Goal: Task Accomplishment & Management: Manage account settings

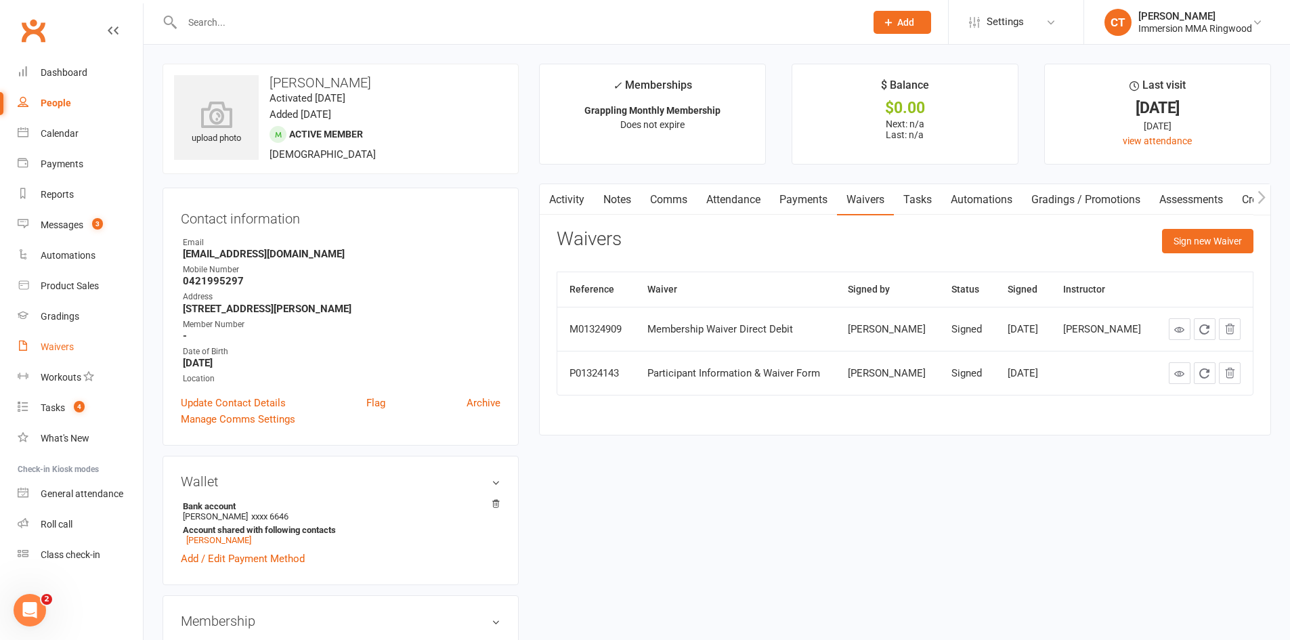
click at [87, 348] on link "Waivers" at bounding box center [80, 347] width 125 height 30
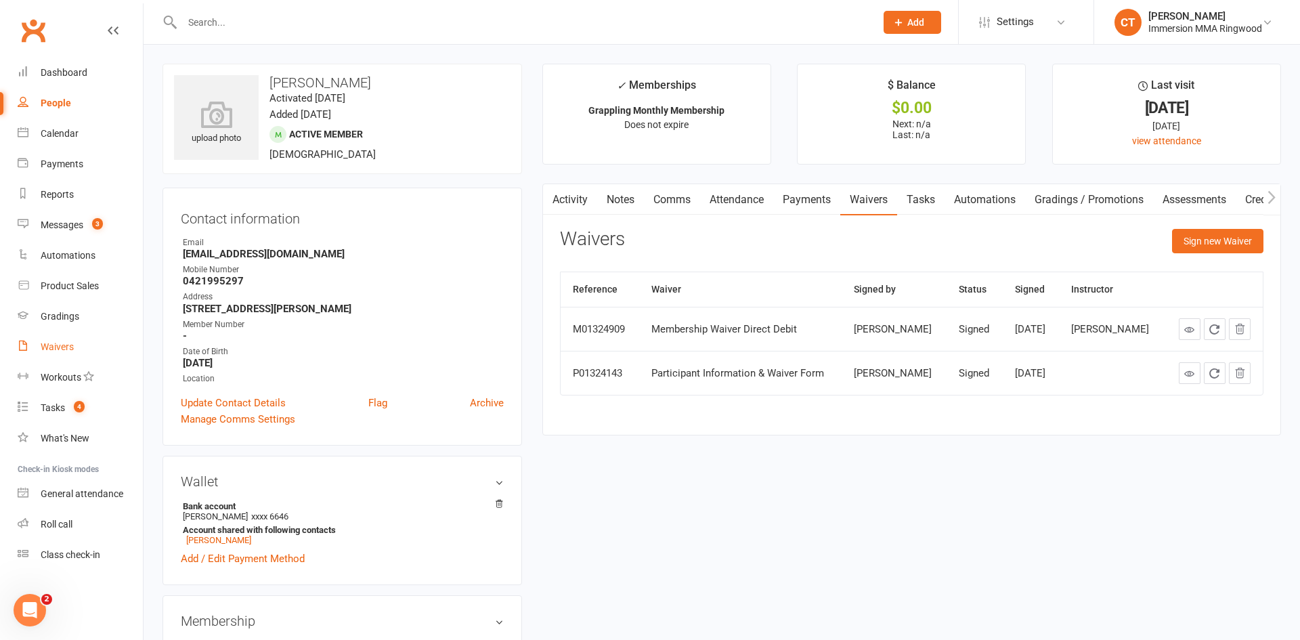
select select "25"
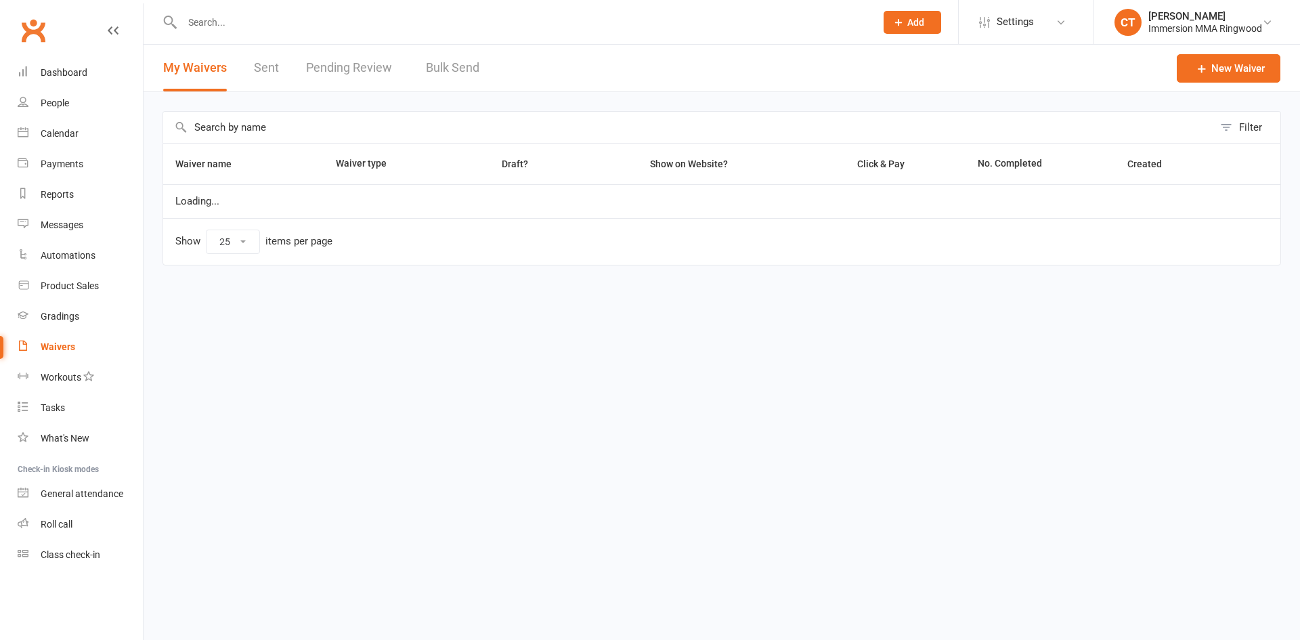
select select "25"
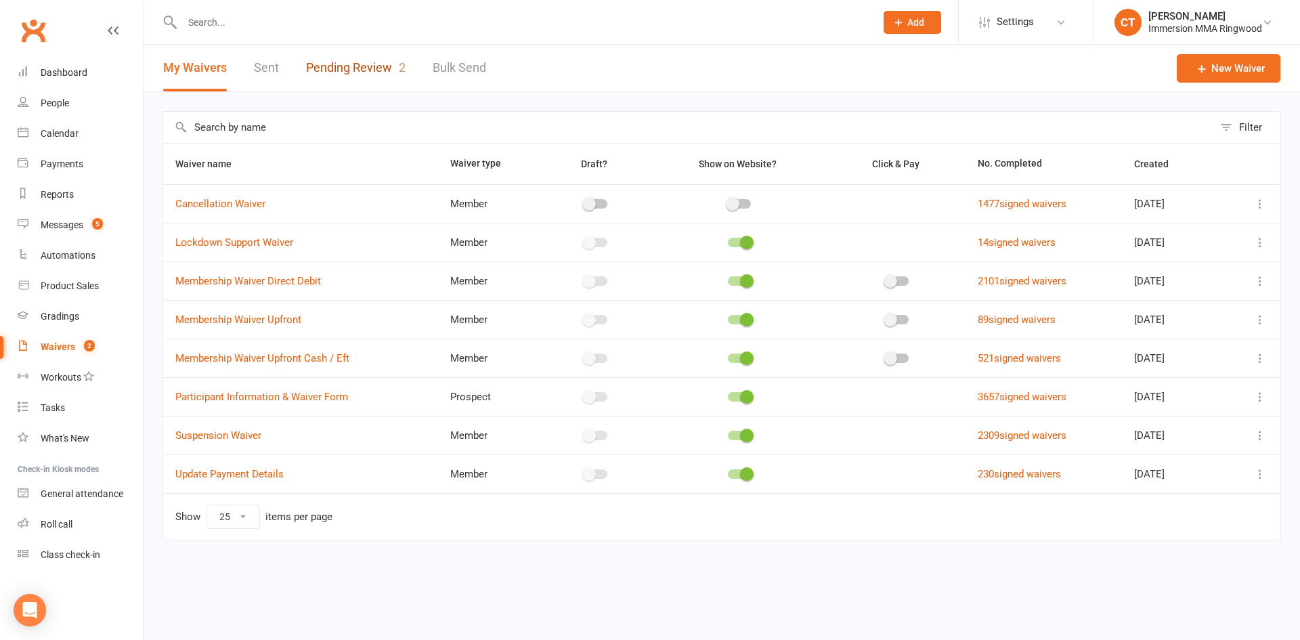
click at [363, 71] on link "Pending Review 2" at bounding box center [356, 68] width 100 height 47
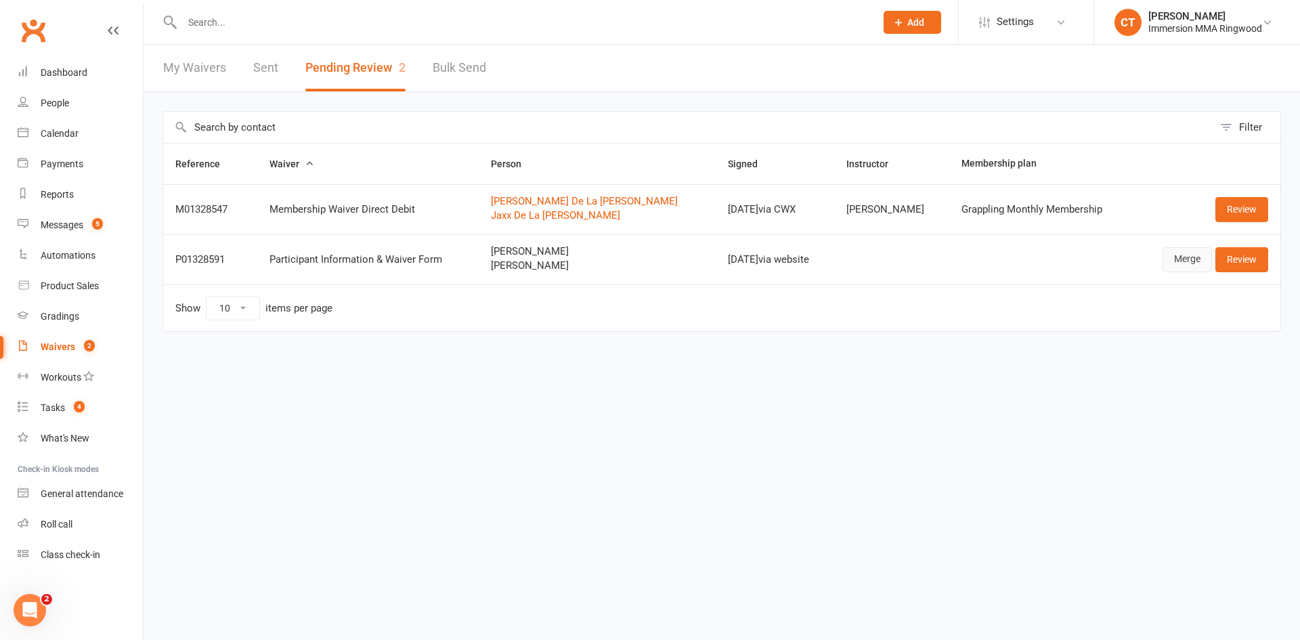
click at [1193, 256] on link "Merge" at bounding box center [1187, 259] width 49 height 24
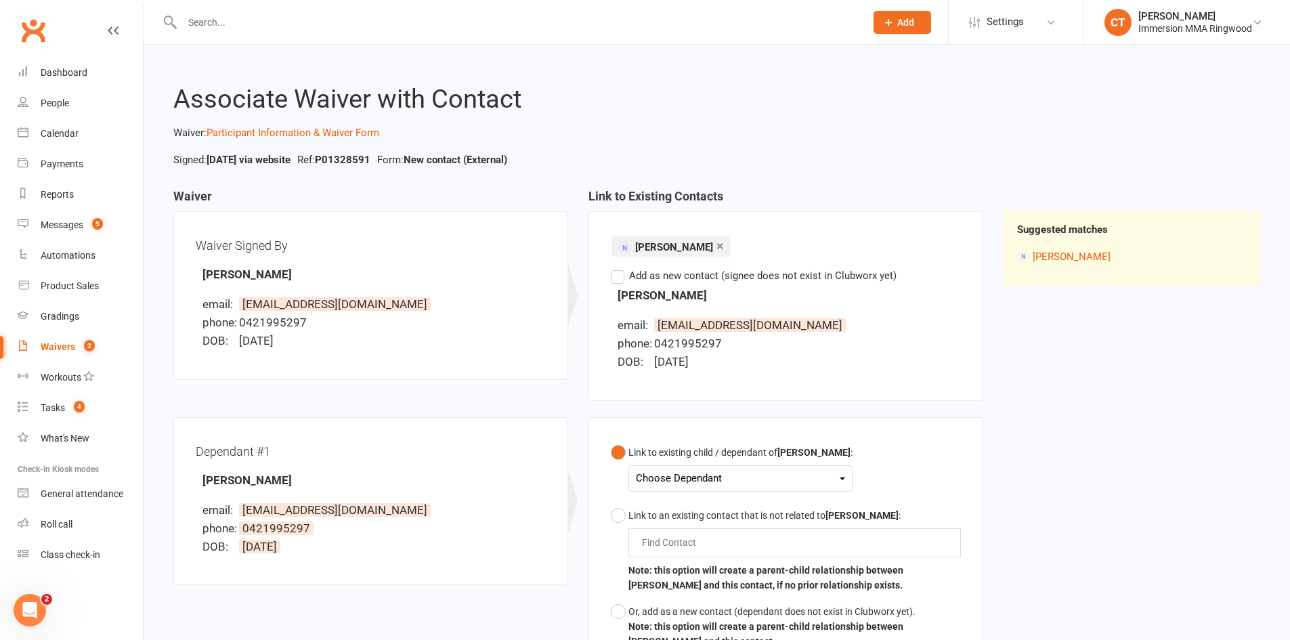
scroll to position [194, 0]
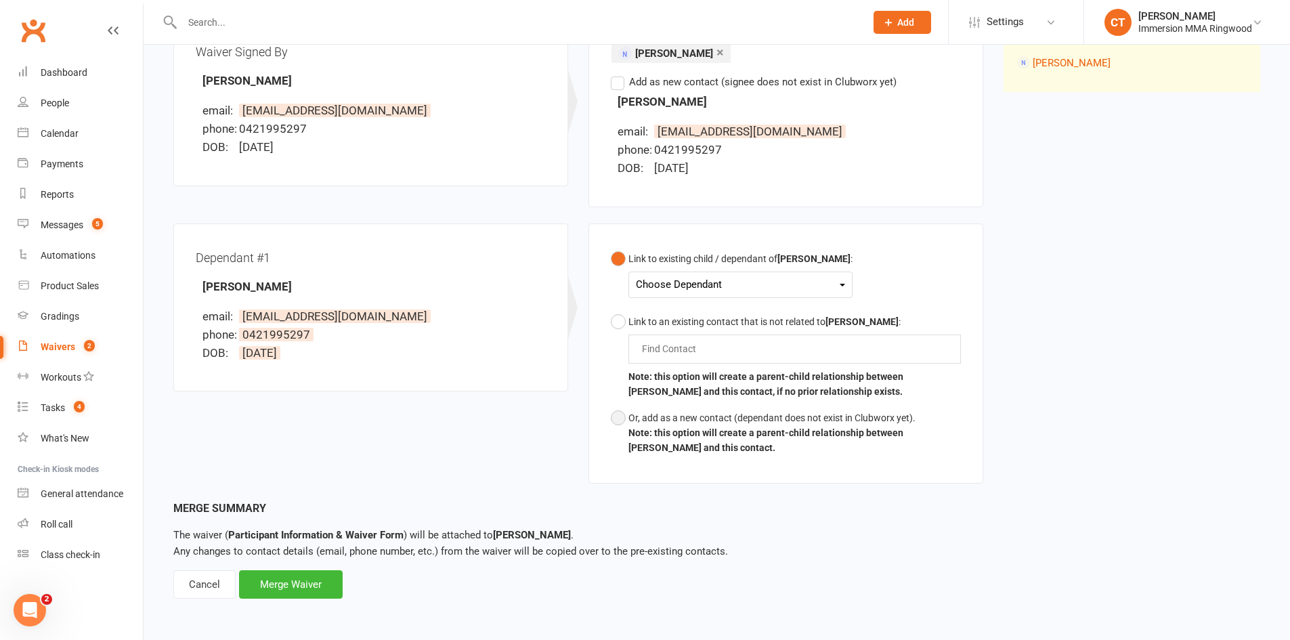
click at [693, 408] on button "Or, add as a new contact (dependant does not exist in Clubworx yet). Note: this…" at bounding box center [786, 433] width 350 height 56
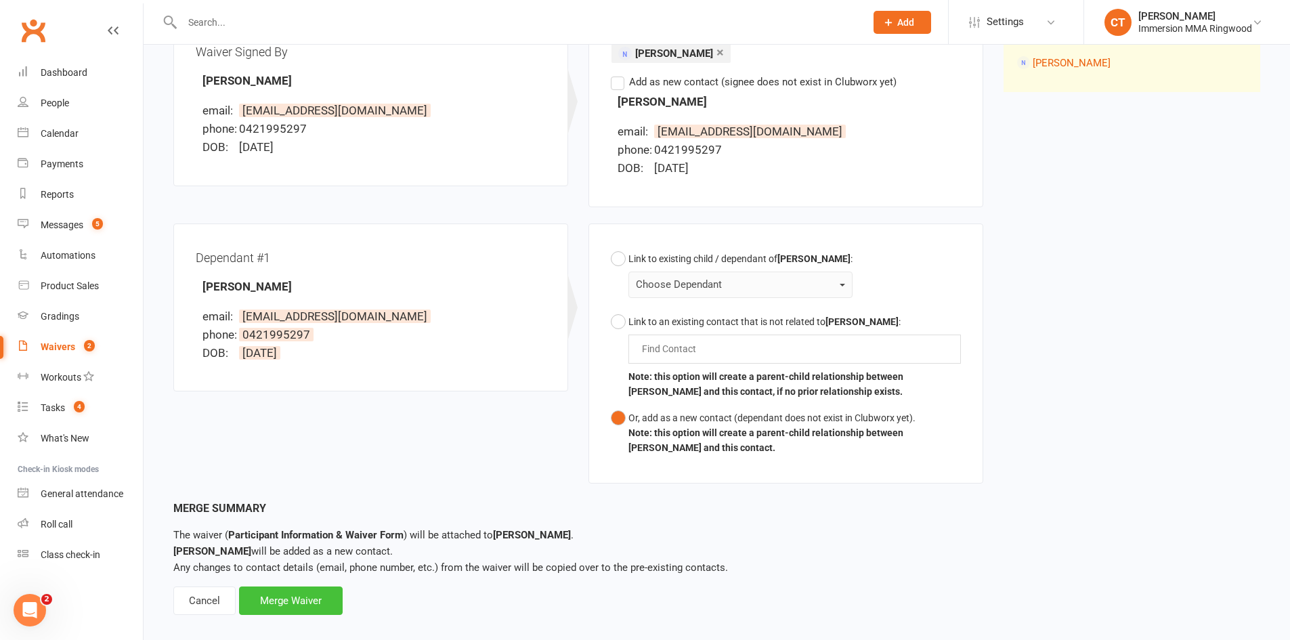
click at [295, 595] on div "Merge Waiver" at bounding box center [291, 600] width 104 height 28
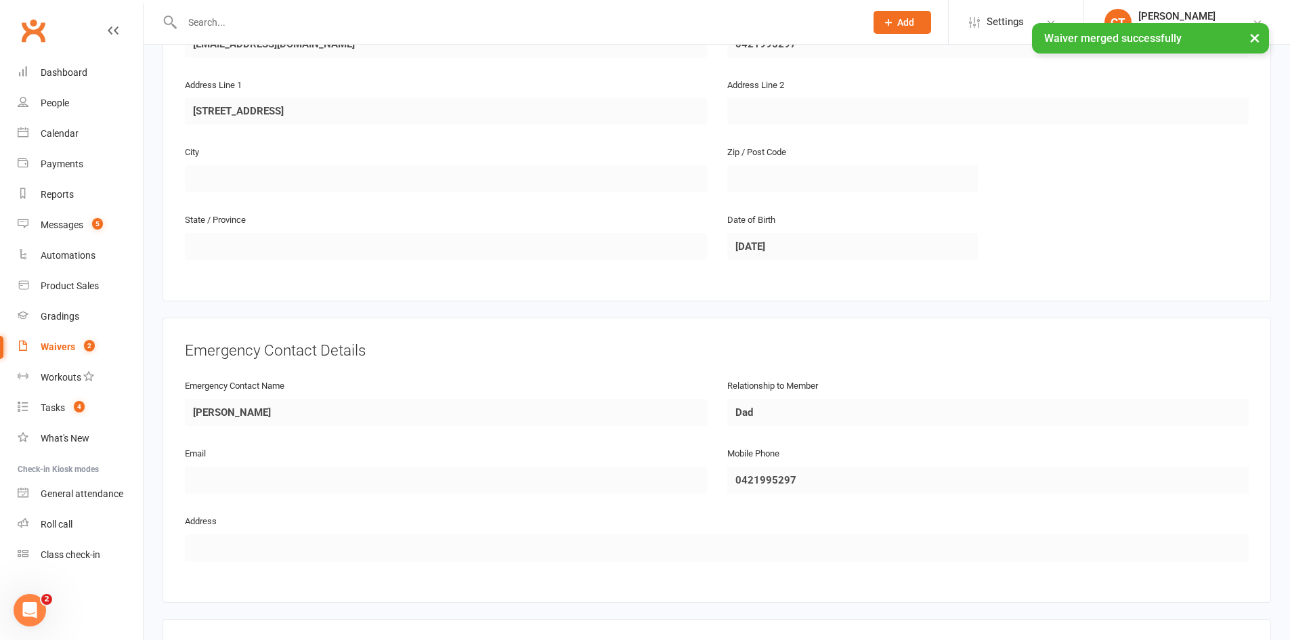
scroll to position [1098, 0]
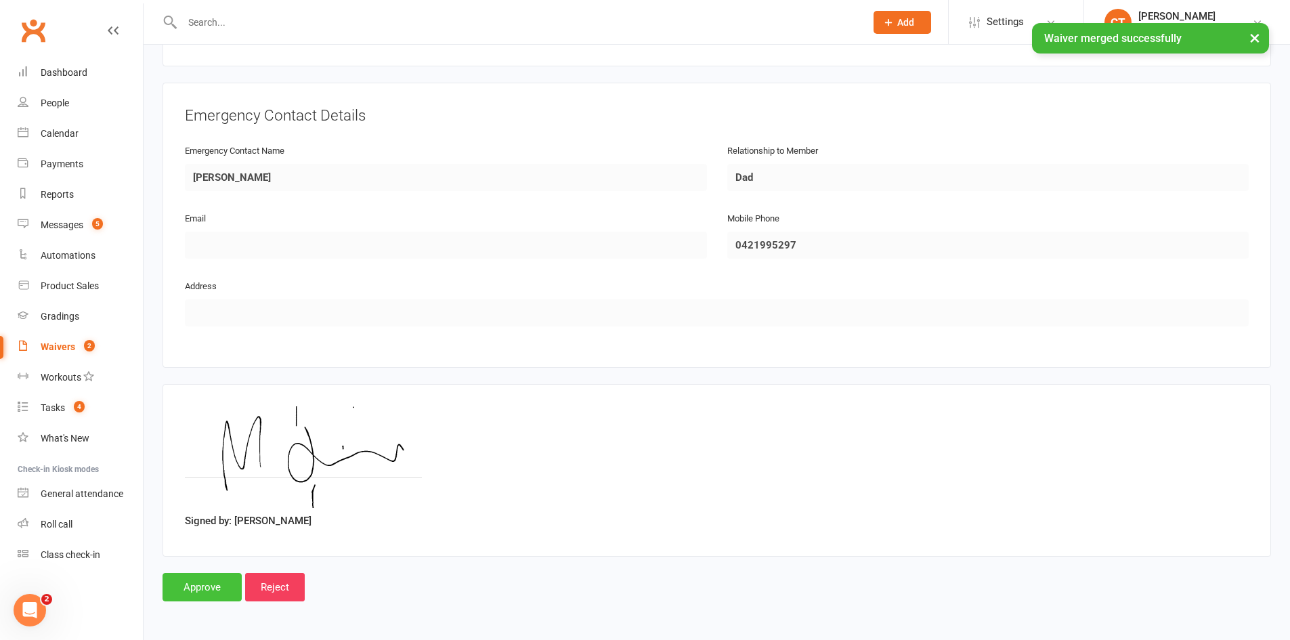
click at [181, 585] on input "Approve" at bounding box center [202, 587] width 79 height 28
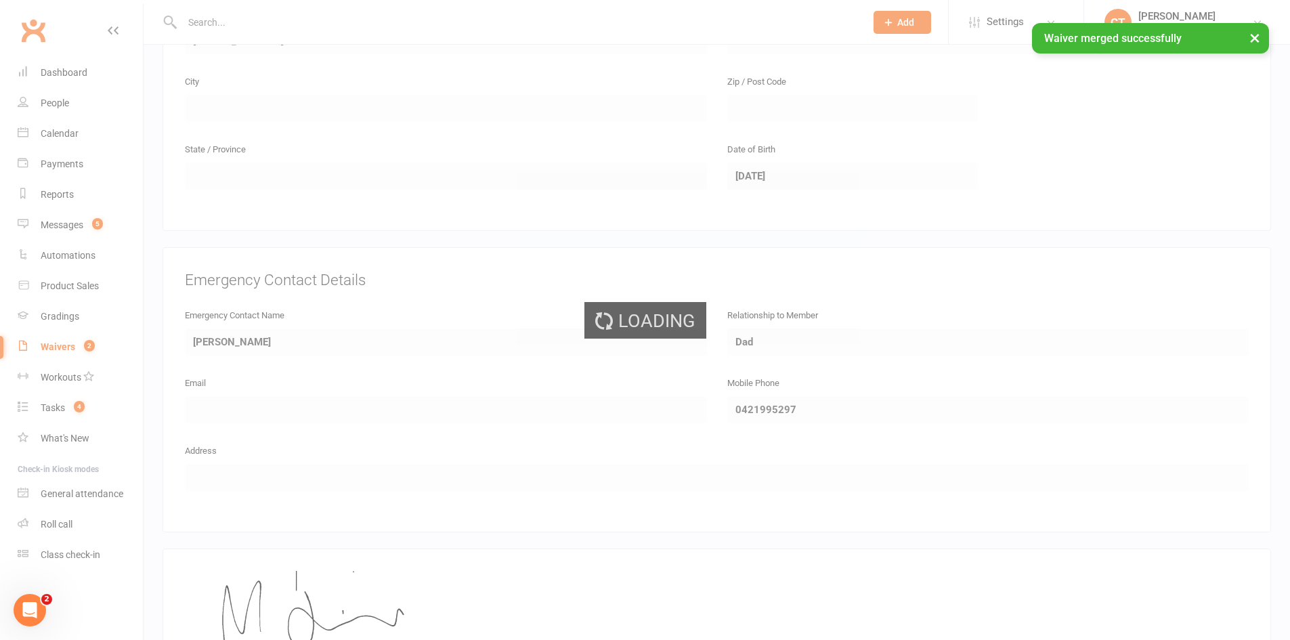
scroll to position [421, 0]
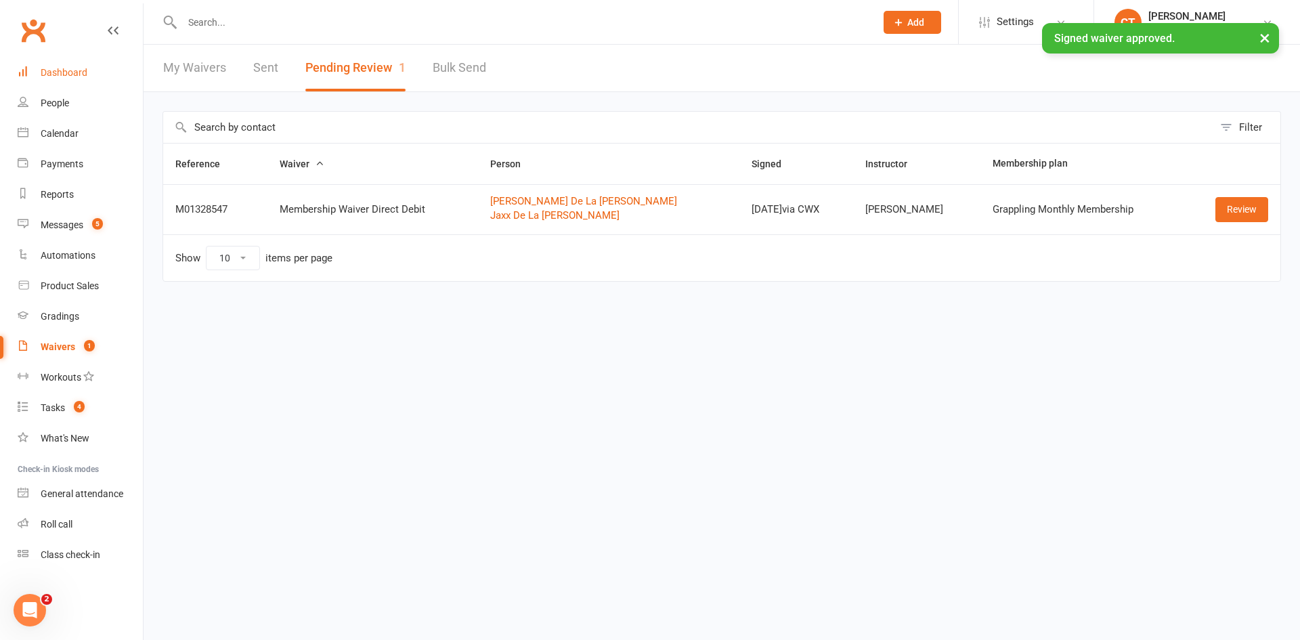
click at [64, 77] on div "Dashboard" at bounding box center [64, 72] width 47 height 11
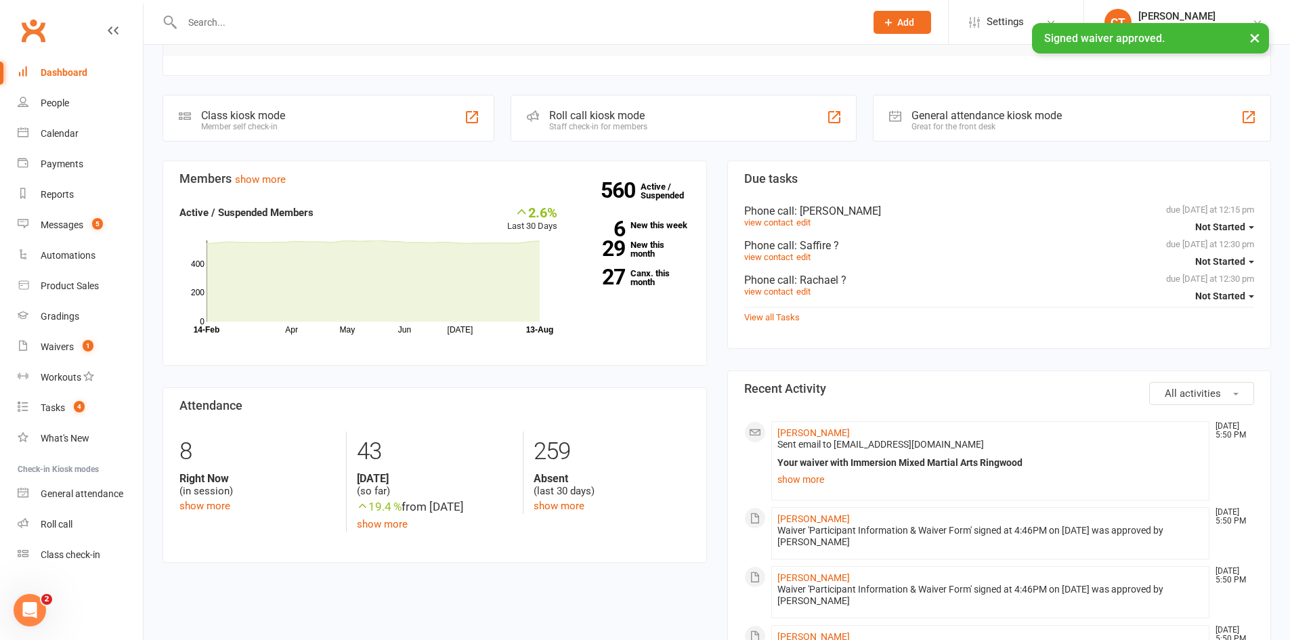
scroll to position [226, 0]
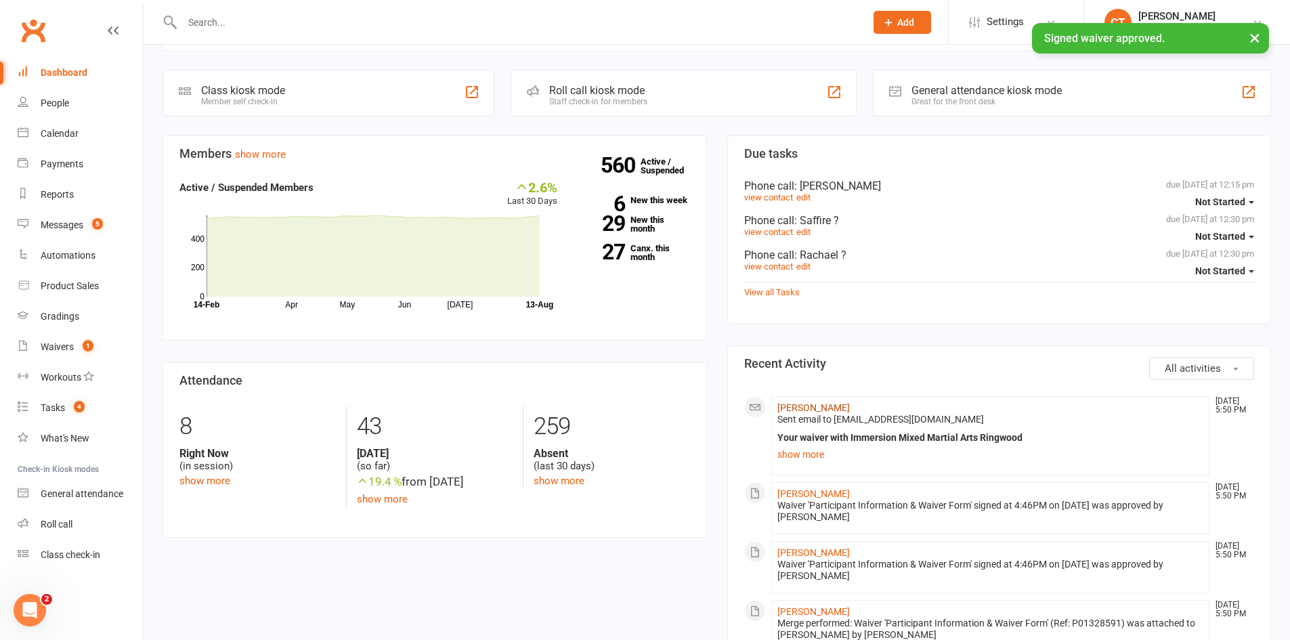
click at [809, 407] on link "Mitch Johnson" at bounding box center [813, 407] width 72 height 11
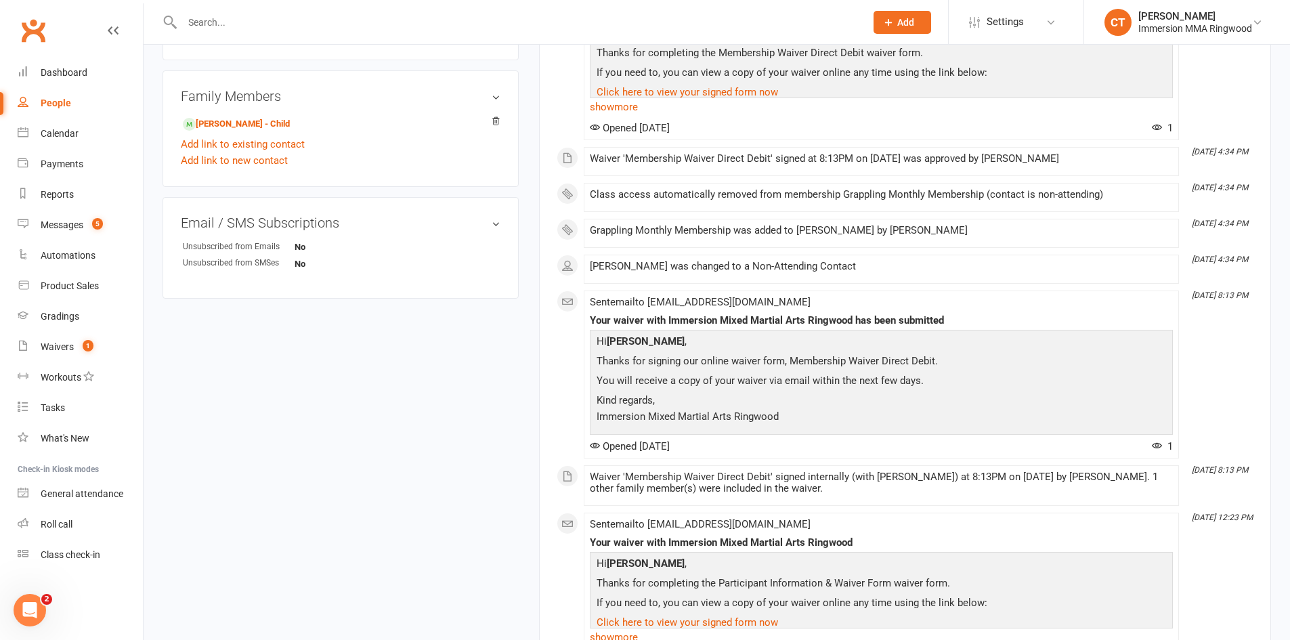
scroll to position [226, 0]
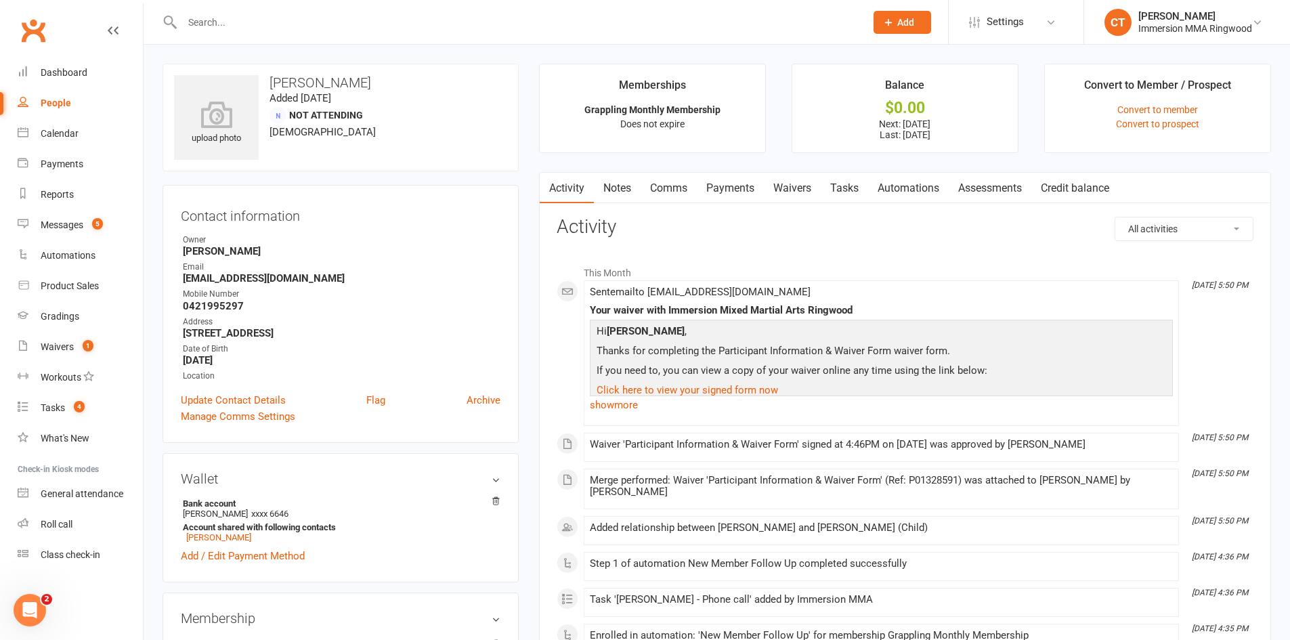
click at [56, 54] on div "Clubworx" at bounding box center [71, 39] width 143 height 50
click at [62, 60] on link "Dashboard" at bounding box center [80, 73] width 125 height 30
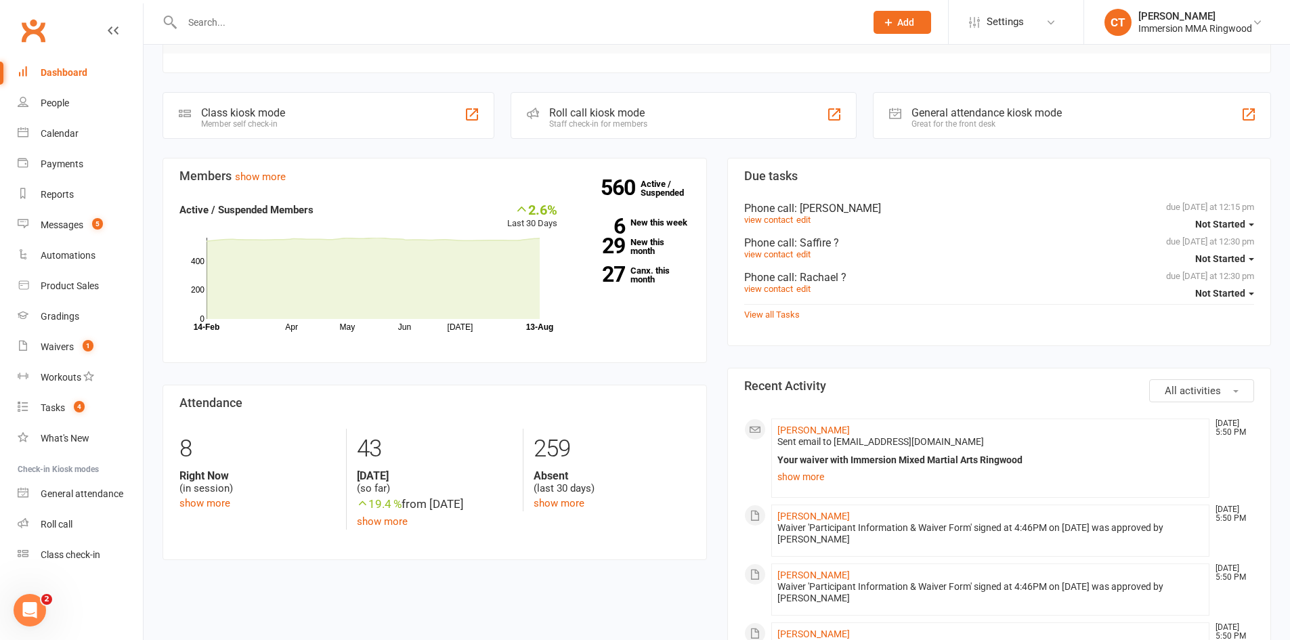
scroll to position [226, 0]
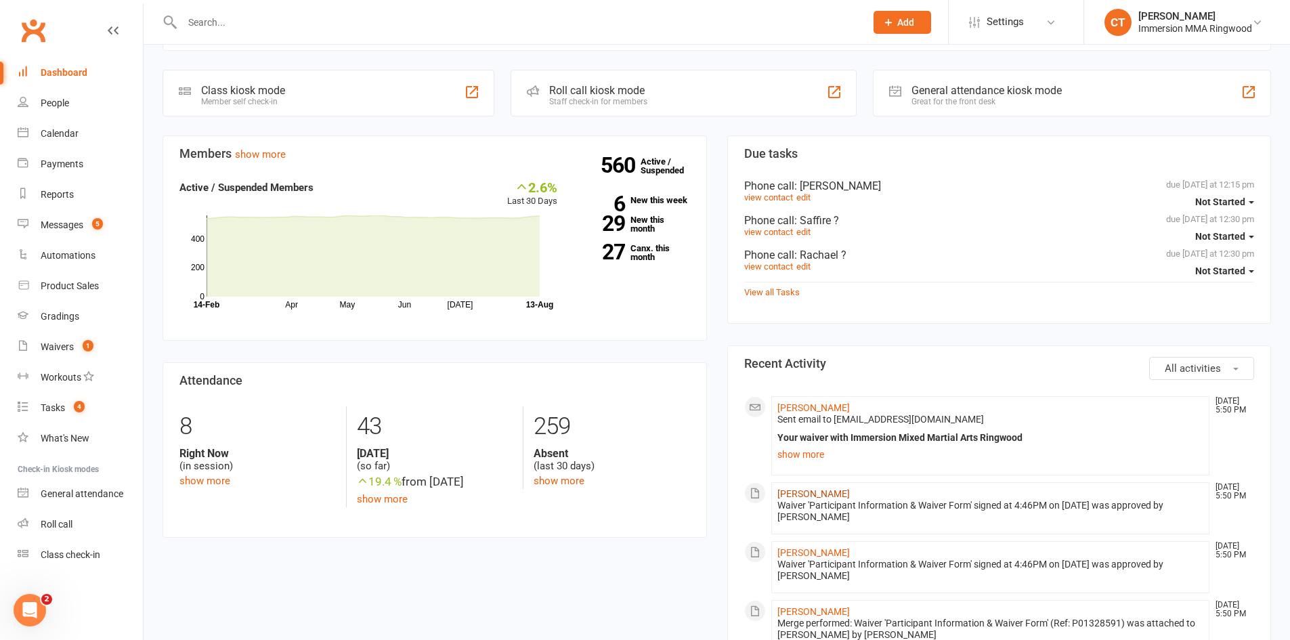
click at [810, 493] on link "Bodie Johnson" at bounding box center [813, 493] width 72 height 11
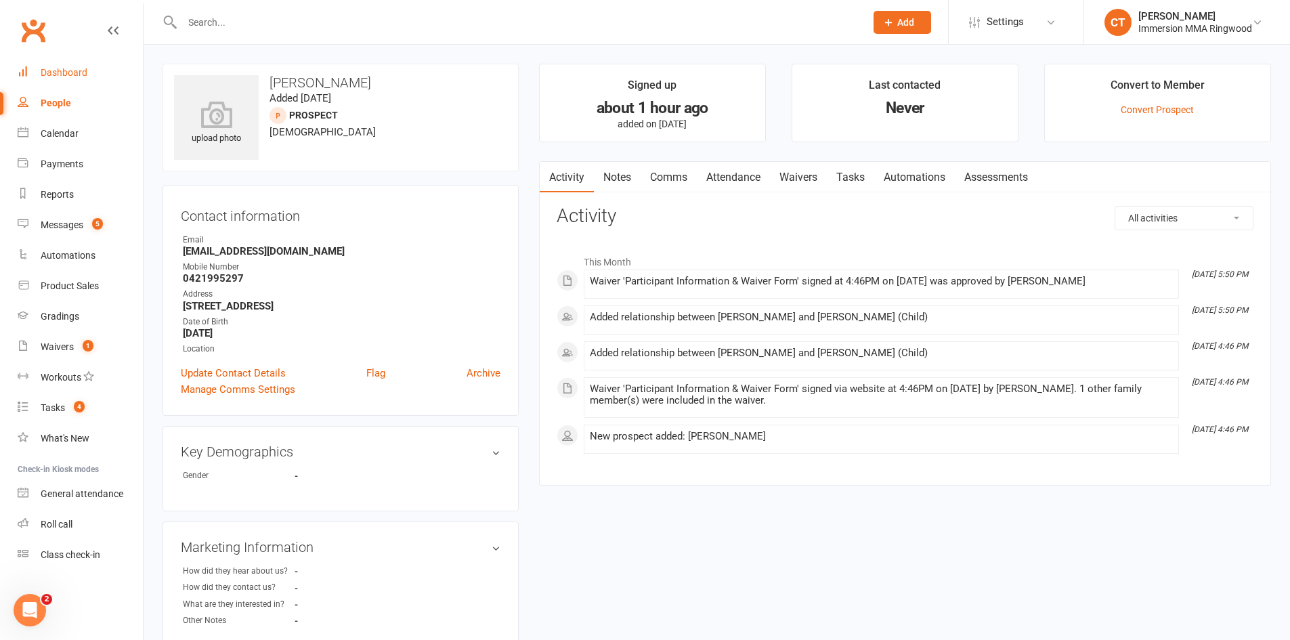
click at [112, 79] on link "Dashboard" at bounding box center [80, 73] width 125 height 30
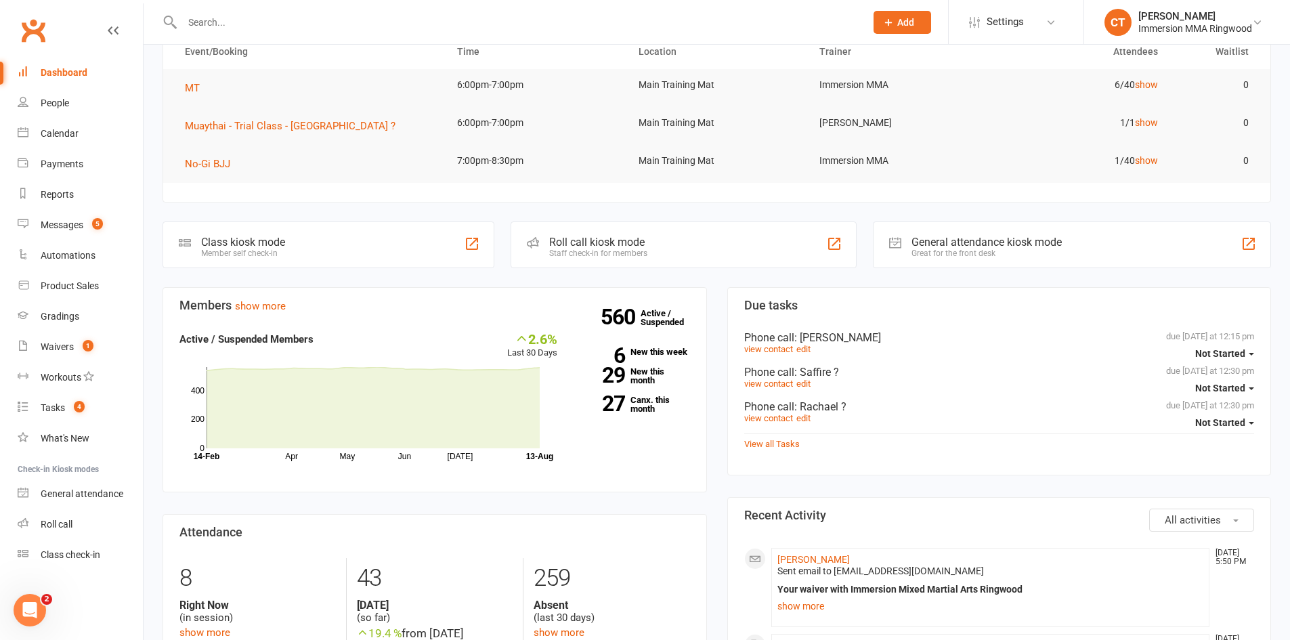
scroll to position [77, 0]
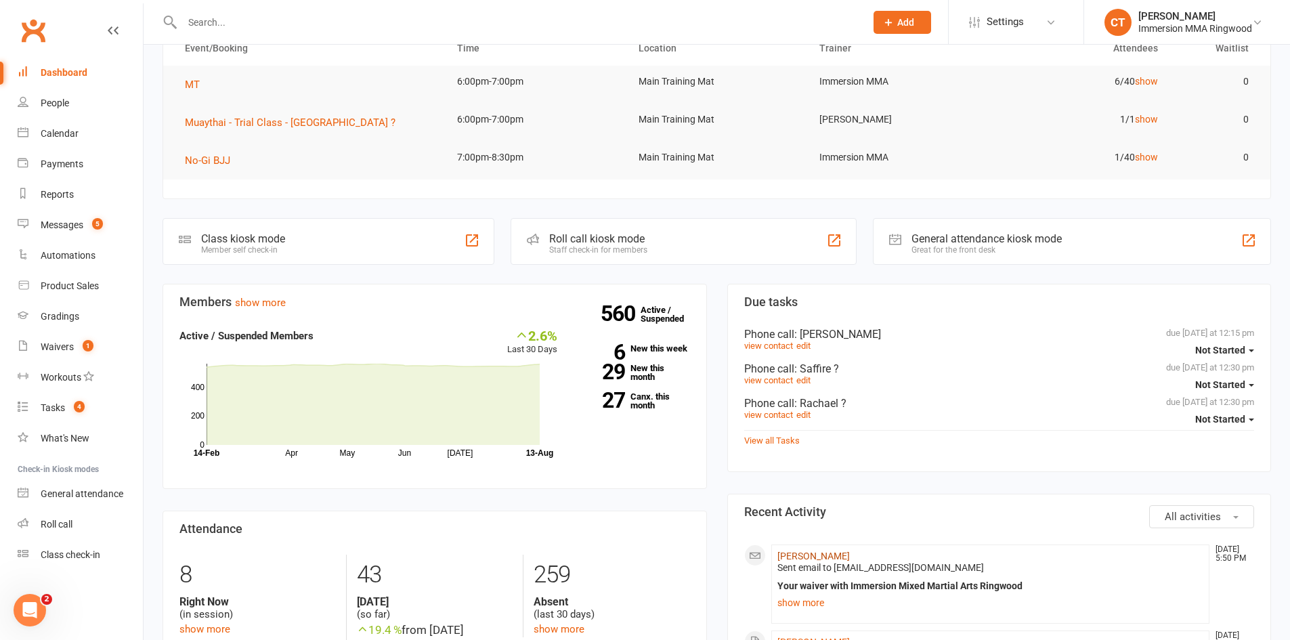
click at [807, 553] on link "Mitch Johnson" at bounding box center [813, 556] width 72 height 11
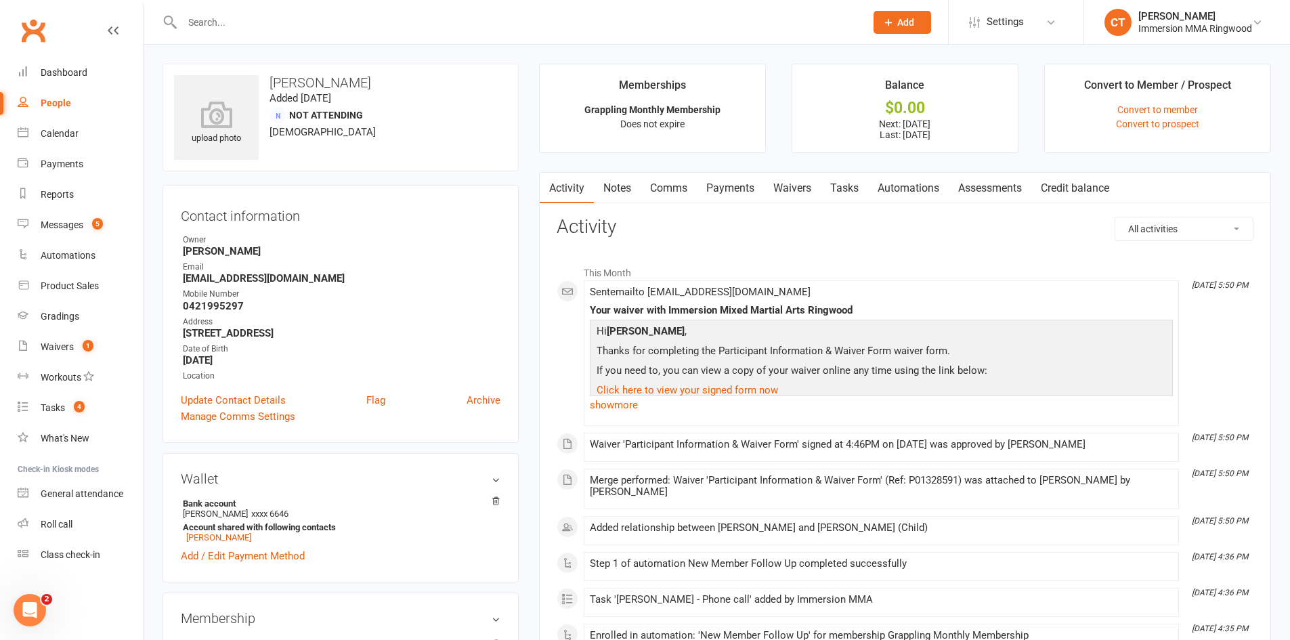
click at [747, 188] on link "Payments" at bounding box center [730, 188] width 67 height 31
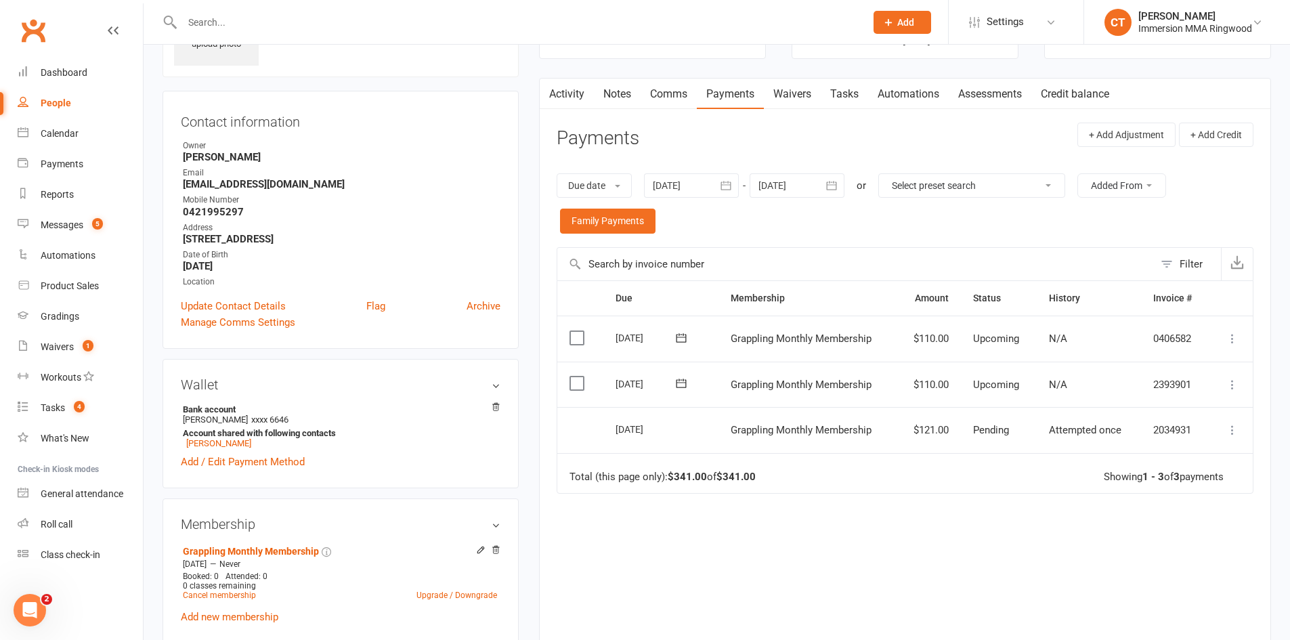
scroll to position [89, 0]
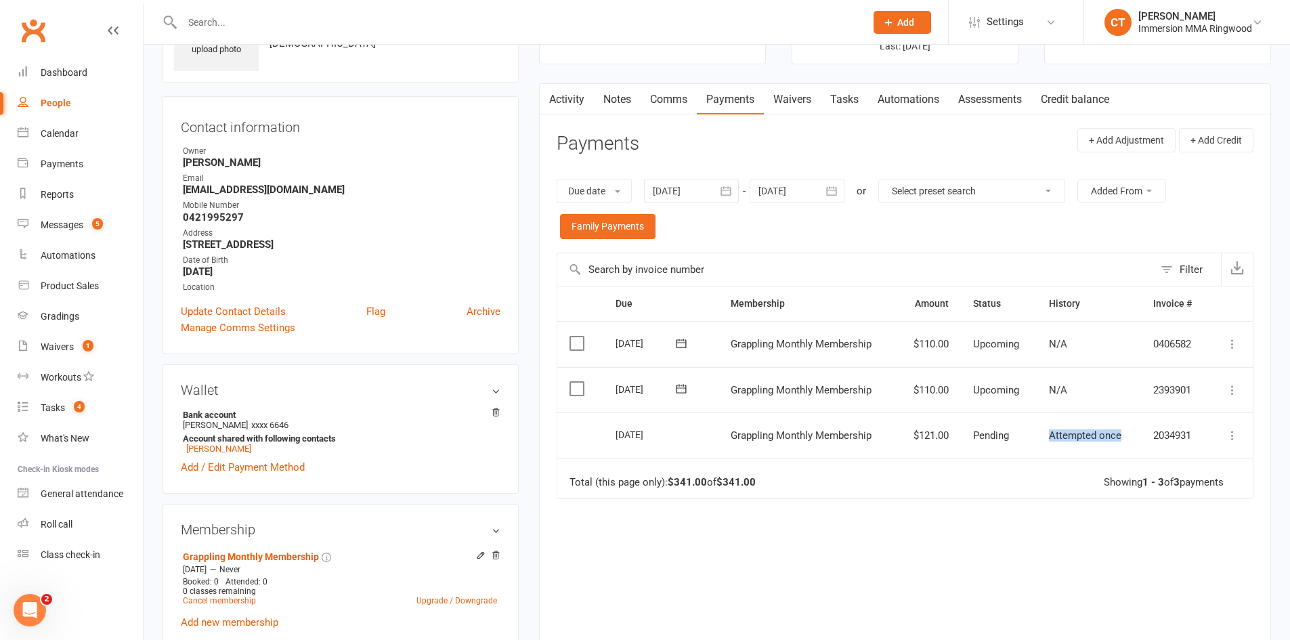
drag, startPoint x: 1124, startPoint y: 442, endPoint x: 1046, endPoint y: 440, distance: 77.2
click at [1046, 440] on td "Attempted once" at bounding box center [1089, 435] width 104 height 46
click at [1050, 440] on span "Attempted once" at bounding box center [1085, 435] width 72 height 12
drag, startPoint x: 1045, startPoint y: 438, endPoint x: 1124, endPoint y: 427, distance: 79.4
click at [1124, 427] on td "Attempted once" at bounding box center [1089, 435] width 104 height 46
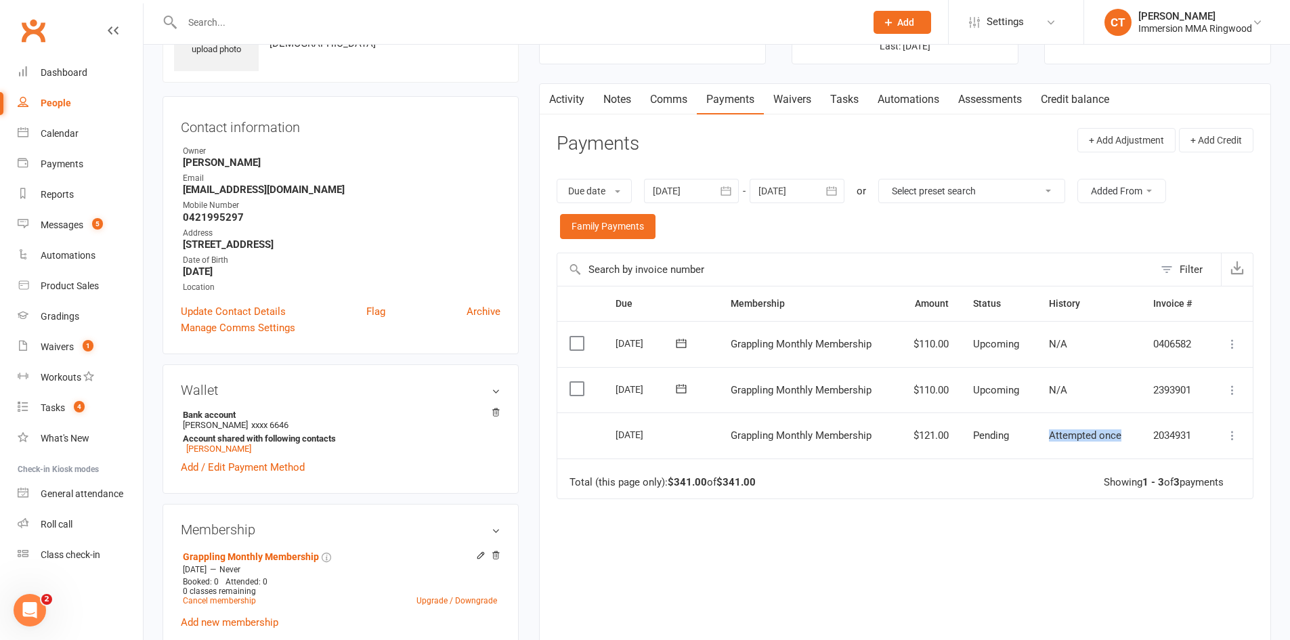
click at [1126, 433] on div "Attempted once" at bounding box center [1089, 436] width 80 height 12
drag, startPoint x: 1121, startPoint y: 433, endPoint x: 1019, endPoint y: 436, distance: 102.3
click at [1019, 436] on tr "Select this 08 Aug 2025 Mitch Johnson Grappling Monthly Membership $121.00 Pend…" at bounding box center [905, 435] width 696 height 46
click at [1033, 434] on td "Pending" at bounding box center [999, 435] width 76 height 46
drag, startPoint x: 298, startPoint y: 417, endPoint x: 295, endPoint y: 425, distance: 7.9
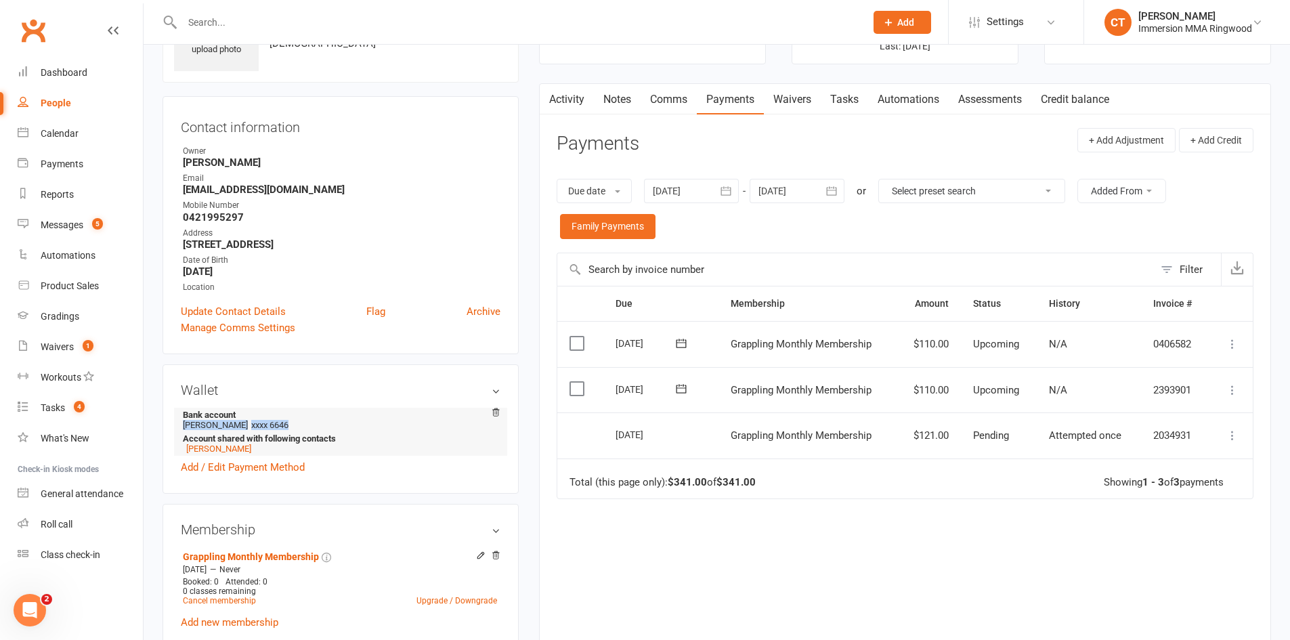
click at [295, 425] on li "Bank account Mitch johnson xxxx 6646 Account shared with following contacts Ryl…" at bounding box center [341, 432] width 320 height 48
click at [303, 421] on li "Bank account Mitch johnson xxxx 6646 Account shared with following contacts Ryl…" at bounding box center [341, 432] width 320 height 48
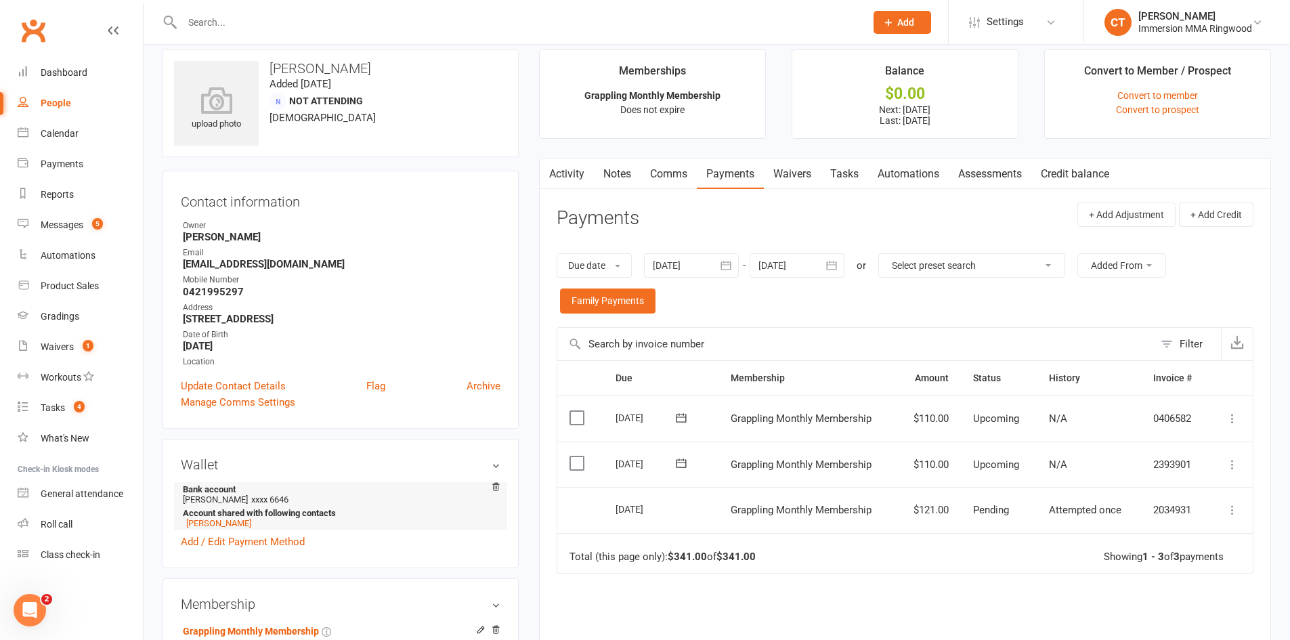
scroll to position [0, 0]
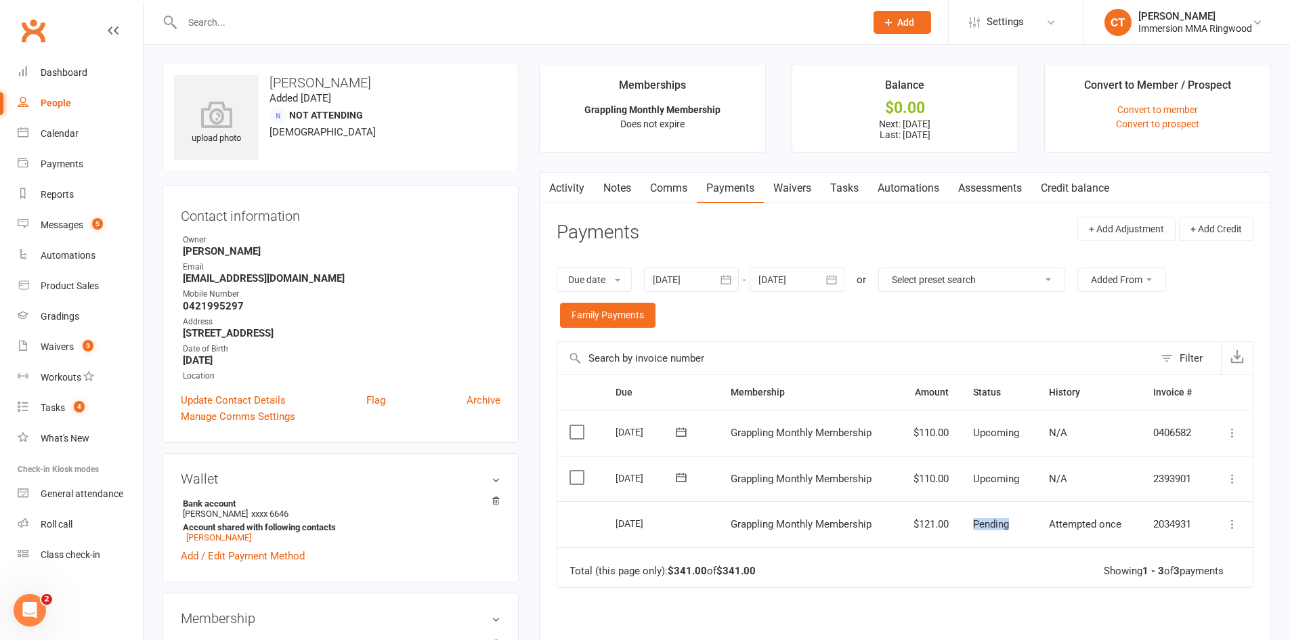
drag, startPoint x: 1012, startPoint y: 528, endPoint x: 968, endPoint y: 521, distance: 45.2
click at [968, 521] on td "Pending" at bounding box center [999, 524] width 76 height 46
click at [977, 521] on span "Pending" at bounding box center [991, 524] width 36 height 12
click at [70, 169] on div "Payments" at bounding box center [62, 163] width 43 height 11
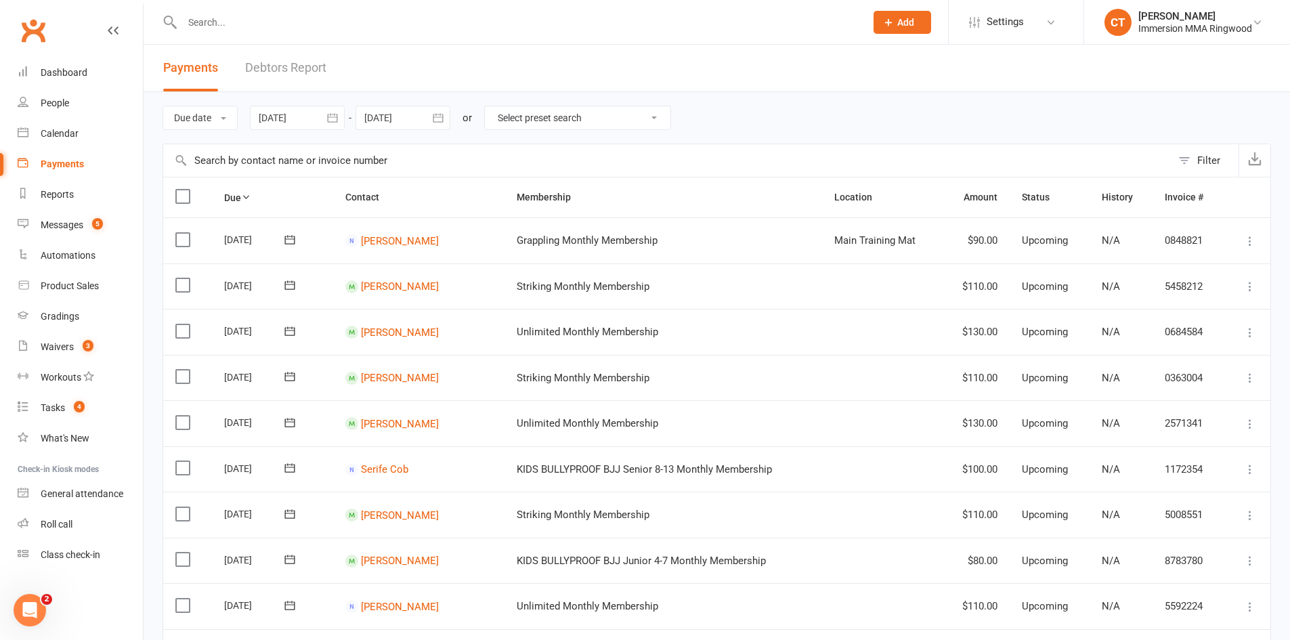
click at [1181, 156] on button "Filter" at bounding box center [1205, 160] width 67 height 33
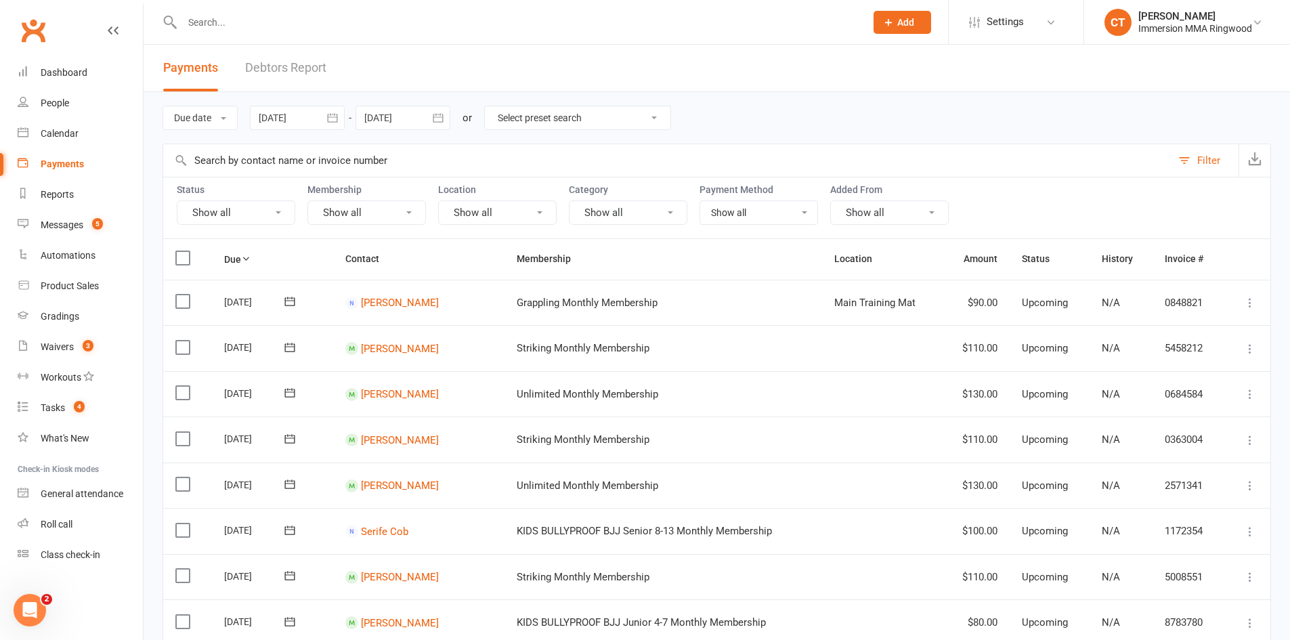
click at [207, 203] on button "Show all" at bounding box center [236, 212] width 119 height 24
click at [244, 353] on link "Failed" at bounding box center [252, 351] width 150 height 27
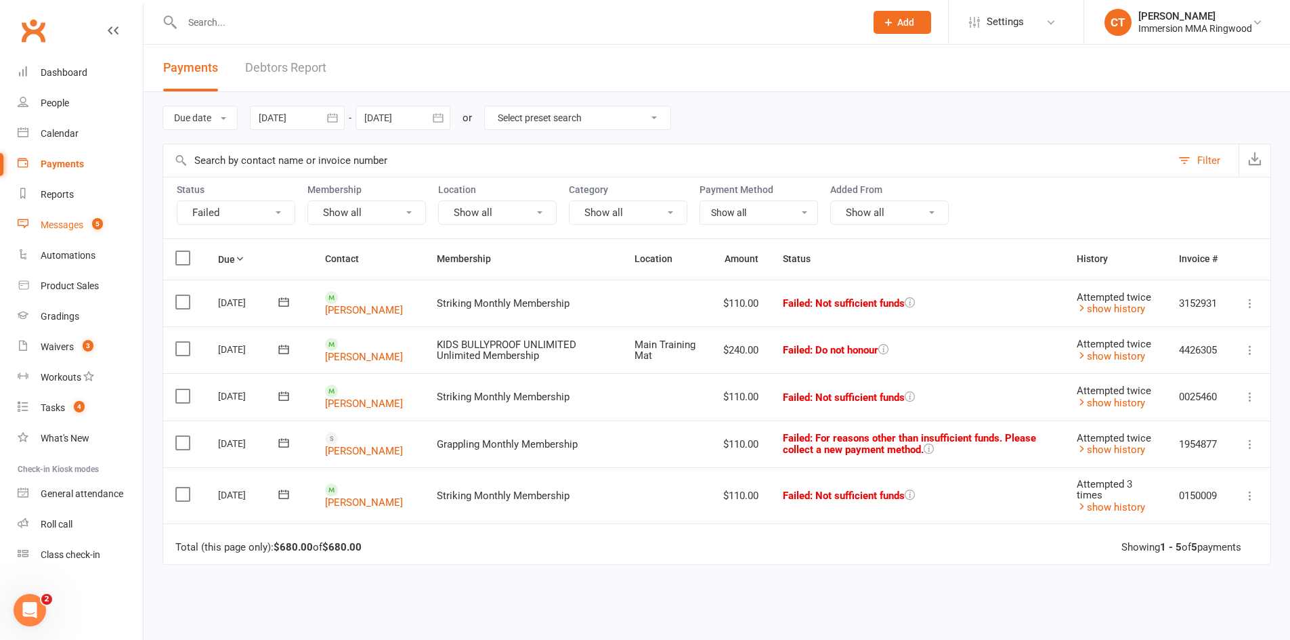
click at [70, 223] on div "Messages" at bounding box center [62, 224] width 43 height 11
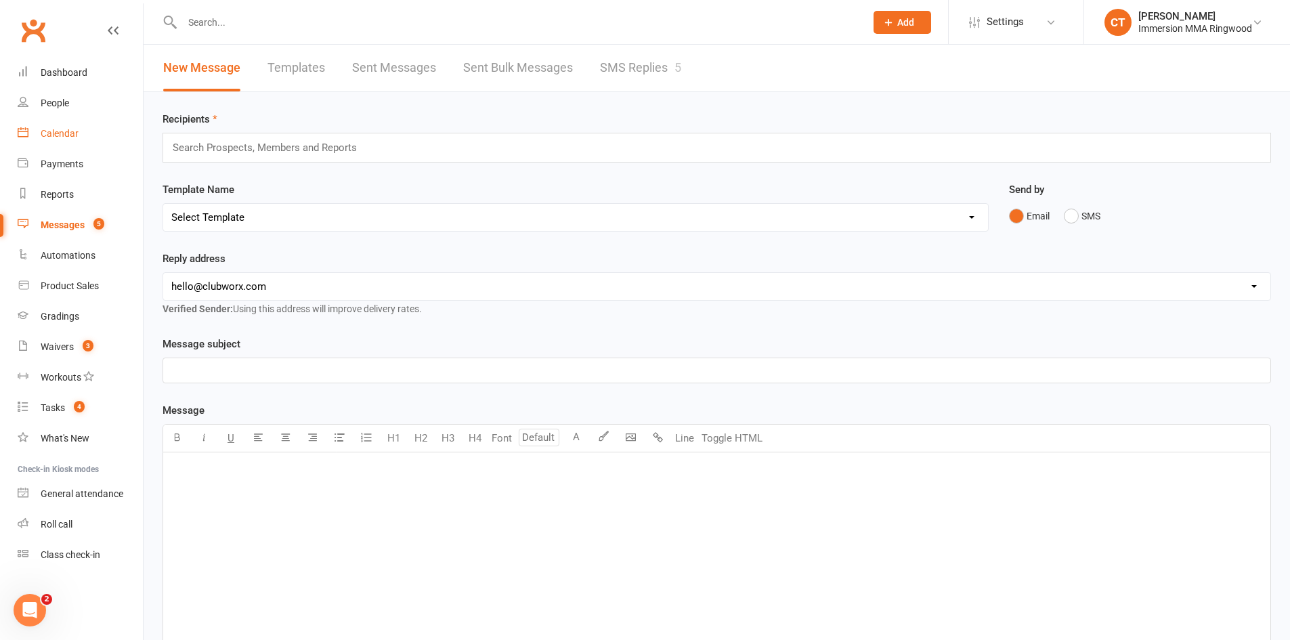
click at [70, 133] on div "Calendar" at bounding box center [60, 133] width 38 height 11
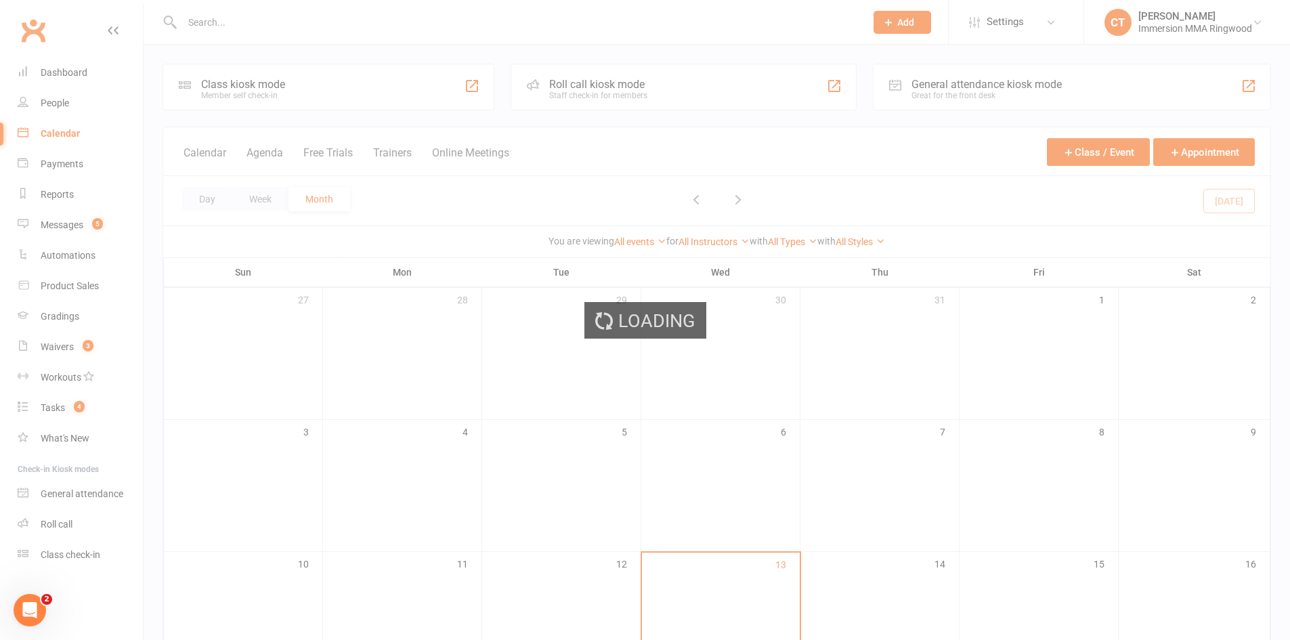
scroll to position [452, 0]
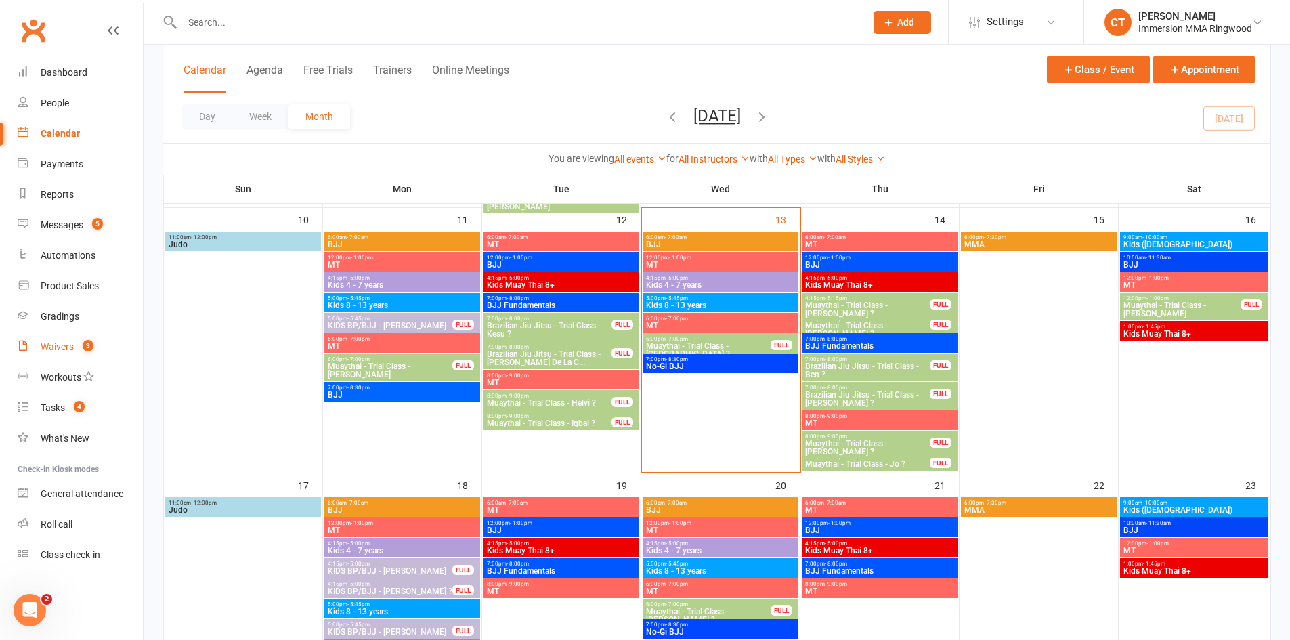
click at [87, 347] on span "3" at bounding box center [88, 346] width 11 height 12
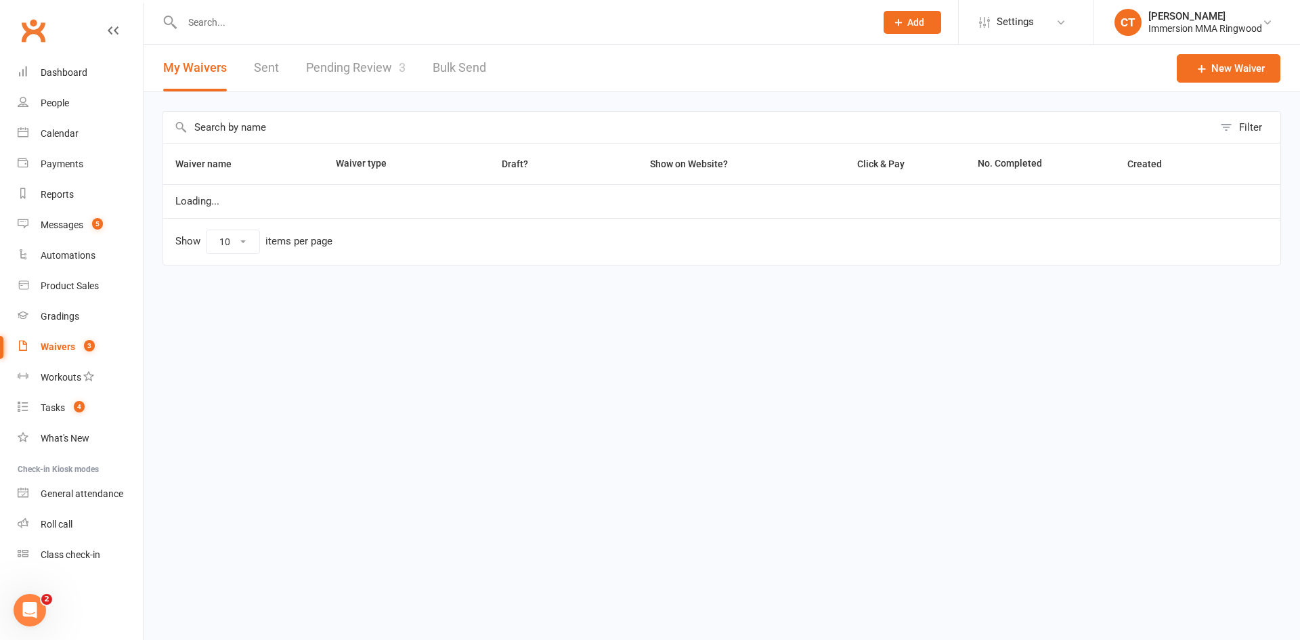
click at [368, 63] on link "Pending Review 3" at bounding box center [356, 68] width 100 height 47
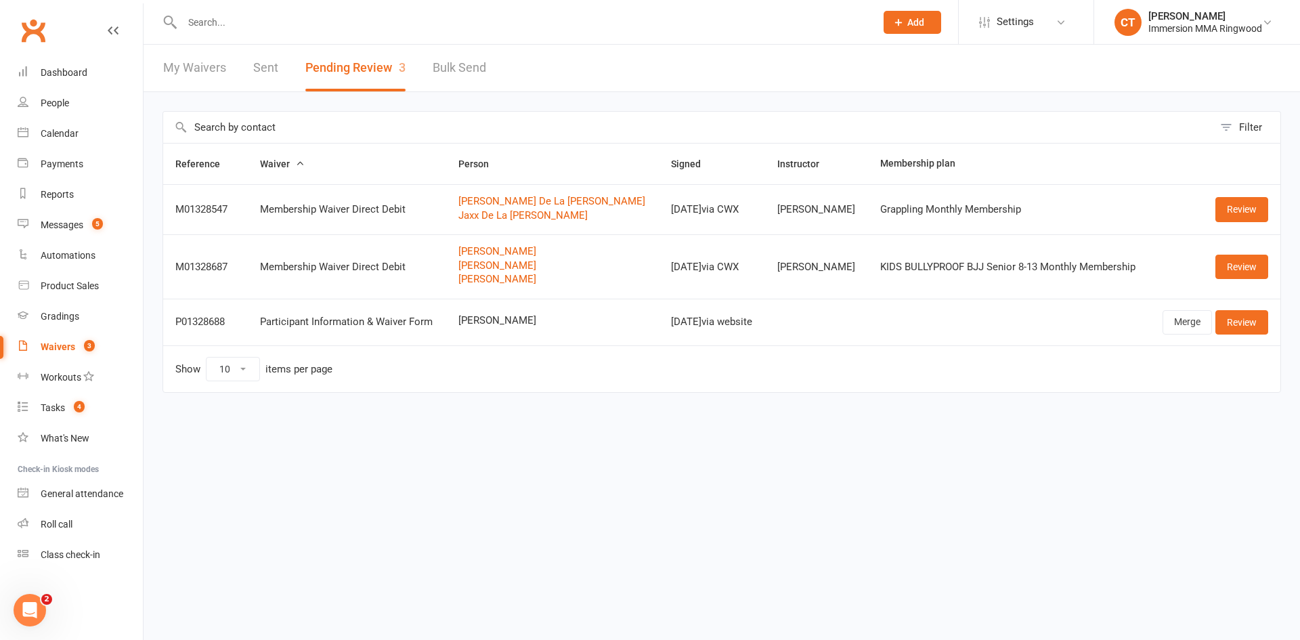
click at [529, 319] on span "Sofia Gonzalez" at bounding box center [552, 321] width 188 height 12
copy span "Sofia Gonzalez"
click at [475, 27] on input "text" at bounding box center [522, 22] width 688 height 19
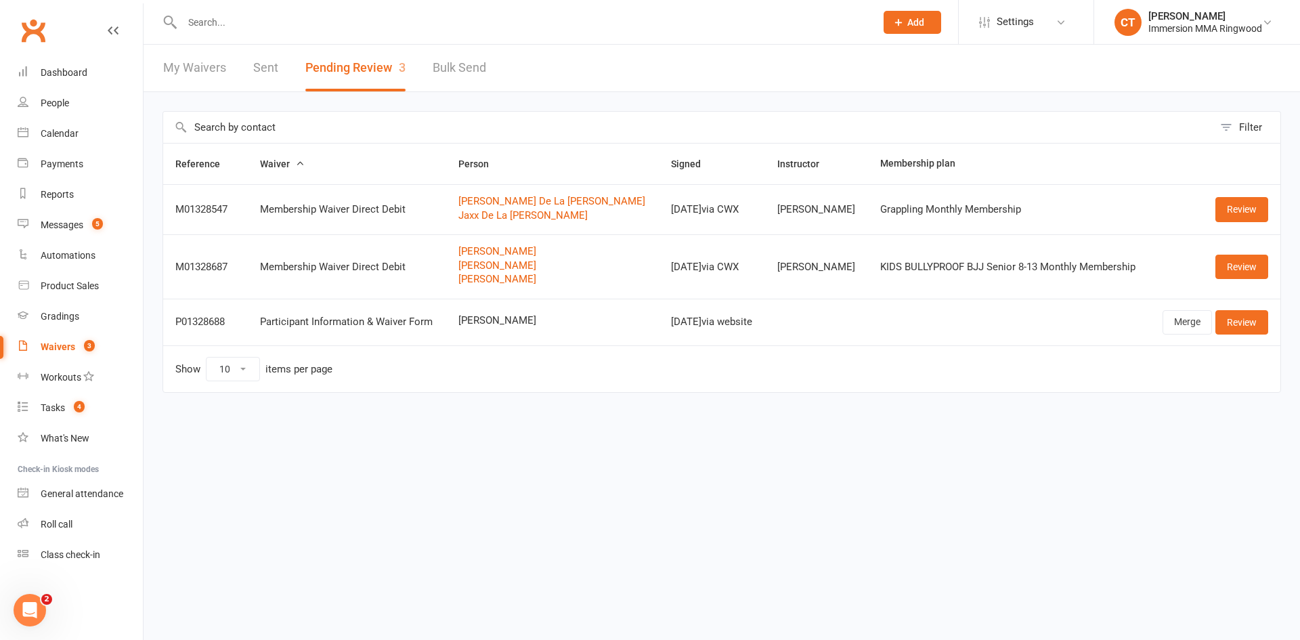
paste input "Sofia Gonzalez"
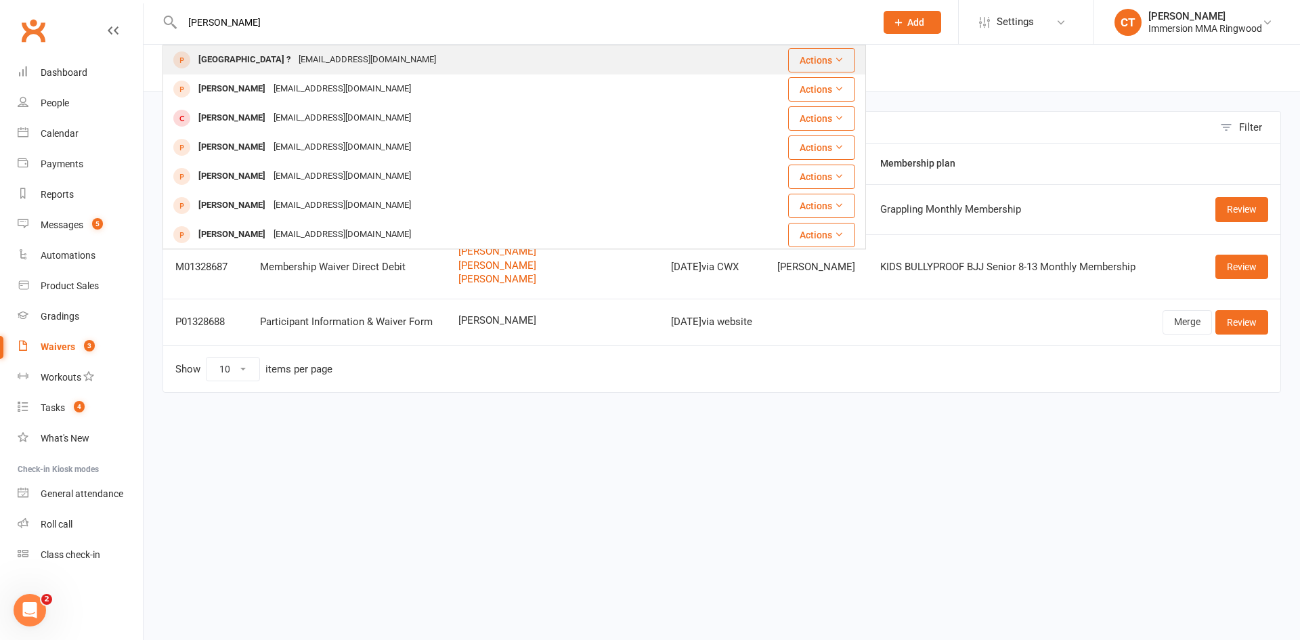
type input "Sofia Gonzalez"
click at [295, 58] on div "sofiagonzalezz2309@gmail.com" at bounding box center [368, 60] width 146 height 20
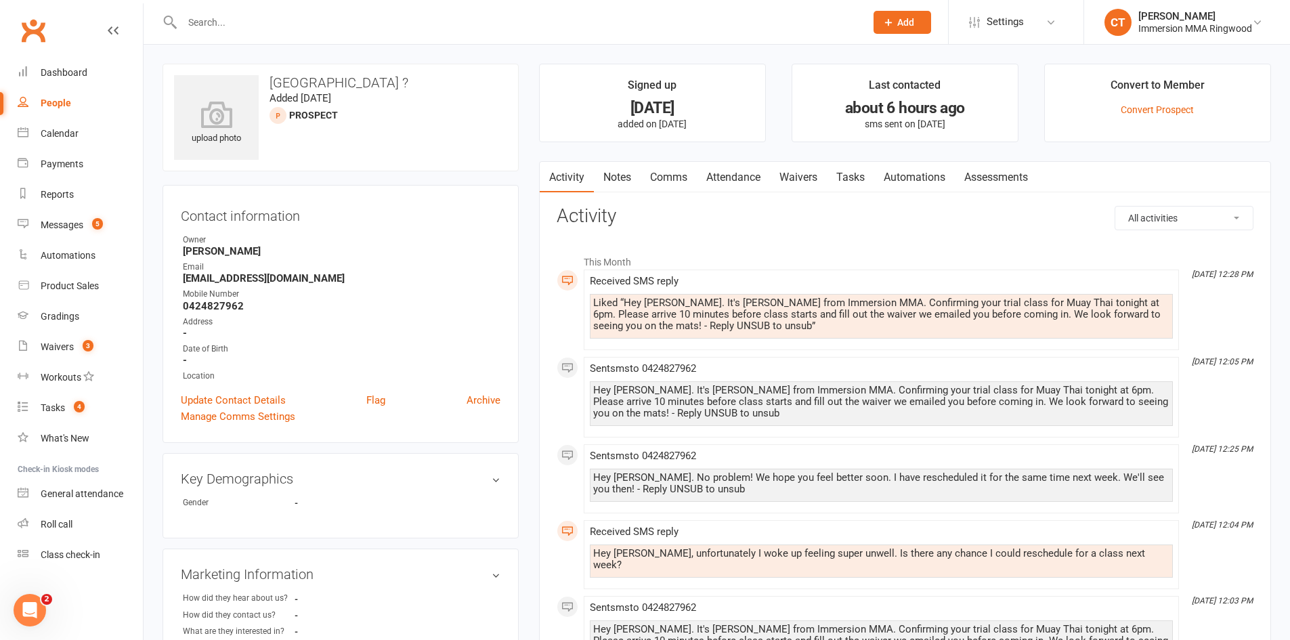
click at [618, 165] on link "Notes" at bounding box center [617, 177] width 47 height 31
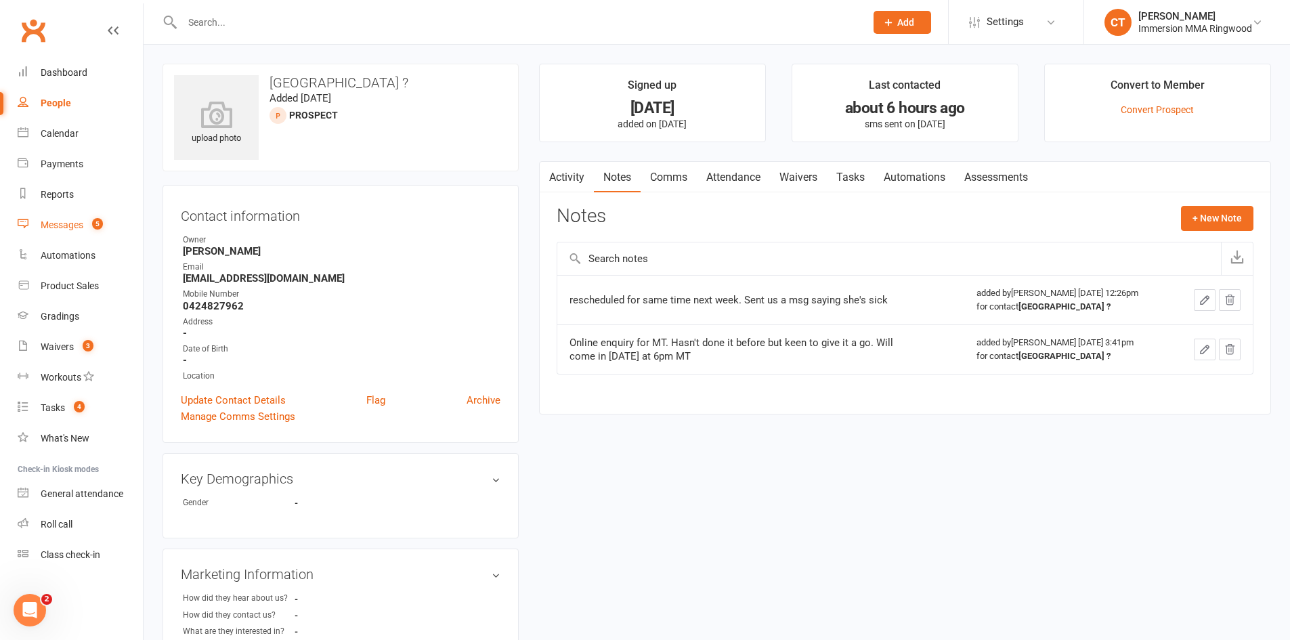
click at [85, 230] on link "Messages 5" at bounding box center [80, 225] width 125 height 30
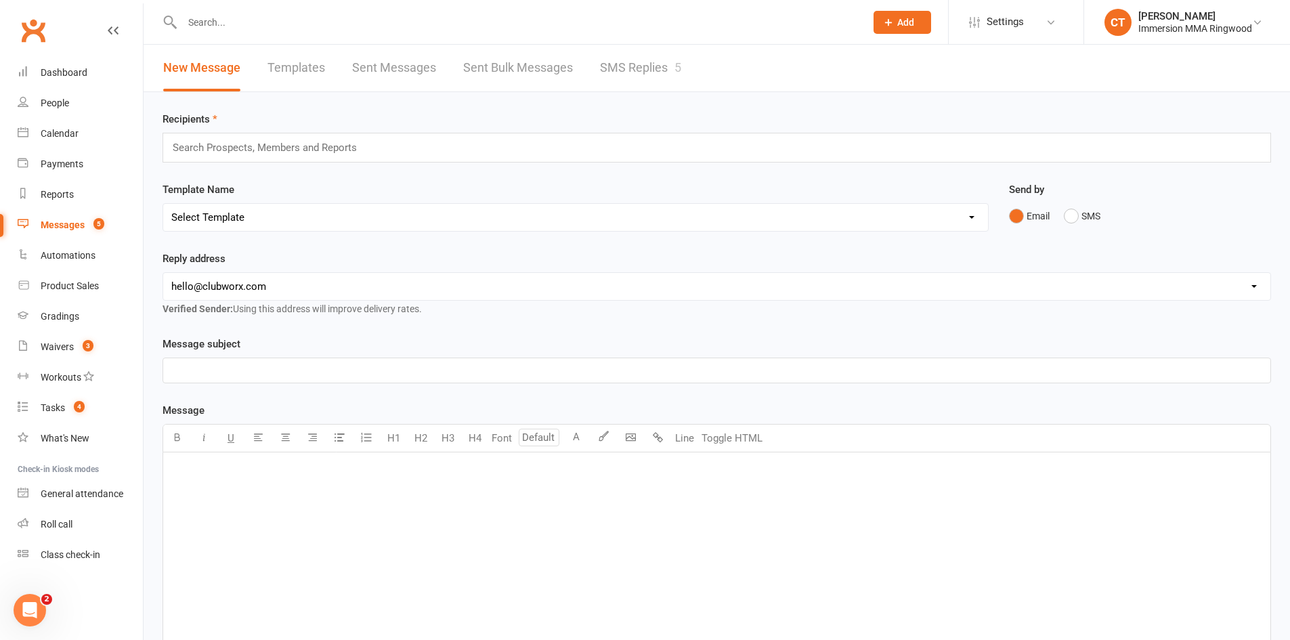
click at [626, 63] on link "SMS Replies 5" at bounding box center [640, 68] width 81 height 47
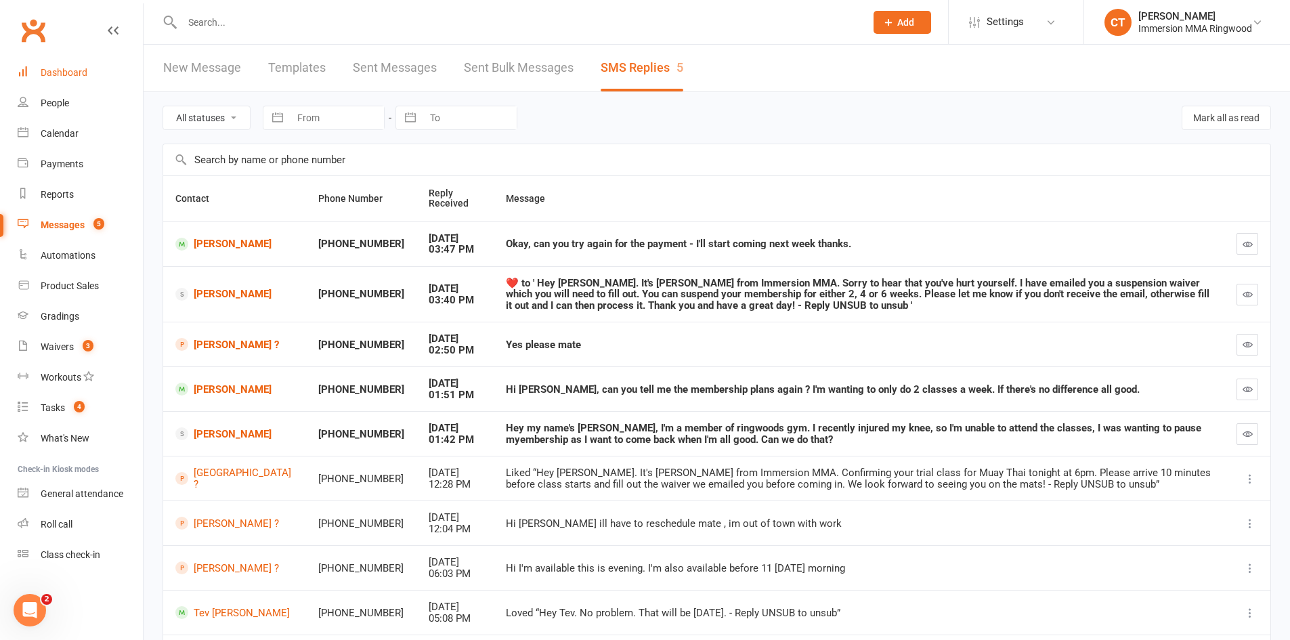
click at [66, 71] on div "Dashboard" at bounding box center [64, 72] width 47 height 11
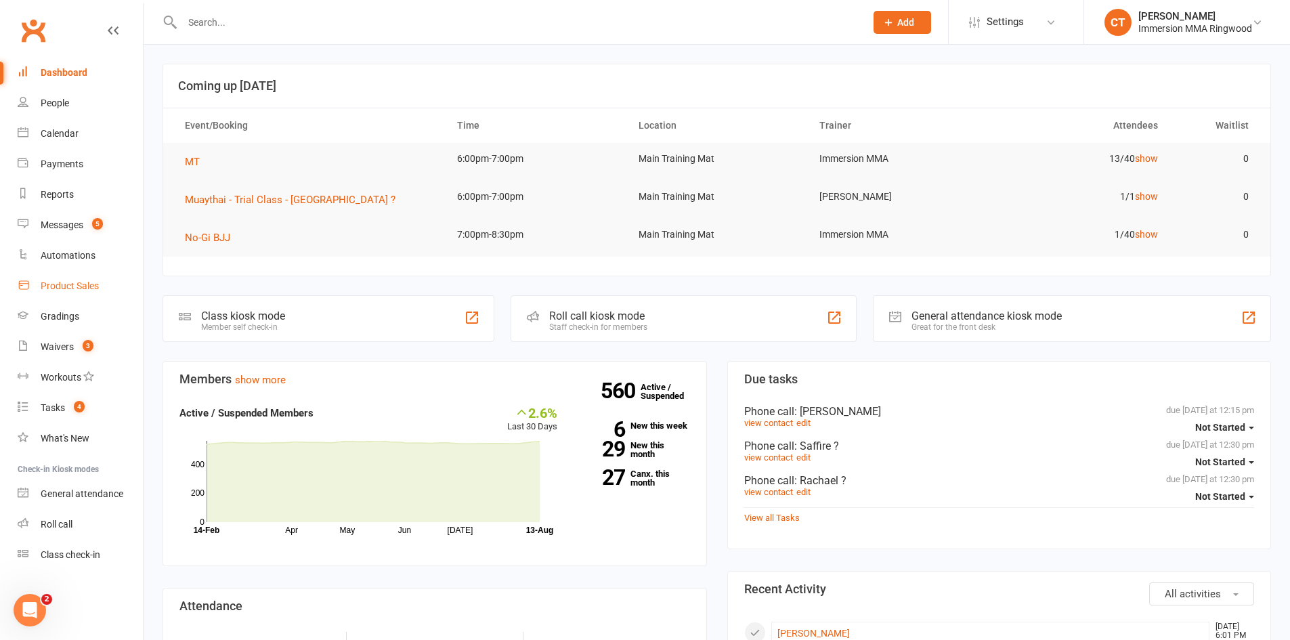
click at [55, 284] on div "Product Sales" at bounding box center [70, 285] width 58 height 11
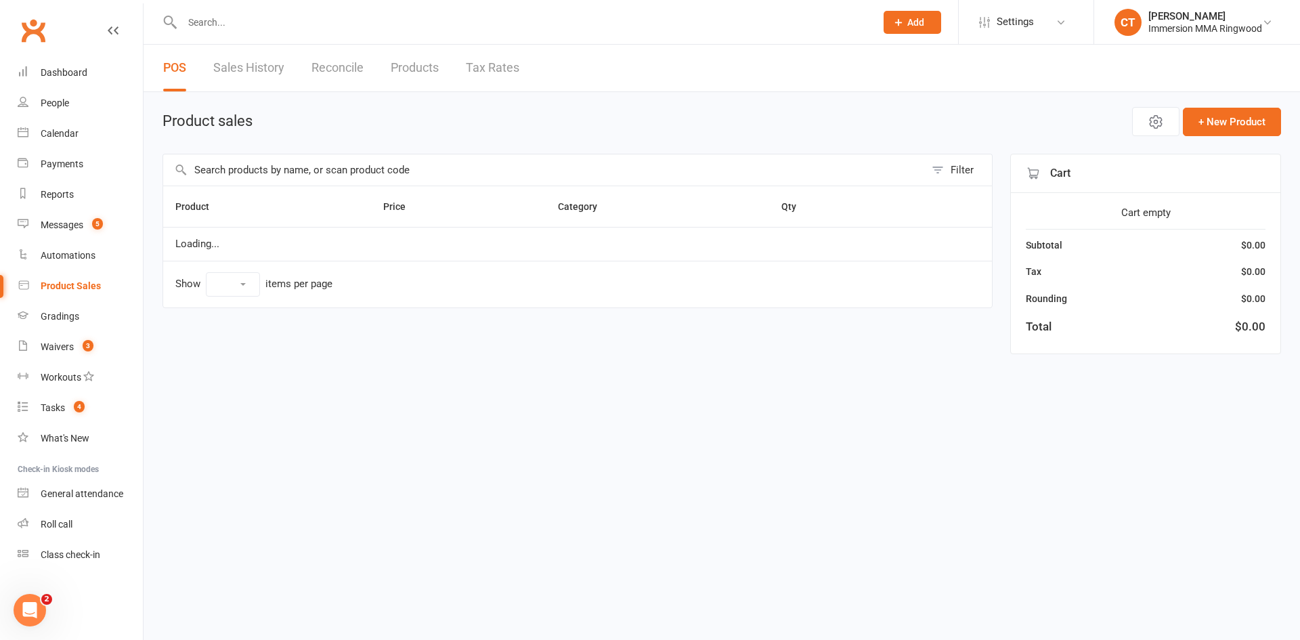
click at [244, 175] on input "text" at bounding box center [544, 169] width 762 height 31
type input "m4"
select select "10"
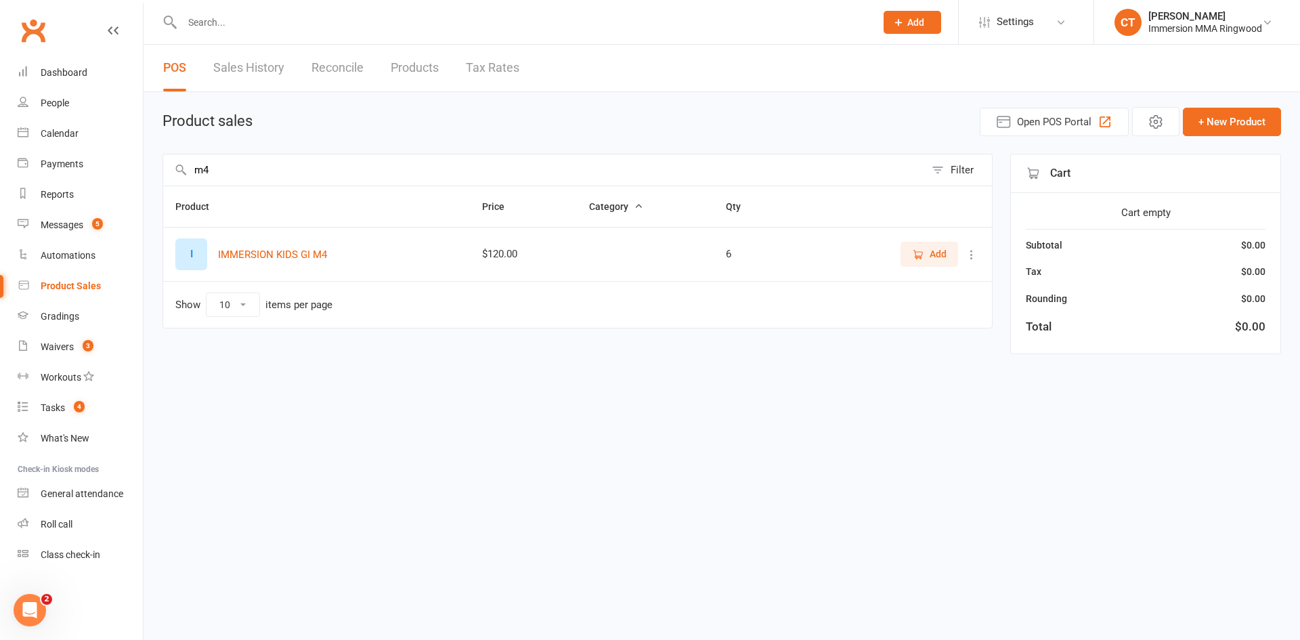
click at [932, 250] on span "Add" at bounding box center [938, 254] width 17 height 15
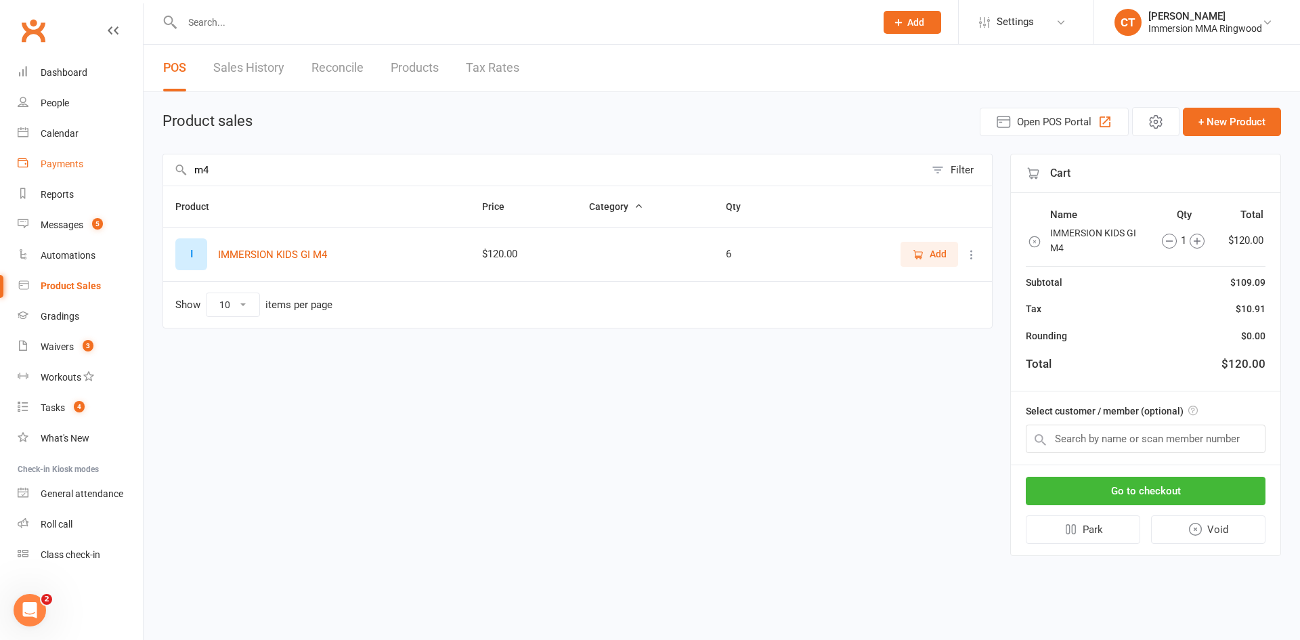
drag, startPoint x: 232, startPoint y: 173, endPoint x: 140, endPoint y: 158, distance: 94.1
click at [140, 158] on ui-view "Prospect Member Non-attending contact Class / event Appointment Grading event T…" at bounding box center [650, 289] width 1300 height 572
type input "belt"
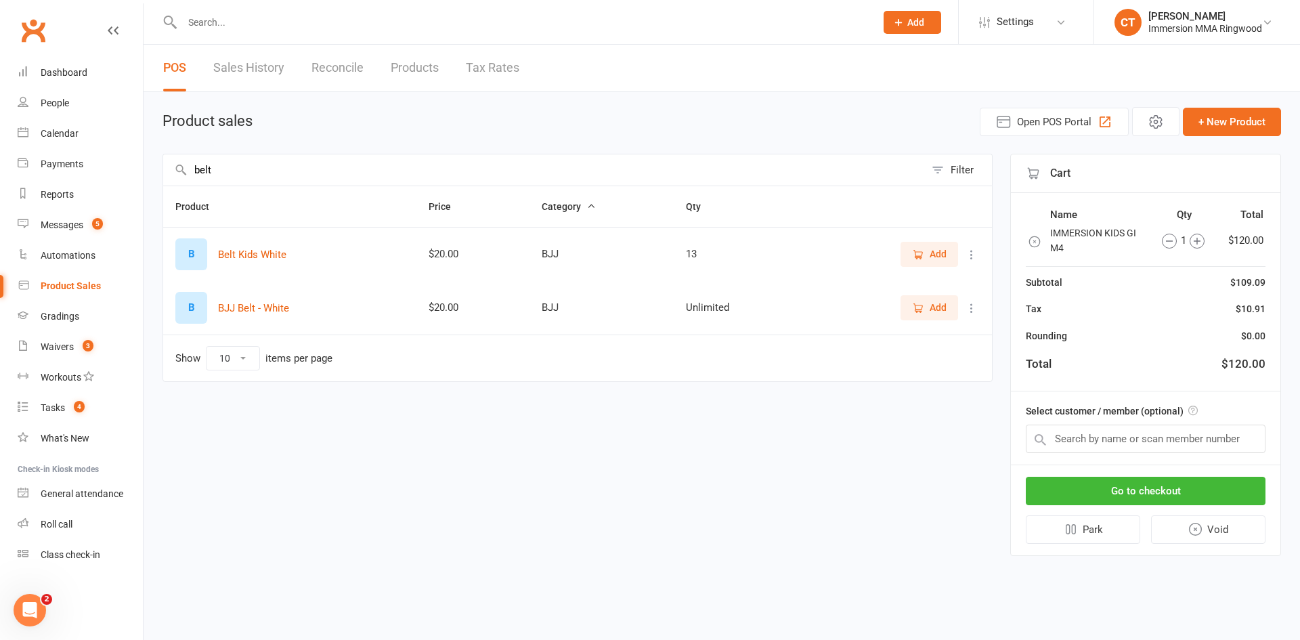
click at [924, 256] on span "Add" at bounding box center [929, 254] width 35 height 15
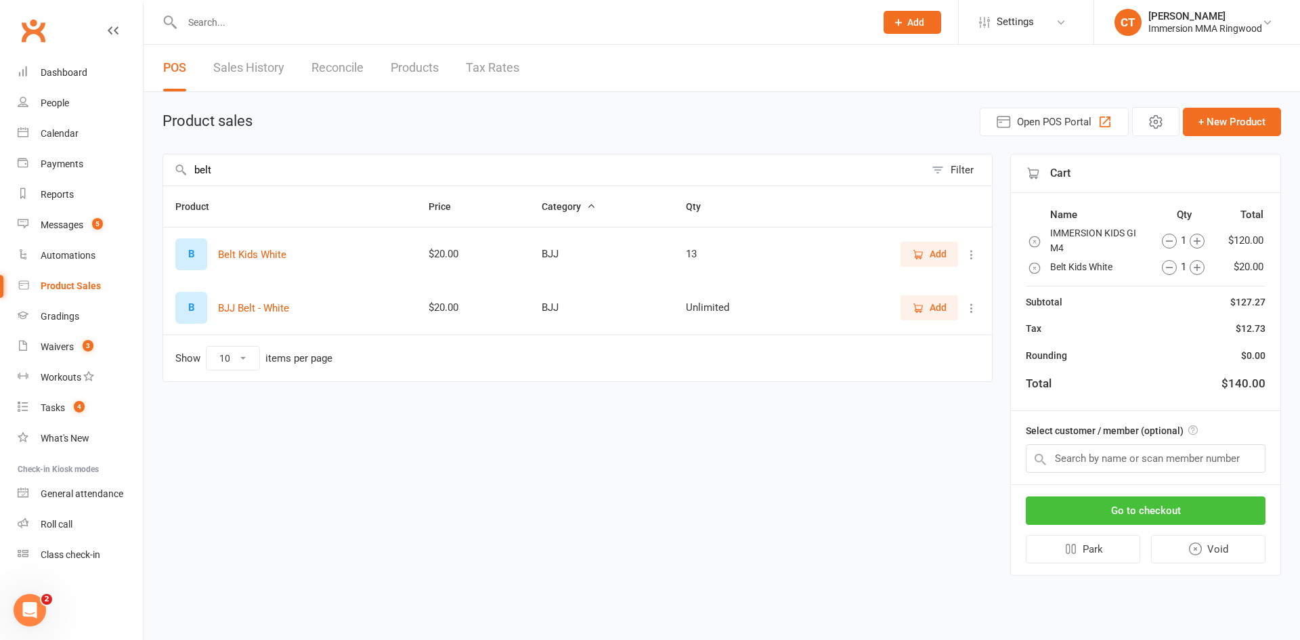
click at [1203, 517] on button "Go to checkout" at bounding box center [1146, 510] width 240 height 28
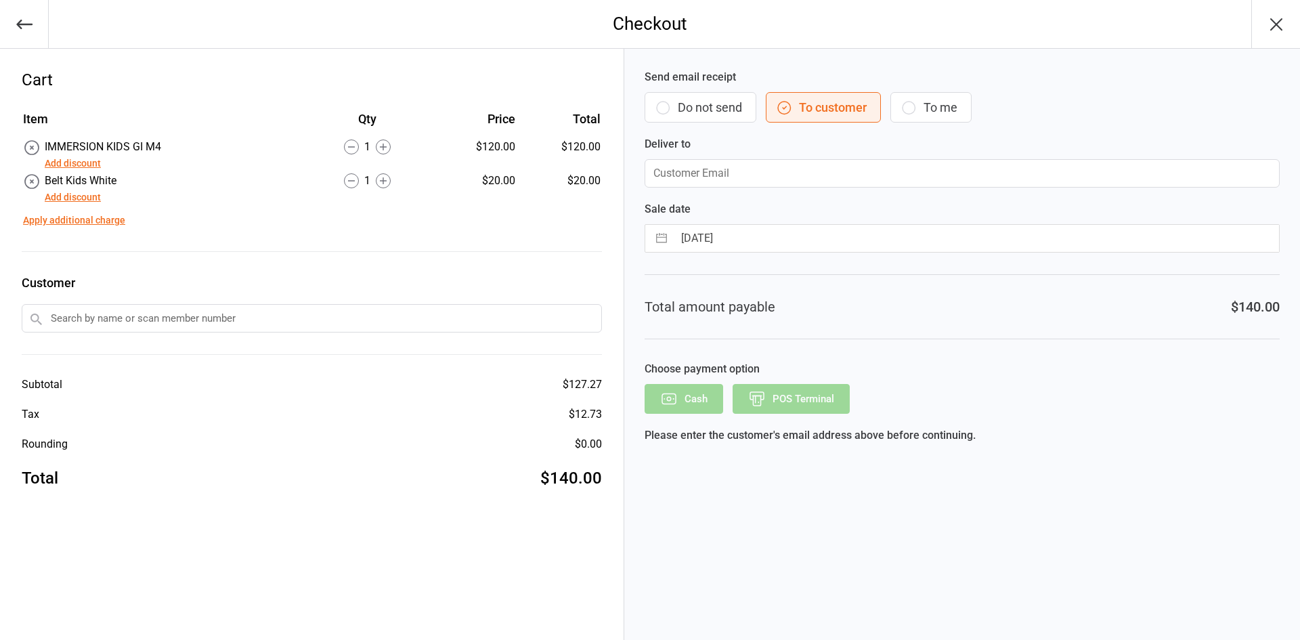
click at [662, 108] on icon "button" at bounding box center [663, 108] width 16 height 16
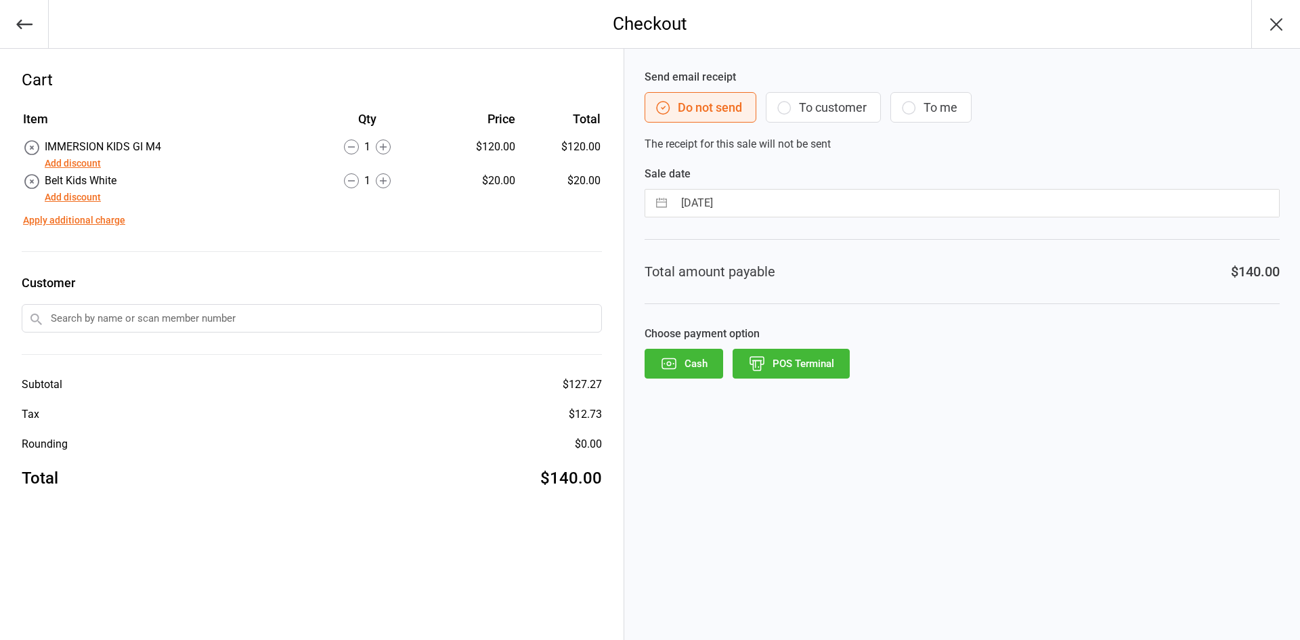
click at [754, 356] on icon "button" at bounding box center [757, 364] width 18 height 18
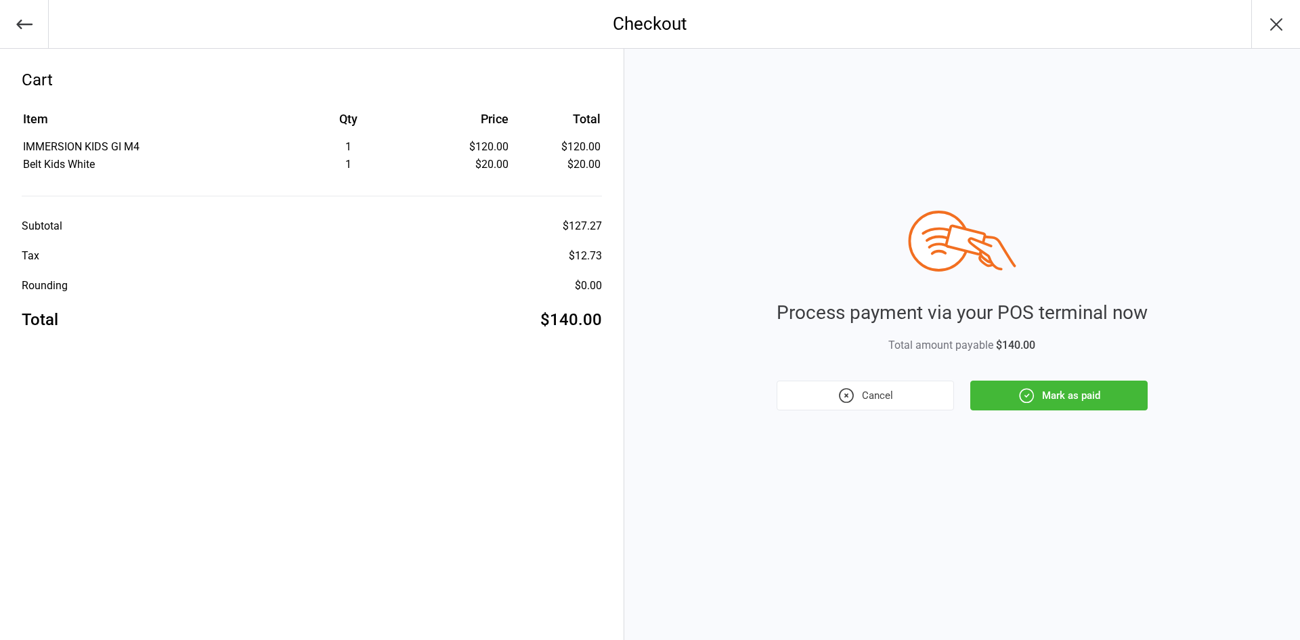
click at [1086, 398] on button "Mark as paid" at bounding box center [1058, 396] width 177 height 30
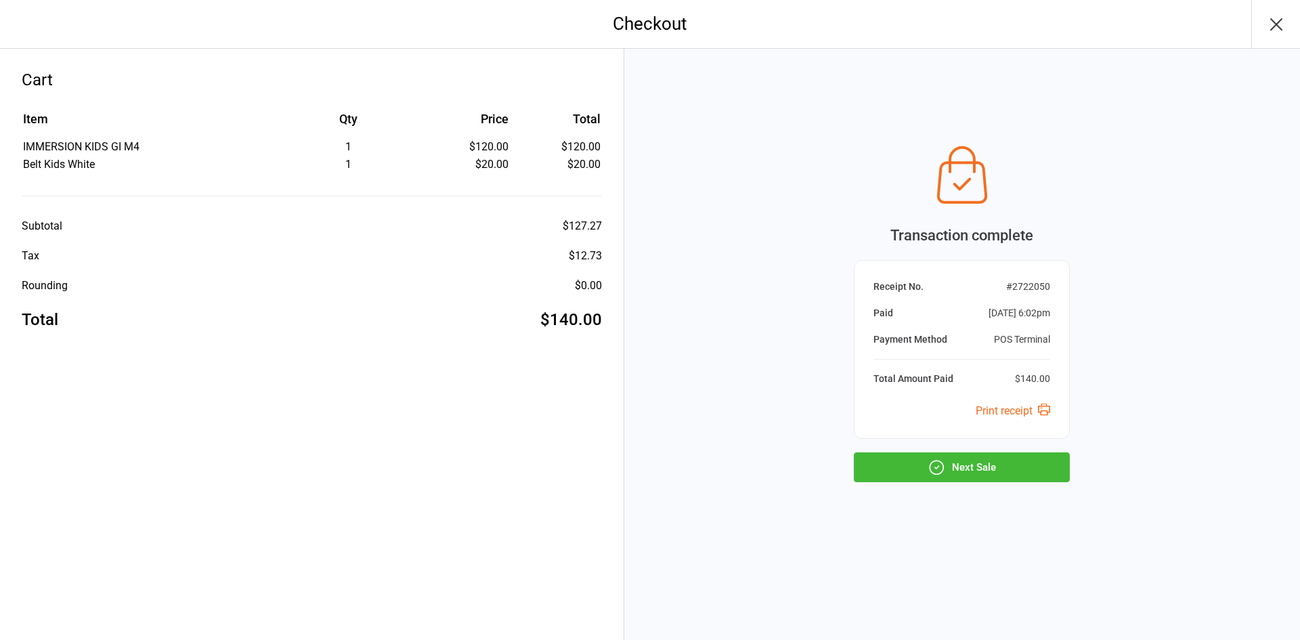
click at [993, 465] on button "Next Sale" at bounding box center [962, 467] width 216 height 30
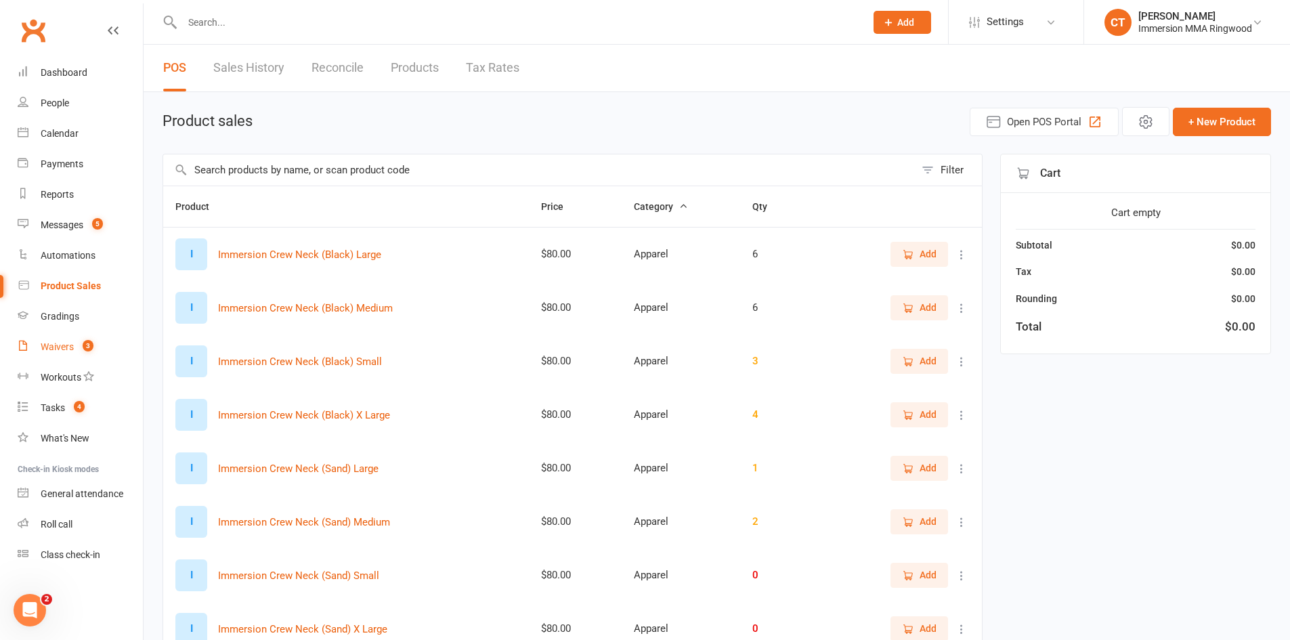
click at [92, 345] on span "3" at bounding box center [88, 346] width 11 height 12
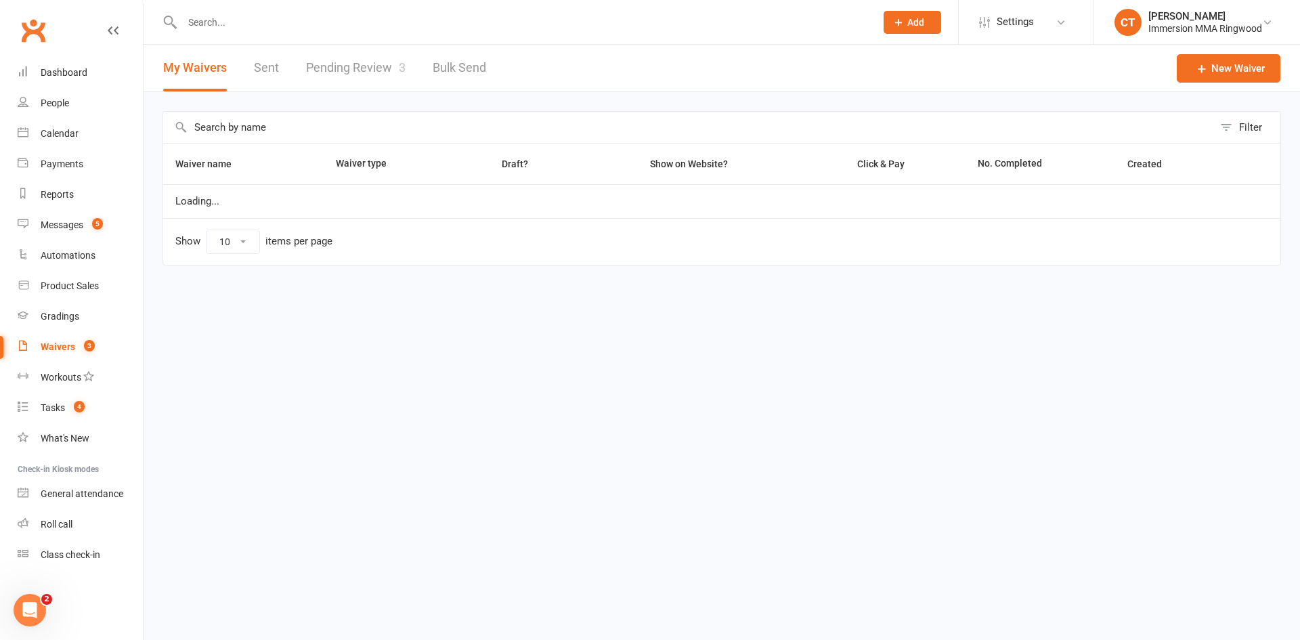
select select "25"
click at [355, 69] on link "Pending Review 3" at bounding box center [356, 68] width 100 height 47
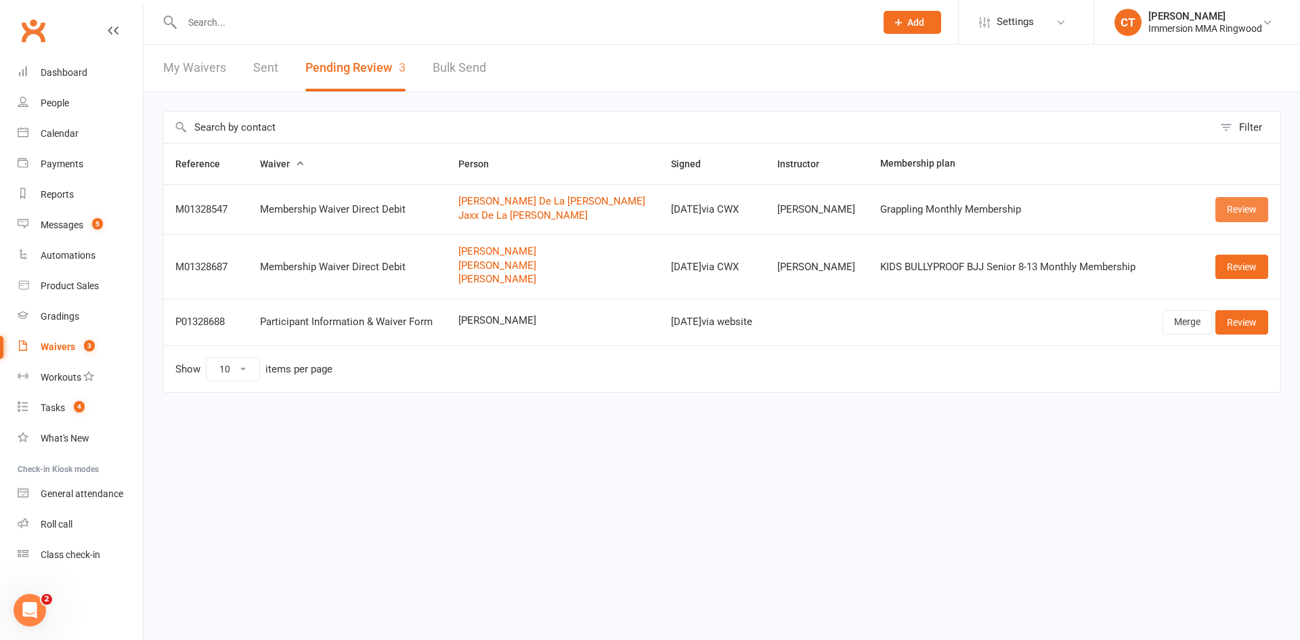
click at [1232, 211] on link "Review" at bounding box center [1242, 209] width 53 height 24
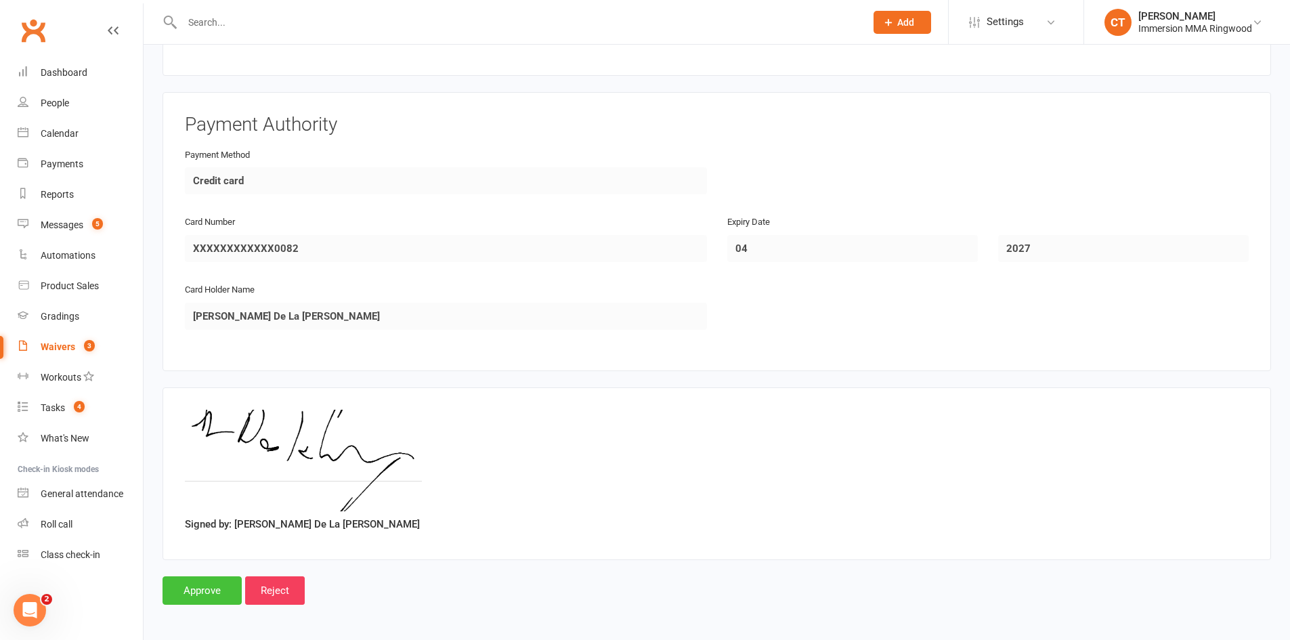
scroll to position [2049, 0]
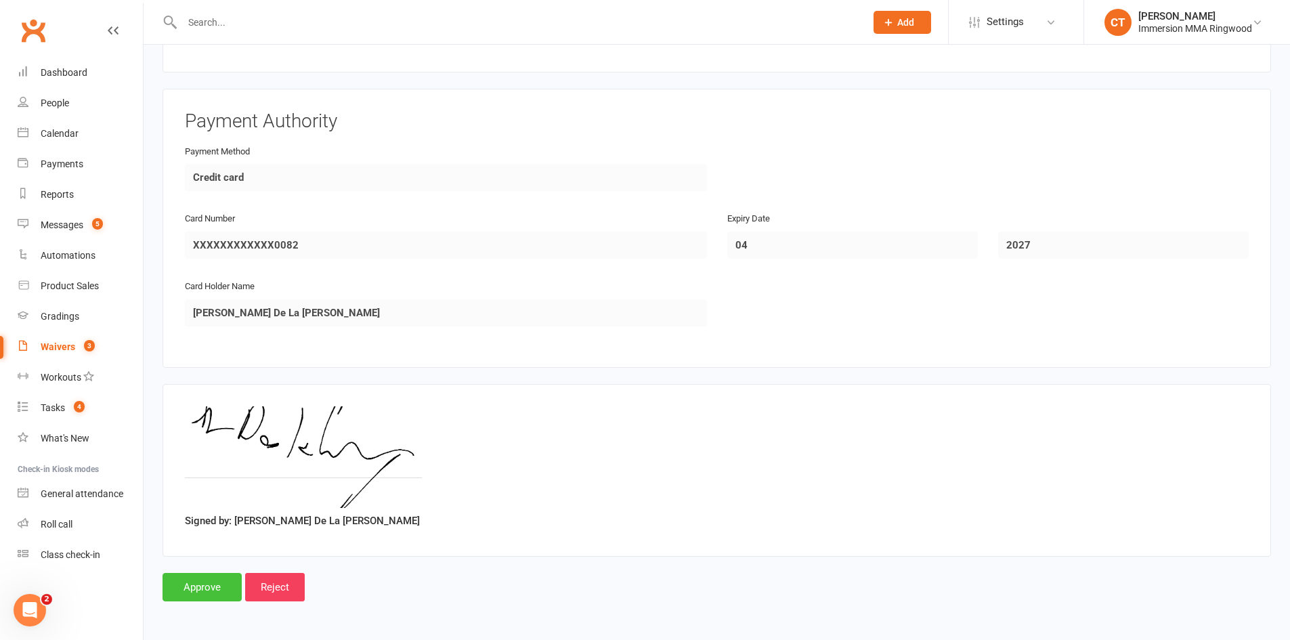
click at [208, 596] on input "Approve" at bounding box center [202, 587] width 79 height 28
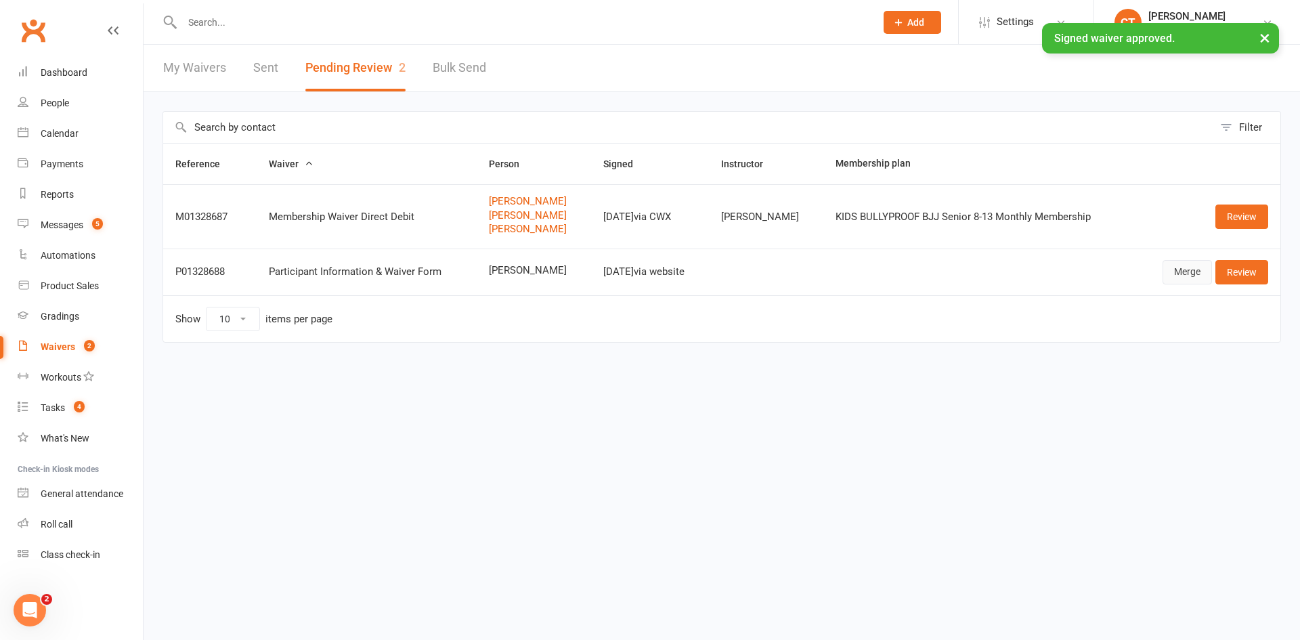
click at [1178, 276] on link "Merge" at bounding box center [1187, 272] width 49 height 24
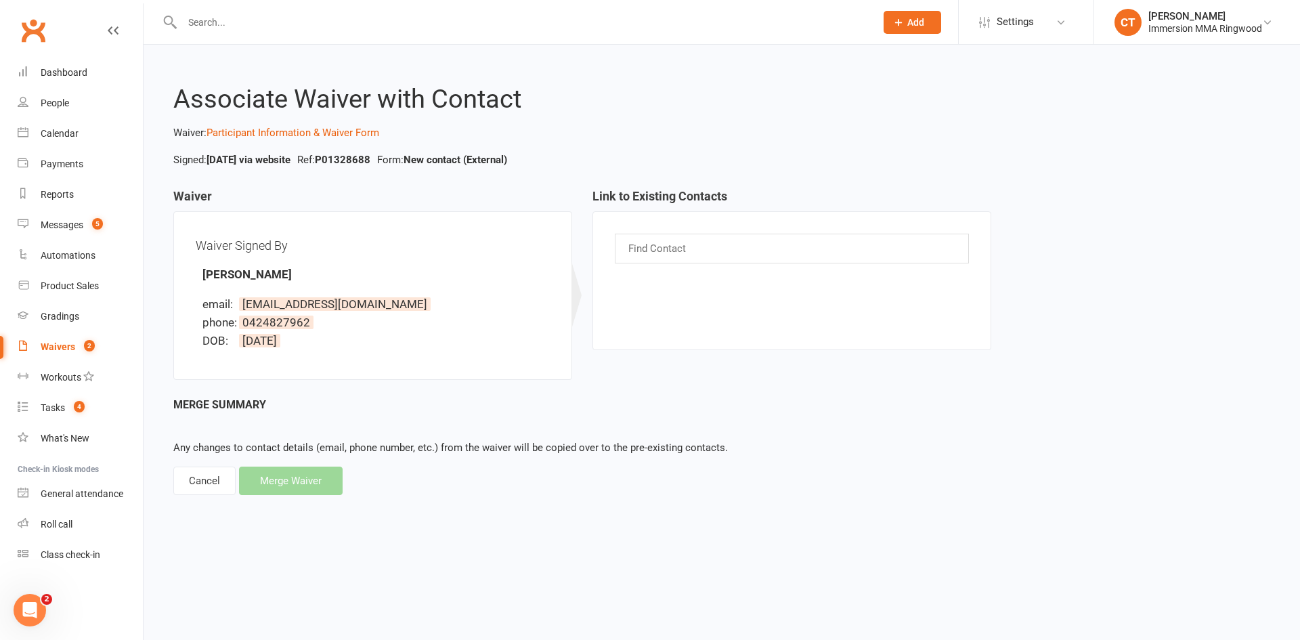
click at [711, 240] on div "Find Contact" at bounding box center [792, 249] width 354 height 30
click at [709, 243] on div "Find Contact" at bounding box center [792, 249] width 354 height 30
paste input "sofiagonzalezz2309@gmail.com"
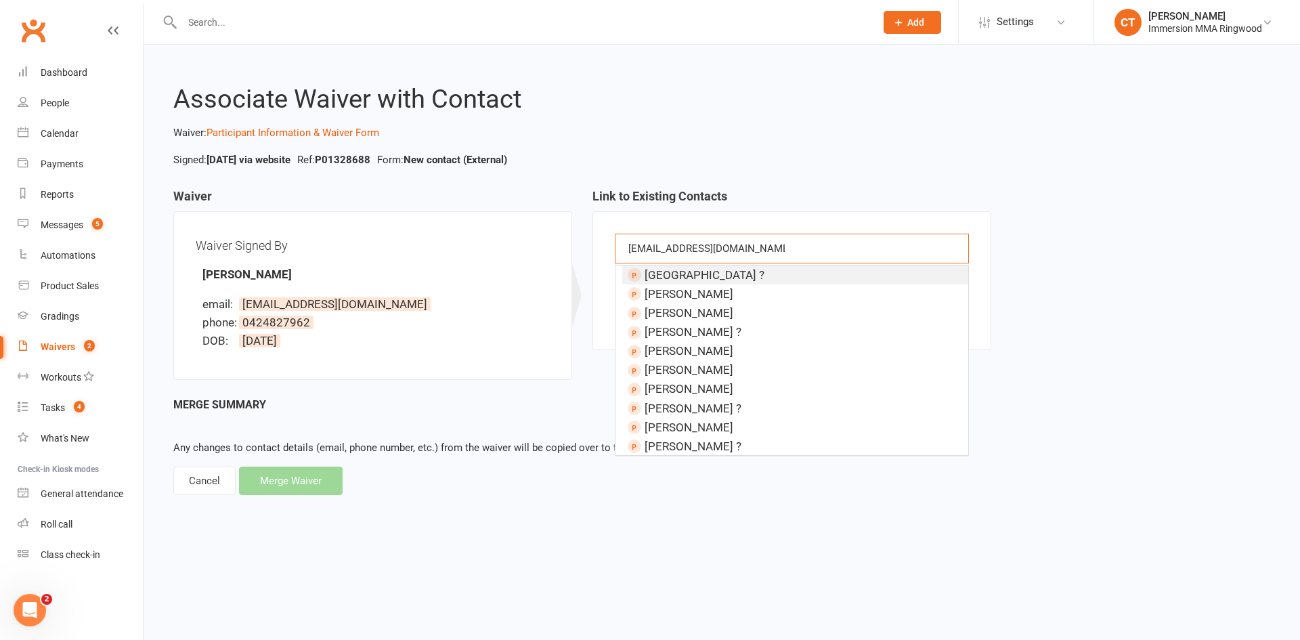
type input "sofiagonzalezz2309@gmail.com"
click at [684, 274] on li "Sofia ?" at bounding box center [795, 274] width 346 height 19
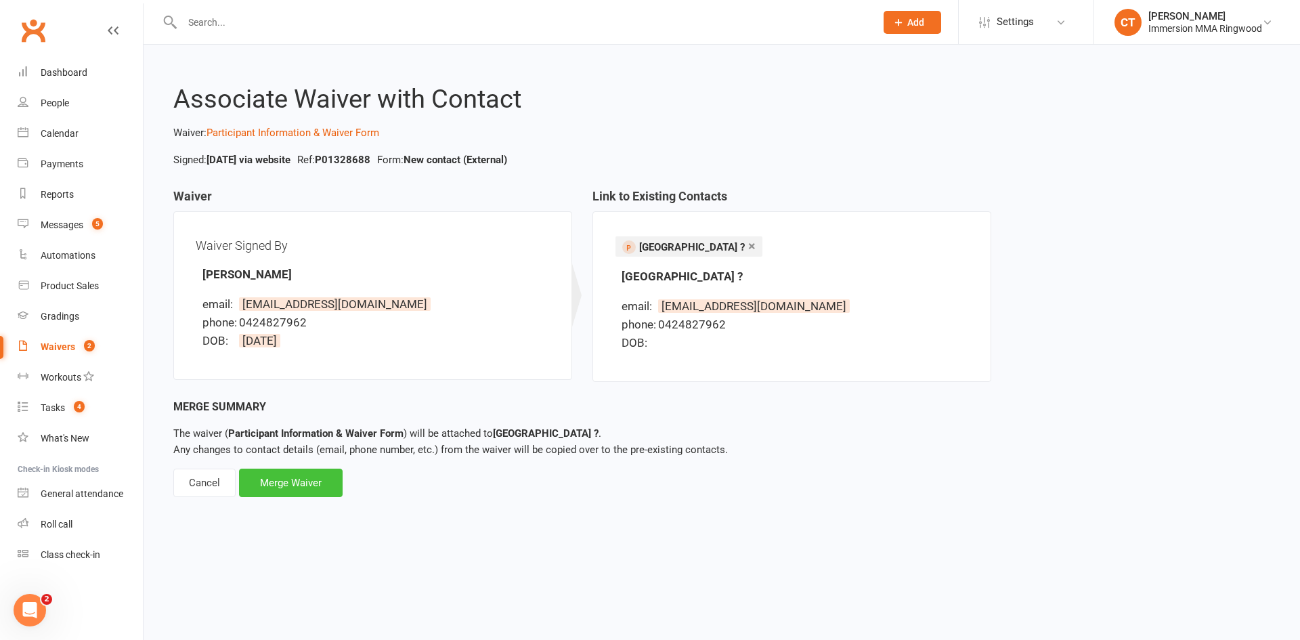
click at [272, 477] on div "Merge Waiver" at bounding box center [291, 483] width 104 height 28
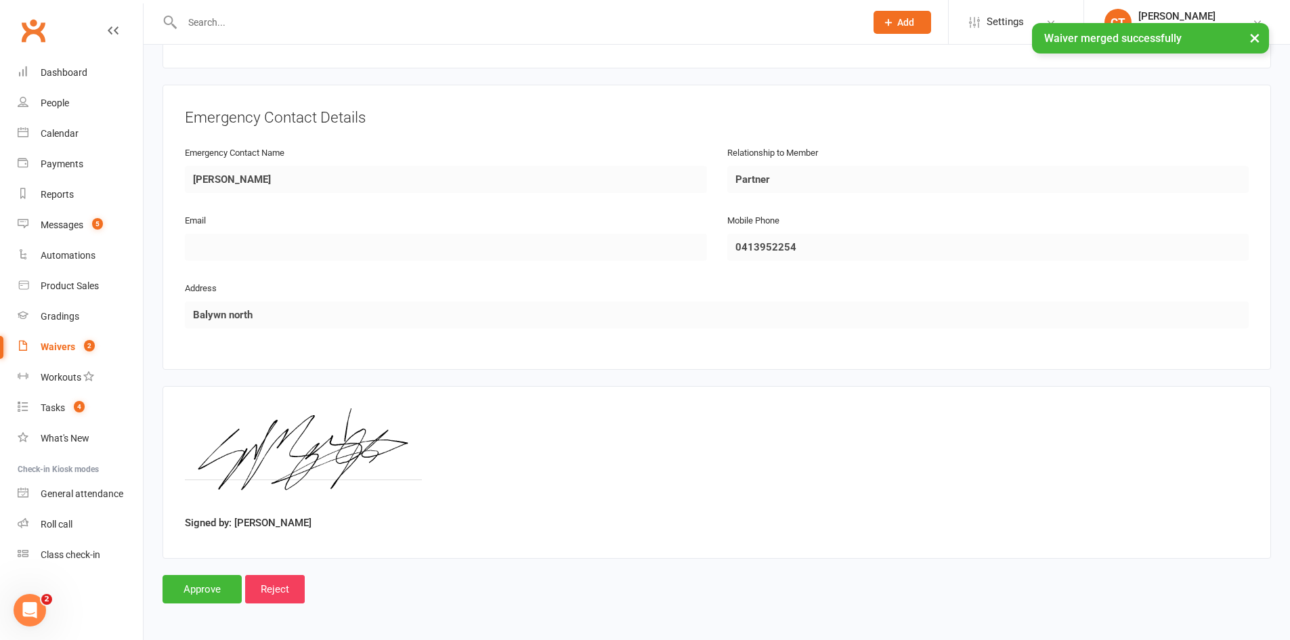
scroll to position [584, 0]
click at [211, 591] on input "Approve" at bounding box center [202, 587] width 79 height 28
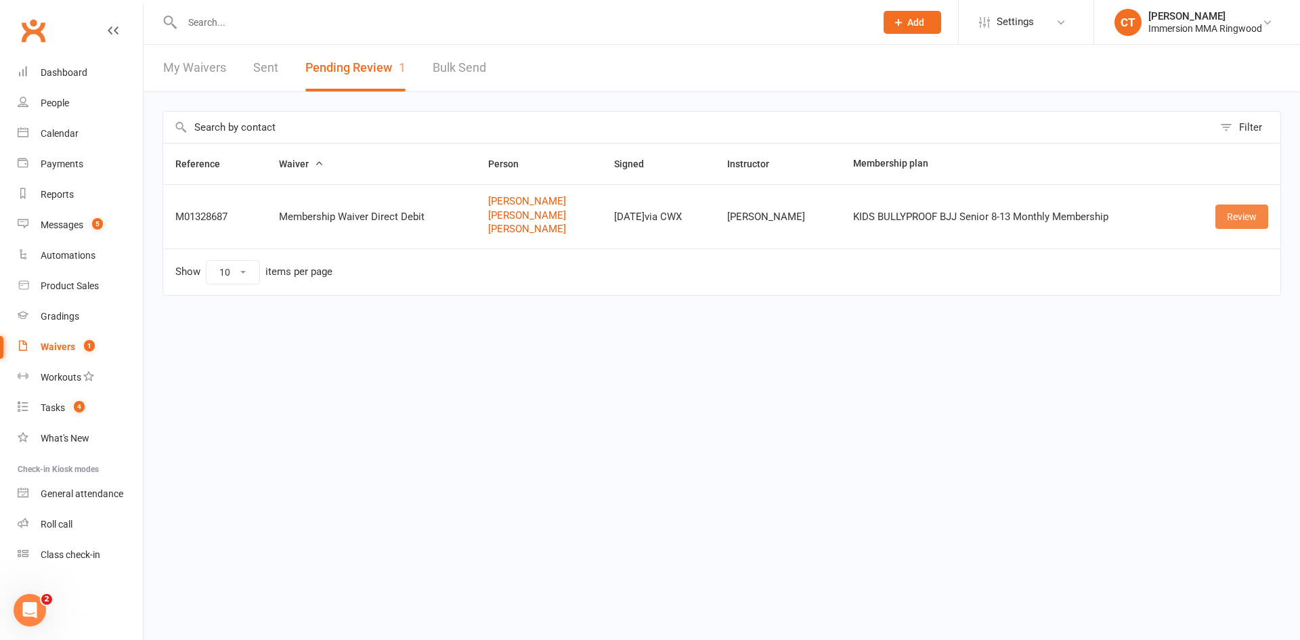
click at [1251, 214] on link "Review" at bounding box center [1242, 217] width 53 height 24
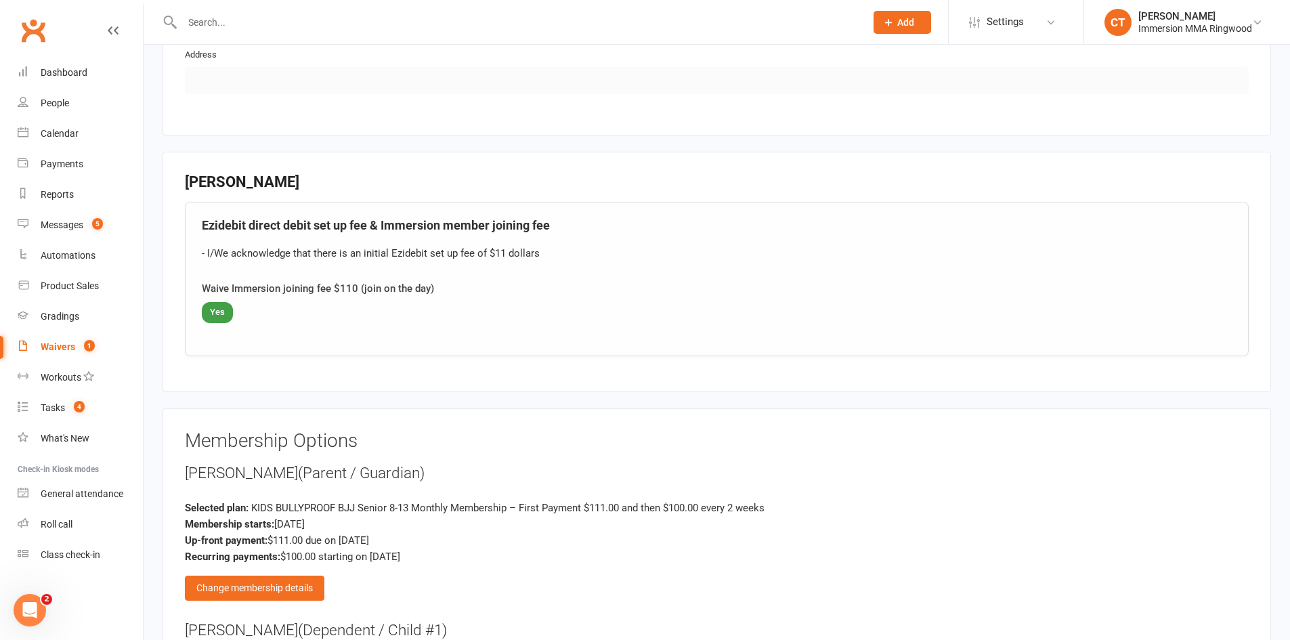
scroll to position [2032, 0]
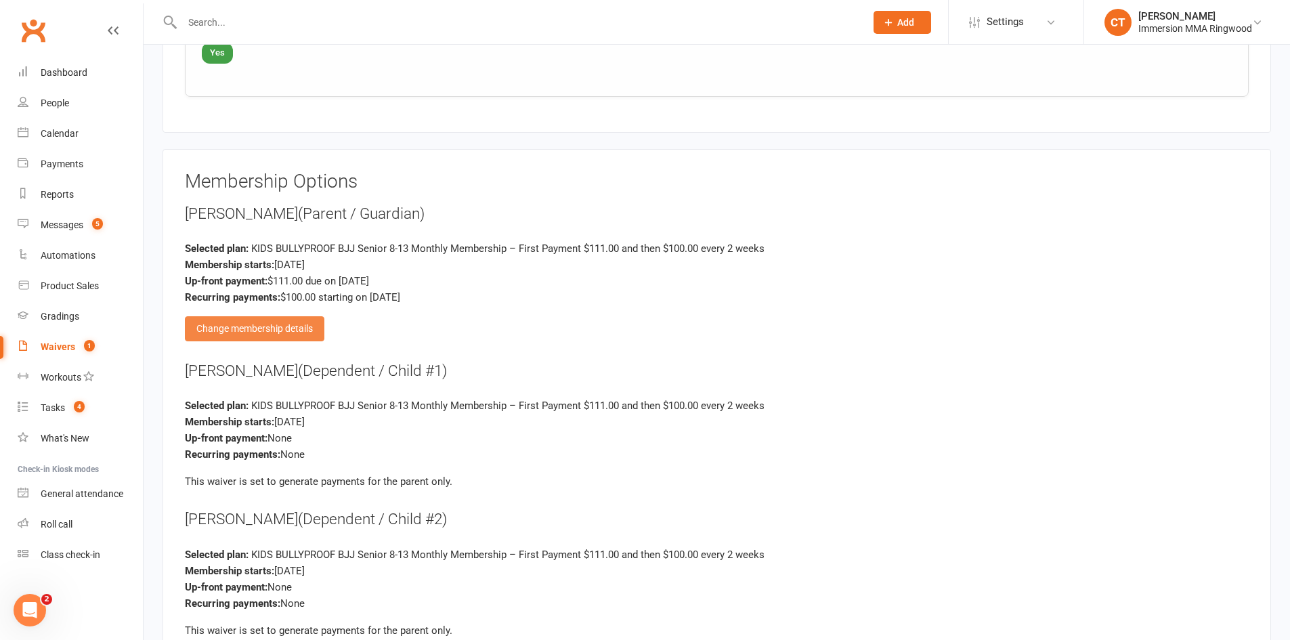
click at [265, 326] on div "Change membership details" at bounding box center [255, 328] width 140 height 24
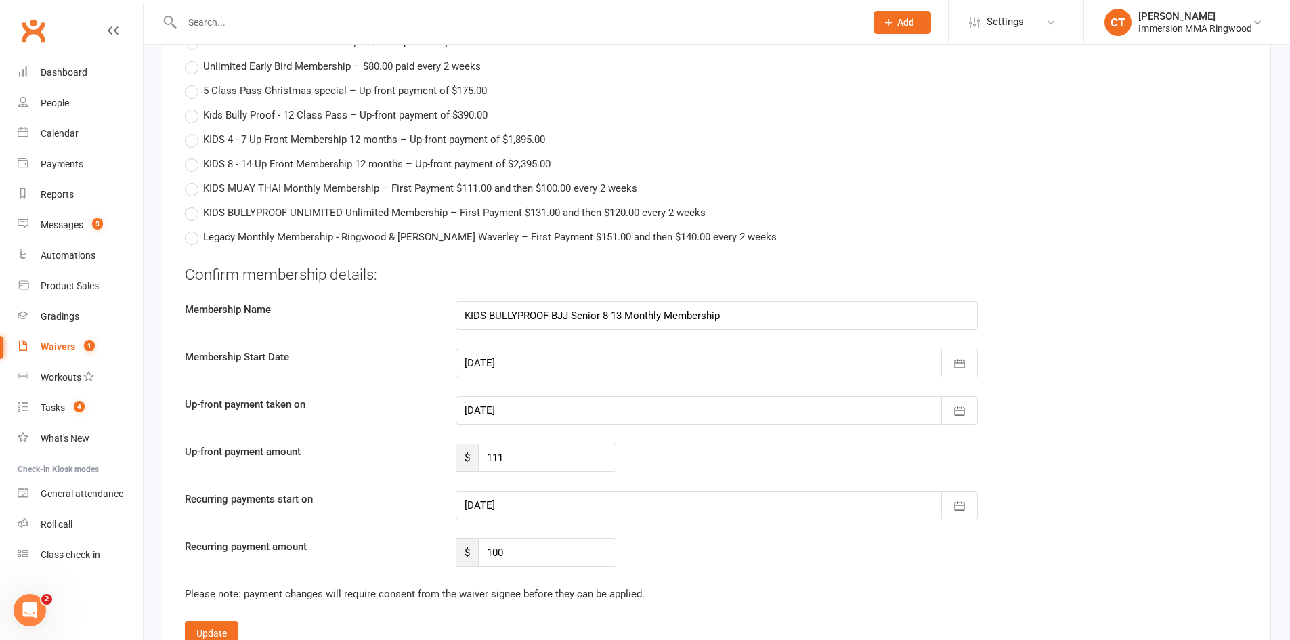
scroll to position [2709, 0]
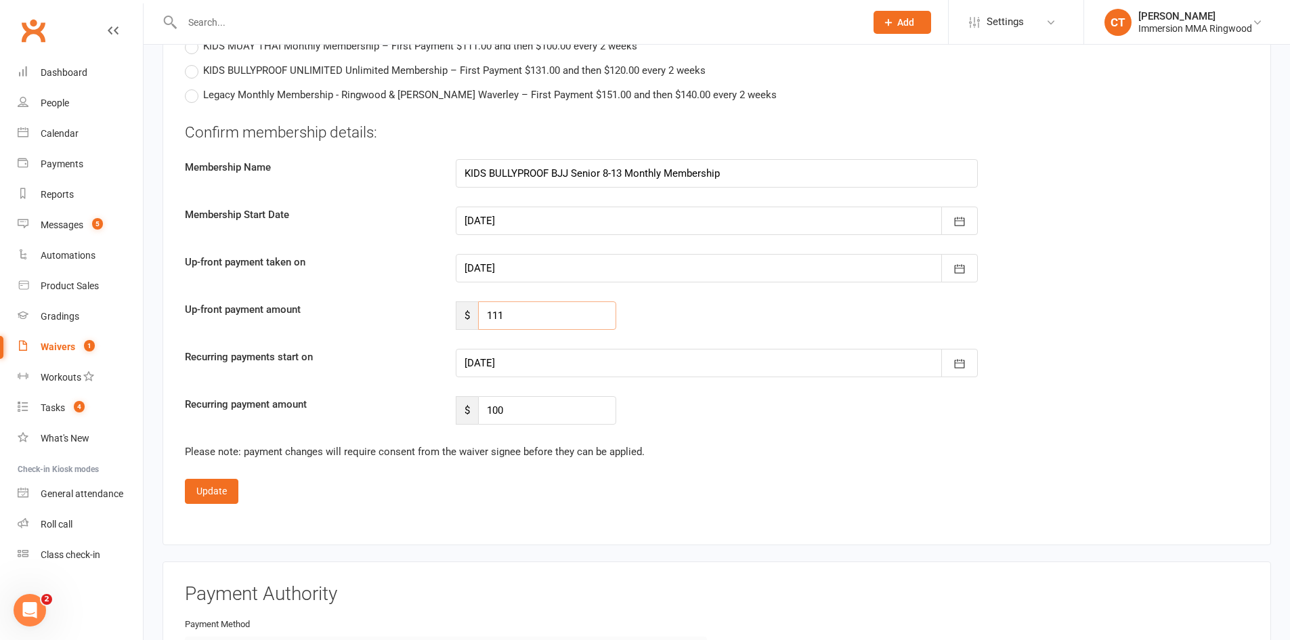
drag, startPoint x: 519, startPoint y: 312, endPoint x: 420, endPoint y: 308, distance: 99.0
click at [420, 308] on div "Up-front payment amount $ 111" at bounding box center [717, 315] width 1084 height 28
type input "100"
click at [213, 488] on button "Update" at bounding box center [212, 491] width 54 height 24
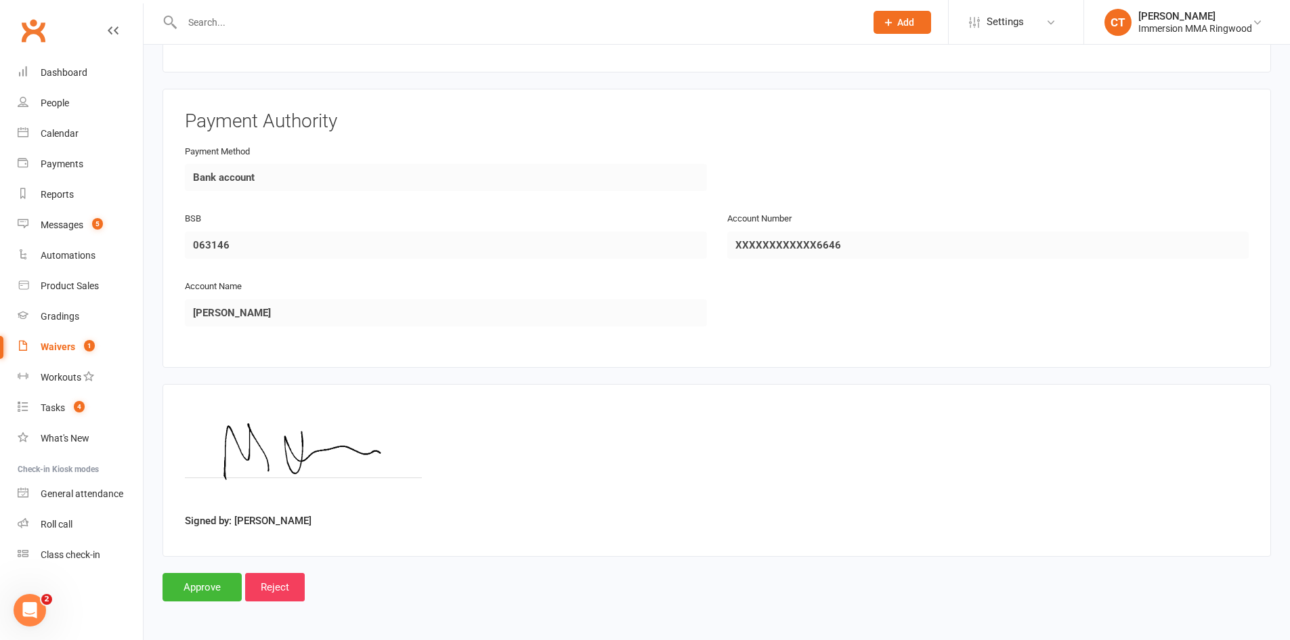
scroll to position [2639, 0]
click at [218, 589] on input "Approve" at bounding box center [202, 587] width 79 height 28
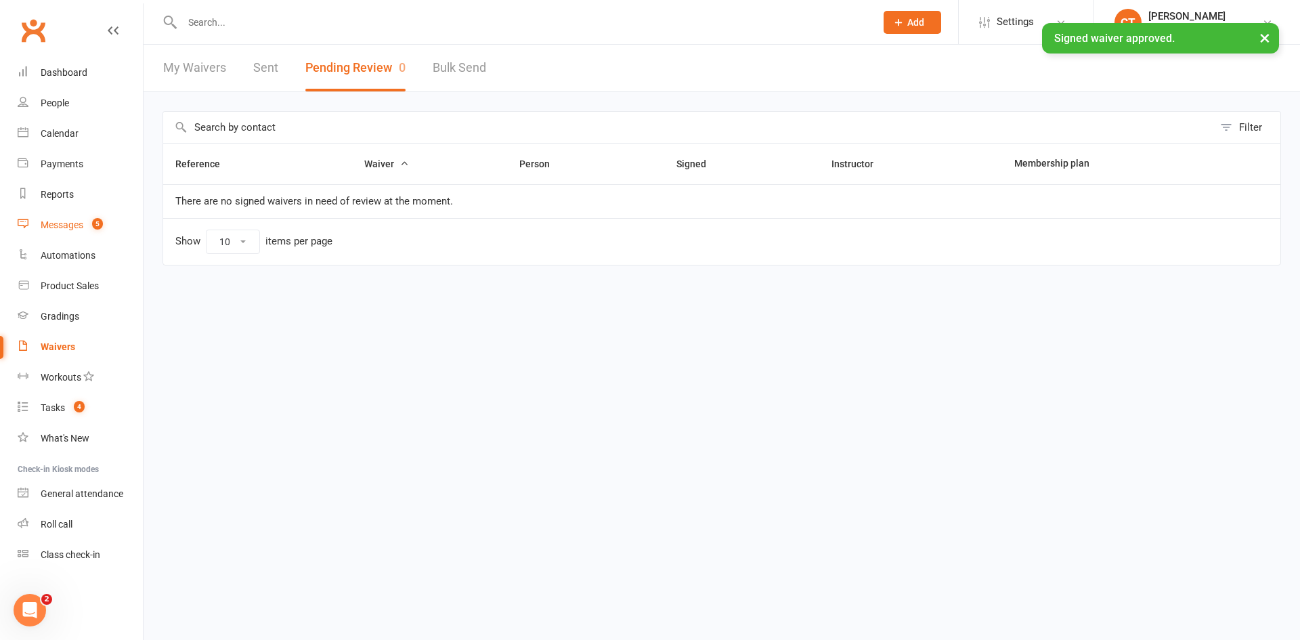
drag, startPoint x: 28, startPoint y: 226, endPoint x: 376, endPoint y: 135, distance: 359.6
click at [28, 226] on link "Messages 5" at bounding box center [80, 225] width 125 height 30
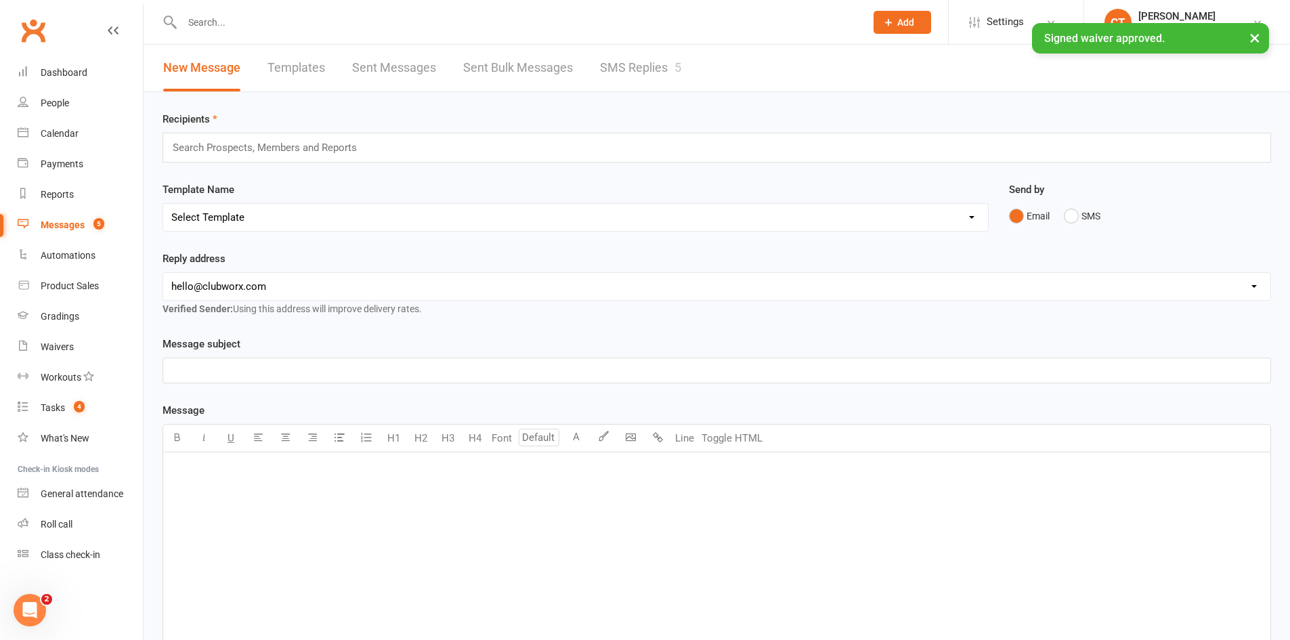
click at [641, 66] on link "SMS Replies 5" at bounding box center [640, 68] width 81 height 47
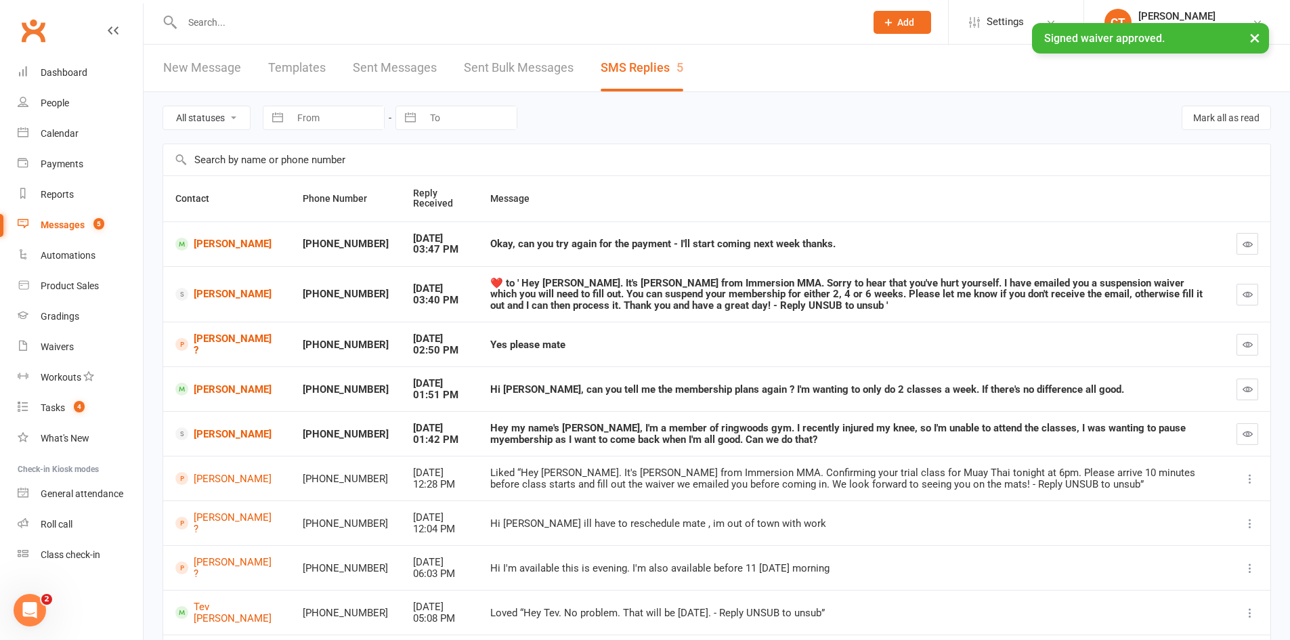
click at [1218, 135] on div "All statuses Read only Unread only Navigate forward to interact with the calend…" at bounding box center [717, 117] width 1109 height 51
click at [1220, 116] on button "Mark all as read" at bounding box center [1226, 118] width 89 height 24
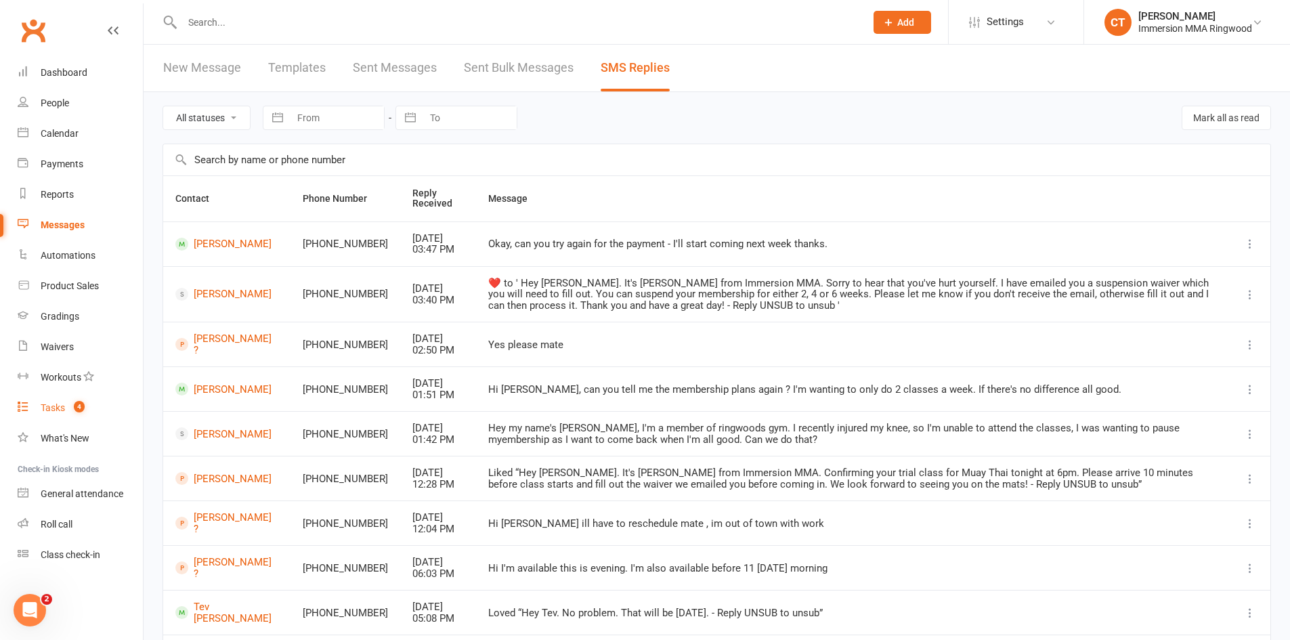
click at [57, 413] on div "Tasks" at bounding box center [53, 407] width 24 height 11
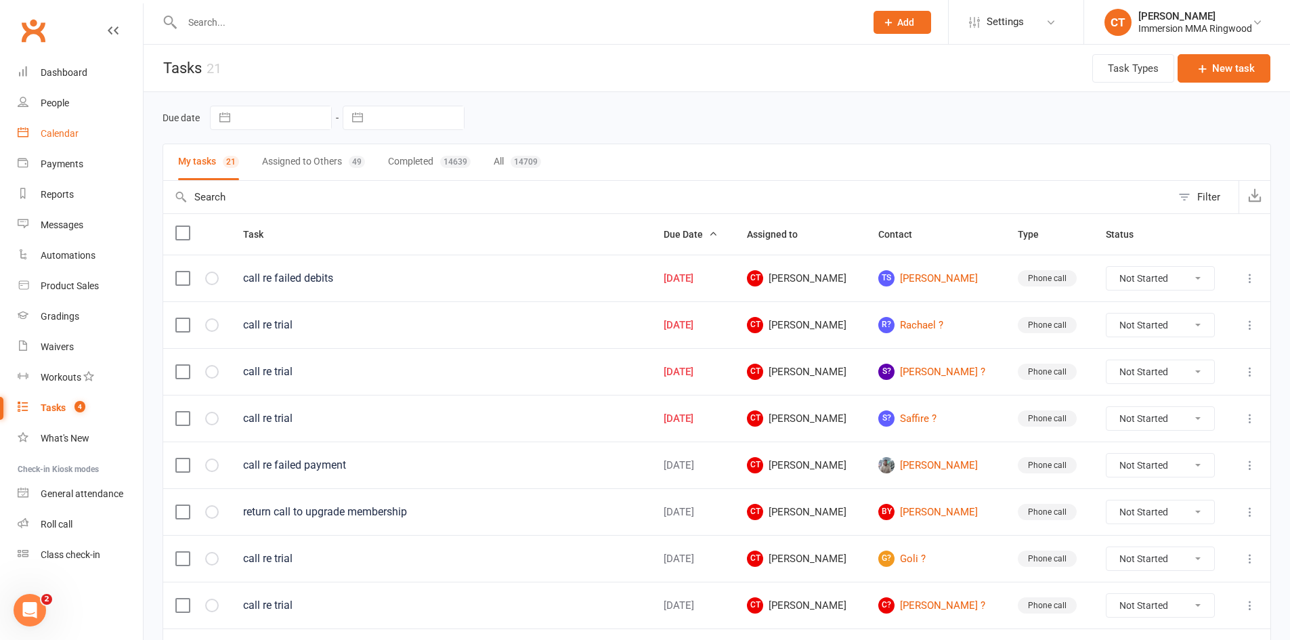
click at [41, 123] on link "Calendar" at bounding box center [80, 134] width 125 height 30
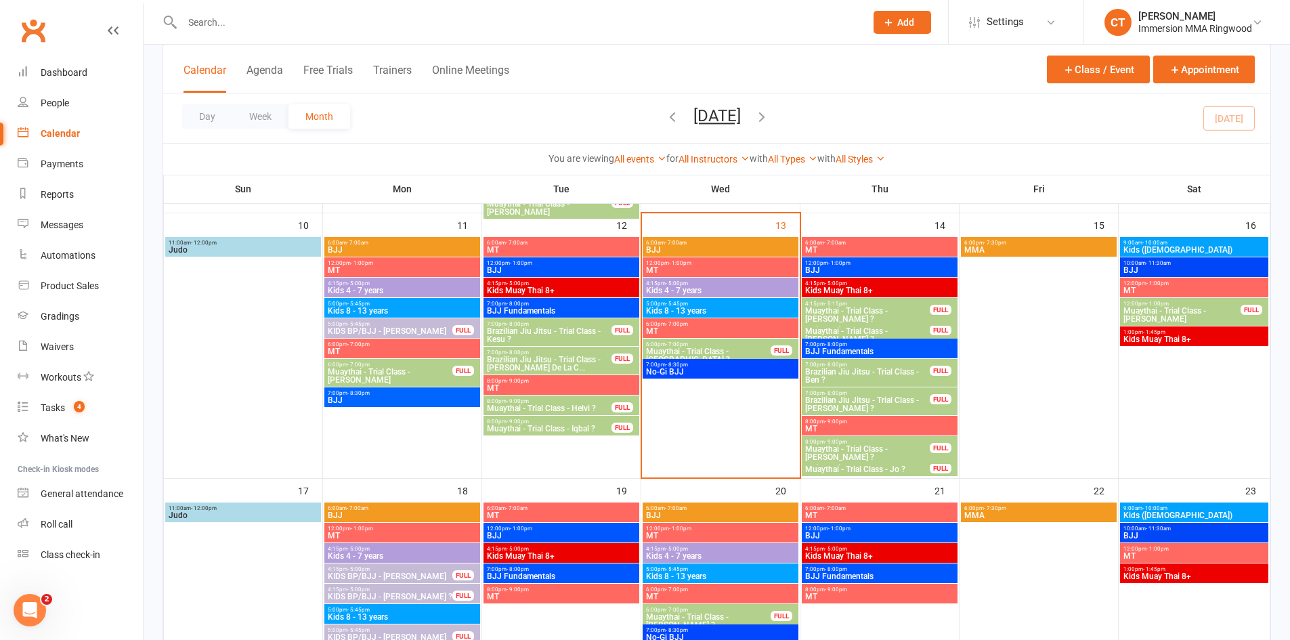
scroll to position [452, 0]
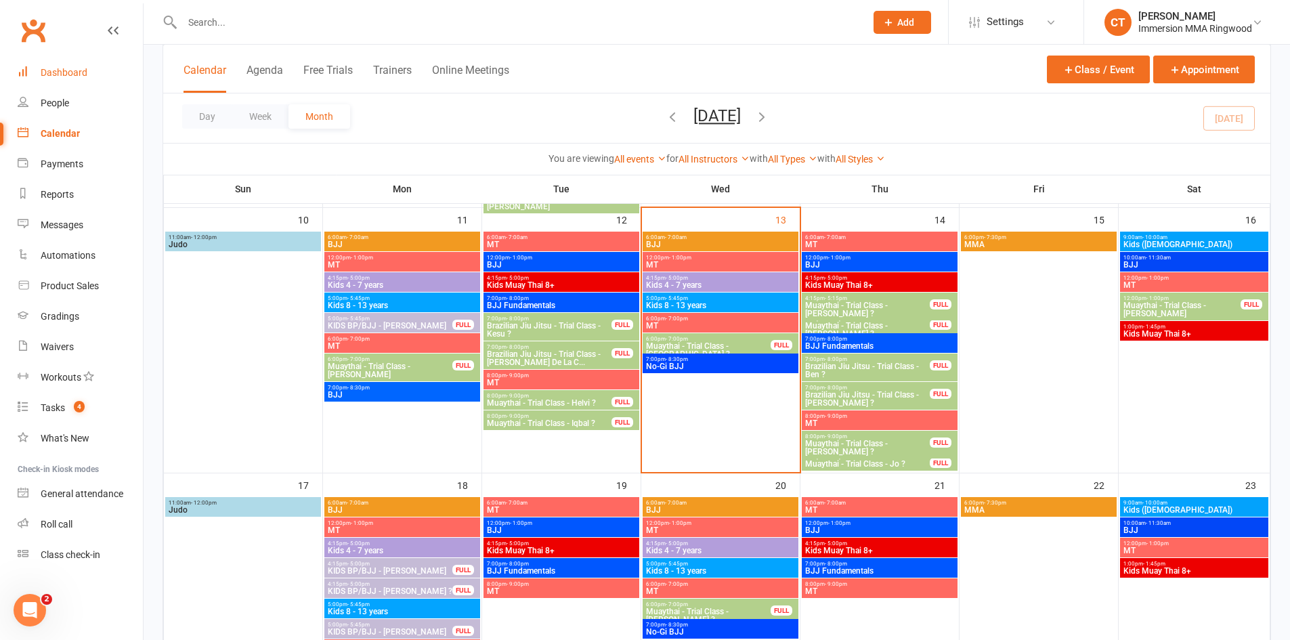
click at [73, 65] on link "Dashboard" at bounding box center [80, 73] width 125 height 30
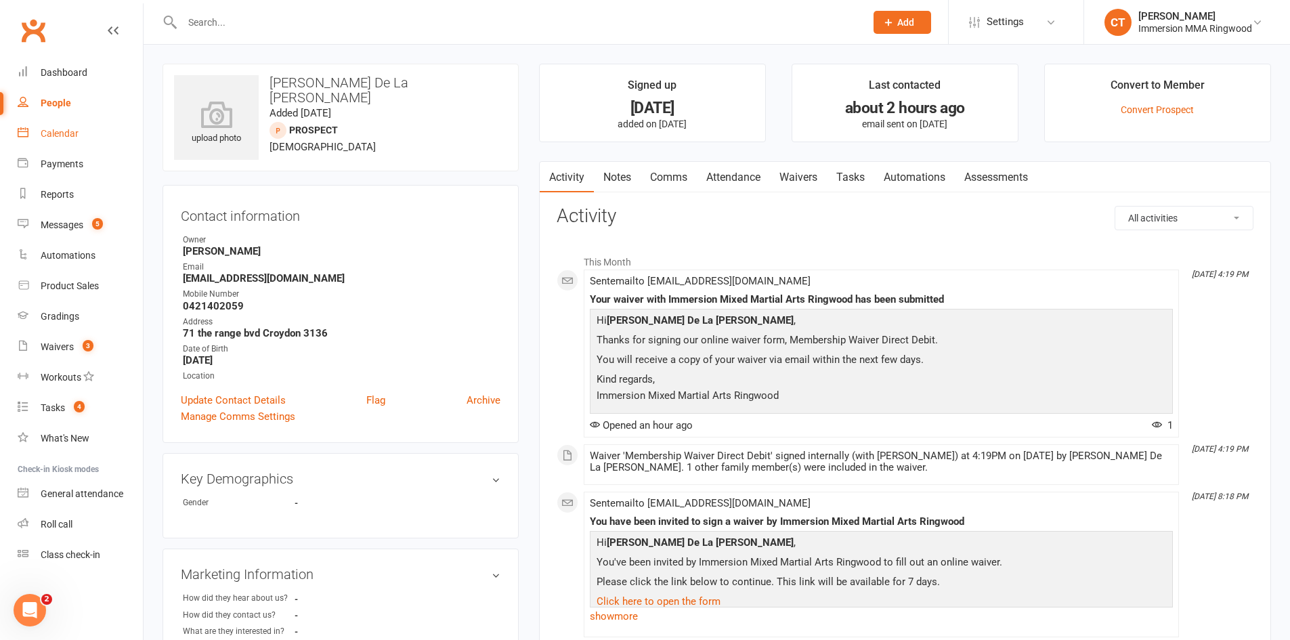
click at [58, 141] on link "Calendar" at bounding box center [80, 134] width 125 height 30
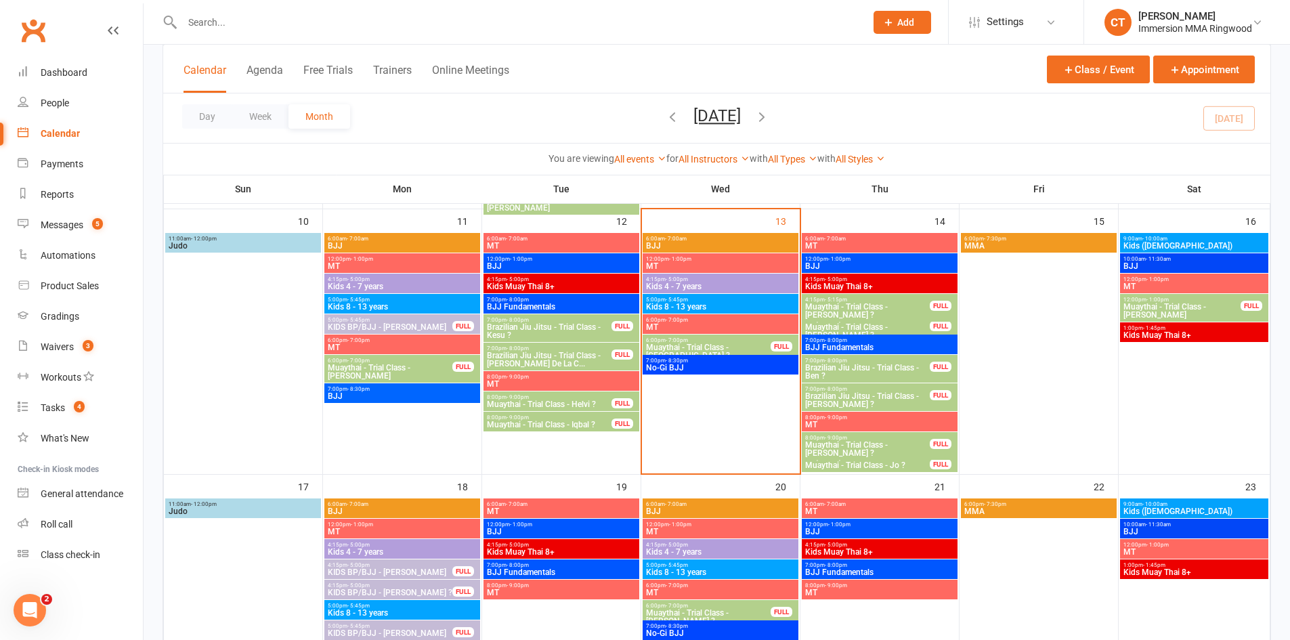
scroll to position [452, 0]
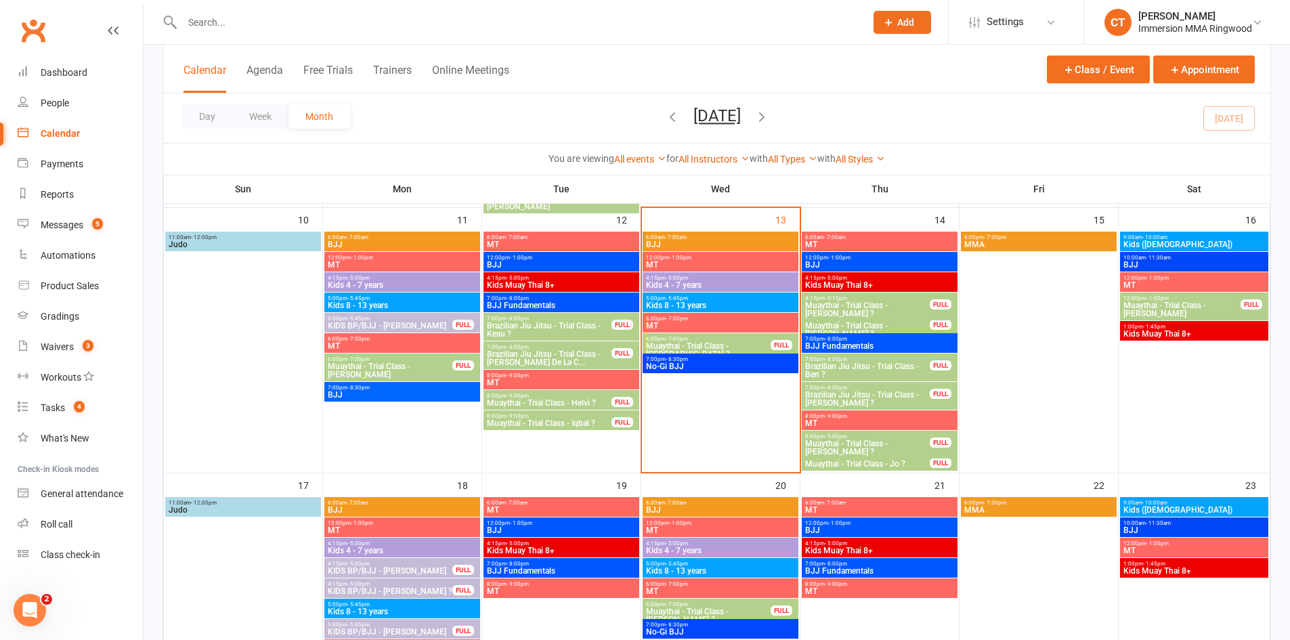
click at [695, 342] on span "Muaythai - Trial Class - [GEOGRAPHIC_DATA] ?" at bounding box center [708, 350] width 126 height 16
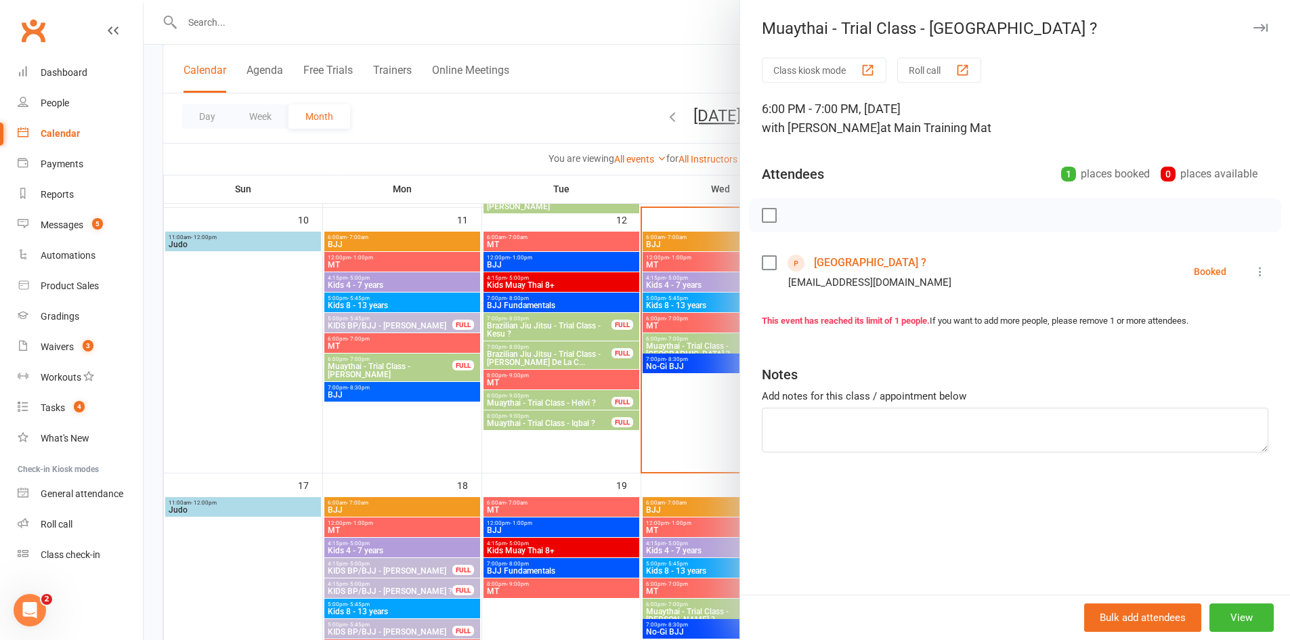
click at [850, 286] on div "sofiagonzalezz2309@gmail.com" at bounding box center [869, 283] width 163 height 18
copy div "sofiagonzalezz2309@gmail.com"
click at [65, 230] on div "Messages" at bounding box center [62, 224] width 43 height 11
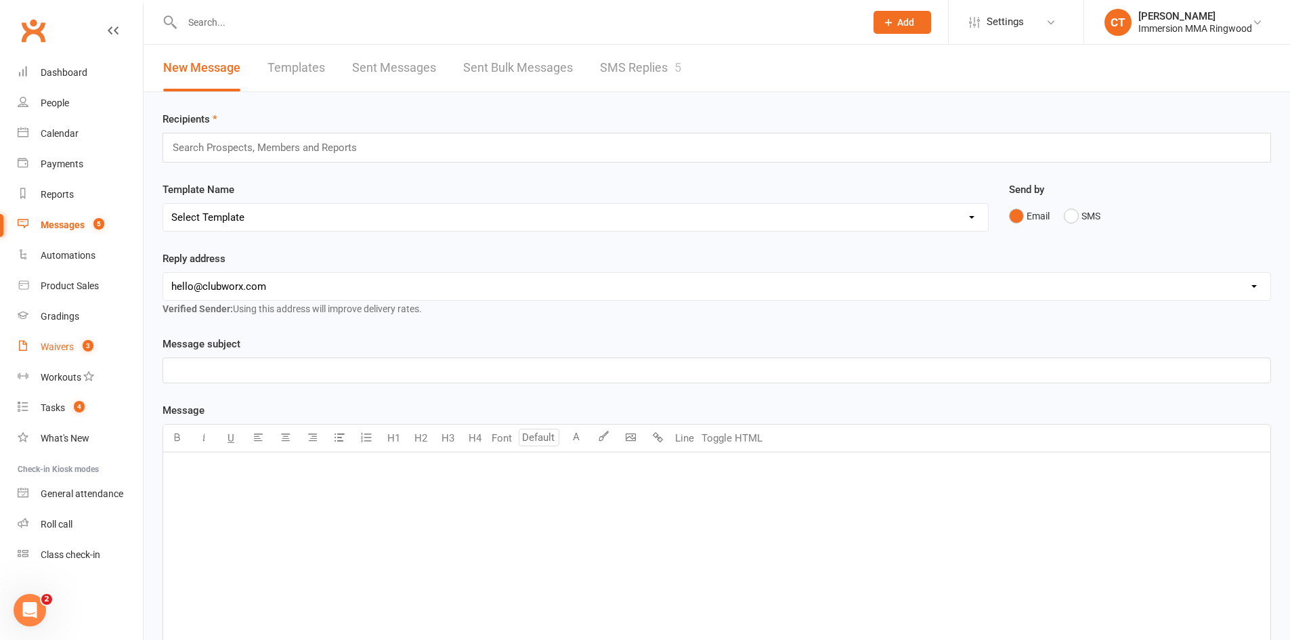
click at [72, 350] on div "Waivers" at bounding box center [57, 346] width 33 height 11
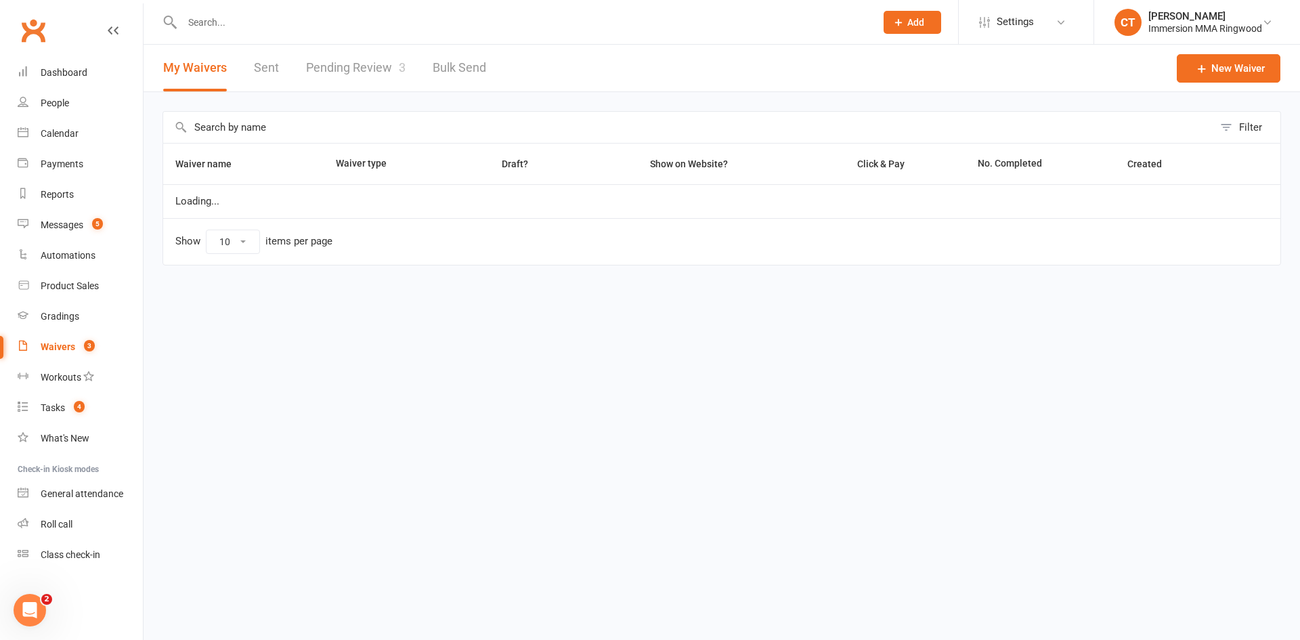
select select "25"
click at [399, 69] on span "3" at bounding box center [402, 67] width 7 height 14
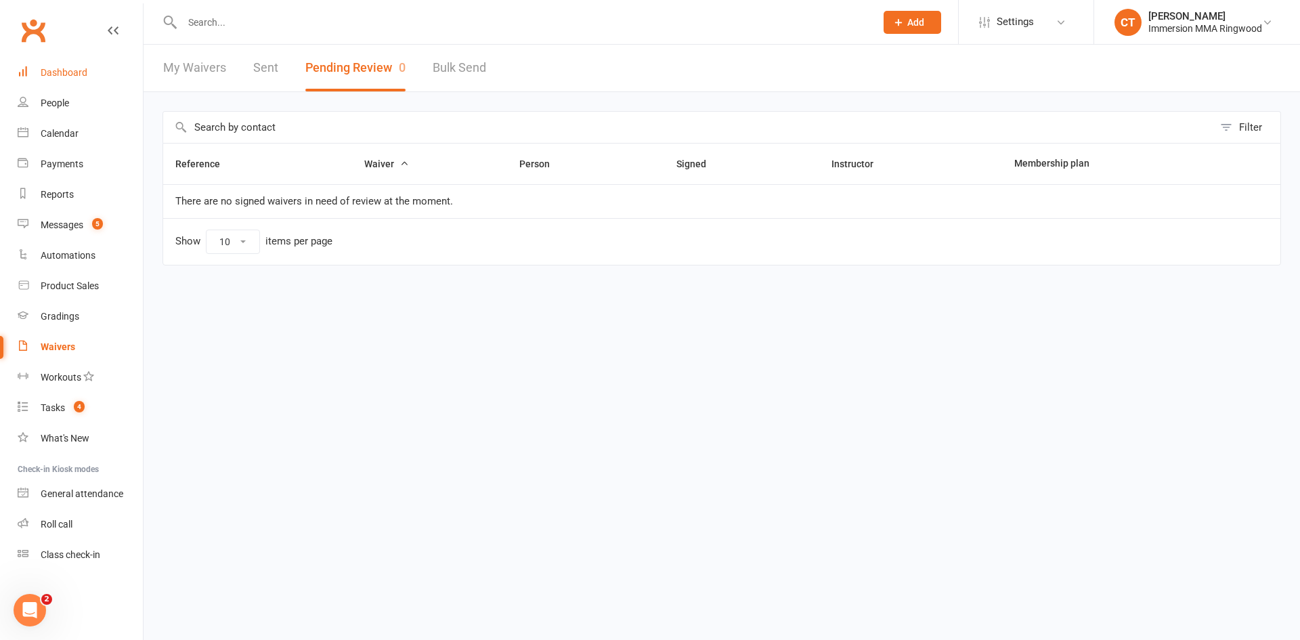
click at [62, 81] on link "Dashboard" at bounding box center [80, 73] width 125 height 30
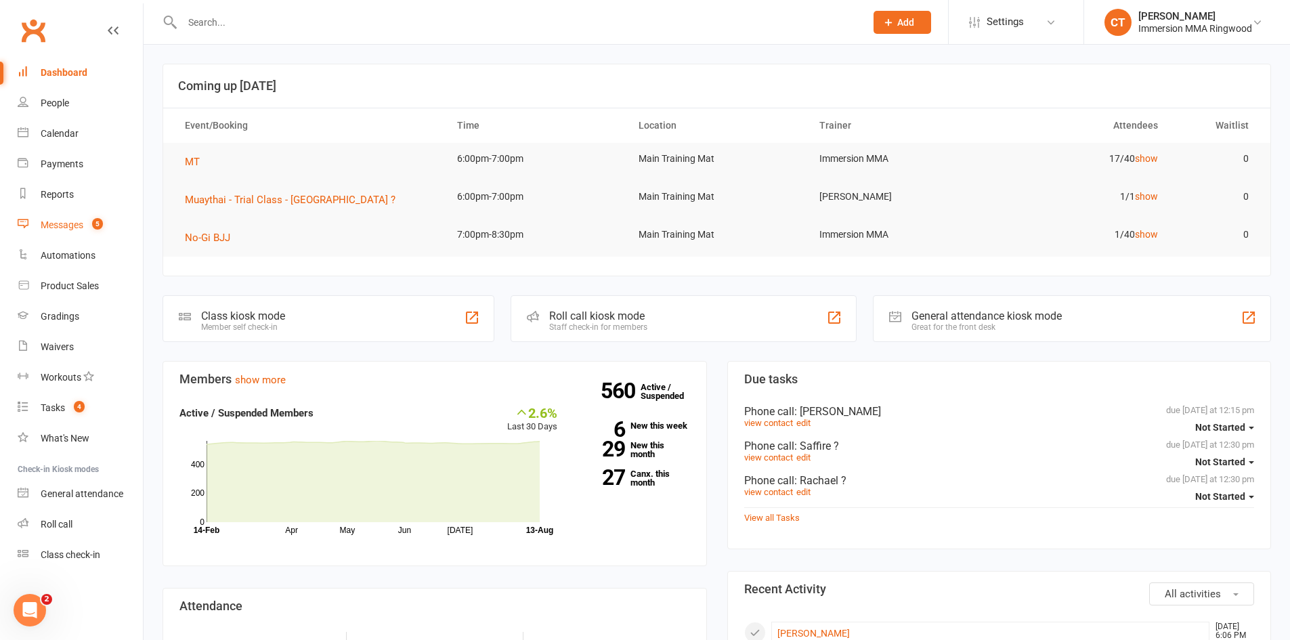
click at [64, 225] on div "Messages" at bounding box center [62, 224] width 43 height 11
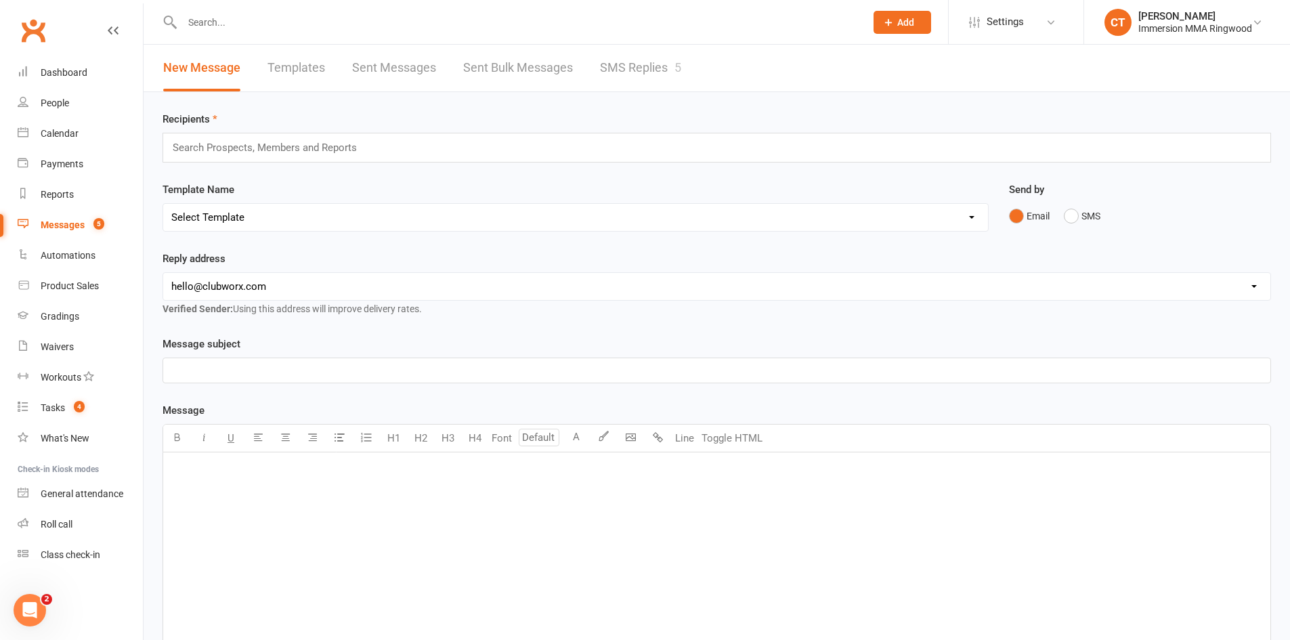
click at [655, 64] on link "SMS Replies 5" at bounding box center [640, 68] width 81 height 47
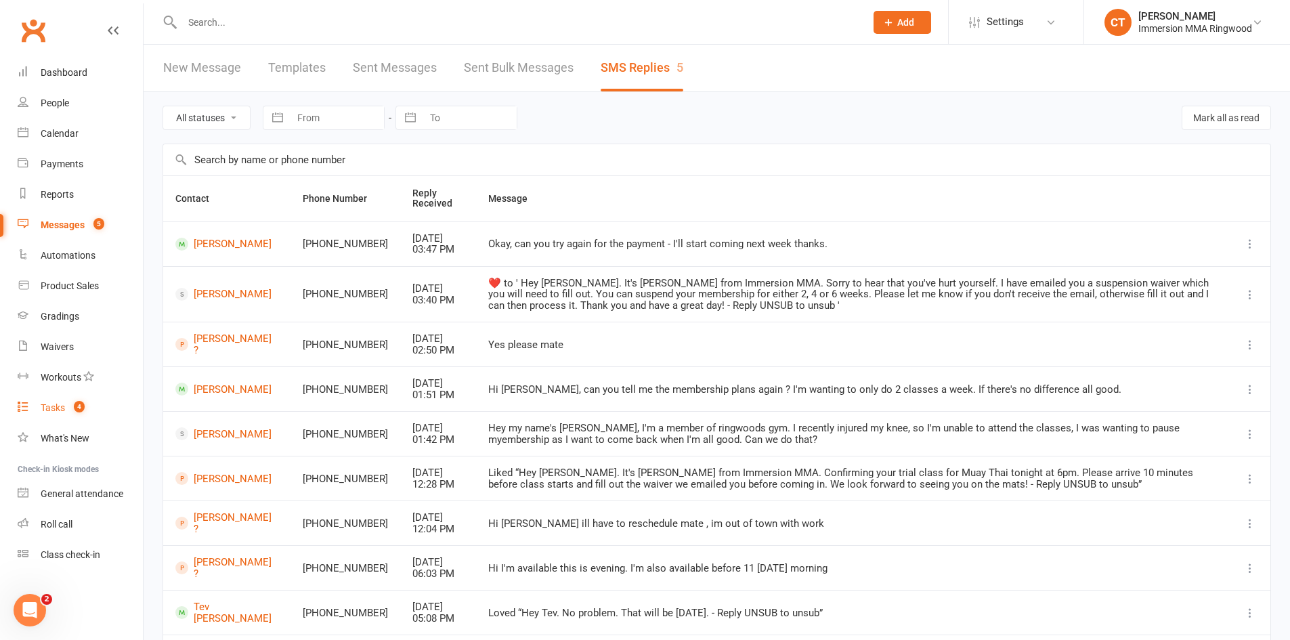
click at [83, 406] on span "4" at bounding box center [79, 407] width 11 height 12
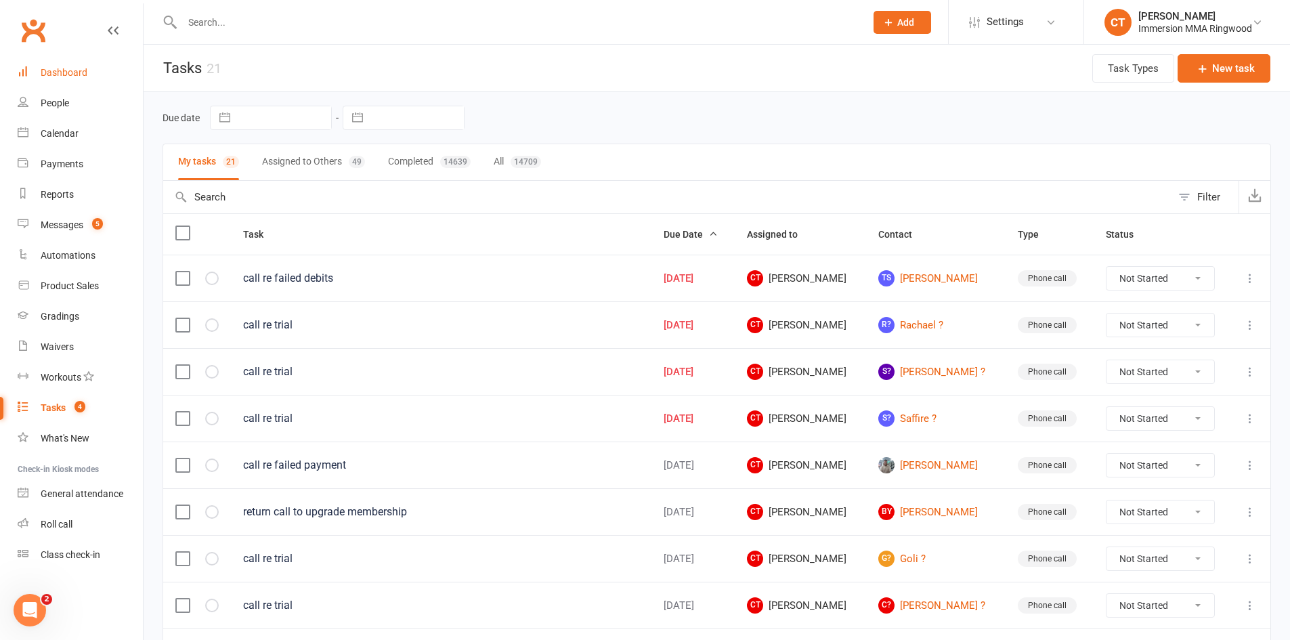
click at [51, 74] on div "Dashboard" at bounding box center [64, 72] width 47 height 11
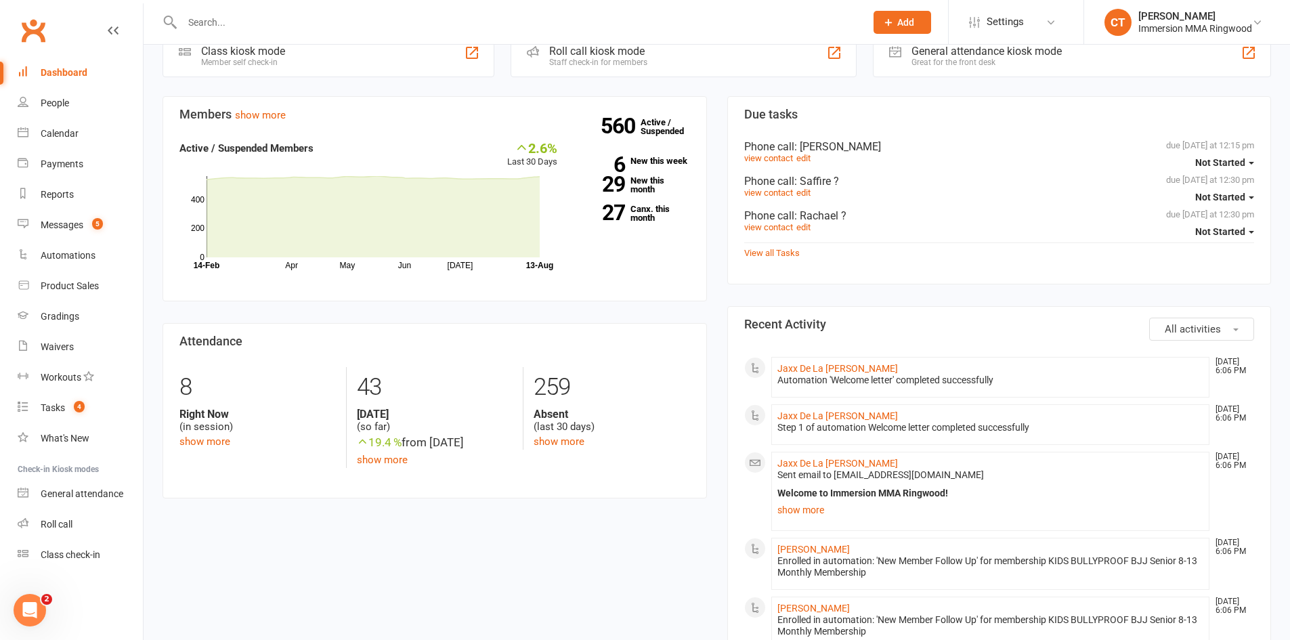
scroll to position [452, 0]
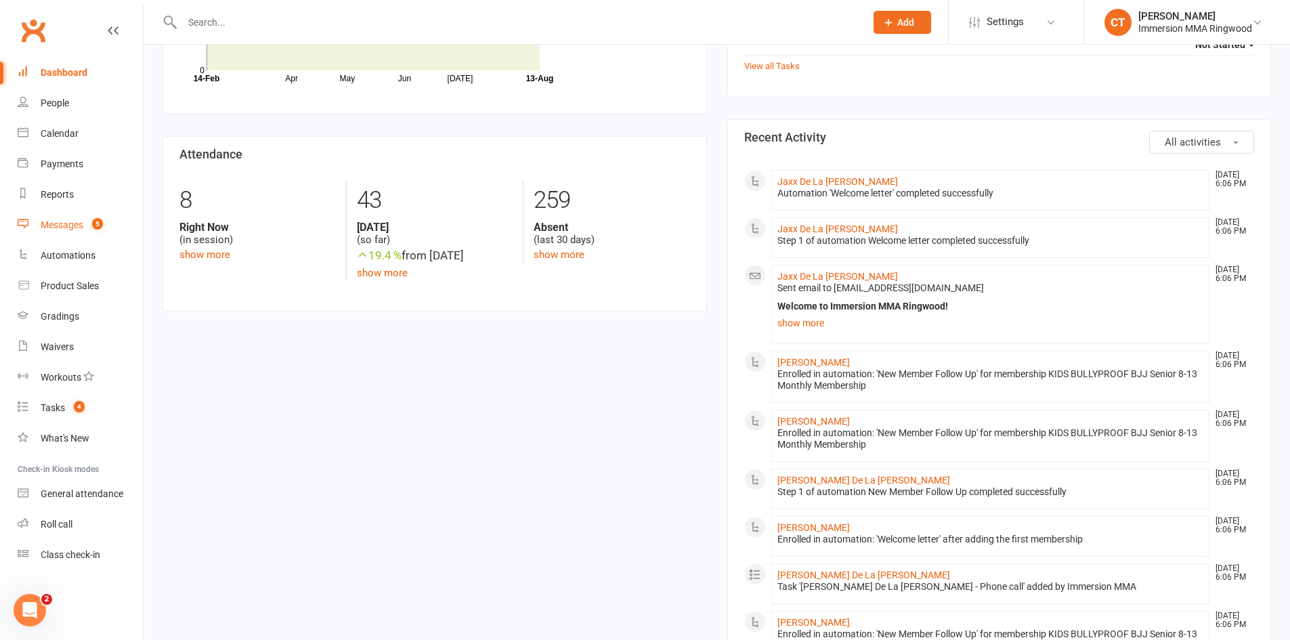
click at [70, 226] on div "Messages" at bounding box center [62, 224] width 43 height 11
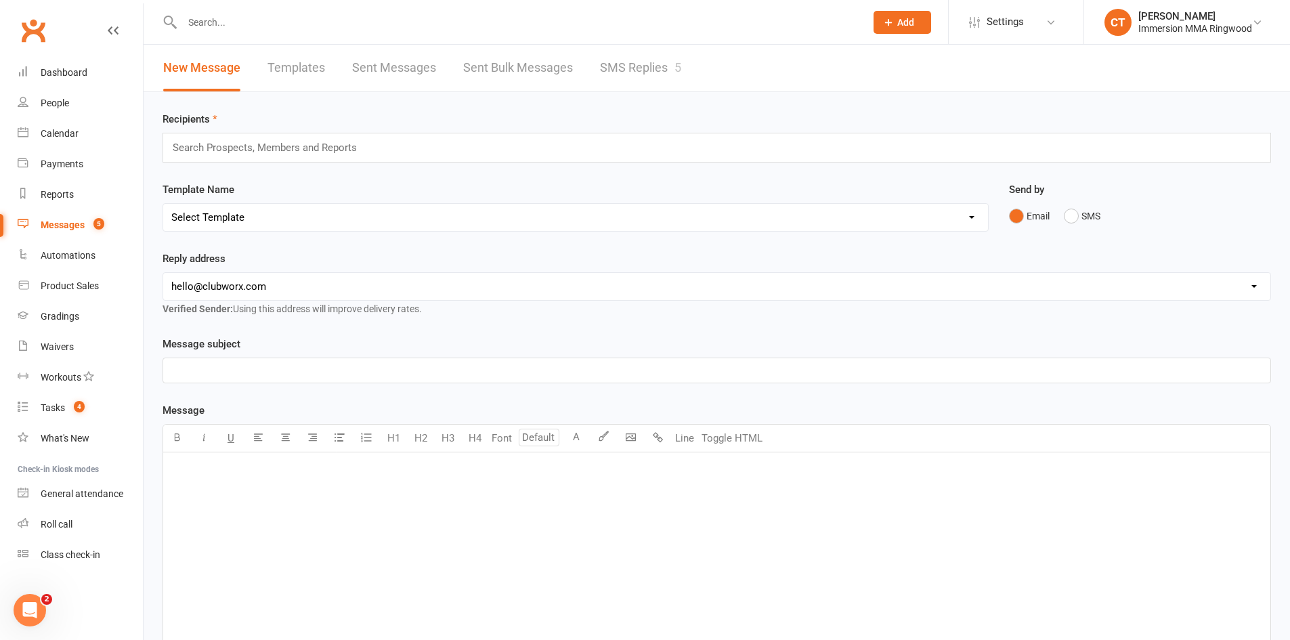
click at [639, 68] on link "SMS Replies 5" at bounding box center [640, 68] width 81 height 47
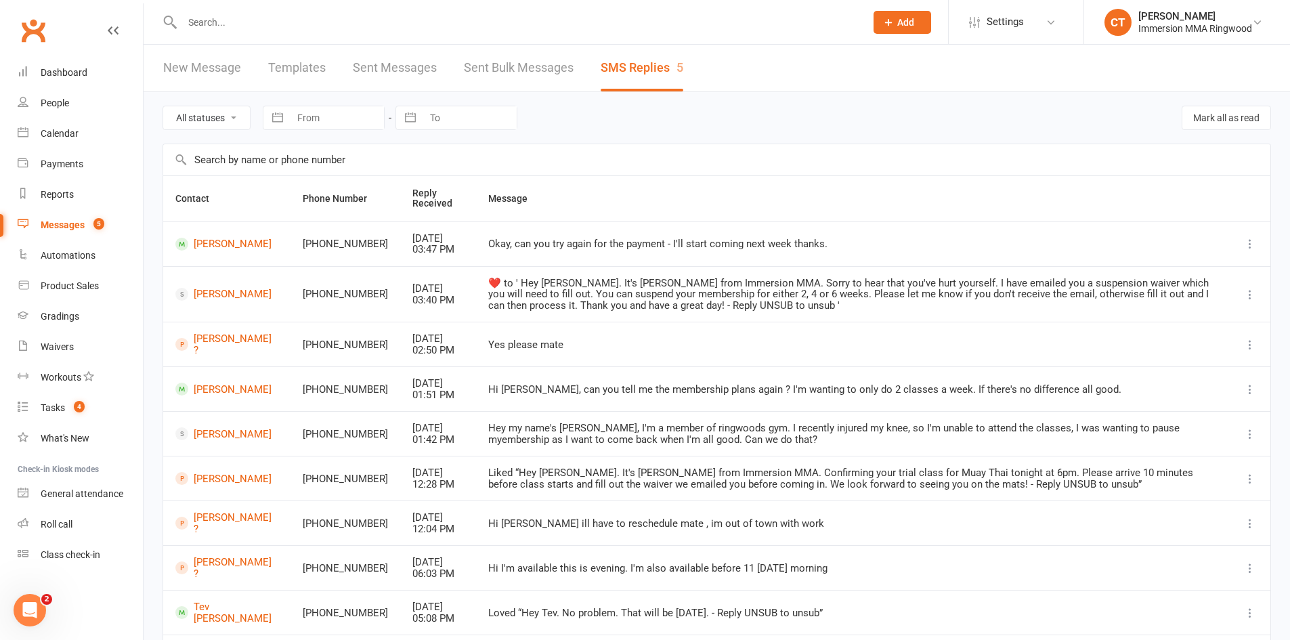
click at [50, 56] on div "Clubworx" at bounding box center [71, 39] width 143 height 50
click at [51, 65] on link "Dashboard" at bounding box center [80, 73] width 125 height 30
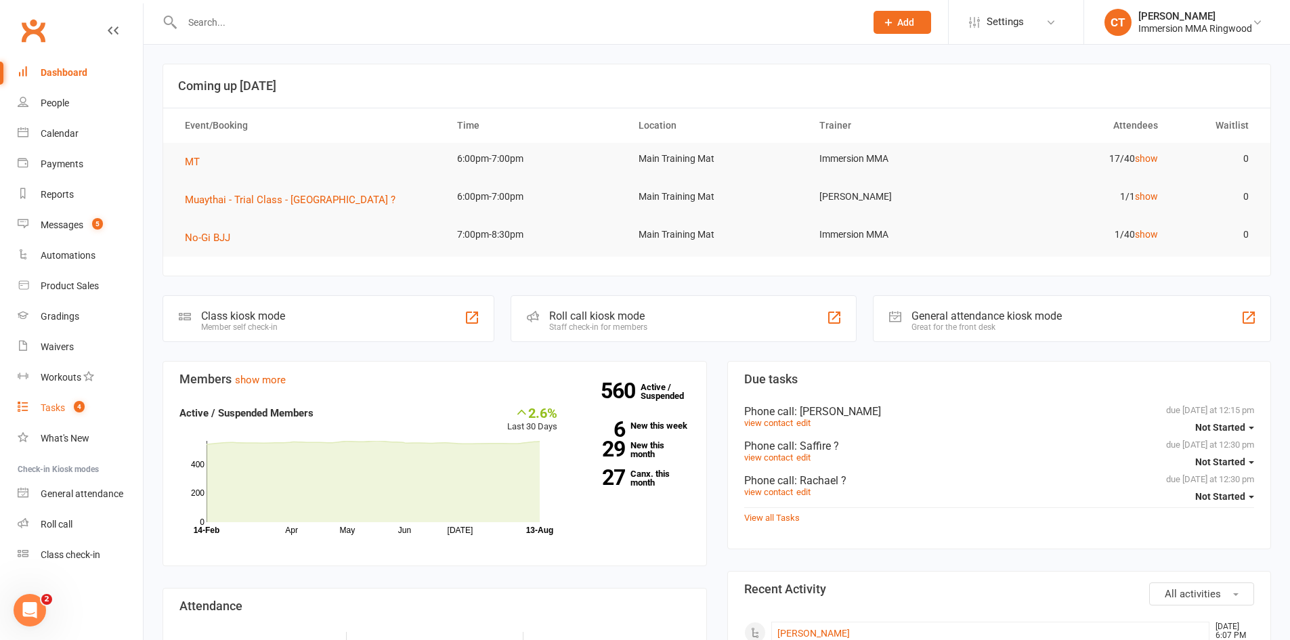
click at [79, 408] on span "4" at bounding box center [79, 407] width 11 height 12
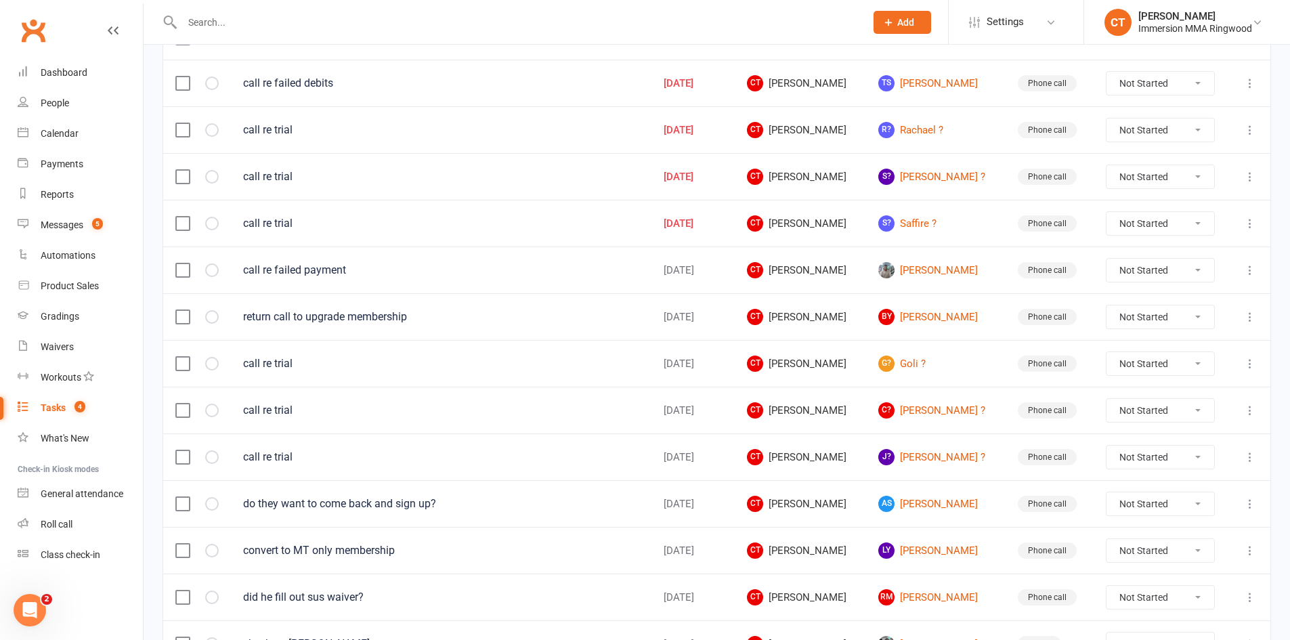
scroll to position [226, 0]
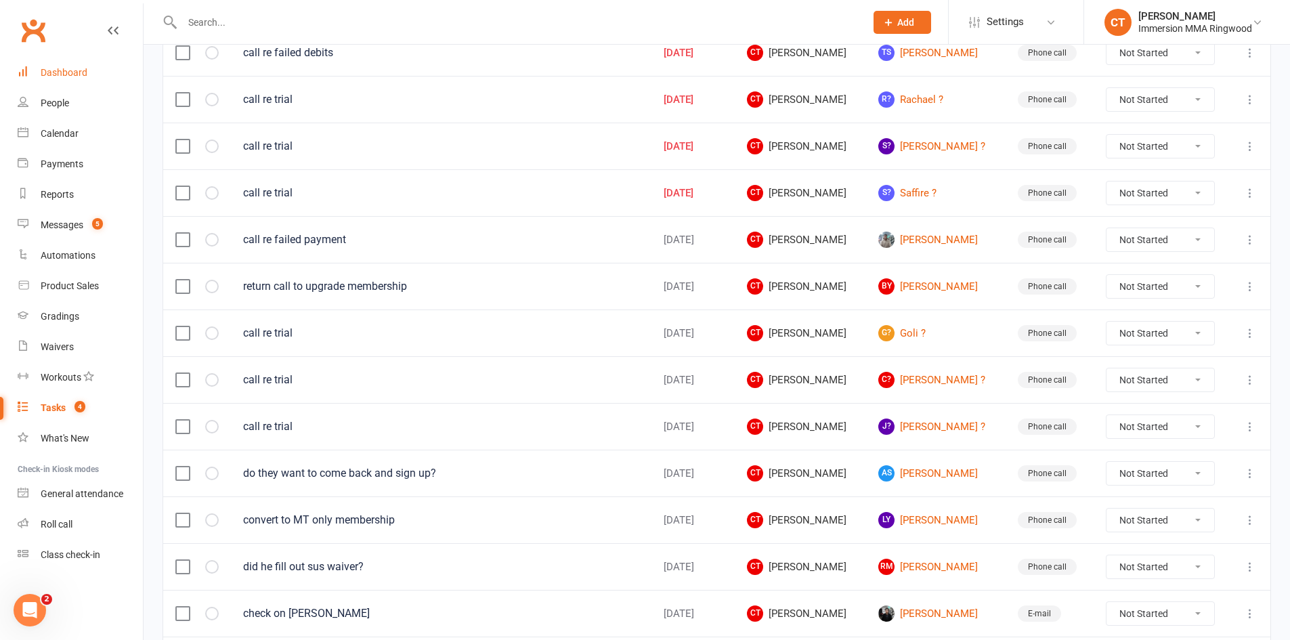
click at [77, 67] on div "Dashboard" at bounding box center [64, 72] width 47 height 11
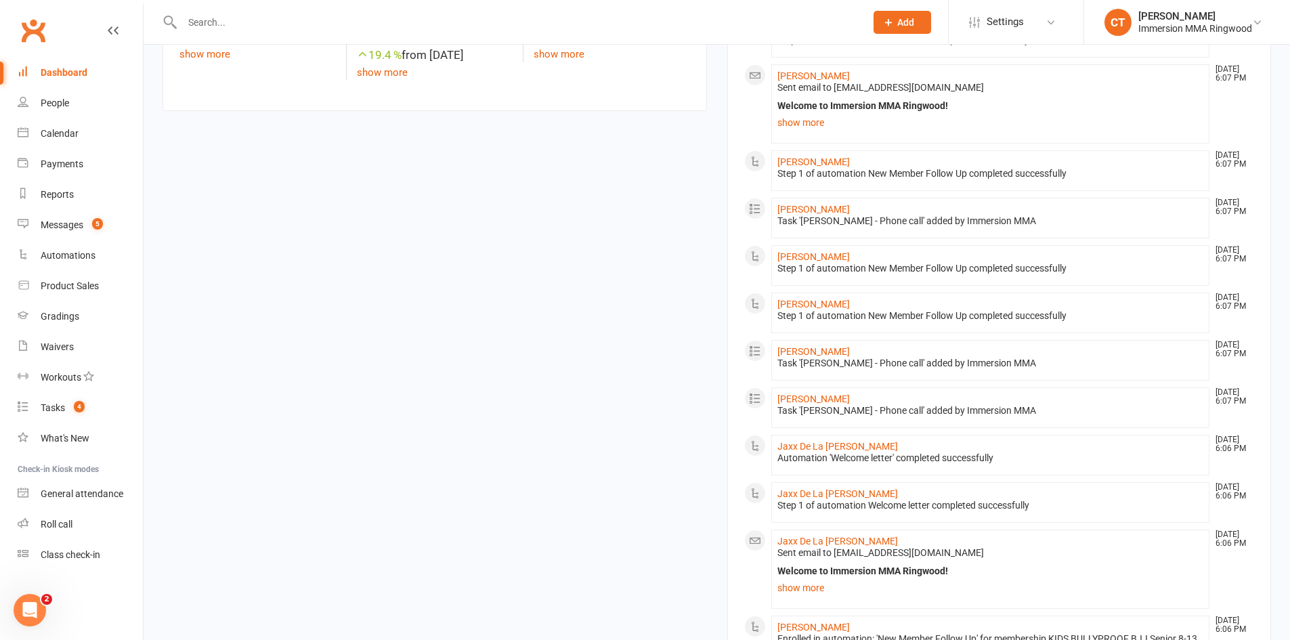
scroll to position [677, 0]
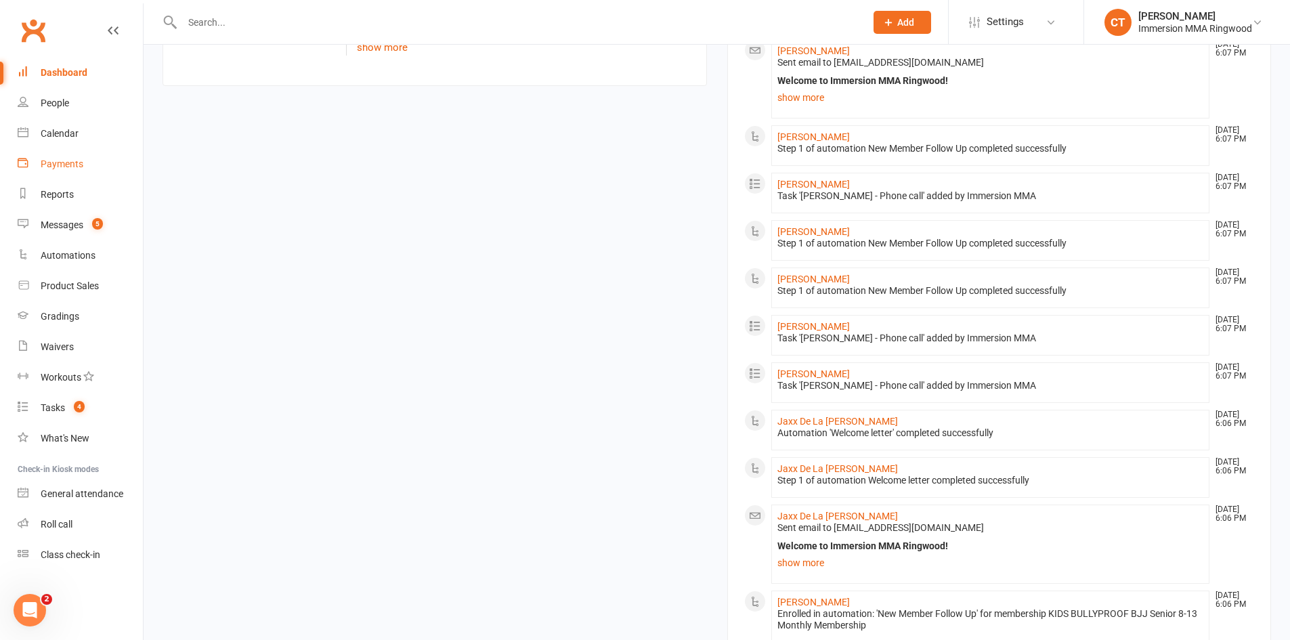
click at [33, 163] on link "Payments" at bounding box center [80, 164] width 125 height 30
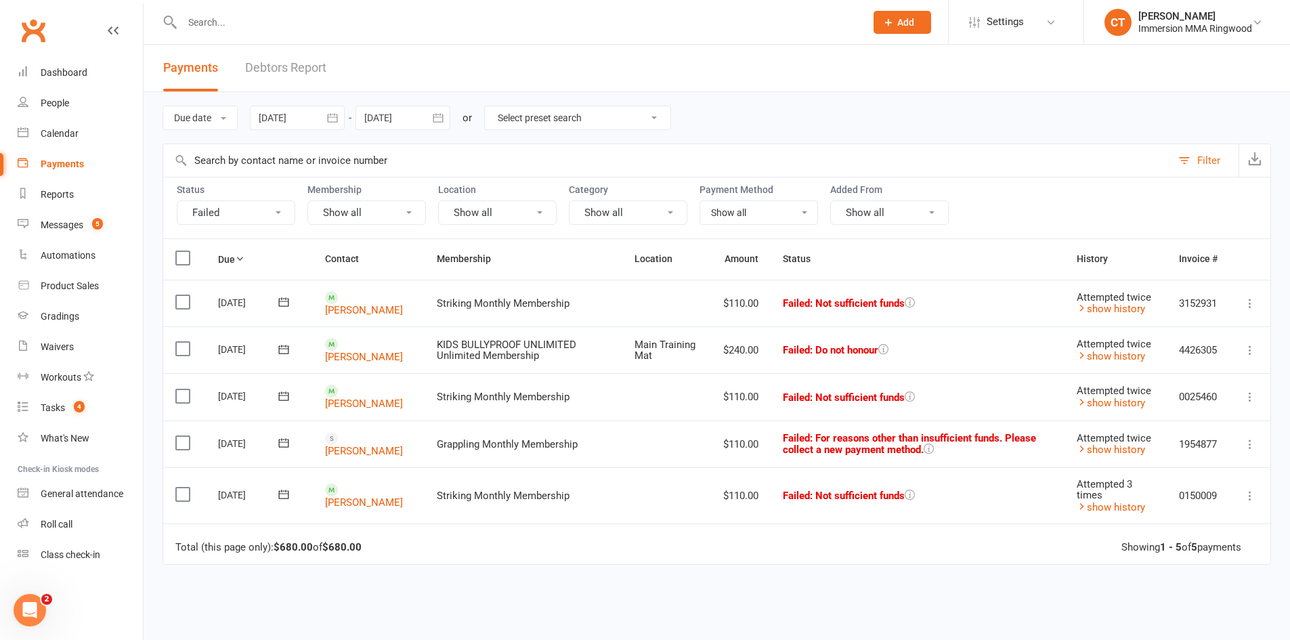
click at [59, 152] on link "Payments" at bounding box center [80, 164] width 125 height 30
click at [62, 144] on link "Calendar" at bounding box center [80, 134] width 125 height 30
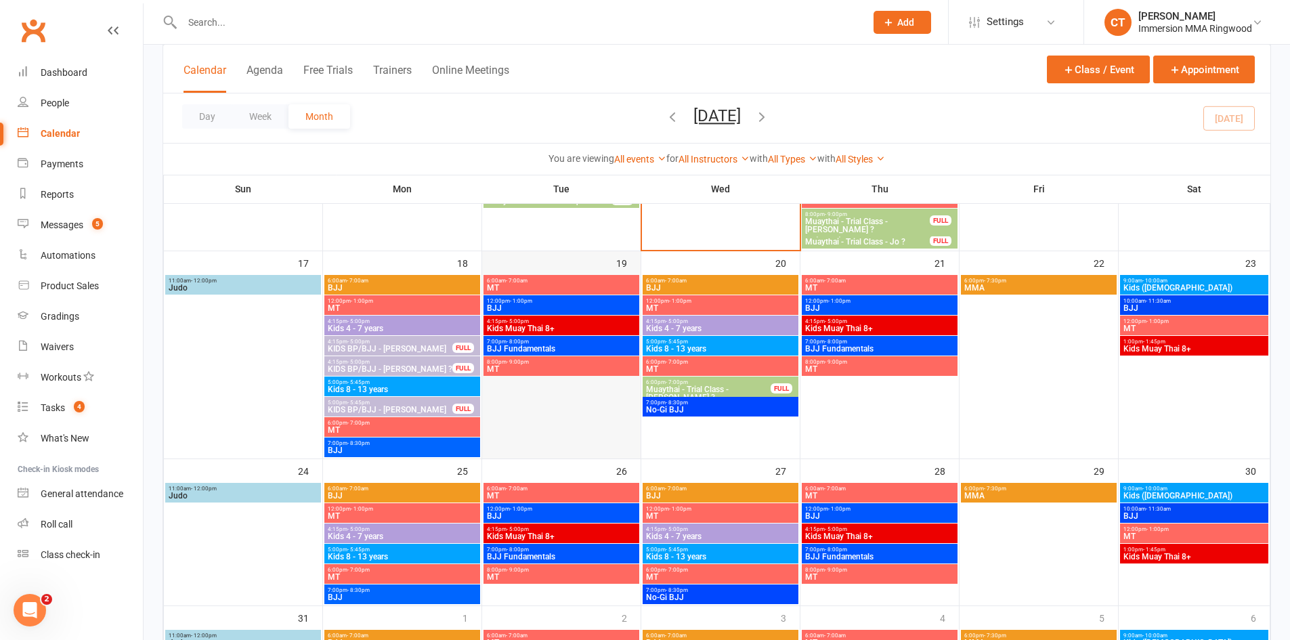
scroll to position [677, 0]
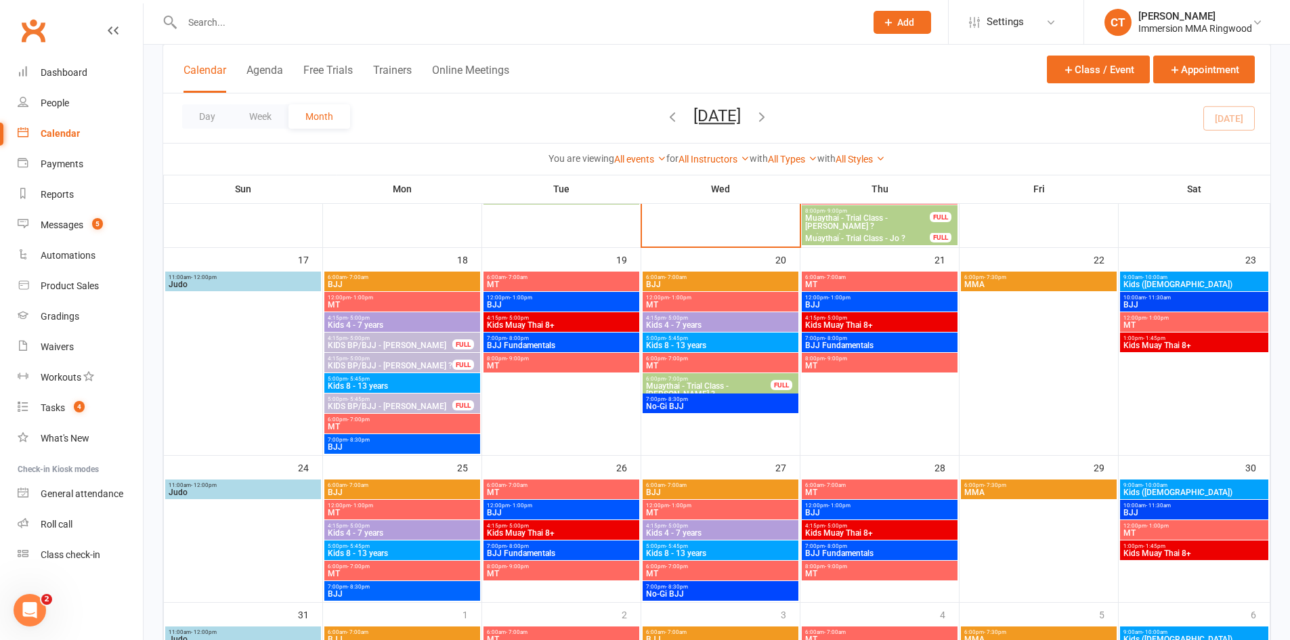
click at [402, 404] on span "KIDS BP/BJJ - Sandra Muzur" at bounding box center [390, 406] width 126 height 8
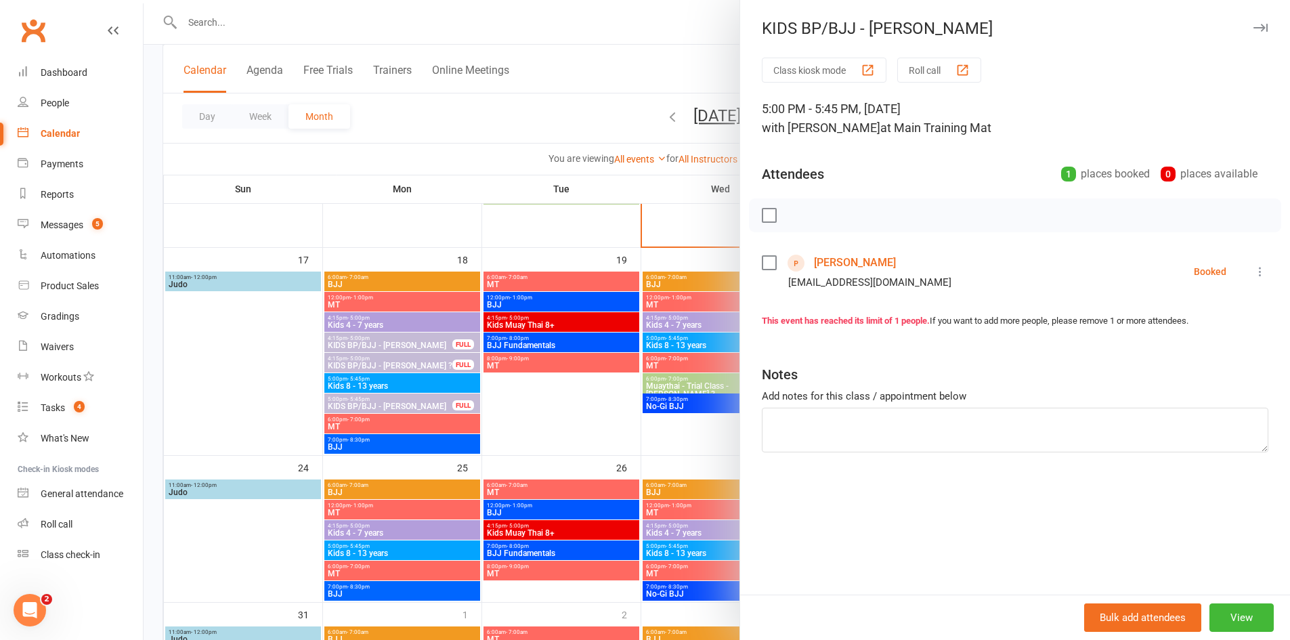
click at [845, 261] on link "Sandra MUZUR" at bounding box center [855, 263] width 82 height 22
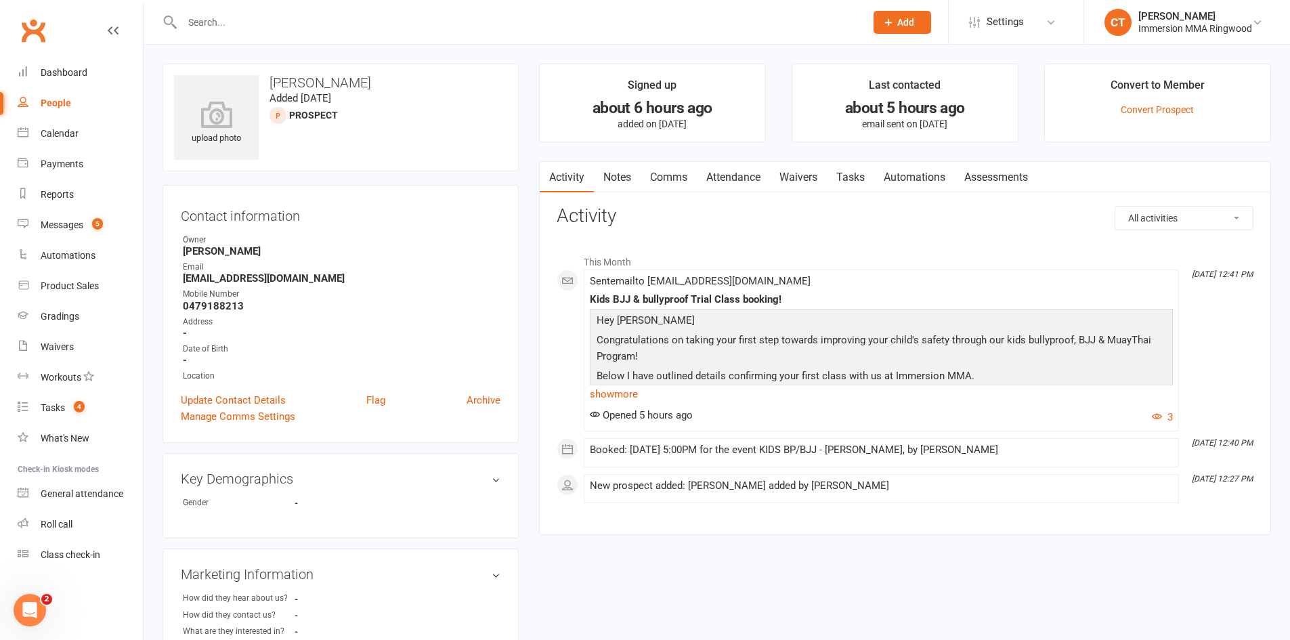
click at [626, 184] on link "Notes" at bounding box center [617, 177] width 47 height 31
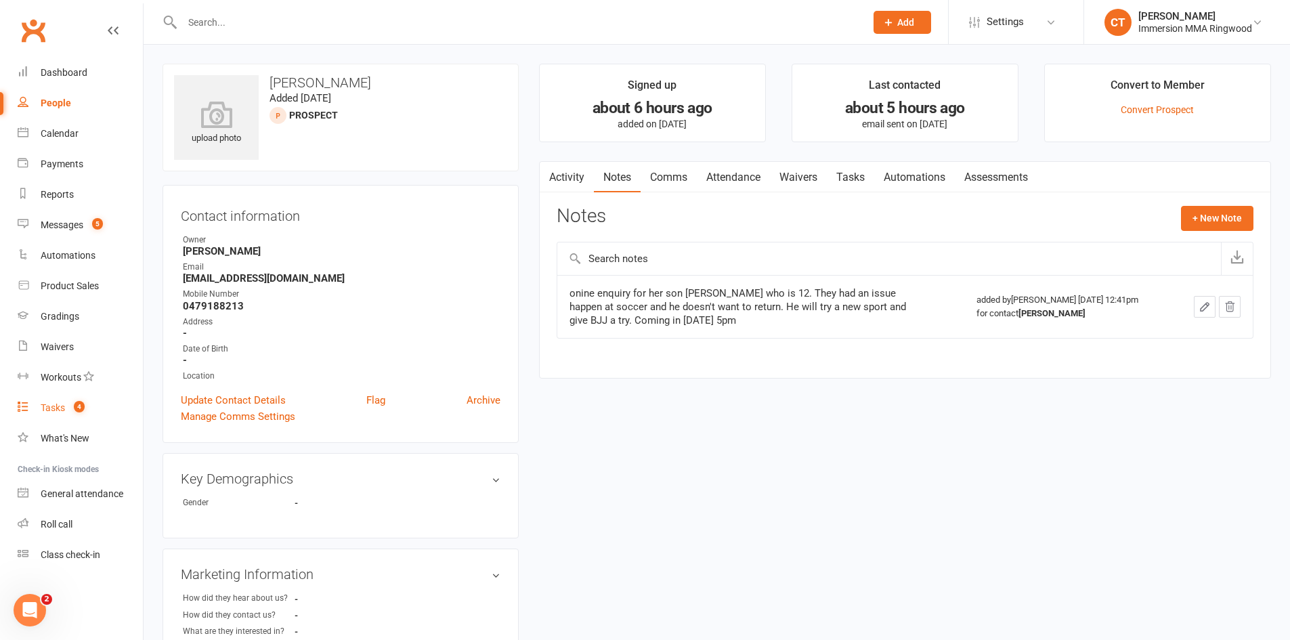
click at [106, 394] on link "Tasks 4" at bounding box center [80, 408] width 125 height 30
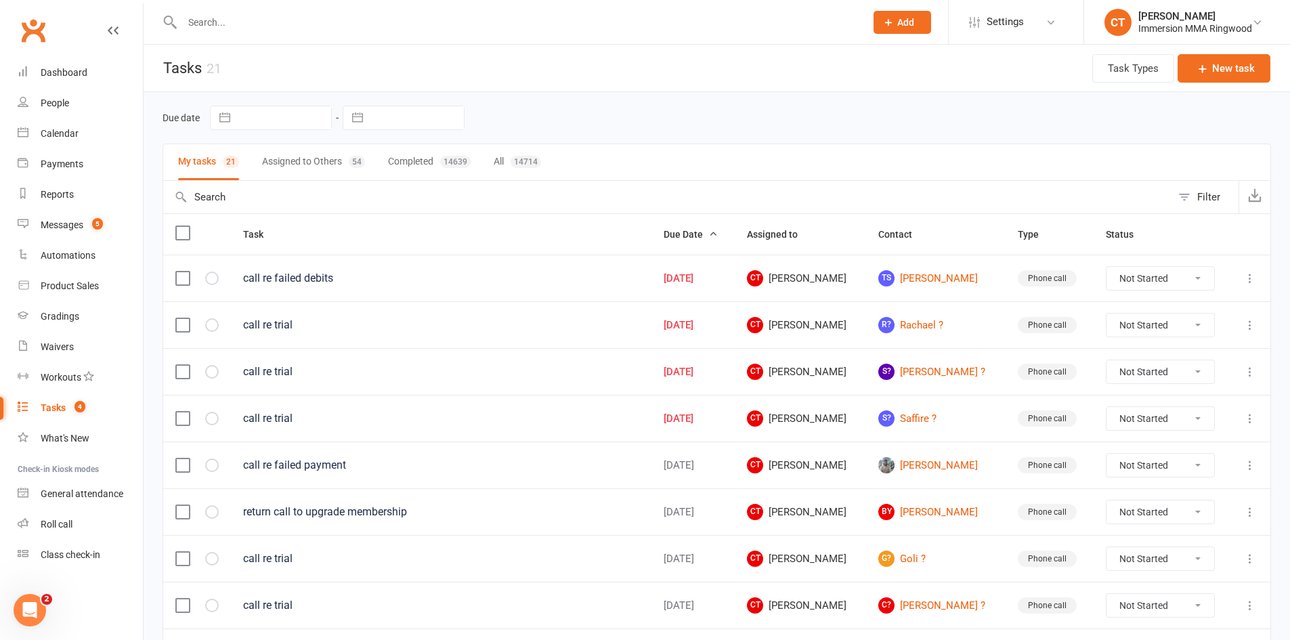
click at [319, 154] on button "Assigned to Others 54" at bounding box center [313, 162] width 103 height 36
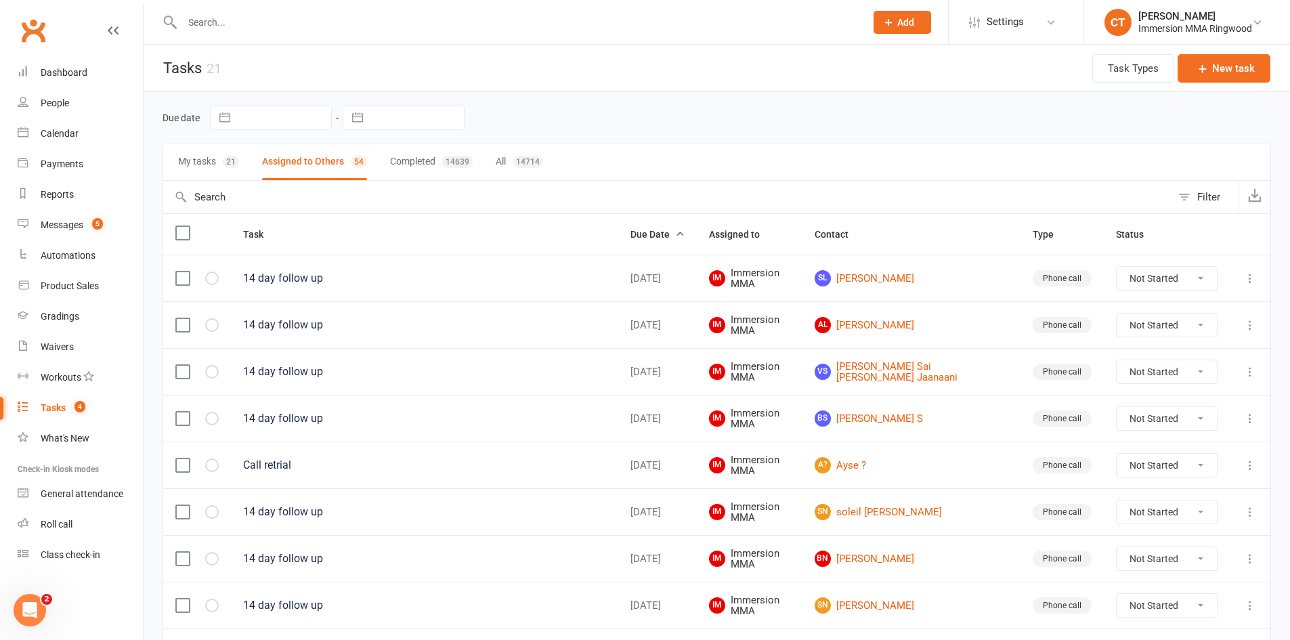
click at [323, 14] on input "text" at bounding box center [517, 22] width 678 height 19
paste input "0437985065"
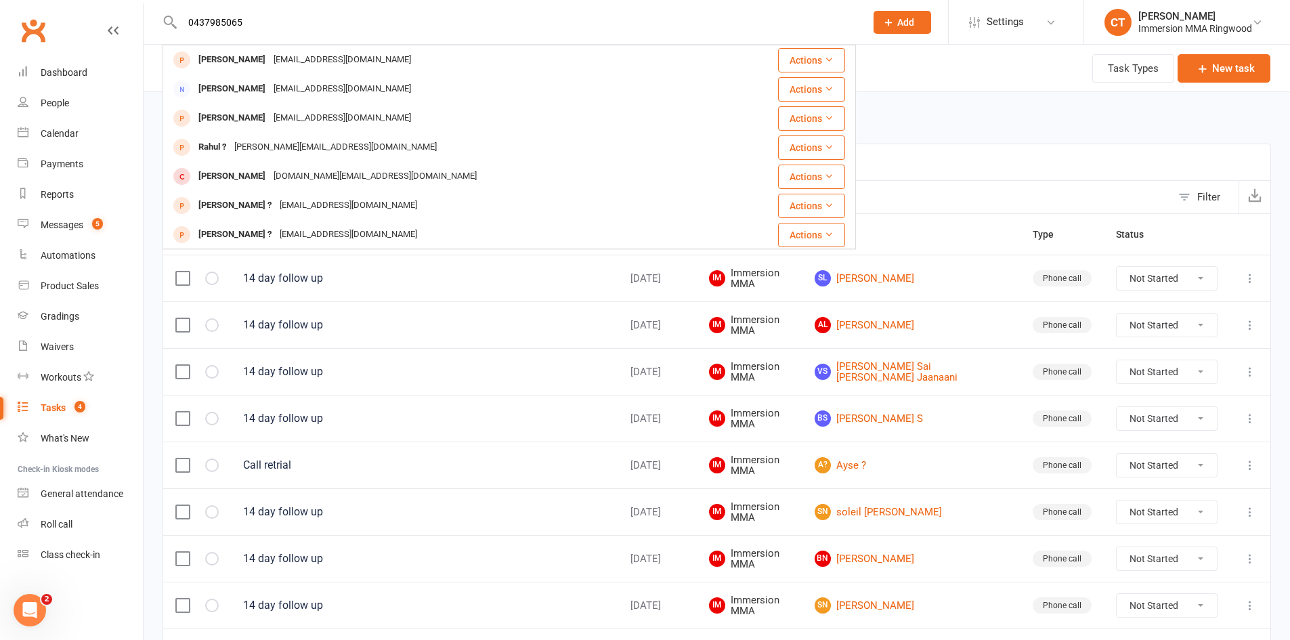
drag, startPoint x: 267, startPoint y: 21, endPoint x: 79, endPoint y: 1, distance: 188.6
click at [79, 1] on react-component "0437985065 Taylah Telford taylah_telford@hotmail.com Actions Nicole Peek nicole…" at bounding box center [428, 22] width 856 height 44
paste input "jcoloma25@gmail.com"
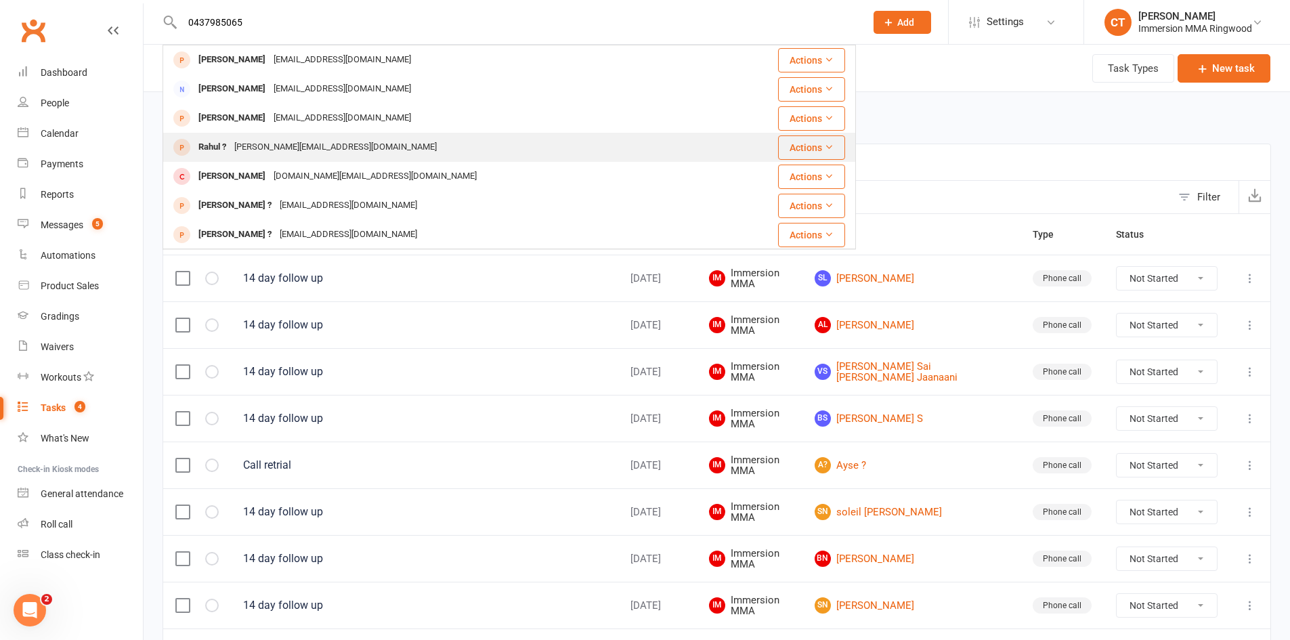
type input "jcoloma25@gmail.com"
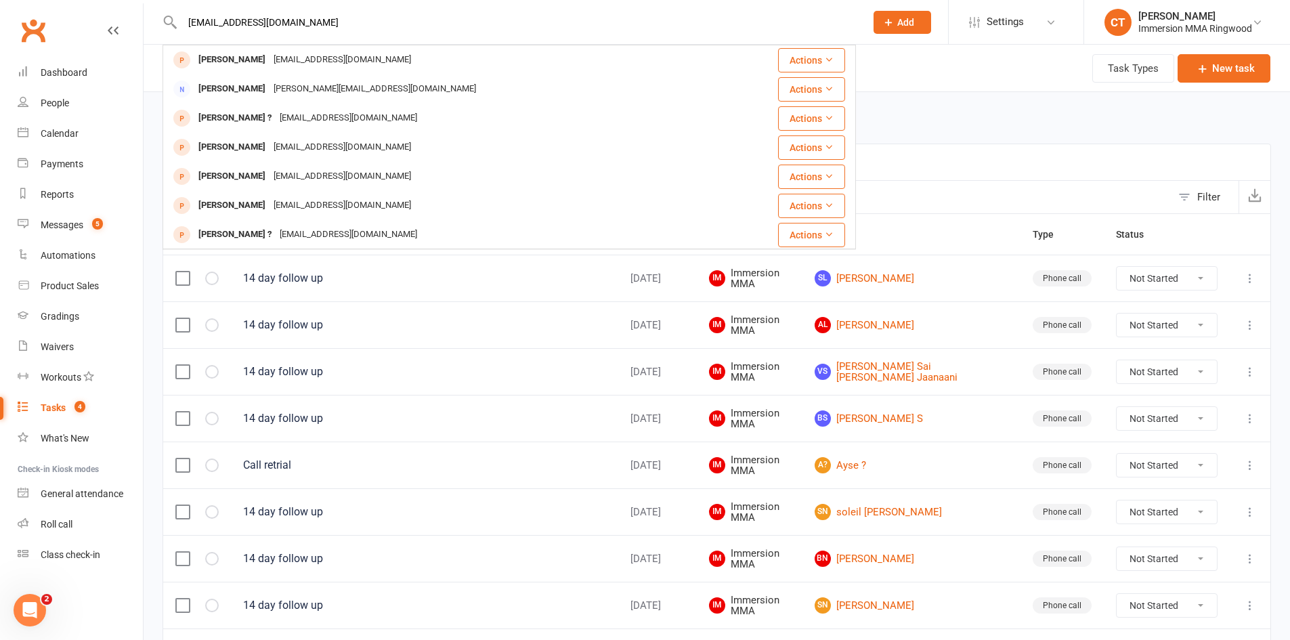
drag, startPoint x: 340, startPoint y: 22, endPoint x: 188, endPoint y: 19, distance: 151.7
click at [188, 19] on input "jcoloma25@gmail.com" at bounding box center [517, 22] width 678 height 19
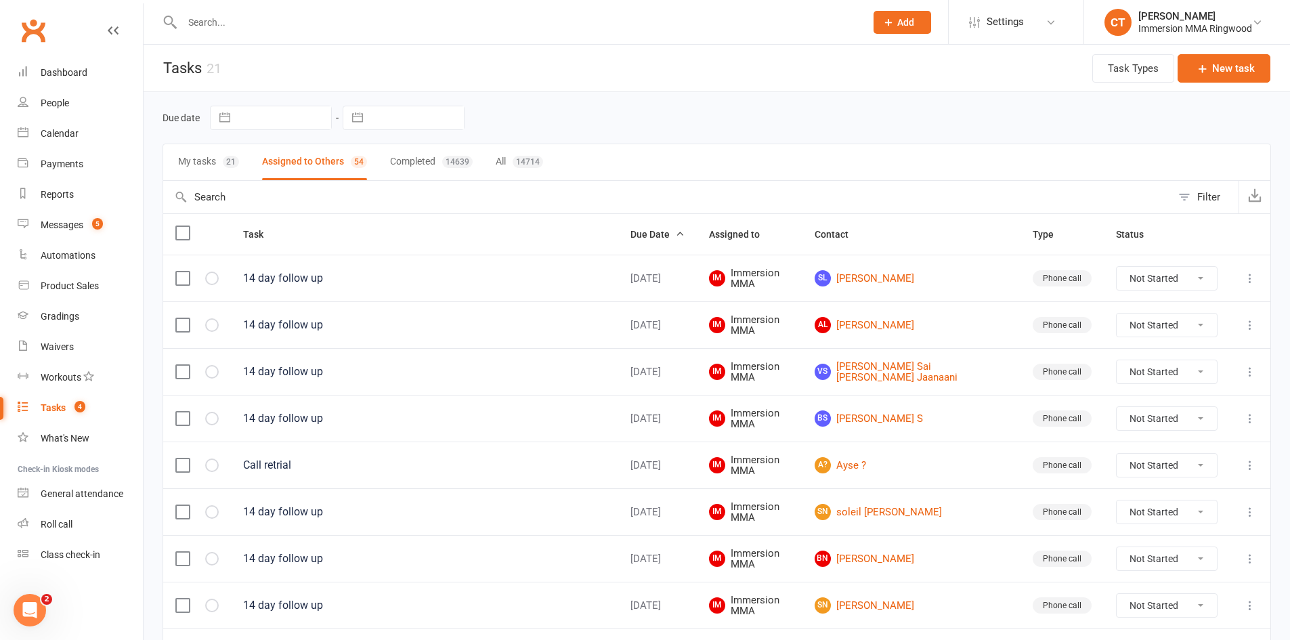
click at [914, 29] on button "Add" at bounding box center [903, 22] width 58 height 23
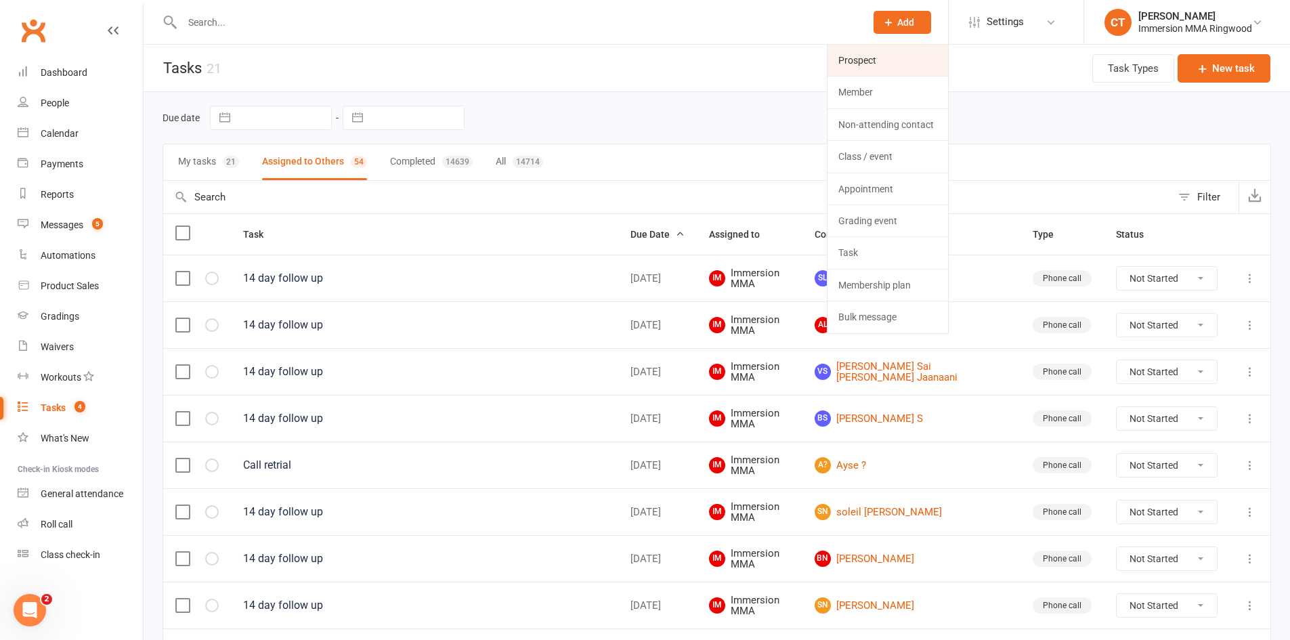
click at [914, 58] on link "Prospect" at bounding box center [888, 60] width 121 height 31
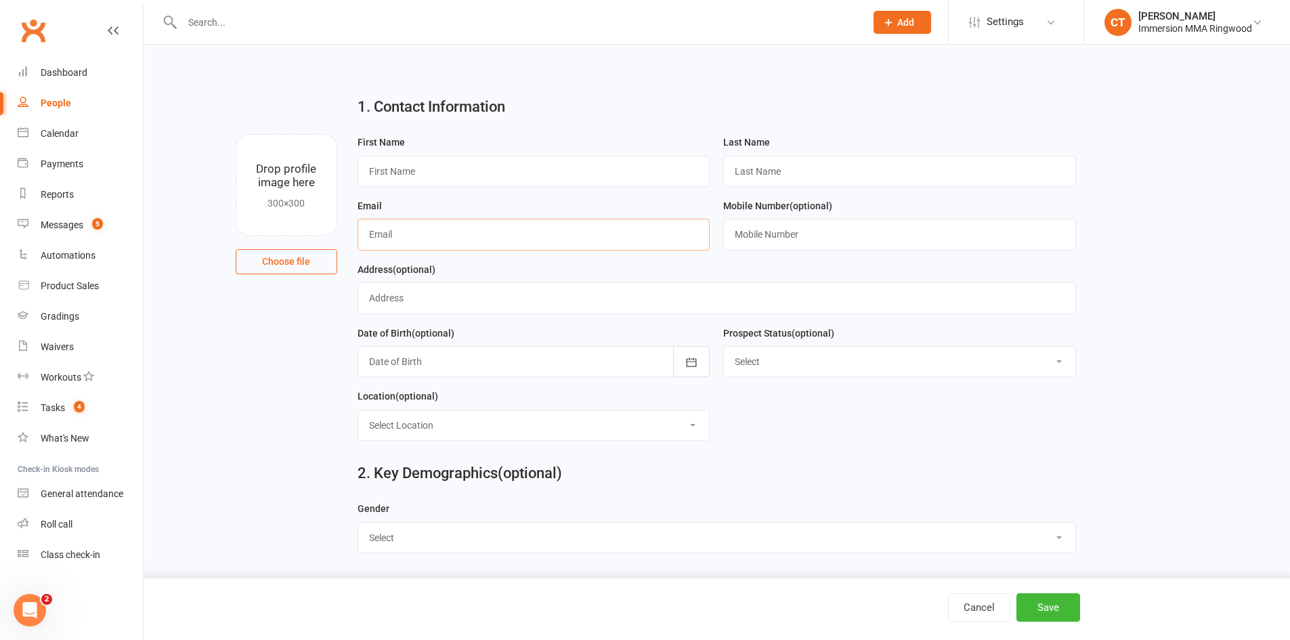
paste input "jcoloma25@gmail.com"
type input "jcoloma25@gmail.com"
click at [761, 250] on input "text" at bounding box center [899, 234] width 353 height 31
paste input "0437985065"
type input "0437985065"
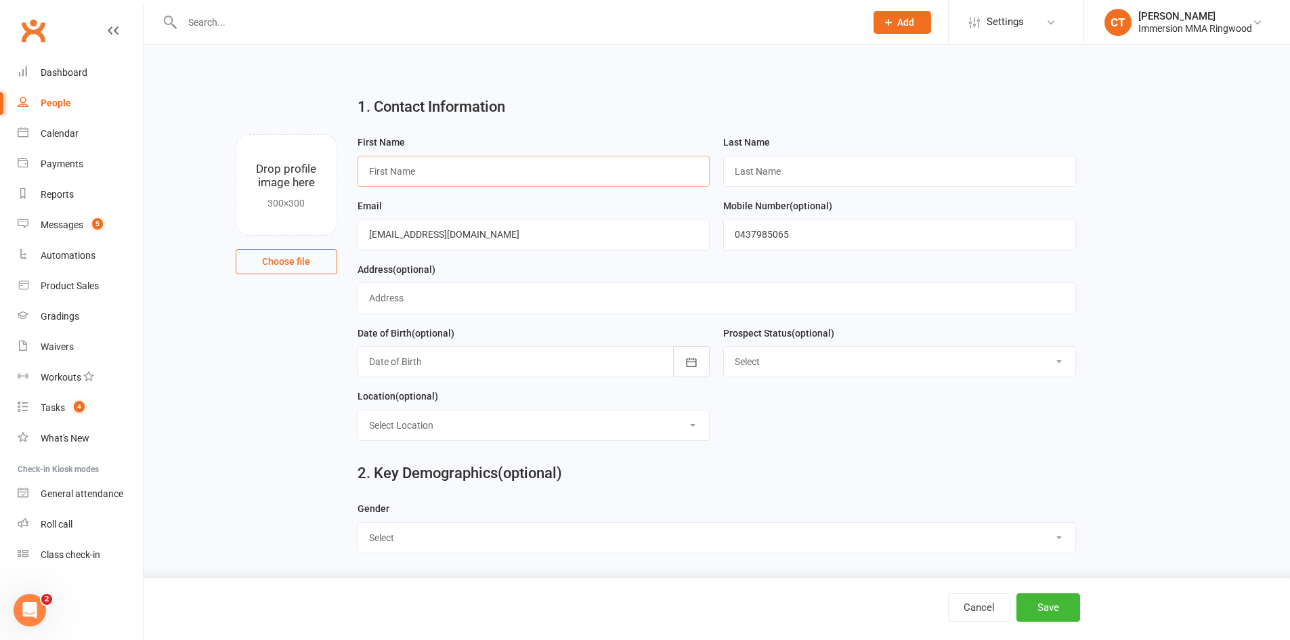
click at [642, 187] on input "text" at bounding box center [534, 171] width 353 height 31
paste input "Jamie"
type input "Jamie"
click at [741, 156] on input "text" at bounding box center [899, 171] width 353 height 31
type input "?"
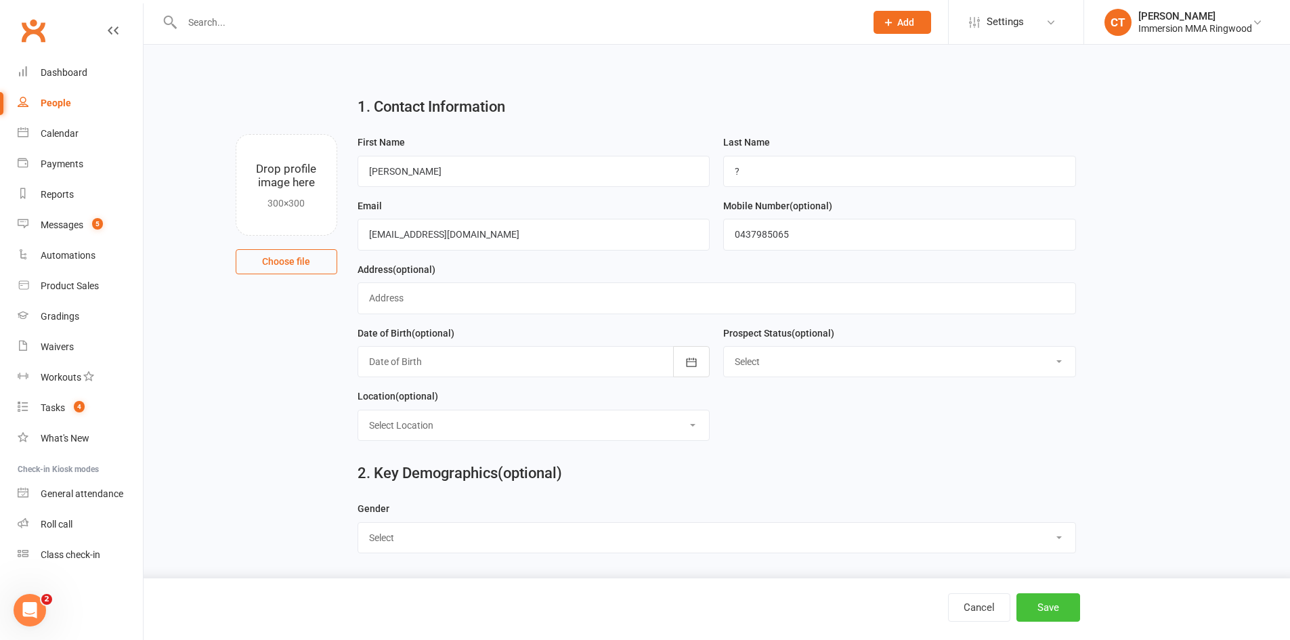
click at [1053, 597] on button "Save" at bounding box center [1049, 607] width 64 height 28
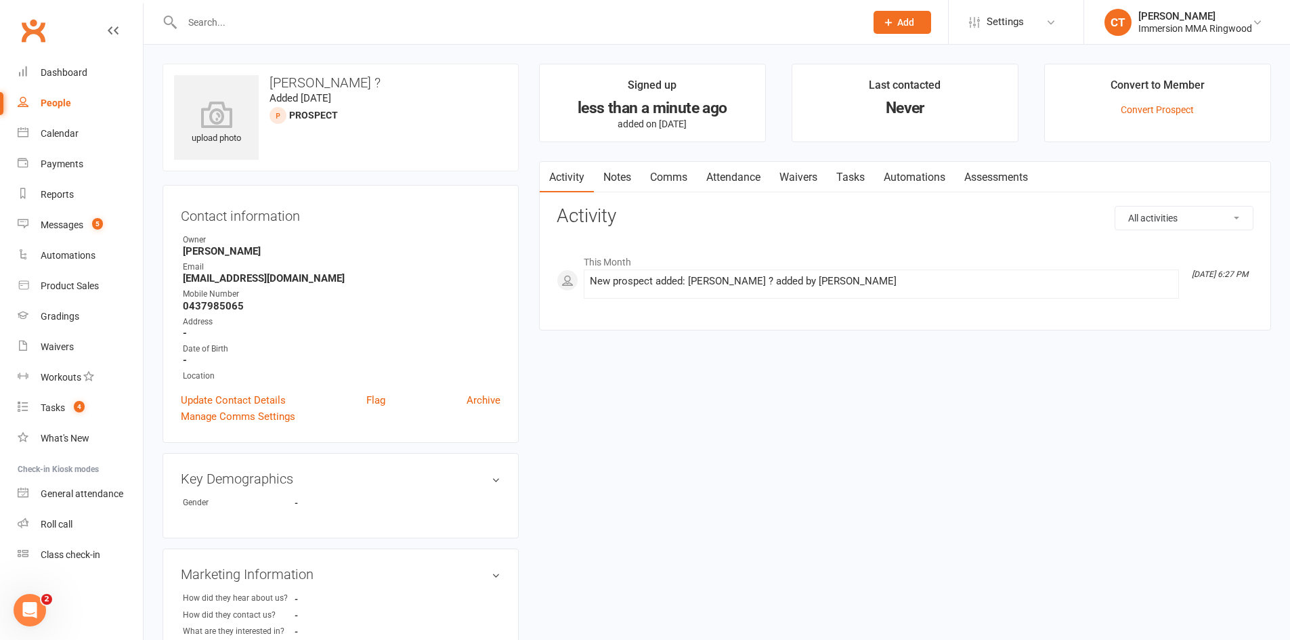
click at [609, 179] on link "Notes" at bounding box center [617, 177] width 47 height 31
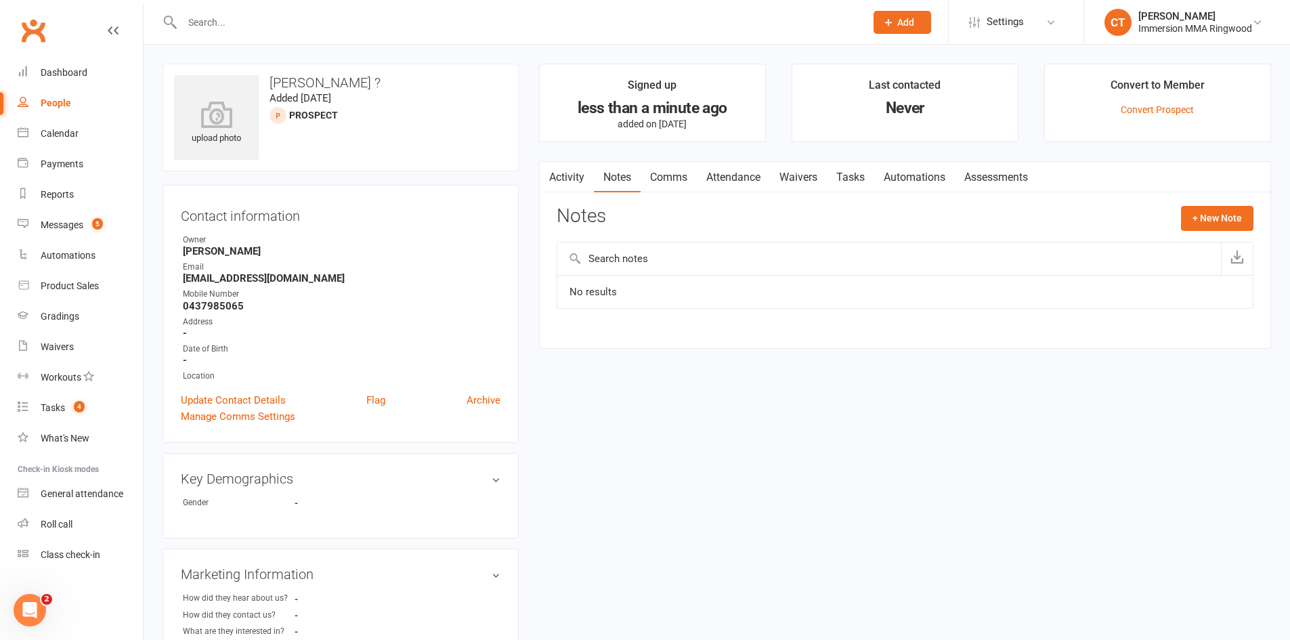
click at [1184, 233] on div "Notes + New Note" at bounding box center [905, 223] width 697 height 35
click at [1197, 219] on button "+ New Note" at bounding box center [1217, 218] width 72 height 24
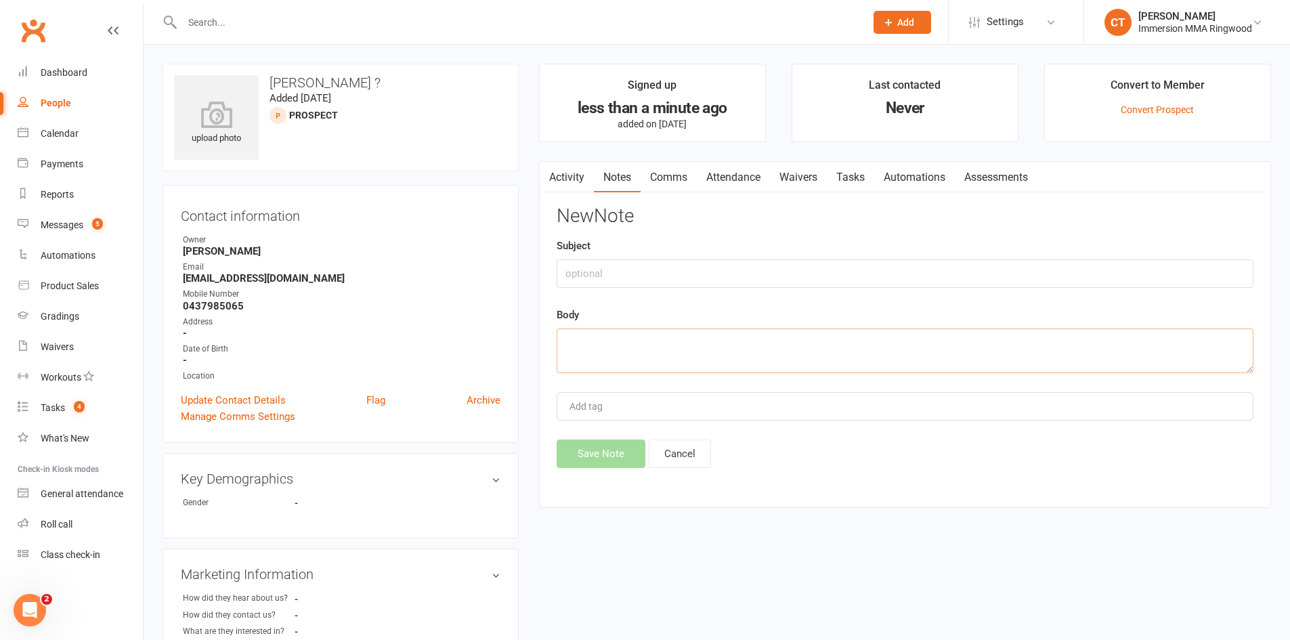
click at [1017, 343] on textarea at bounding box center [905, 350] width 697 height 45
paste textarea "Strength my weak core, loss weight and get into a routine"
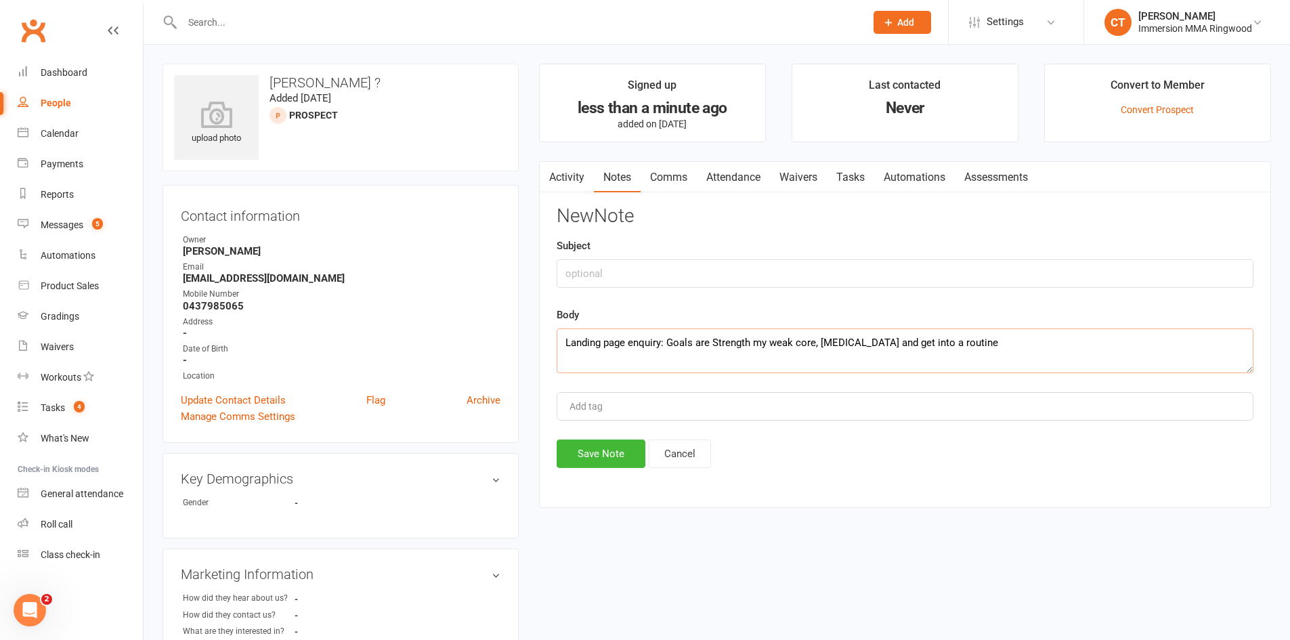
click at [714, 341] on textarea "Landing page enquiry: Goals are Strength my weak core, loss weight and get into…" at bounding box center [905, 350] width 697 height 45
click at [1022, 341] on textarea "Landing page enquiry: Goals are to "Strength my weak core, loss weight and get …" at bounding box center [905, 350] width 697 height 45
click at [732, 348] on textarea "Landing page enquiry: Goals are to "Strength my weak core, loss weight and get …" at bounding box center [905, 350] width 697 height 45
type textarea "Landing page enquiry: Goals are to "strength my weak core, loss weight and get …"
click at [614, 451] on button "Save Note" at bounding box center [601, 454] width 89 height 28
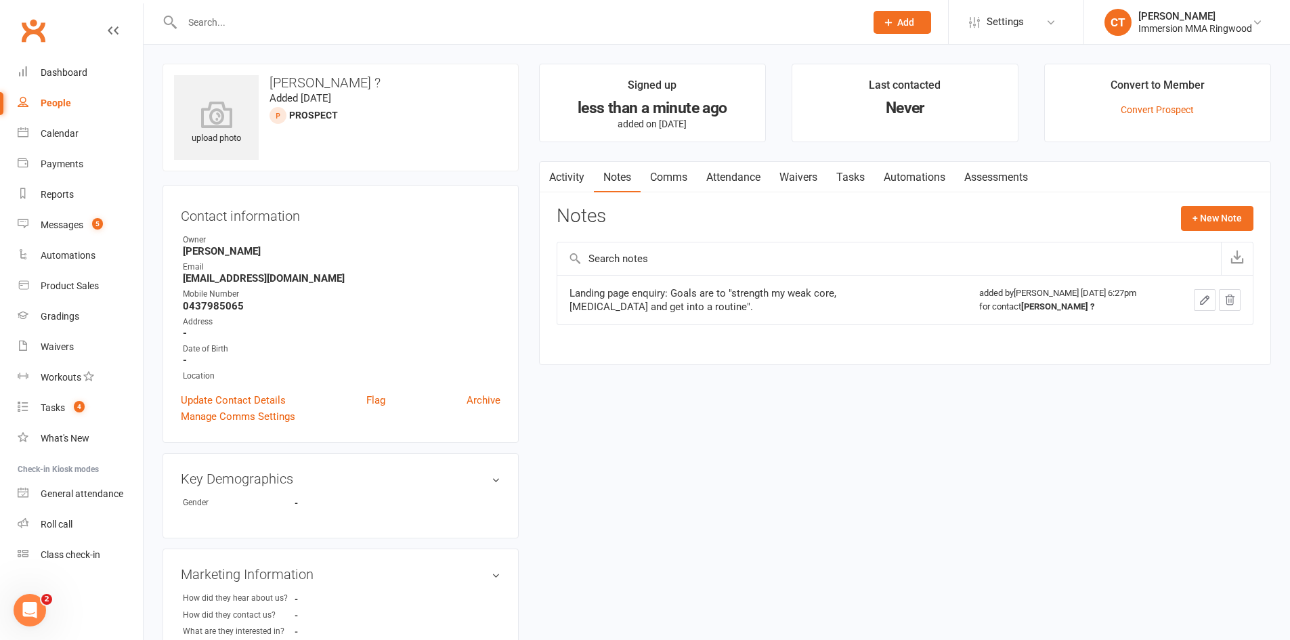
drag, startPoint x: 698, startPoint y: 267, endPoint x: 619, endPoint y: 267, distance: 79.2
click at [619, 267] on input "text" at bounding box center [889, 258] width 664 height 33
drag, startPoint x: 760, startPoint y: 327, endPoint x: 672, endPoint y: 305, distance: 90.7
click at [672, 305] on div "Landing page enquiry: Goals are to "strength my weak core, loss weight and get …" at bounding box center [905, 308] width 697 height 69
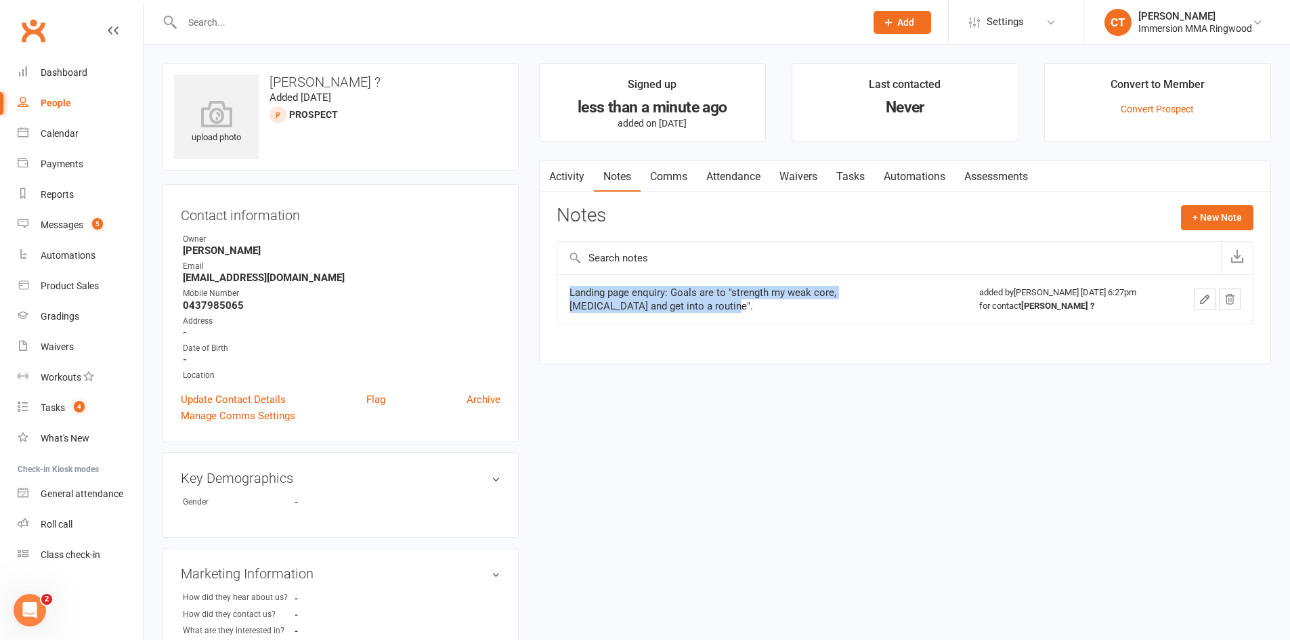
click at [677, 305] on div "Landing page enquiry: Goals are to "strength my weak core, loss weight and get …" at bounding box center [739, 299] width 339 height 27
drag, startPoint x: 671, startPoint y: 306, endPoint x: 558, endPoint y: 299, distance: 113.3
click at [558, 299] on td "Landing page enquiry: Goals are to "strength my weak core, loss weight and get …" at bounding box center [762, 298] width 410 height 49
click at [568, 292] on td "Landing page enquiry: Goals are to "strength my weak core, loss weight and get …" at bounding box center [762, 298] width 410 height 49
drag, startPoint x: 584, startPoint y: 289, endPoint x: 761, endPoint y: 323, distance: 179.3
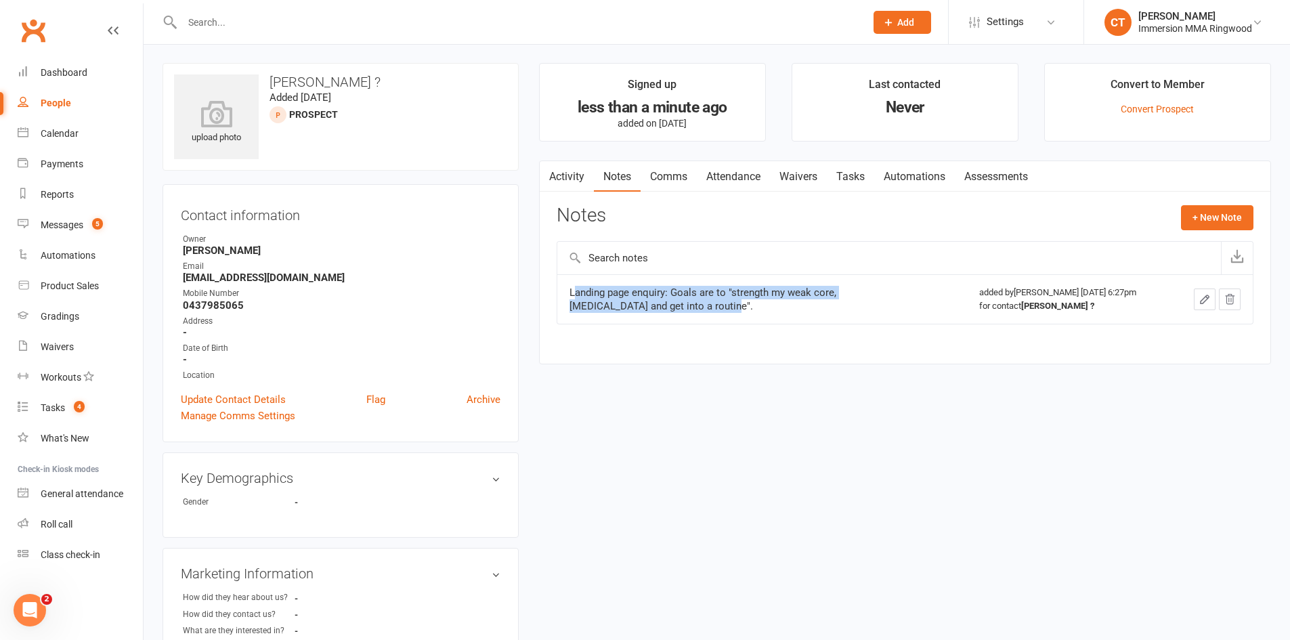
click at [761, 323] on td "Landing page enquiry: Goals are to "strength my weak core, loss weight and get …" at bounding box center [762, 298] width 410 height 49
click at [686, 307] on div "Landing page enquiry: Goals are to "strength my weak core, loss weight and get …" at bounding box center [739, 299] width 339 height 27
drag, startPoint x: 697, startPoint y: 303, endPoint x: 546, endPoint y: 295, distance: 151.2
click at [546, 295] on div "Activity Notes Comms Attendance Waivers Tasks Automations Assessments Notes + N…" at bounding box center [905, 263] width 732 height 204
click at [714, 322] on td "Landing page enquiry: Goals are to "strength my weak core, loss weight and get …" at bounding box center [762, 298] width 410 height 49
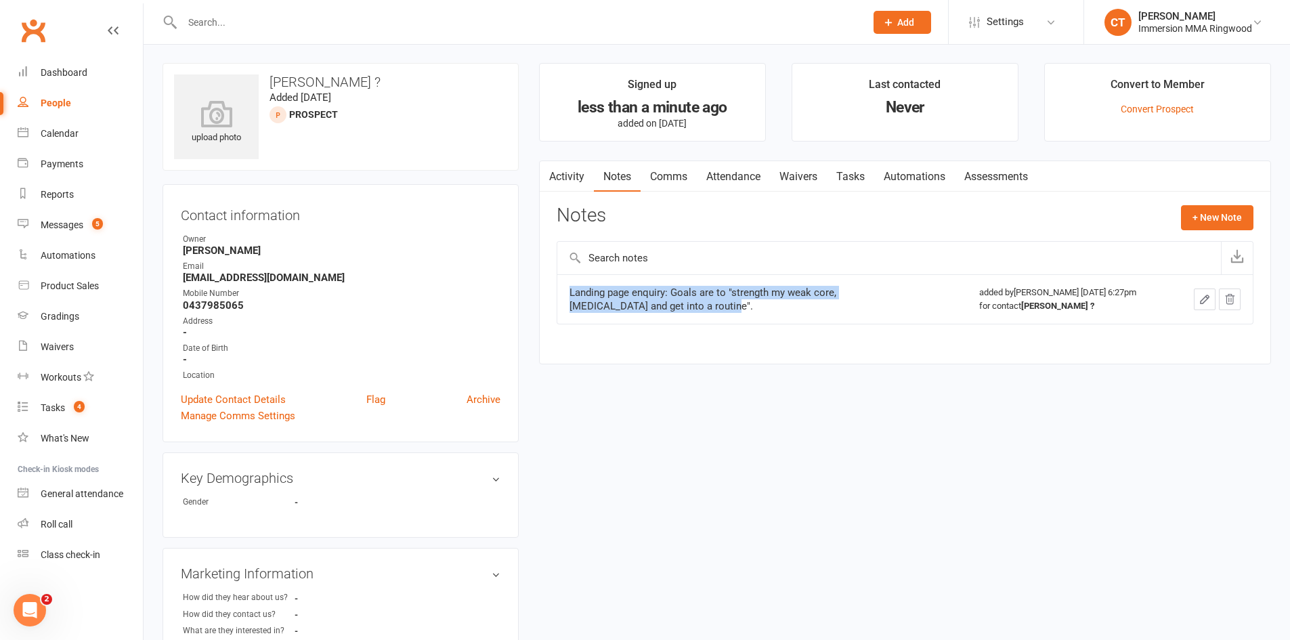
drag, startPoint x: 676, startPoint y: 314, endPoint x: 571, endPoint y: 297, distance: 106.3
click at [571, 297] on td "Landing page enquiry: Goals are to "strength my weak core, loss weight and get …" at bounding box center [762, 298] width 410 height 49
click at [571, 297] on div "Landing page enquiry: Goals are to "strength my weak core, loss weight and get …" at bounding box center [739, 299] width 339 height 27
drag, startPoint x: 574, startPoint y: 293, endPoint x: 686, endPoint y: 307, distance: 112.6
click at [686, 307] on div "Landing page enquiry: Goals are to "strength my weak core, loss weight and get …" at bounding box center [739, 299] width 339 height 27
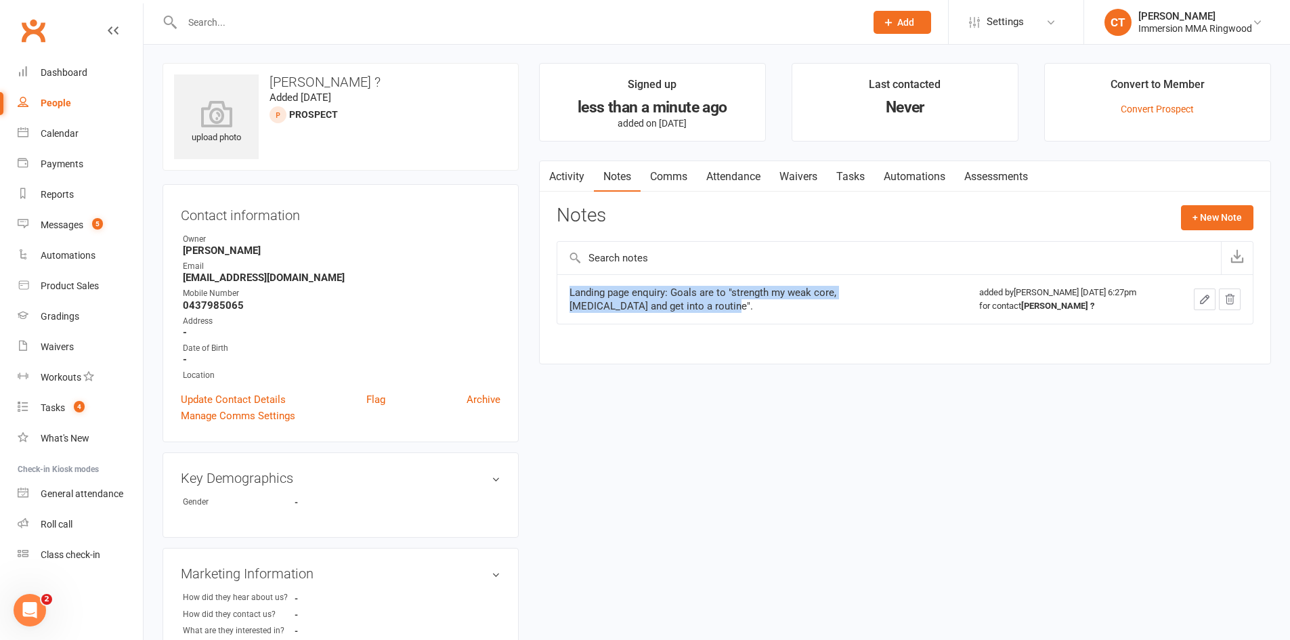
click at [686, 307] on div "Landing page enquiry: Goals are to "strength my weak core, loss weight and get …" at bounding box center [739, 299] width 339 height 27
click at [582, 170] on link "Activity" at bounding box center [567, 176] width 54 height 31
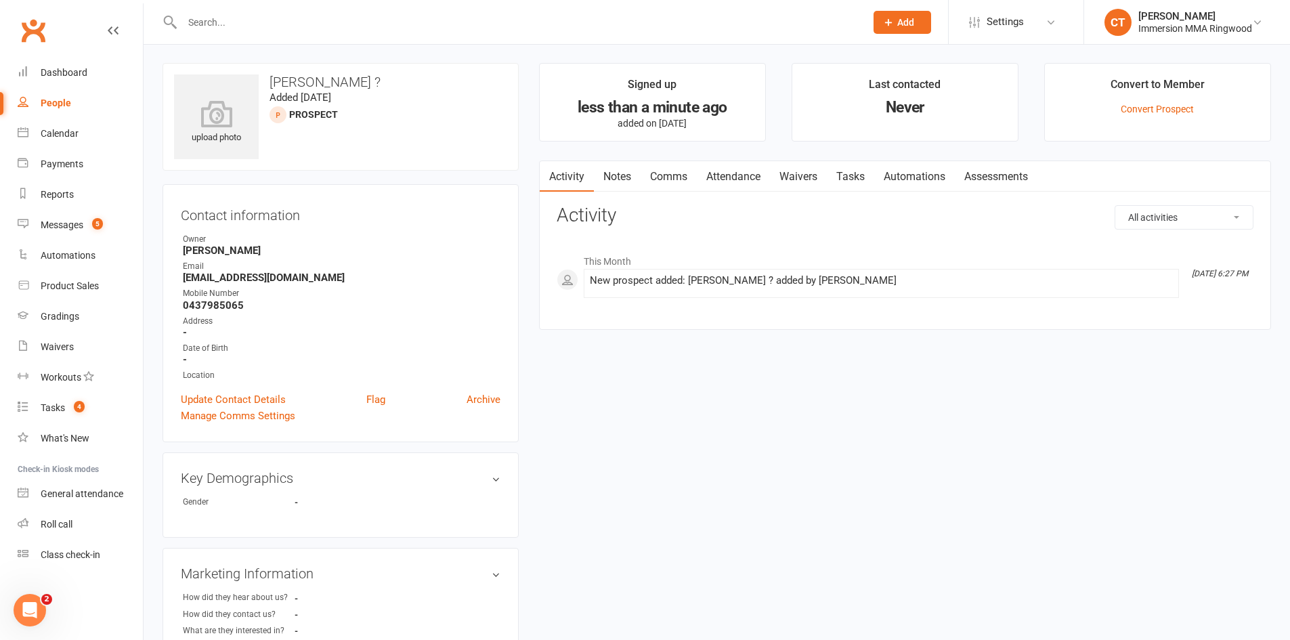
click at [618, 174] on link "Notes" at bounding box center [617, 176] width 47 height 31
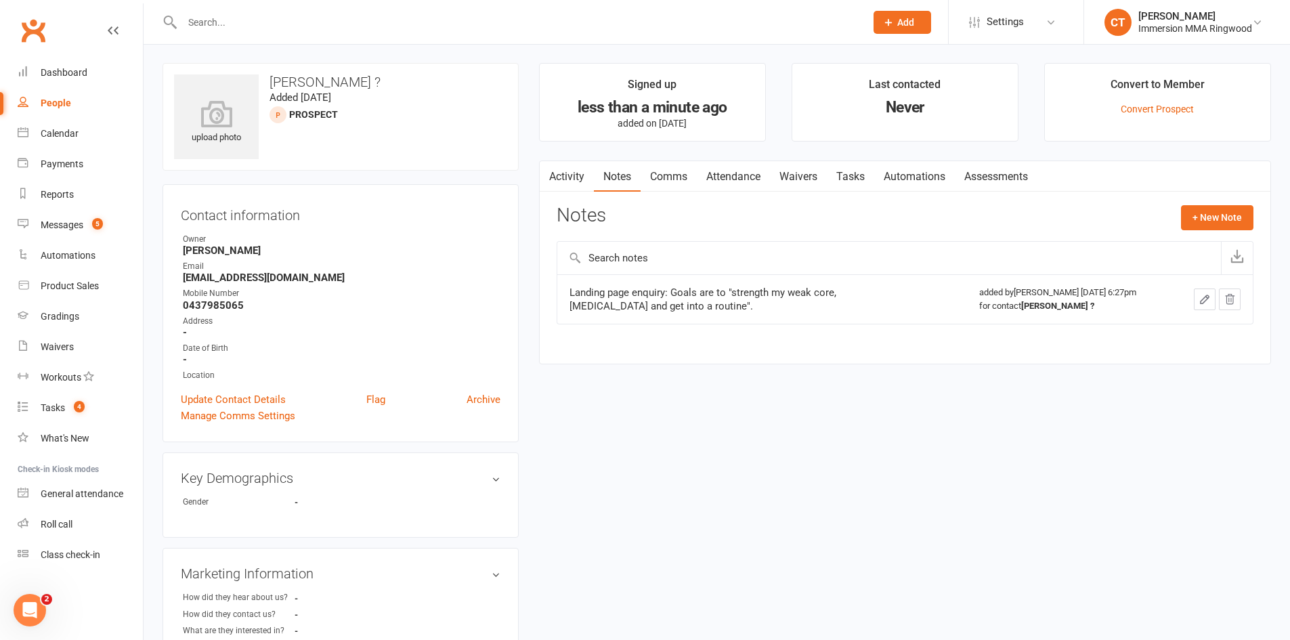
click at [637, 176] on link "Notes" at bounding box center [617, 176] width 47 height 31
click at [658, 175] on link "Comms" at bounding box center [669, 176] width 56 height 31
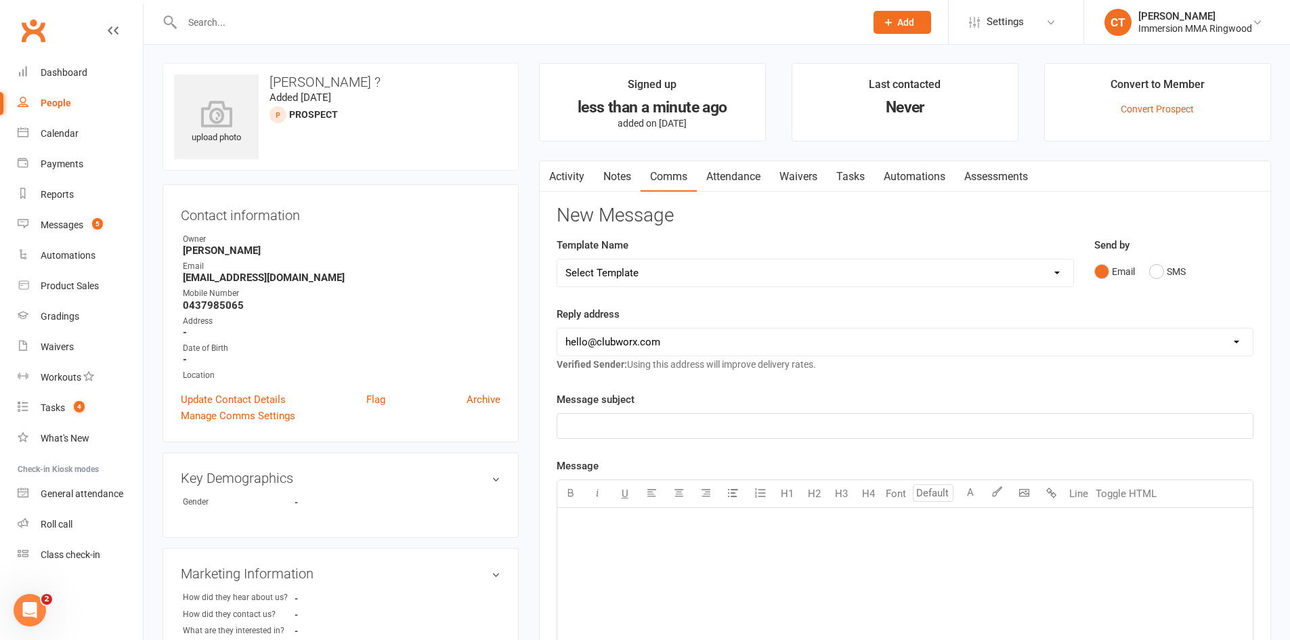
click at [639, 185] on link "Notes" at bounding box center [617, 176] width 47 height 31
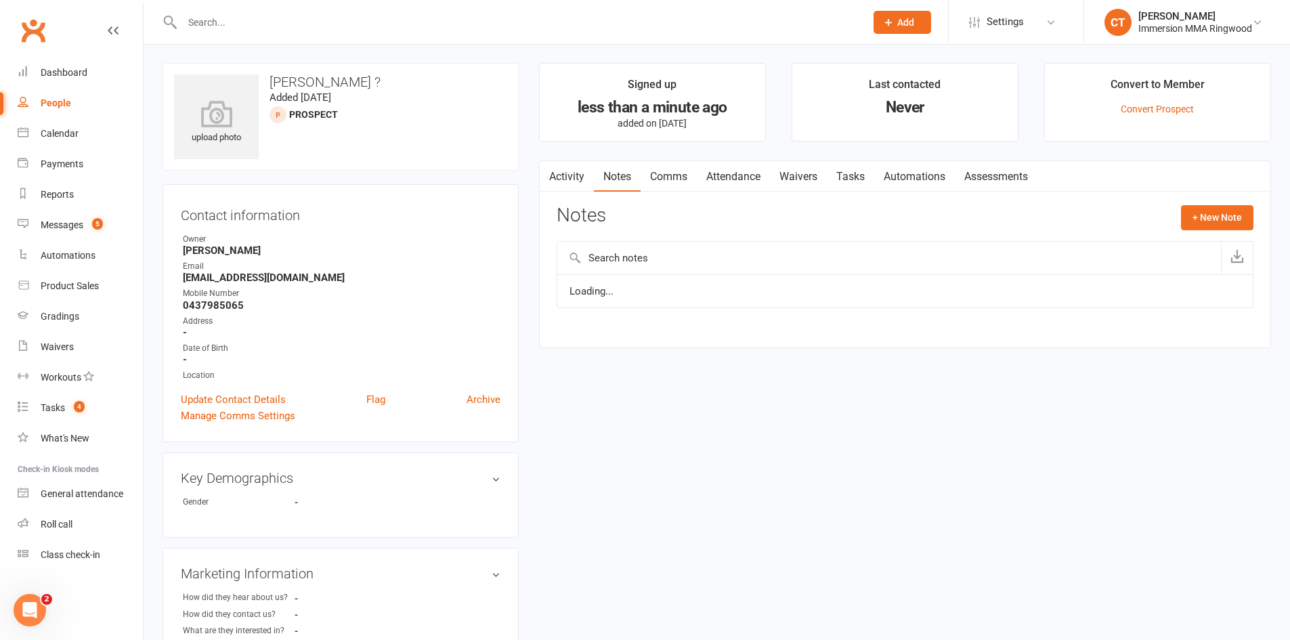
click at [658, 173] on link "Comms" at bounding box center [669, 176] width 56 height 31
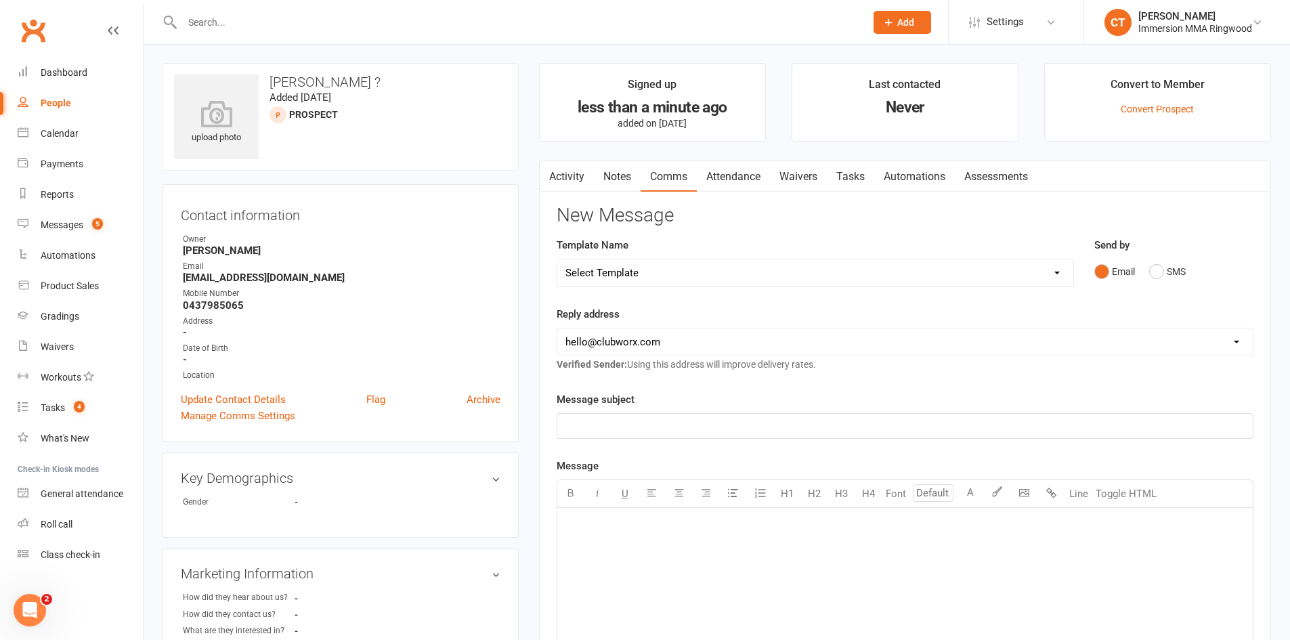
click at [689, 262] on select "Select Template [SMS] Chris - Call back message [SMS] Mark- Call back message […" at bounding box center [815, 272] width 516 height 27
click at [682, 253] on div "Template Name Select Template [SMS] Chris - Call back message [SMS] Mark- Call …" at bounding box center [815, 262] width 517 height 50
click at [679, 272] on select "Select Template [SMS] Chris - Call back message [SMS] Mark- Call back message […" at bounding box center [815, 272] width 516 height 27
drag, startPoint x: 317, startPoint y: 80, endPoint x: 274, endPoint y: 83, distance: 43.4
click at [274, 83] on h3 "Jamie ?" at bounding box center [340, 81] width 333 height 15
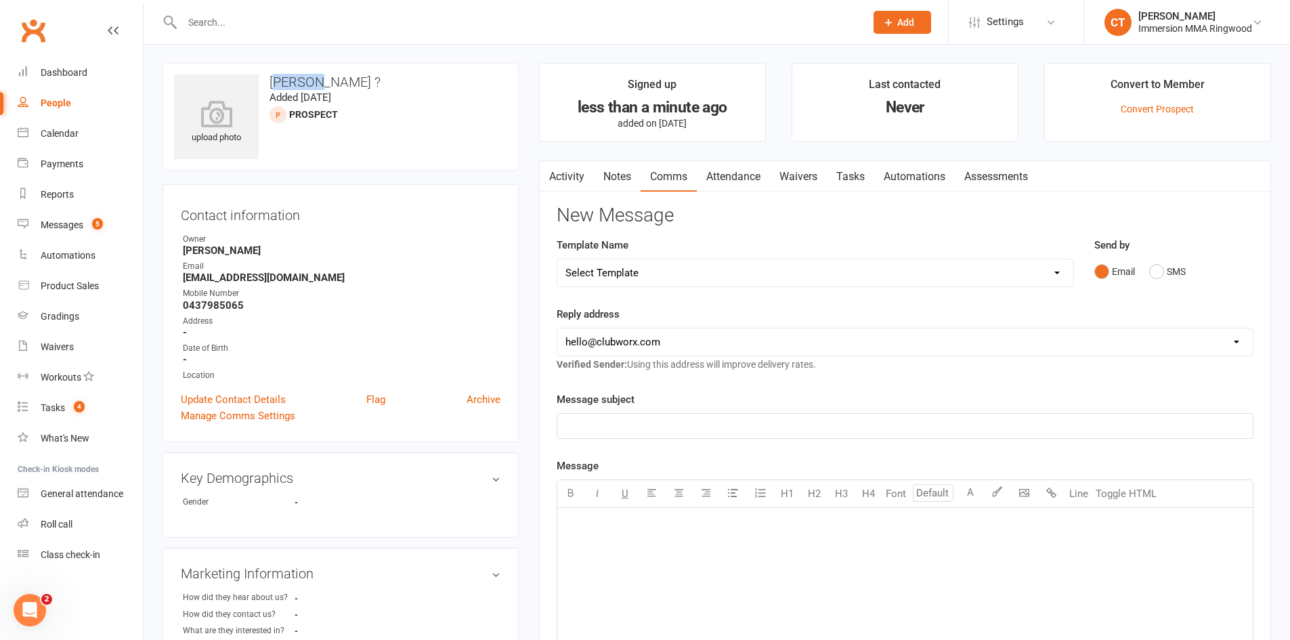
click at [616, 169] on link "Notes" at bounding box center [617, 176] width 47 height 31
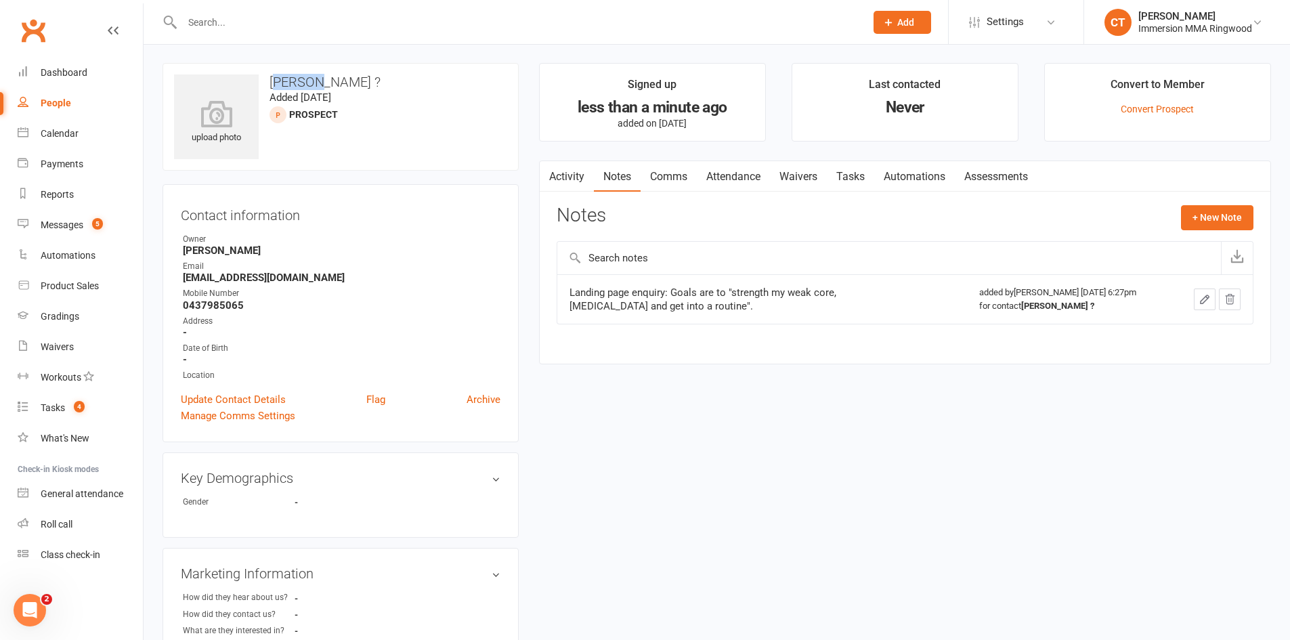
click at [688, 181] on link "Comms" at bounding box center [669, 176] width 56 height 31
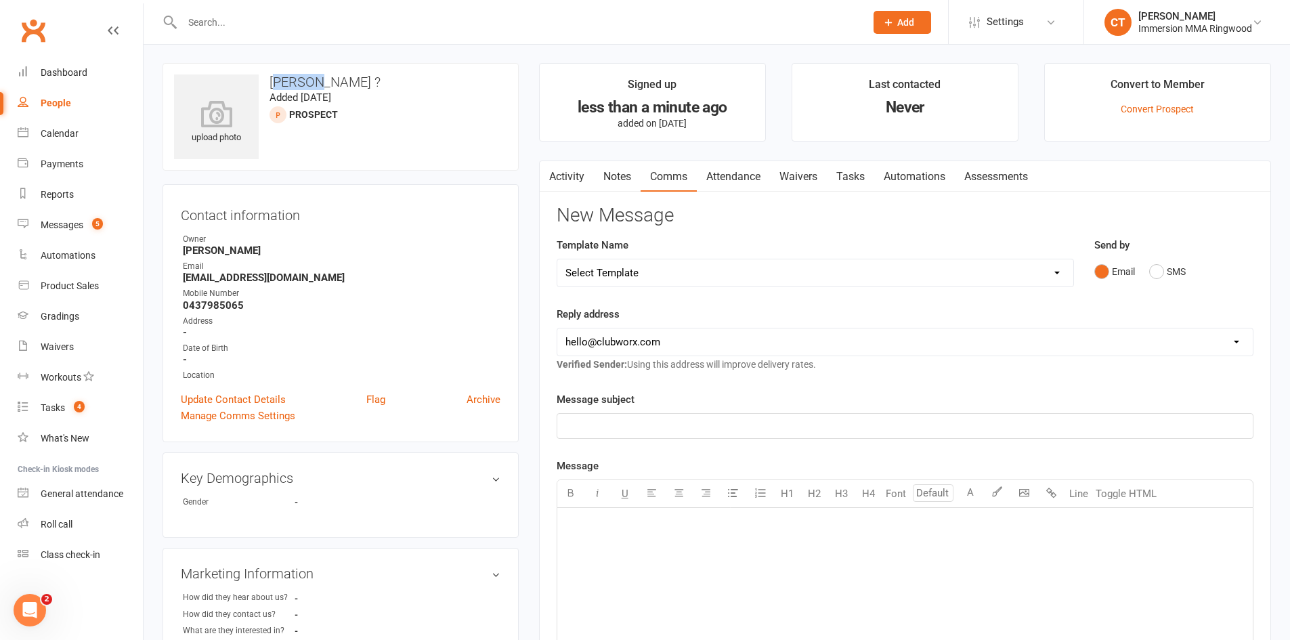
click at [738, 181] on link "Attendance" at bounding box center [733, 176] width 73 height 31
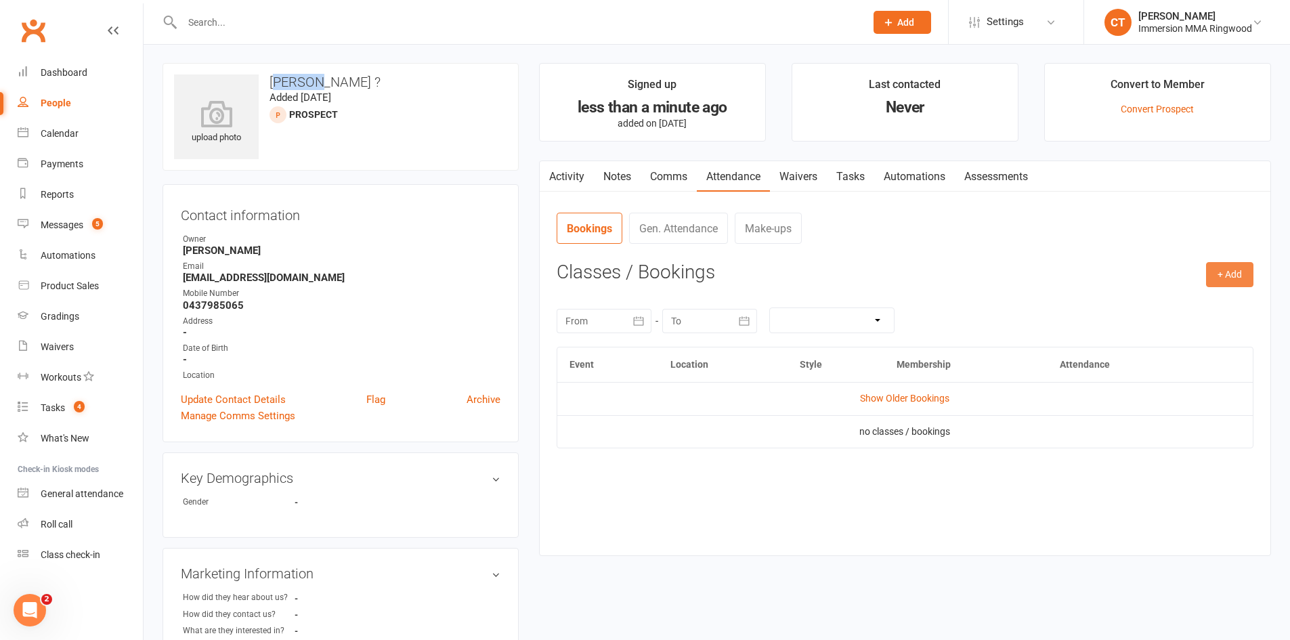
click at [1226, 283] on button "+ Add" at bounding box center [1229, 274] width 47 height 24
click at [1175, 325] on link "Add Appointment" at bounding box center [1186, 332] width 134 height 27
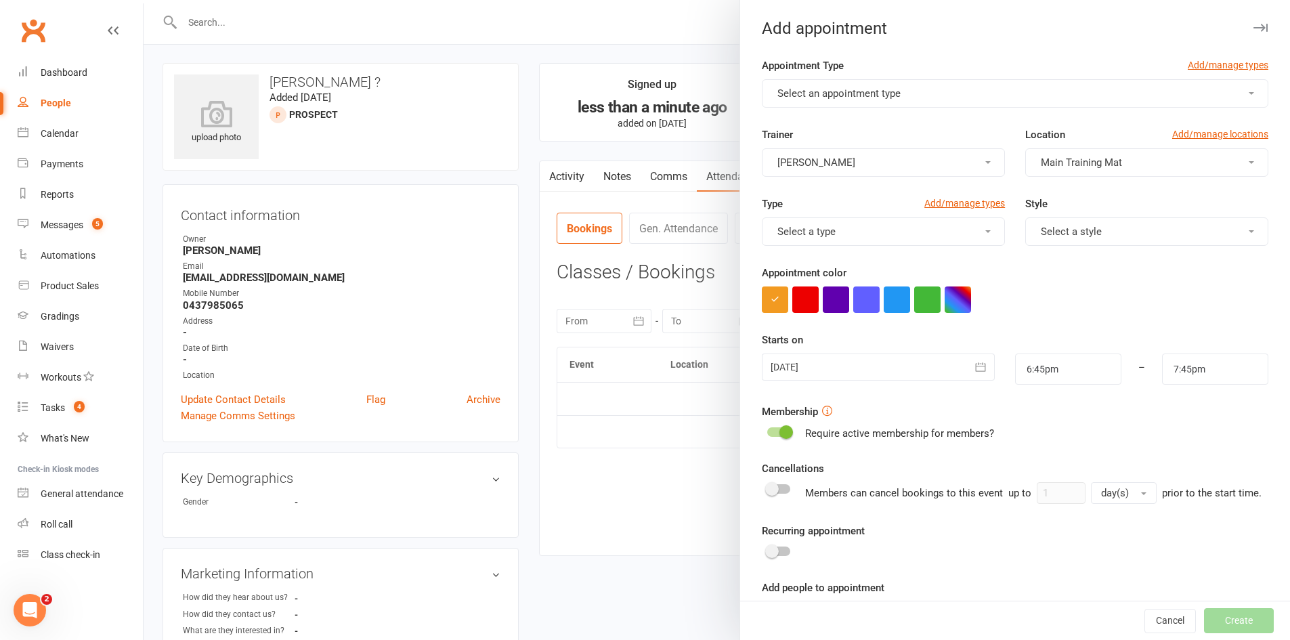
click at [835, 79] on button "Select an appointment type" at bounding box center [1015, 93] width 507 height 28
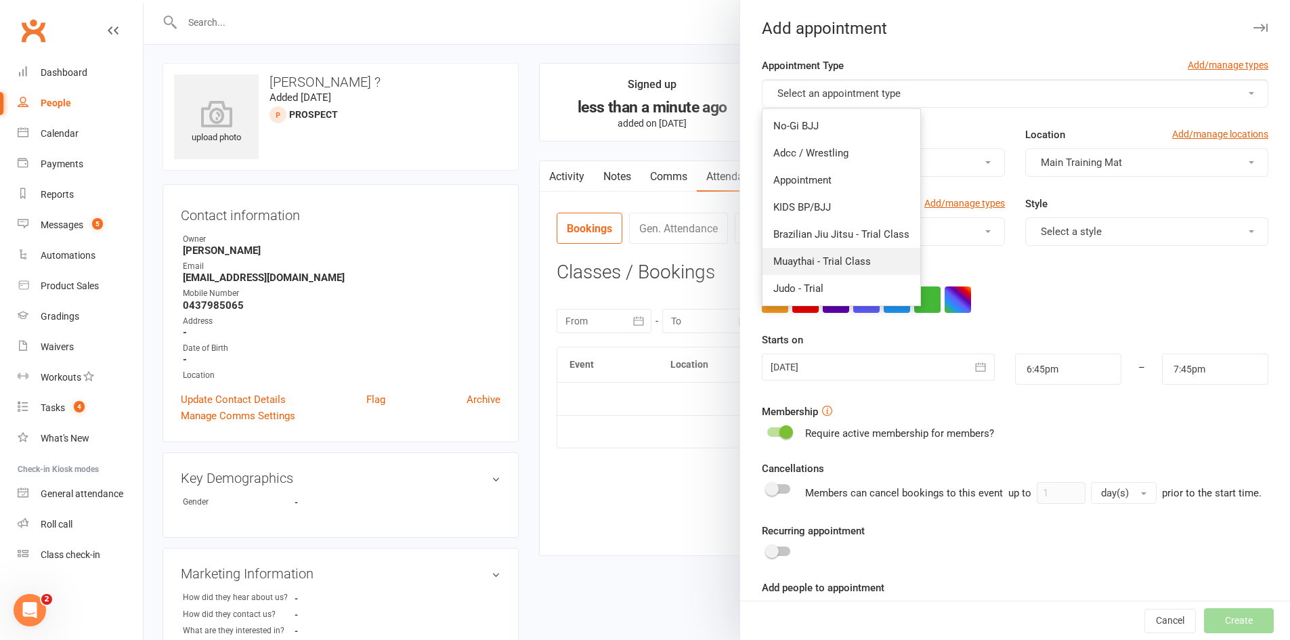
click at [851, 253] on link "Muaythai - Trial Class" at bounding box center [842, 261] width 158 height 27
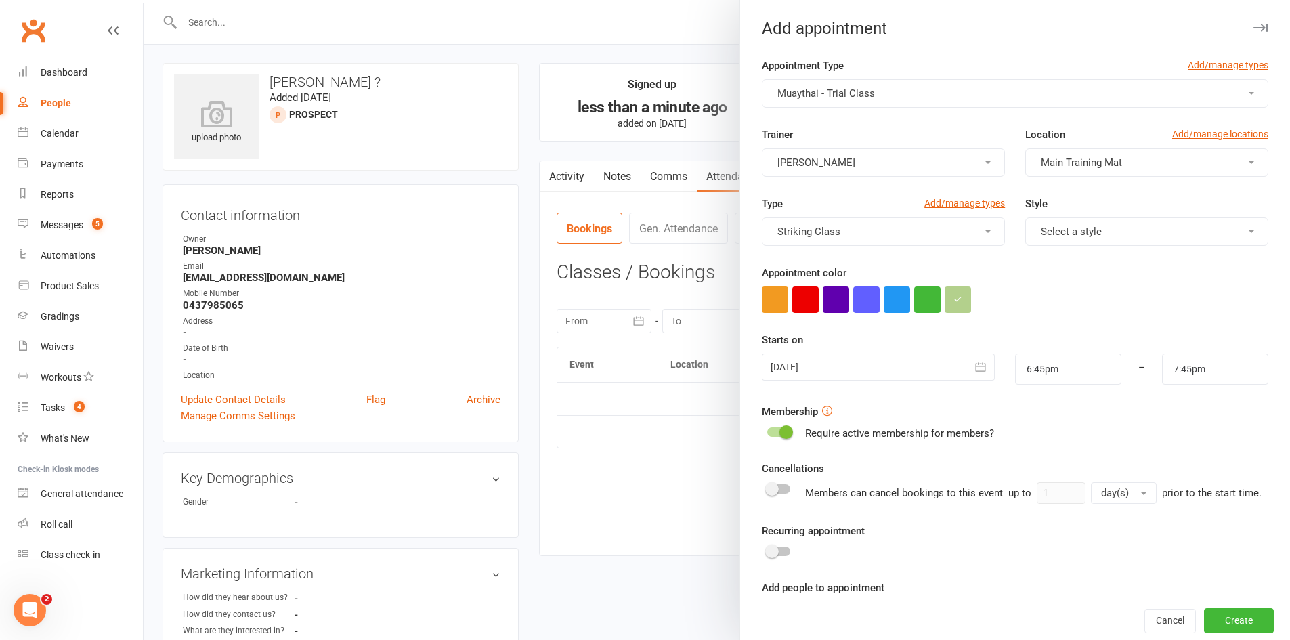
click at [1041, 232] on span "Select a style" at bounding box center [1071, 232] width 61 height 12
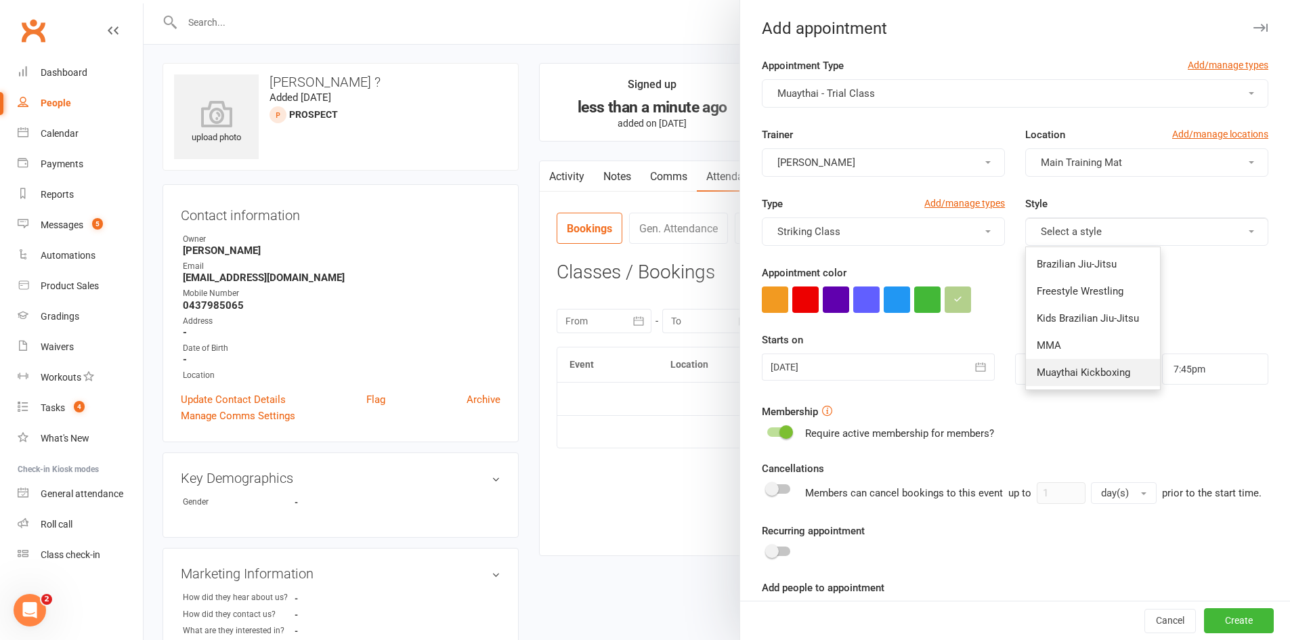
click at [1109, 371] on span "Muaythai Kickboxing" at bounding box center [1083, 372] width 93 height 12
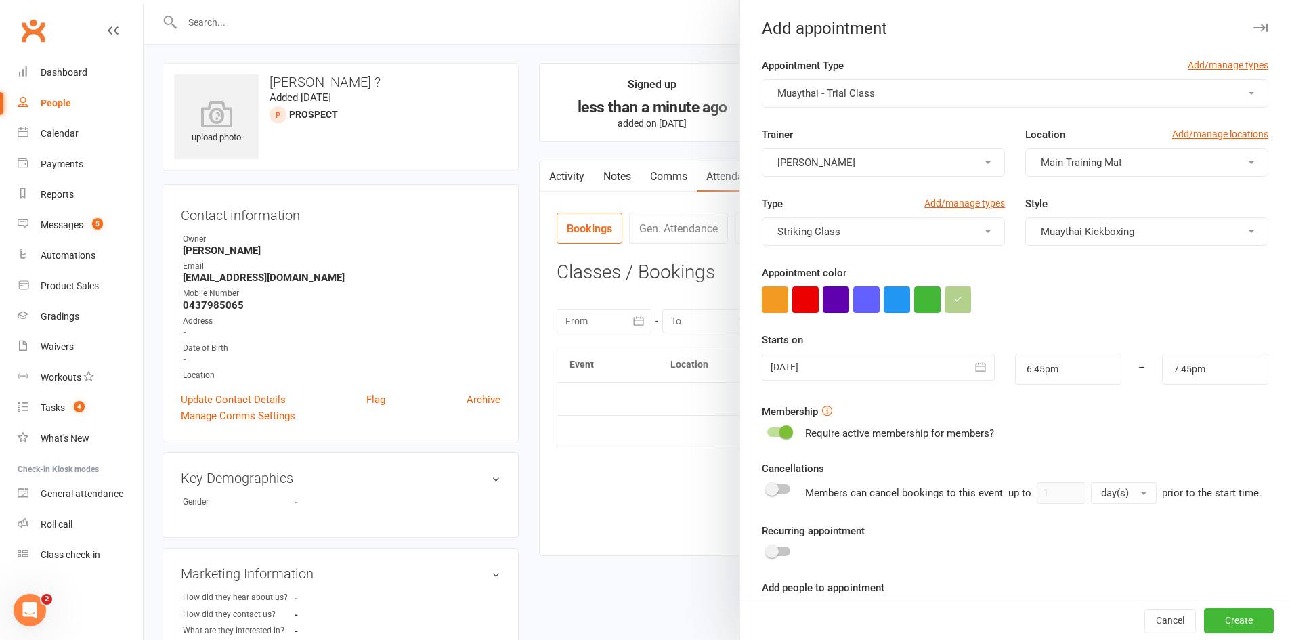
click at [915, 365] on div at bounding box center [878, 367] width 232 height 27
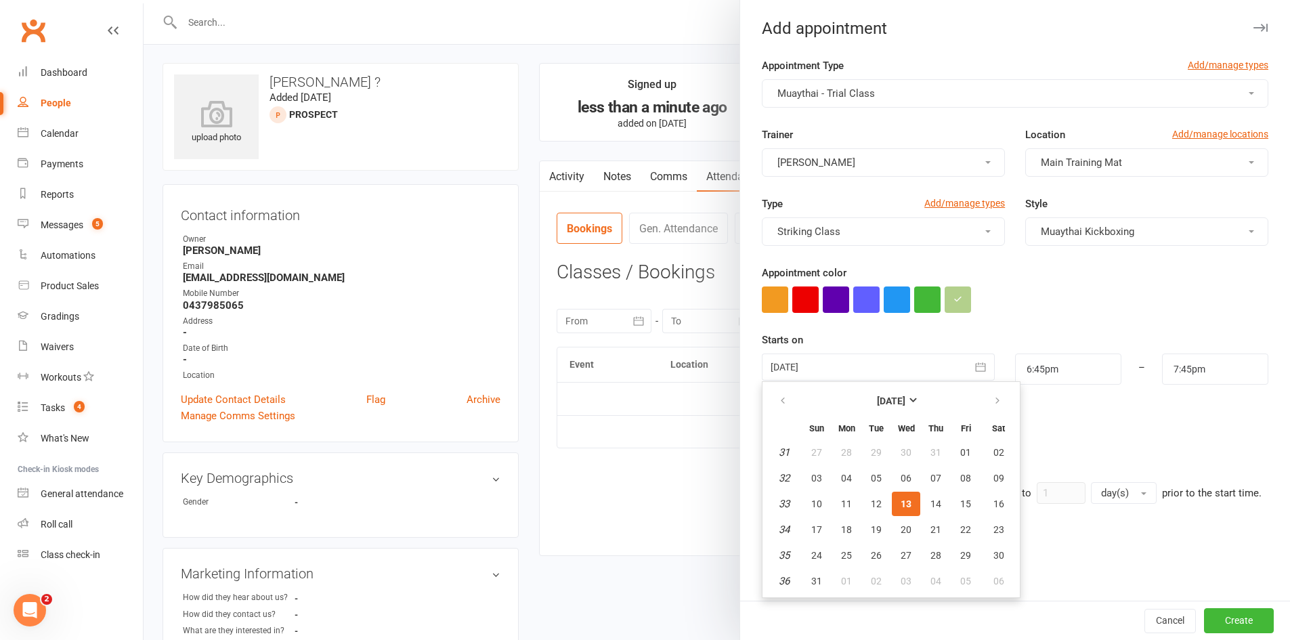
scroll to position [102, 0]
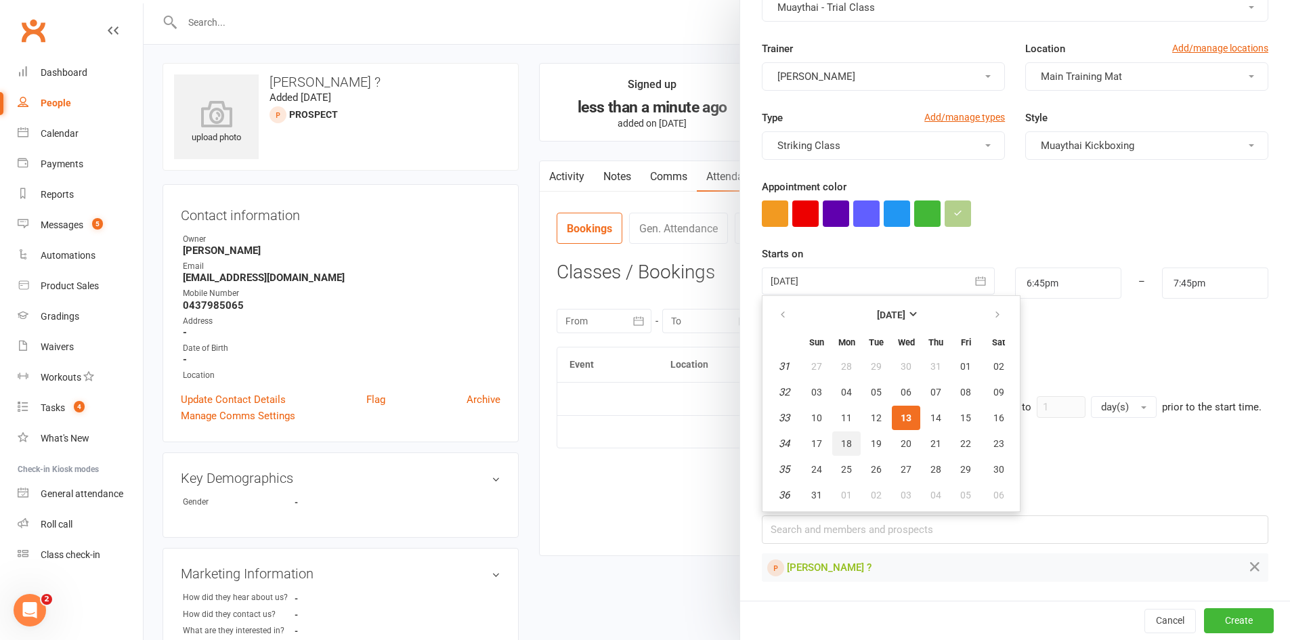
click at [842, 438] on span "18" at bounding box center [846, 443] width 11 height 11
type input "18 Aug 2025"
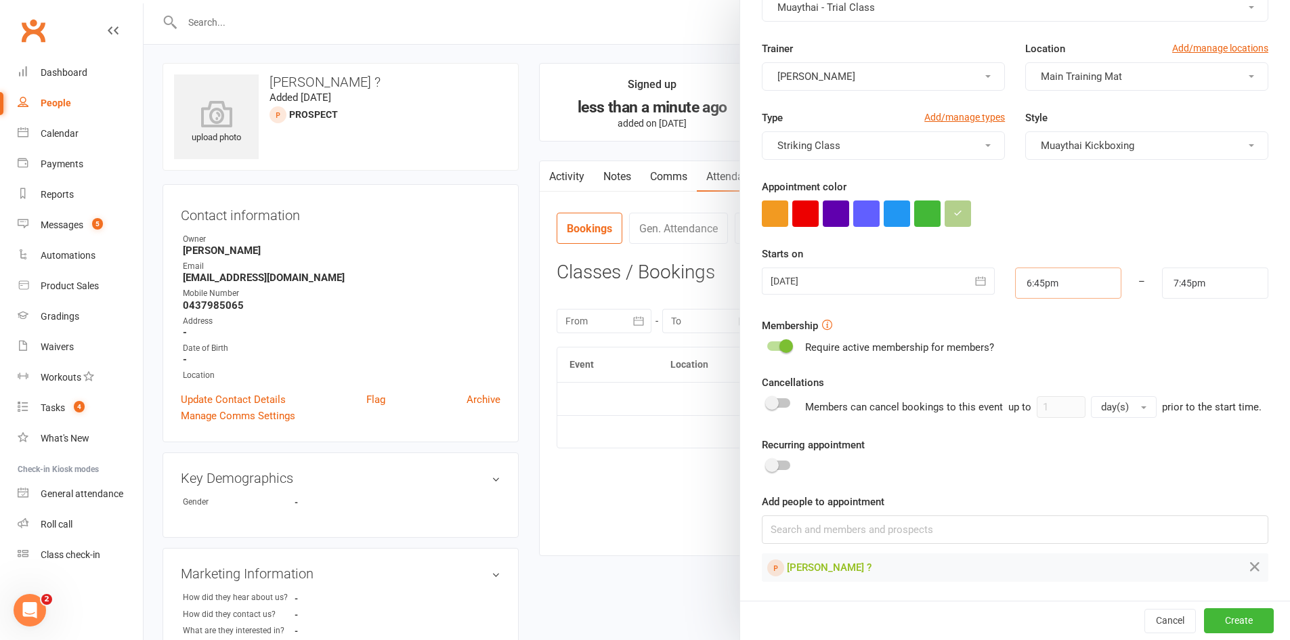
click at [1031, 277] on input "6:45pm" at bounding box center [1068, 283] width 106 height 31
type input "6:00pm"
type input "7:00pm"
click at [1046, 340] on li "6:00pm" at bounding box center [1048, 350] width 65 height 20
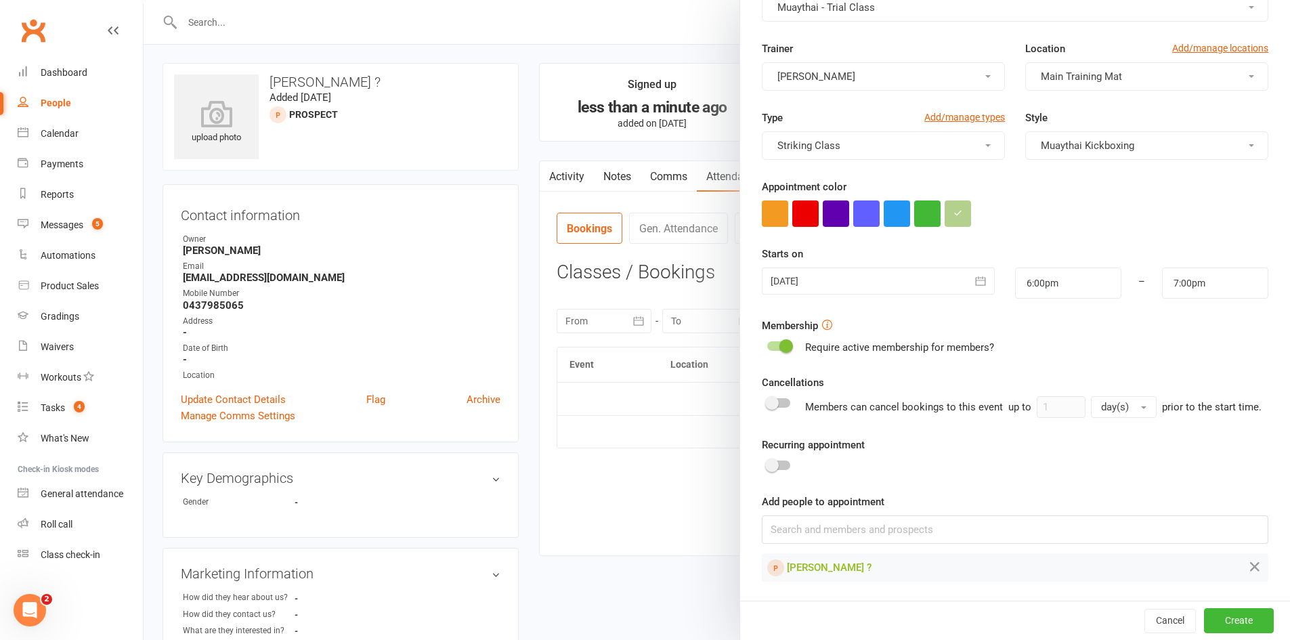
click at [806, 268] on div at bounding box center [878, 281] width 232 height 27
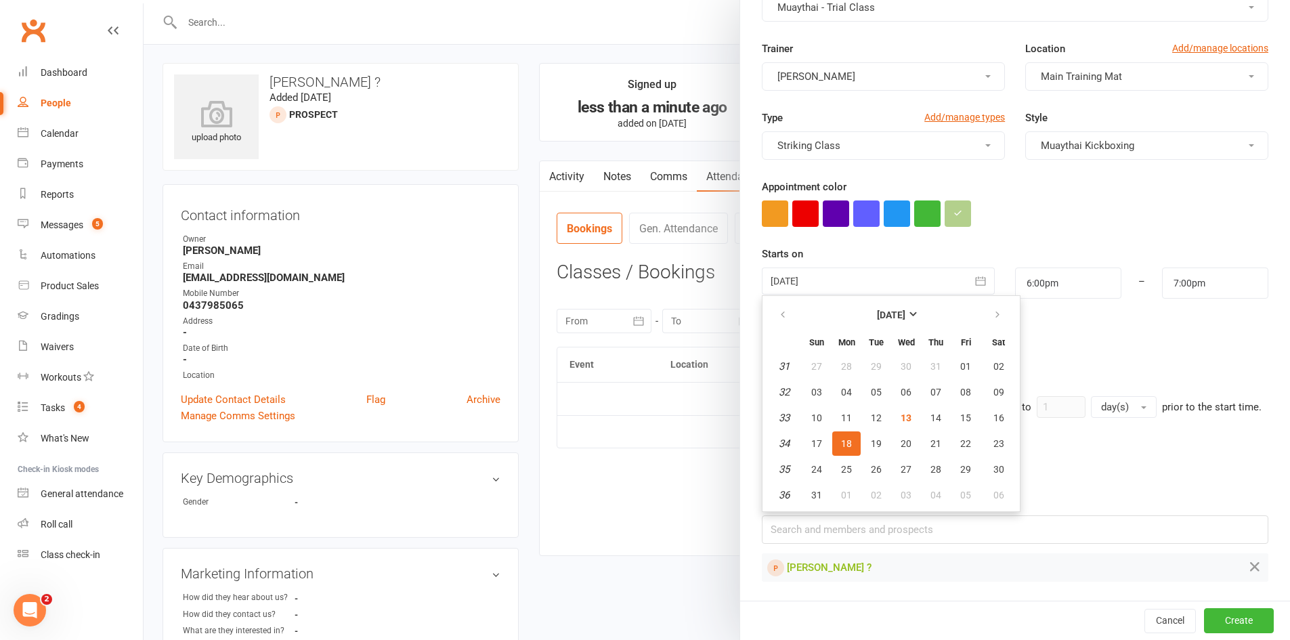
click at [1075, 351] on form "Appointment Type Add/manage types Muaythai - Trial Class Trainer Chris Triantop…" at bounding box center [1015, 277] width 507 height 610
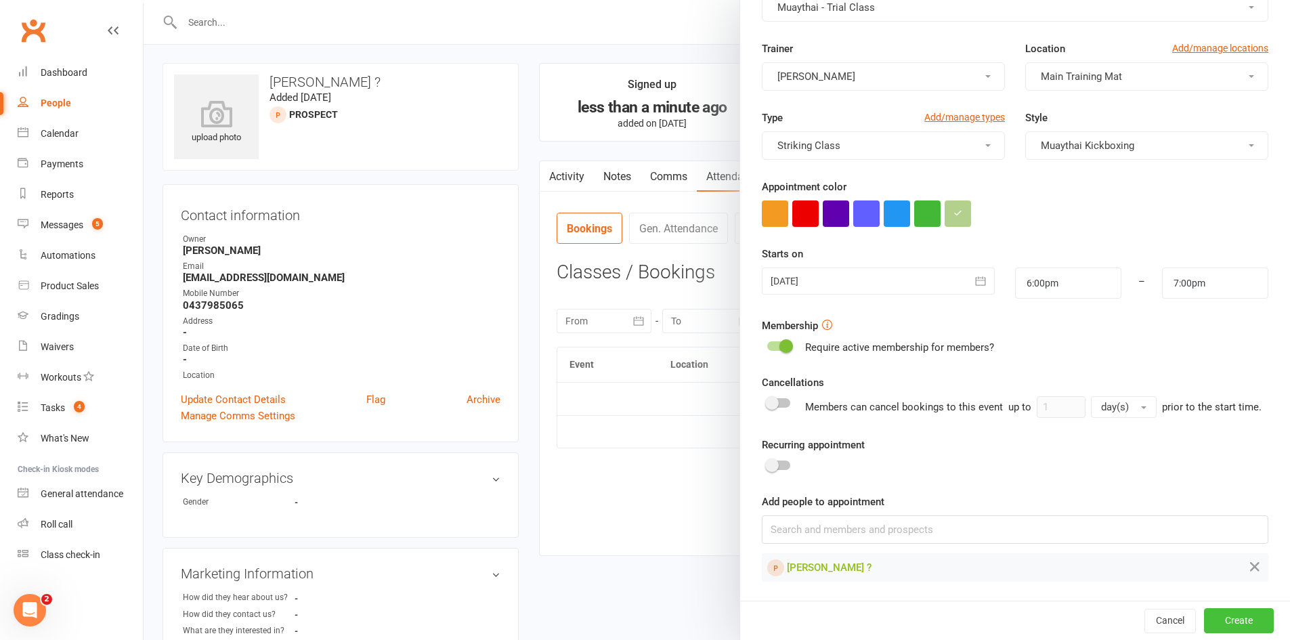
click at [1218, 617] on button "Create" at bounding box center [1239, 620] width 70 height 24
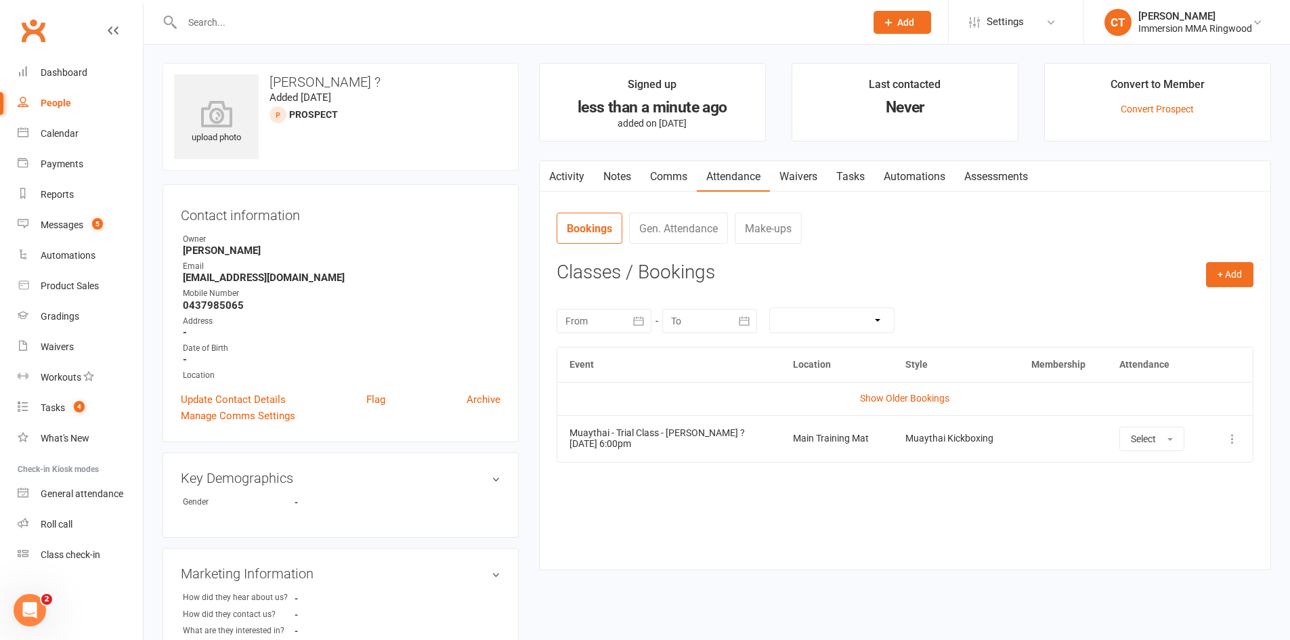
click at [1237, 437] on icon at bounding box center [1233, 439] width 14 height 14
click at [1221, 499] on link "View event" at bounding box center [1173, 492] width 134 height 27
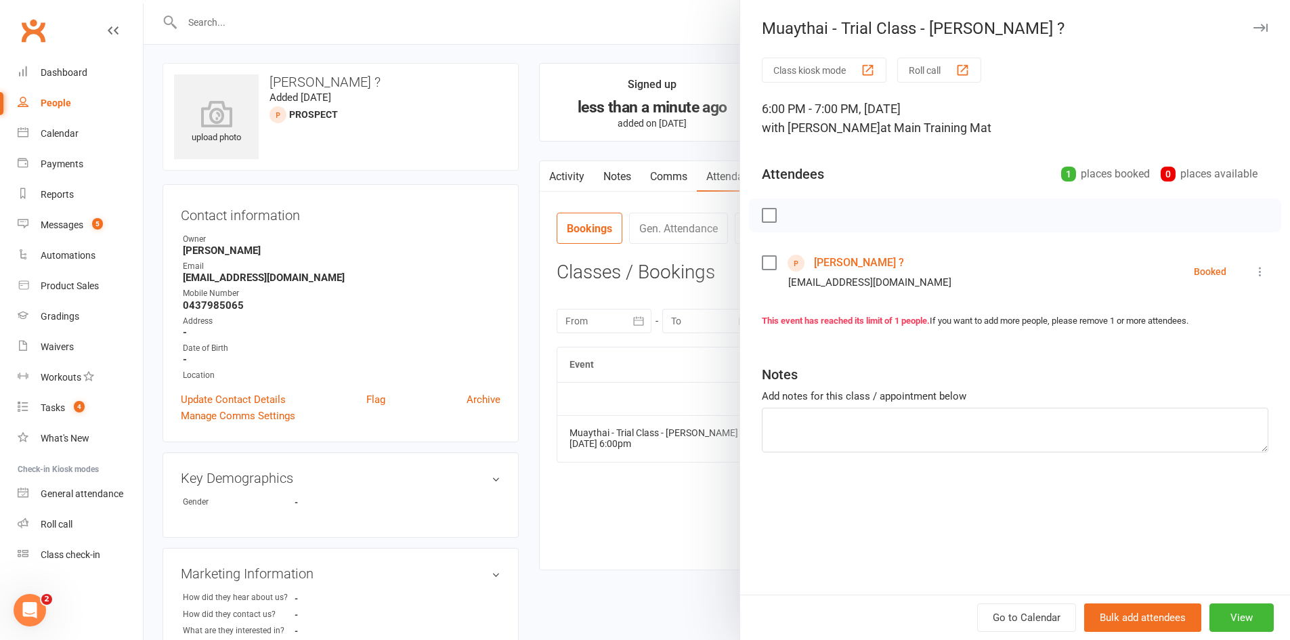
click at [1256, 262] on li "Jamie ? jcoloma25@gmail.com Booked More info Remove Check in Mark absent Send m…" at bounding box center [1015, 271] width 507 height 39
click at [1254, 276] on icon at bounding box center [1261, 272] width 14 height 14
click at [1199, 402] on link "Send message" at bounding box center [1201, 406] width 134 height 27
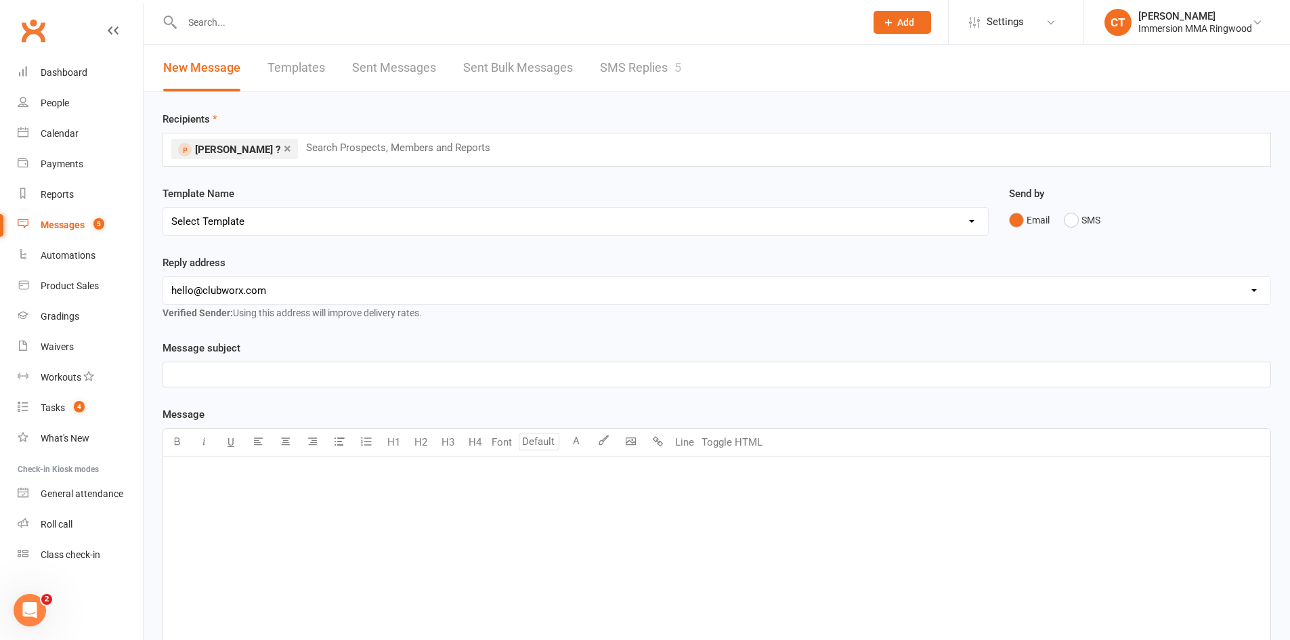
click at [315, 200] on div "Template Name Select Template [SMS] Chris - Call back message [SMS] Mark- Call …" at bounding box center [576, 211] width 826 height 50
drag, startPoint x: 319, startPoint y: 215, endPoint x: 335, endPoint y: 230, distance: 21.6
click at [320, 216] on select "Select Template [SMS] Chris - Call back message [SMS] Mark- Call back message […" at bounding box center [575, 221] width 825 height 27
select select "3"
click at [163, 208] on select "Select Template [SMS] Chris - Call back message [SMS] Mark- Call back message […" at bounding box center [575, 221] width 825 height 27
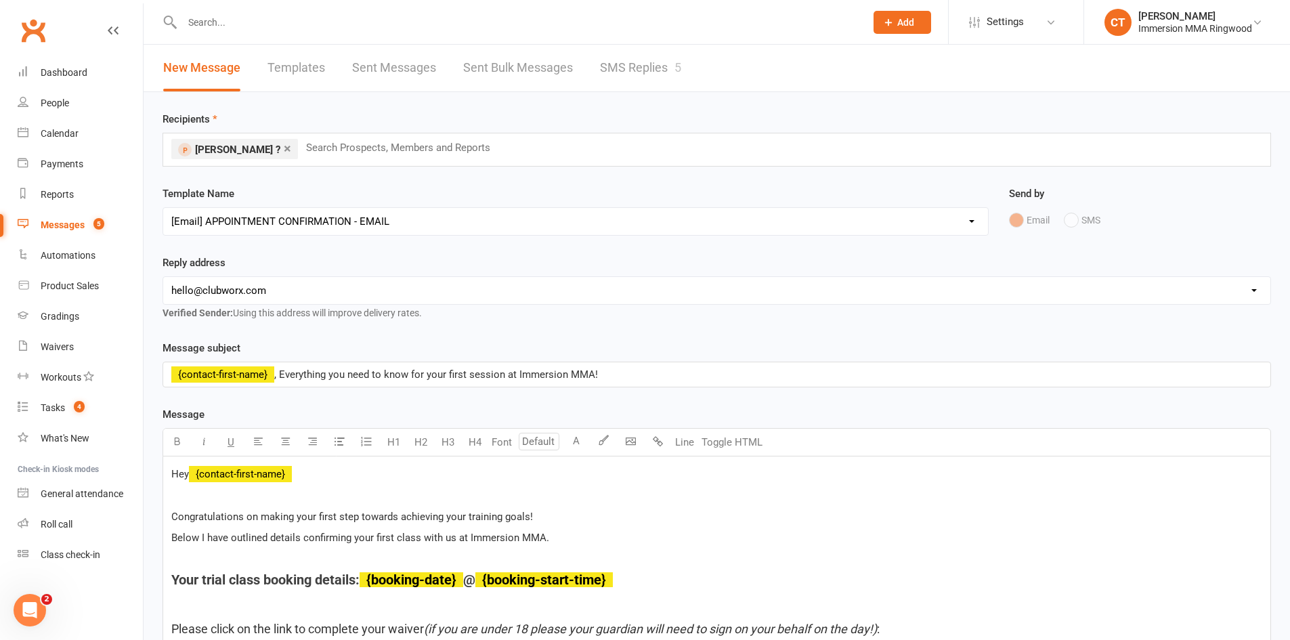
click at [369, 284] on select "hello@clubworx.com ringwood@immersionmma.com.au david@immersionmma.com.au lee@i…" at bounding box center [716, 290] width 1107 height 27
select select "1"
click at [163, 277] on select "hello@clubworx.com ringwood@immersionmma.com.au david@immersionmma.com.au lee@i…" at bounding box center [716, 290] width 1107 height 27
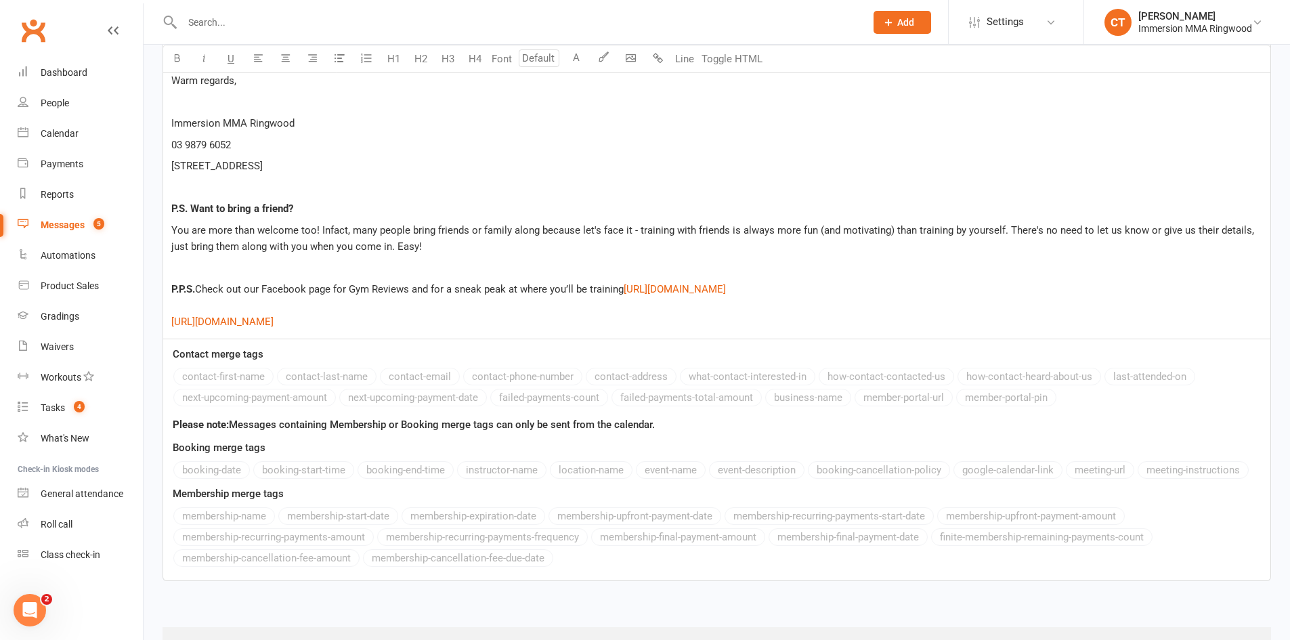
scroll to position [2461, 0]
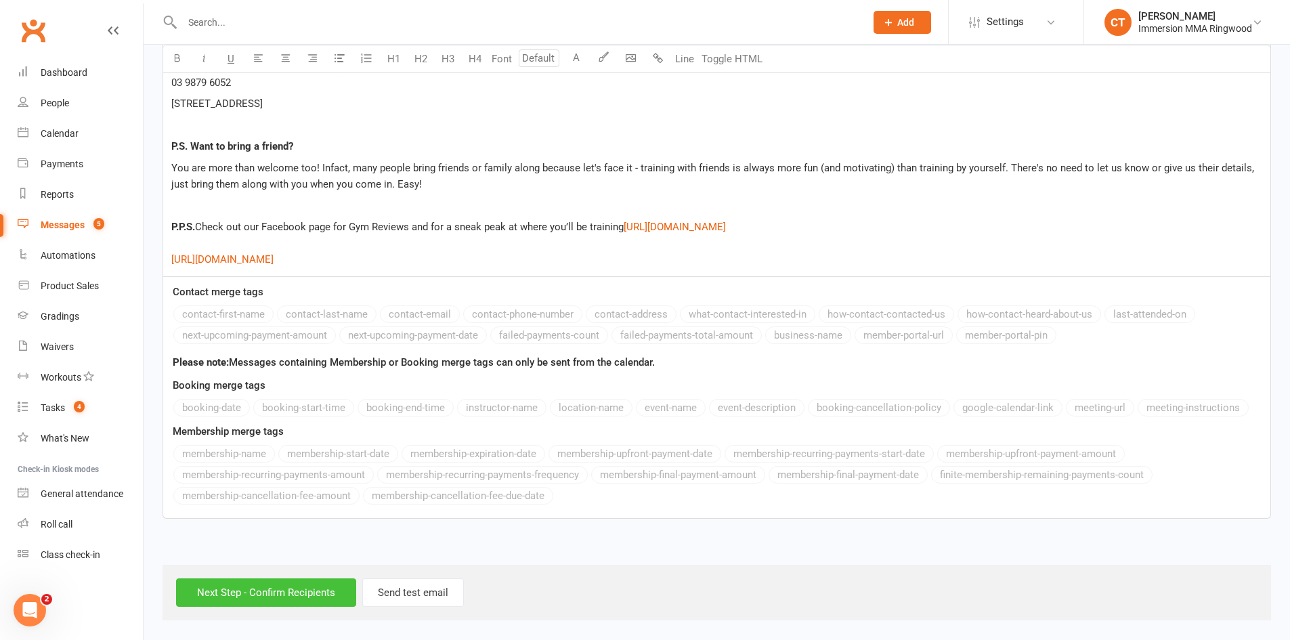
click at [299, 580] on input "Next Step - Confirm Recipients" at bounding box center [266, 592] width 180 height 28
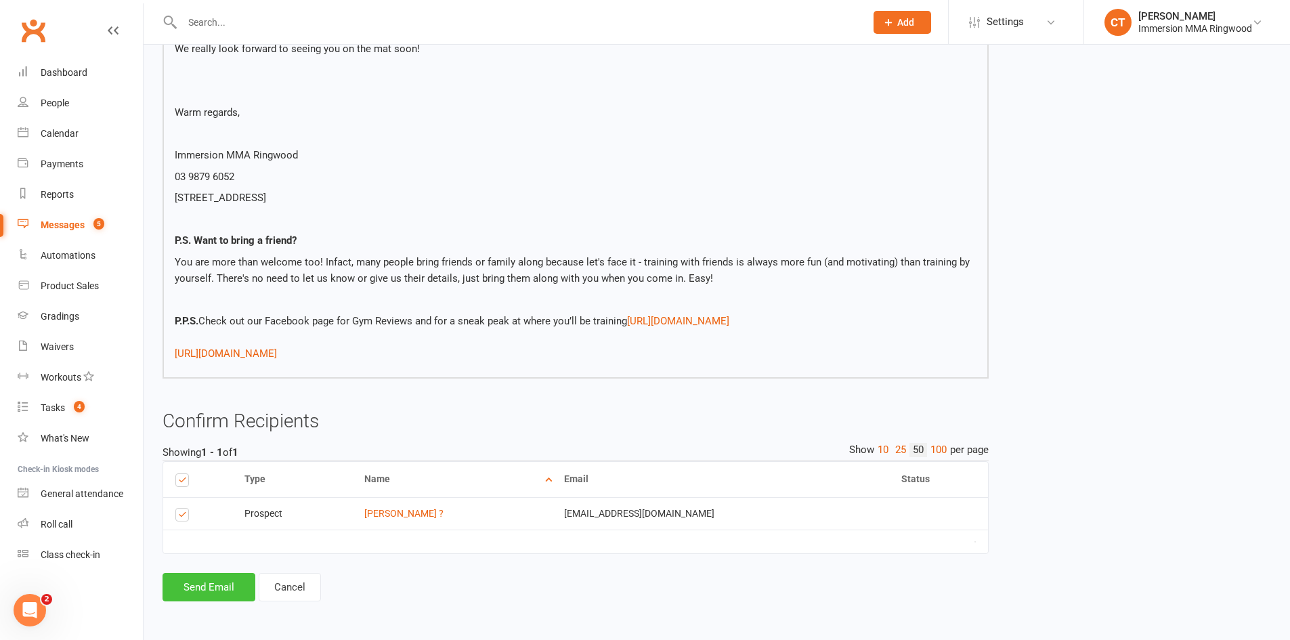
click at [234, 595] on button "Send Email" at bounding box center [209, 587] width 93 height 28
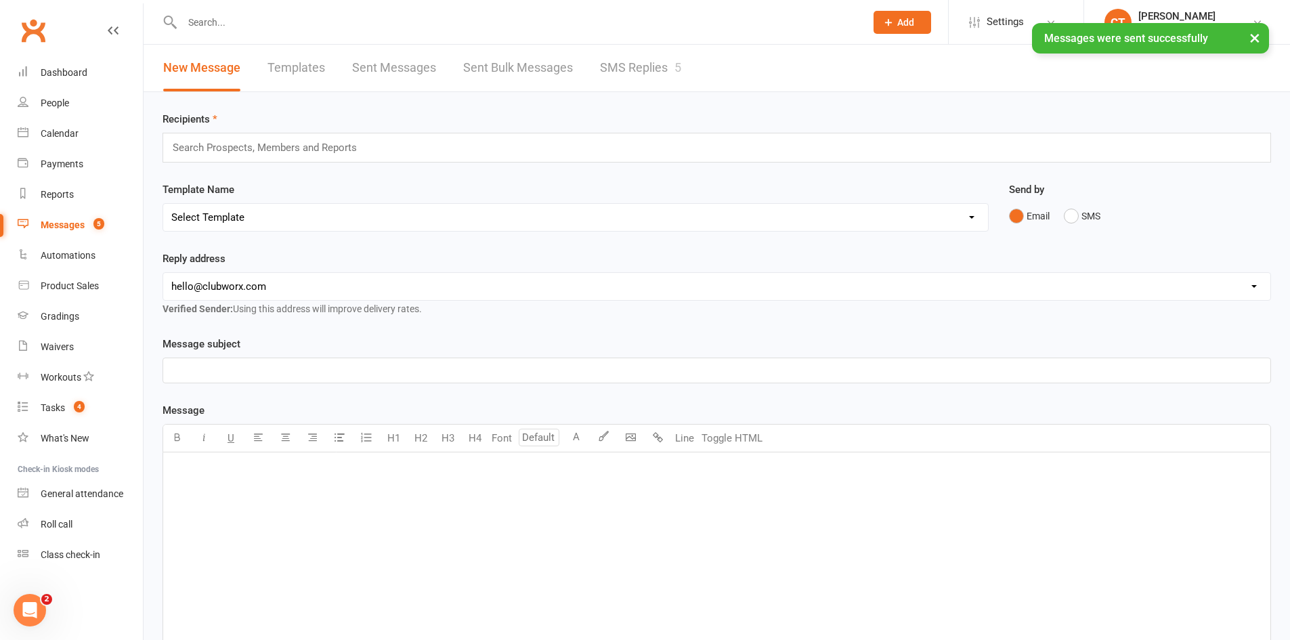
click at [654, 74] on link "SMS Replies 5" at bounding box center [640, 68] width 81 height 47
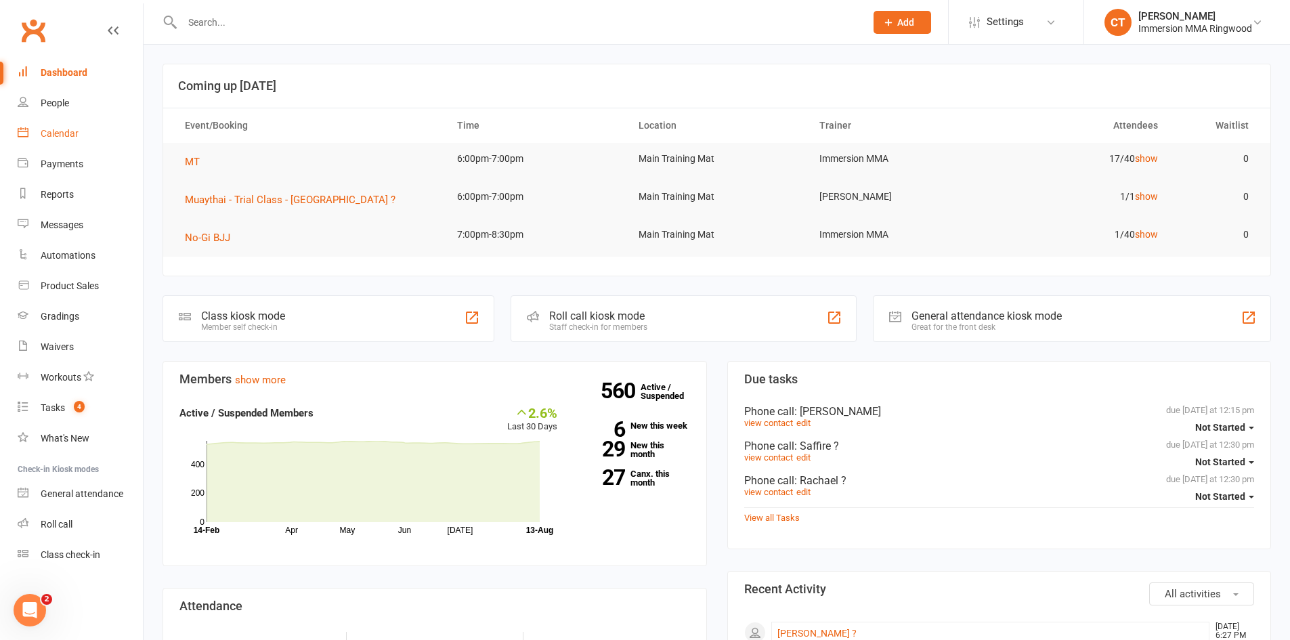
click at [66, 145] on link "Calendar" at bounding box center [80, 134] width 125 height 30
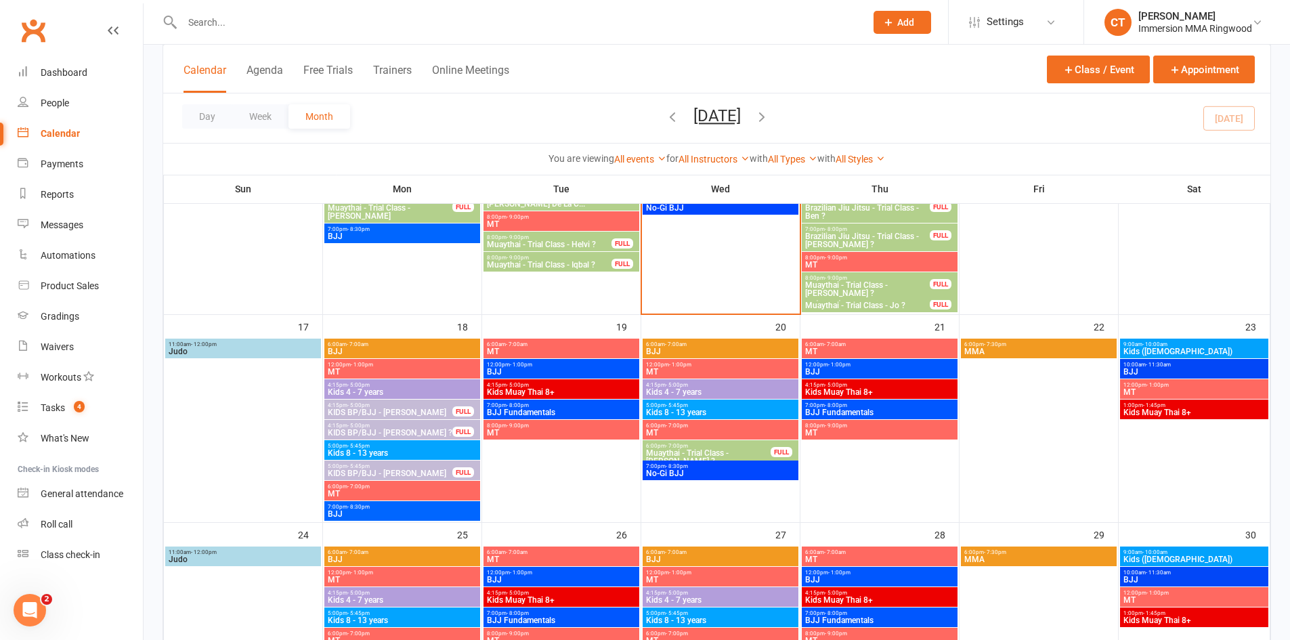
scroll to position [611, 0]
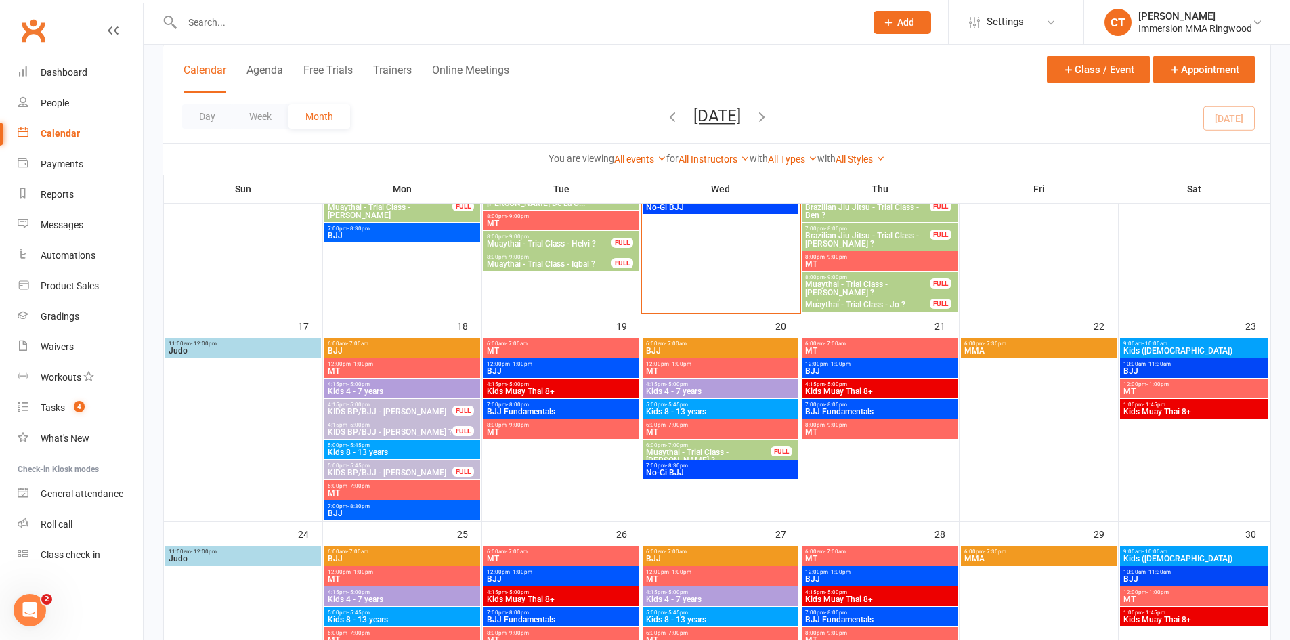
click at [573, 236] on span "8:00pm - 9:00pm" at bounding box center [549, 237] width 126 height 6
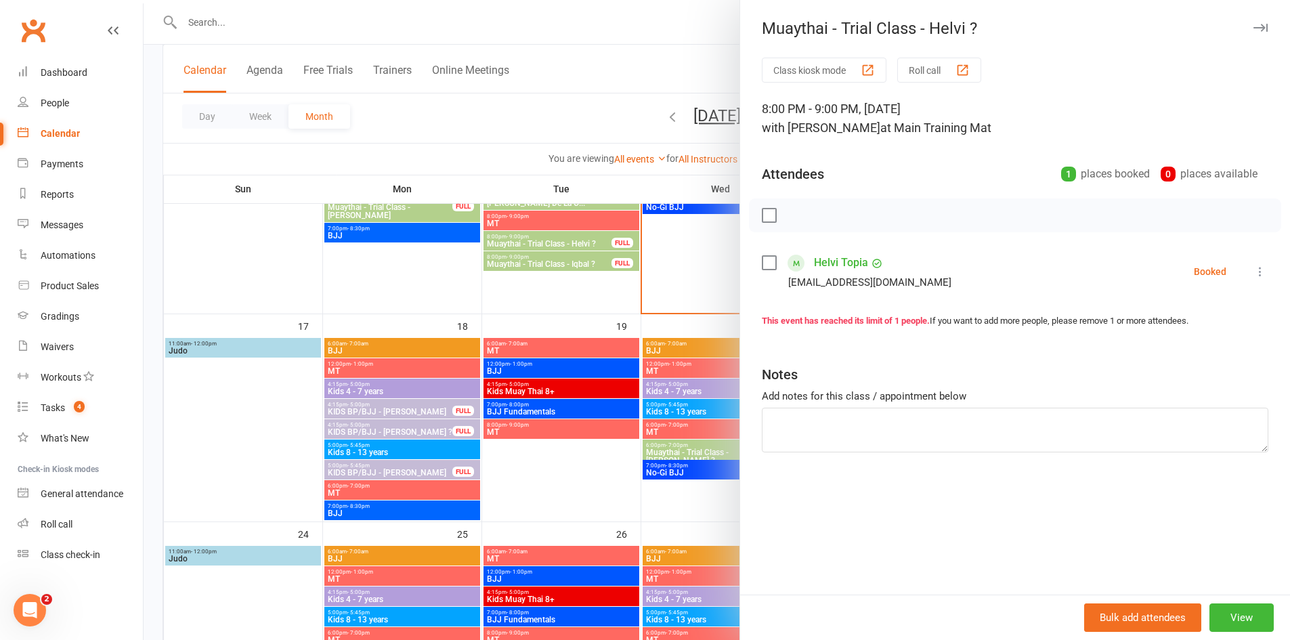
click at [575, 291] on div at bounding box center [717, 320] width 1147 height 640
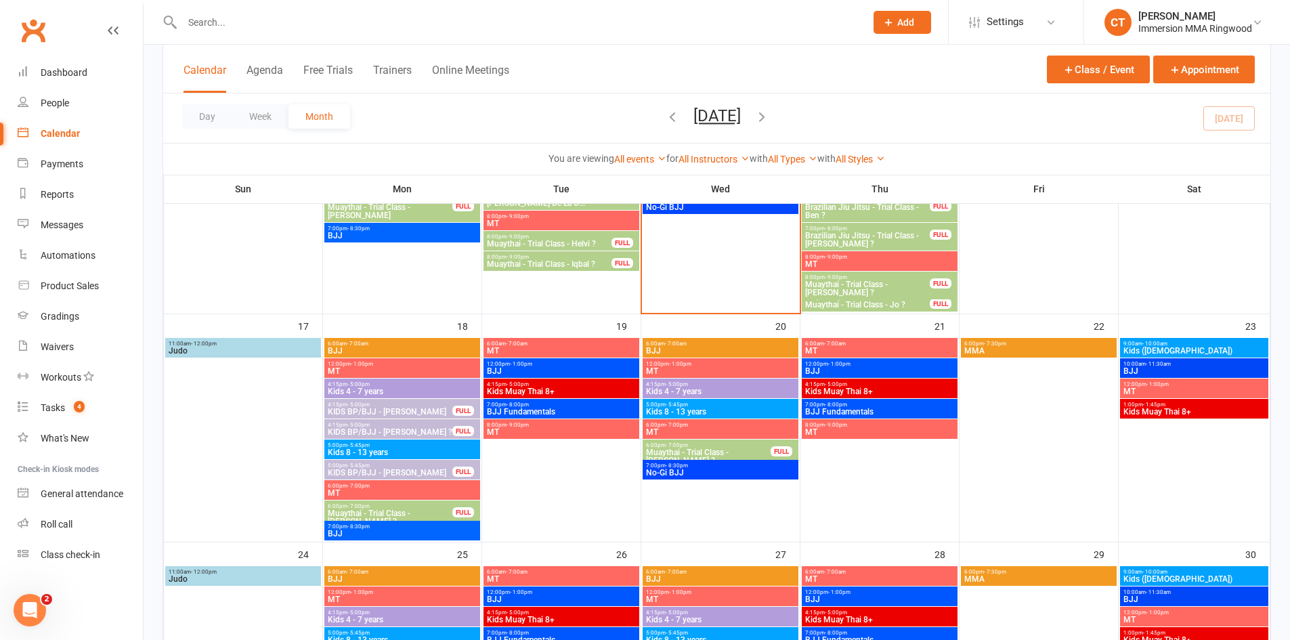
click at [70, 145] on link "Calendar" at bounding box center [80, 134] width 125 height 30
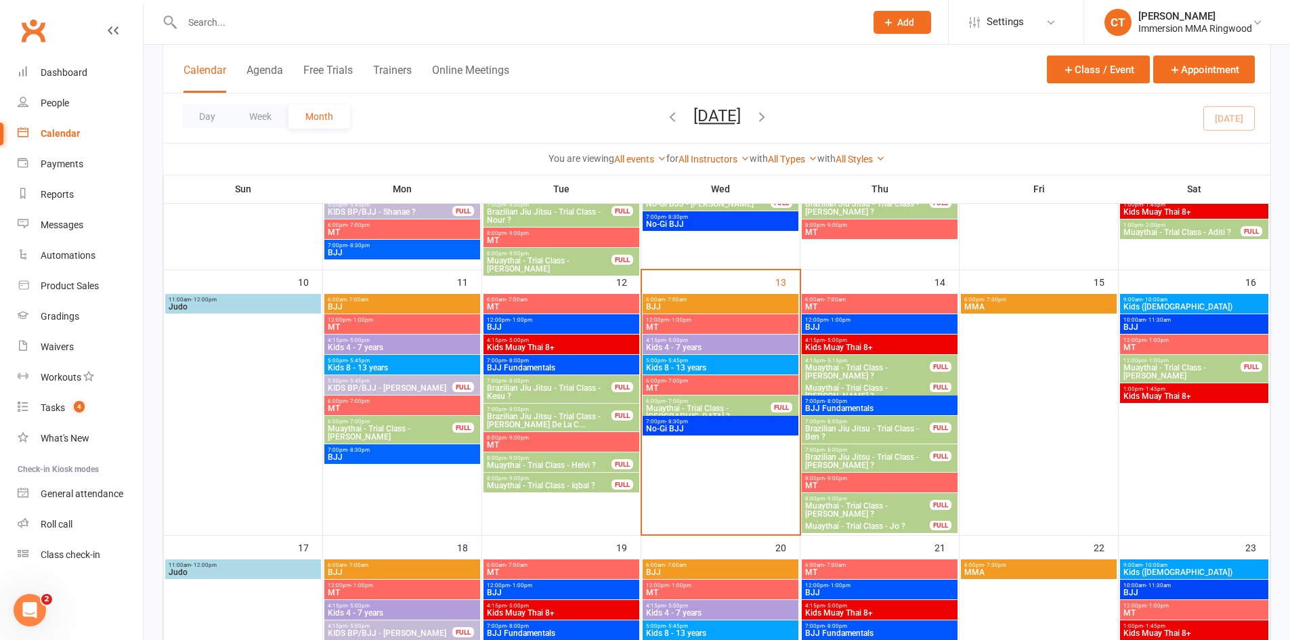
scroll to position [379, 0]
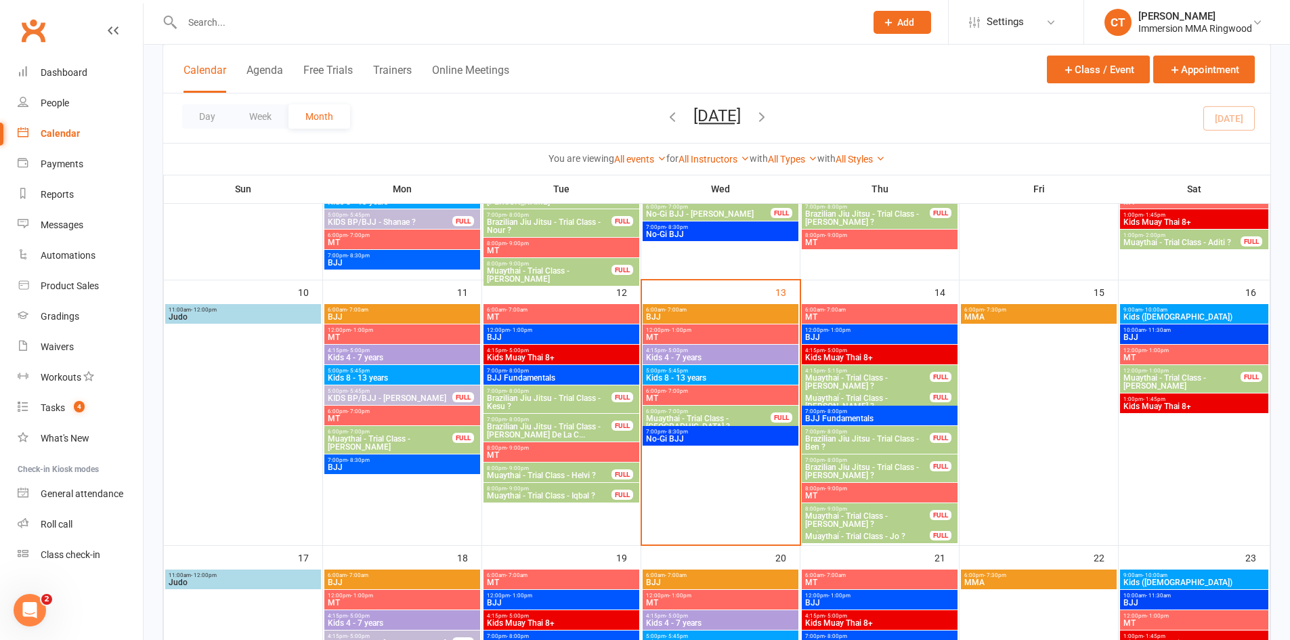
click at [425, 20] on input "text" at bounding box center [517, 22] width 678 height 19
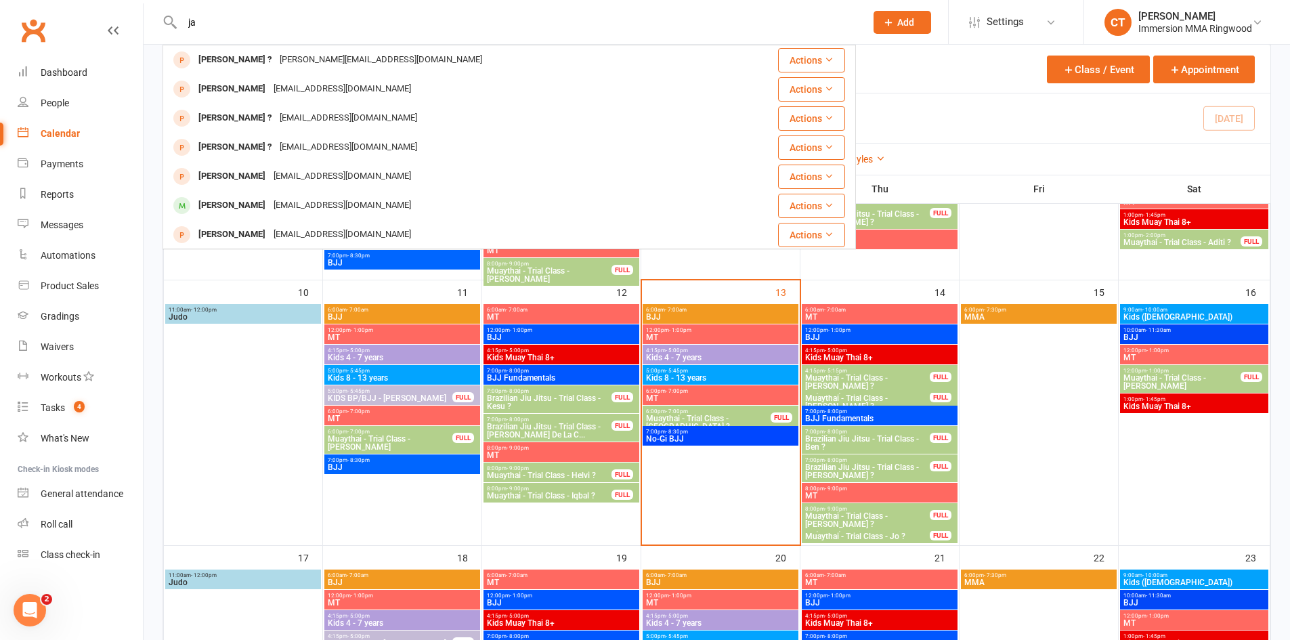
type input "j"
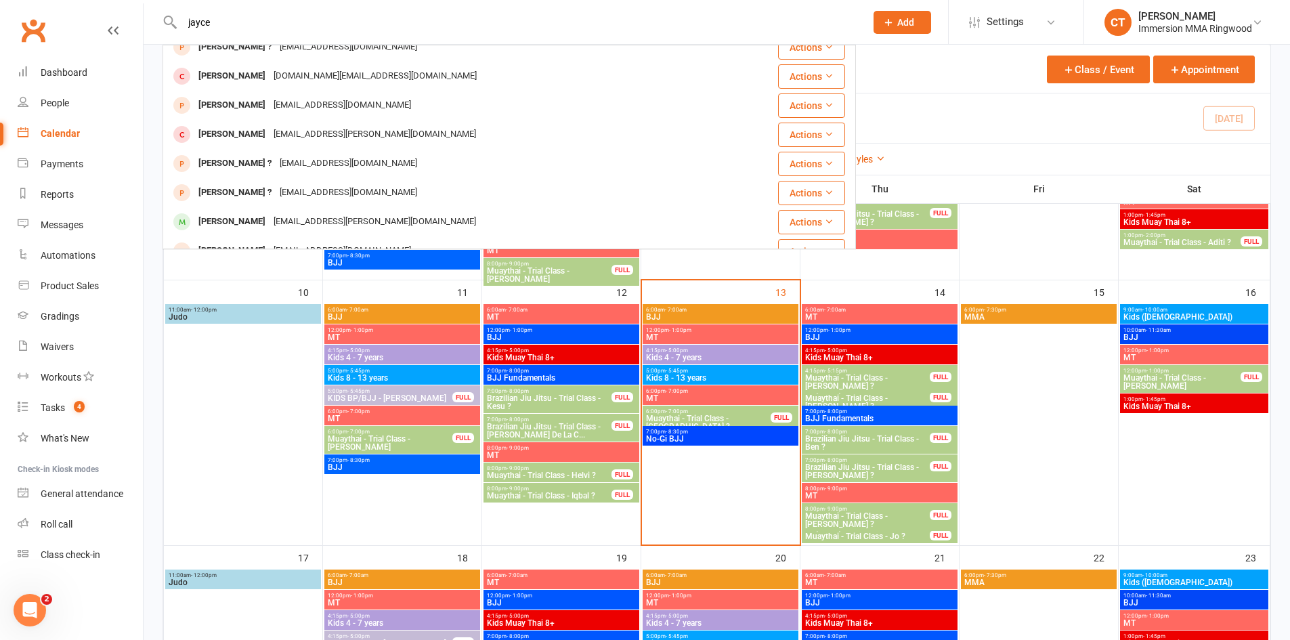
scroll to position [0, 0]
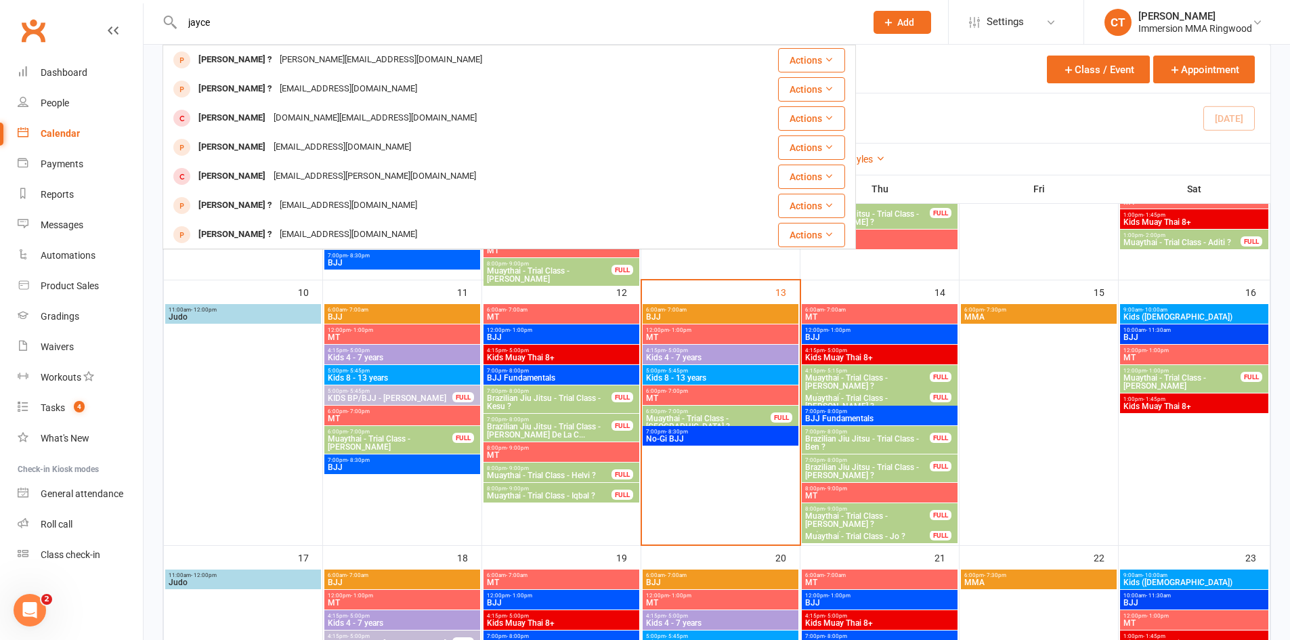
drag, startPoint x: 282, startPoint y: 18, endPoint x: 169, endPoint y: -3, distance: 115.0
click at [169, 0] on html "jayce Jay ? jay.mudiy@gmail.com Actions Jay ? jay13thcro@gmail.com Actions Jayd…" at bounding box center [645, 364] width 1290 height 1486
type input "jayce"
click at [240, 36] on div "jayce Jay ? jay.mudiy@gmail.com Actions Jay ? jay13thcro@gmail.com Actions Jayd…" at bounding box center [509, 22] width 693 height 44
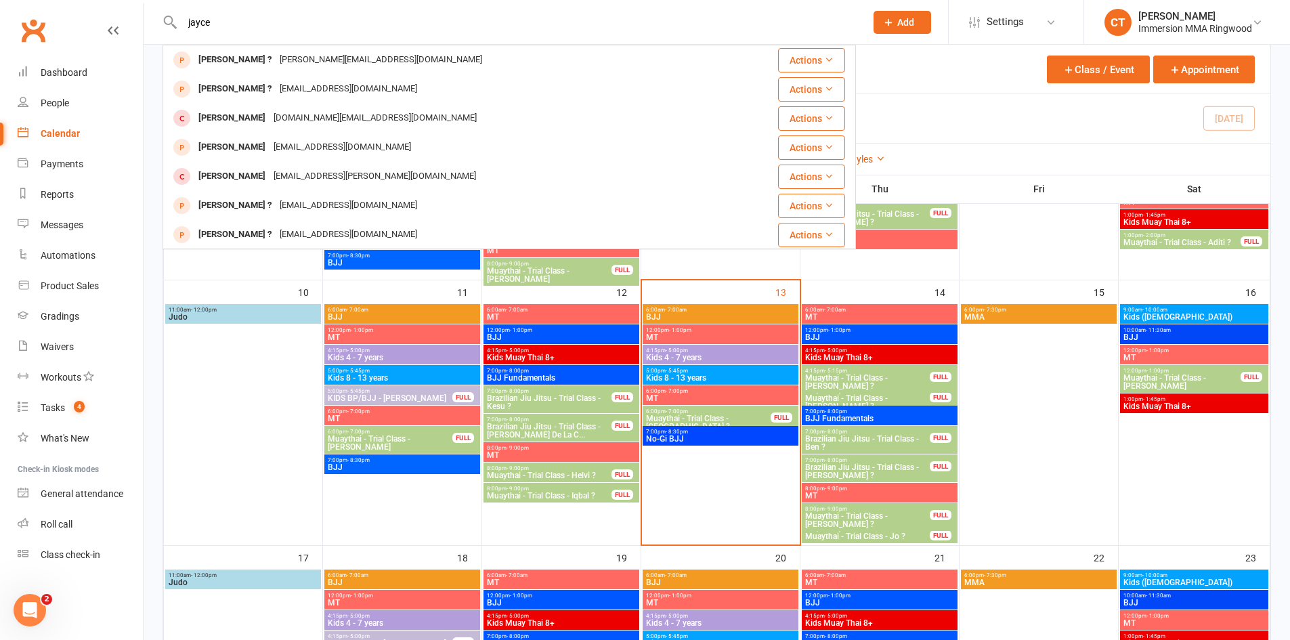
click at [244, 23] on input "jayce" at bounding box center [517, 22] width 678 height 19
click at [369, 28] on input "jayce" at bounding box center [517, 22] width 678 height 19
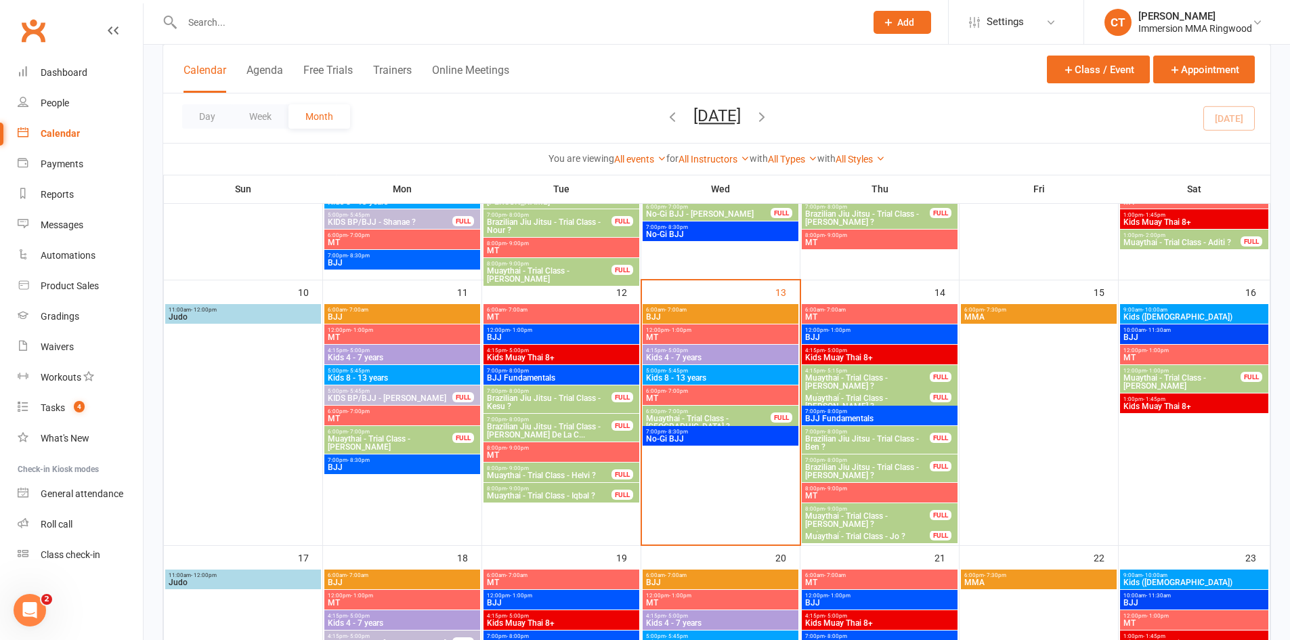
click at [366, 27] on input "text" at bounding box center [517, 22] width 678 height 19
paste input "[PERSON_NAME]"
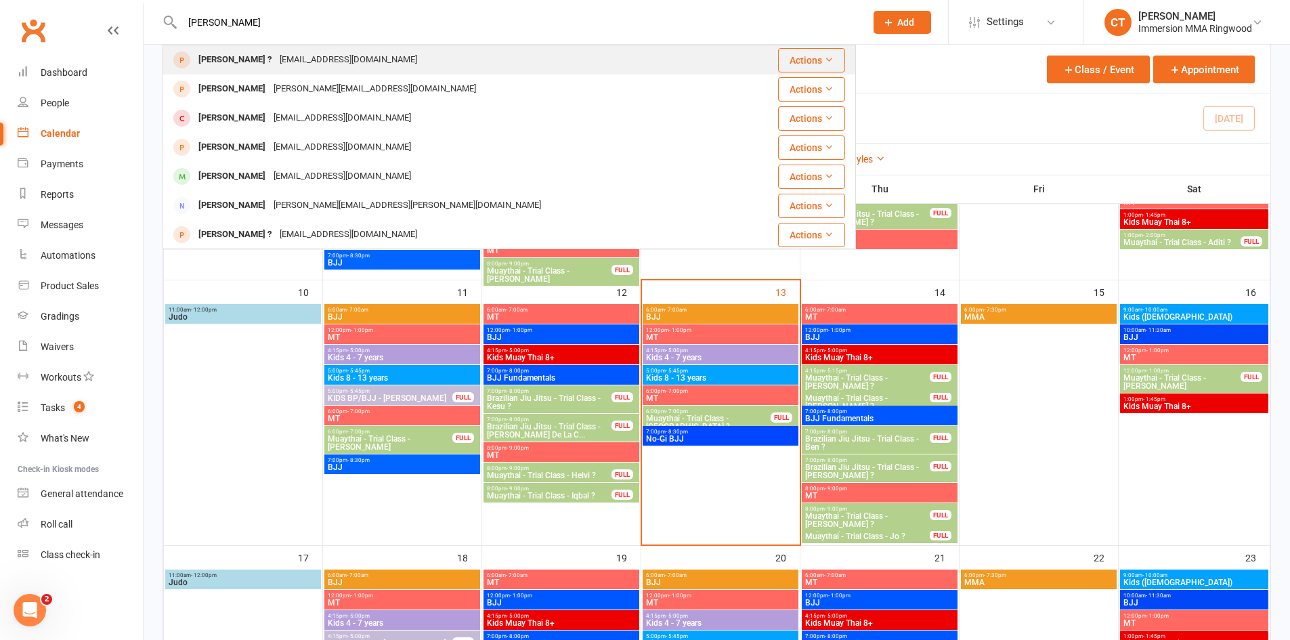
type input "[PERSON_NAME]"
click at [353, 49] on div "Gareth ? garethmoloney1@gmail.com" at bounding box center [458, 60] width 589 height 28
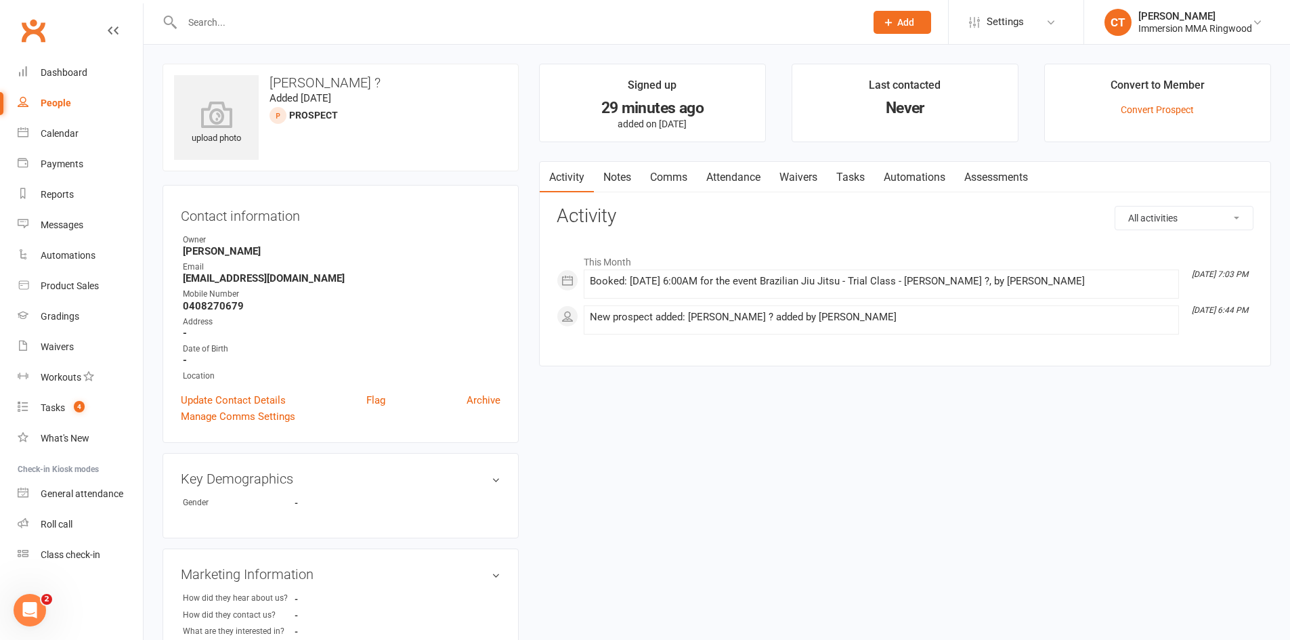
click at [642, 173] on link "Comms" at bounding box center [669, 177] width 56 height 31
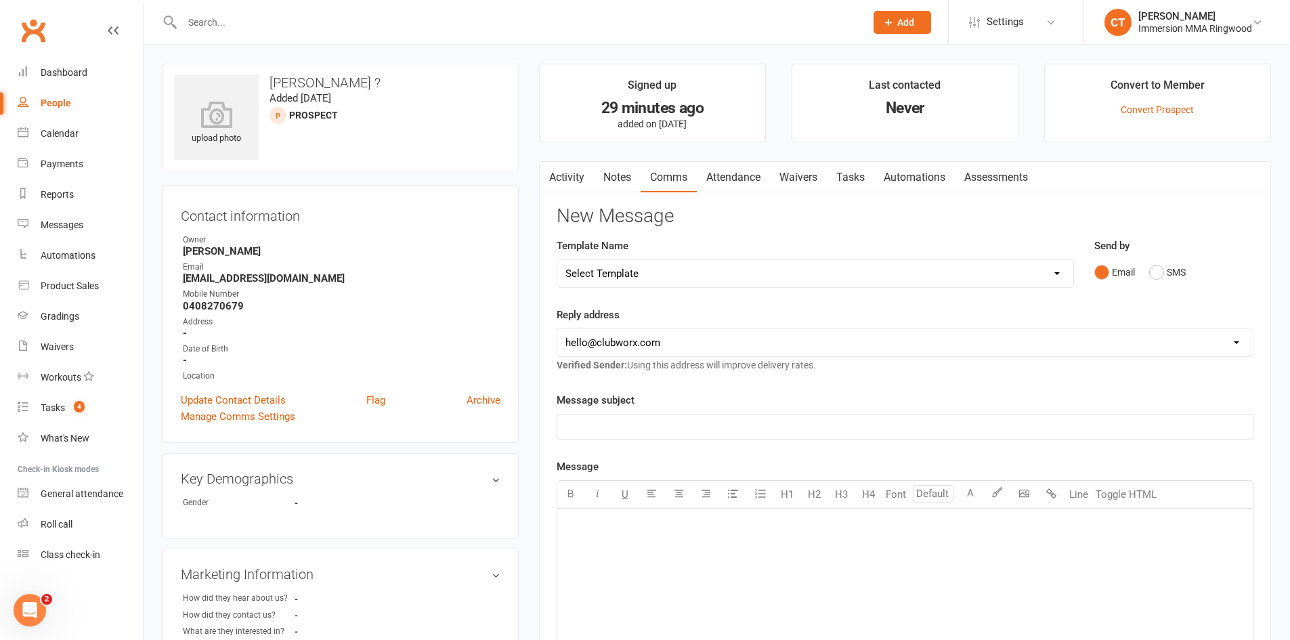
click at [734, 183] on link "Attendance" at bounding box center [733, 177] width 73 height 31
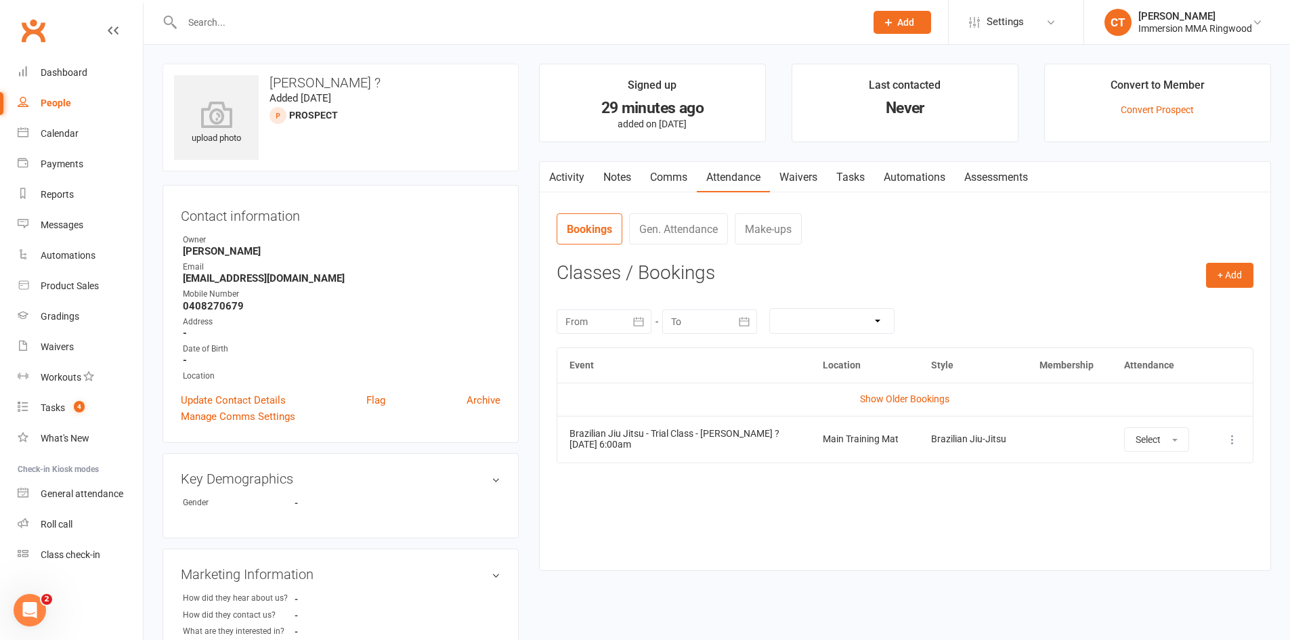
click at [790, 176] on link "Waivers" at bounding box center [798, 177] width 57 height 31
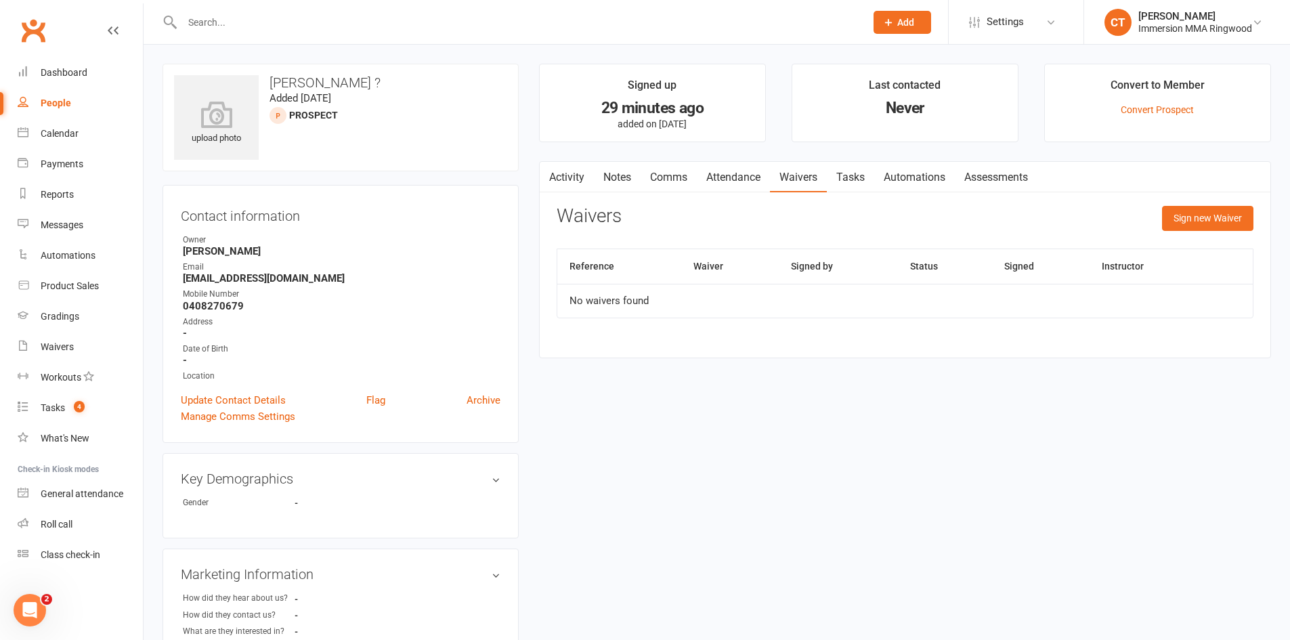
click at [774, 197] on div "Activity Notes Comms Attendance Waivers Tasks Automations Assessments Attendanc…" at bounding box center [905, 259] width 732 height 197
click at [755, 189] on link "Attendance" at bounding box center [733, 177] width 73 height 31
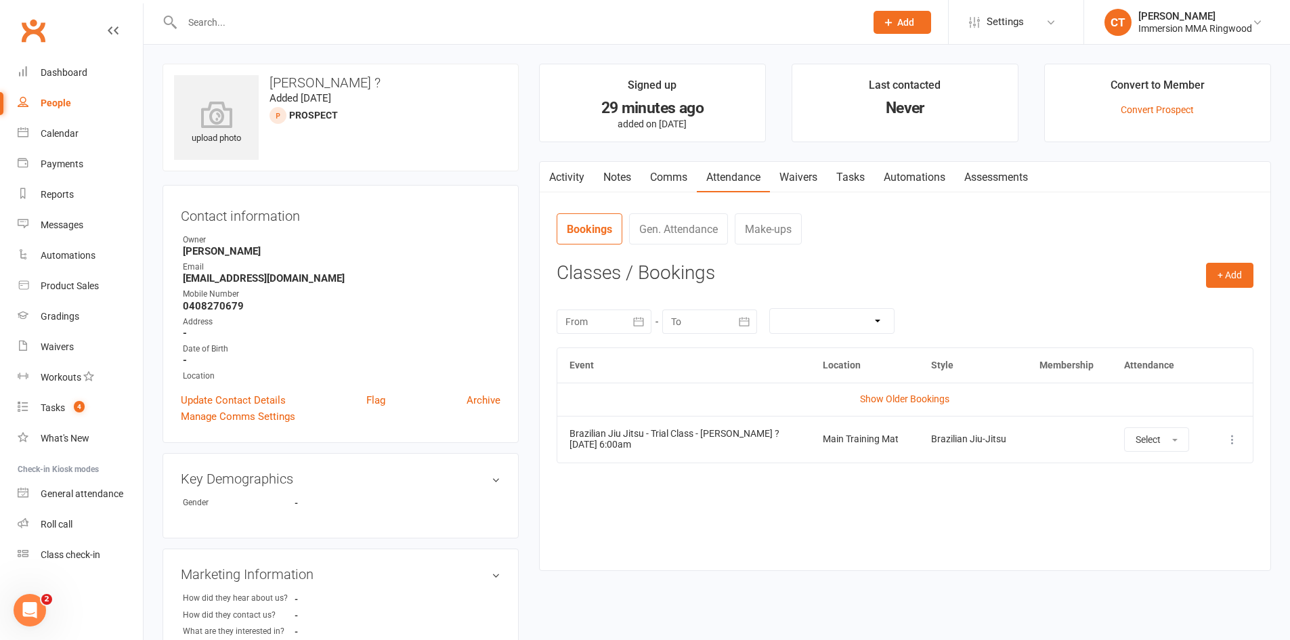
click at [1232, 438] on icon at bounding box center [1233, 440] width 14 height 14
click at [1192, 498] on link "View event" at bounding box center [1173, 492] width 134 height 27
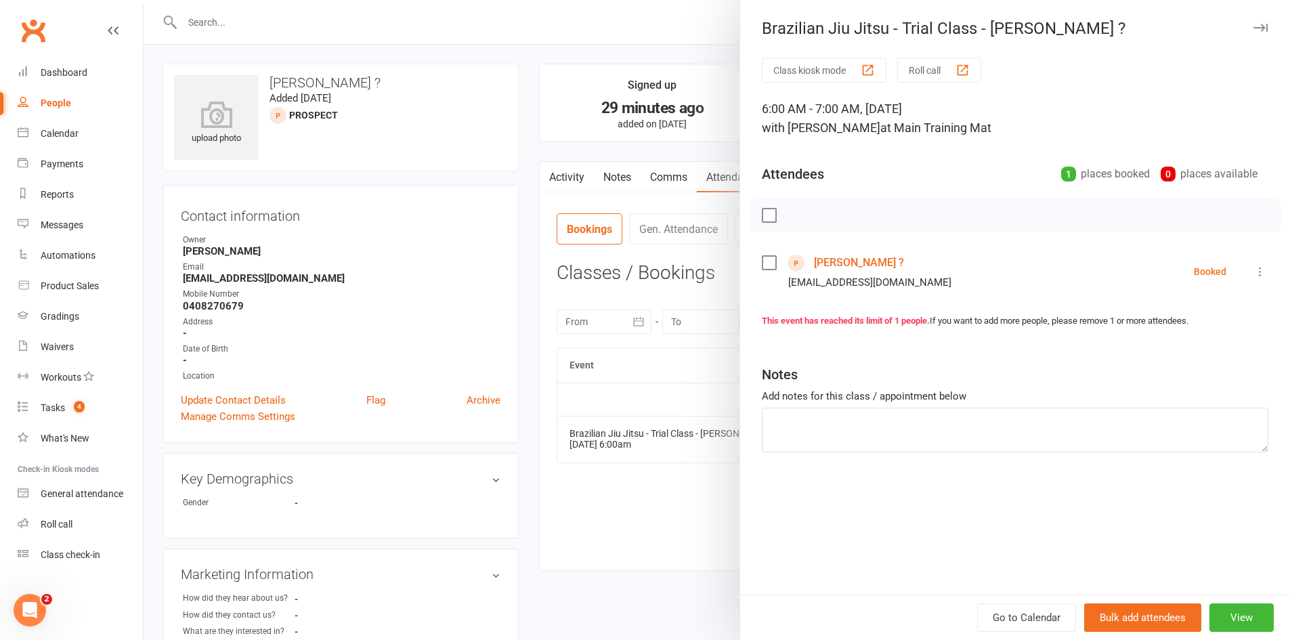
click at [1254, 277] on icon at bounding box center [1261, 272] width 14 height 14
click at [1213, 402] on link "Send message" at bounding box center [1201, 406] width 134 height 27
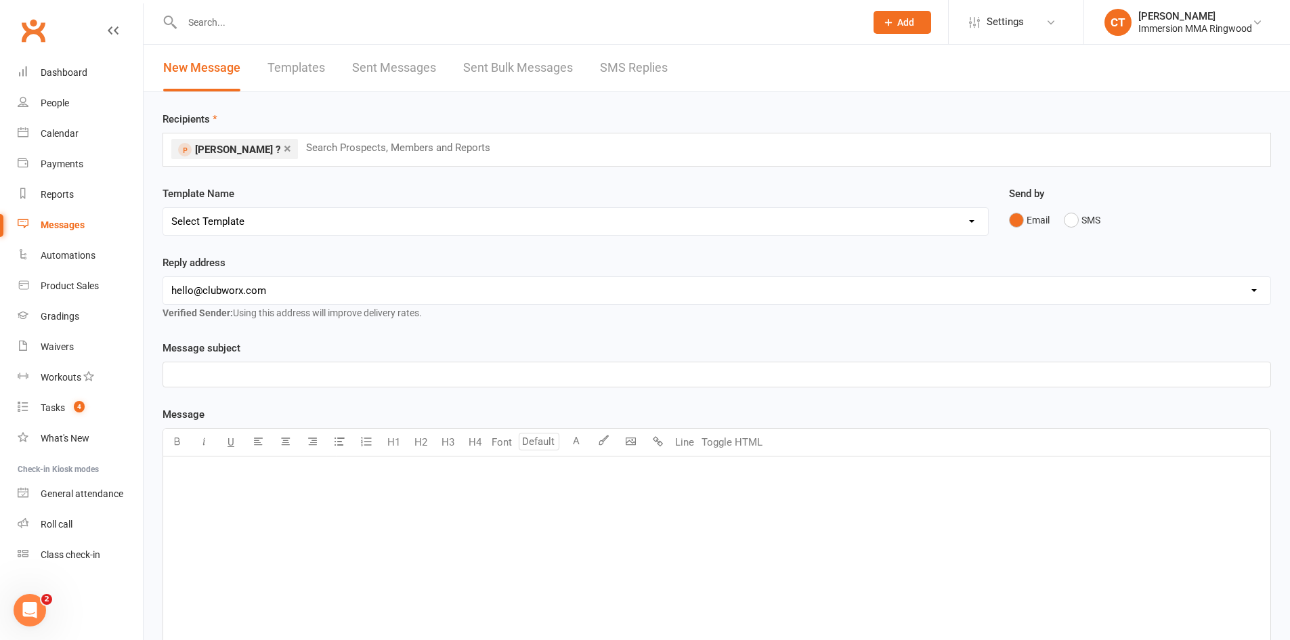
click at [572, 234] on select "Select Template [SMS] [PERSON_NAME] - Call back message [SMS] Mark- Call back m…" at bounding box center [575, 221] width 825 height 27
select select "3"
click at [163, 208] on select "Select Template [SMS] [PERSON_NAME] - Call back message [SMS] Mark- Call back m…" at bounding box center [575, 221] width 825 height 27
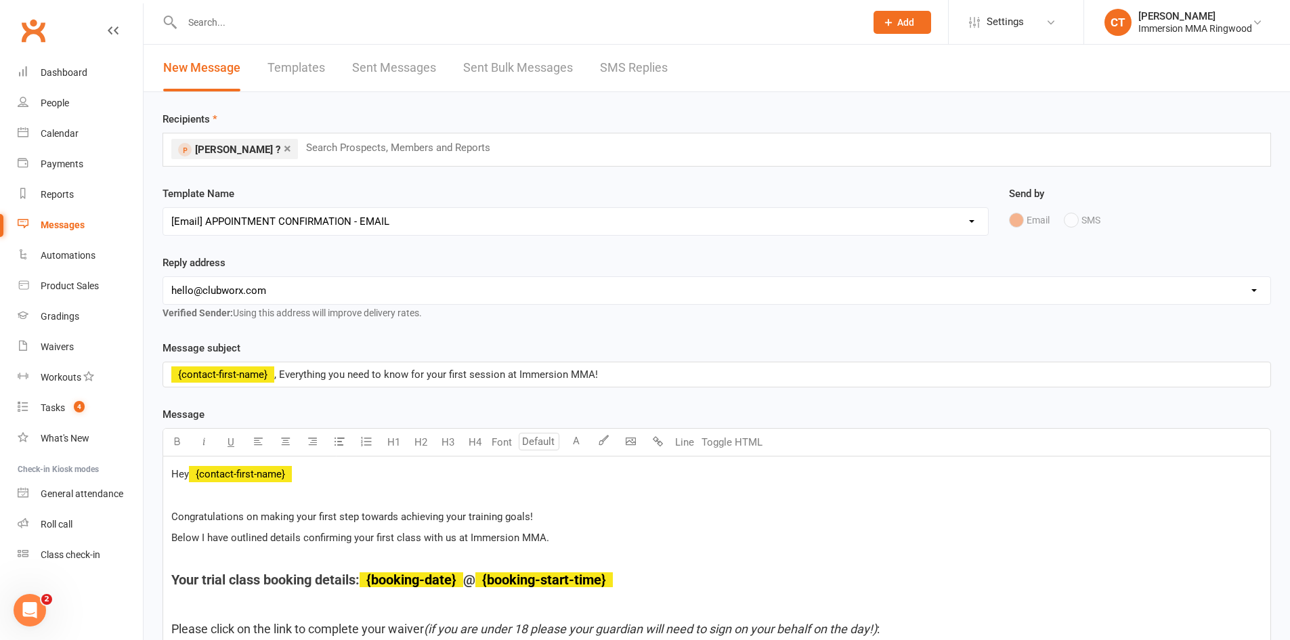
click at [418, 280] on select "[EMAIL_ADDRESS][DOMAIN_NAME] [EMAIL_ADDRESS][DOMAIN_NAME] [PERSON_NAME][EMAIL_A…" at bounding box center [716, 290] width 1107 height 27
select select "1"
click at [163, 277] on select "[EMAIL_ADDRESS][DOMAIN_NAME] [EMAIL_ADDRESS][DOMAIN_NAME] [PERSON_NAME][EMAIL_A…" at bounding box center [716, 290] width 1107 height 27
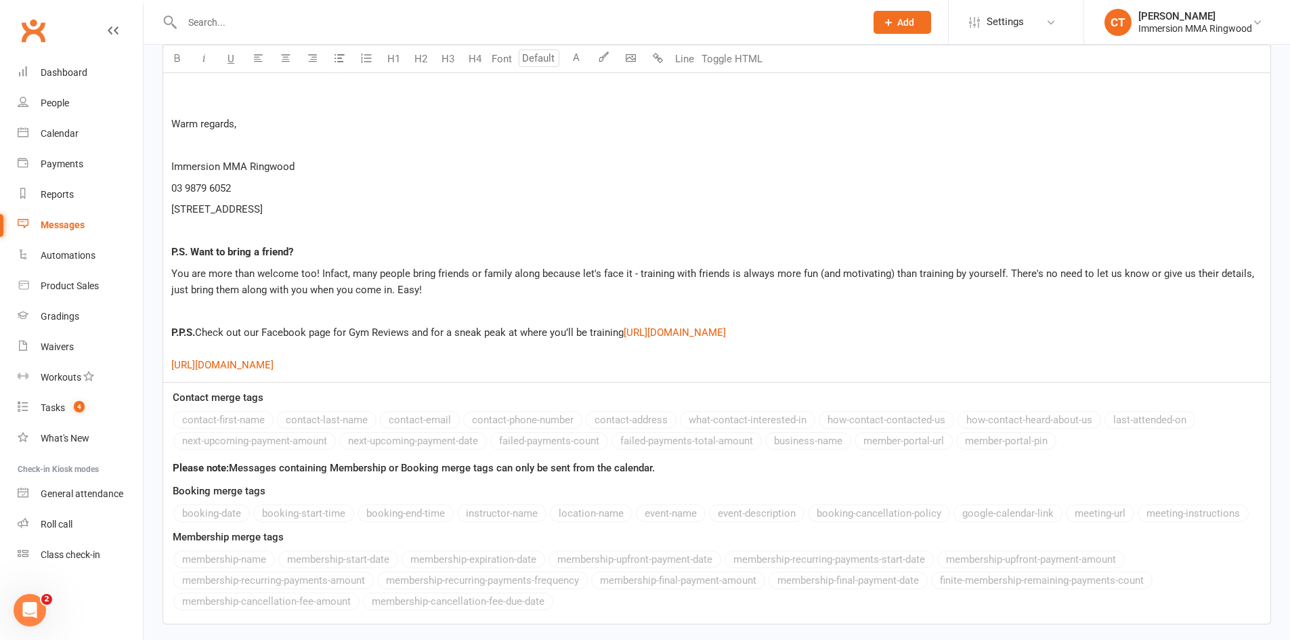
scroll to position [2461, 0]
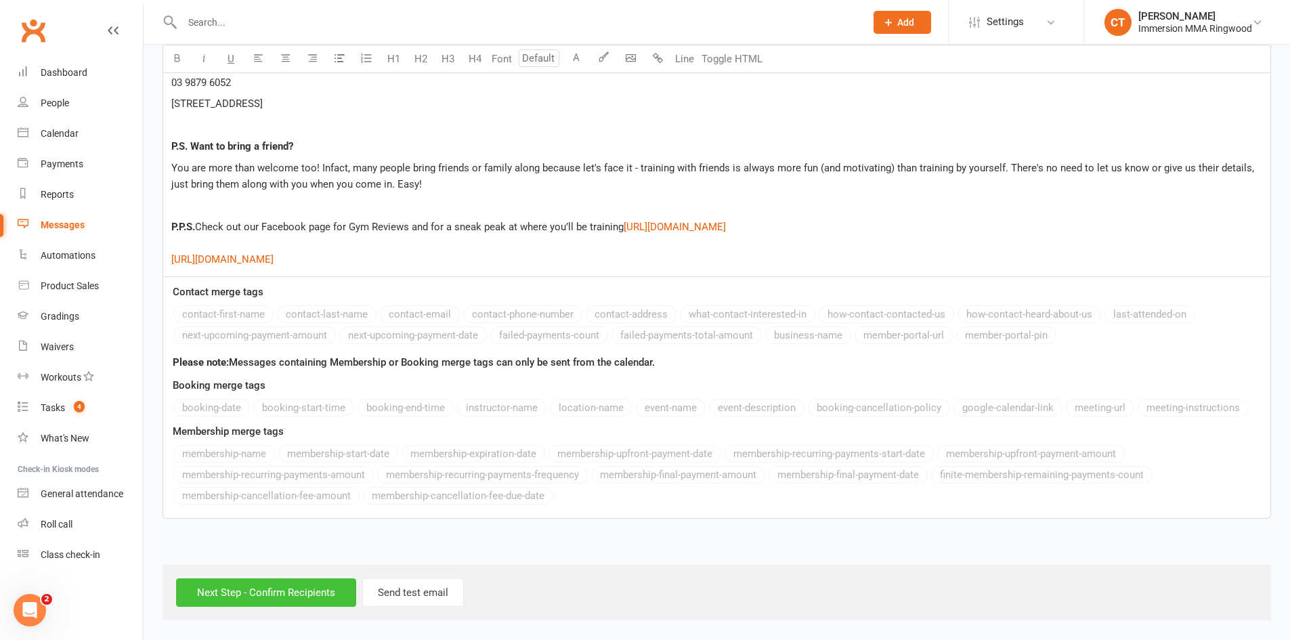
click at [274, 578] on input "Next Step - Confirm Recipients" at bounding box center [266, 592] width 180 height 28
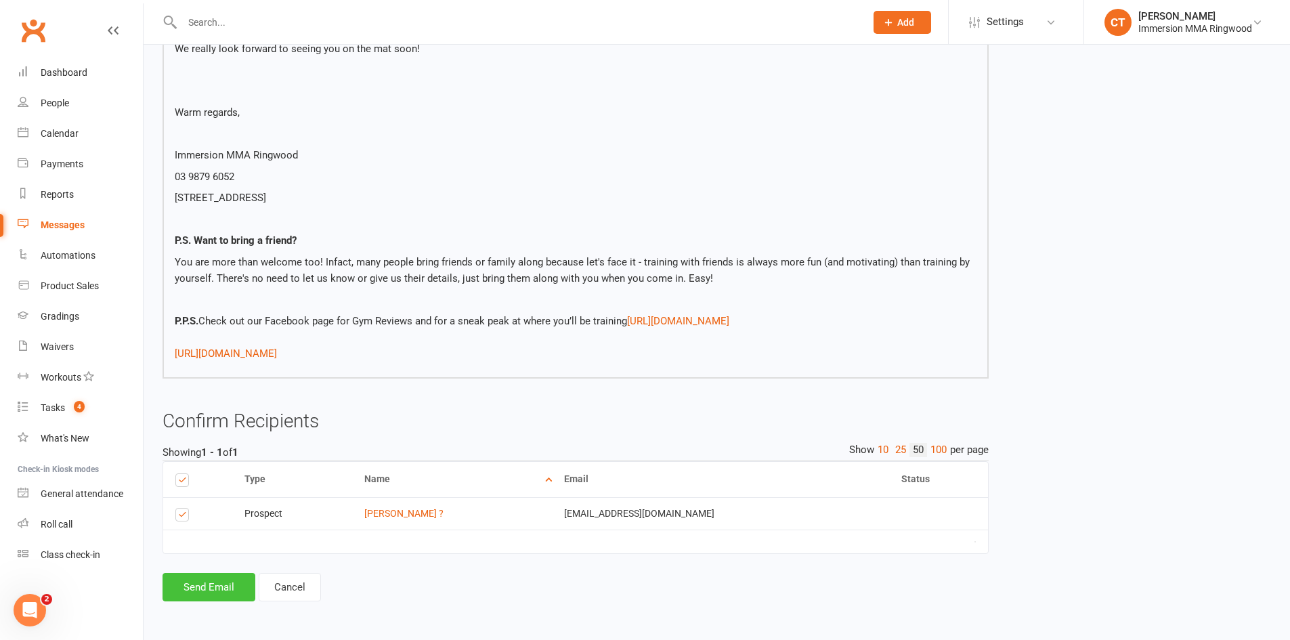
click at [205, 592] on button "Send Email" at bounding box center [209, 587] width 93 height 28
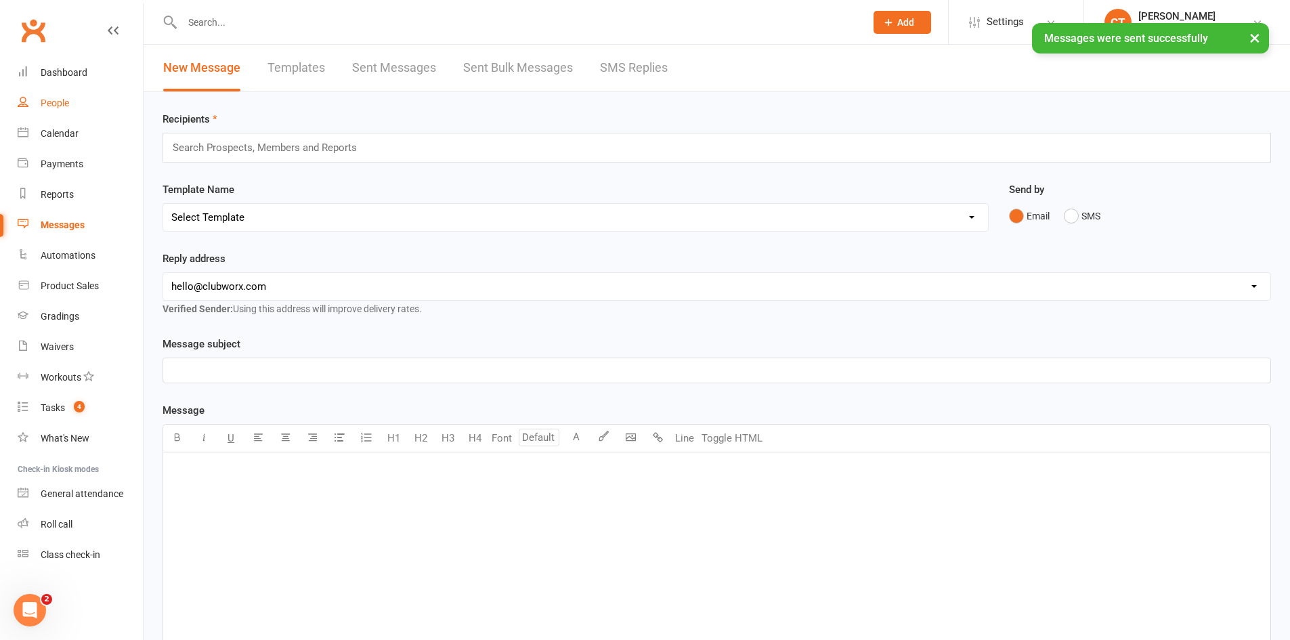
click at [123, 93] on link "People" at bounding box center [80, 103] width 125 height 30
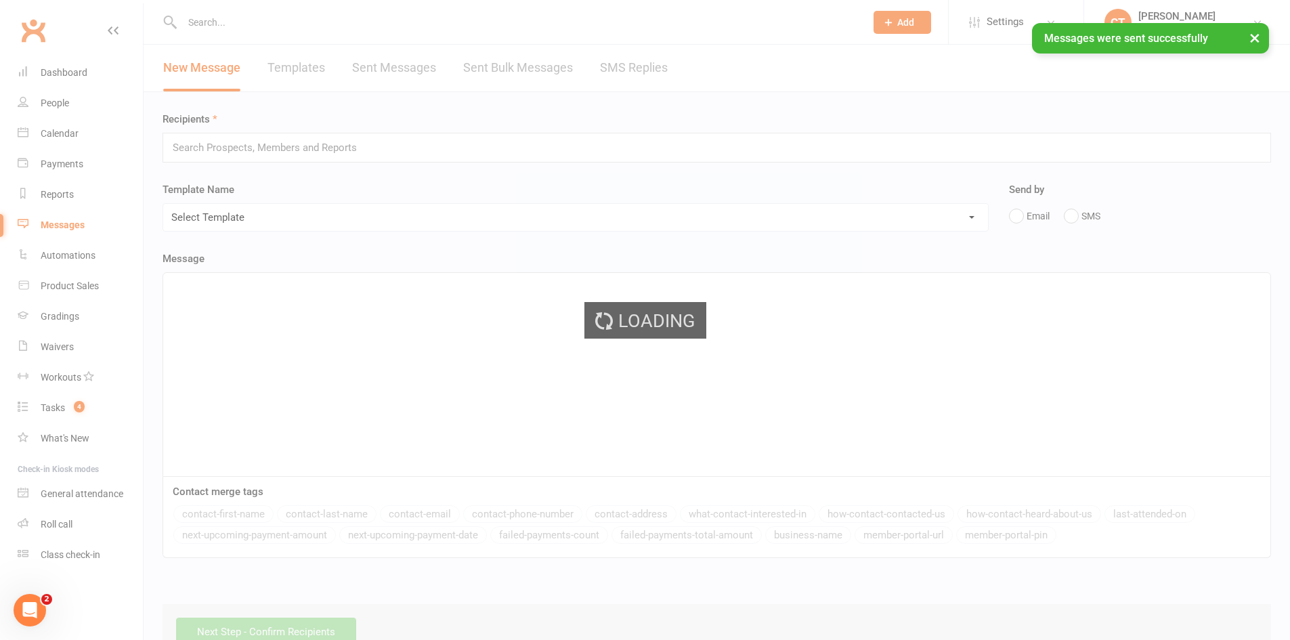
click at [123, 84] on div "Loading" at bounding box center [645, 320] width 1290 height 640
select select "25"
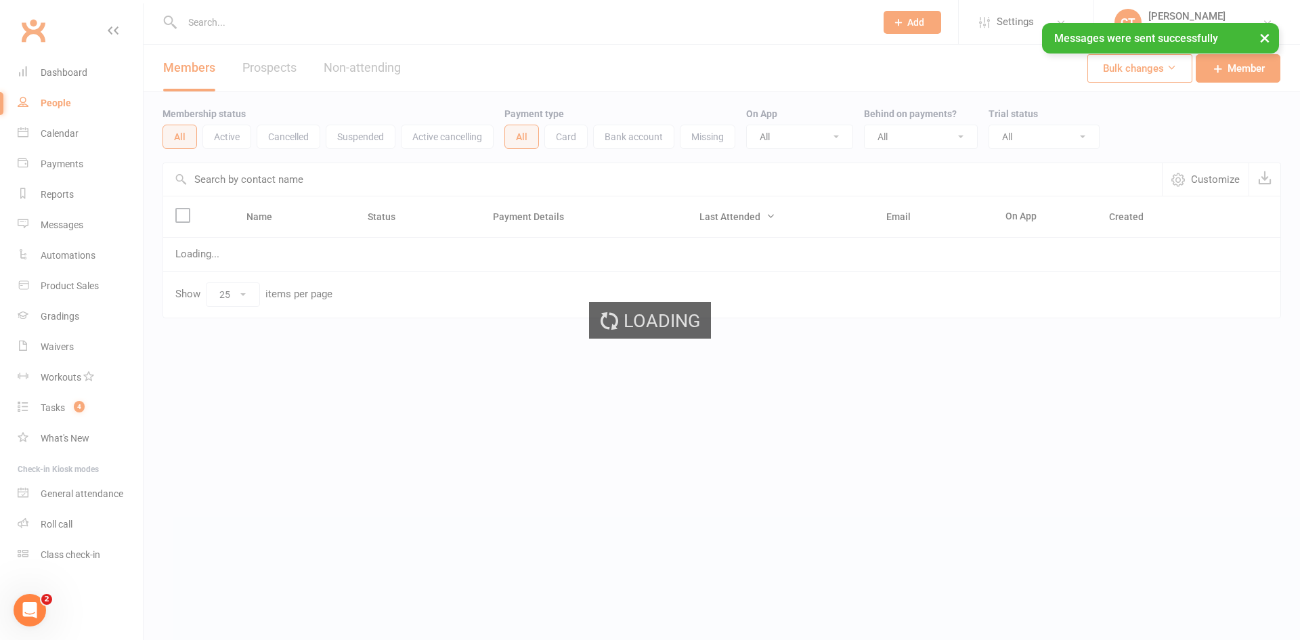
click at [123, 84] on div "Loading" at bounding box center [650, 320] width 1300 height 640
click at [123, 84] on ui-view "Prospect Member Non-attending contact Class / event Appointment Grading event T…" at bounding box center [650, 187] width 1300 height 368
click at [123, 84] on link "Dashboard" at bounding box center [80, 73] width 125 height 30
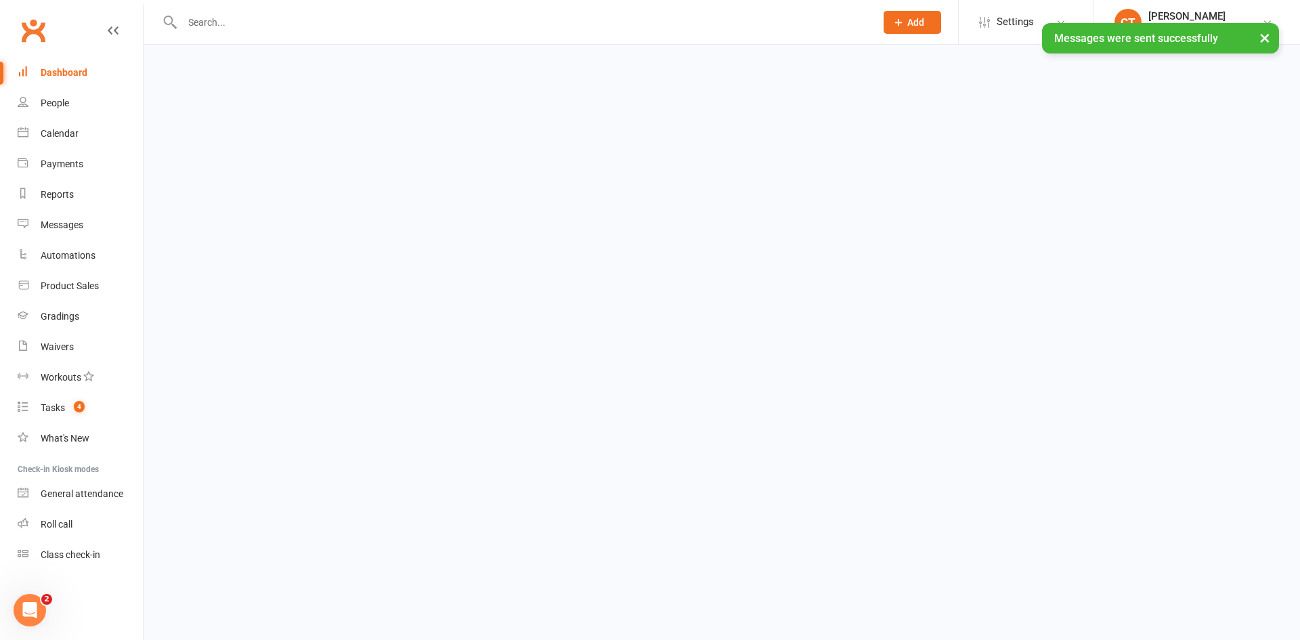
click at [123, 84] on link "Dashboard" at bounding box center [80, 73] width 125 height 30
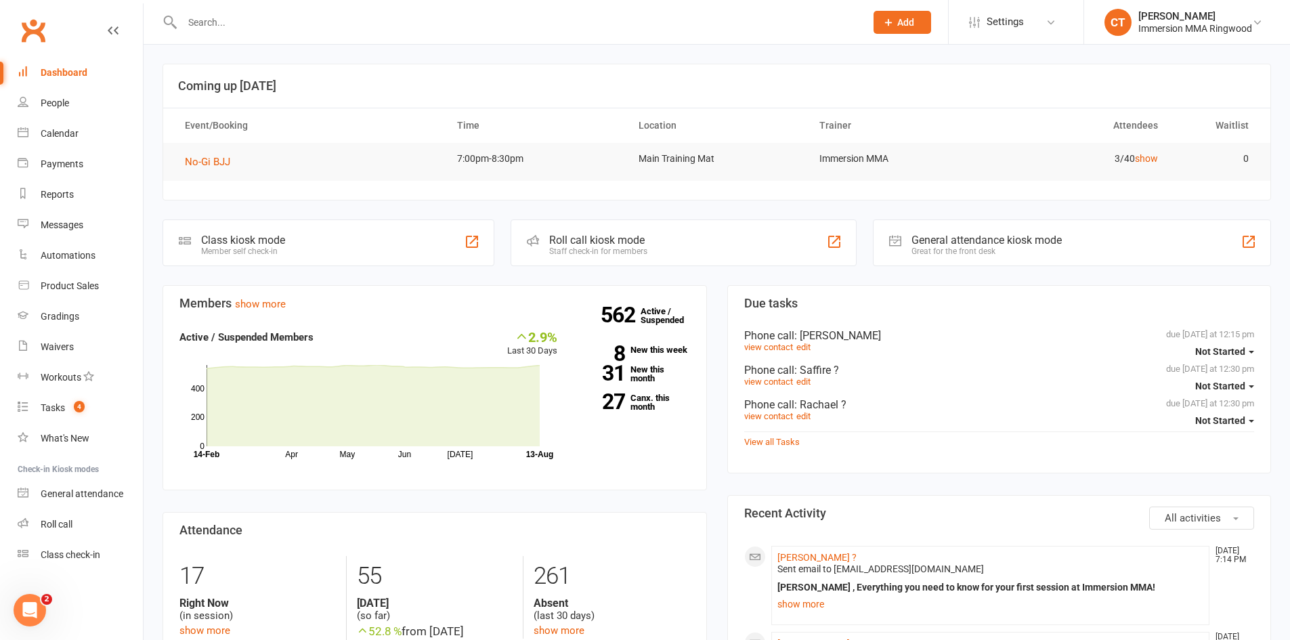
click at [816, 604] on link "show more" at bounding box center [990, 604] width 427 height 19
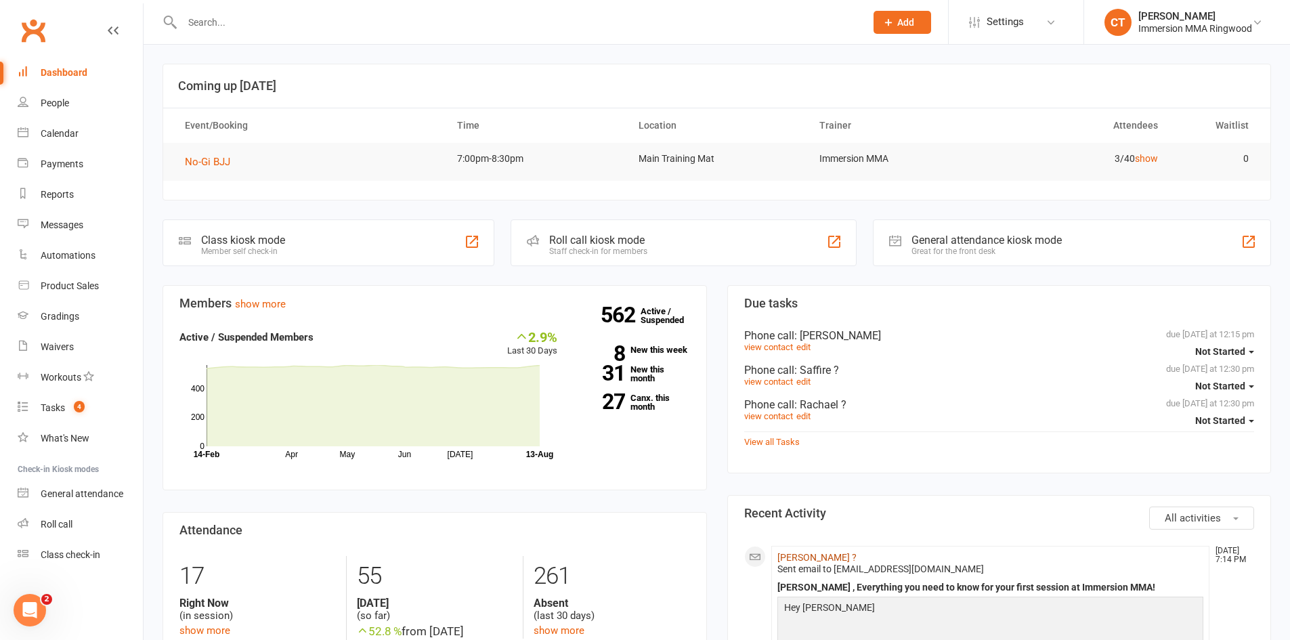
click at [782, 553] on link "[PERSON_NAME] ?" at bounding box center [816, 557] width 79 height 11
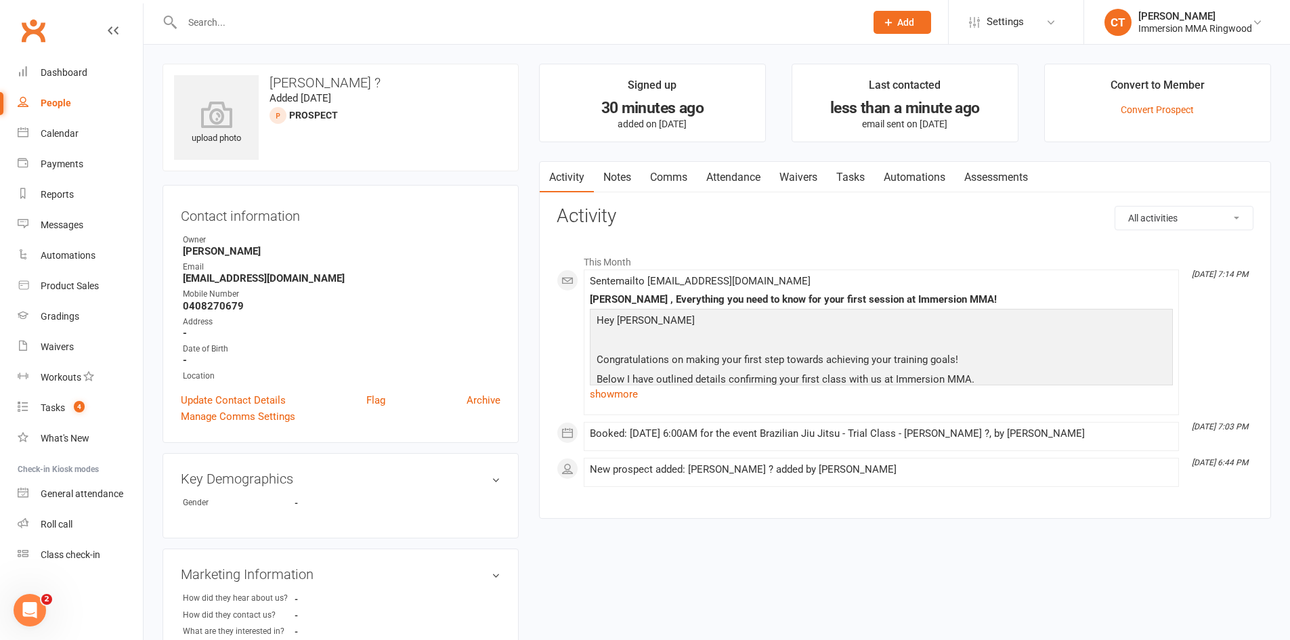
click at [619, 180] on link "Notes" at bounding box center [617, 177] width 47 height 31
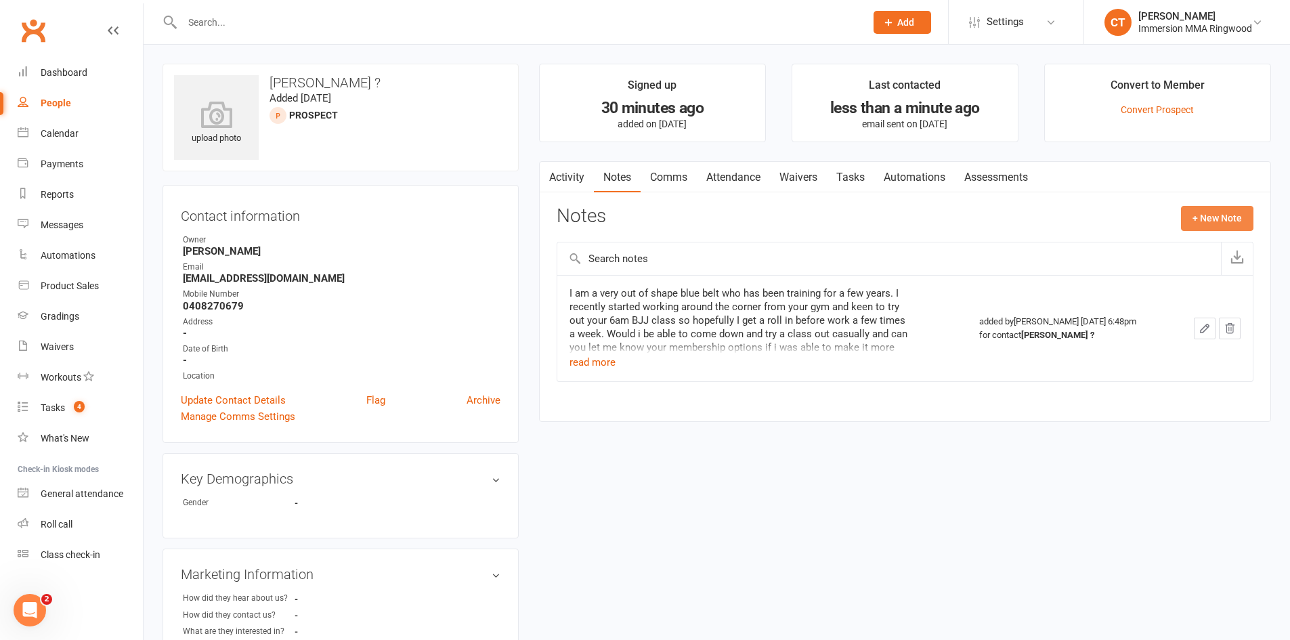
click at [1191, 221] on button "+ New Note" at bounding box center [1217, 218] width 72 height 24
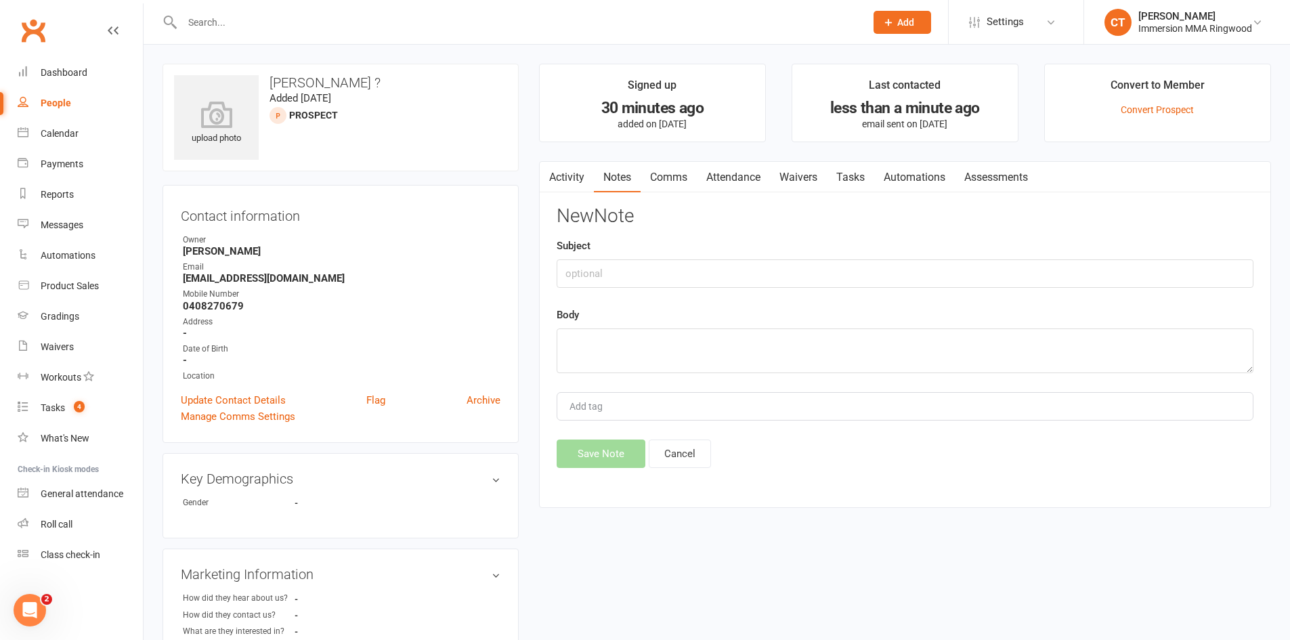
click at [899, 307] on div "Body" at bounding box center [905, 340] width 697 height 66
click at [878, 333] on textarea at bounding box center [905, 350] width 697 height 45
click at [760, 331] on textarea "Booked in trial class - BJJ - Monday 6am. - blue belt." at bounding box center [905, 350] width 697 height 45
type textarea "Booked in trial class - BJJ - Monday 6am. Blue belt."
click at [629, 476] on div "Activity Notes Comms Attendance Waivers Tasks Automations Assessments Notes + N…" at bounding box center [905, 334] width 732 height 347
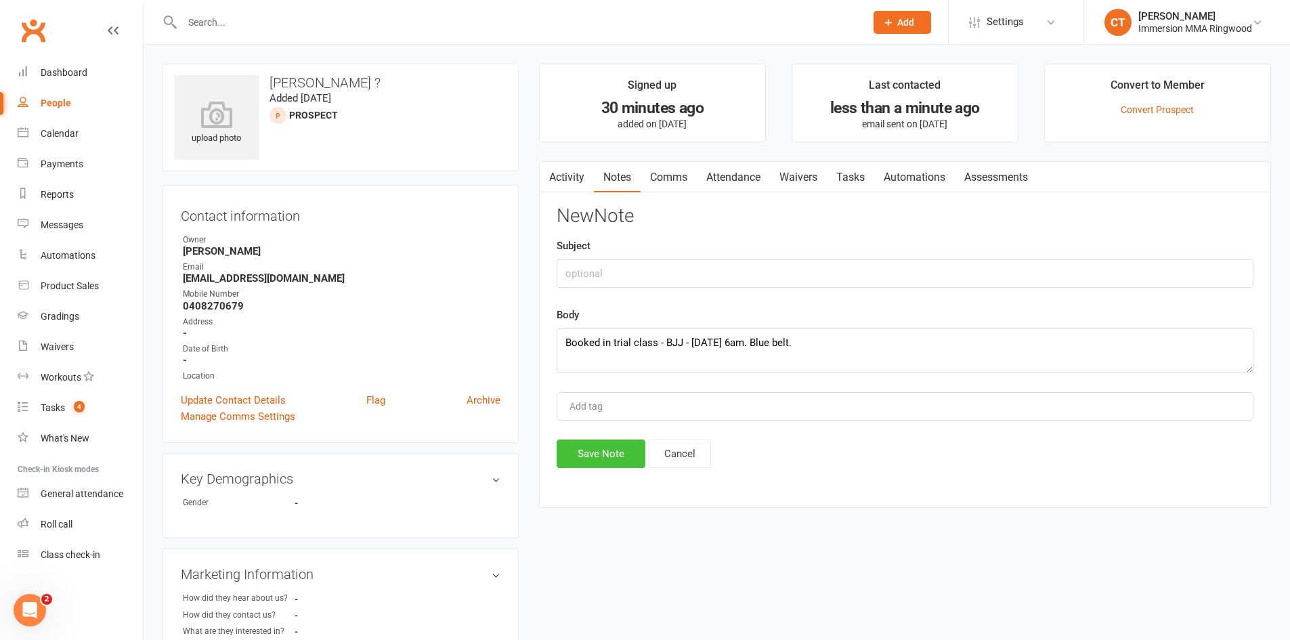
click at [620, 456] on button "Save Note" at bounding box center [601, 454] width 89 height 28
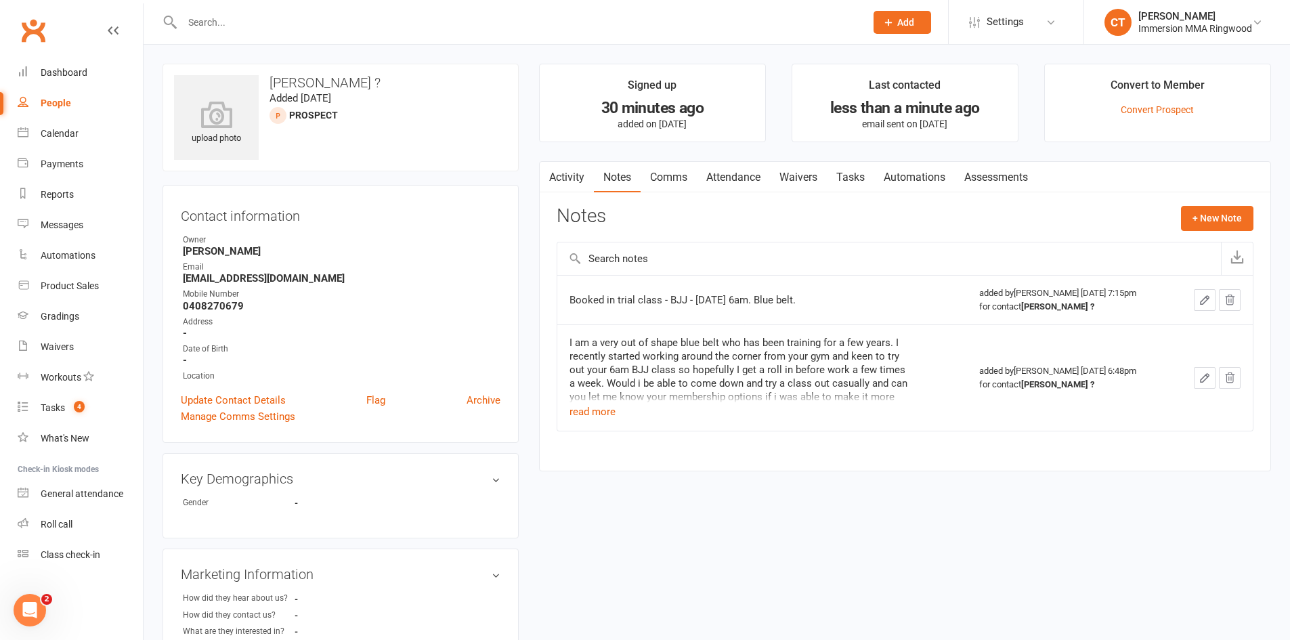
drag, startPoint x: 659, startPoint y: 442, endPoint x: 926, endPoint y: 503, distance: 274.5
click at [926, 504] on div "upload photo Gareth ? Added 13 August, 2025 prospect Contact information Owner …" at bounding box center [716, 516] width 1129 height 905
click at [695, 181] on link "Comms" at bounding box center [669, 177] width 56 height 31
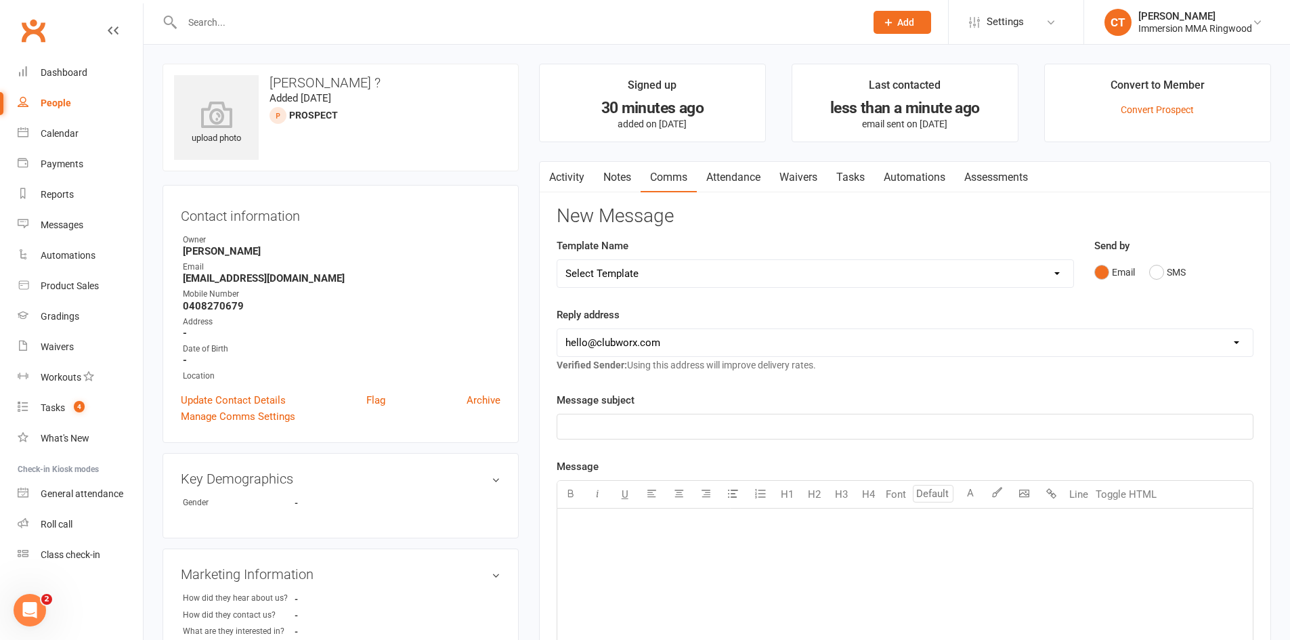
click at [575, 184] on link "Activity" at bounding box center [567, 177] width 54 height 31
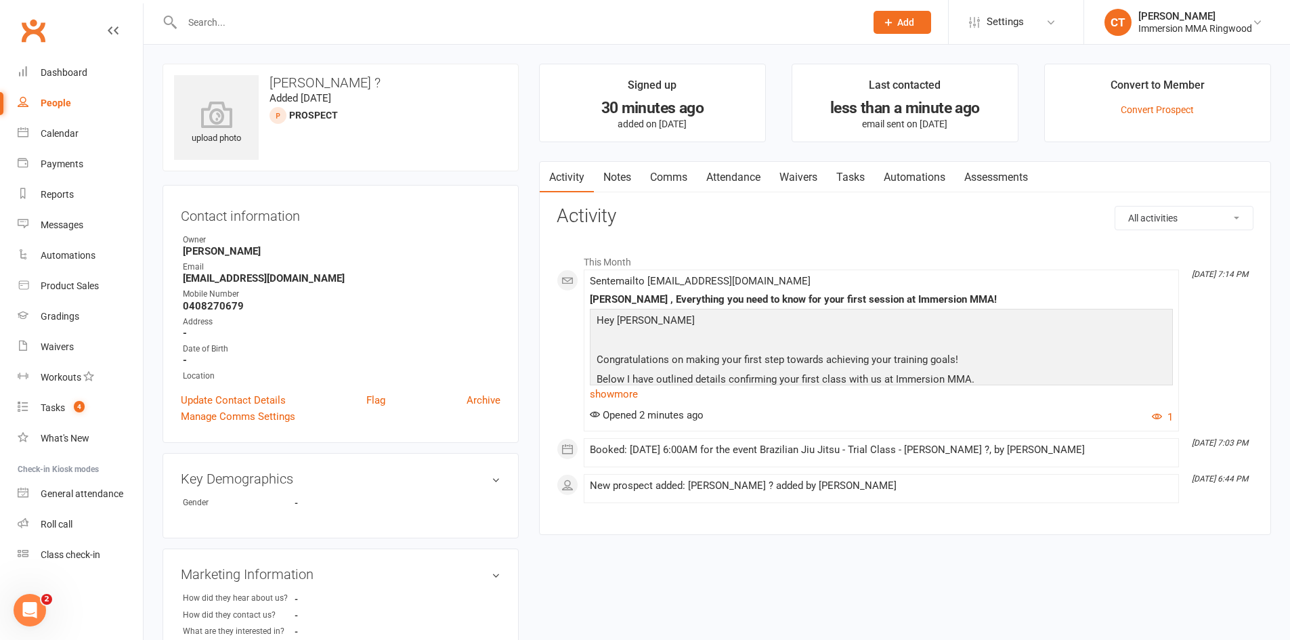
click at [825, 178] on link "Waivers" at bounding box center [798, 177] width 57 height 31
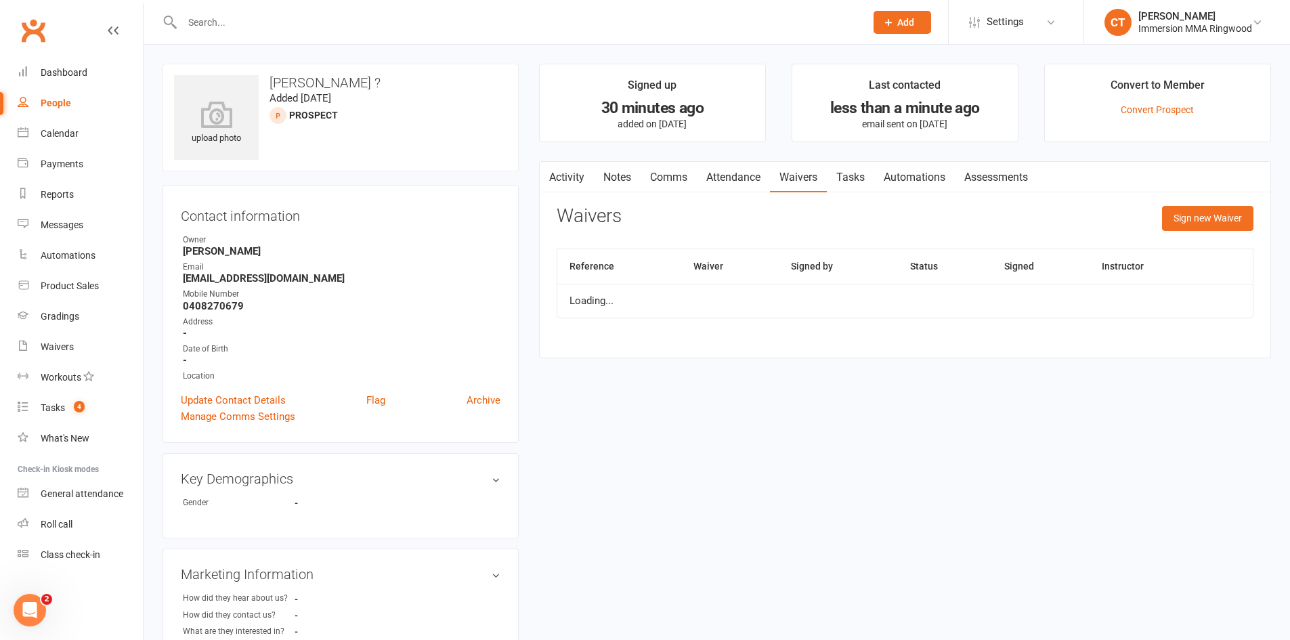
click at [846, 174] on link "Tasks" at bounding box center [850, 177] width 47 height 31
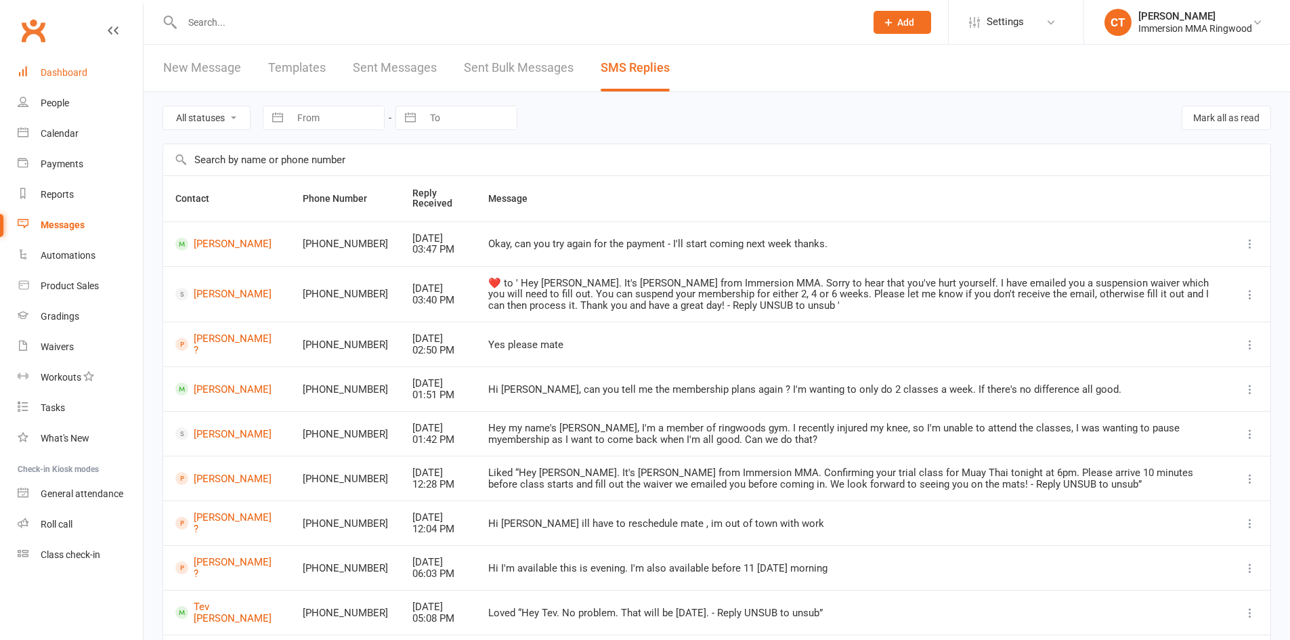
click at [99, 72] on link "Dashboard" at bounding box center [80, 73] width 125 height 30
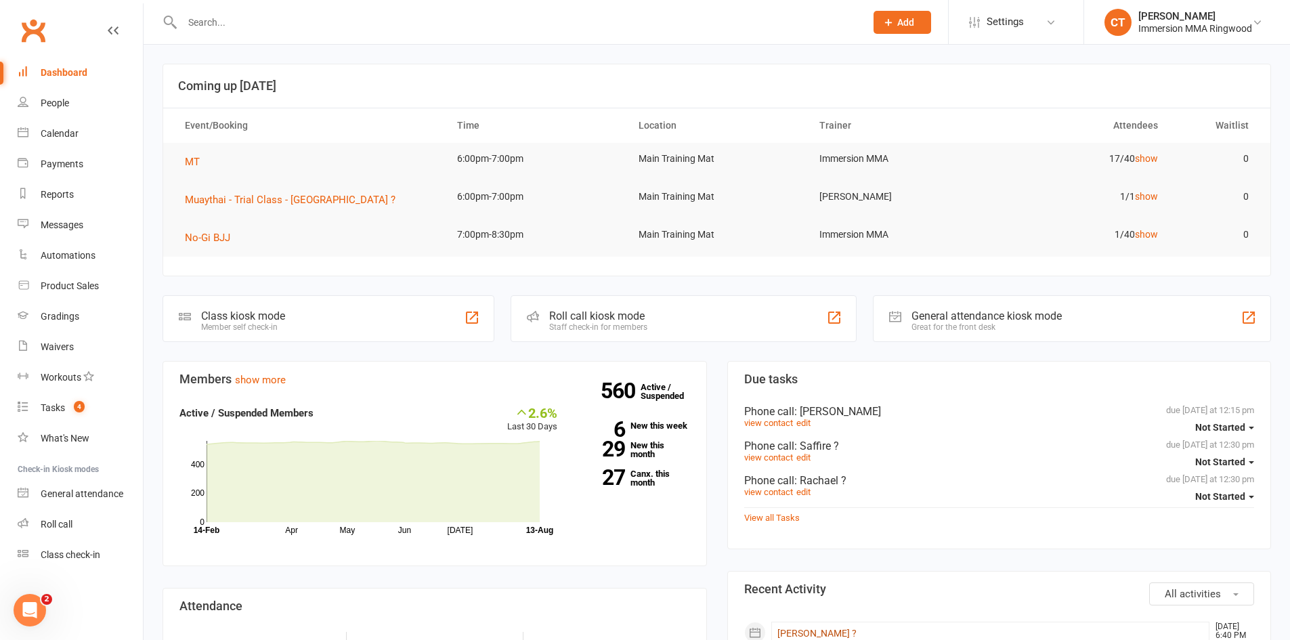
click at [799, 631] on link "[PERSON_NAME] ?" at bounding box center [816, 633] width 79 height 11
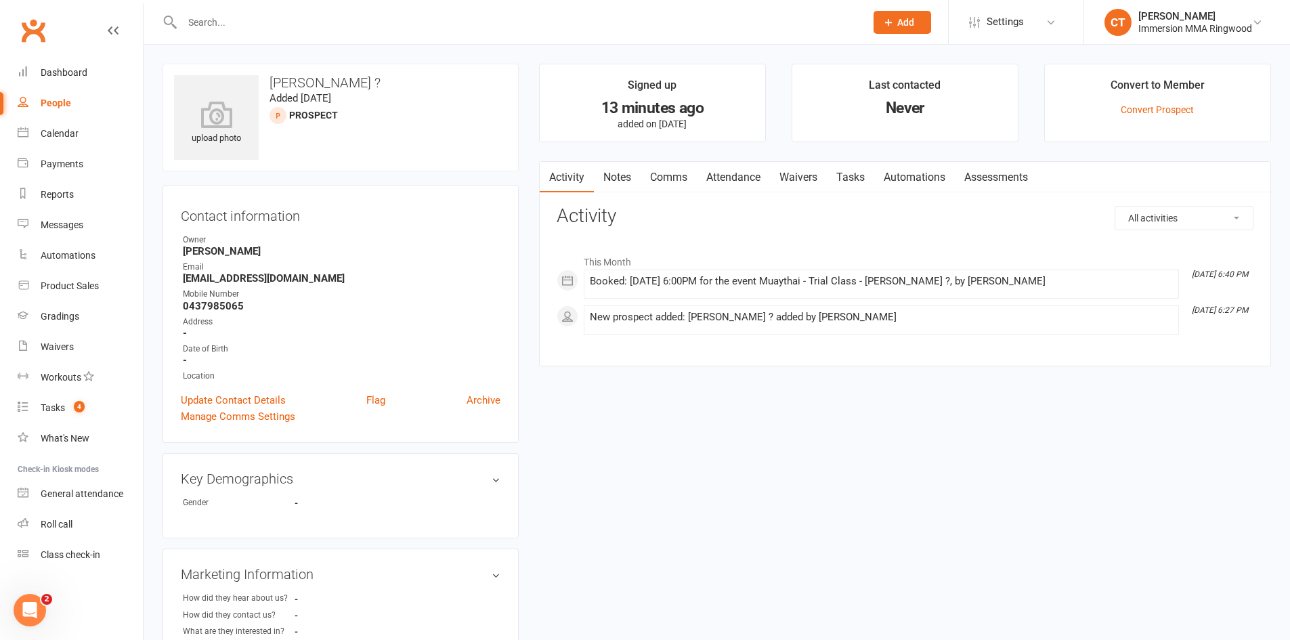
click at [605, 160] on main "Signed up 13 minutes ago added on [DATE] Last contacted Never Convert to Member…" at bounding box center [905, 222] width 752 height 316
click at [618, 171] on link "Notes" at bounding box center [617, 177] width 47 height 31
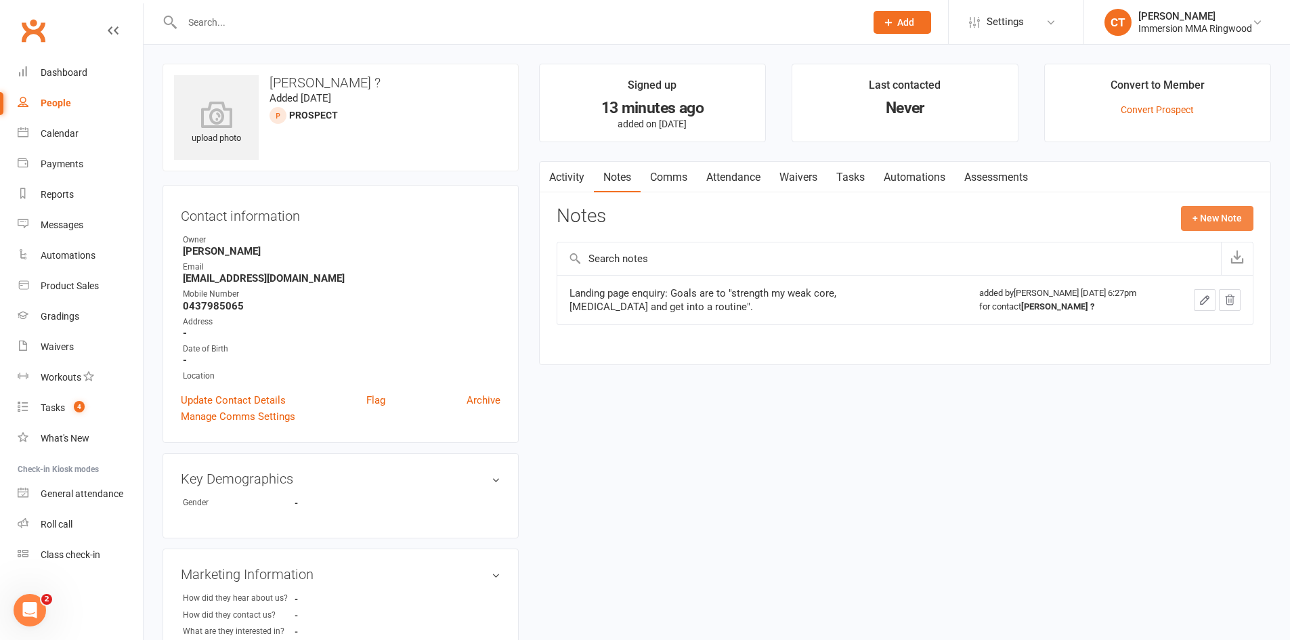
click at [1191, 211] on button "+ New Note" at bounding box center [1217, 218] width 72 height 24
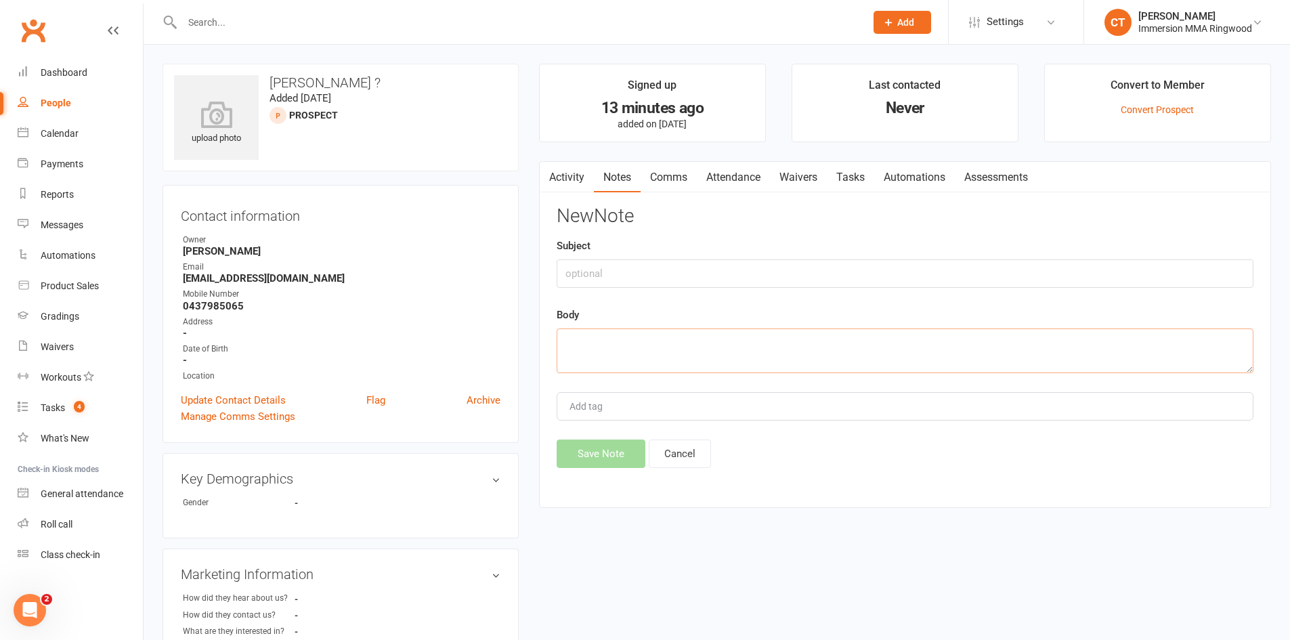
click at [965, 360] on textarea at bounding box center [905, 350] width 697 height 45
type textarea "a"
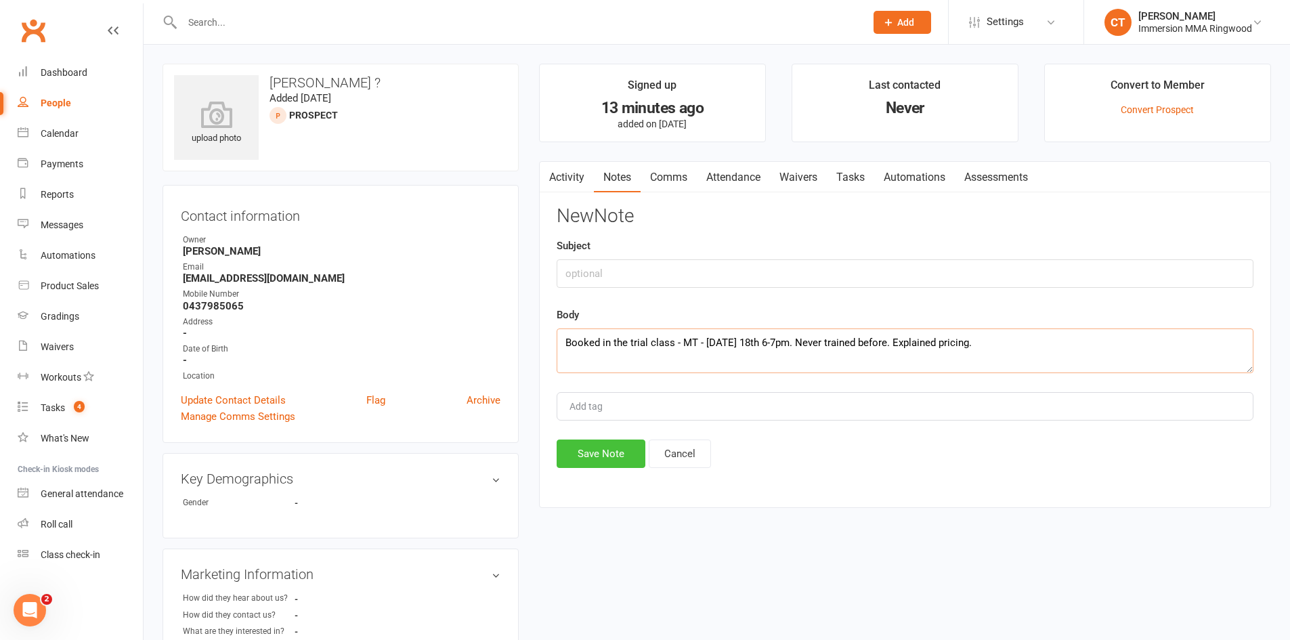
type textarea "Booked in the trial class - MT - [DATE] 18th 6-7pm. Never trained before. Expla…"
click at [607, 456] on button "Save Note" at bounding box center [601, 454] width 89 height 28
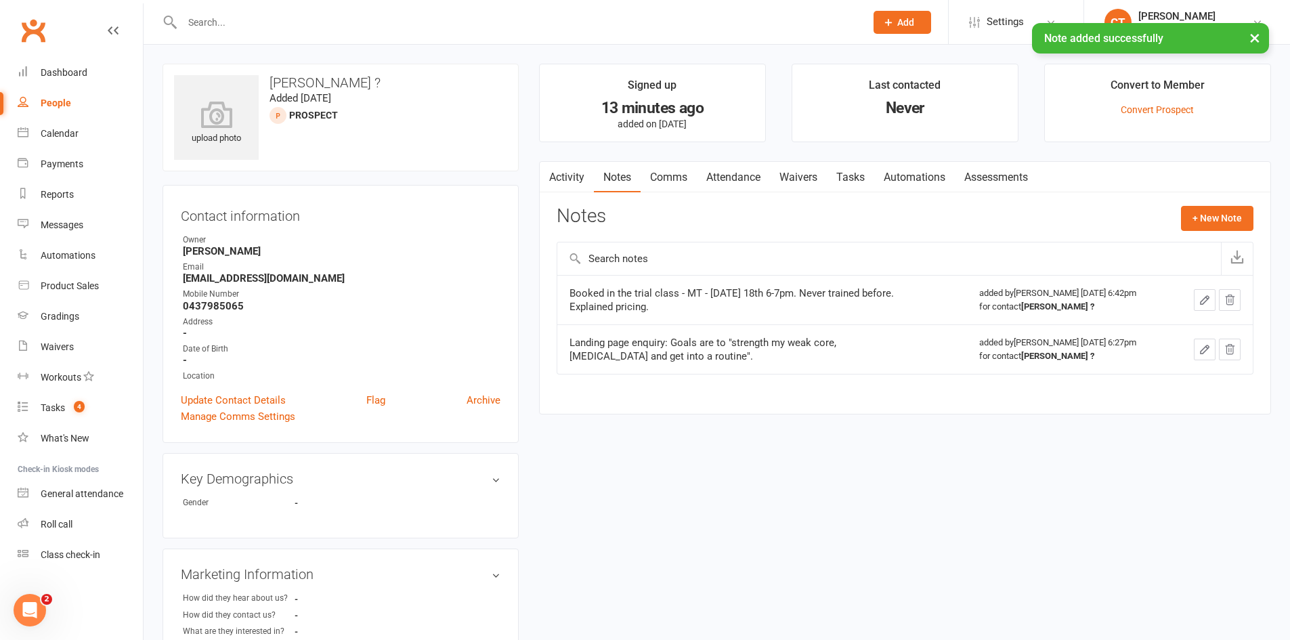
click at [694, 179] on link "Comms" at bounding box center [669, 177] width 56 height 31
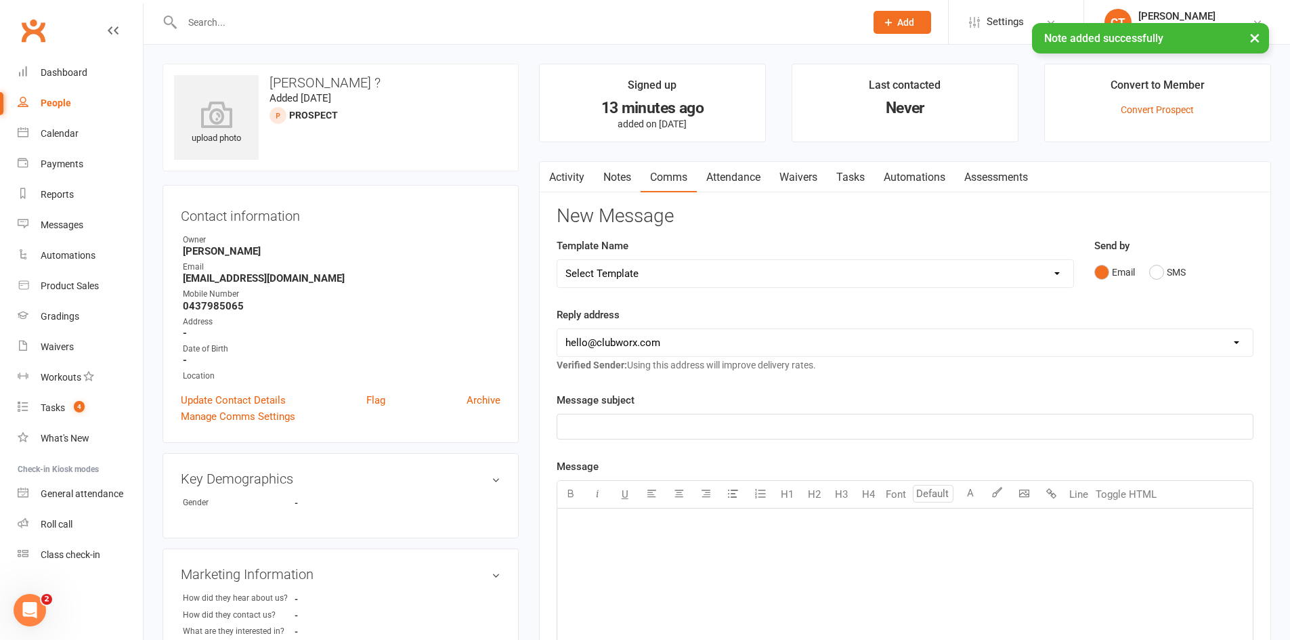
click at [761, 180] on link "Attendance" at bounding box center [733, 177] width 73 height 31
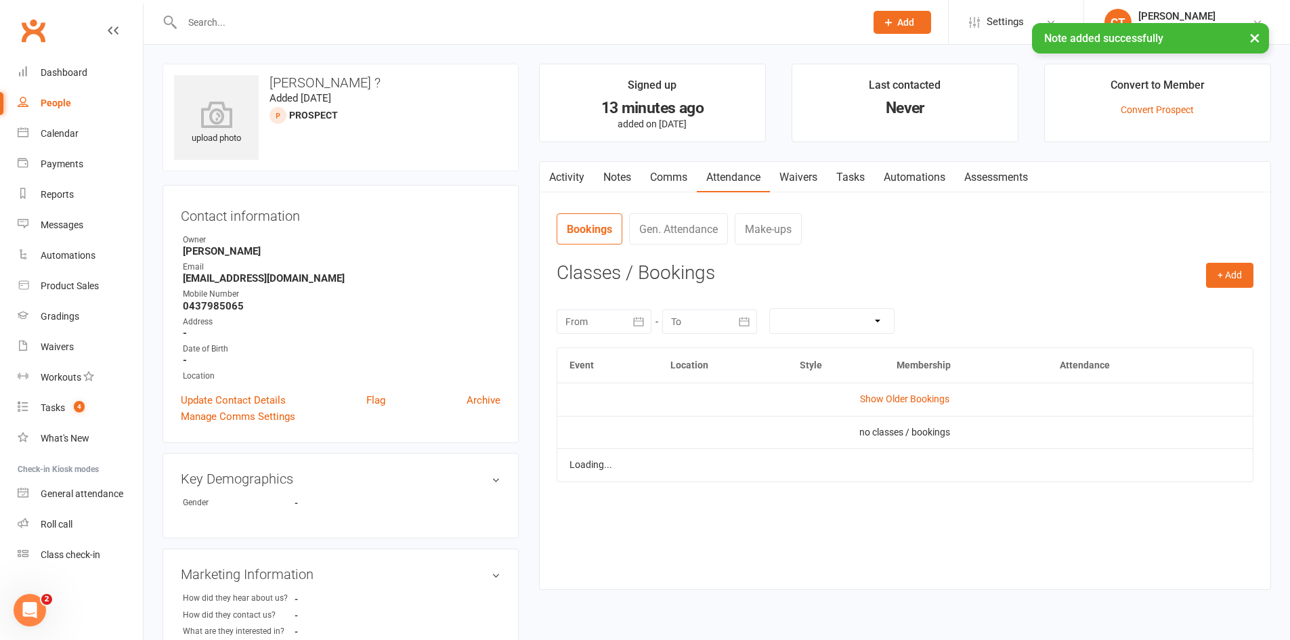
click at [778, 179] on link "Waivers" at bounding box center [798, 177] width 57 height 31
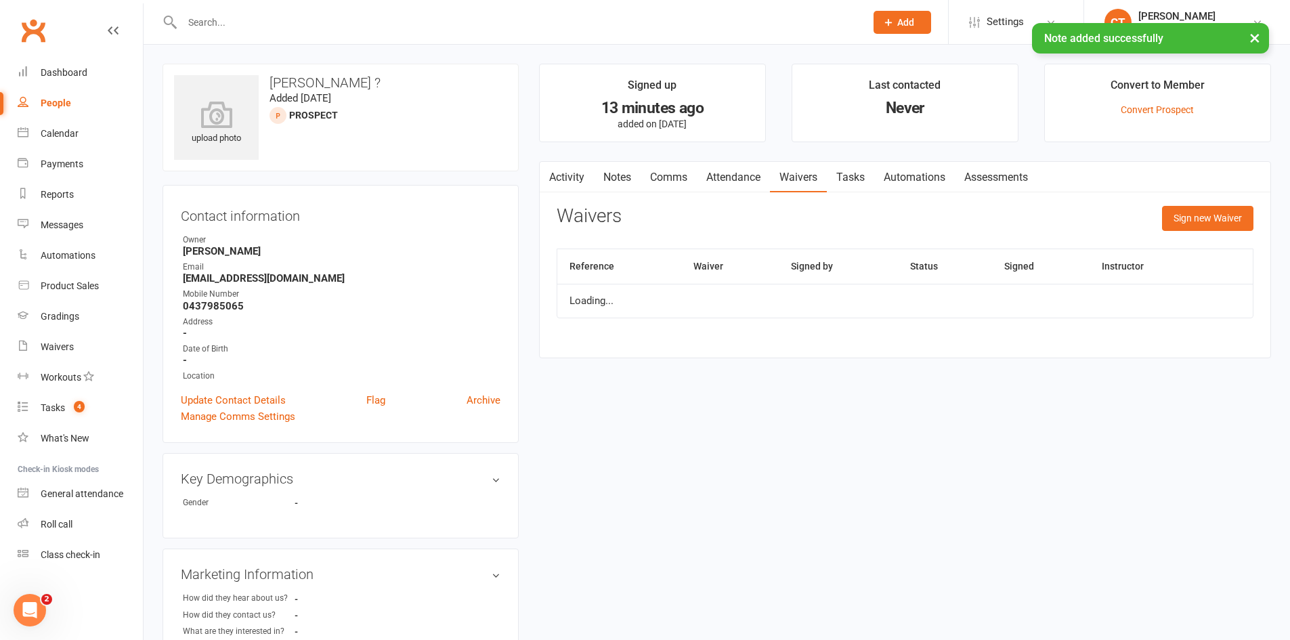
click at [840, 177] on link "Tasks" at bounding box center [850, 177] width 47 height 31
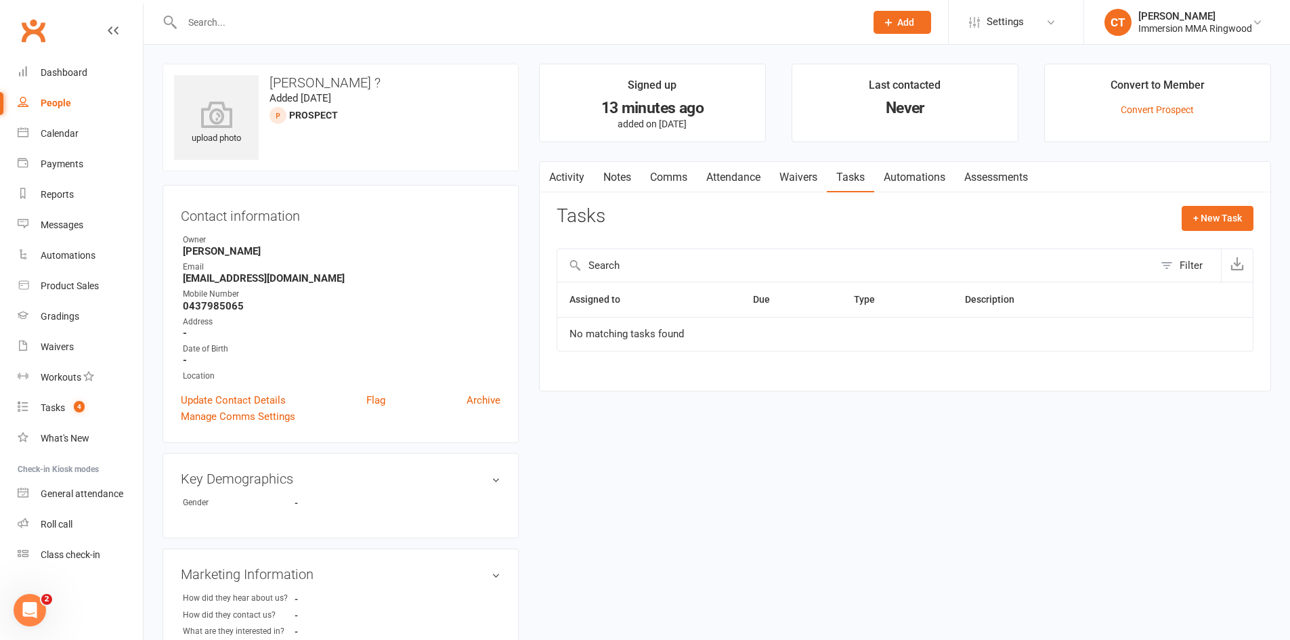
click at [788, 168] on link "Waivers" at bounding box center [798, 177] width 57 height 31
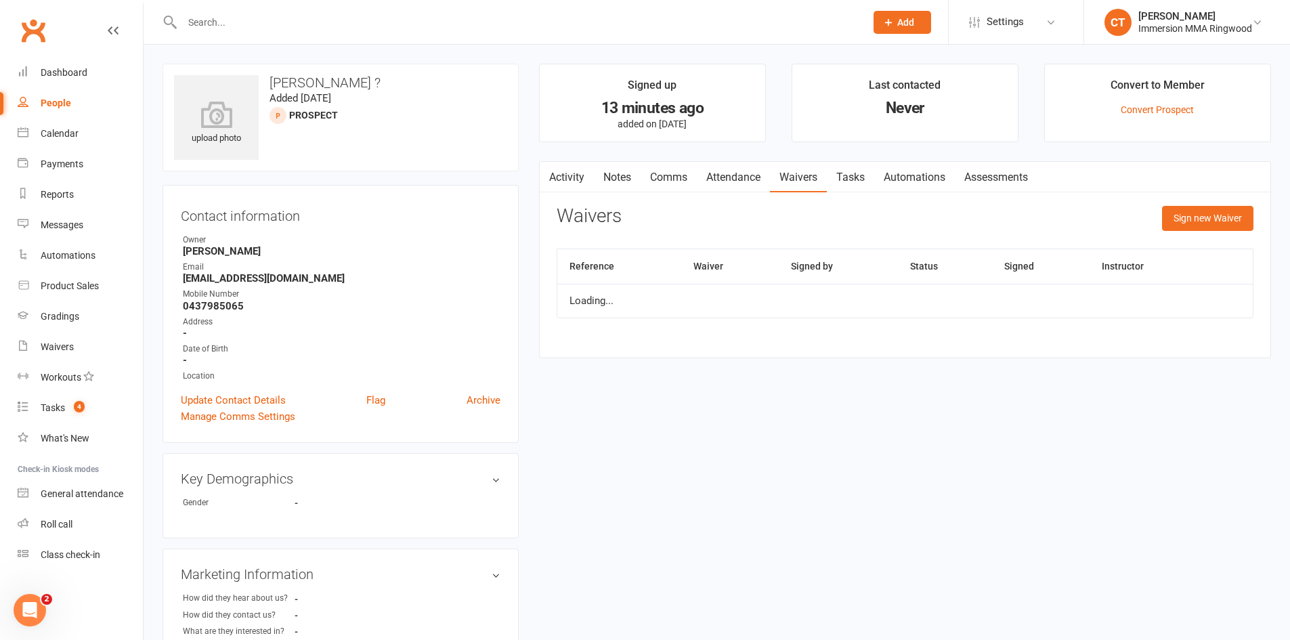
click at [756, 173] on link "Attendance" at bounding box center [733, 177] width 73 height 31
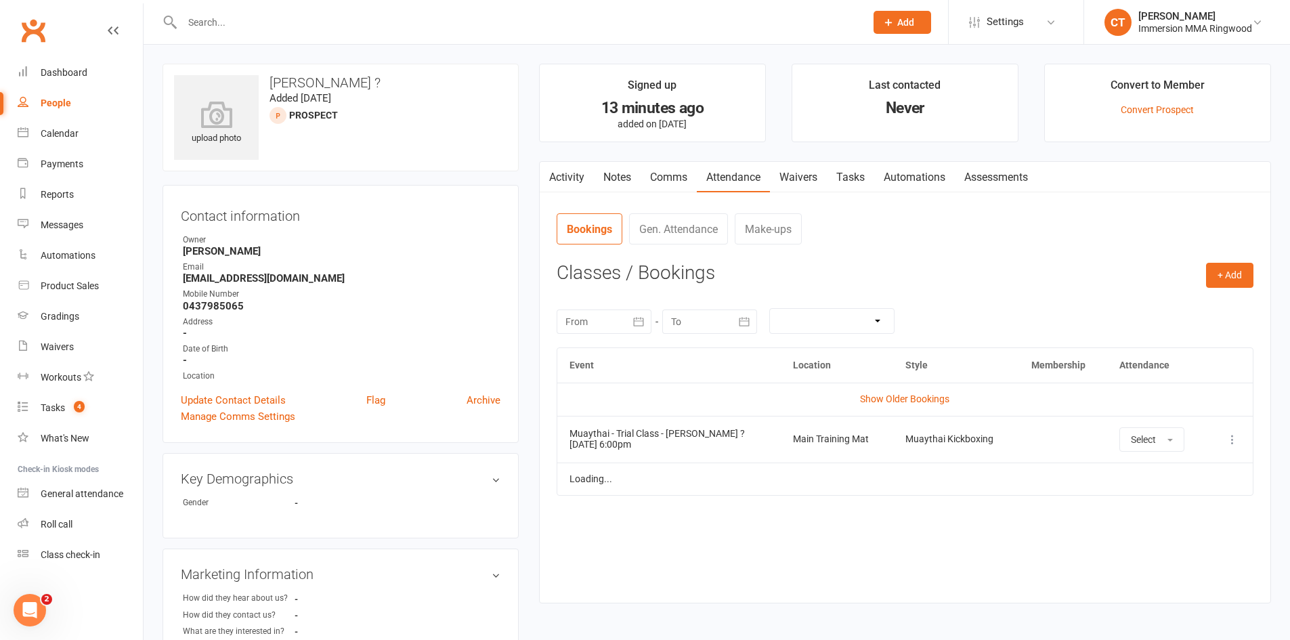
click at [701, 174] on link "Attendance" at bounding box center [733, 177] width 73 height 31
click at [692, 175] on link "Comms" at bounding box center [669, 177] width 56 height 31
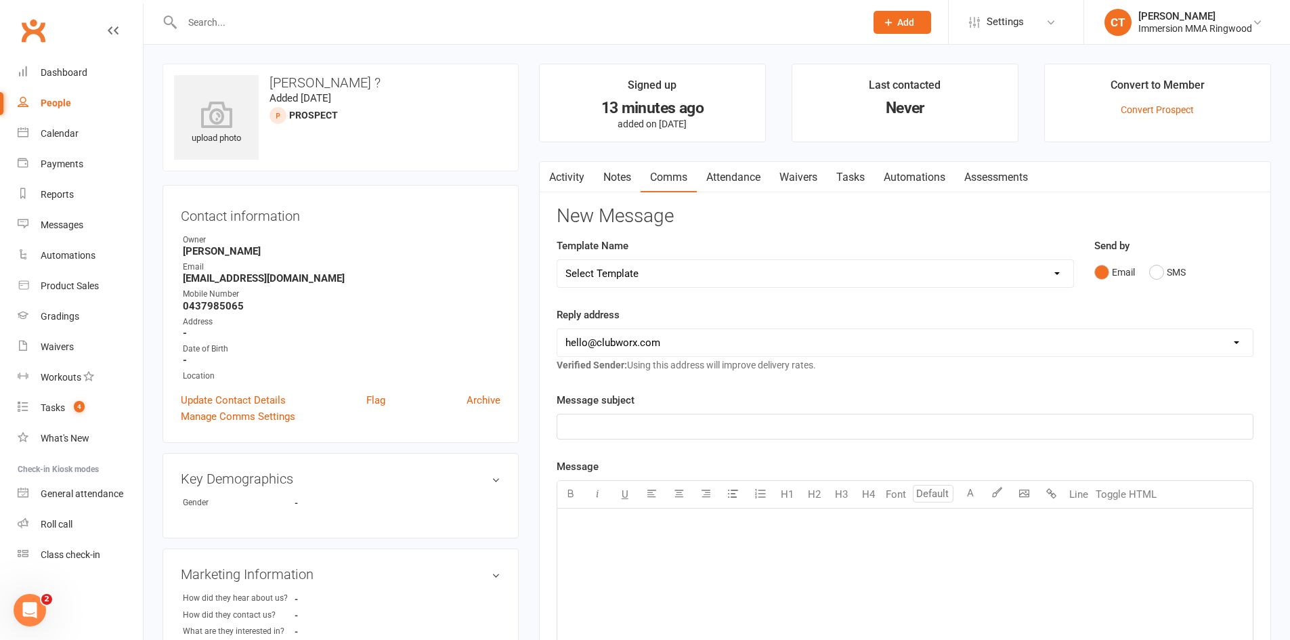
click at [625, 179] on link "Notes" at bounding box center [617, 177] width 47 height 31
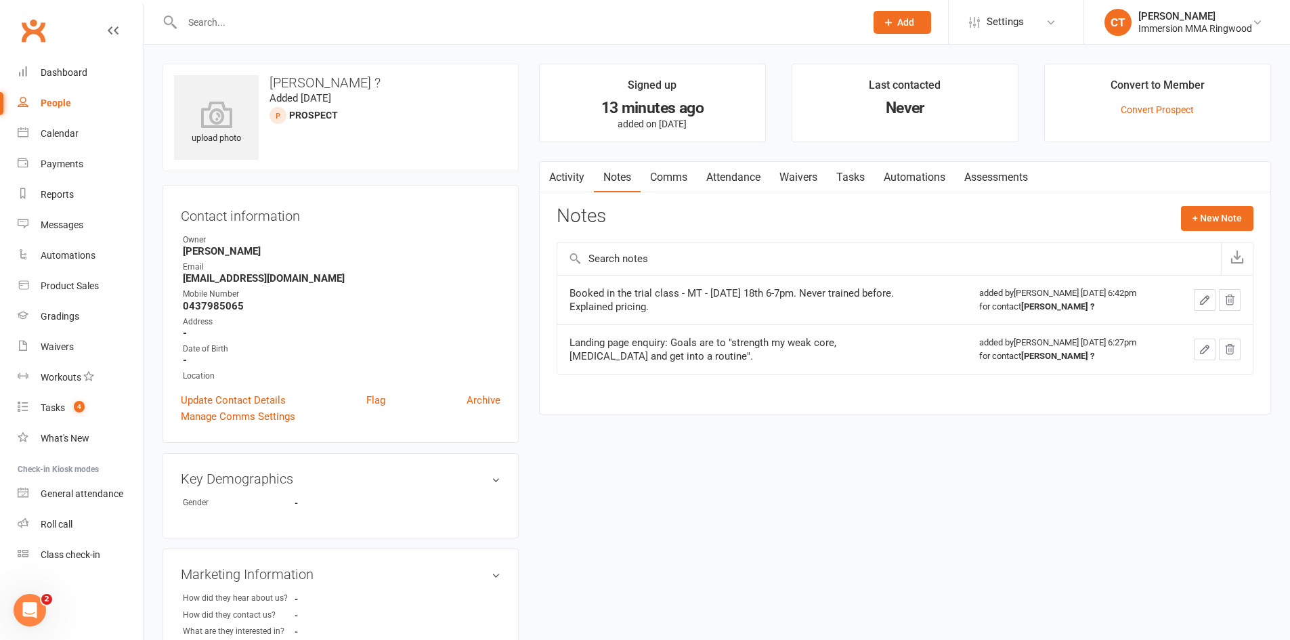
click at [561, 174] on link "Activity" at bounding box center [567, 177] width 54 height 31
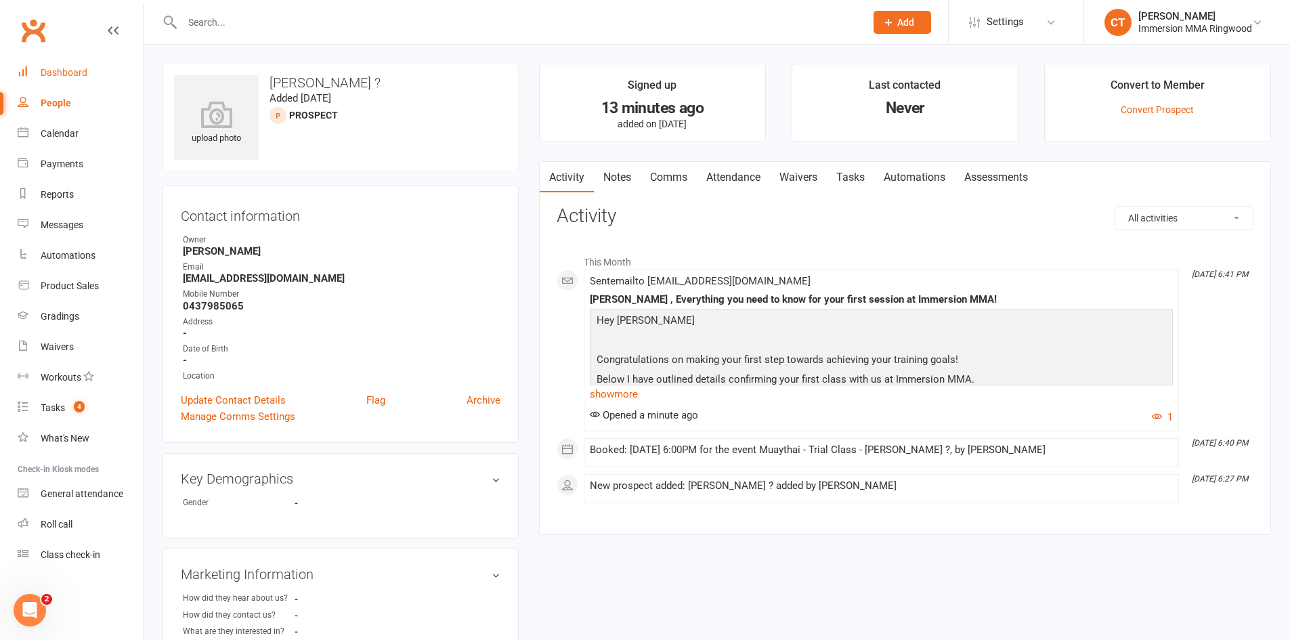
click at [90, 65] on link "Dashboard" at bounding box center [80, 73] width 125 height 30
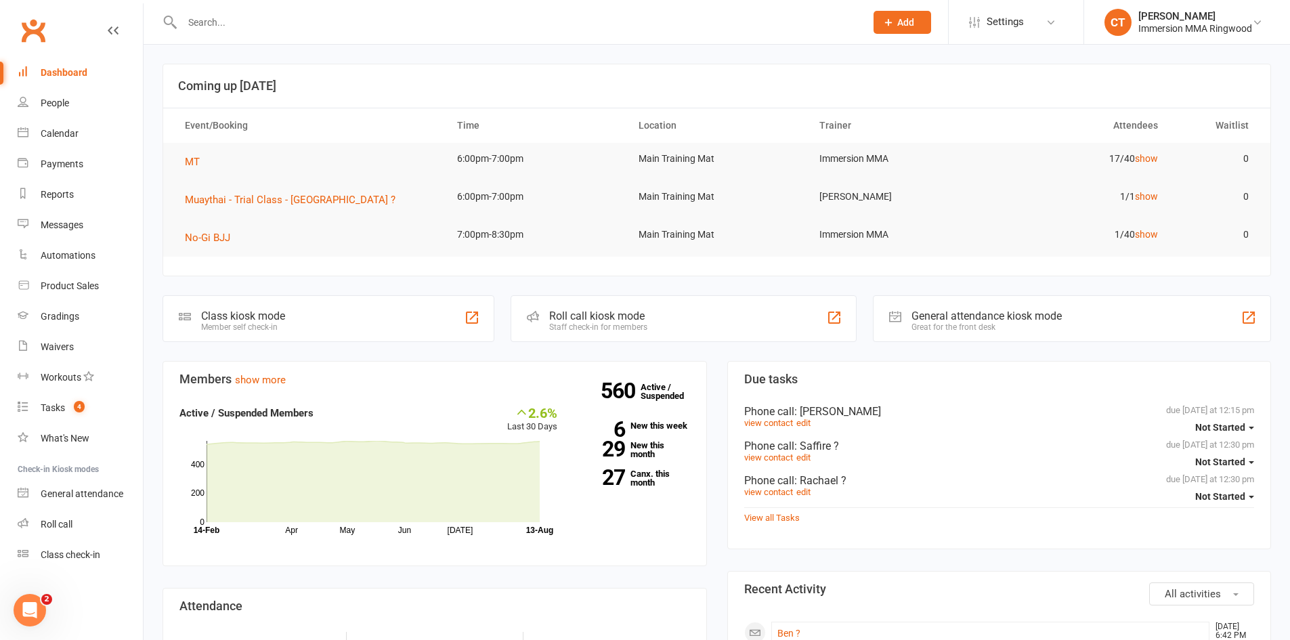
click at [914, 18] on button "Add" at bounding box center [903, 22] width 58 height 23
click at [770, 27] on input "text" at bounding box center [517, 22] width 678 height 19
paste input "I am a very out of shape blue belt who has been training for a few years. I rec…"
type input "I am a very out of shape blue belt who has been training for a few years. I rec…"
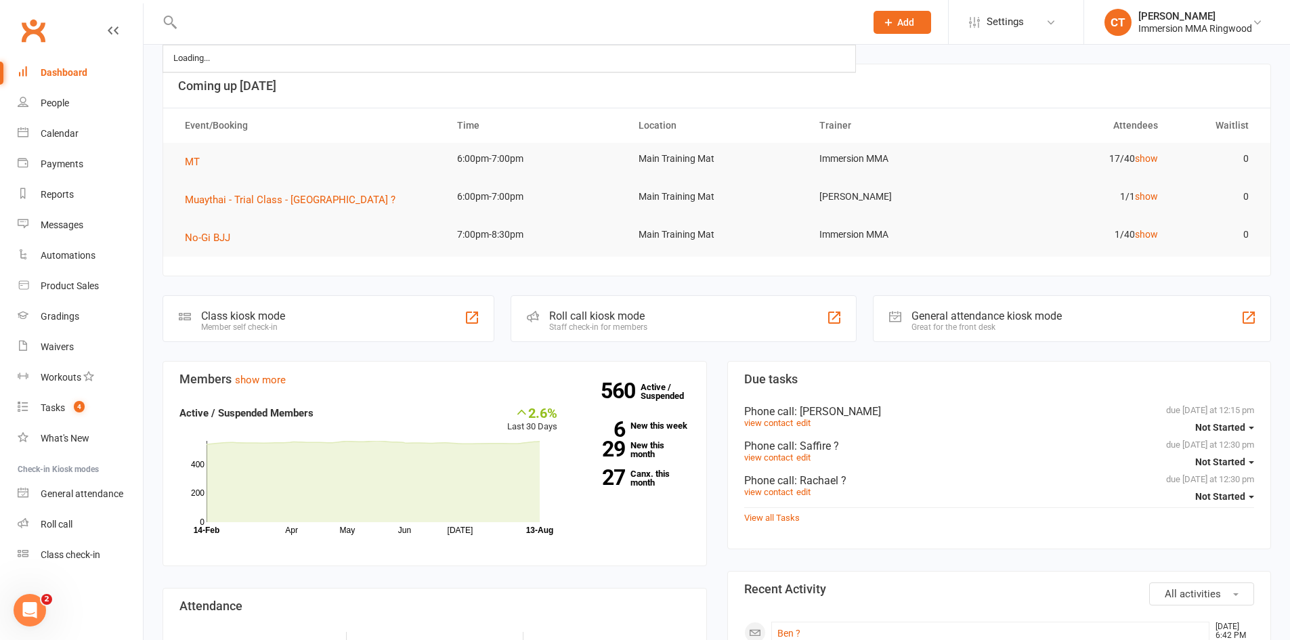
click at [752, 27] on input "I am a very out of shape blue belt who has been training for a few years. I rec…" at bounding box center [517, 22] width 678 height 19
paste input "[EMAIL_ADDRESS][DOMAIN_NAME]"
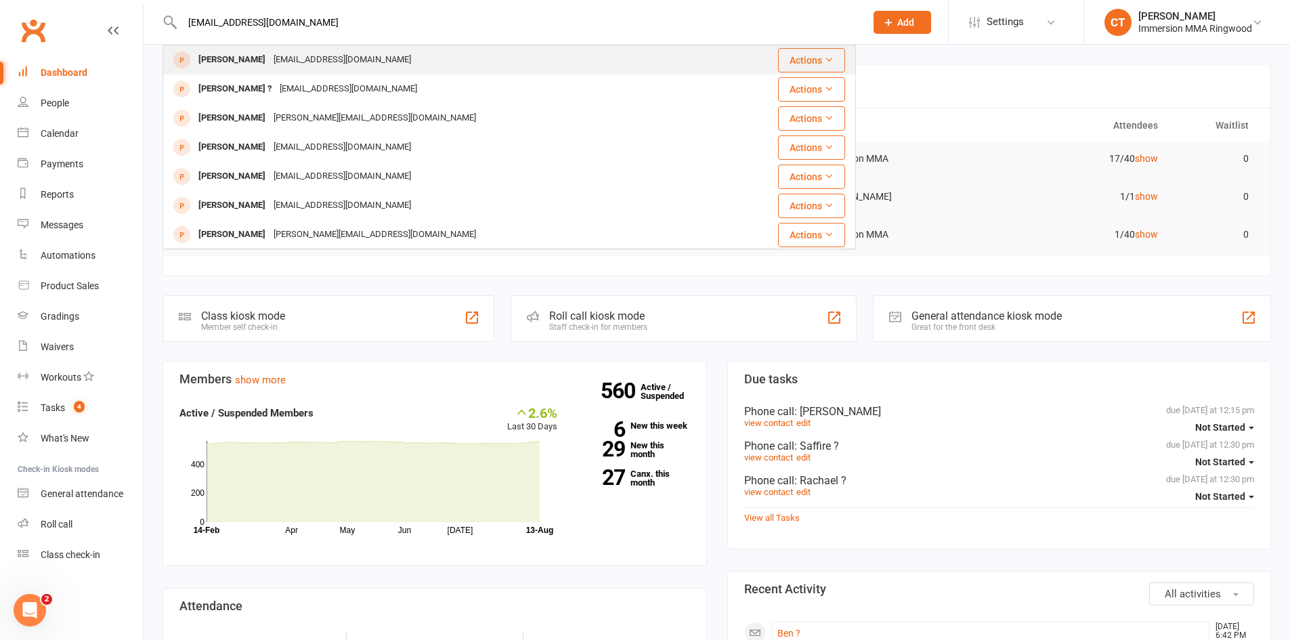
type input "[EMAIL_ADDRESS][DOMAIN_NAME]"
click at [649, 68] on div "[PERSON_NAME] [EMAIL_ADDRESS][DOMAIN_NAME]" at bounding box center [451, 60] width 575 height 28
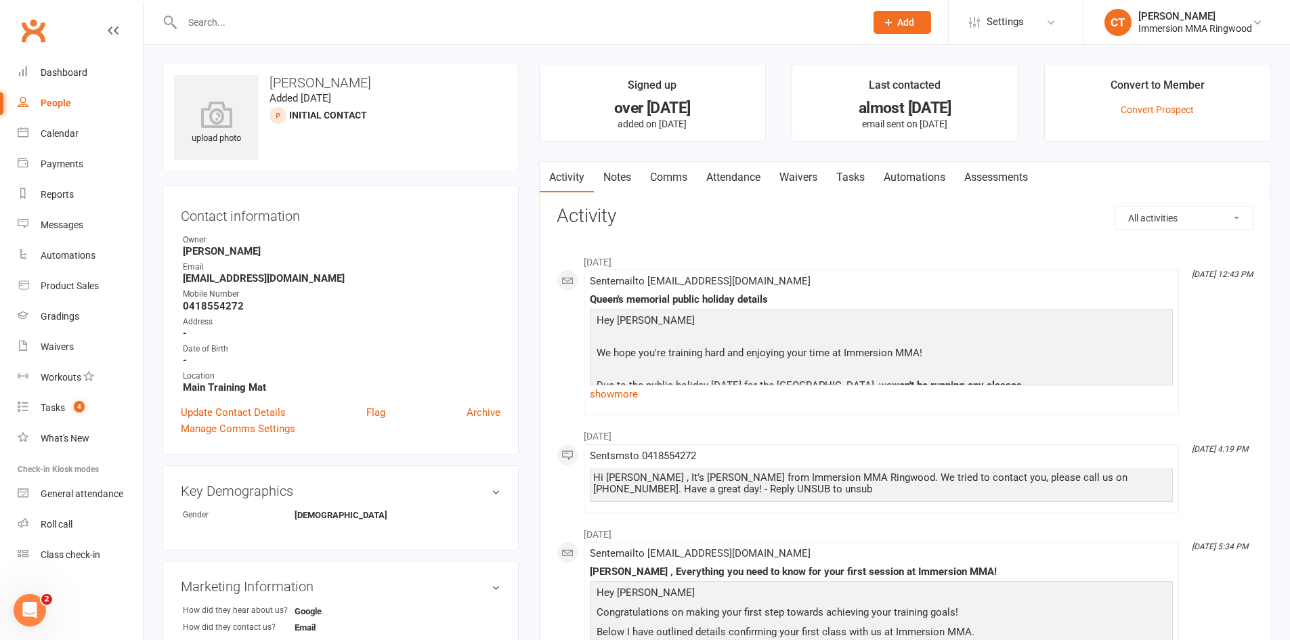
click at [620, 161] on div "Activity Notes Comms Attendance Waivers Tasks Automations Assessments All activ…" at bounding box center [905, 458] width 732 height 595
click at [620, 169] on link "Notes" at bounding box center [617, 177] width 47 height 31
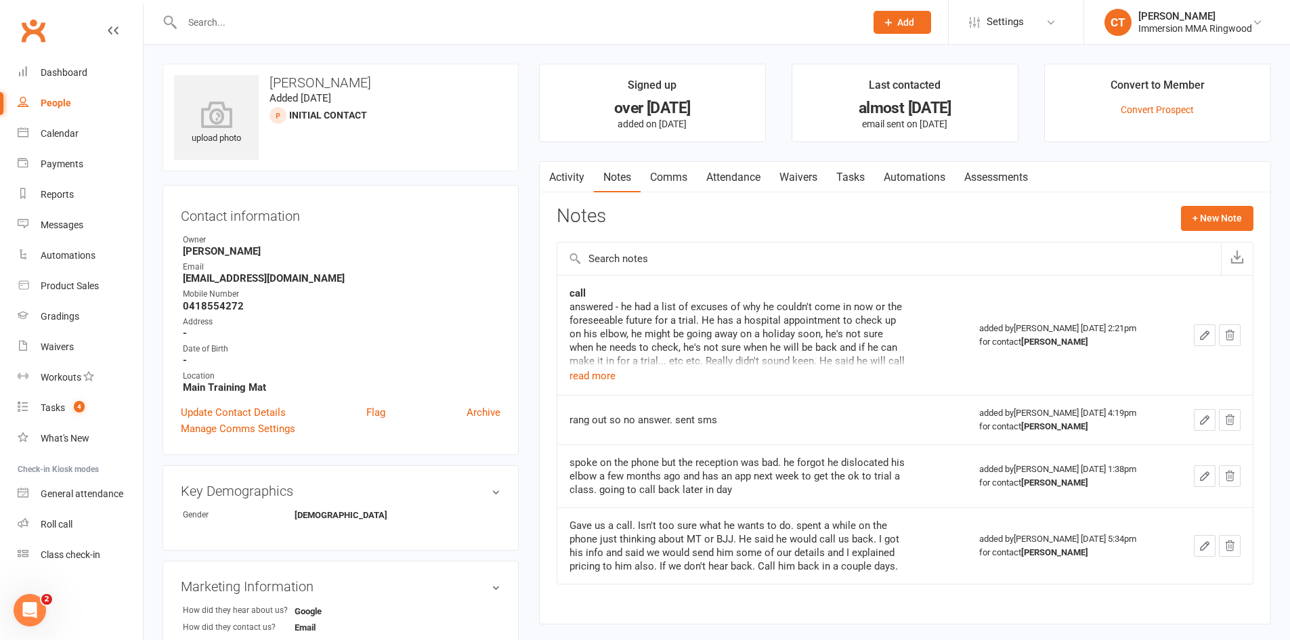
click at [891, 33] on button "Add" at bounding box center [903, 22] width 58 height 23
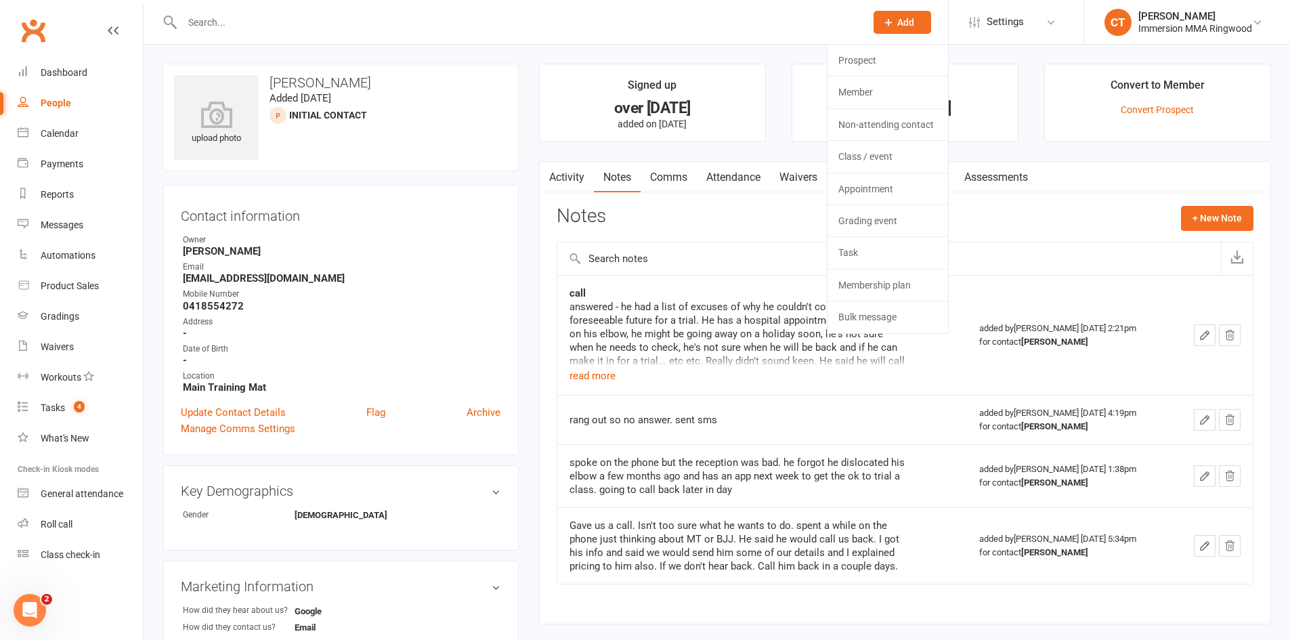
click at [892, 39] on div "Prospect Member Non-attending contact Class / event Appointment Grading event T…" at bounding box center [902, 22] width 92 height 44
click at [891, 49] on div "upload photo [PERSON_NAME] Added [DATE] Initial Contact prospect Contact inform…" at bounding box center [717, 513] width 1147 height 937
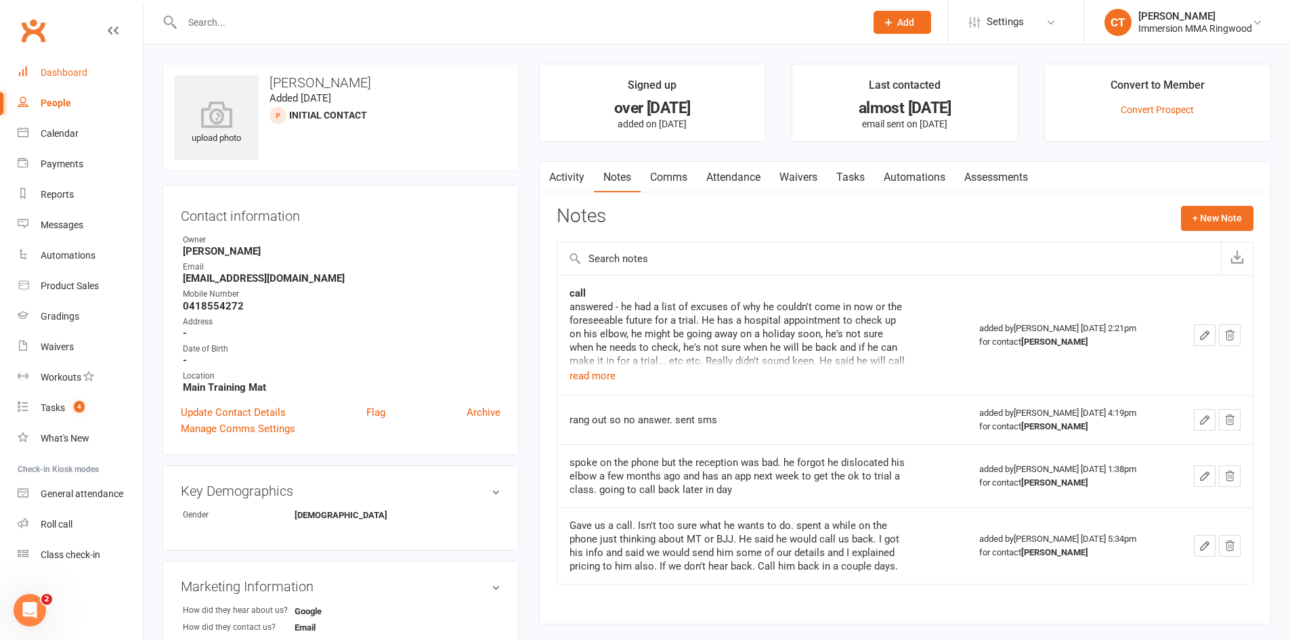
click at [82, 70] on div "Dashboard" at bounding box center [64, 72] width 47 height 11
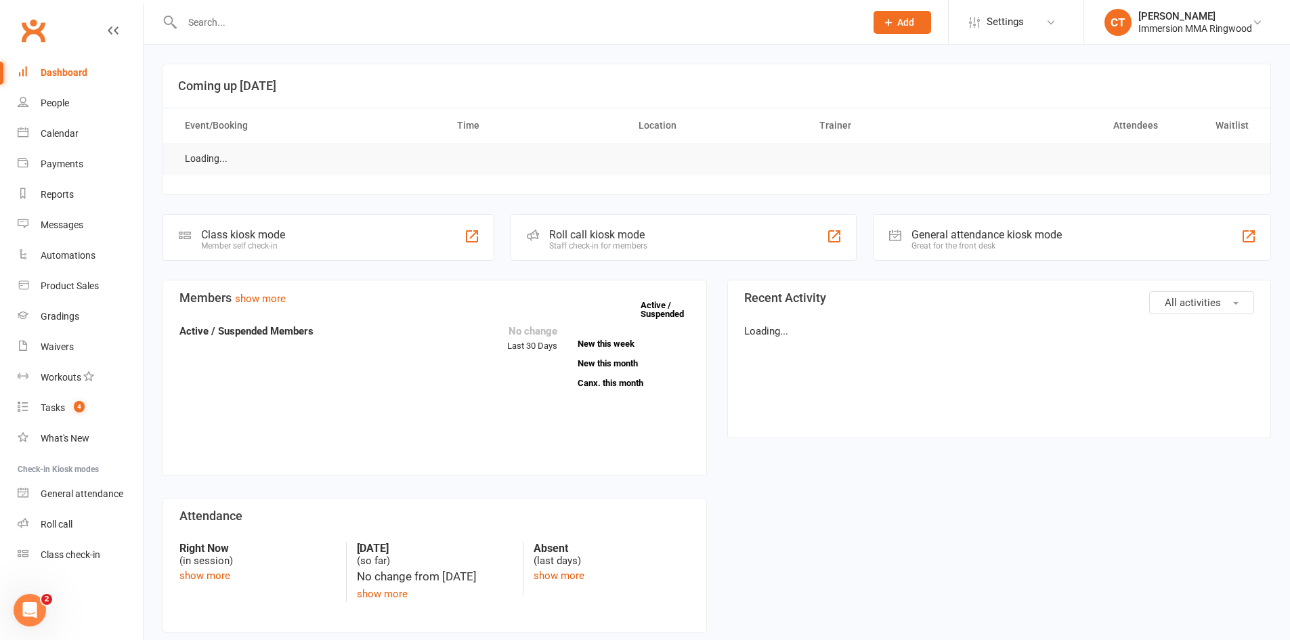
click at [887, 12] on button "Add" at bounding box center [903, 22] width 58 height 23
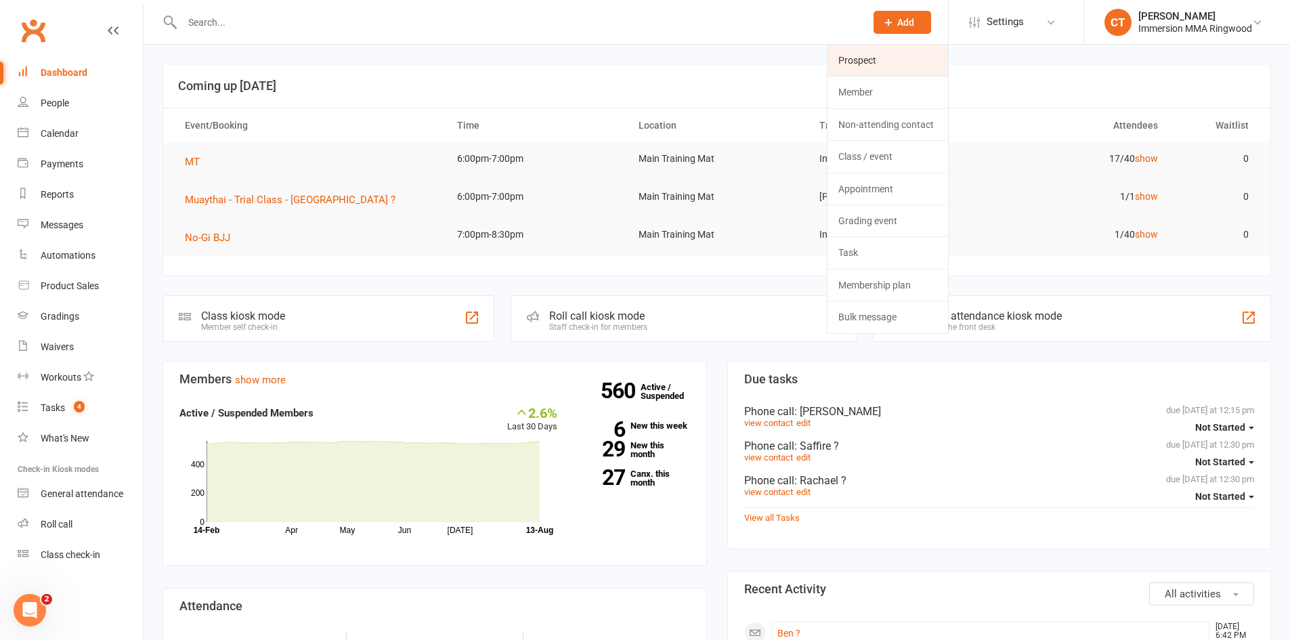
click at [901, 64] on link "Prospect" at bounding box center [888, 60] width 121 height 31
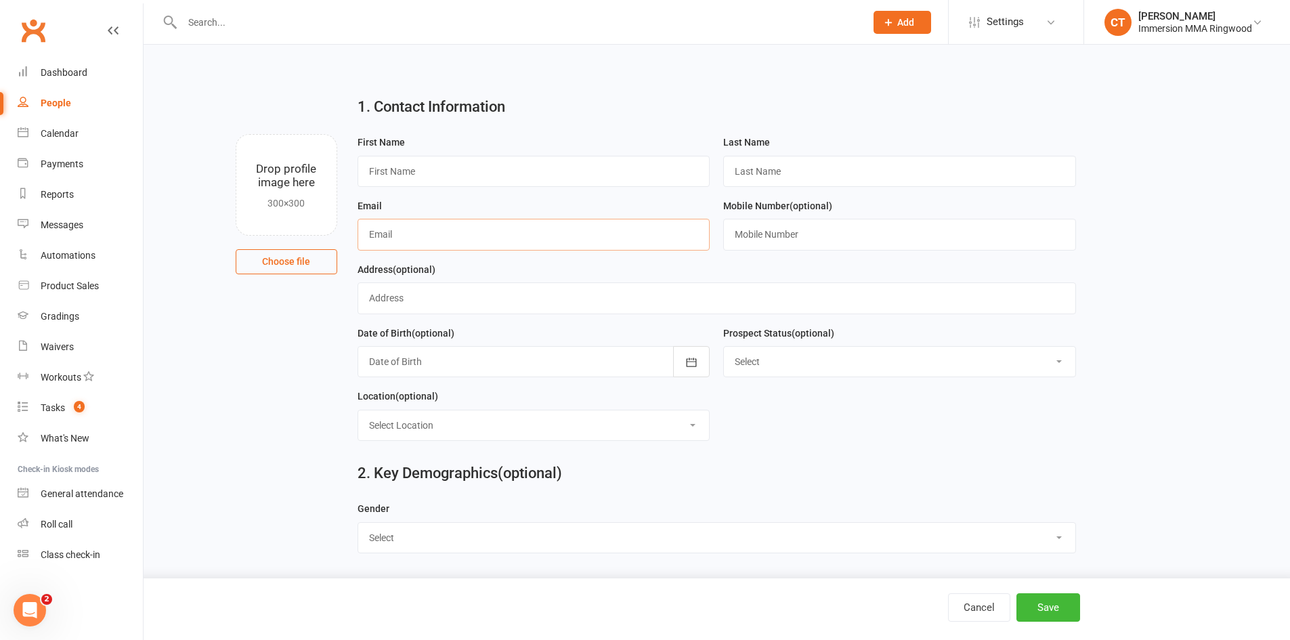
drag, startPoint x: 612, startPoint y: 252, endPoint x: 614, endPoint y: 237, distance: 15.0
paste input "[EMAIL_ADDRESS][DOMAIN_NAME]"
type input "[EMAIL_ADDRESS][DOMAIN_NAME]"
click at [742, 235] on input "text" at bounding box center [899, 234] width 353 height 31
paste input "[PHONE_NUMBER]"
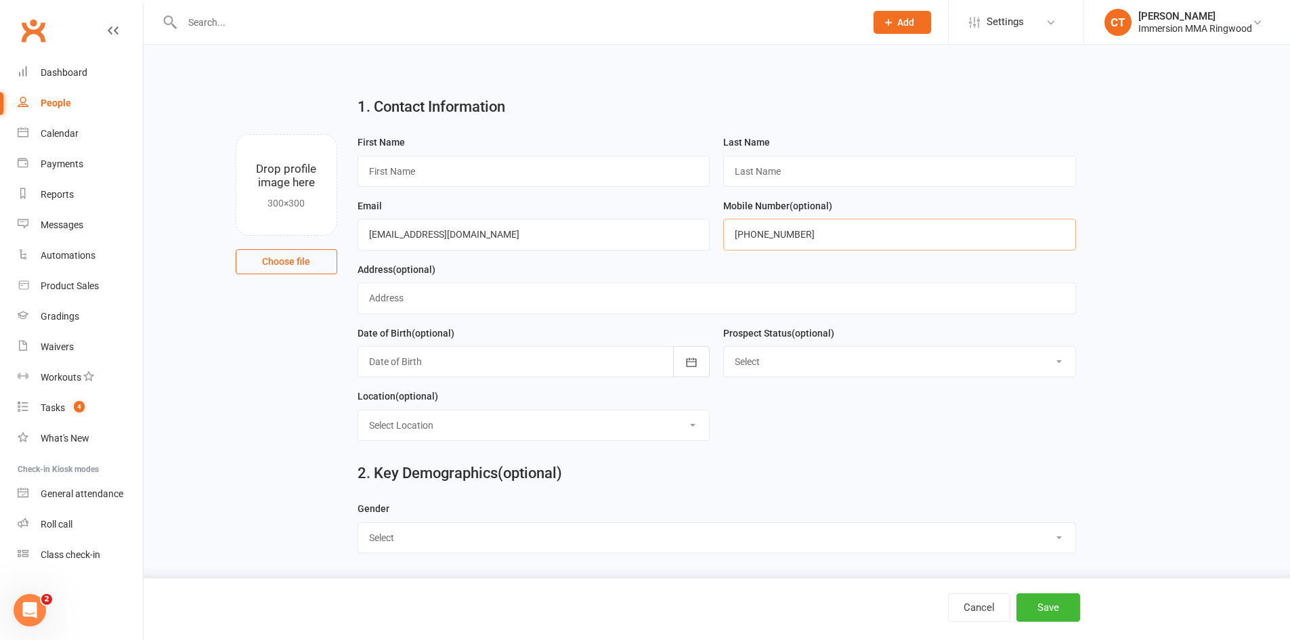
click at [748, 236] on input "[PHONE_NUMBER]" at bounding box center [899, 234] width 353 height 31
click at [750, 236] on input "[PHONE_NUMBER]" at bounding box center [899, 234] width 353 height 31
type input "0408270679"
click at [771, 178] on input "text" at bounding box center [899, 171] width 353 height 31
click at [643, 171] on input "text" at bounding box center [534, 171] width 353 height 31
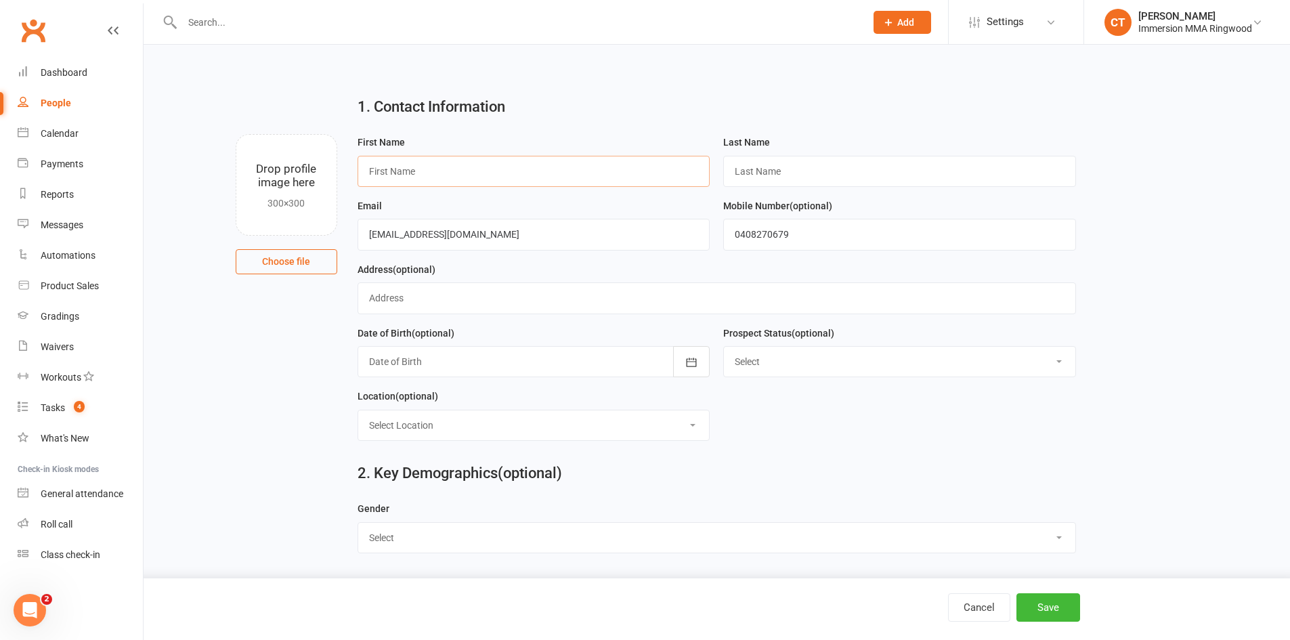
paste input "[PERSON_NAME]"
type input "[PERSON_NAME]"
click at [781, 175] on input "text" at bounding box center [899, 171] width 353 height 31
type input "?"
click at [1033, 587] on div "Cancel Save" at bounding box center [645, 609] width 1290 height 62
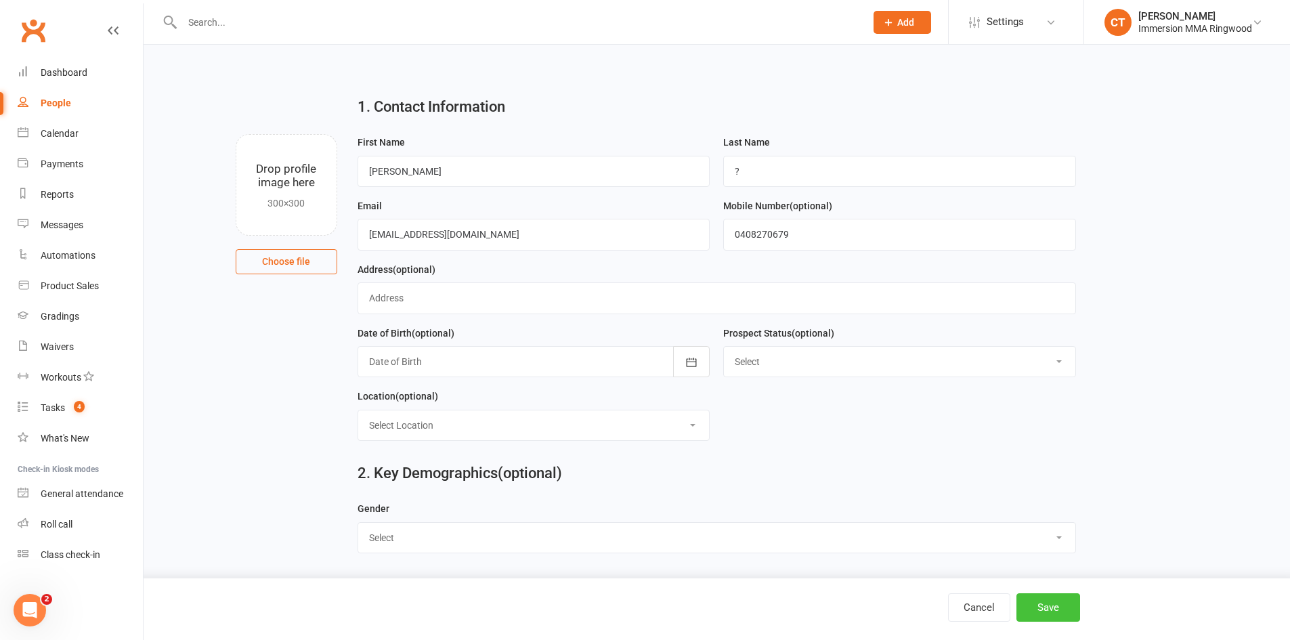
click at [1042, 599] on button "Save" at bounding box center [1049, 607] width 64 height 28
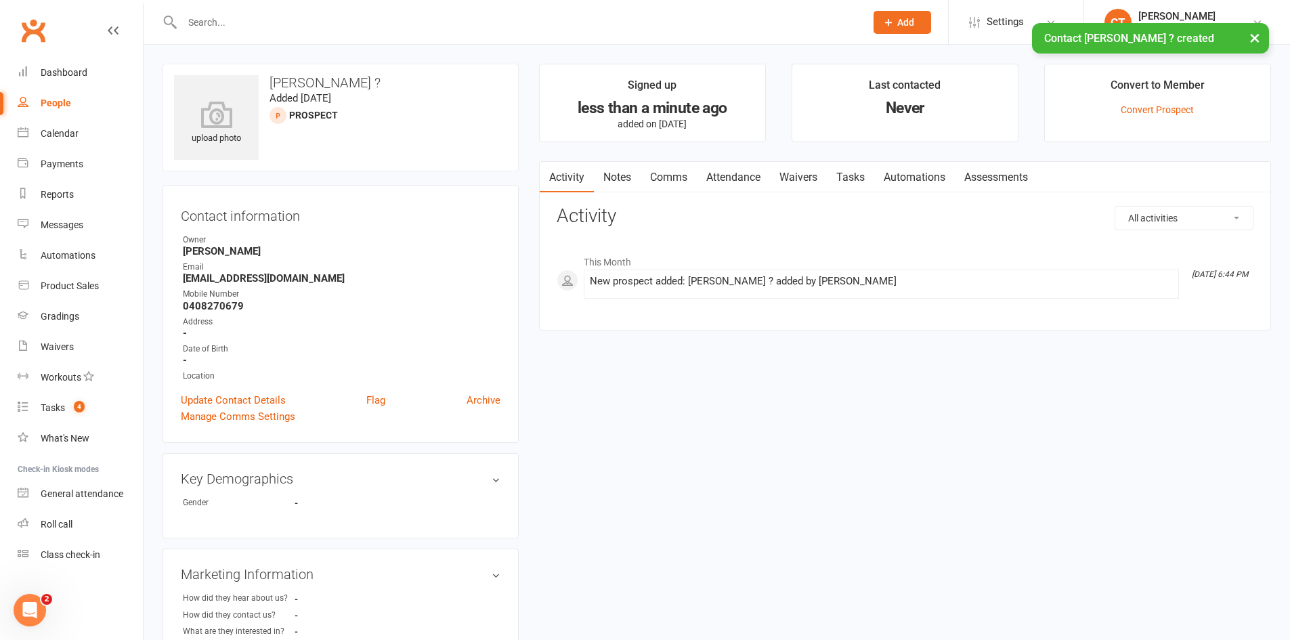
click at [609, 167] on link "Notes" at bounding box center [617, 177] width 47 height 31
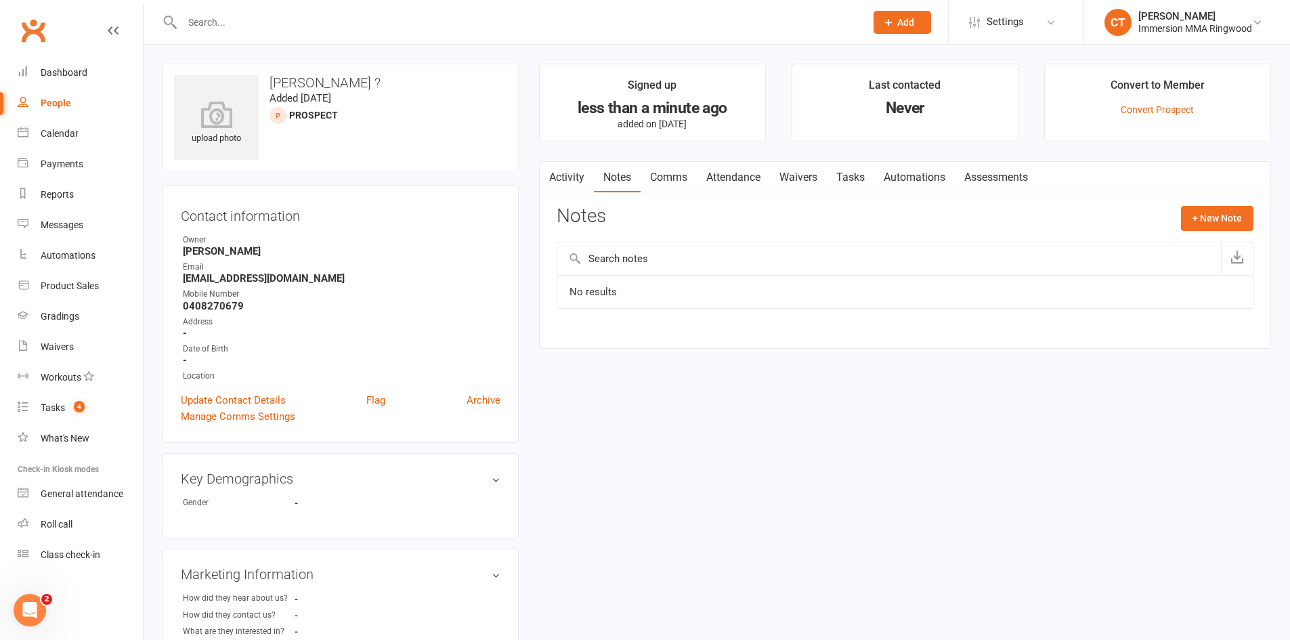
click at [554, 165] on button "button" at bounding box center [548, 177] width 17 height 30
click at [611, 181] on link "Notes" at bounding box center [617, 177] width 47 height 31
click at [574, 183] on link "Activity" at bounding box center [567, 177] width 54 height 31
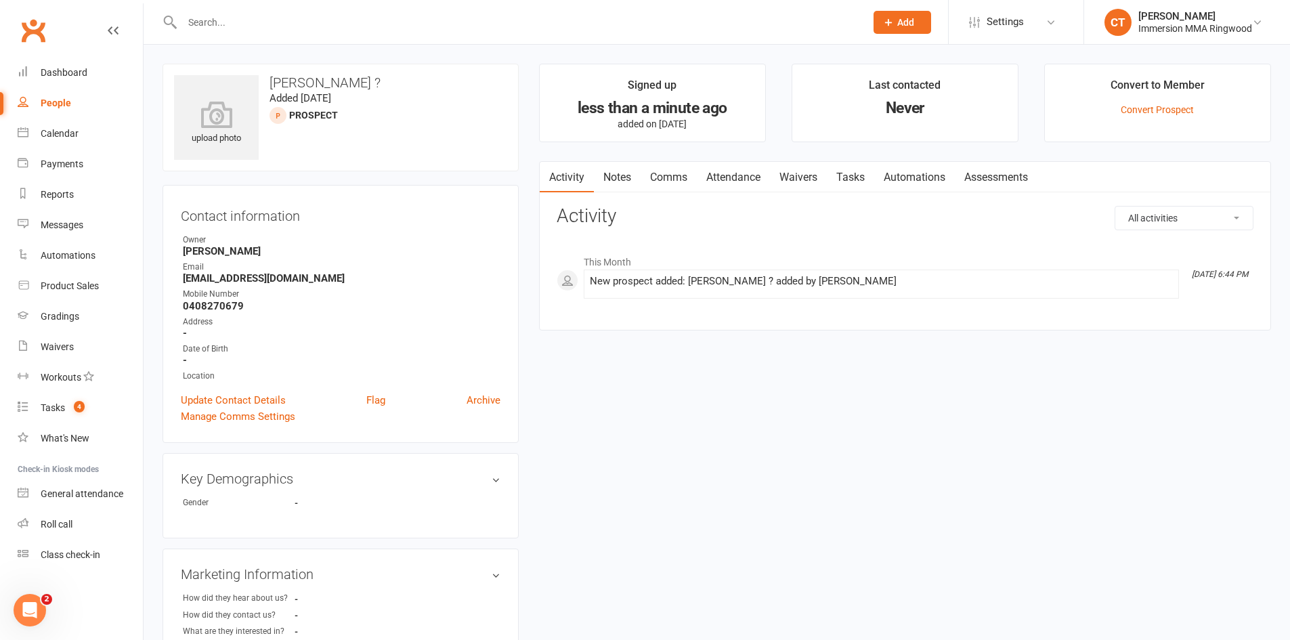
click at [583, 171] on link "Activity" at bounding box center [567, 177] width 54 height 31
click at [618, 172] on link "Notes" at bounding box center [617, 177] width 47 height 31
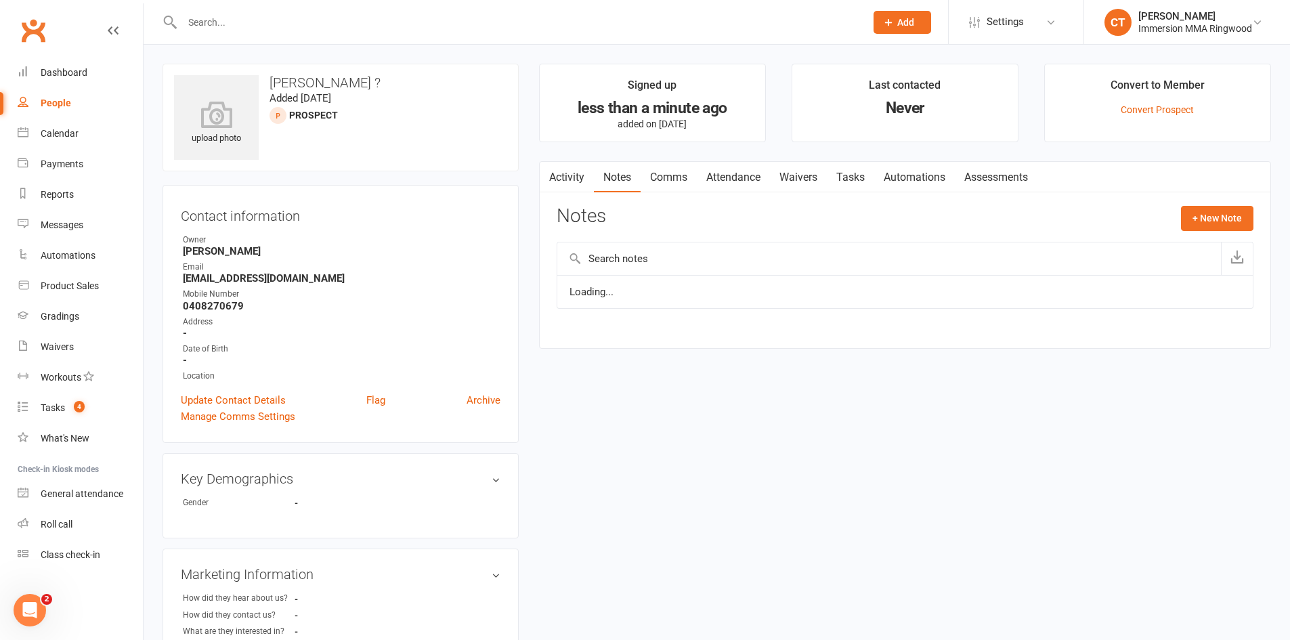
click at [595, 176] on link "Notes" at bounding box center [617, 177] width 47 height 31
click at [558, 175] on link "Activity" at bounding box center [567, 177] width 54 height 31
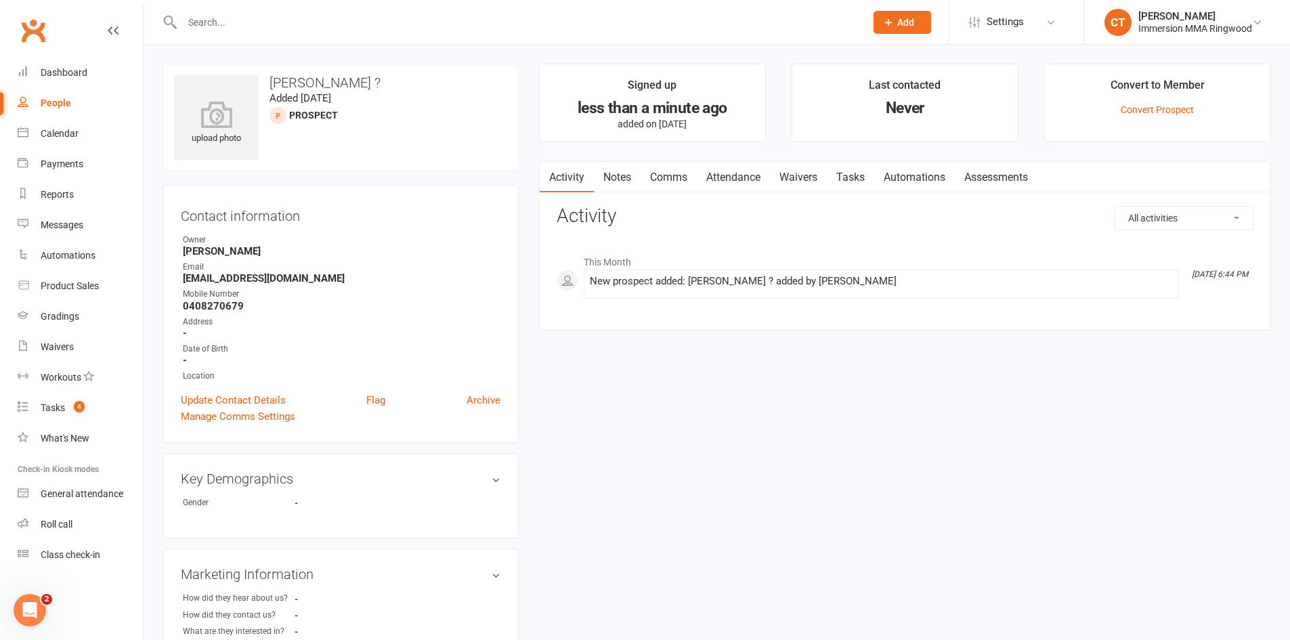
click at [620, 168] on link "Notes" at bounding box center [617, 177] width 47 height 31
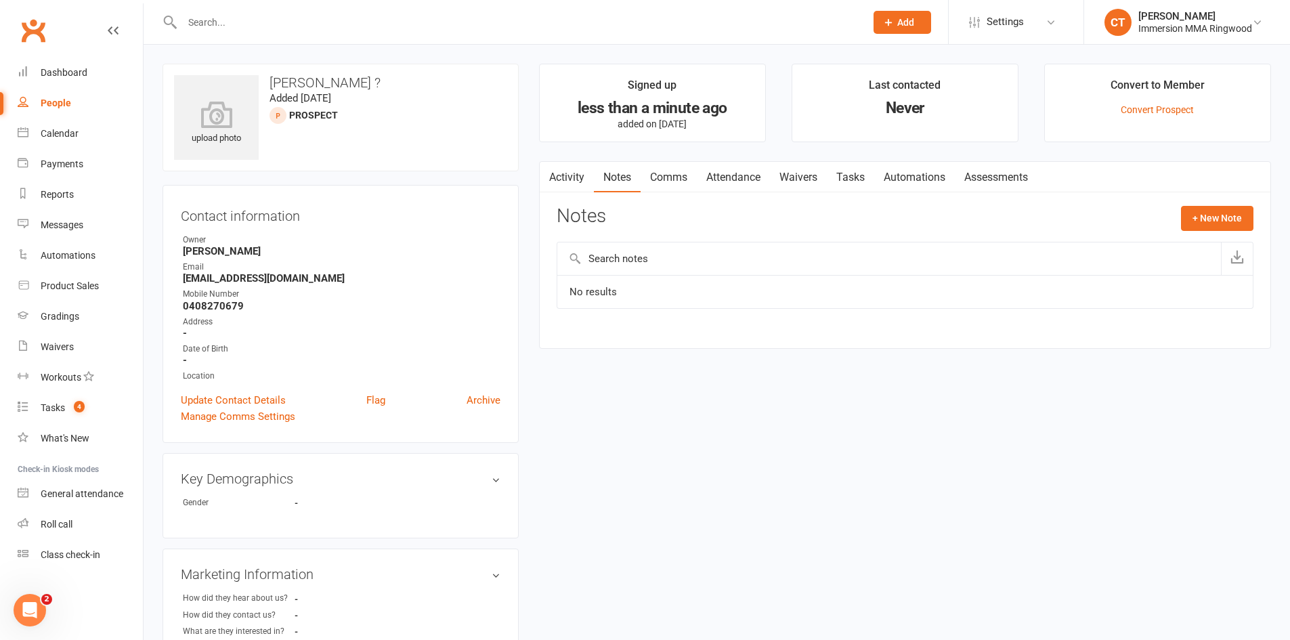
click at [677, 200] on div "Activity Notes Comms Attendance Waivers Tasks Automations Assessments Notes + N…" at bounding box center [905, 255] width 732 height 188
click at [649, 190] on link "Comms" at bounding box center [669, 177] width 56 height 31
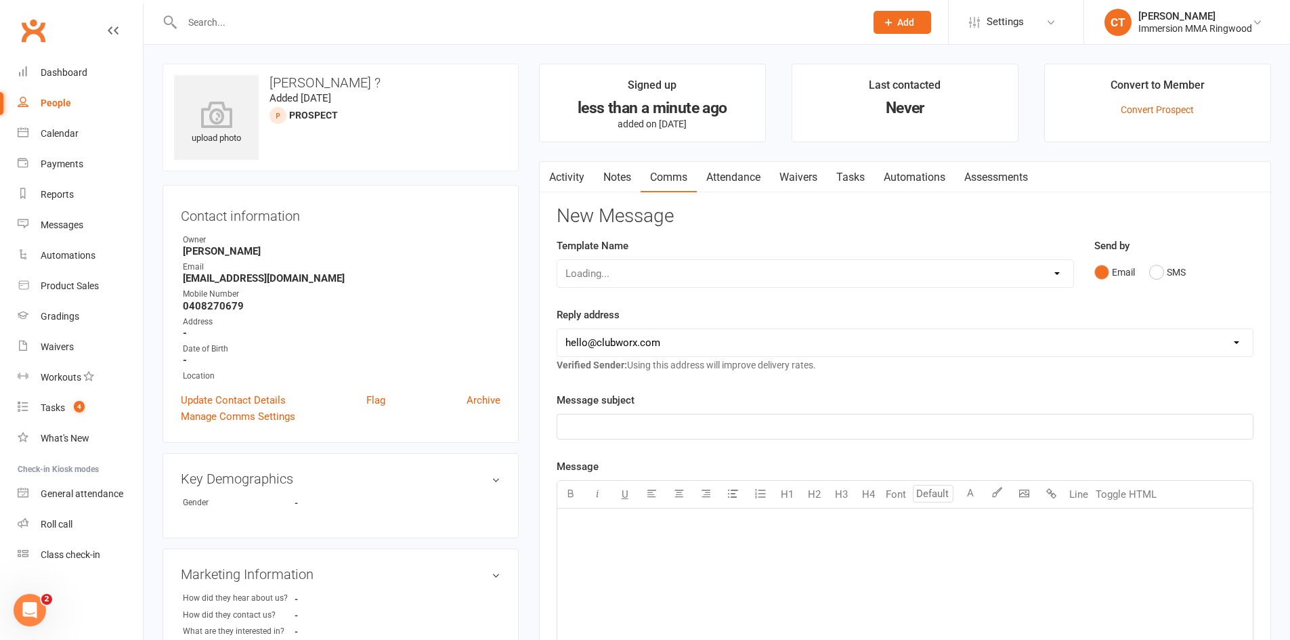
click at [620, 186] on link "Notes" at bounding box center [617, 177] width 47 height 31
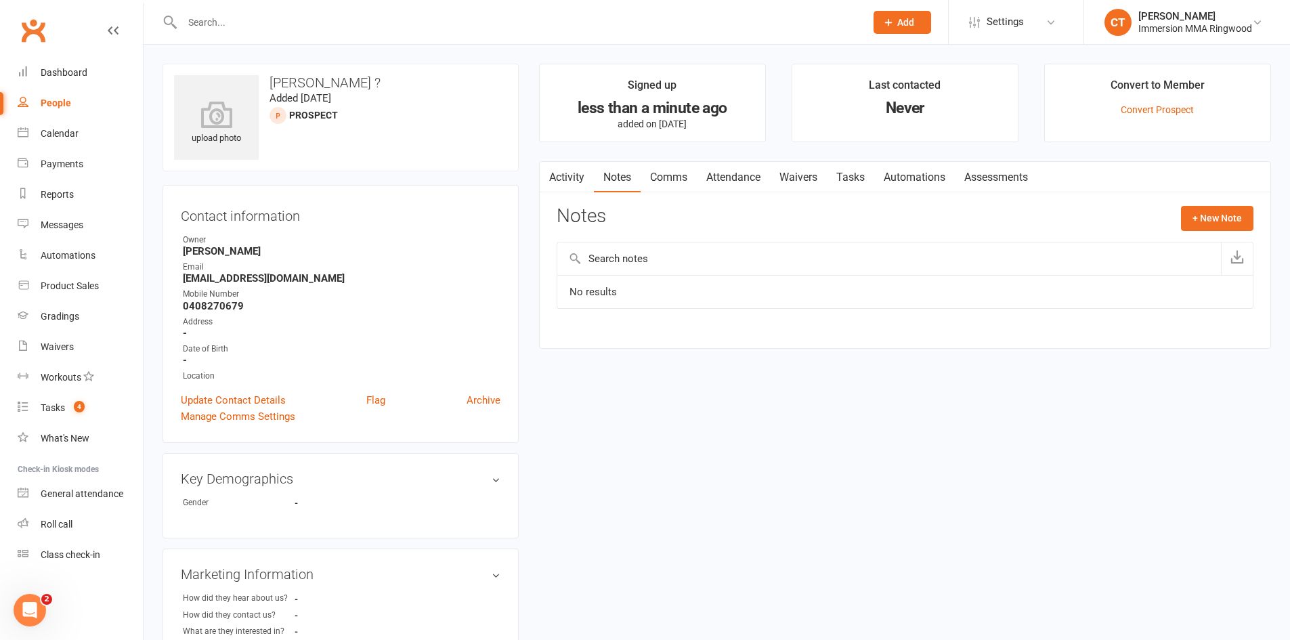
click at [567, 181] on link "Activity" at bounding box center [567, 177] width 54 height 31
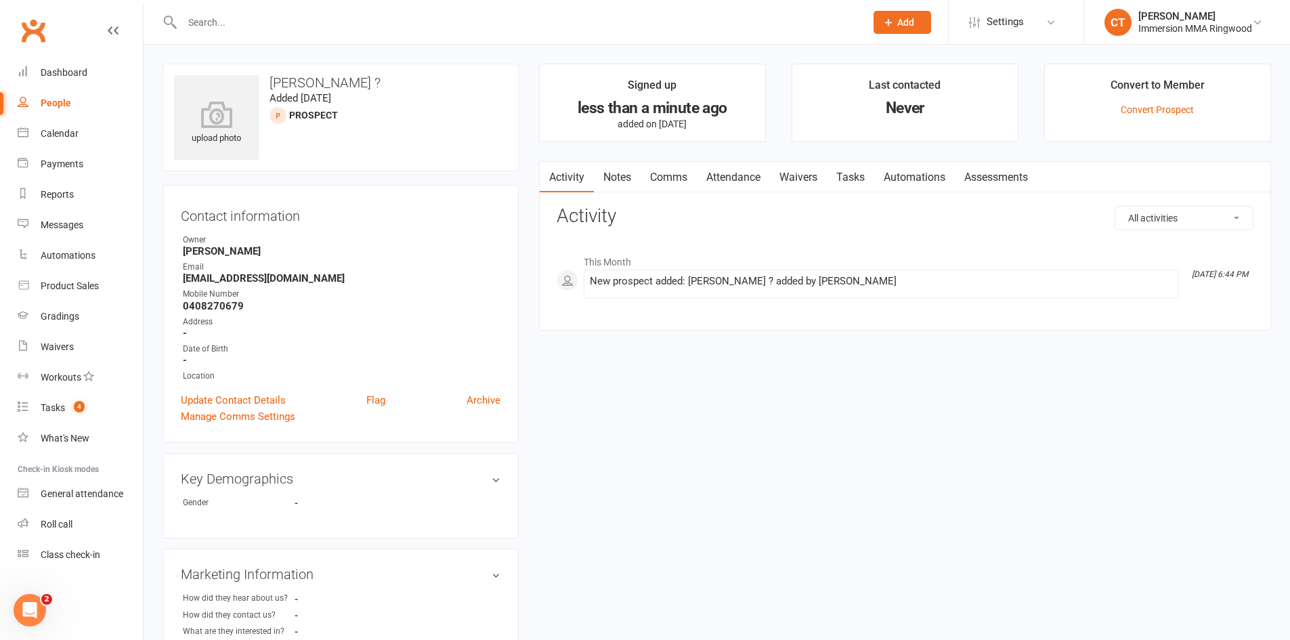
click at [625, 174] on link "Notes" at bounding box center [617, 177] width 47 height 31
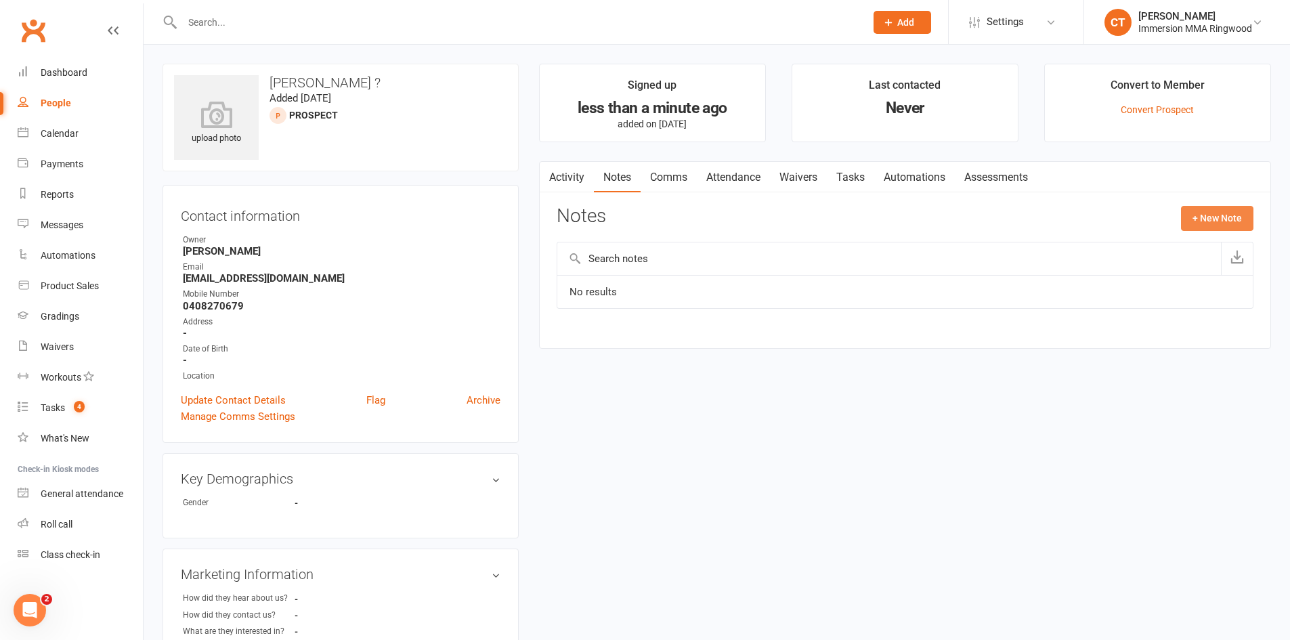
click at [1212, 217] on button "+ New Note" at bounding box center [1217, 218] width 72 height 24
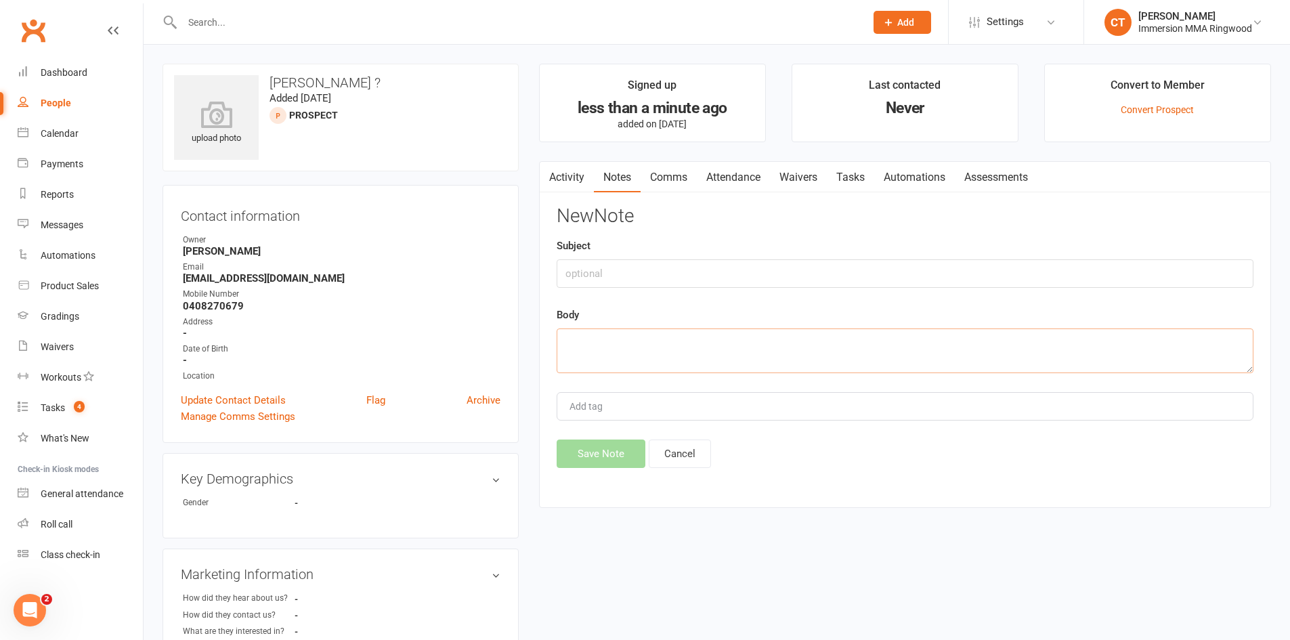
click at [933, 336] on textarea at bounding box center [905, 350] width 697 height 45
paste textarea "I am a very out of shape blue belt who has been training for a few years. I rec…"
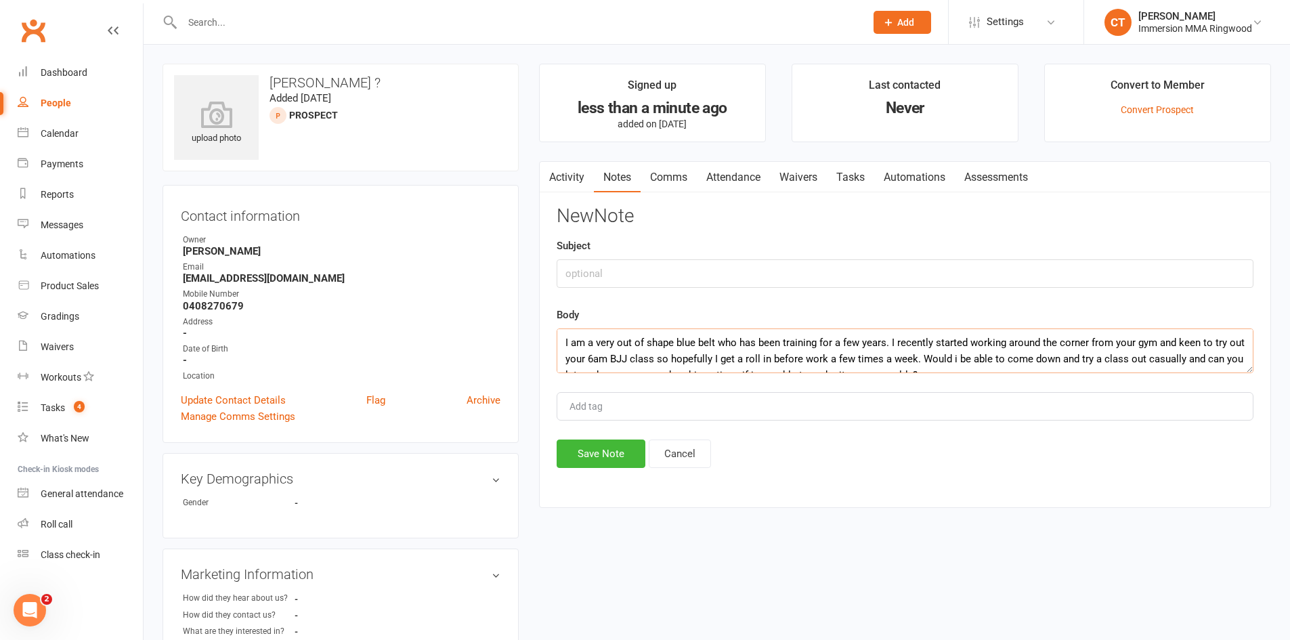
scroll to position [33, 0]
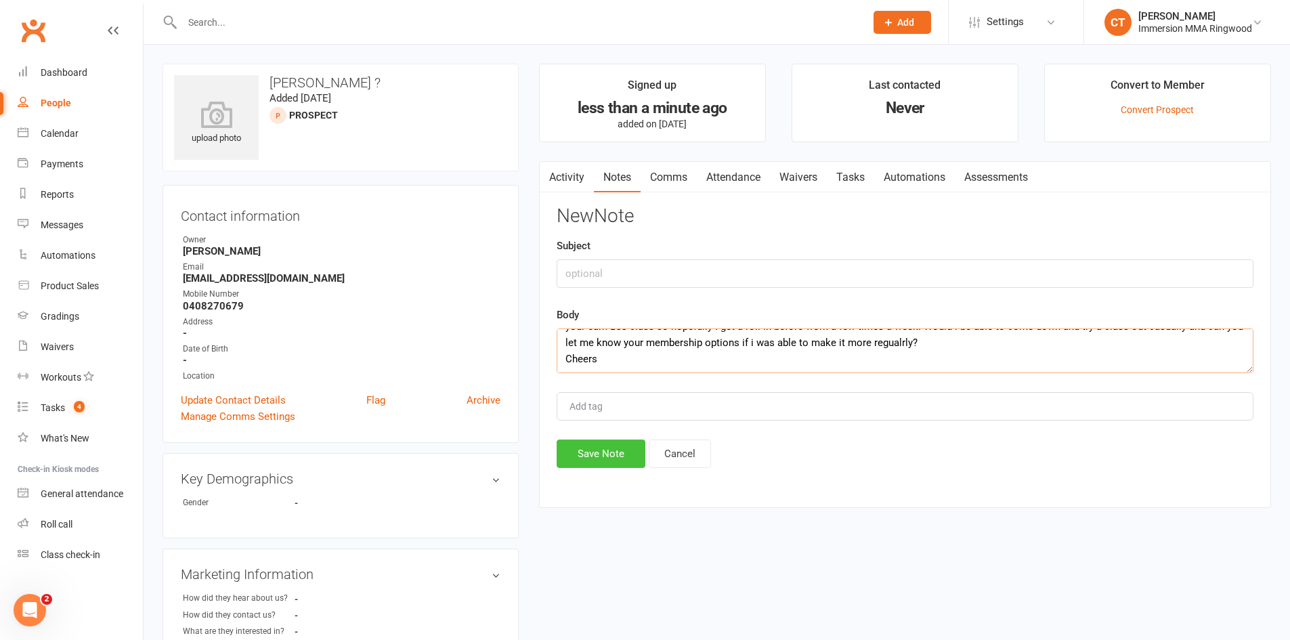
type textarea "I am a very out of shape blue belt who has been training for a few years. I rec…"
click at [612, 461] on button "Save Note" at bounding box center [601, 454] width 89 height 28
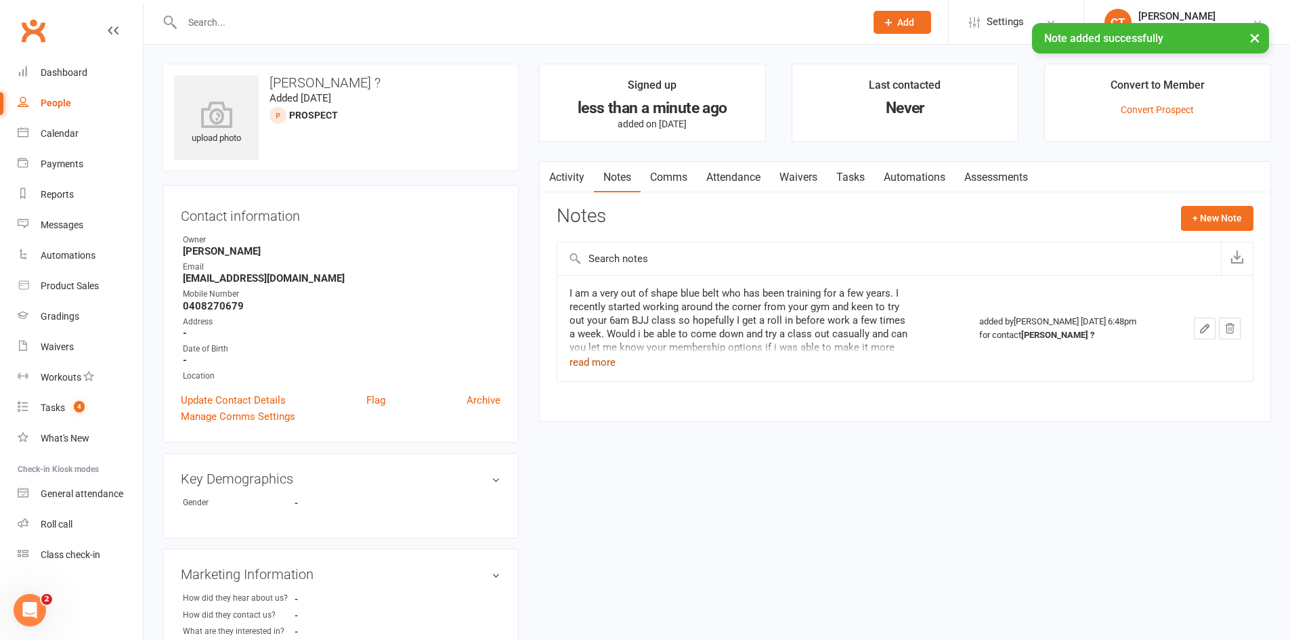
click at [603, 370] on button "read more" at bounding box center [593, 362] width 46 height 16
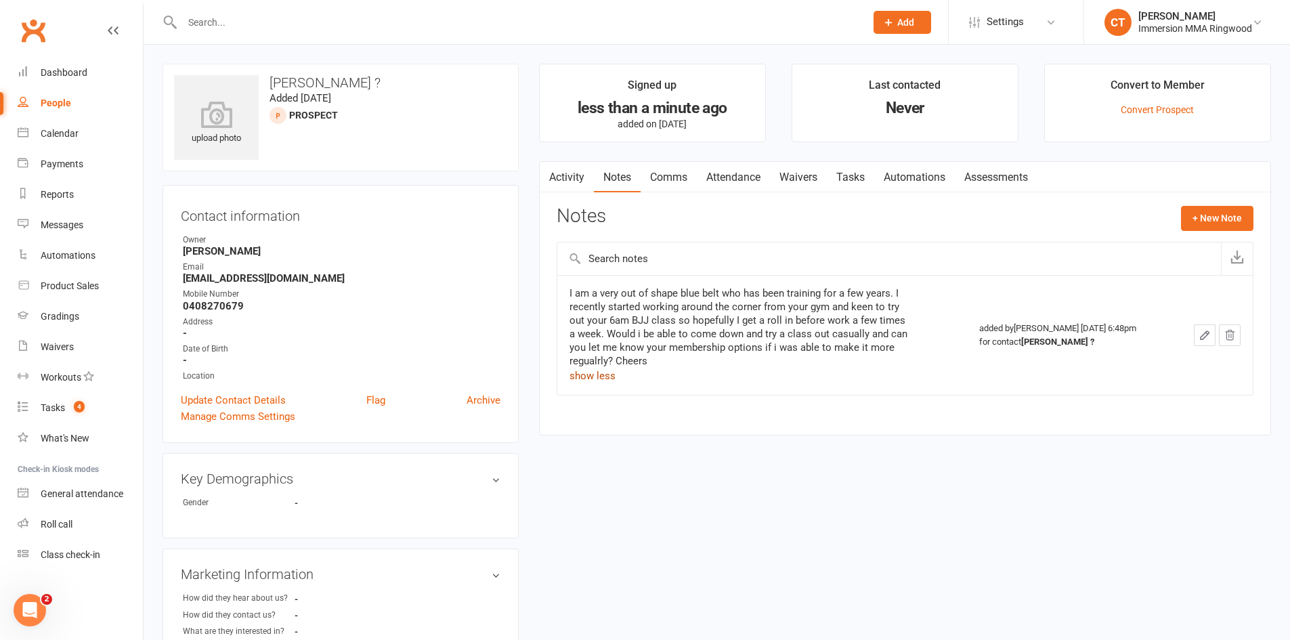
click at [672, 180] on link "Comms" at bounding box center [669, 177] width 56 height 31
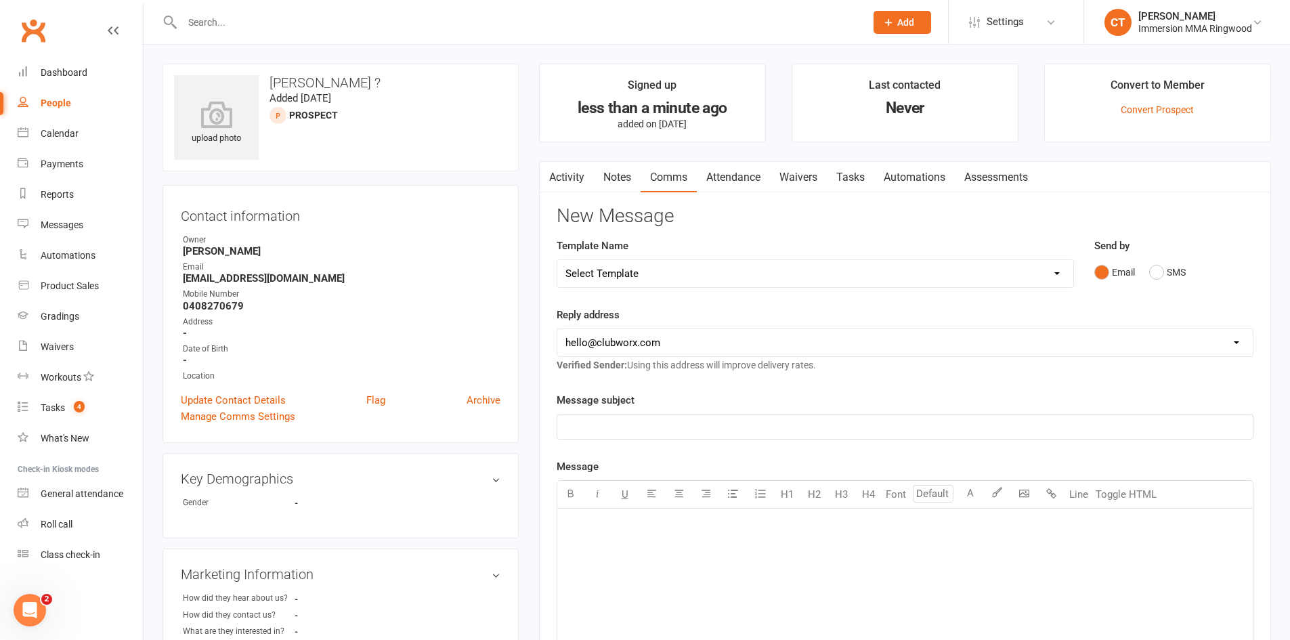
click at [731, 167] on link "Attendance" at bounding box center [733, 177] width 73 height 31
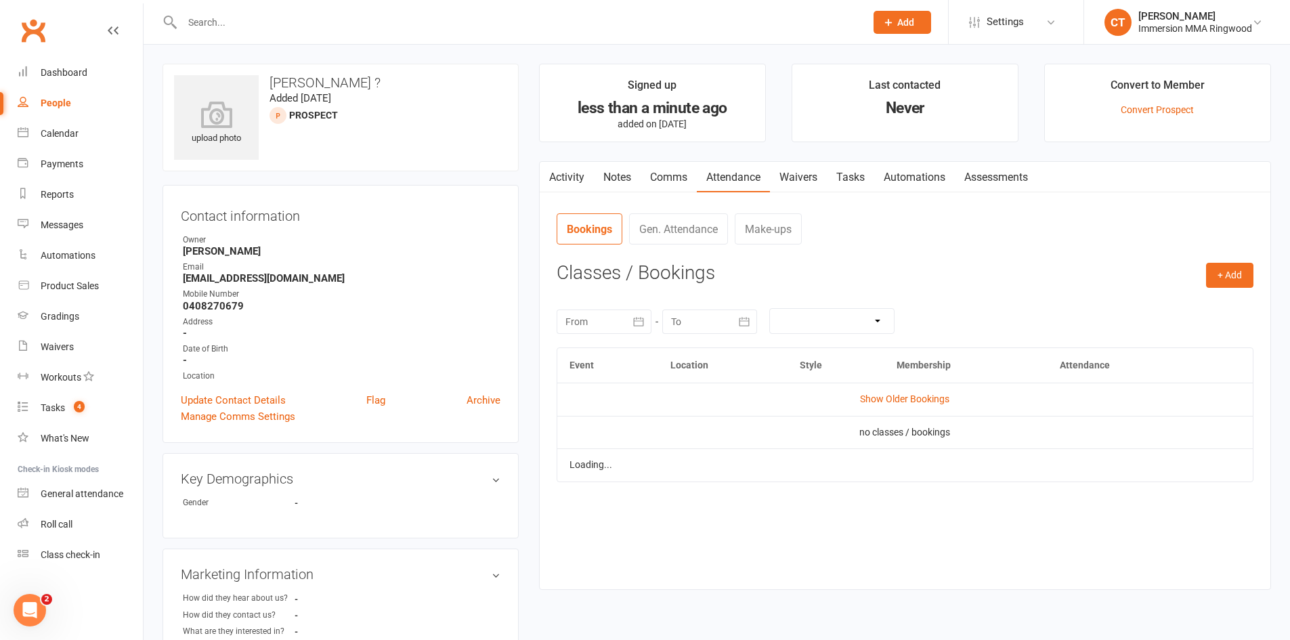
click at [688, 178] on link "Comms" at bounding box center [669, 177] width 56 height 31
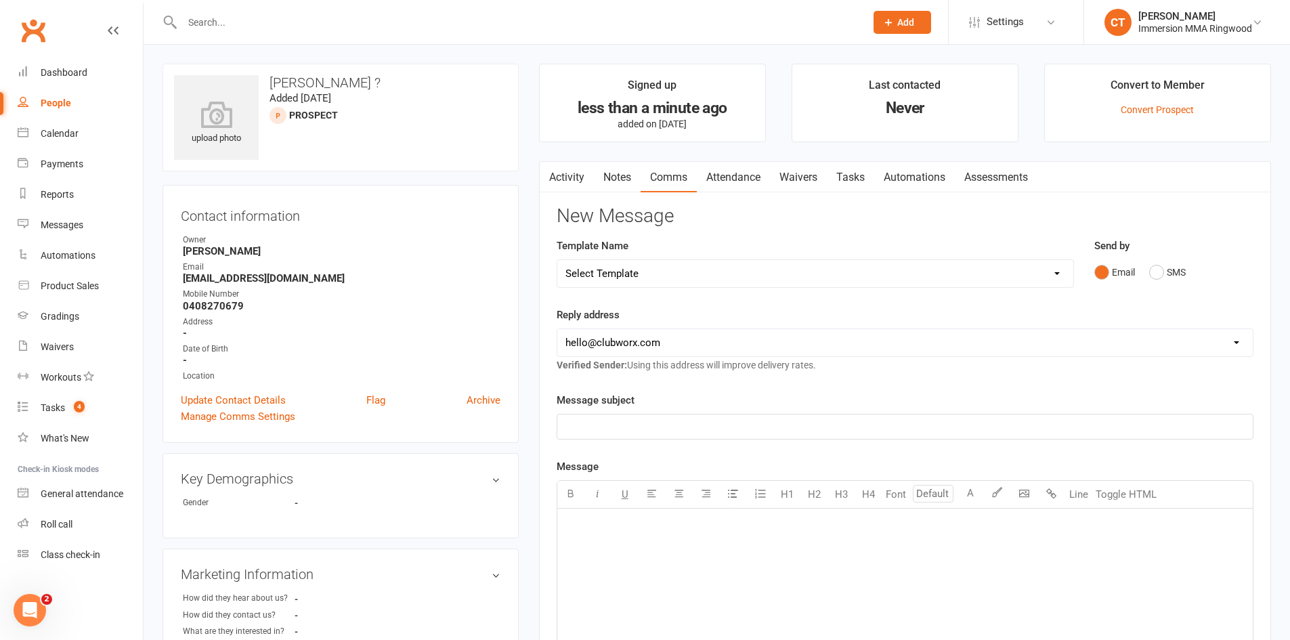
click at [615, 180] on link "Notes" at bounding box center [617, 177] width 47 height 31
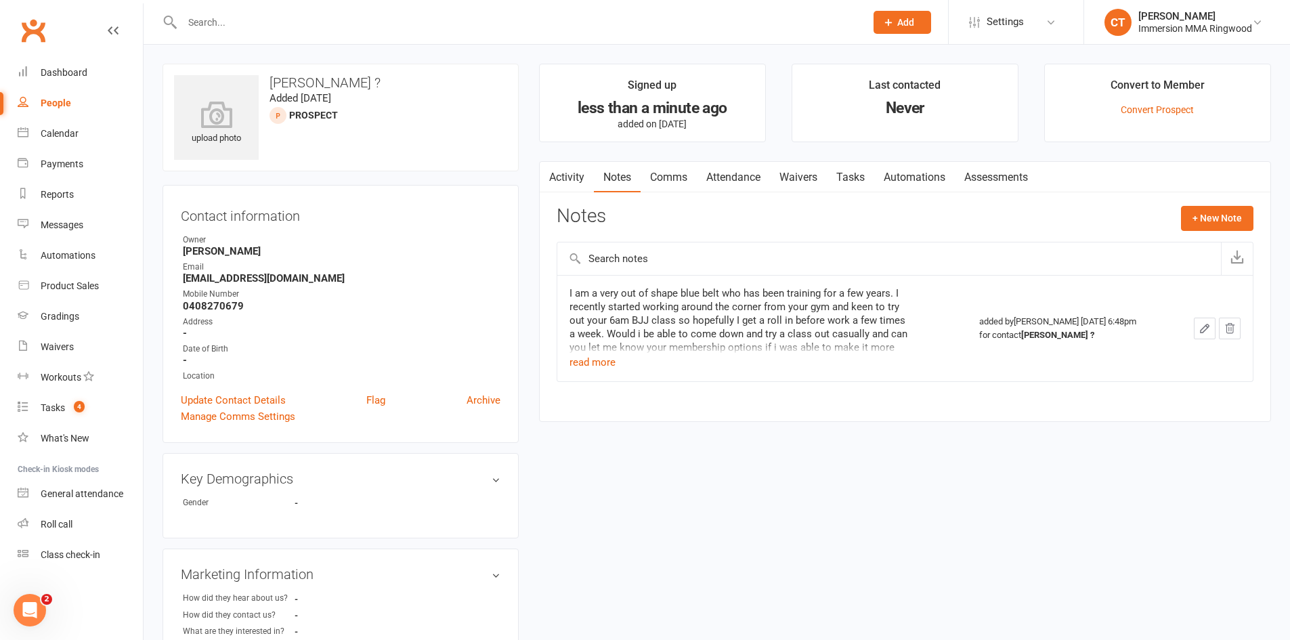
click at [587, 184] on link "Activity" at bounding box center [567, 177] width 54 height 31
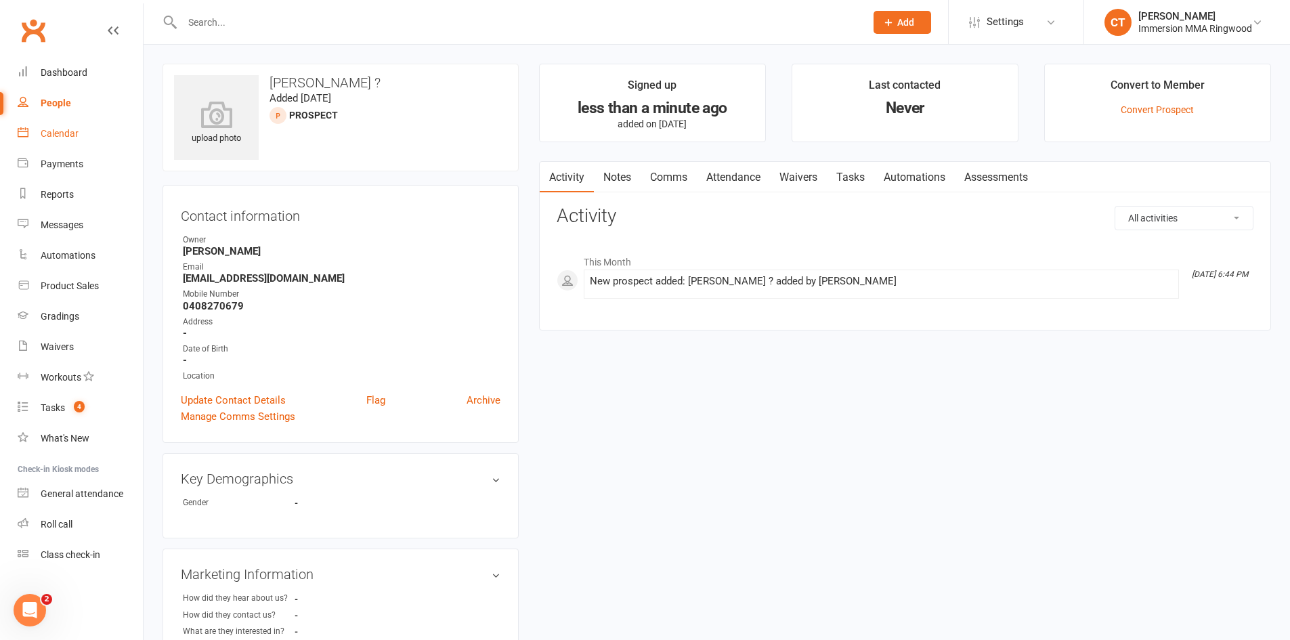
click at [98, 144] on link "Calendar" at bounding box center [80, 134] width 125 height 30
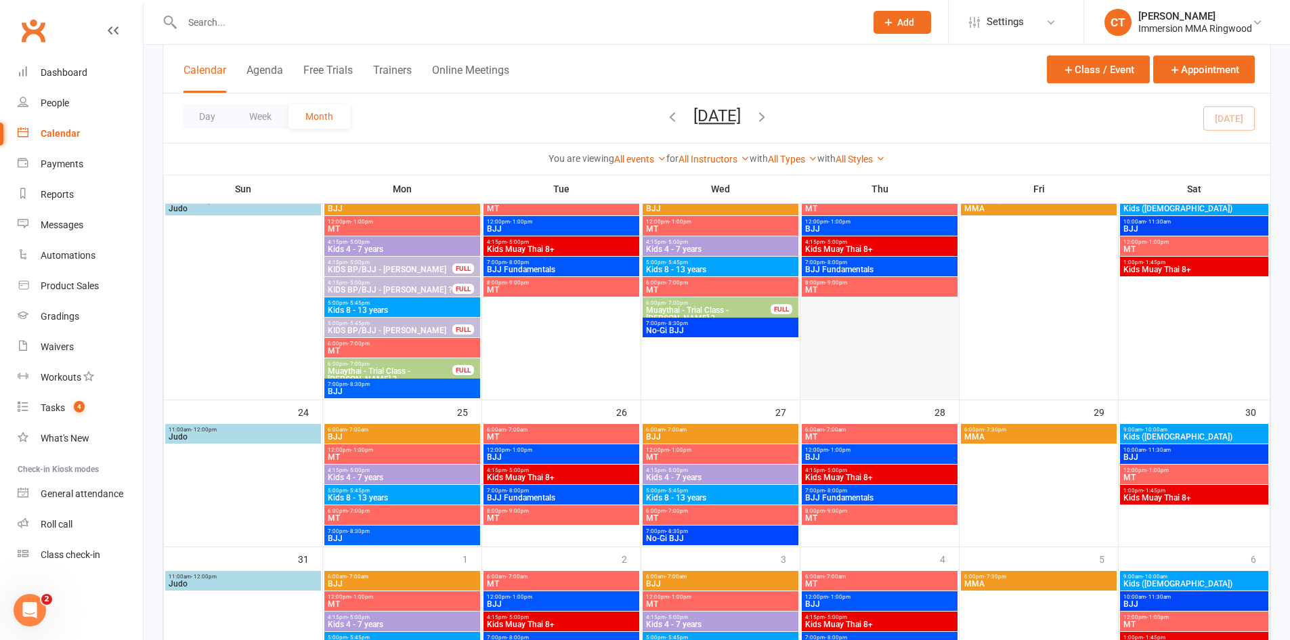
scroll to position [757, 0]
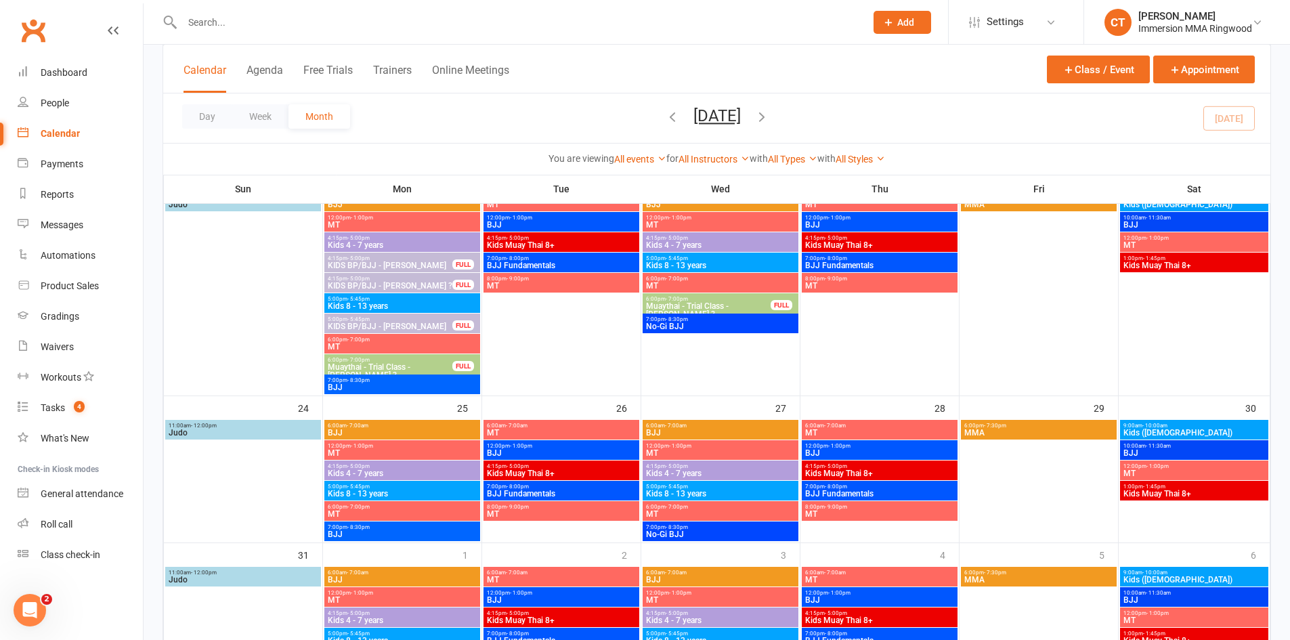
click at [345, 39] on div at bounding box center [509, 22] width 693 height 44
click at [346, 28] on input "text" at bounding box center [517, 22] width 678 height 19
paste input "[PERSON_NAME]"
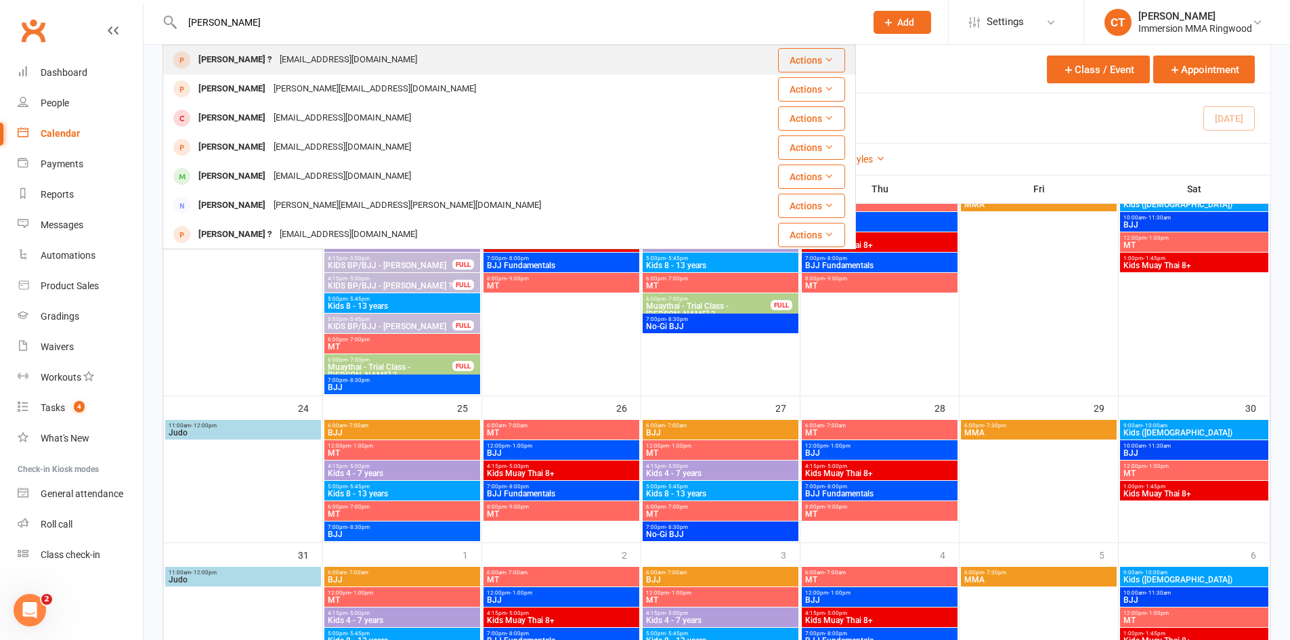
type input "[PERSON_NAME]"
click at [322, 54] on div "[EMAIL_ADDRESS][DOMAIN_NAME]" at bounding box center [349, 60] width 146 height 20
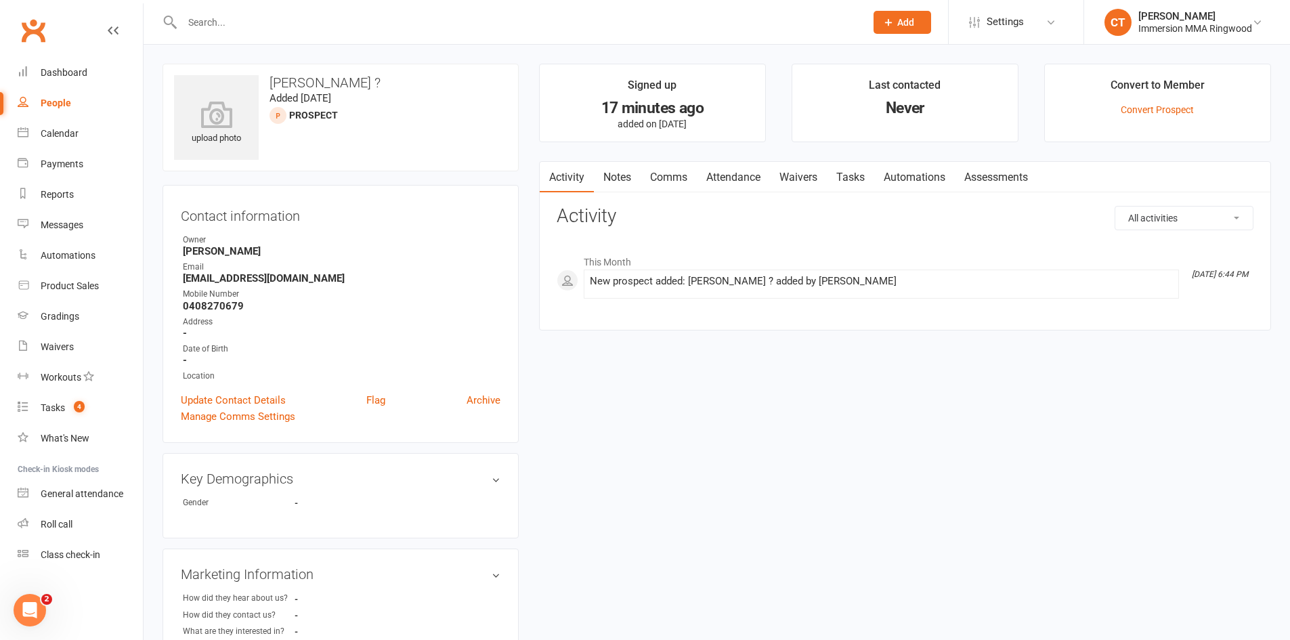
click at [626, 196] on div "Activity Notes Comms Attendance Waivers Tasks Automations Assessments All activ…" at bounding box center [905, 246] width 732 height 170
click at [647, 183] on link "Comms" at bounding box center [669, 177] width 56 height 31
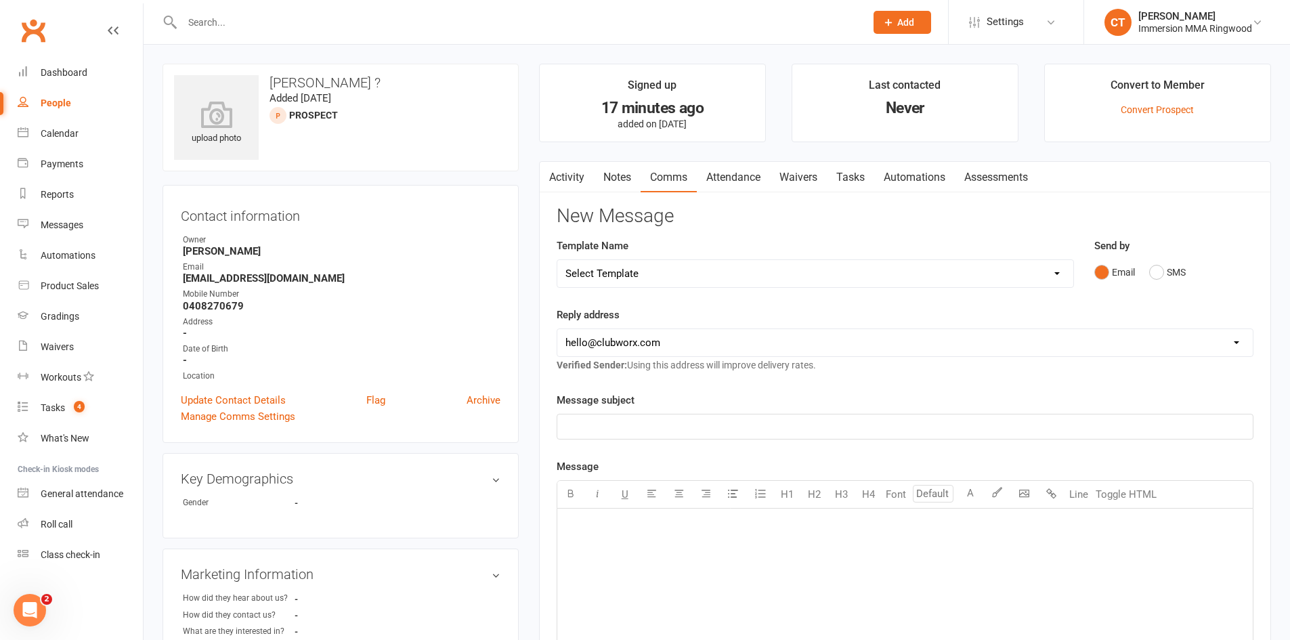
click at [727, 163] on link "Attendance" at bounding box center [733, 177] width 73 height 31
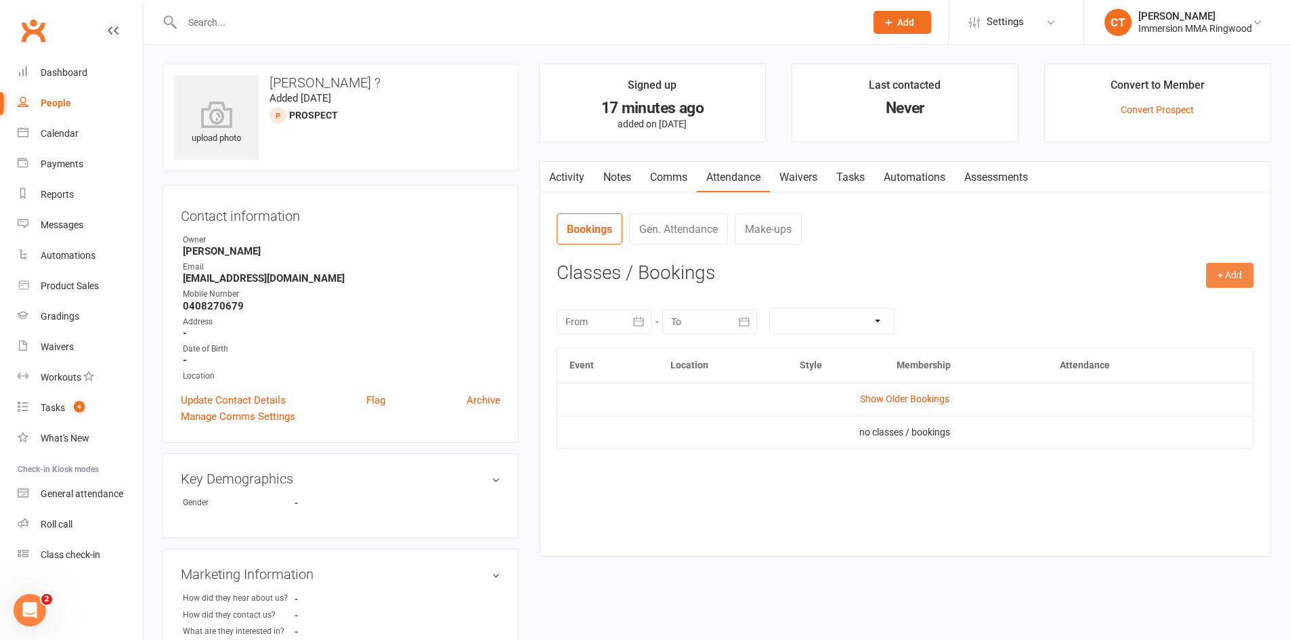
click at [1207, 268] on button "+ Add" at bounding box center [1229, 275] width 47 height 24
click at [1208, 322] on link "Add Appointment" at bounding box center [1186, 333] width 134 height 27
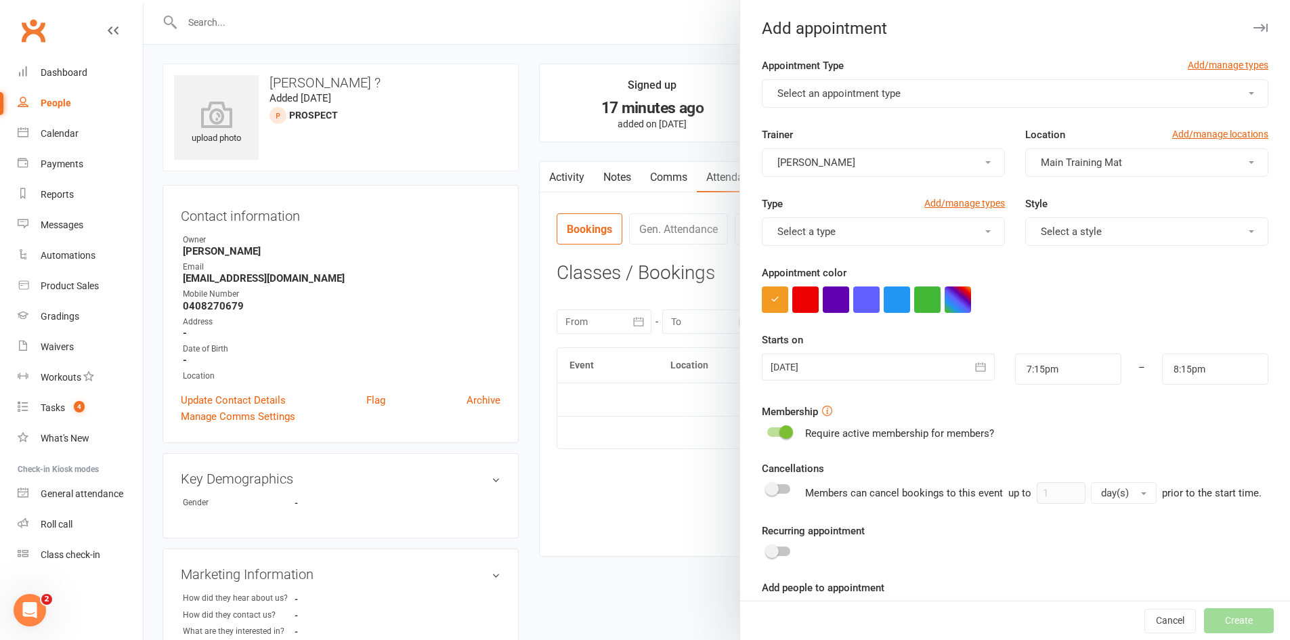
click at [910, 102] on button "Select an appointment type" at bounding box center [1015, 93] width 507 height 28
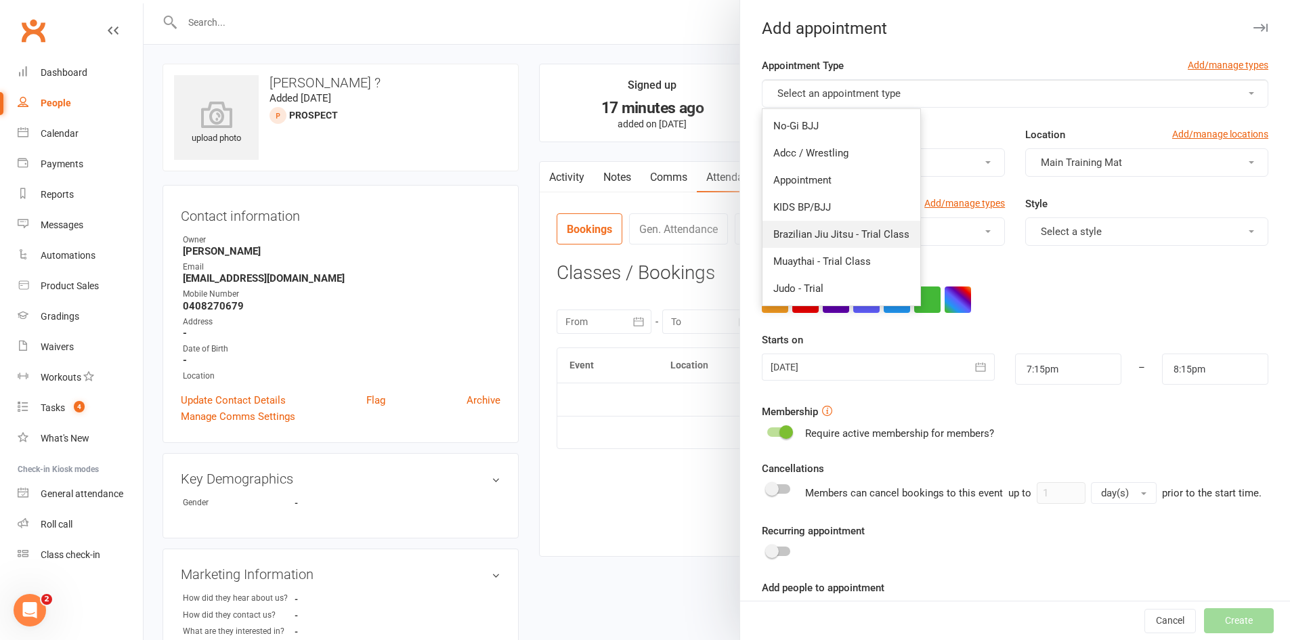
click at [866, 233] on span "Brazilian Jiu Jitsu - Trial Class" at bounding box center [841, 234] width 136 height 12
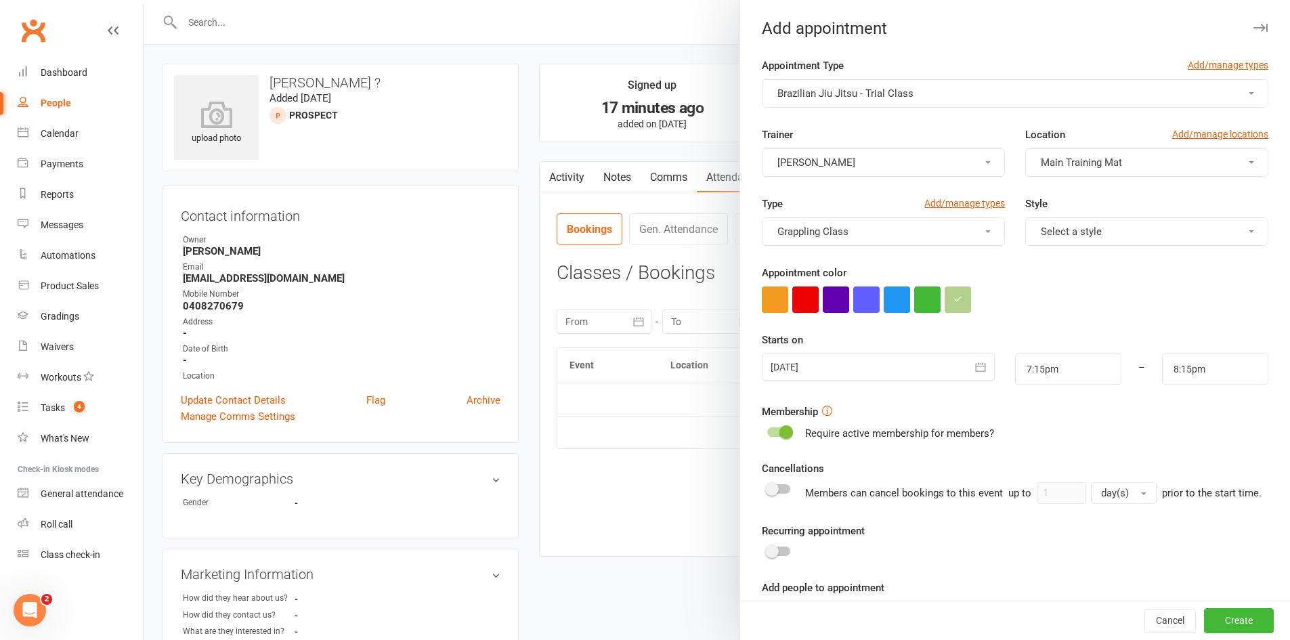
click at [896, 87] on span "Brazilian Jiu Jitsu - Trial Class" at bounding box center [845, 93] width 136 height 12
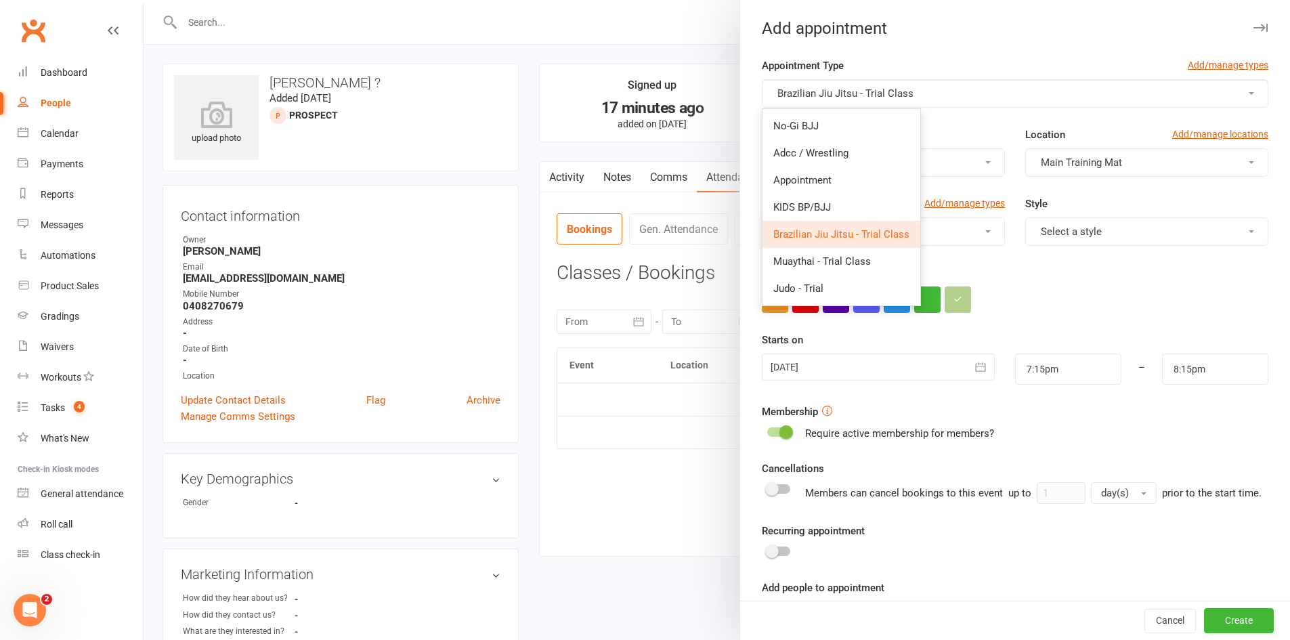
click at [1027, 225] on button "Select a style" at bounding box center [1146, 231] width 243 height 28
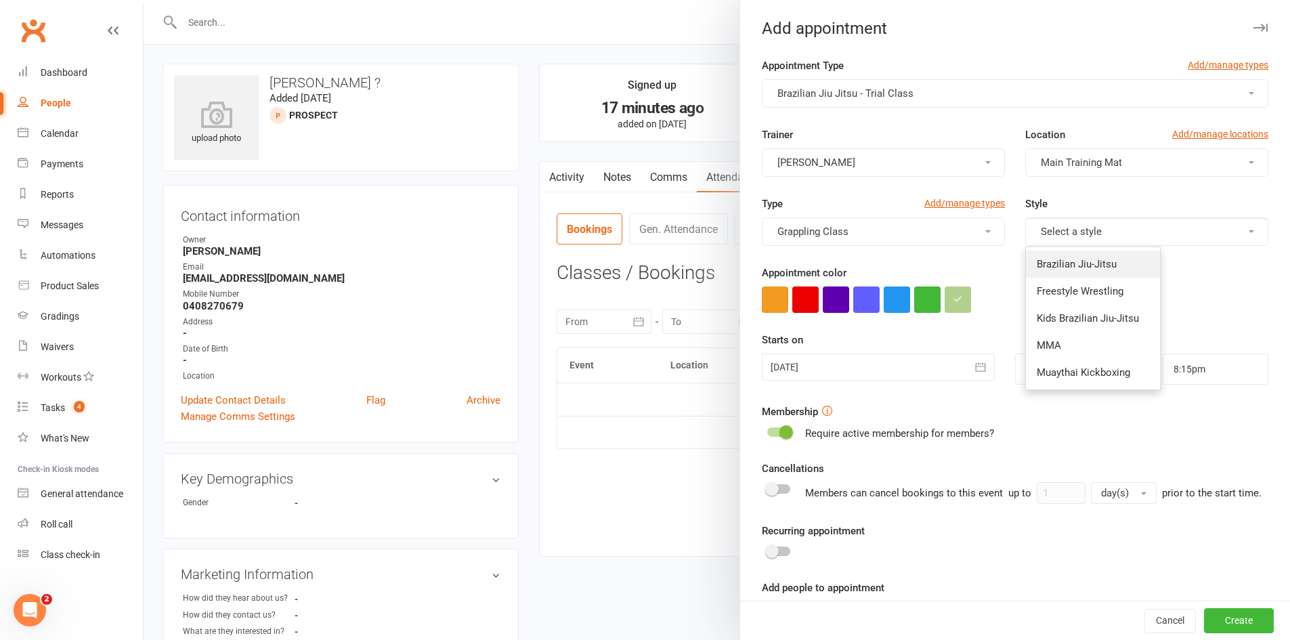
click at [1084, 268] on span "Brazilian Jiu-Jitsu" at bounding box center [1077, 264] width 80 height 12
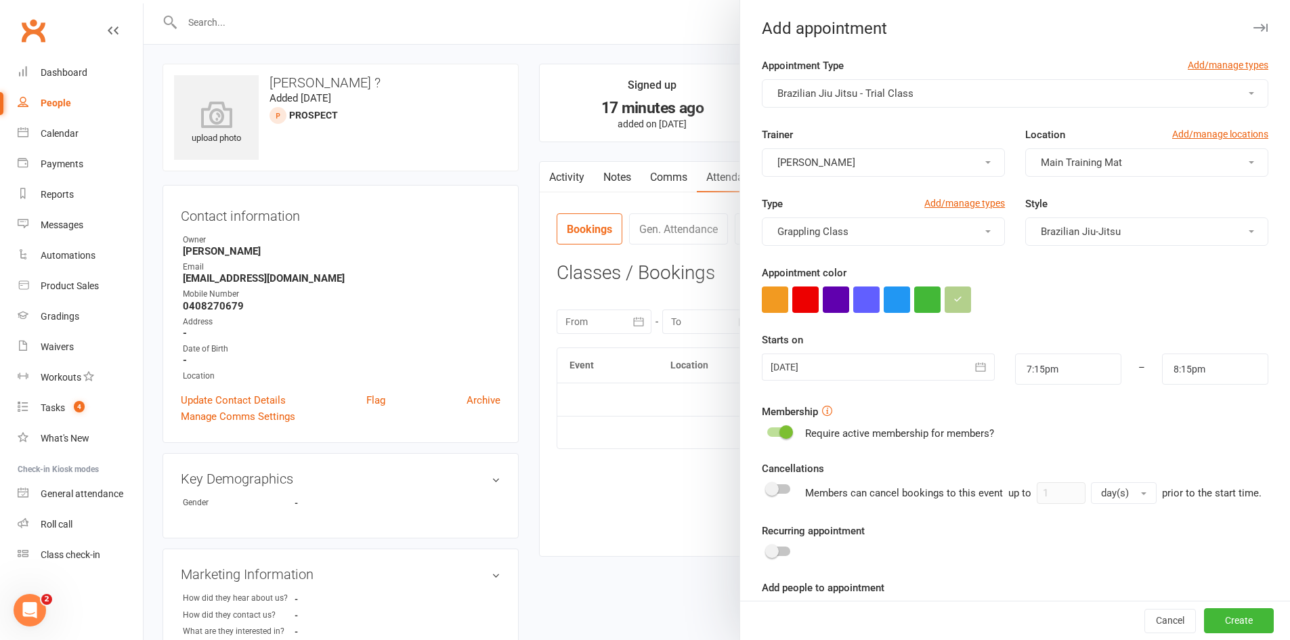
click at [929, 361] on div at bounding box center [878, 367] width 232 height 27
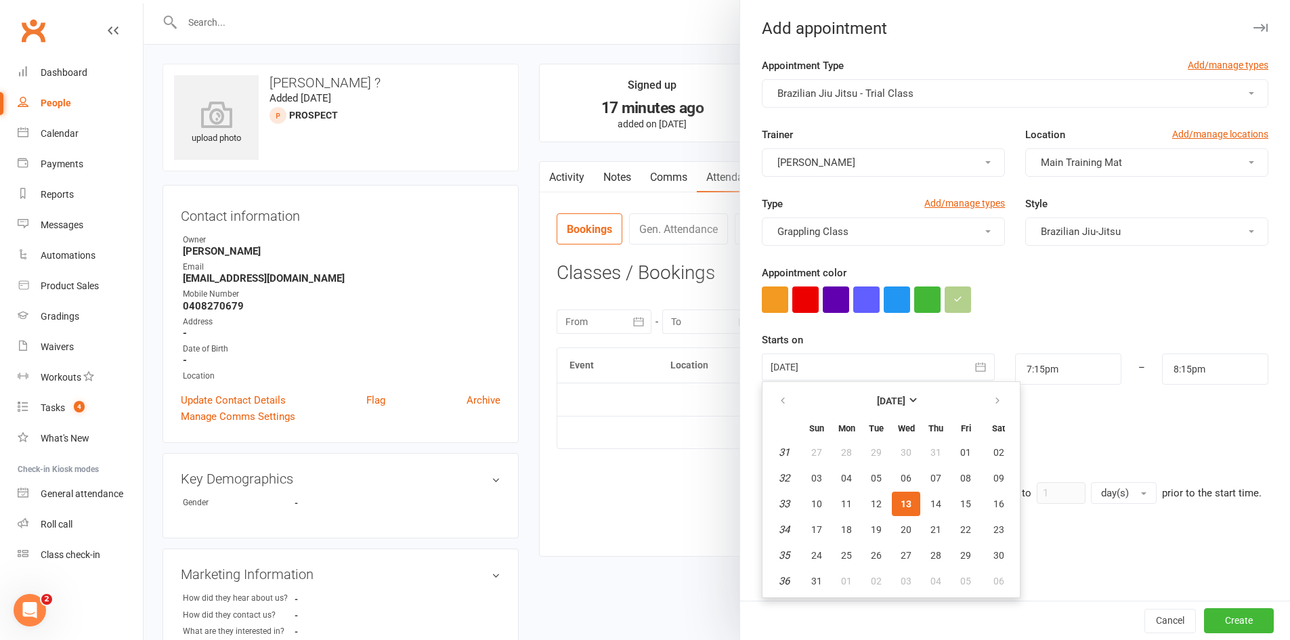
scroll to position [102, 0]
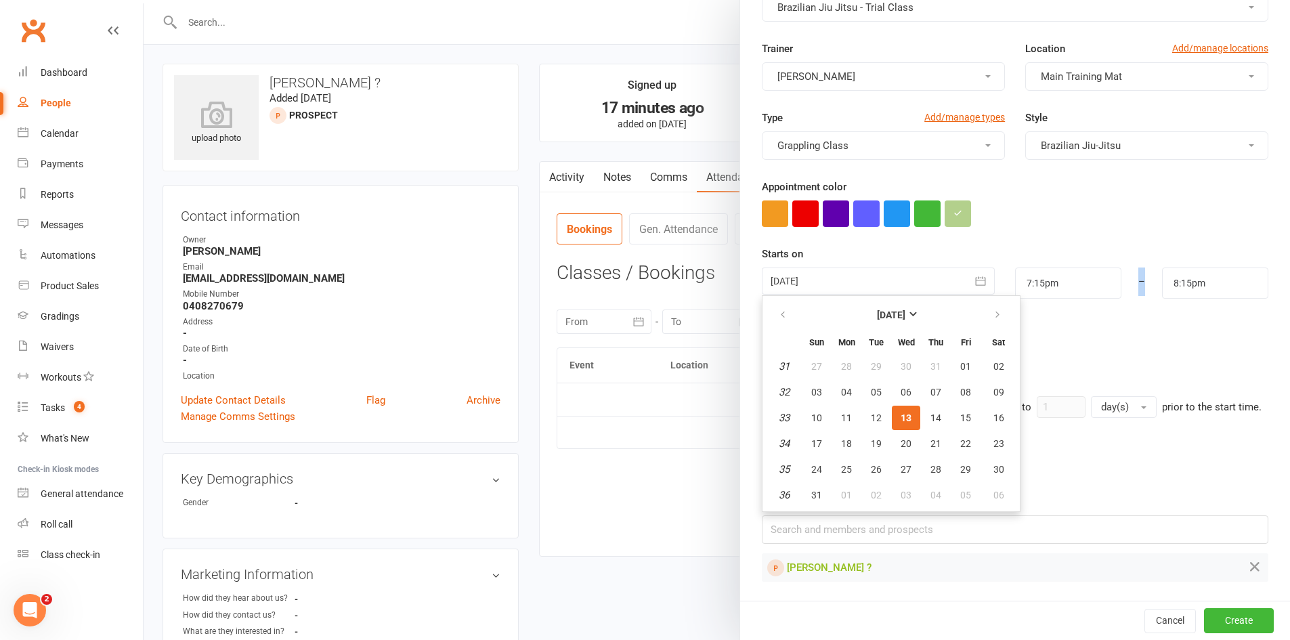
drag, startPoint x: 1133, startPoint y: 268, endPoint x: 1114, endPoint y: 265, distance: 19.1
click at [1121, 268] on div "–" at bounding box center [1142, 283] width 42 height 31
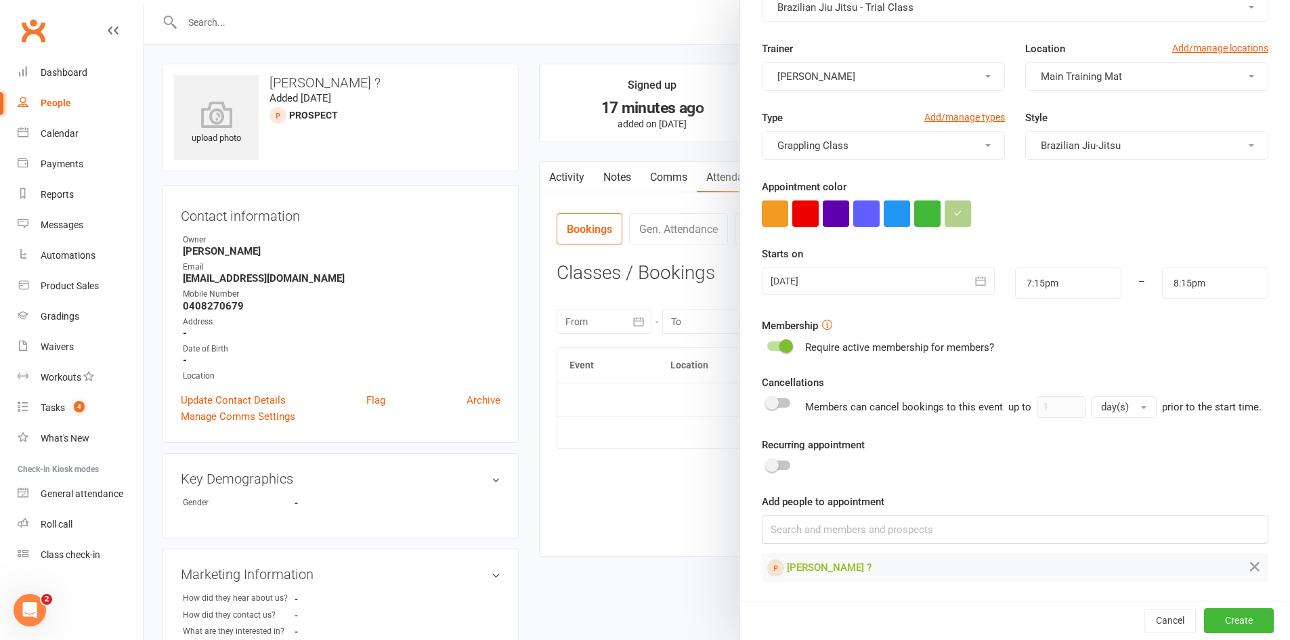
click at [1152, 282] on div "8:15pm" at bounding box center [1215, 283] width 127 height 31
click at [971, 276] on button "button" at bounding box center [981, 281] width 27 height 27
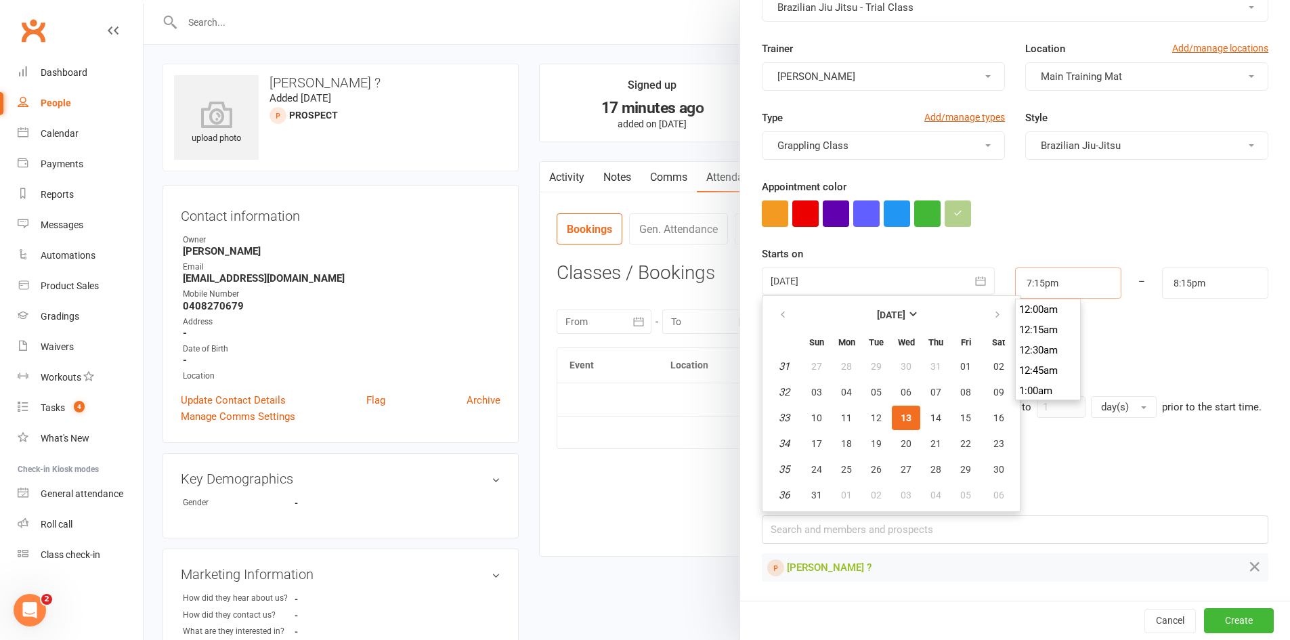
click at [1052, 273] on input "7:15pm" at bounding box center [1068, 283] width 106 height 31
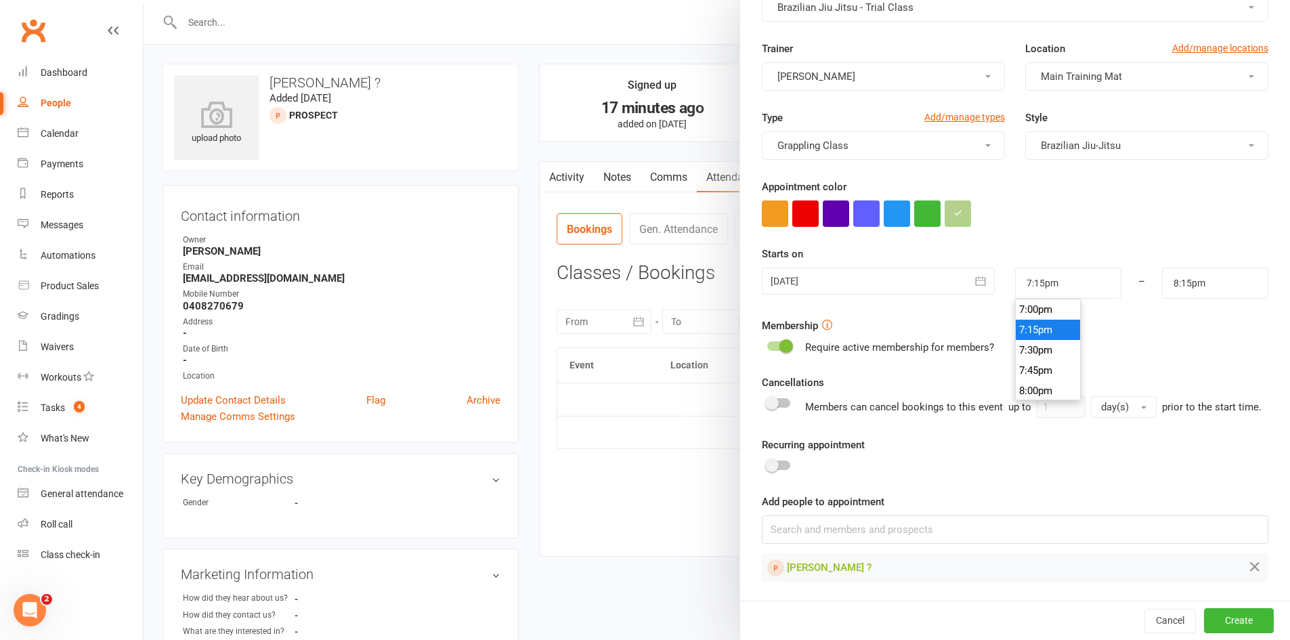
click at [1090, 295] on form "Appointment Type Add/manage types Brazilian Jiu Jitsu - Trial Class Trainer Chr…" at bounding box center [1015, 277] width 507 height 610
click at [948, 270] on div at bounding box center [878, 281] width 232 height 27
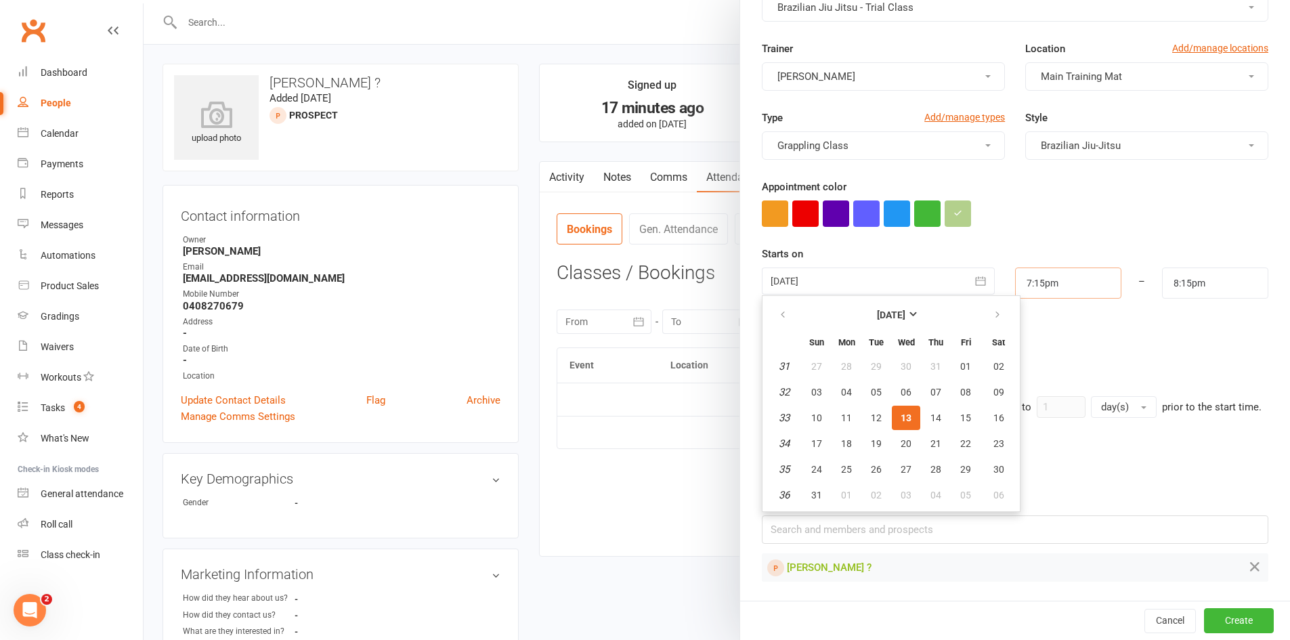
click at [1042, 270] on input "7:15pm" at bounding box center [1068, 283] width 106 height 31
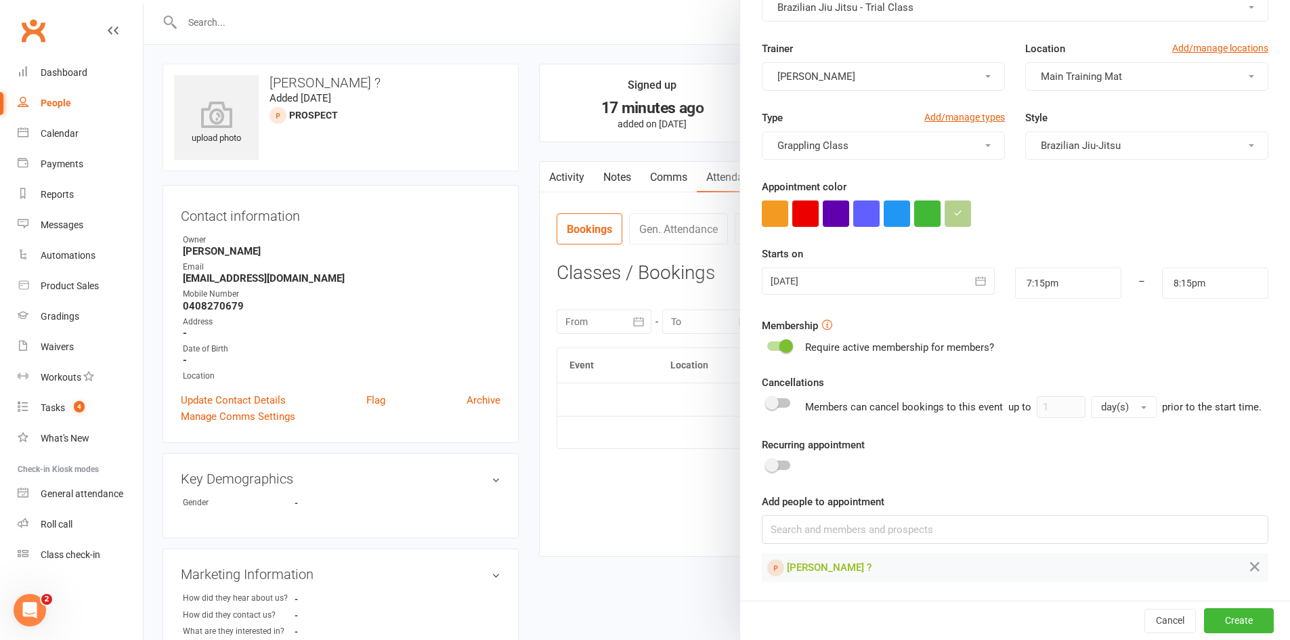
click at [1109, 301] on form "Appointment Type Add/manage types Brazilian Jiu Jitsu - Trial Class Trainer Chr…" at bounding box center [1015, 277] width 507 height 610
click at [1071, 268] on input "7:15pm" at bounding box center [1068, 283] width 106 height 31
type input "6:00am"
type input "7:00am"
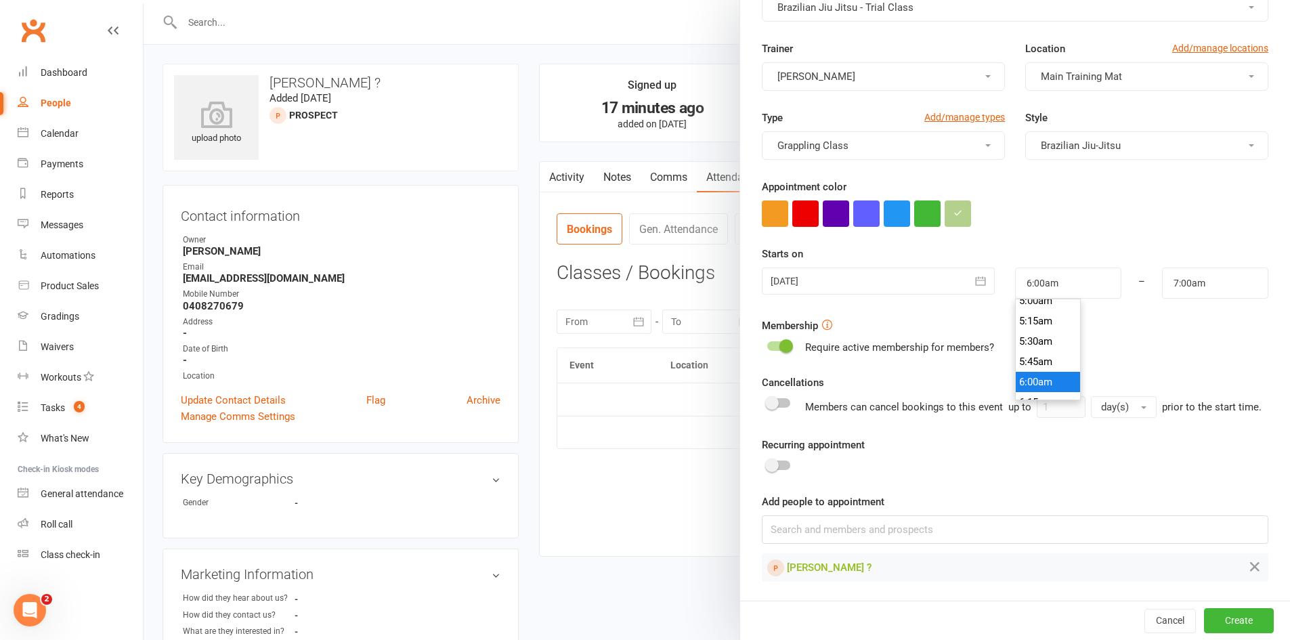
click at [1037, 372] on li "6:00am" at bounding box center [1048, 382] width 65 height 20
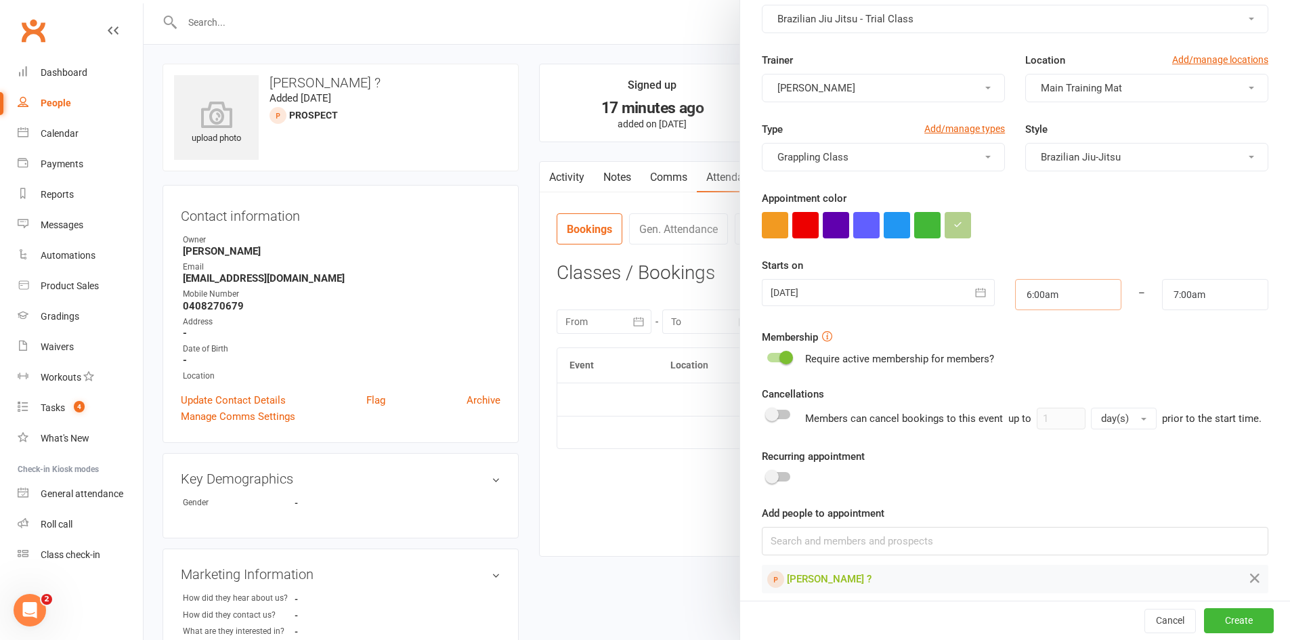
scroll to position [102, 0]
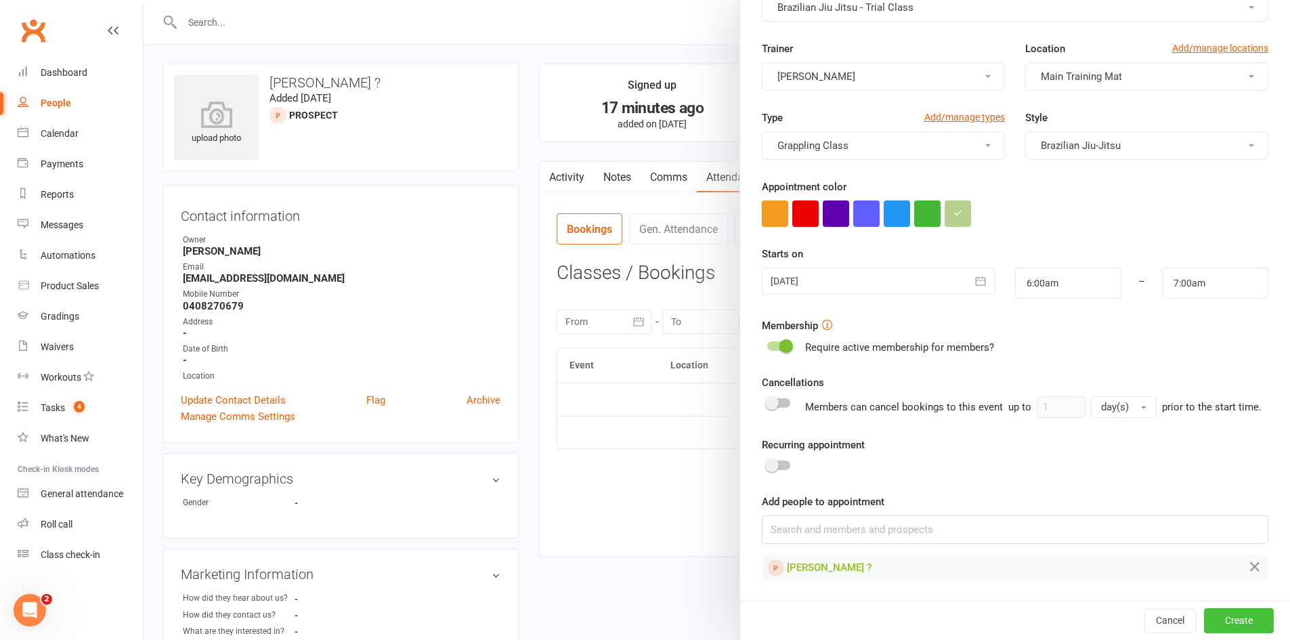
click at [1206, 612] on button "Create" at bounding box center [1239, 620] width 70 height 24
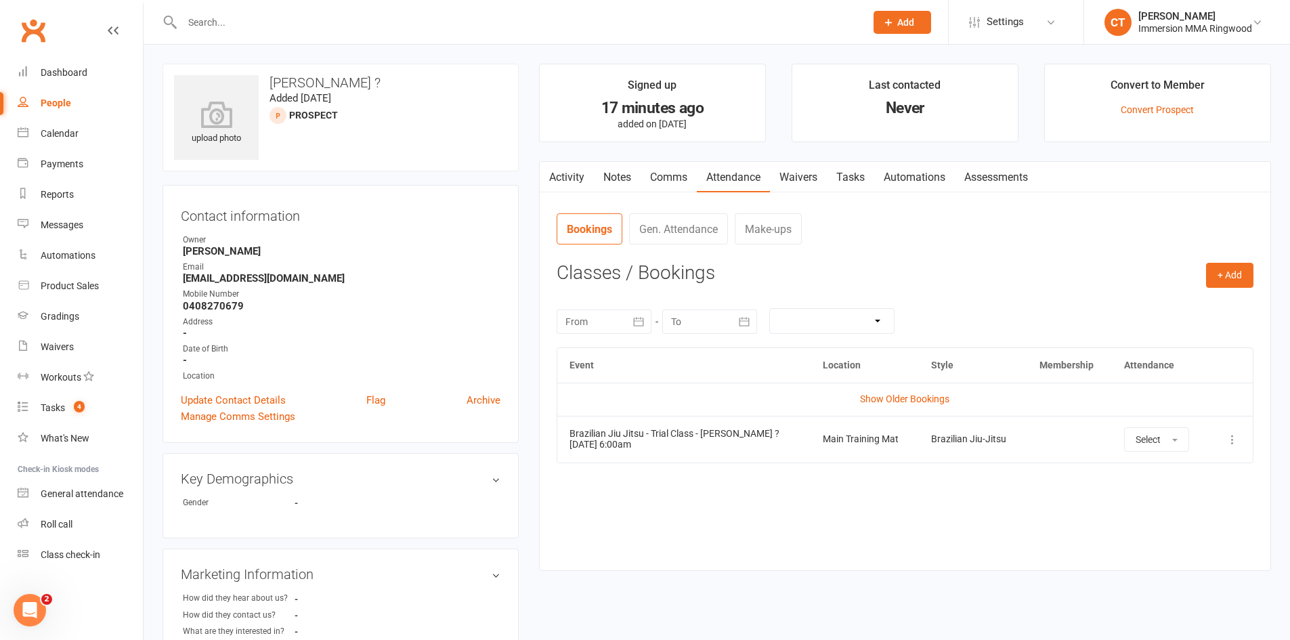
click at [349, 18] on input "text" at bounding box center [517, 22] width 678 height 19
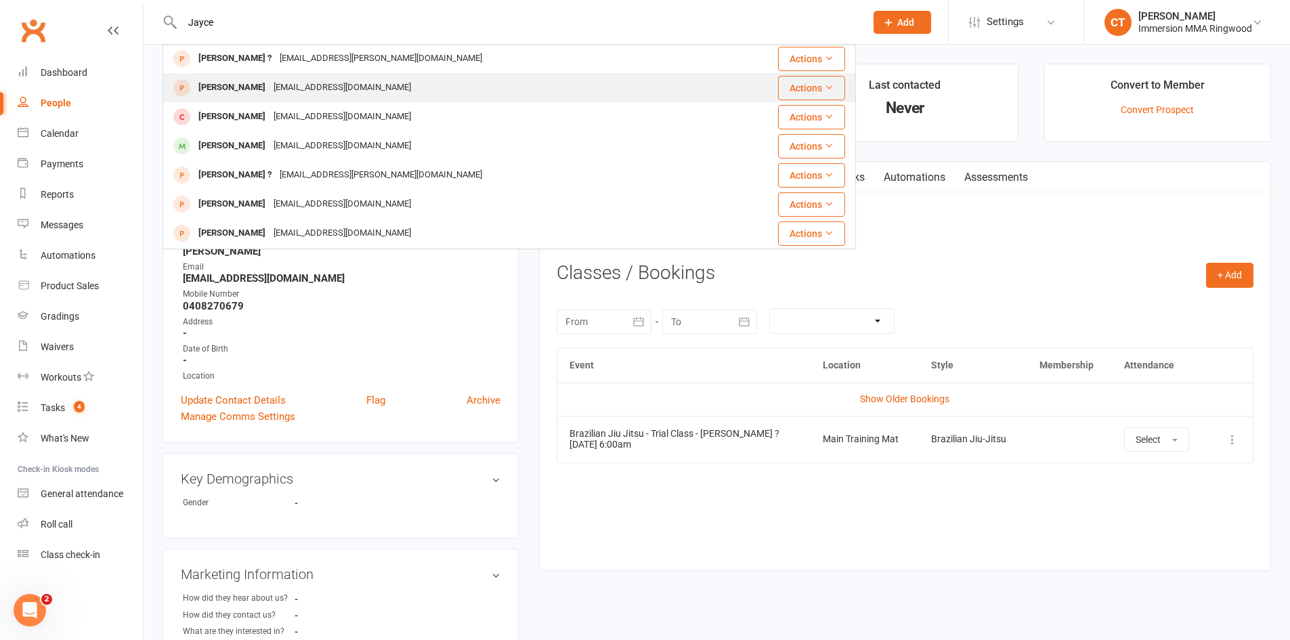
scroll to position [379, 0]
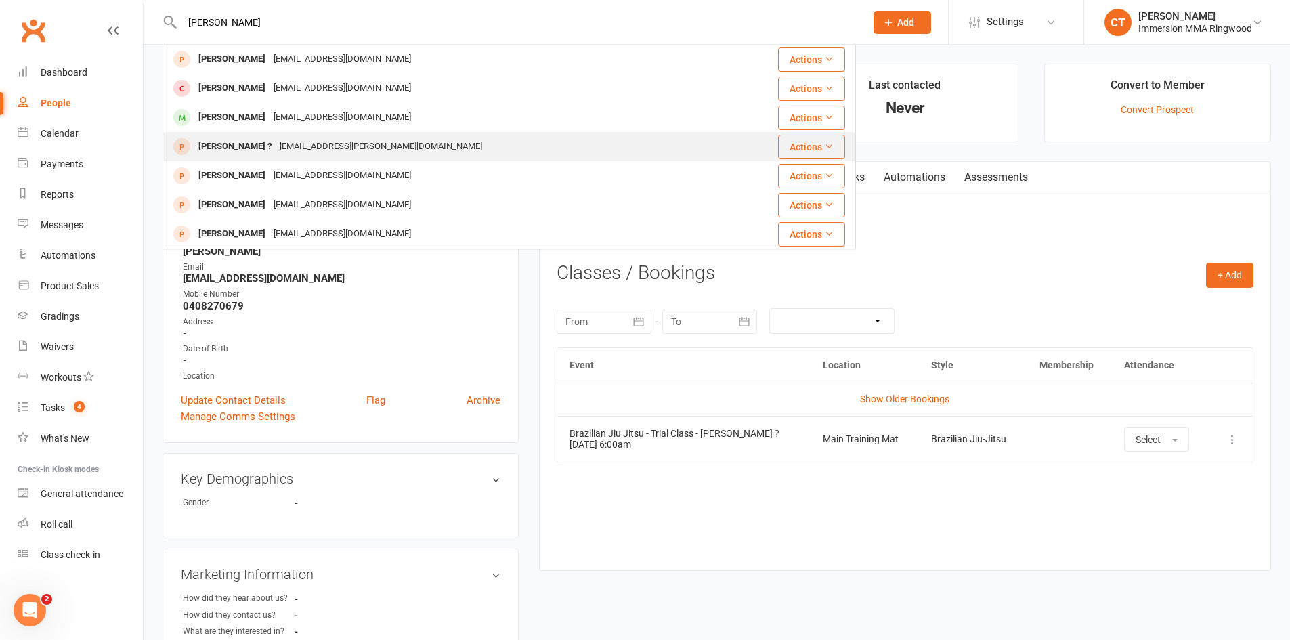
type input "J"
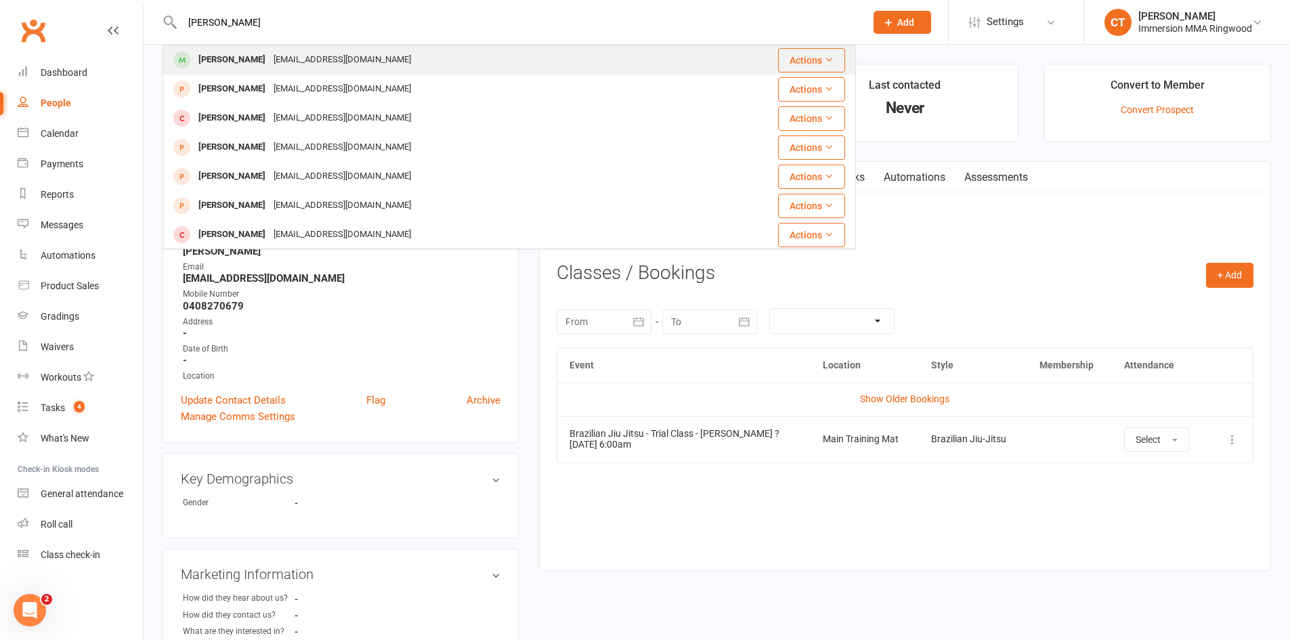
type input "sophia chrito"
click at [249, 67] on div "[PERSON_NAME]" at bounding box center [231, 60] width 75 height 20
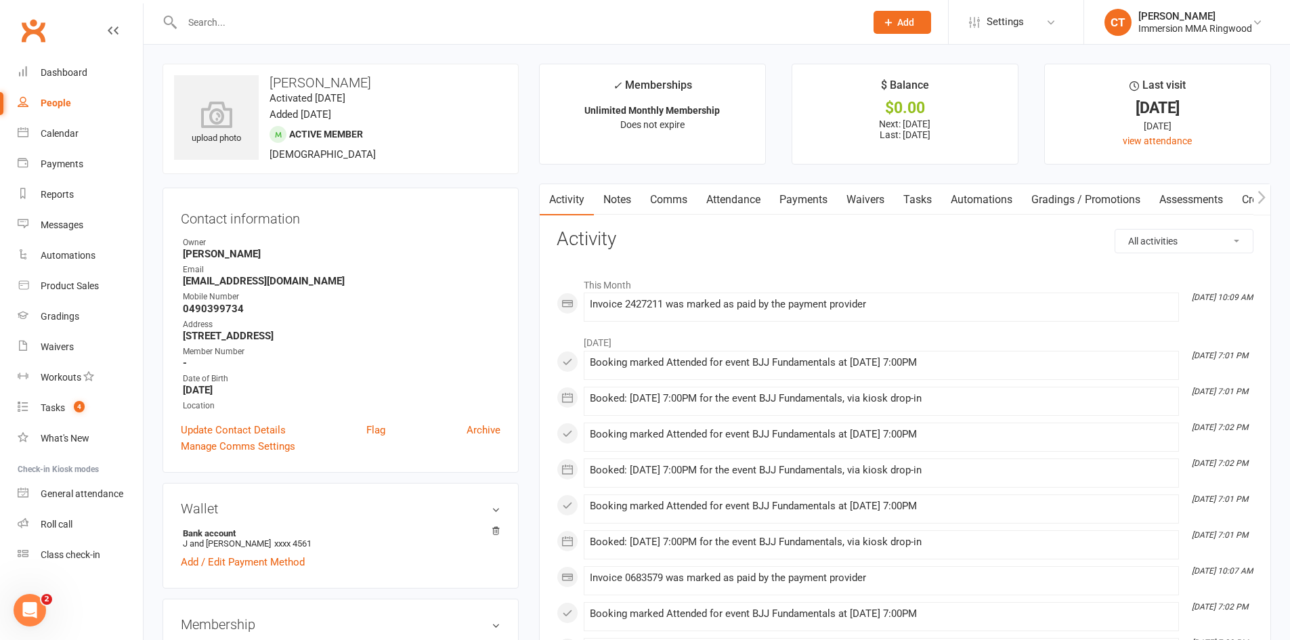
click at [803, 200] on link "Payments" at bounding box center [803, 199] width 67 height 31
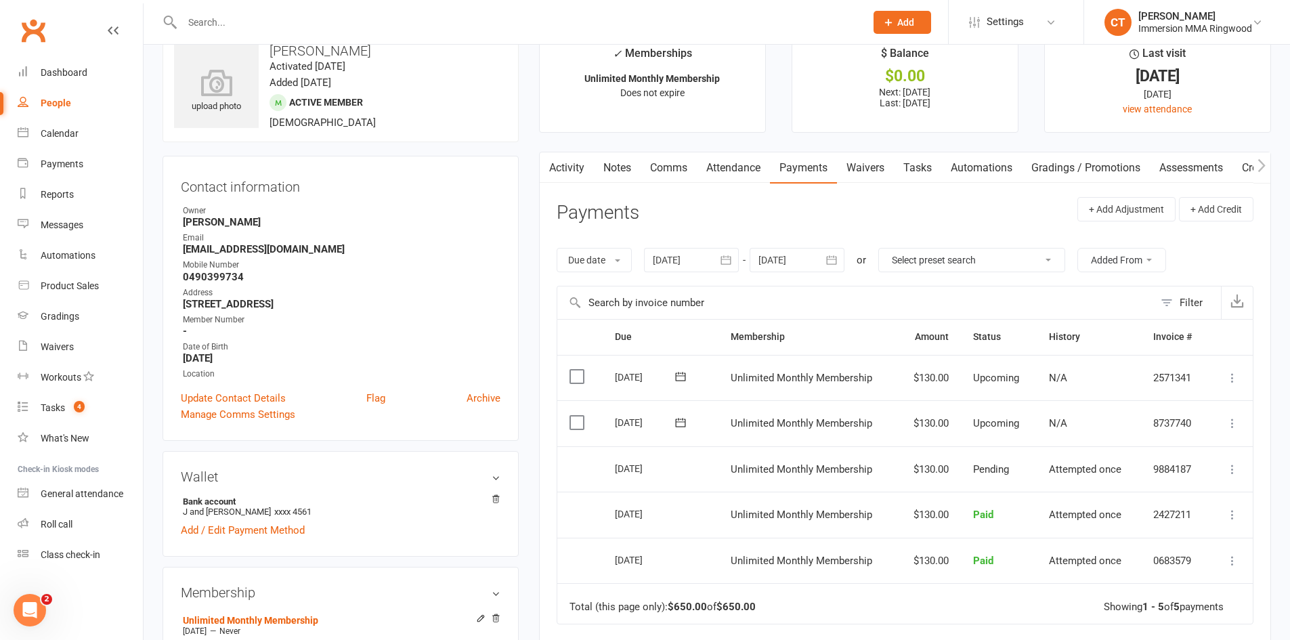
scroll to position [43, 0]
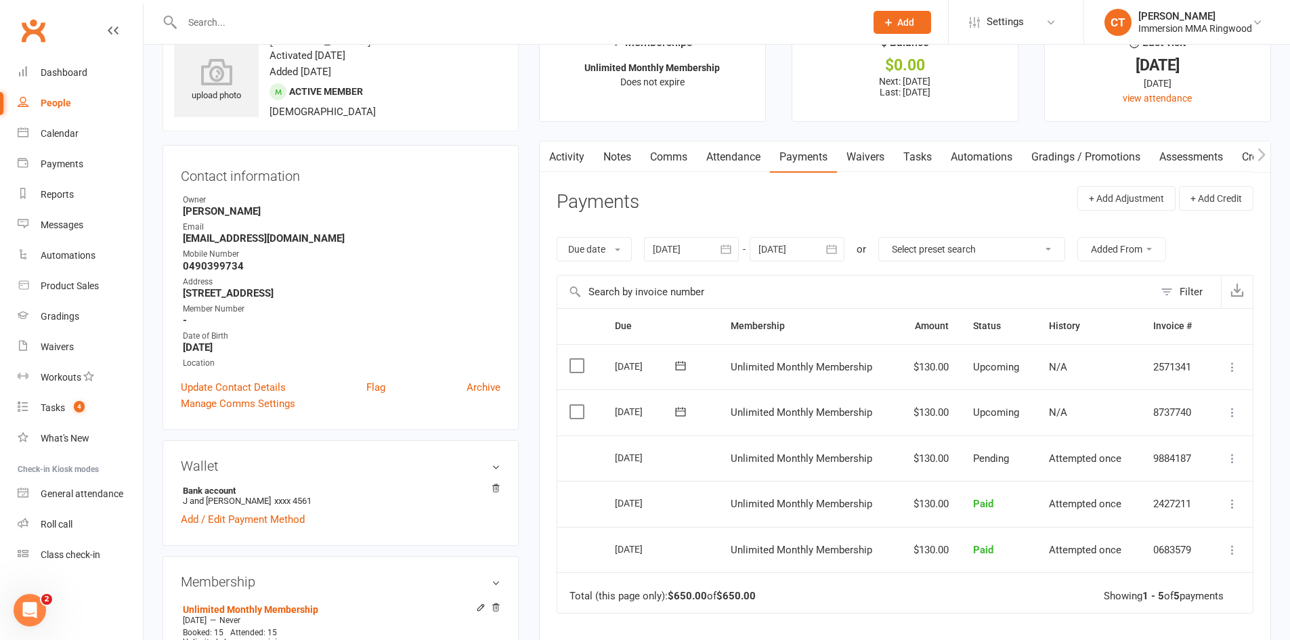
click at [666, 156] on link "Comms" at bounding box center [669, 157] width 56 height 31
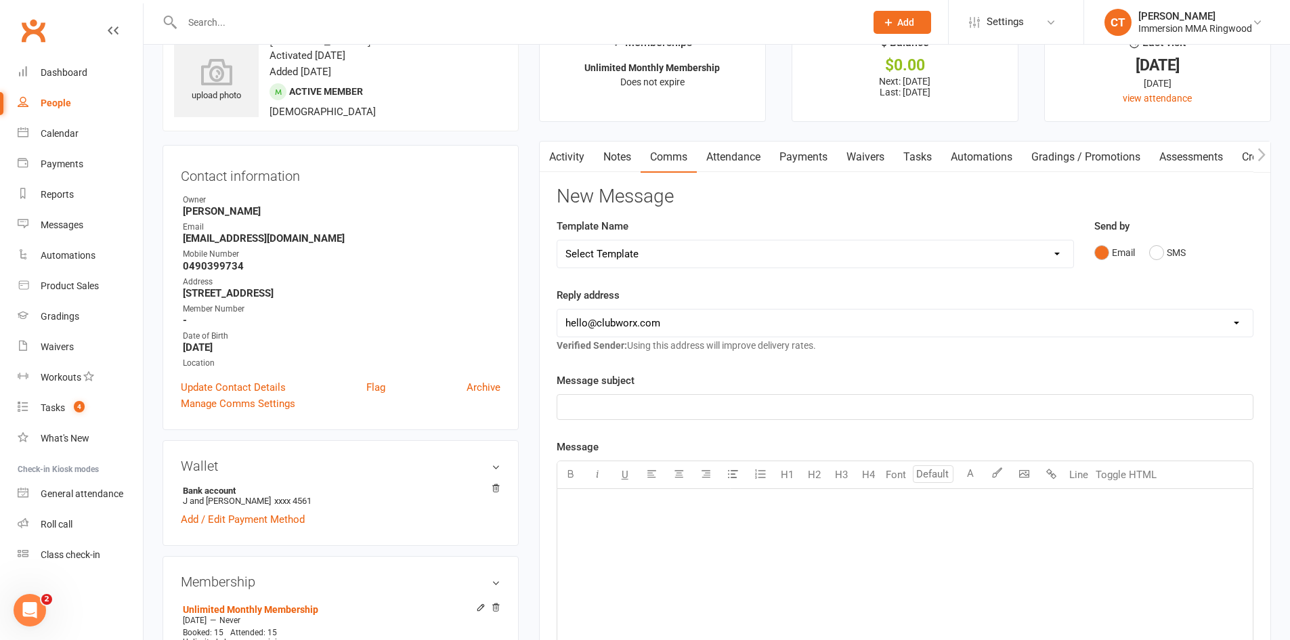
click at [661, 252] on select "Select Template [SMS] [PERSON_NAME] - Call back message [SMS] Mark- Call back m…" at bounding box center [815, 253] width 516 height 27
select select "7"
click at [557, 240] on select "Select Template [SMS] [PERSON_NAME] - Call back message [SMS] Mark- Call back m…" at bounding box center [815, 253] width 516 height 27
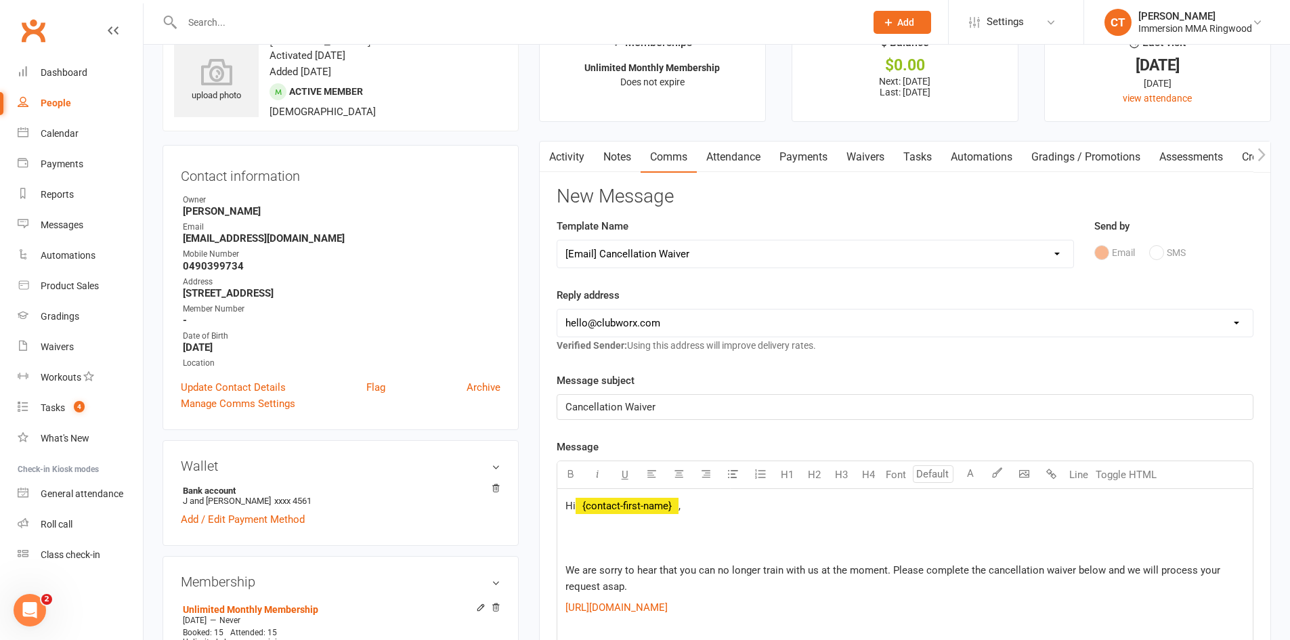
click at [622, 321] on select "hello@clubworx.com ringwood@immersionmma.com.au david@immersionmma.com.au lee@i…" at bounding box center [905, 322] width 696 height 27
select select "1"
click at [557, 309] on select "hello@clubworx.com ringwood@immersionmma.com.au david@immersionmma.com.au lee@i…" at bounding box center [905, 322] width 696 height 27
click at [855, 162] on link "Waivers" at bounding box center [865, 157] width 57 height 31
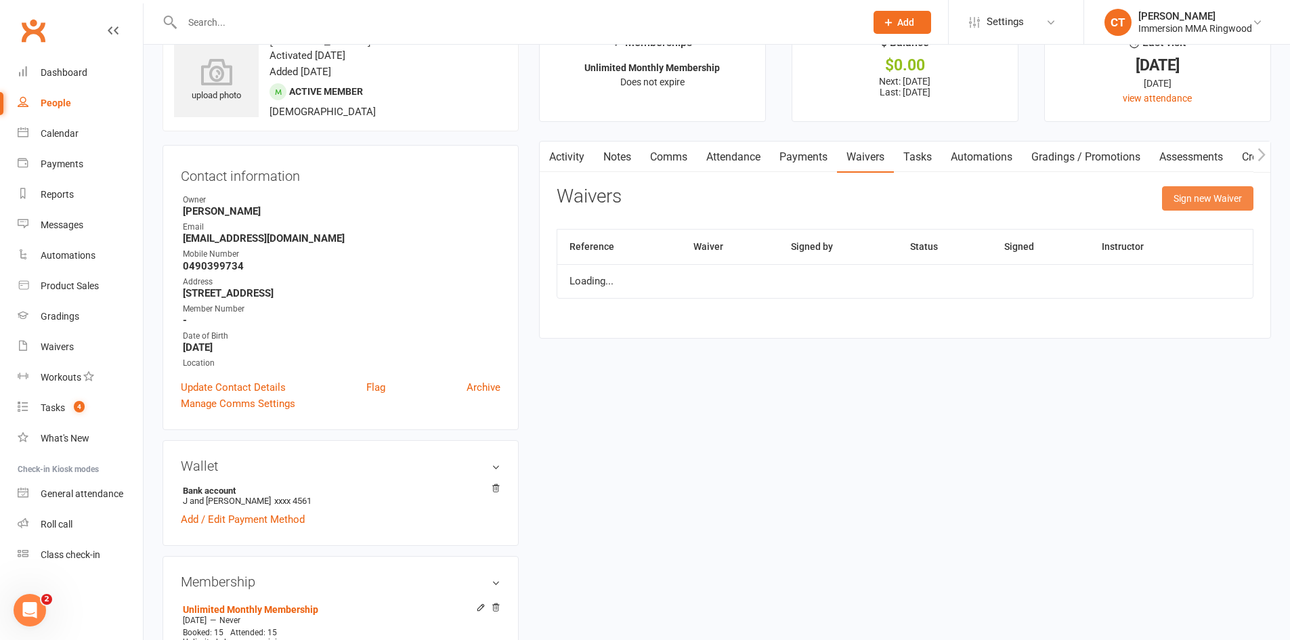
click at [1191, 200] on button "Sign new Waiver" at bounding box center [1207, 198] width 91 height 24
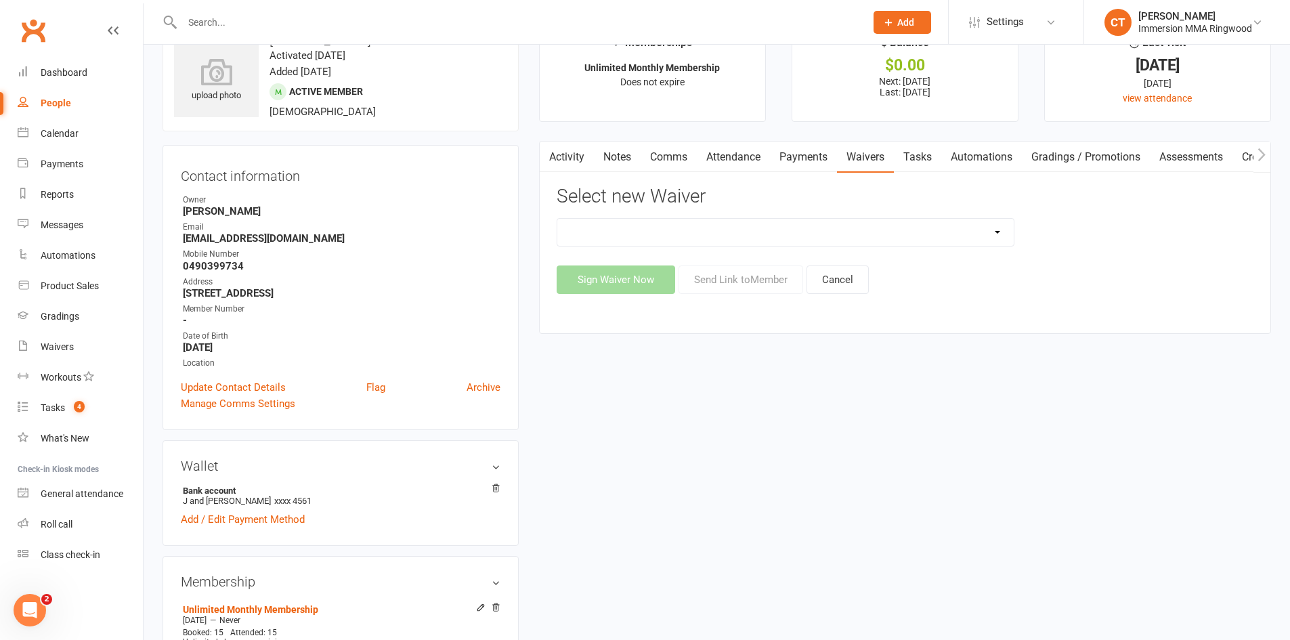
click at [624, 227] on select "Cancellation Waiver Lockdown Support Waiver Membership Waiver Direct Debit Memb…" at bounding box center [785, 232] width 456 height 27
select select "1168"
click at [557, 219] on select "Cancellation Waiver Lockdown Support Waiver Membership Waiver Direct Debit Memb…" at bounding box center [785, 232] width 456 height 27
click at [757, 268] on button "Send Link to Member" at bounding box center [741, 279] width 125 height 28
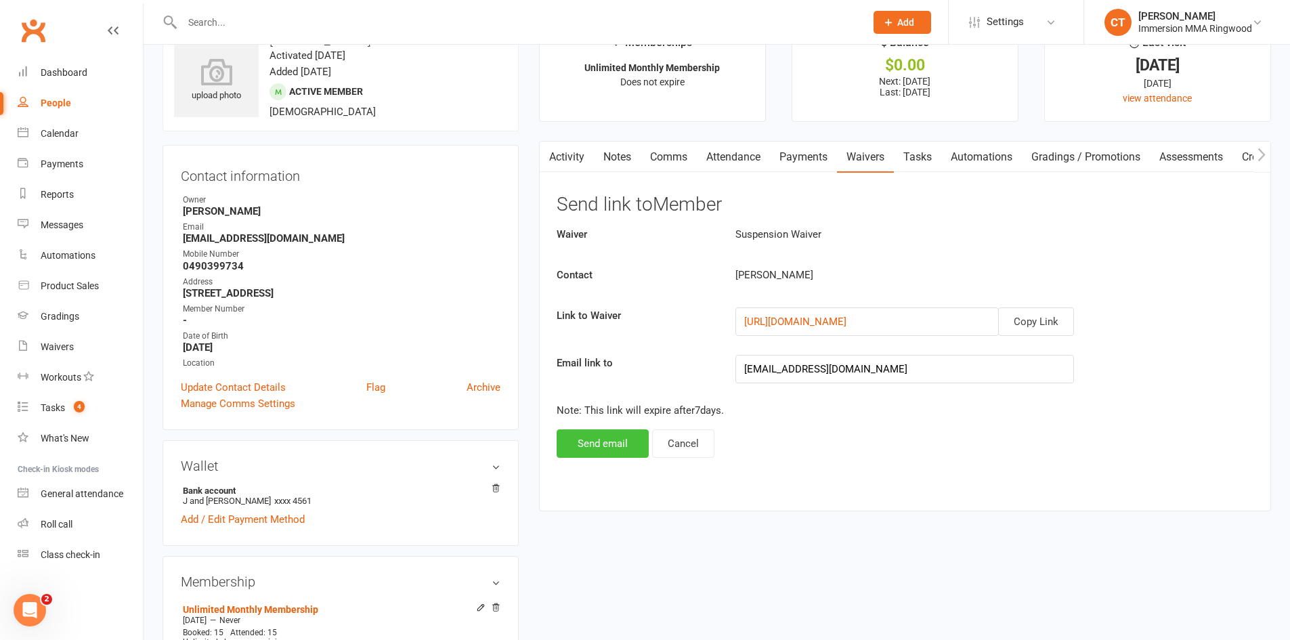
click at [587, 454] on button "Send email" at bounding box center [603, 443] width 92 height 28
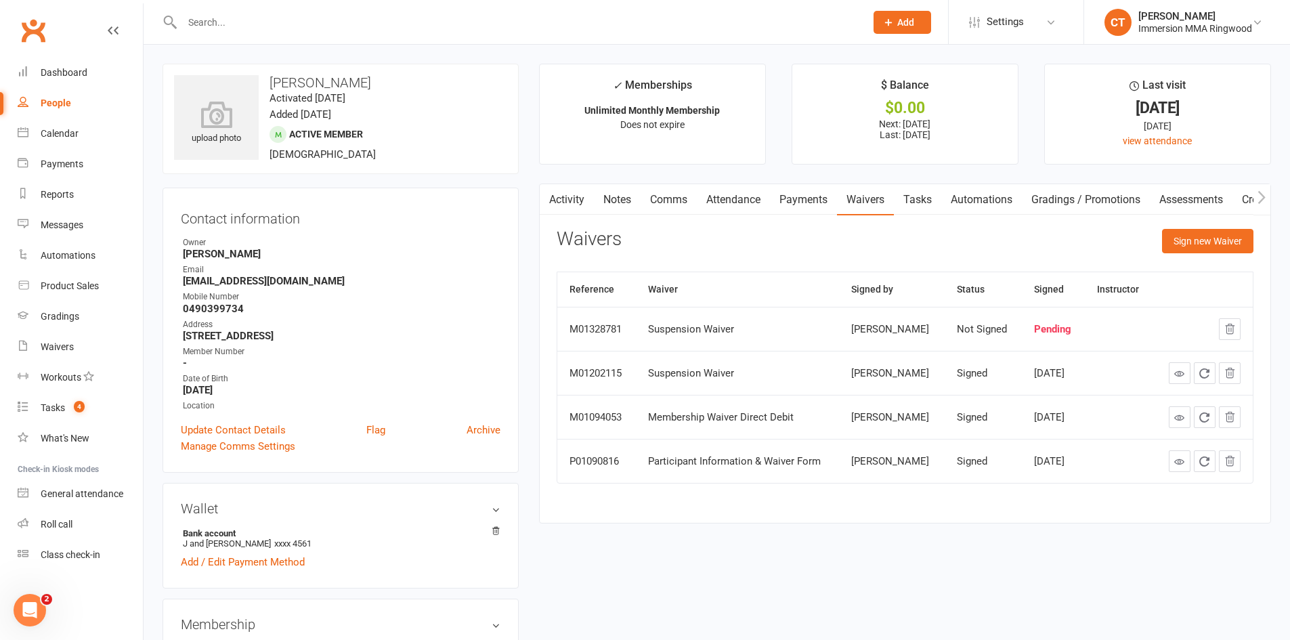
click at [562, 188] on link "Activity" at bounding box center [567, 199] width 54 height 31
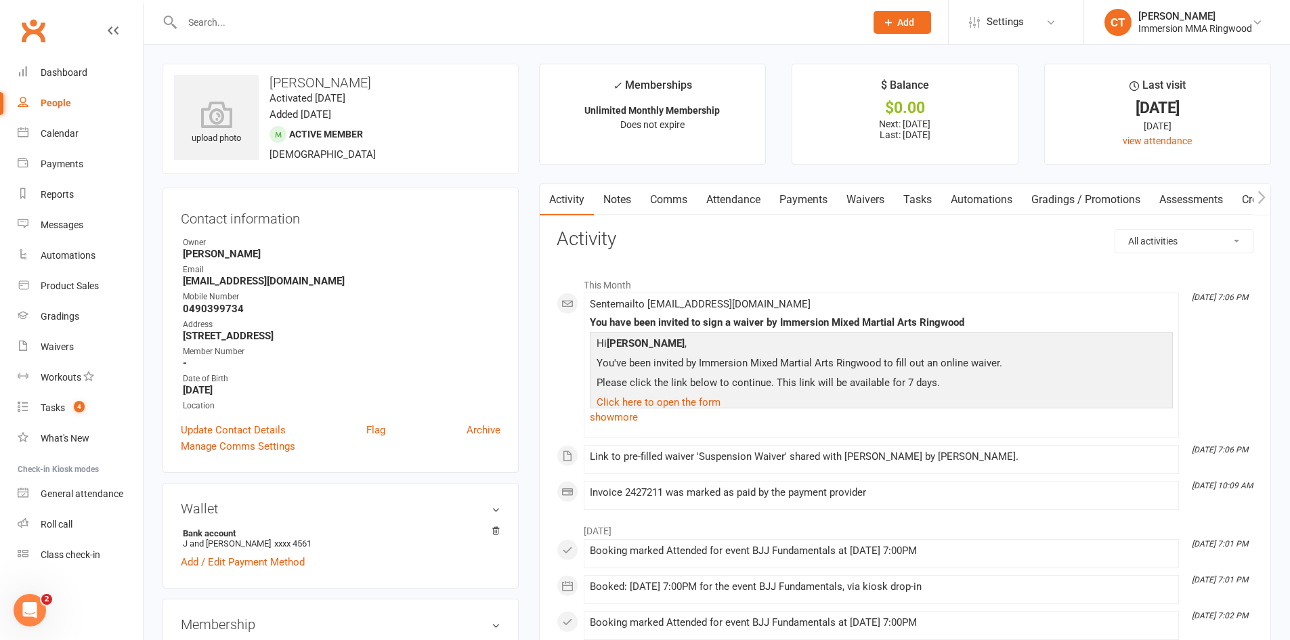
click at [864, 195] on link "Waivers" at bounding box center [865, 199] width 57 height 31
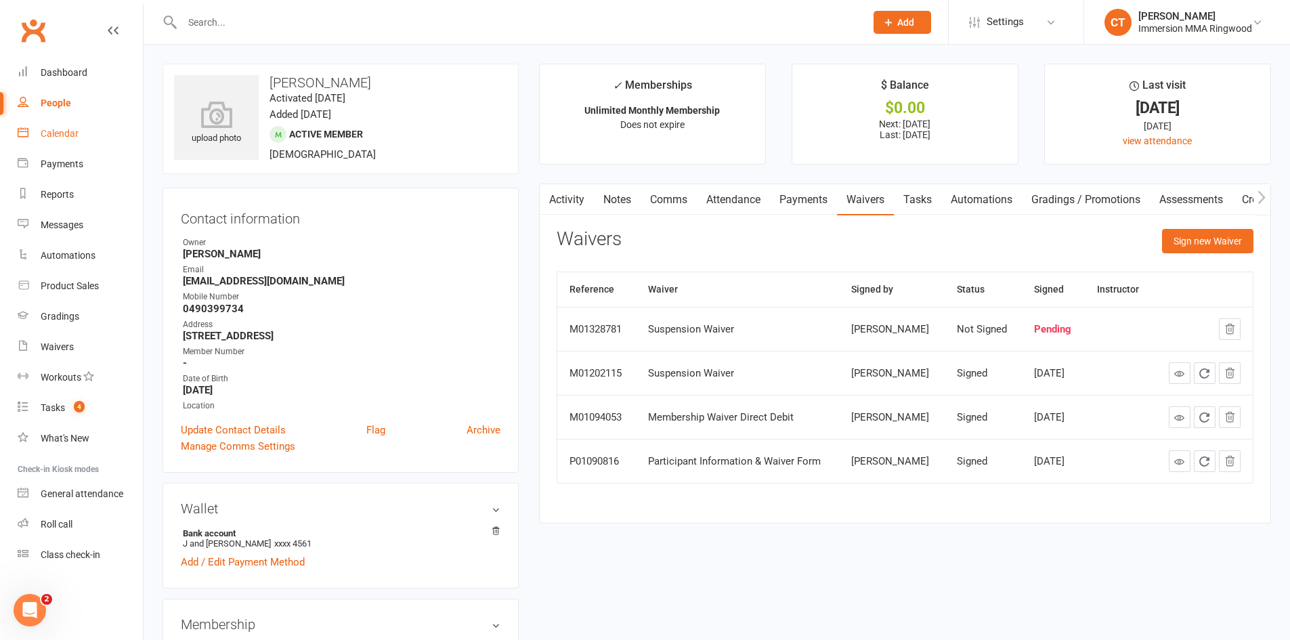
click at [31, 129] on link "Calendar" at bounding box center [80, 134] width 125 height 30
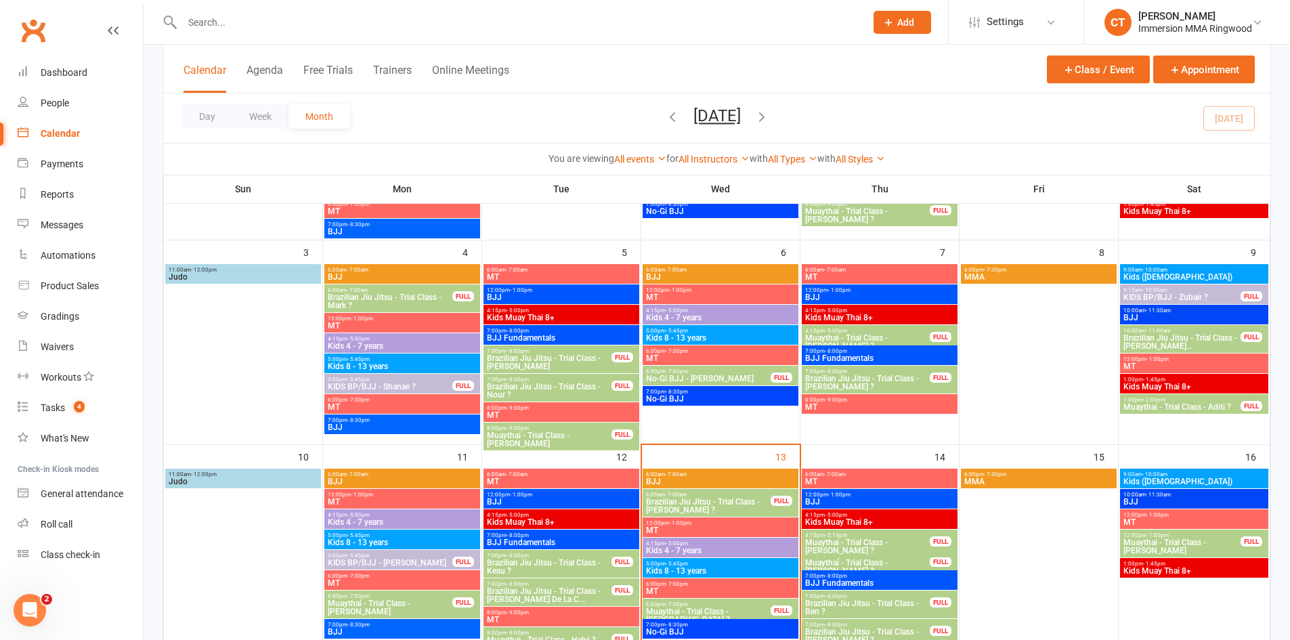
scroll to position [226, 0]
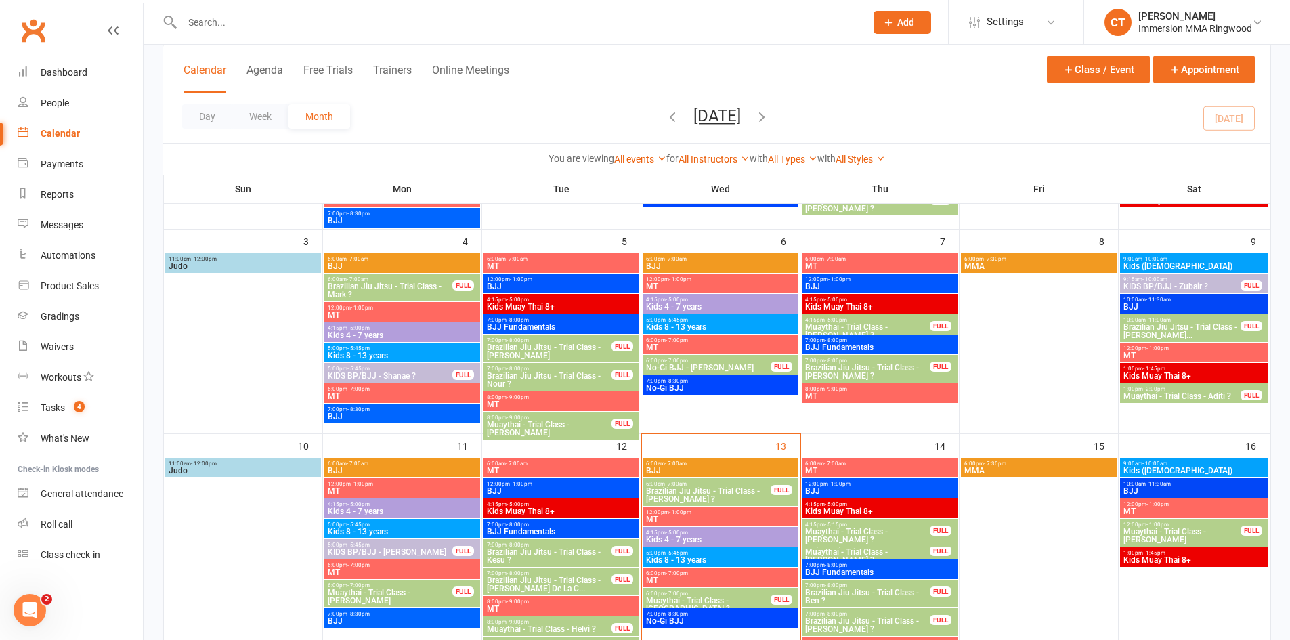
click at [727, 597] on span "Muaythai - Trial Class - [GEOGRAPHIC_DATA] ?" at bounding box center [708, 605] width 126 height 16
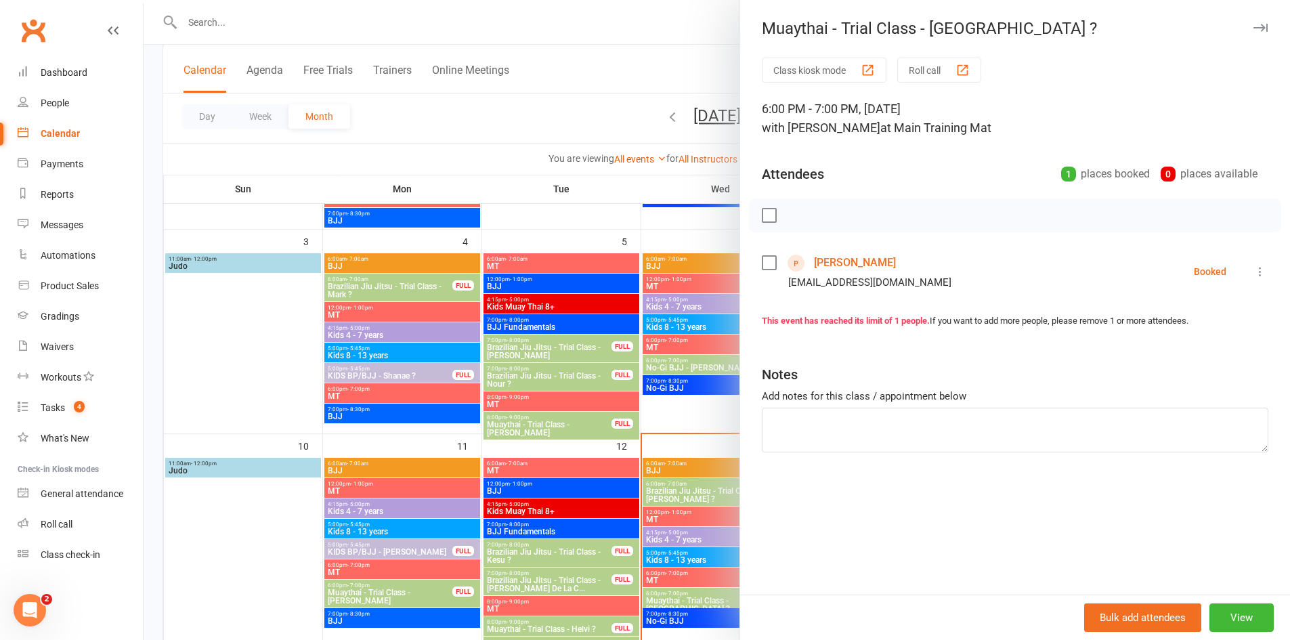
click at [863, 258] on link "[PERSON_NAME]" at bounding box center [855, 263] width 82 height 22
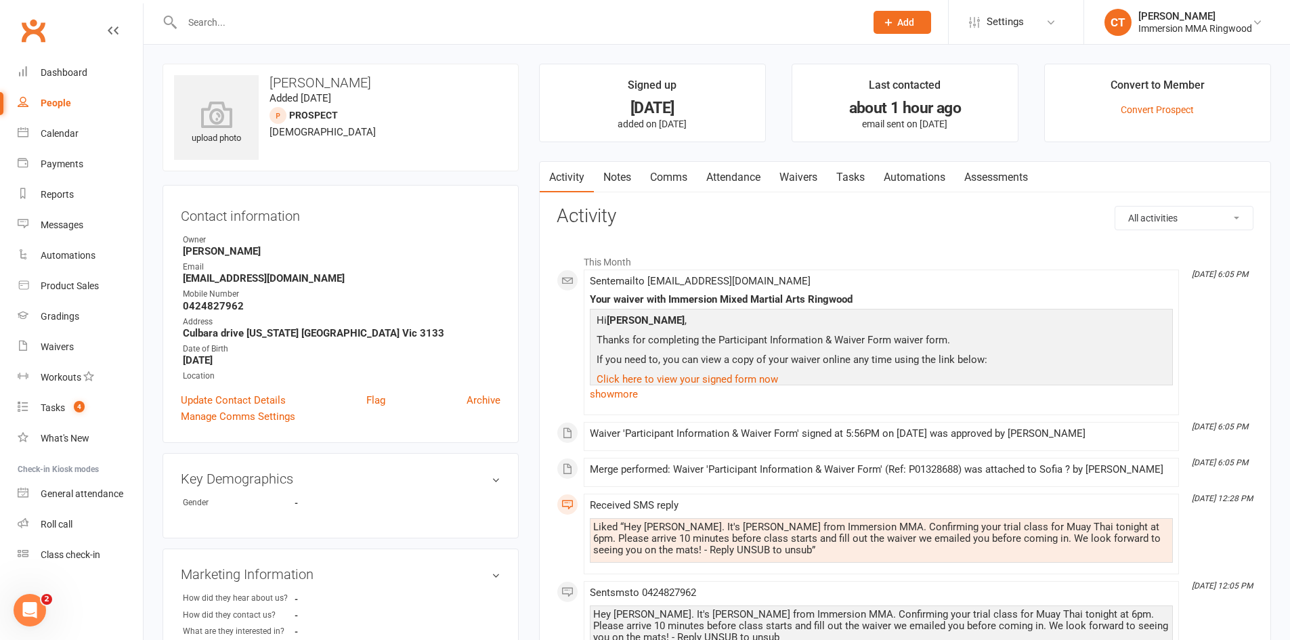
click at [801, 179] on link "Waivers" at bounding box center [798, 177] width 57 height 31
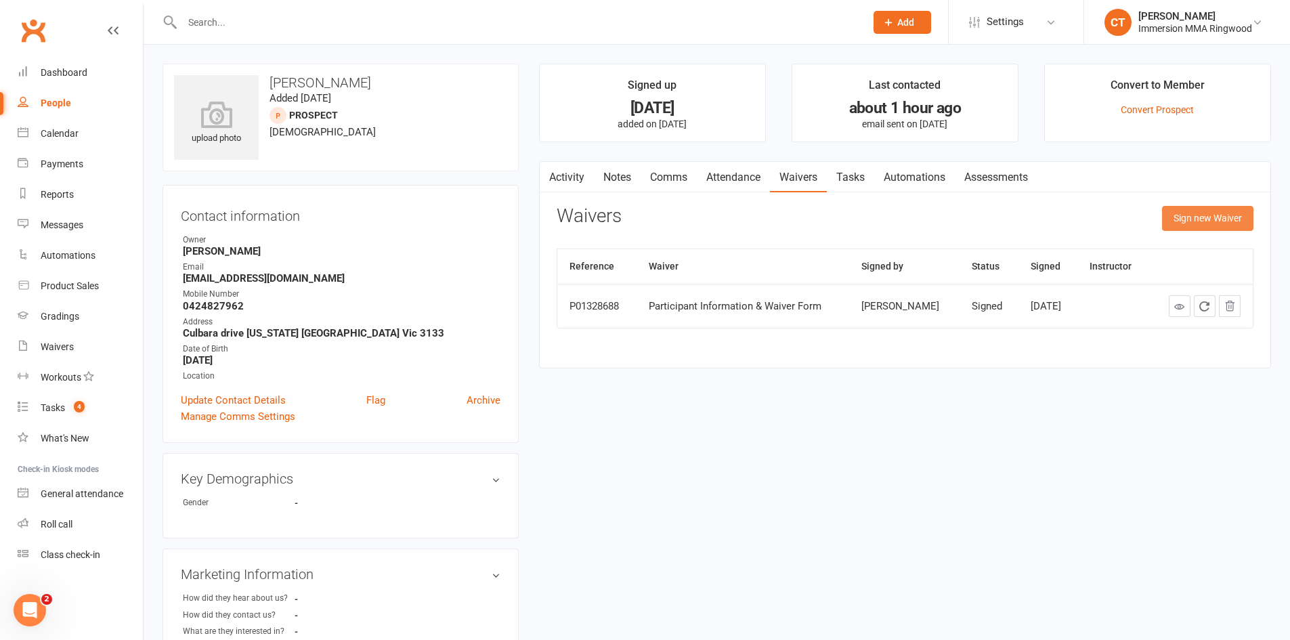
click at [1182, 225] on button "Sign new Waiver" at bounding box center [1207, 218] width 91 height 24
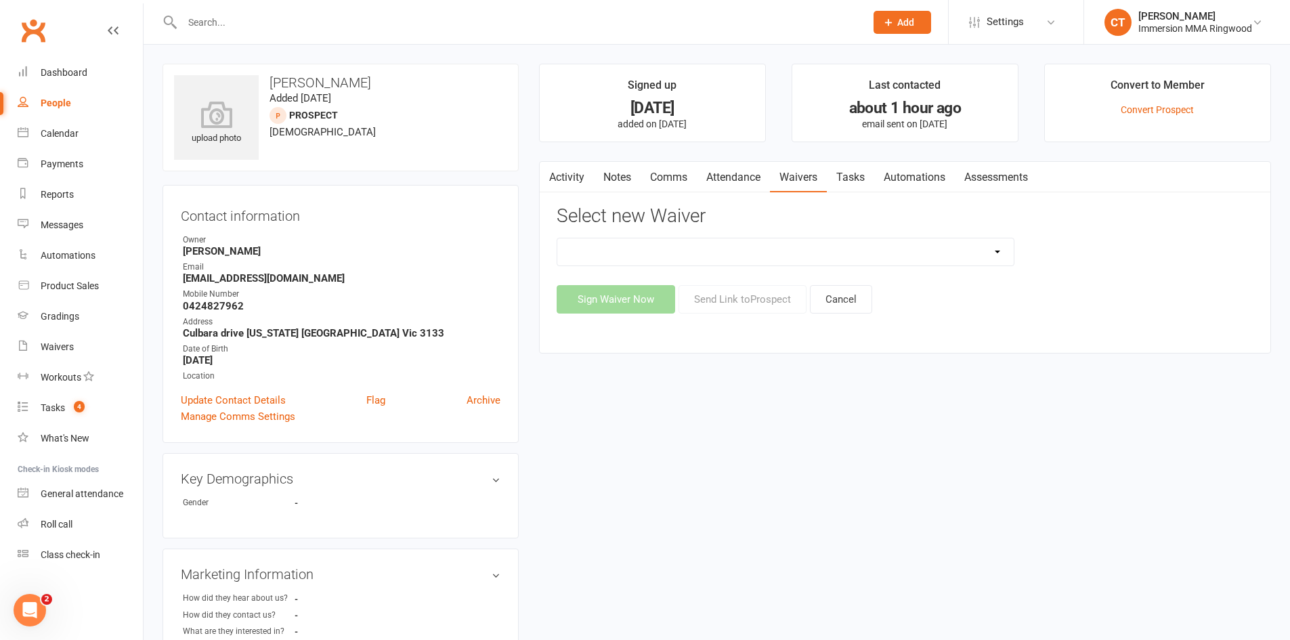
click at [697, 243] on select "Cancellation Waiver Lockdown Support Waiver Membership Waiver Direct Debit Memb…" at bounding box center [785, 251] width 456 height 27
select select "391"
click at [557, 238] on select "Cancellation Waiver Lockdown Support Waiver Membership Waiver Direct Debit Memb…" at bounding box center [785, 251] width 456 height 27
click at [723, 298] on button "Send Link to Prospect" at bounding box center [743, 299] width 128 height 28
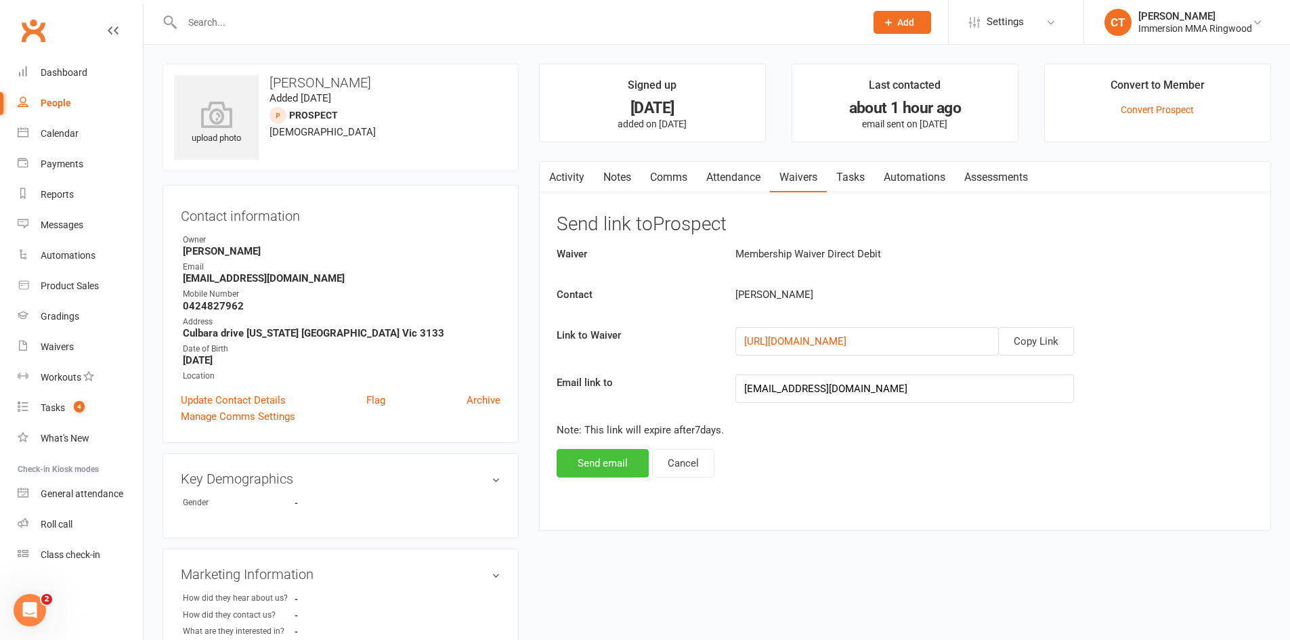
click at [618, 465] on button "Send email" at bounding box center [603, 463] width 92 height 28
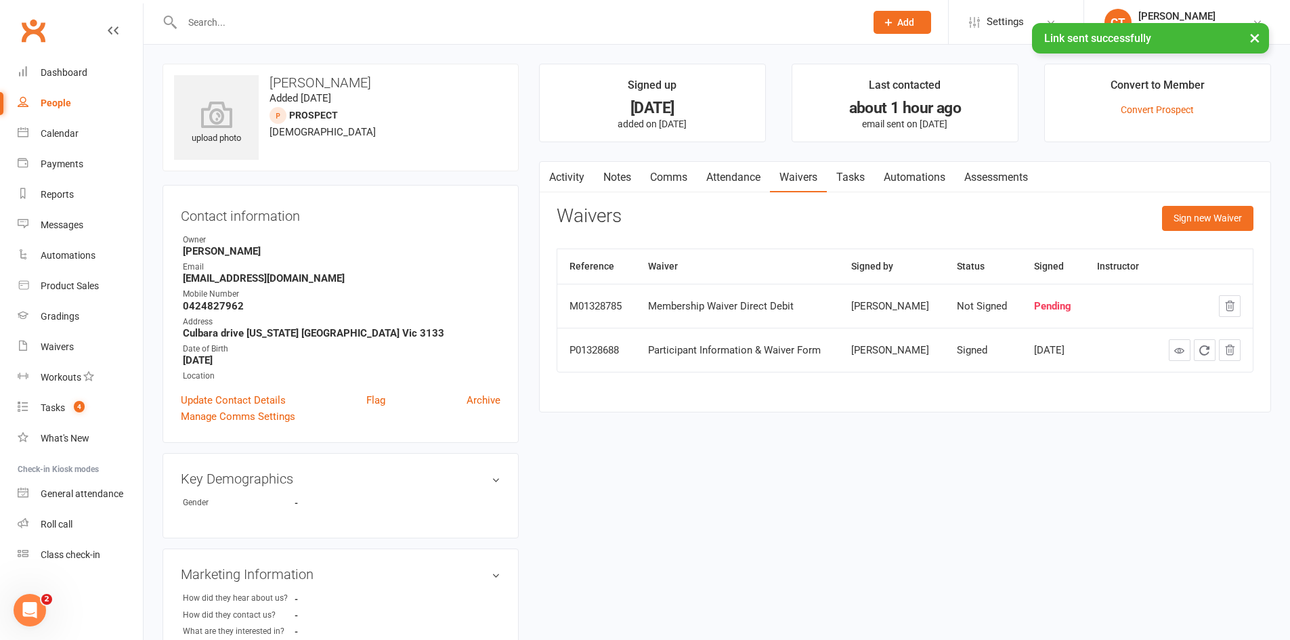
click at [570, 166] on link "Activity" at bounding box center [567, 177] width 54 height 31
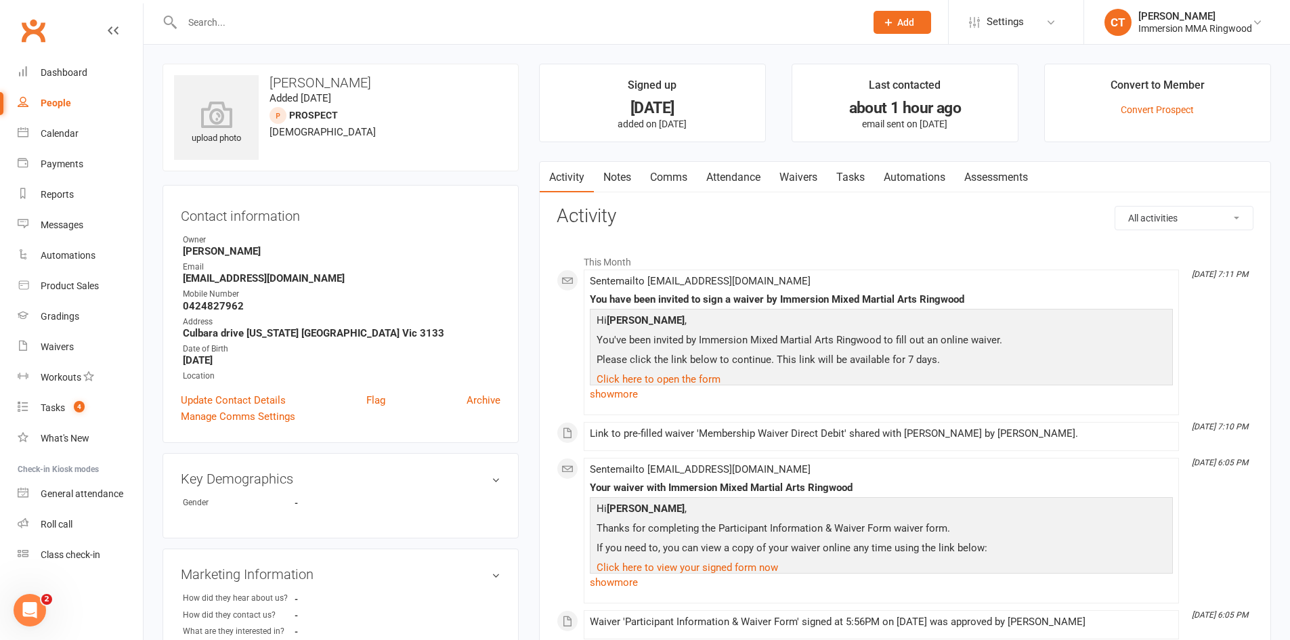
drag, startPoint x: 656, startPoint y: 1, endPoint x: 628, endPoint y: 68, distance: 72.6
click at [628, 68] on li "Signed up 8 days ago added on 5 Aug 2025" at bounding box center [652, 103] width 227 height 79
click at [615, 176] on link "Notes" at bounding box center [617, 177] width 47 height 31
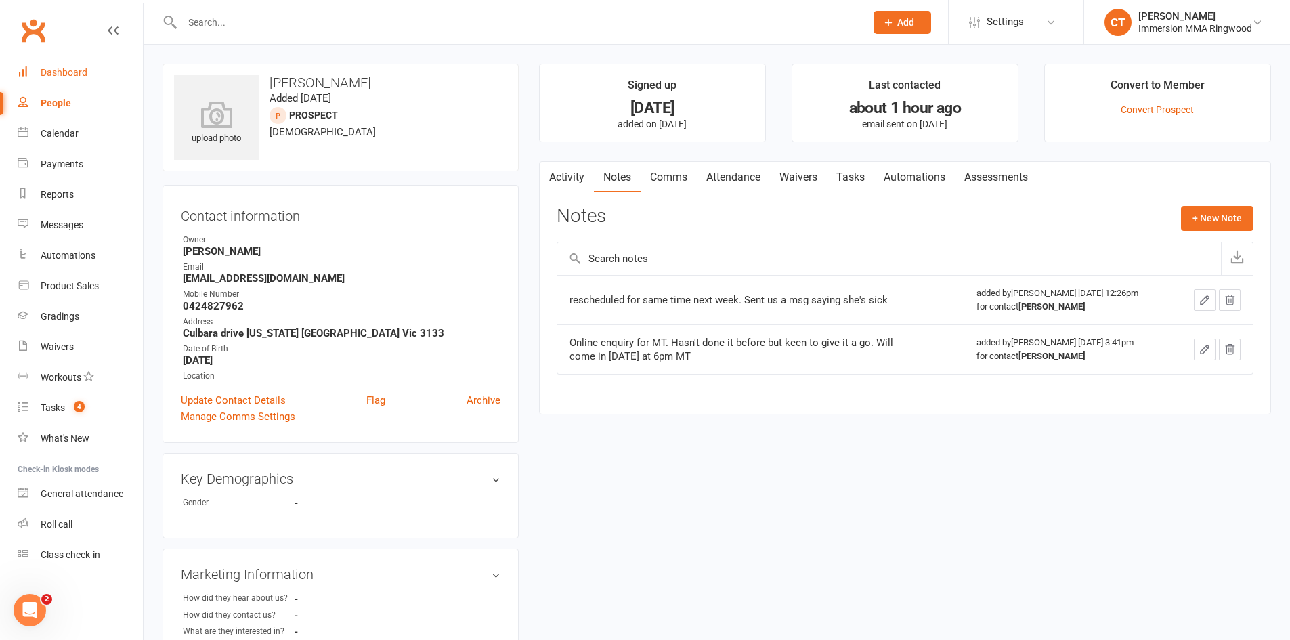
click at [44, 70] on div "Dashboard" at bounding box center [64, 72] width 47 height 11
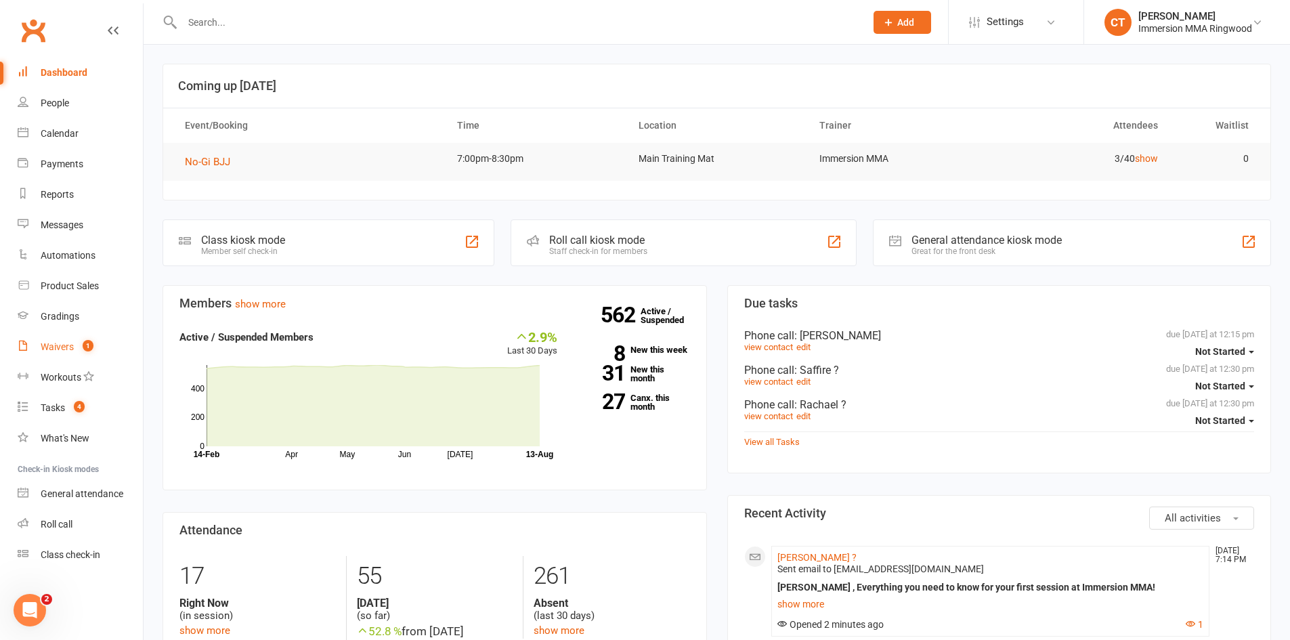
click at [78, 340] on link "Waivers 1" at bounding box center [80, 347] width 125 height 30
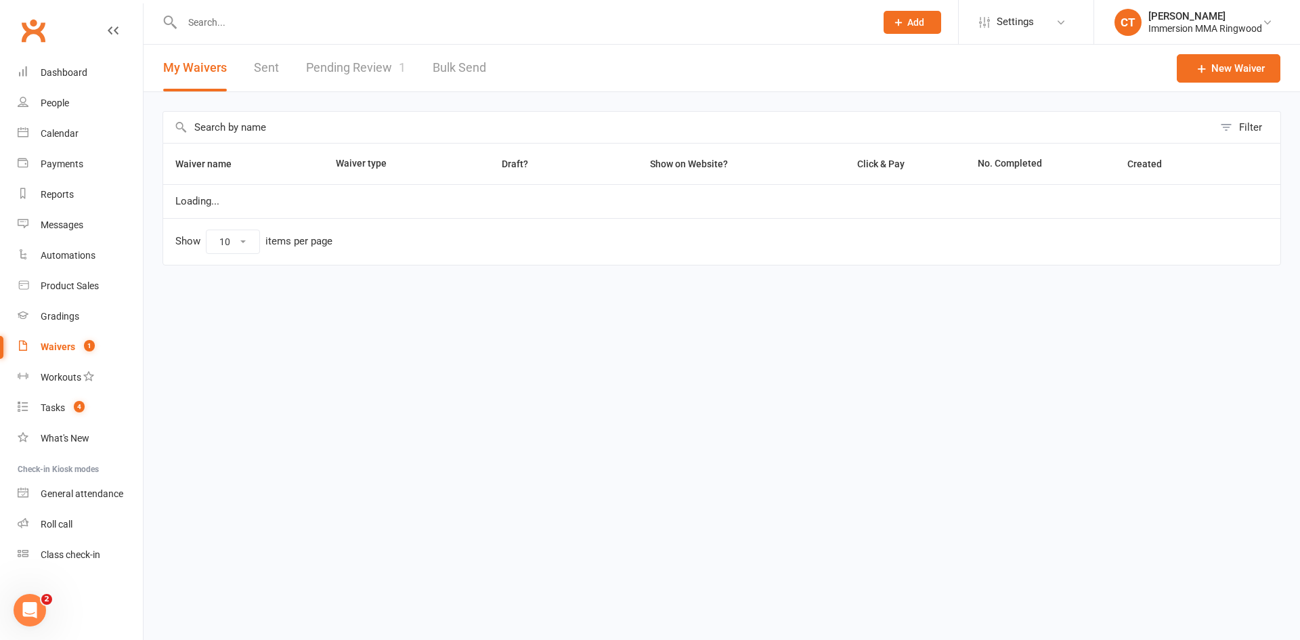
select select "25"
click at [323, 61] on link "Pending Review 1" at bounding box center [356, 68] width 100 height 47
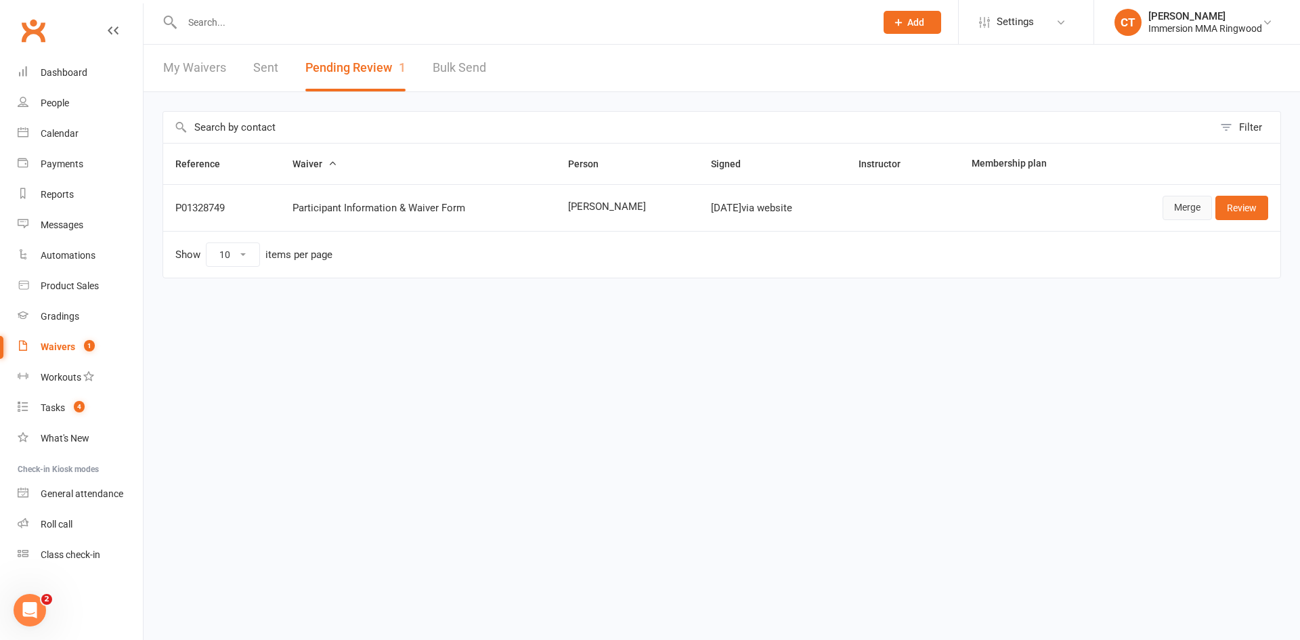
click at [1168, 207] on link "Merge" at bounding box center [1187, 208] width 49 height 24
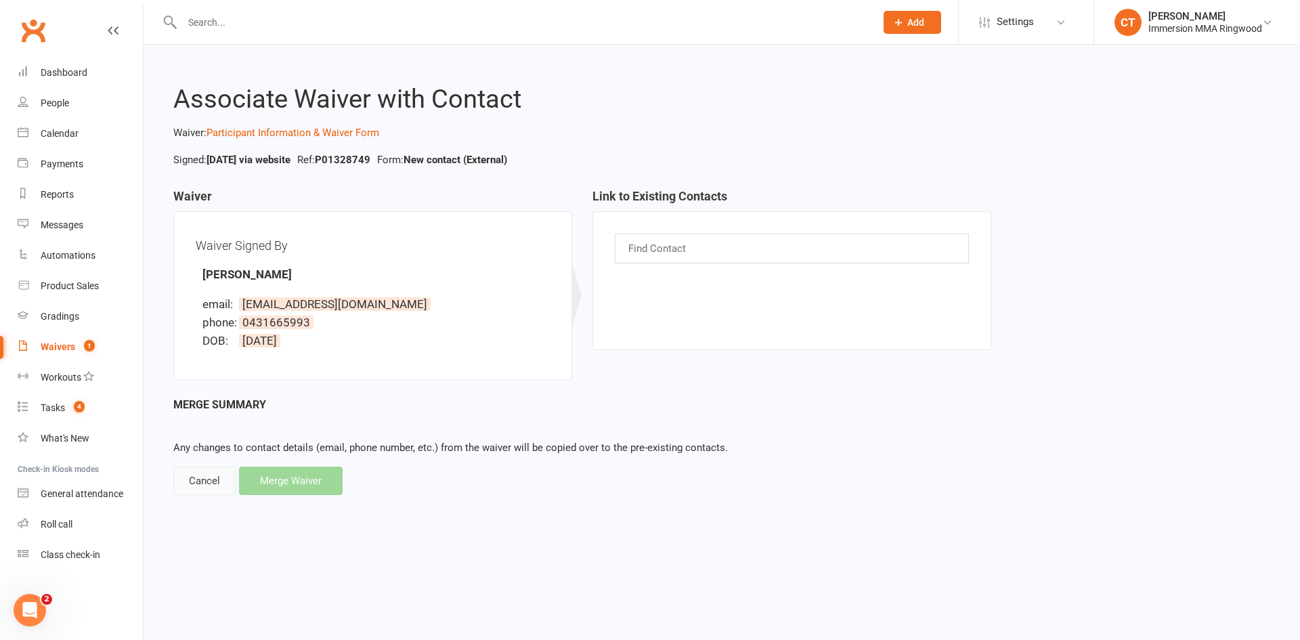
click at [209, 483] on div "Cancel" at bounding box center [204, 481] width 62 height 28
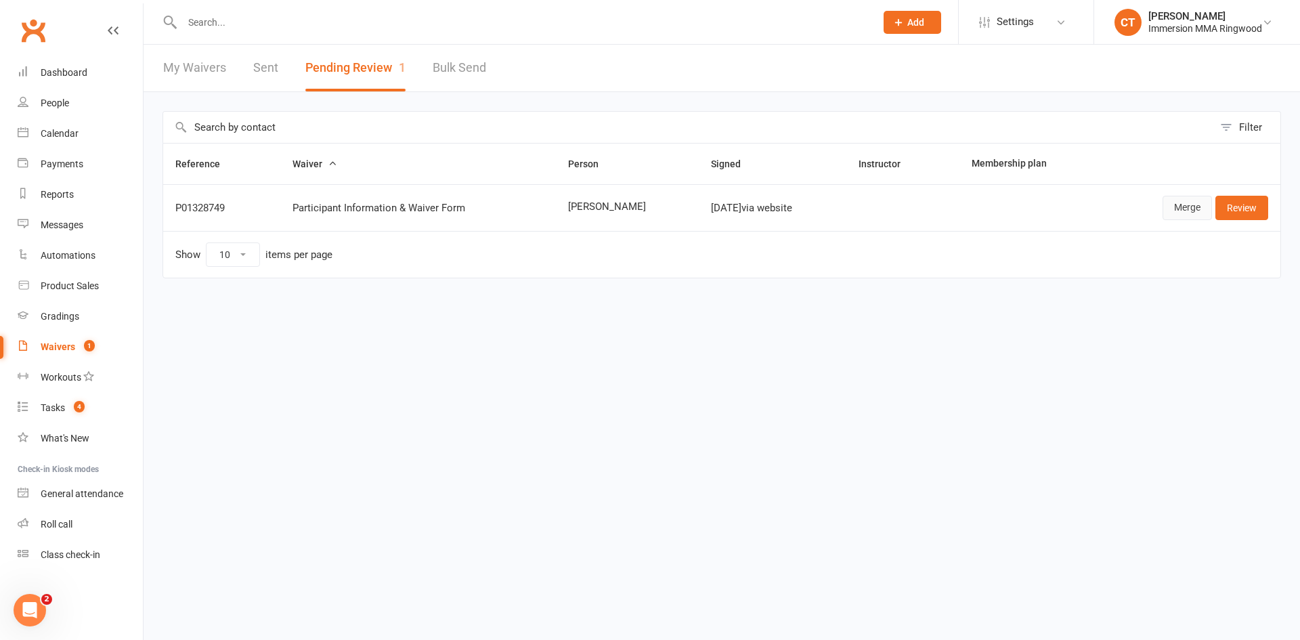
click at [1212, 206] on link "Merge" at bounding box center [1187, 208] width 49 height 24
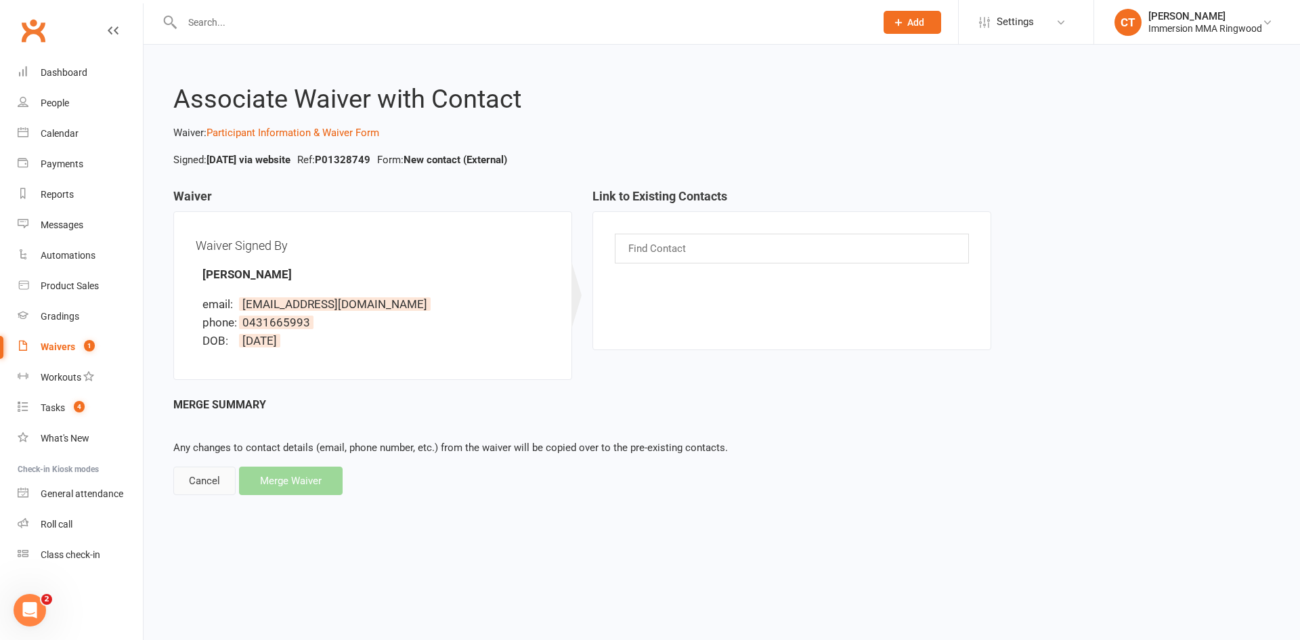
click at [226, 494] on div "Cancel" at bounding box center [204, 481] width 62 height 28
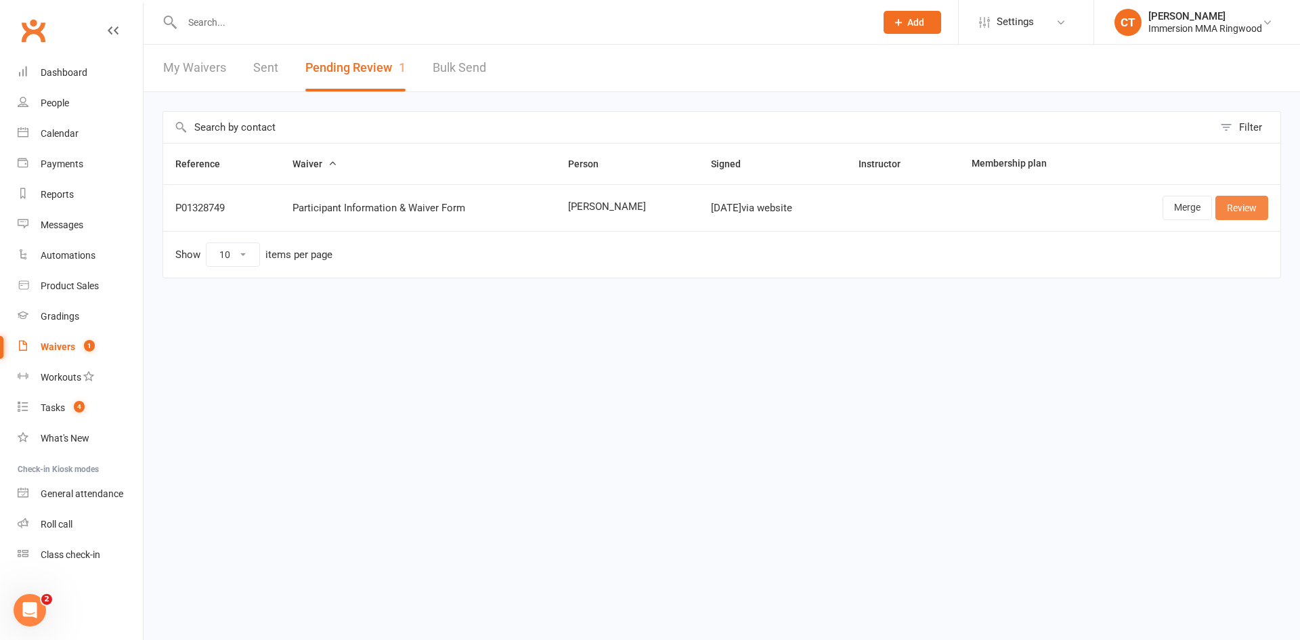
click at [1226, 216] on link "Review" at bounding box center [1242, 208] width 53 height 24
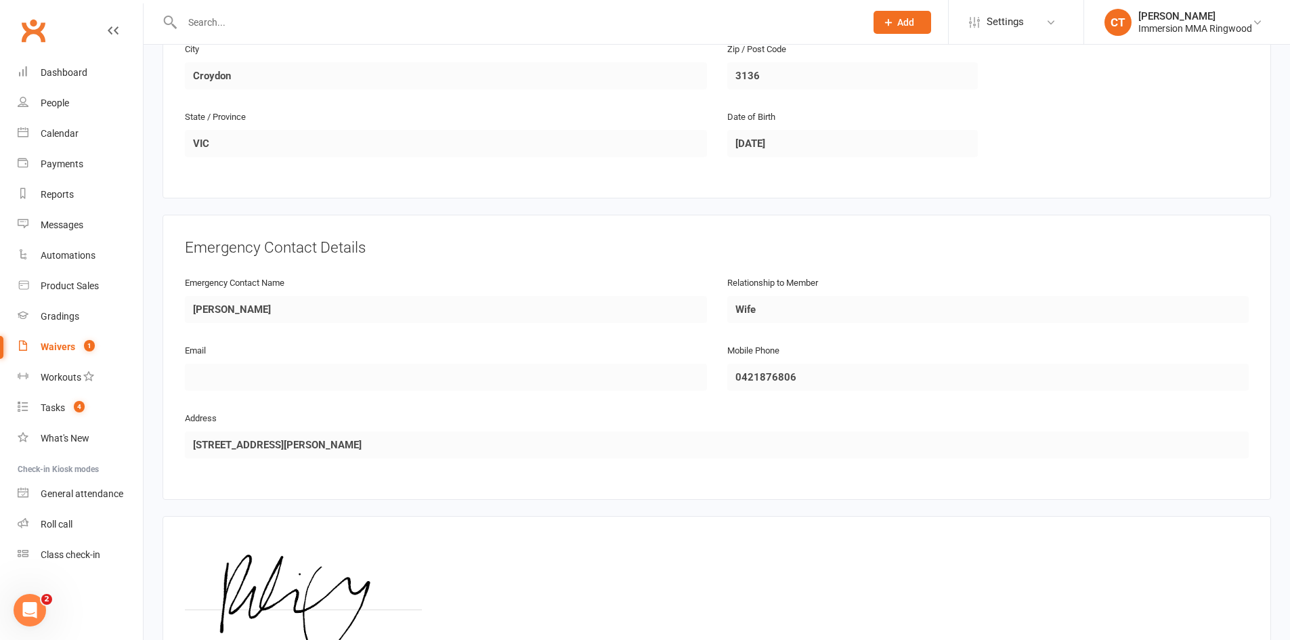
scroll to position [584, 0]
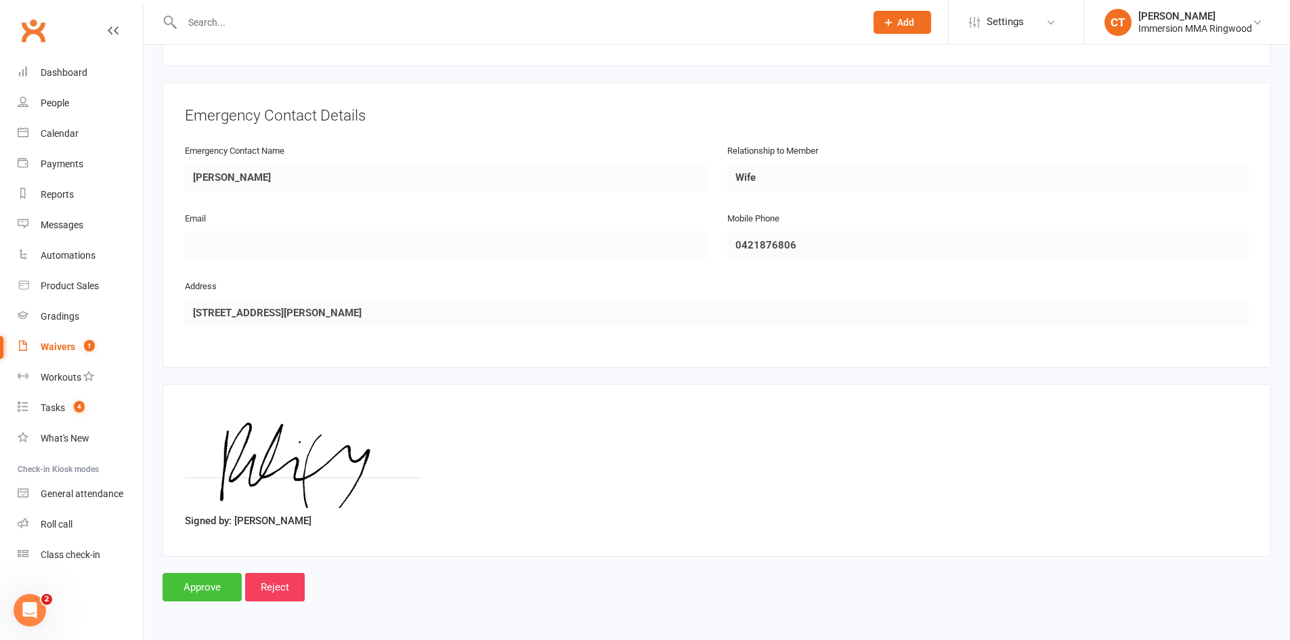
click at [221, 578] on input "Approve" at bounding box center [202, 587] width 79 height 28
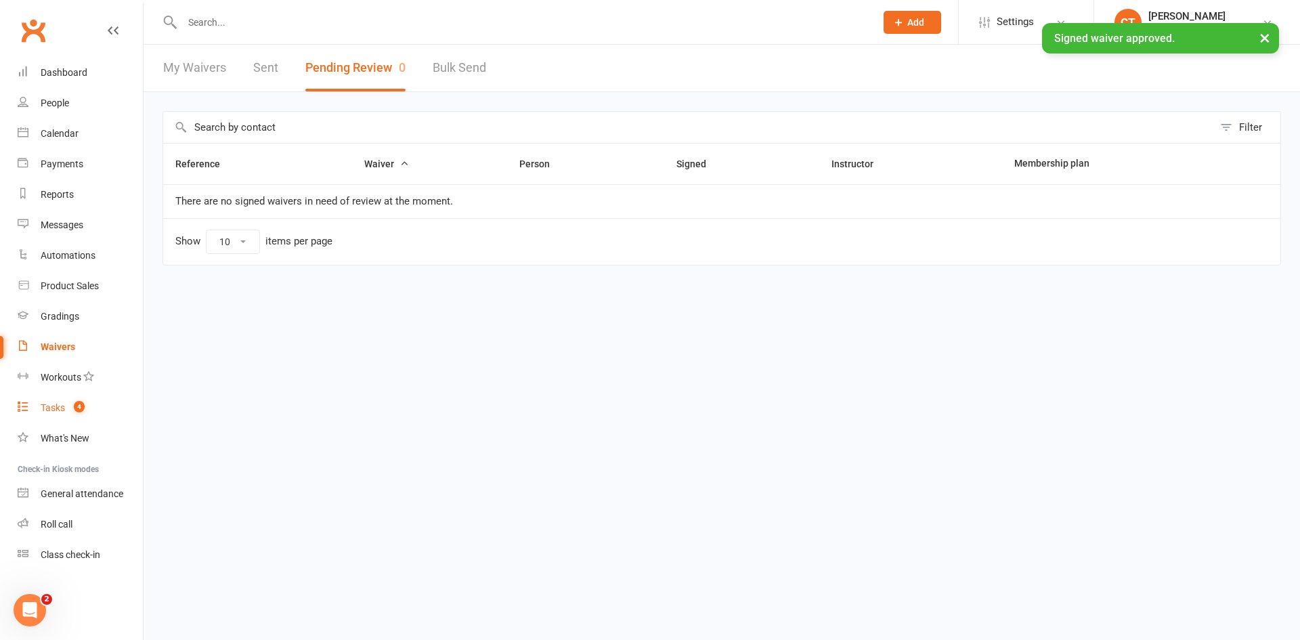
click at [104, 422] on link "Tasks 4" at bounding box center [80, 408] width 125 height 30
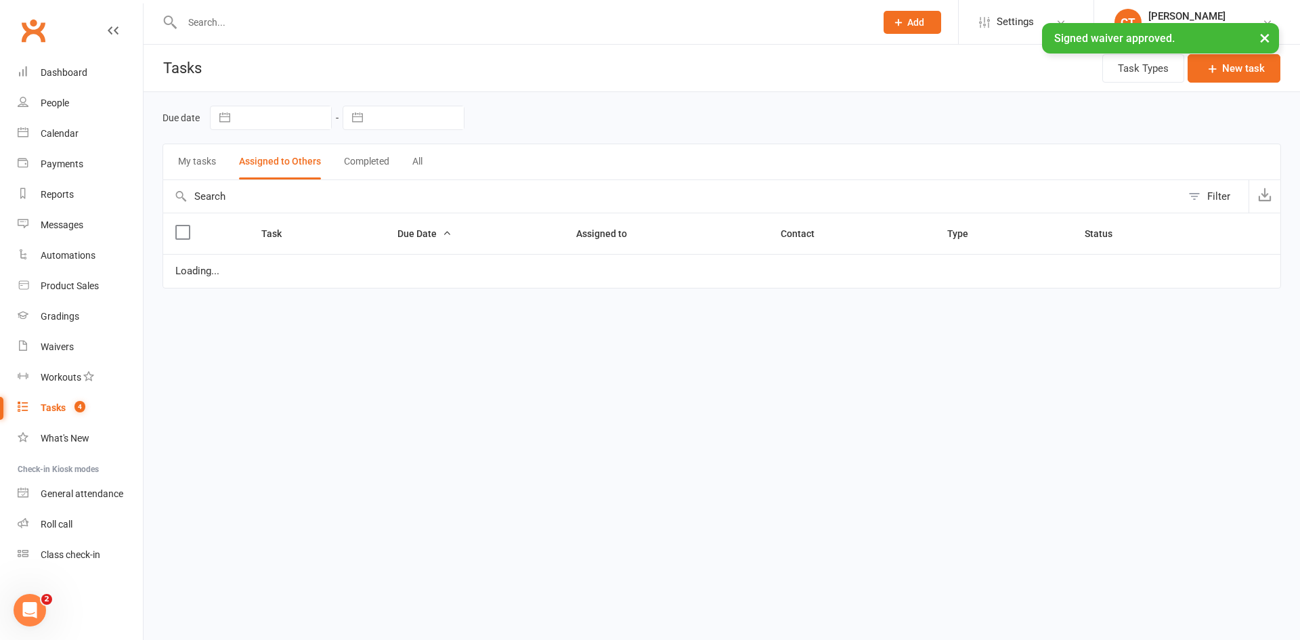
click at [107, 405] on link "Tasks 4" at bounding box center [80, 408] width 125 height 30
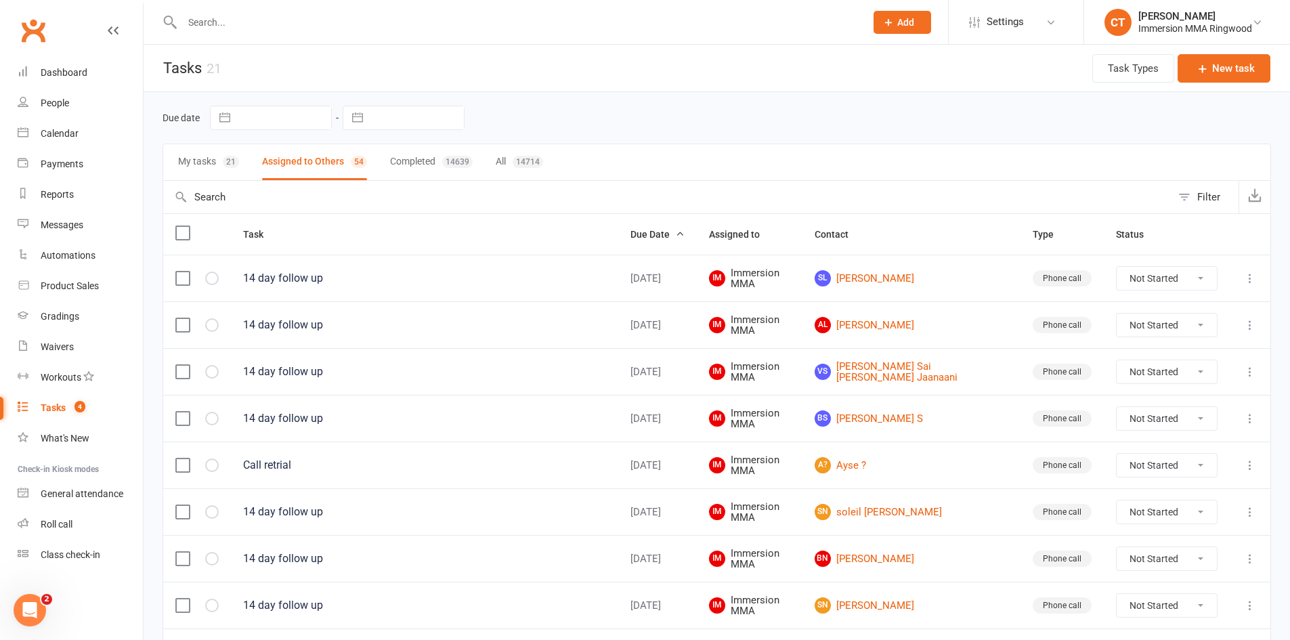
drag, startPoint x: 230, startPoint y: 158, endPoint x: 492, endPoint y: 234, distance: 272.8
click at [241, 155] on div "My tasks 21 Assigned to Others 54 Completed 14639 All 14714" at bounding box center [717, 162] width 1109 height 37
click at [231, 156] on div "21" at bounding box center [231, 162] width 16 height 12
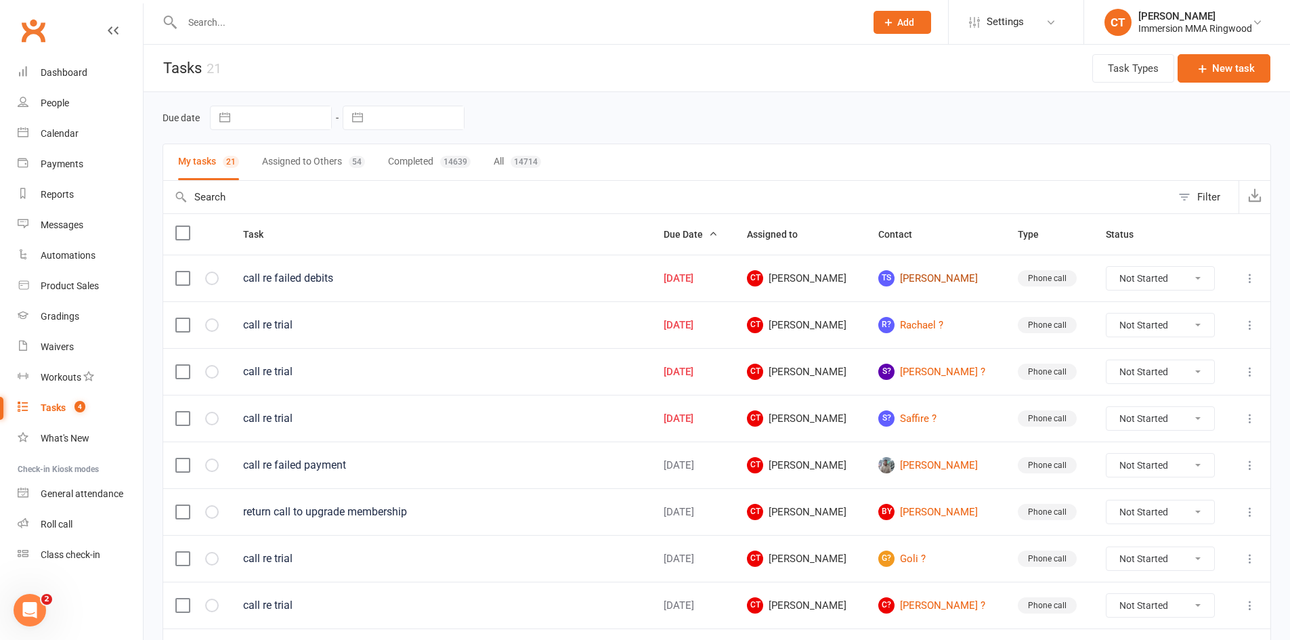
click at [921, 272] on link "TS [PERSON_NAME]" at bounding box center [935, 278] width 115 height 16
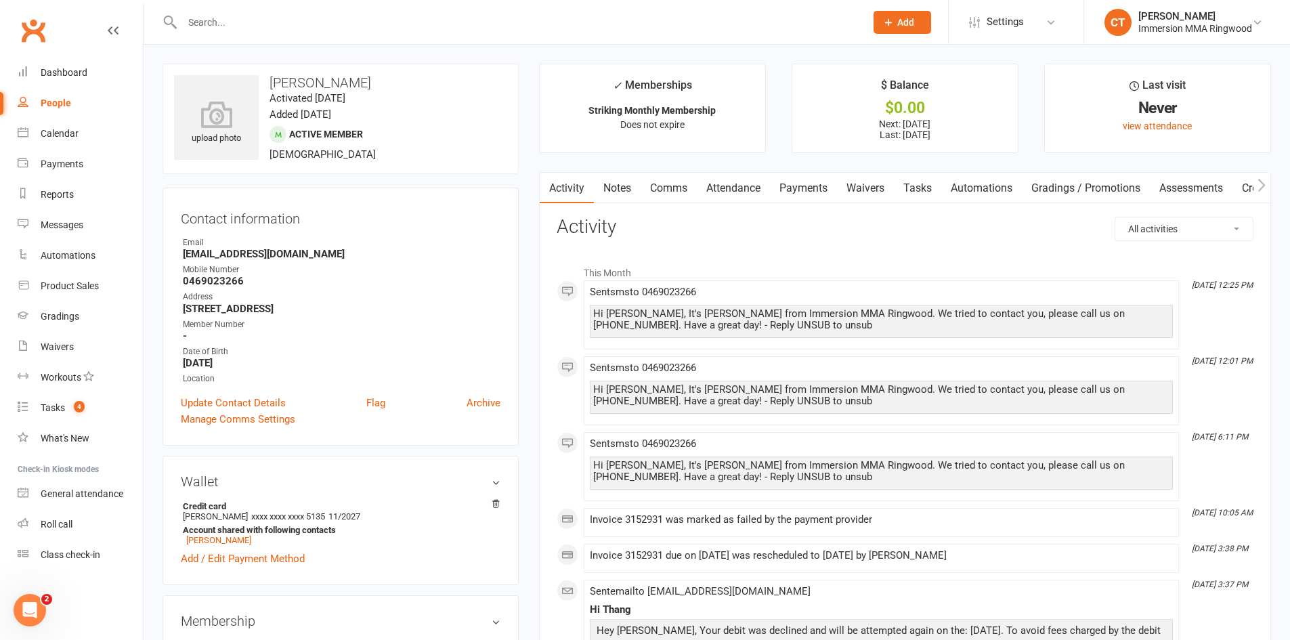
click at [793, 198] on link "Payments" at bounding box center [803, 188] width 67 height 31
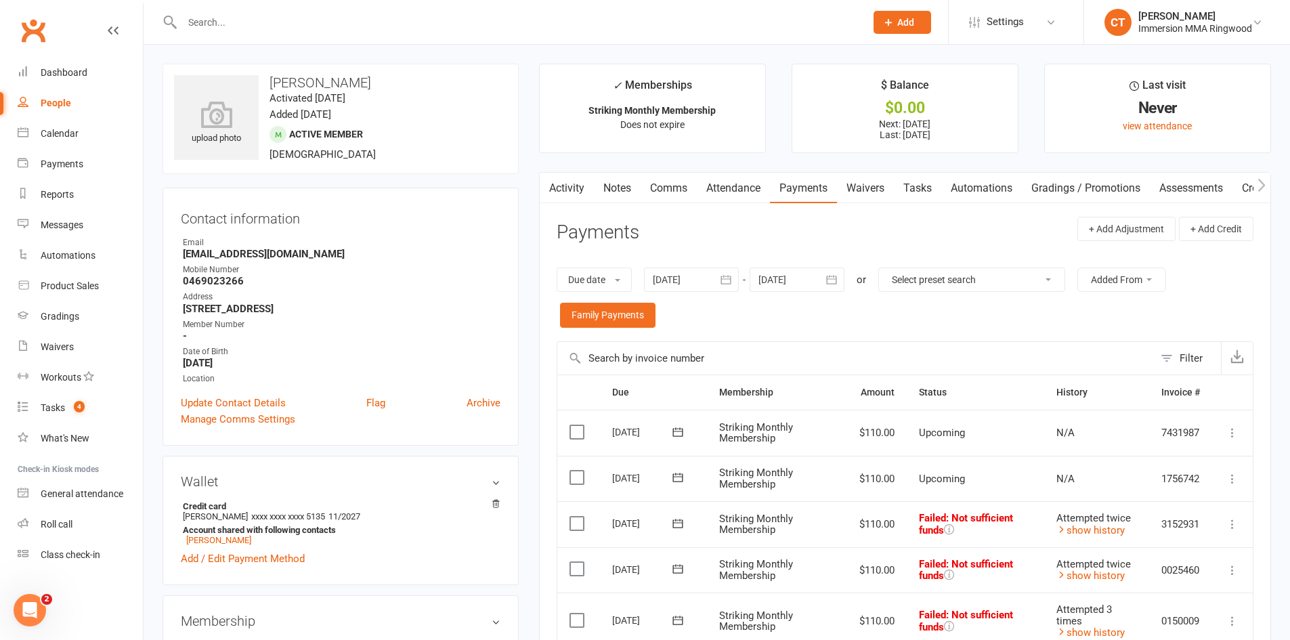
click at [606, 192] on link "Notes" at bounding box center [617, 188] width 47 height 31
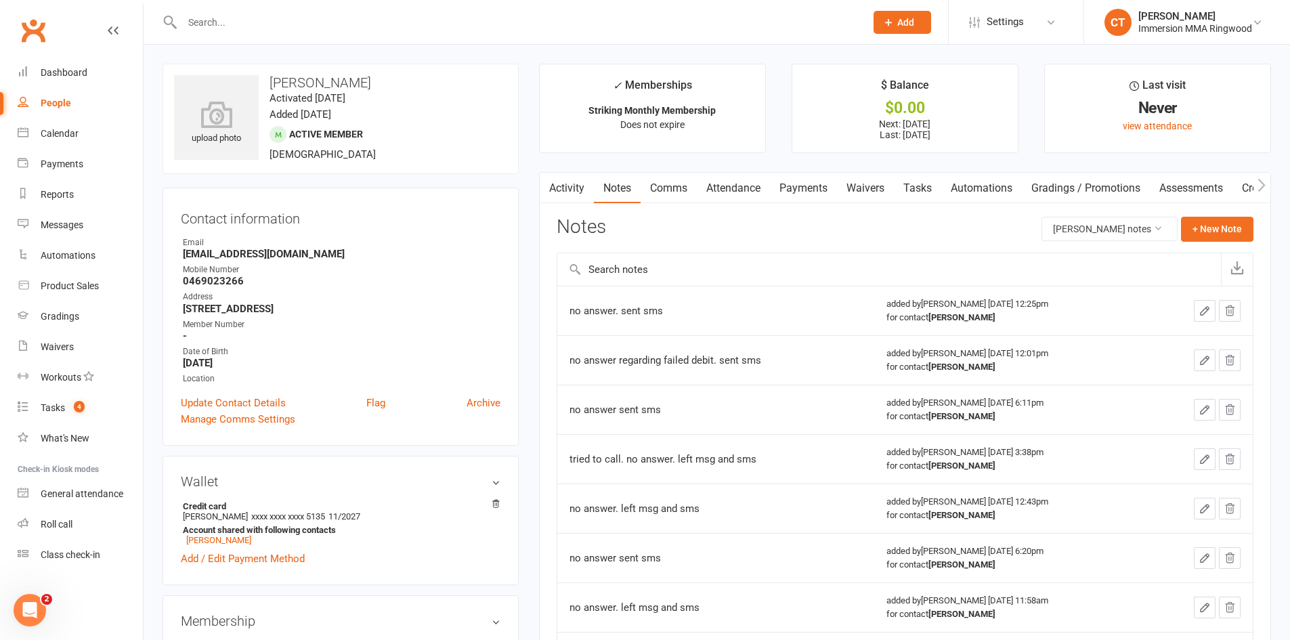
click at [565, 176] on link "Activity" at bounding box center [567, 188] width 54 height 31
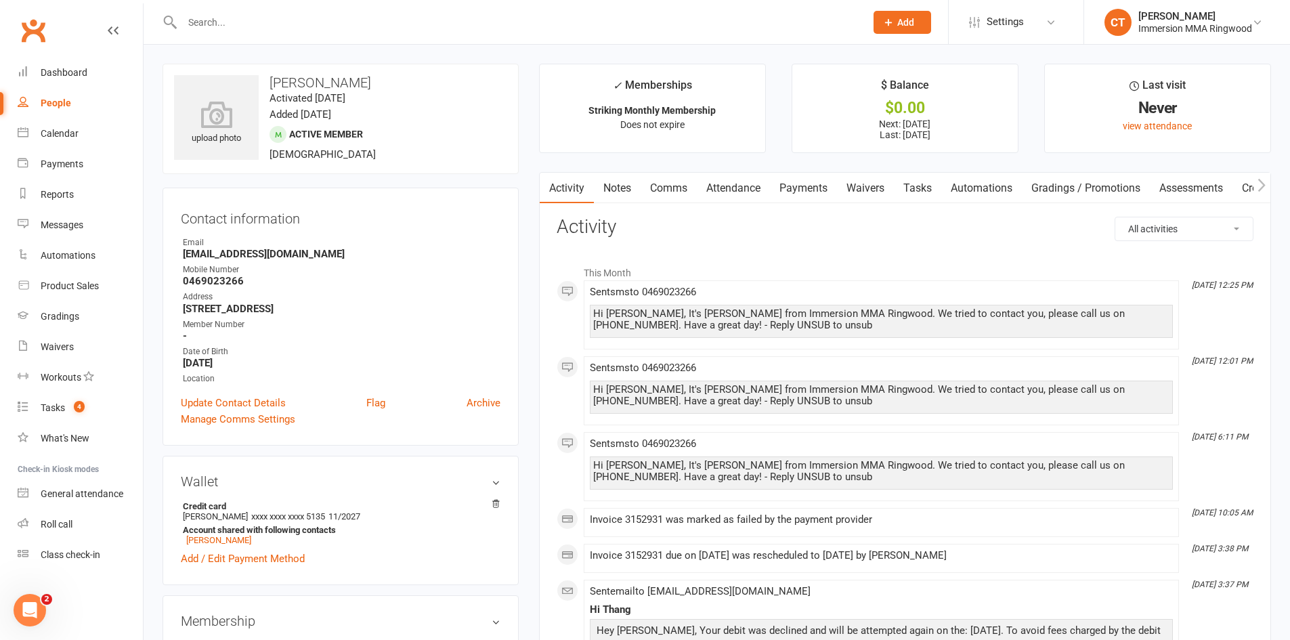
click at [781, 184] on link "Payments" at bounding box center [803, 188] width 67 height 31
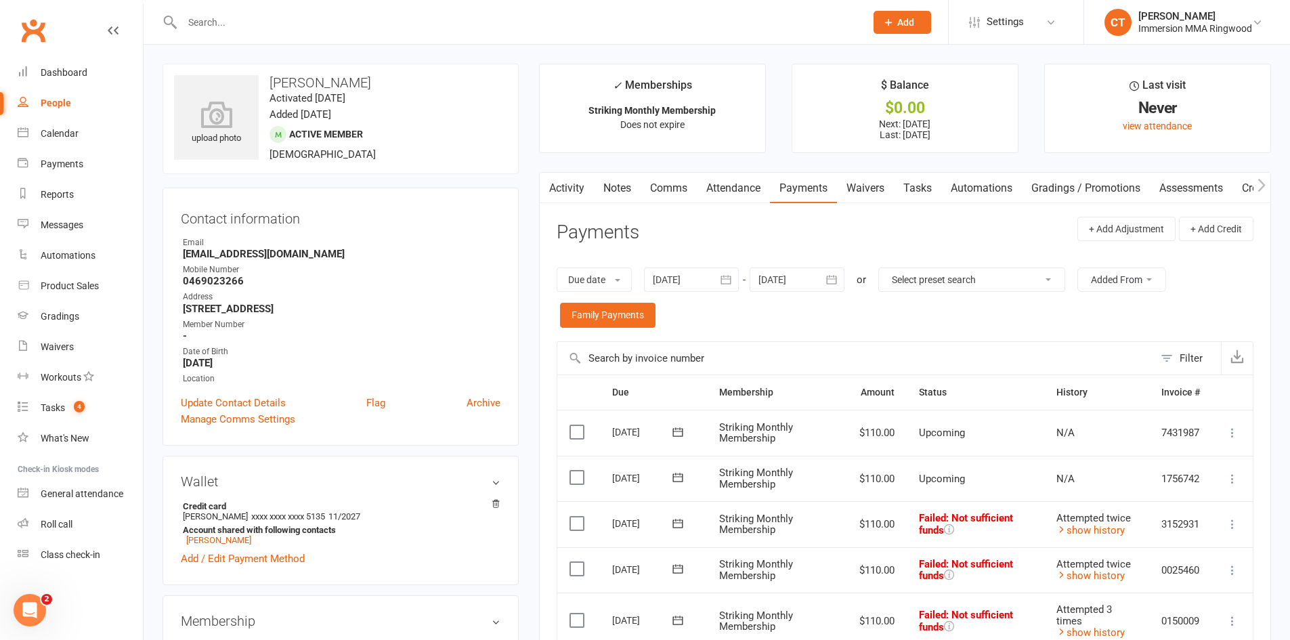
click at [584, 191] on link "Activity" at bounding box center [567, 188] width 54 height 31
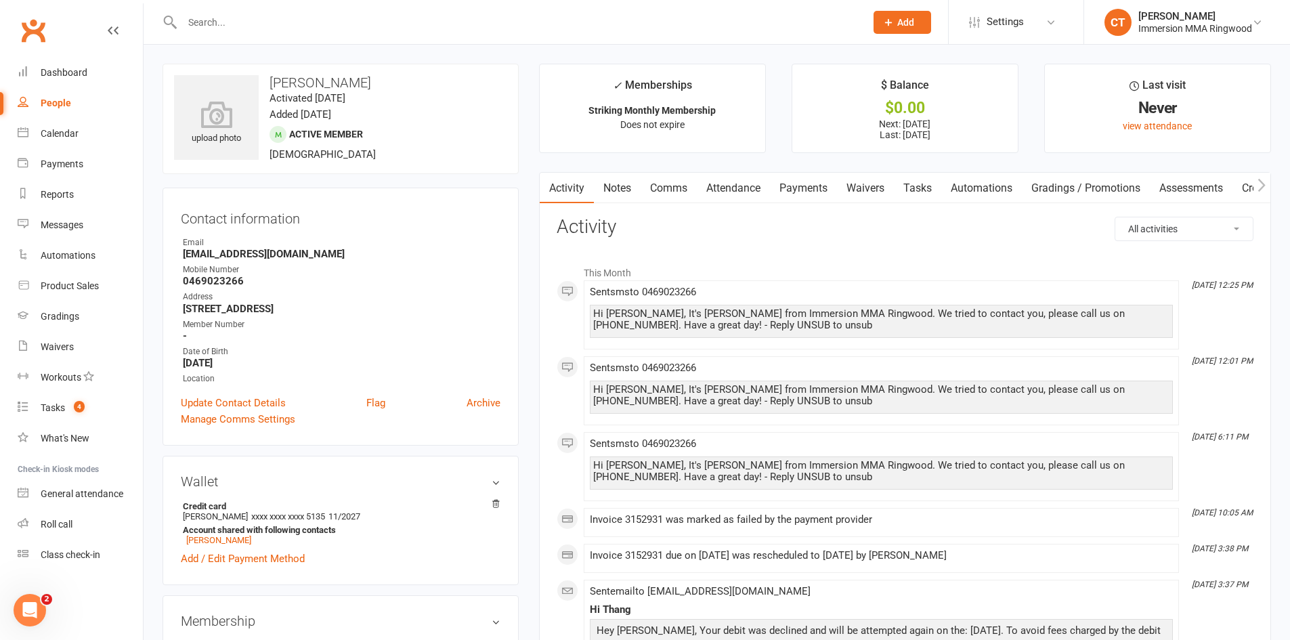
click at [597, 189] on link "Notes" at bounding box center [617, 188] width 47 height 31
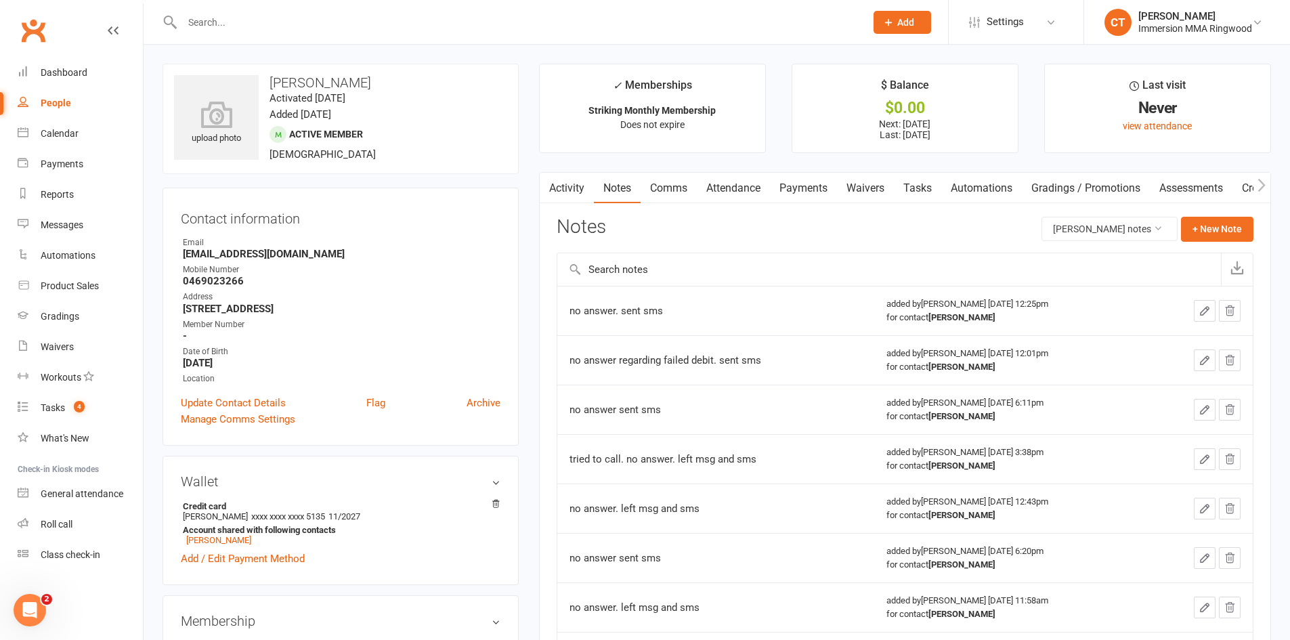
click at [672, 366] on div "no answer regarding failed debit. sent sms" at bounding box center [716, 361] width 293 height 14
copy div "no answer regarding failed debit. sent sms"
click at [685, 192] on link "Comms" at bounding box center [669, 188] width 56 height 31
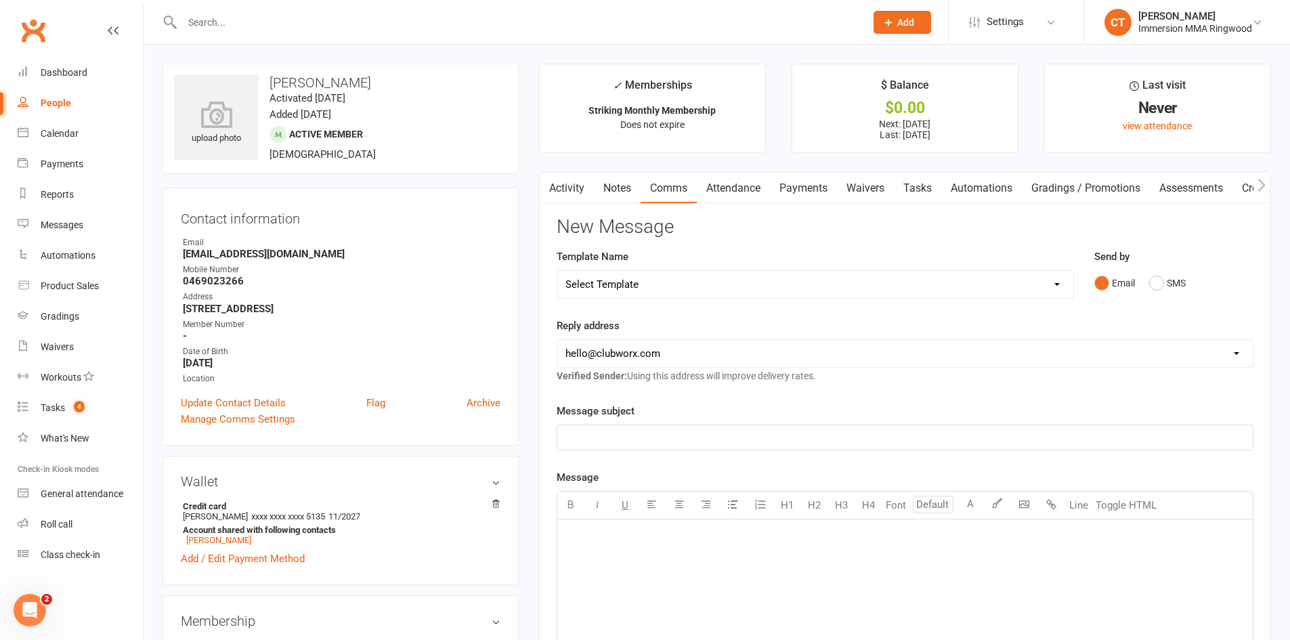
click at [641, 195] on link "Comms" at bounding box center [669, 188] width 56 height 31
click at [639, 195] on link "Notes" at bounding box center [617, 188] width 47 height 31
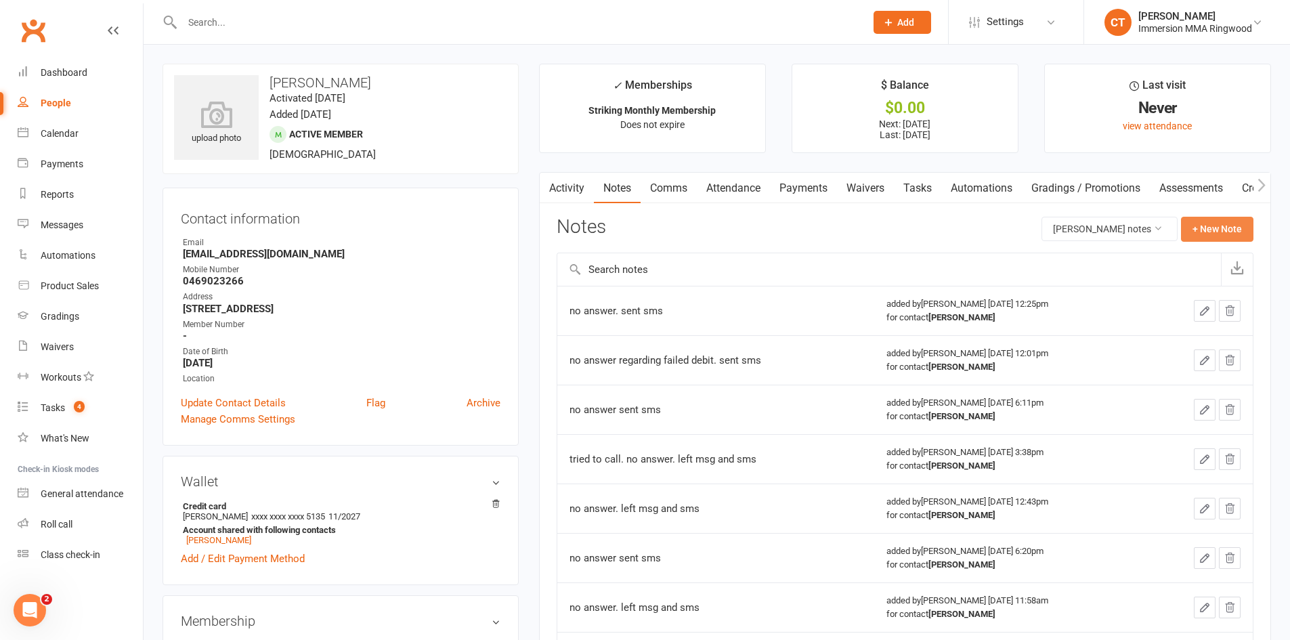
click at [1203, 234] on button "+ New Note" at bounding box center [1217, 229] width 72 height 24
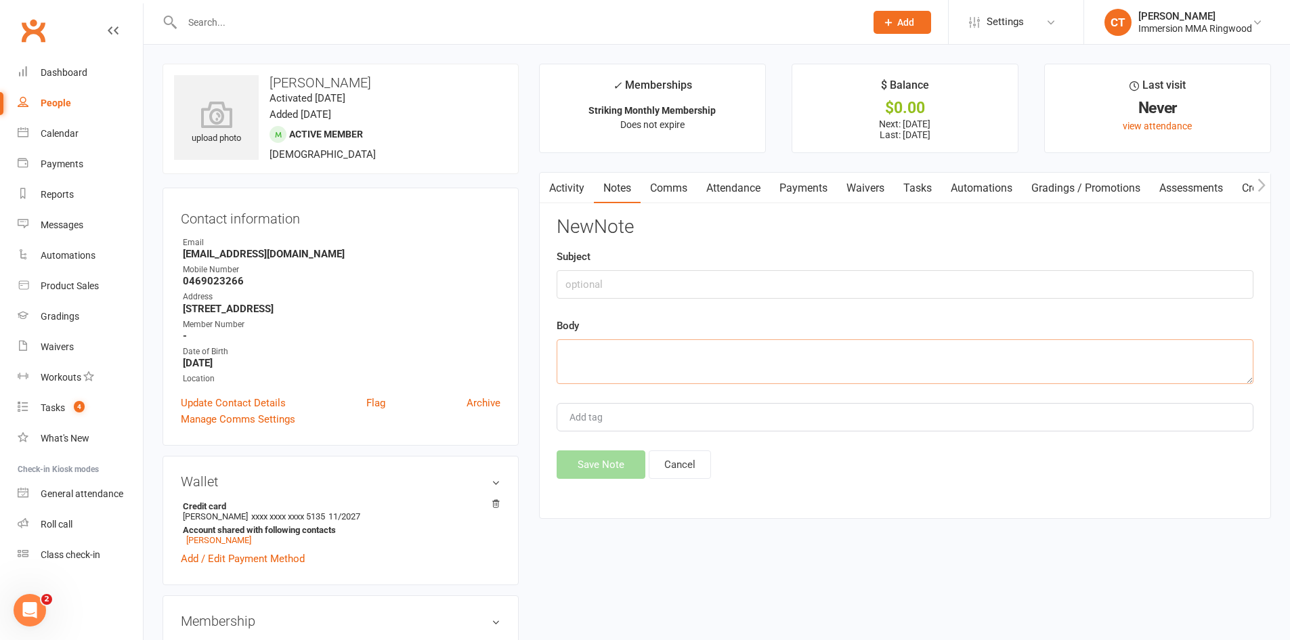
click at [1044, 342] on textarea at bounding box center [905, 361] width 697 height 45
paste textarea "no answer regarding failed debit. sent sms"
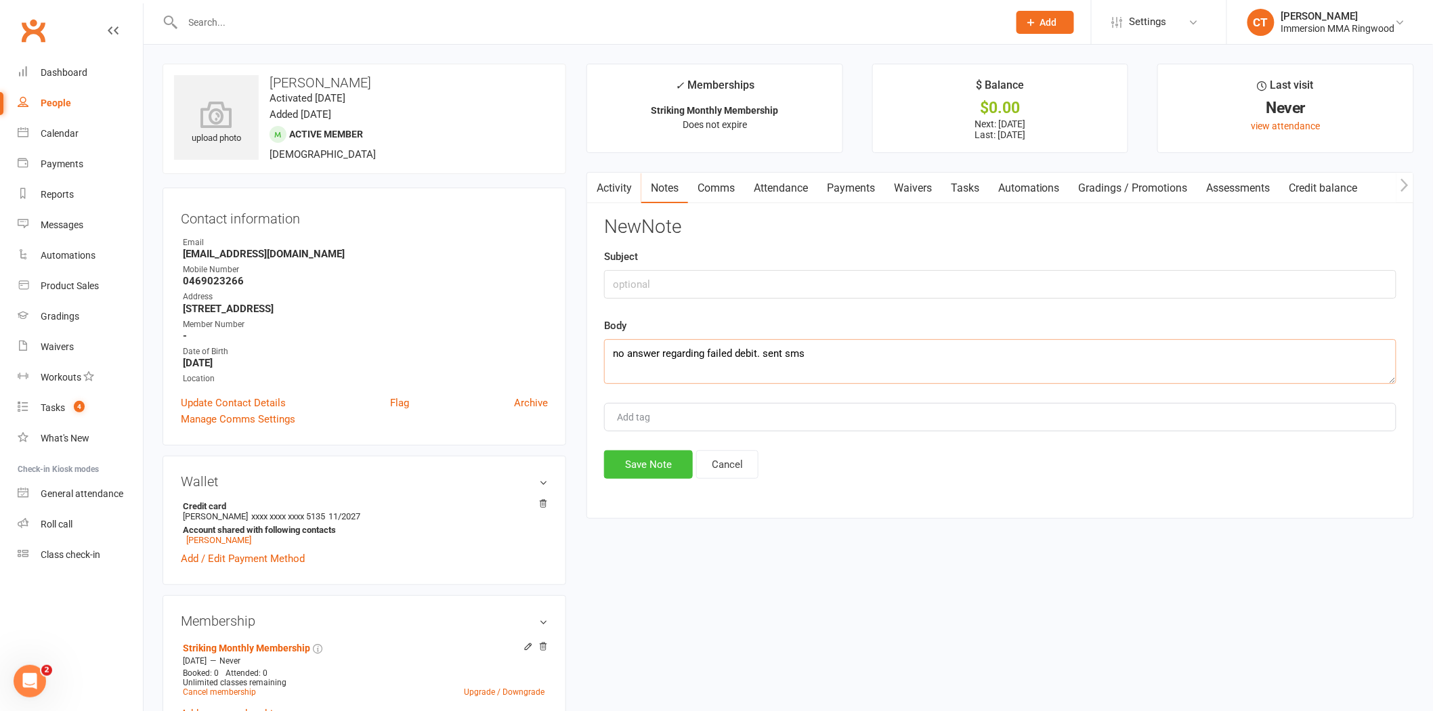
type textarea "no answer regarding failed debit. sent sms"
click at [687, 455] on button "Save Note" at bounding box center [648, 464] width 89 height 28
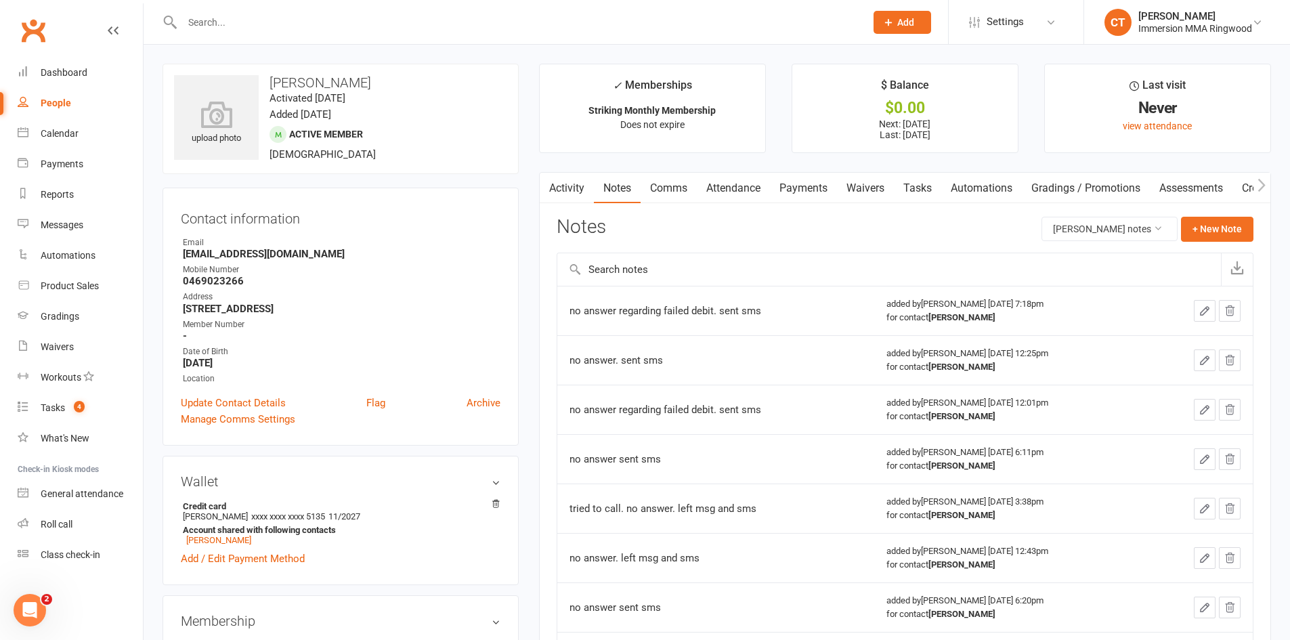
click at [685, 172] on div "Activity Notes Comms Attendance Payments Waivers Tasks Automations Gradings / P…" at bounding box center [905, 518] width 732 height 692
click at [670, 192] on link "Comms" at bounding box center [669, 188] width 56 height 31
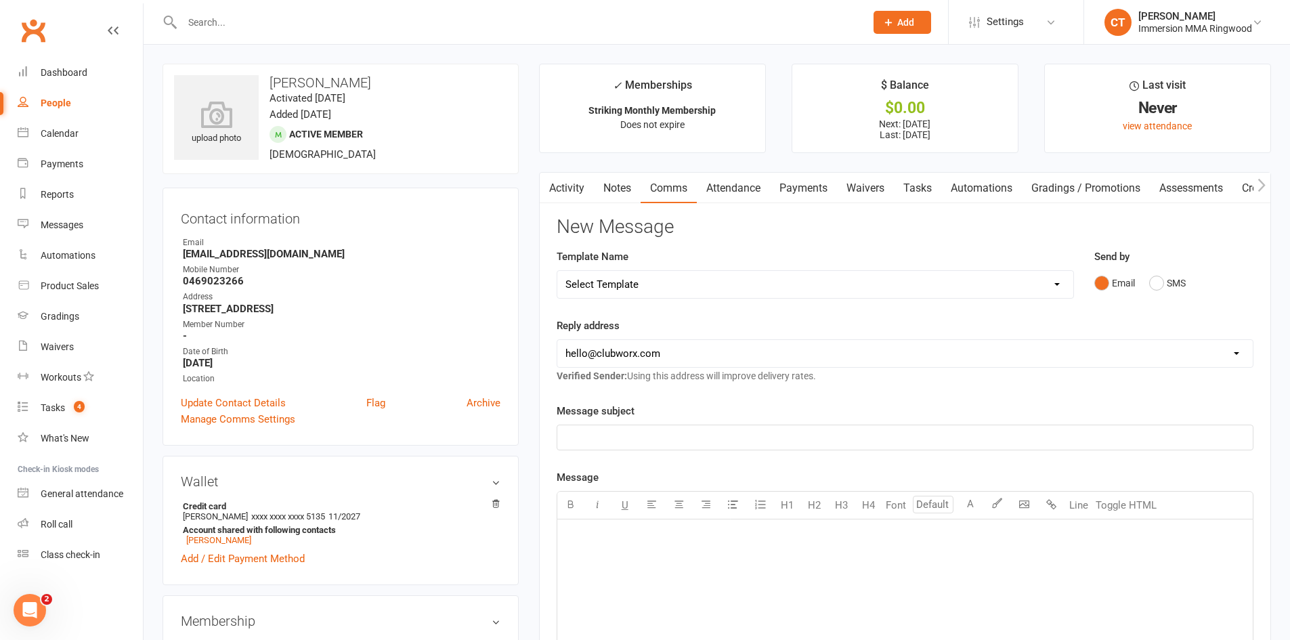
click at [658, 279] on select "Select Template [SMS] [PERSON_NAME] - Call back message [SMS] Mark- Call back m…" at bounding box center [815, 284] width 516 height 27
select select "1"
click at [557, 271] on select "Select Template [SMS] [PERSON_NAME] - Call back message [SMS] Mark- Call back m…" at bounding box center [815, 284] width 516 height 27
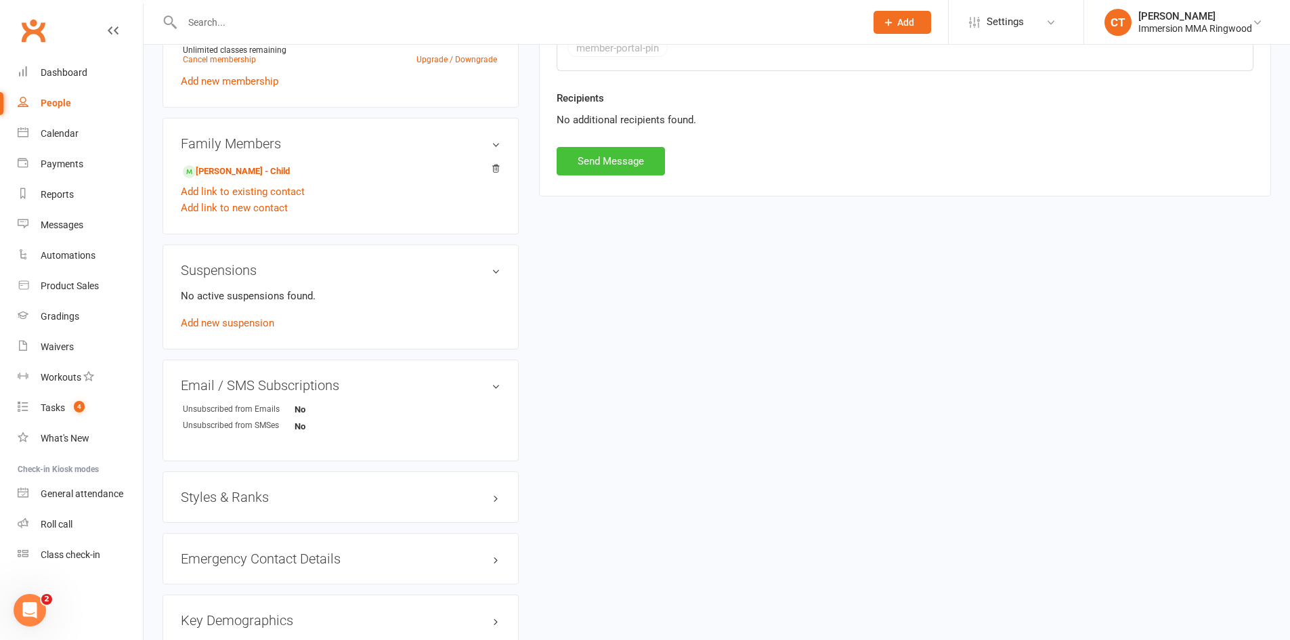
click at [620, 154] on button "Send Message" at bounding box center [611, 161] width 108 height 28
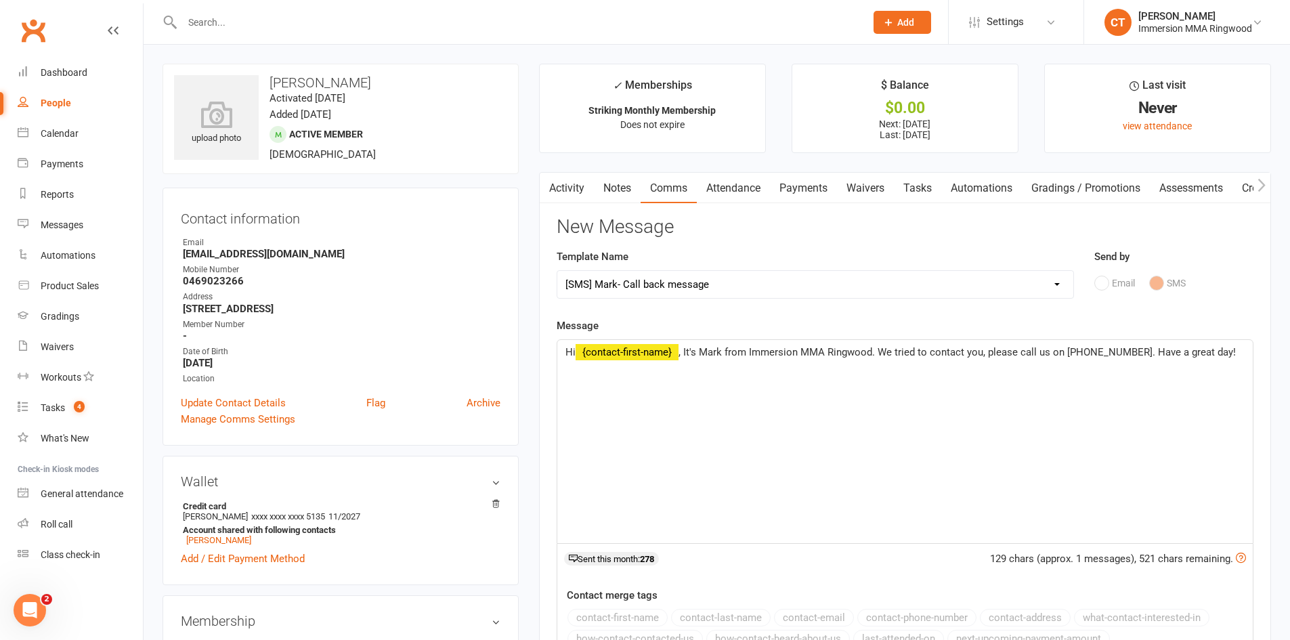
select select
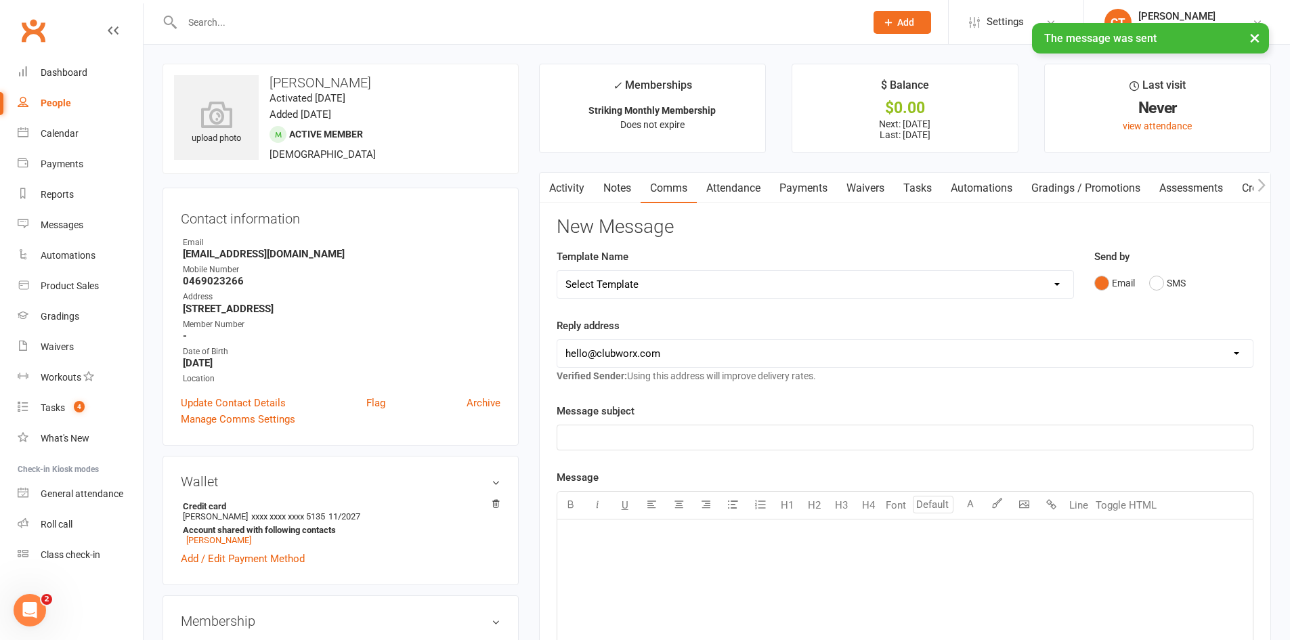
click at [565, 178] on link "Activity" at bounding box center [567, 188] width 54 height 31
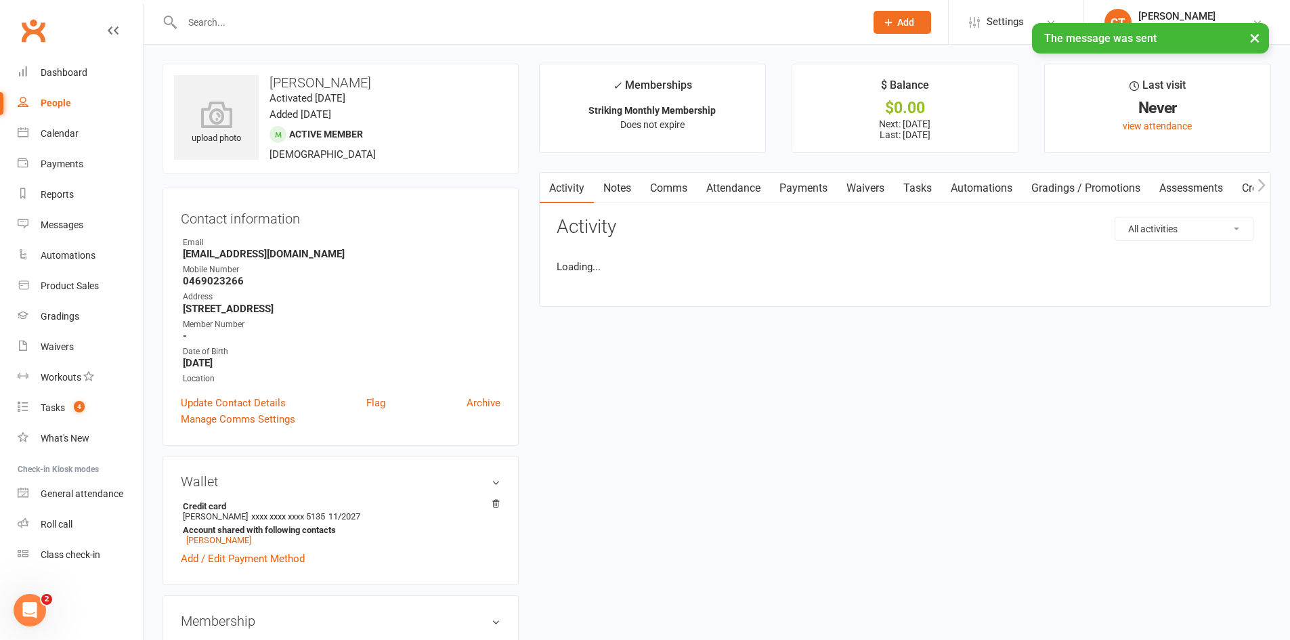
click at [937, 178] on link "Tasks" at bounding box center [917, 188] width 47 height 31
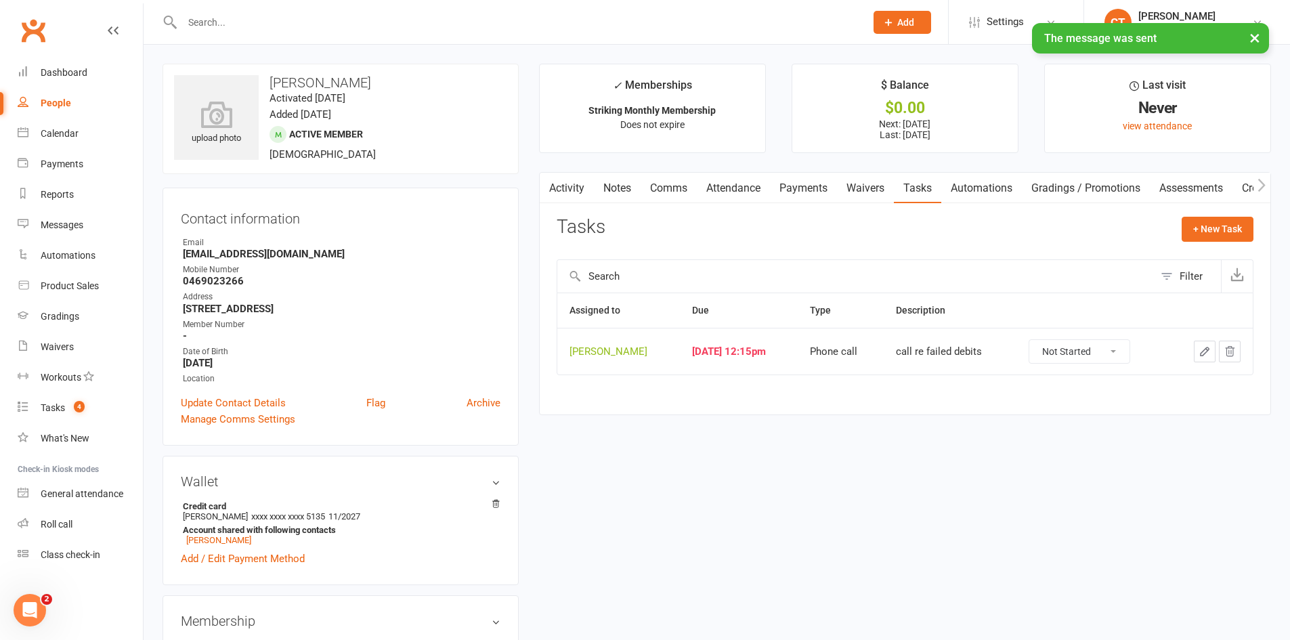
click at [1202, 351] on icon "button" at bounding box center [1205, 351] width 12 height 12
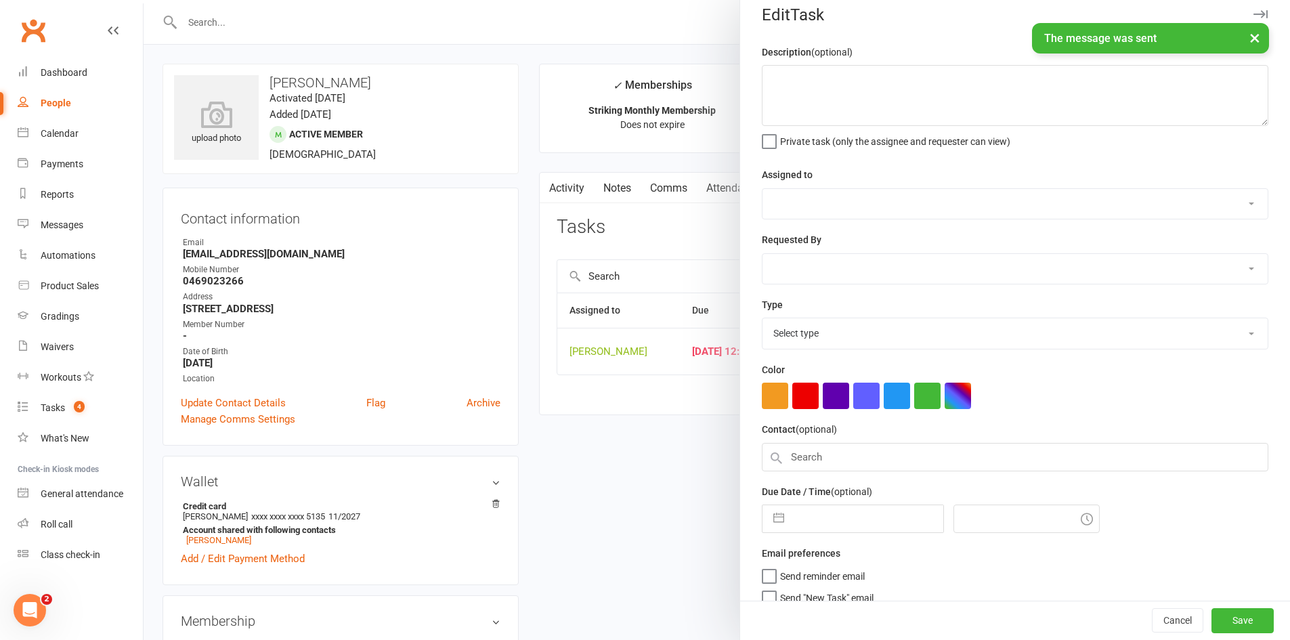
type textarea "call re failed debits"
select select "11984"
type input "[DATE]"
type input "12:15pm"
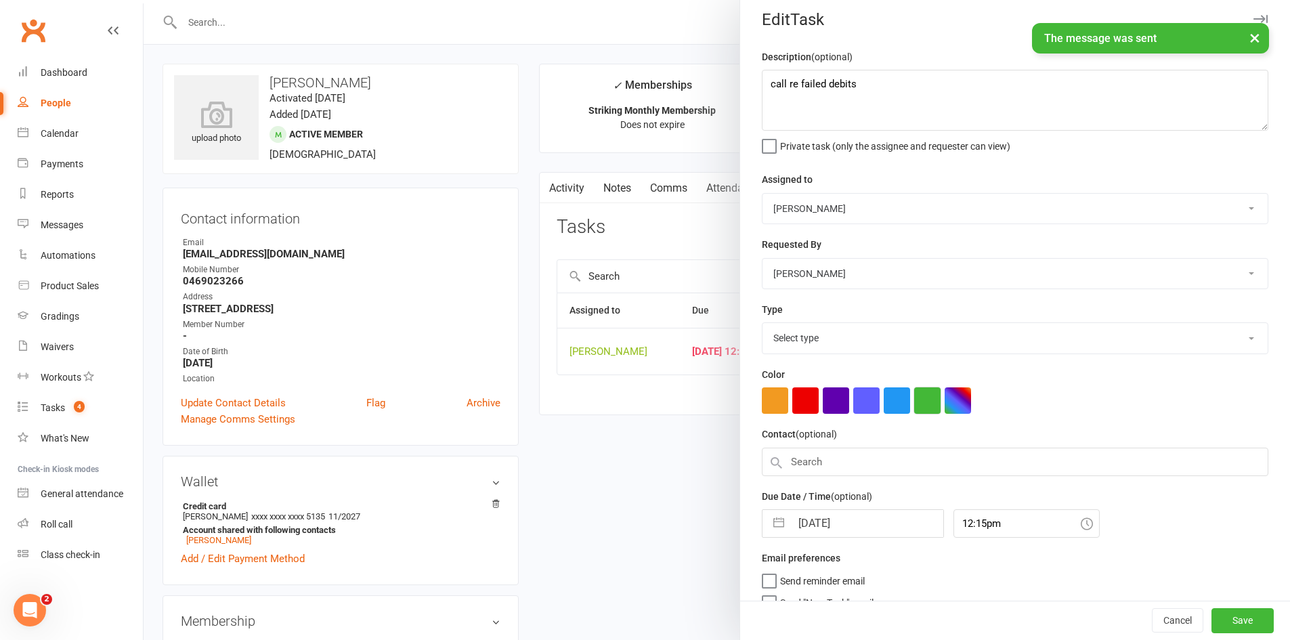
select select "6641"
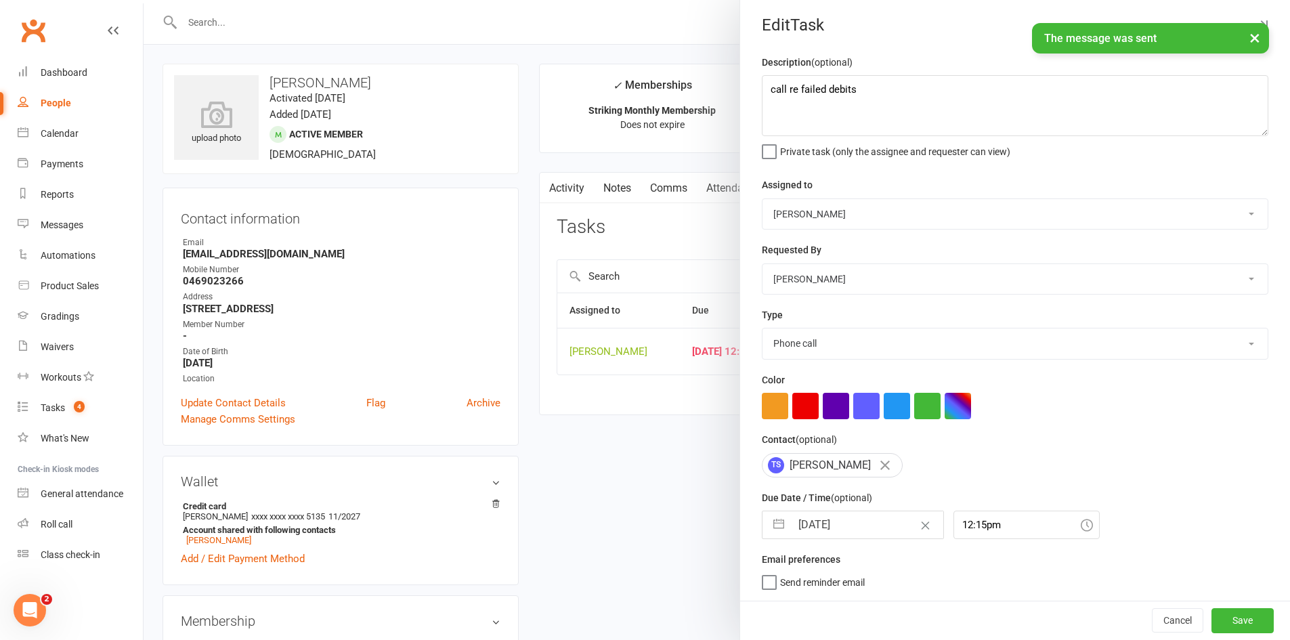
select select "6"
select select "2025"
select select "7"
select select "2025"
select select "8"
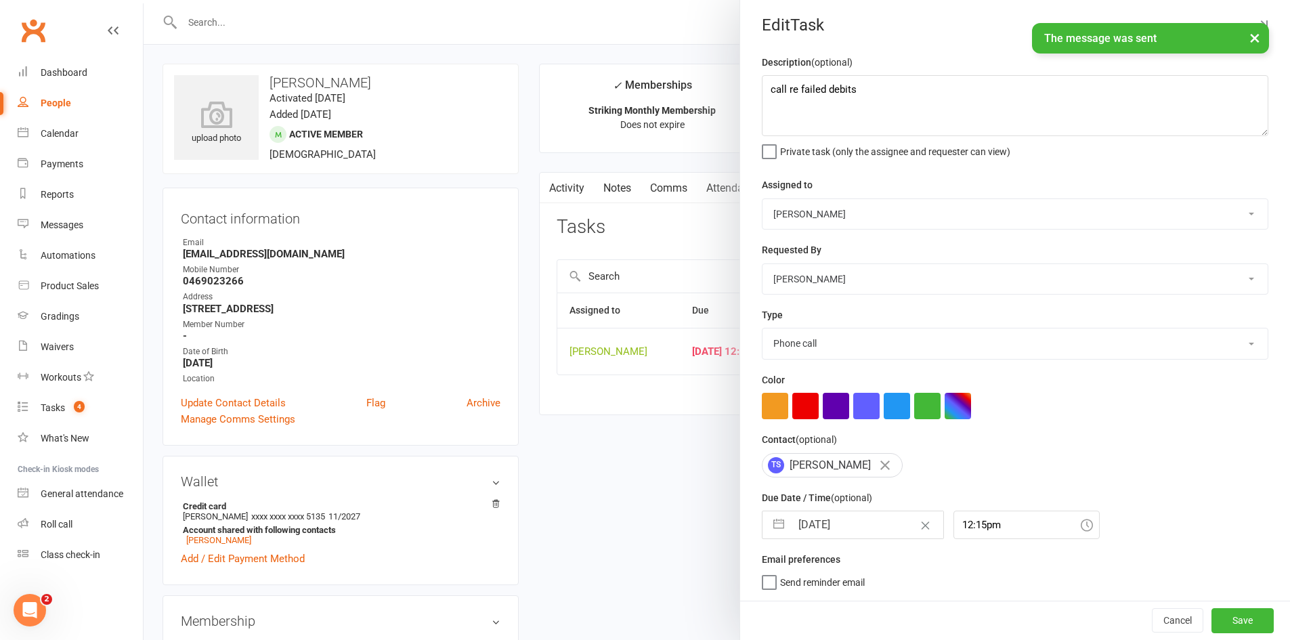
select select "2025"
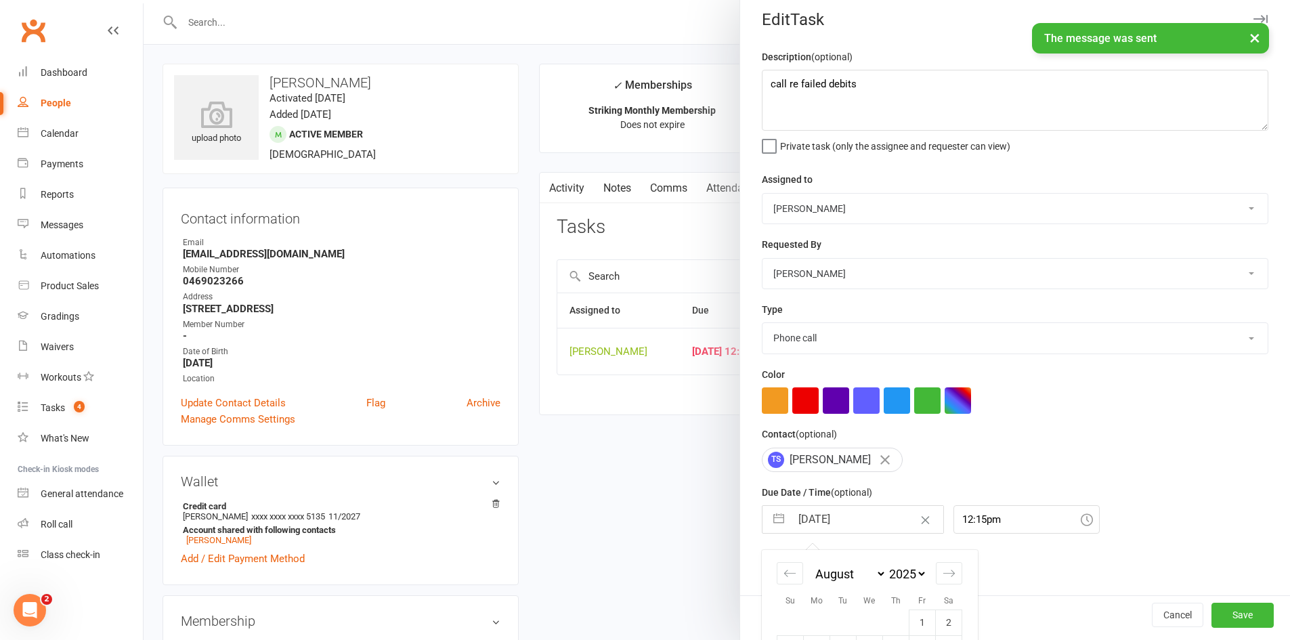
drag, startPoint x: 855, startPoint y: 519, endPoint x: 883, endPoint y: 468, distance: 58.8
click at [856, 519] on input "[DATE]" at bounding box center [867, 519] width 152 height 27
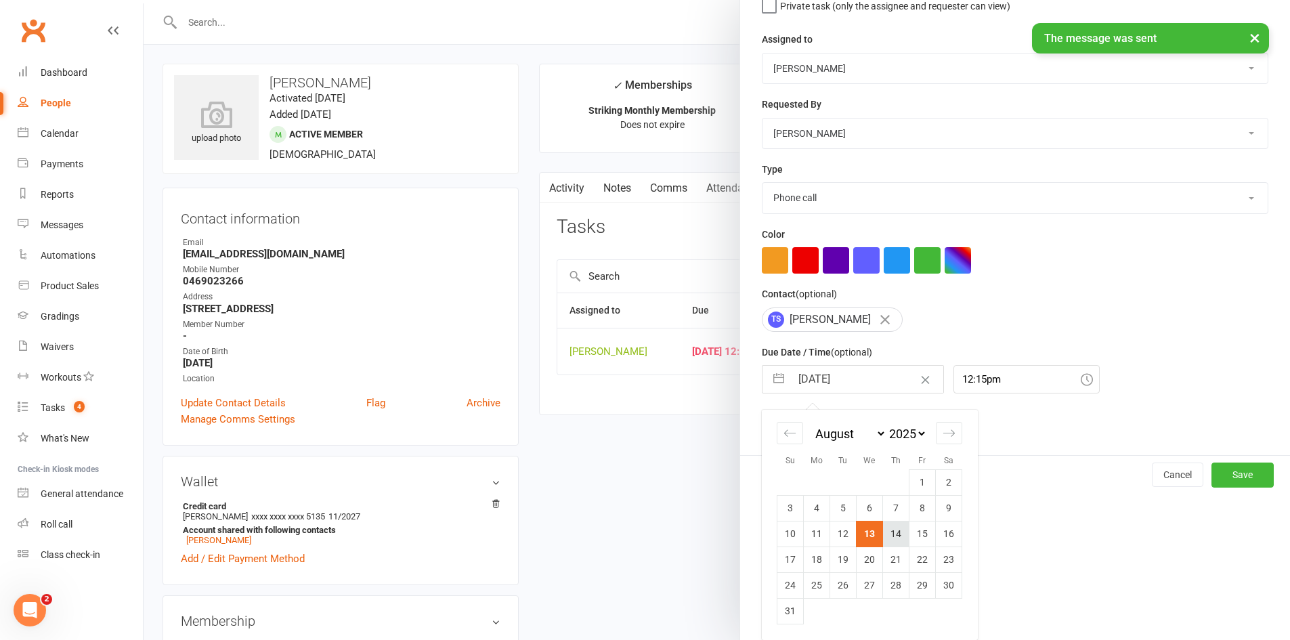
drag, startPoint x: 891, startPoint y: 538, endPoint x: 952, endPoint y: 534, distance: 61.0
click at [892, 538] on td "14" at bounding box center [896, 534] width 26 height 26
type input "[DATE]"
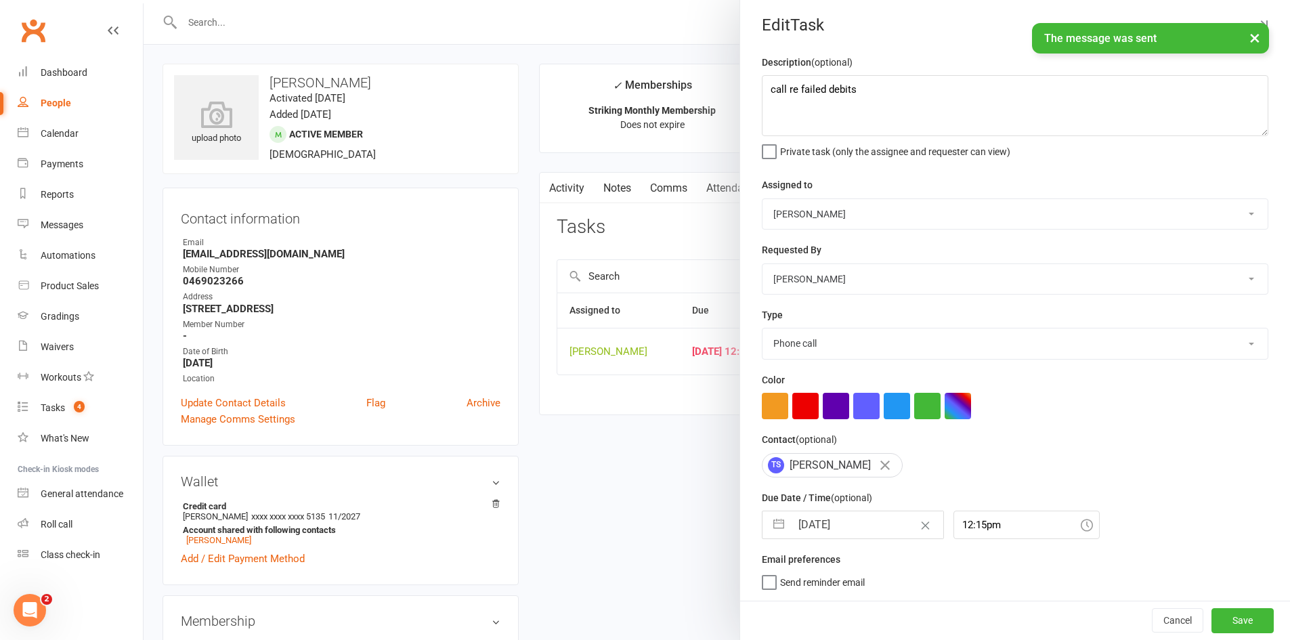
scroll to position [9, 0]
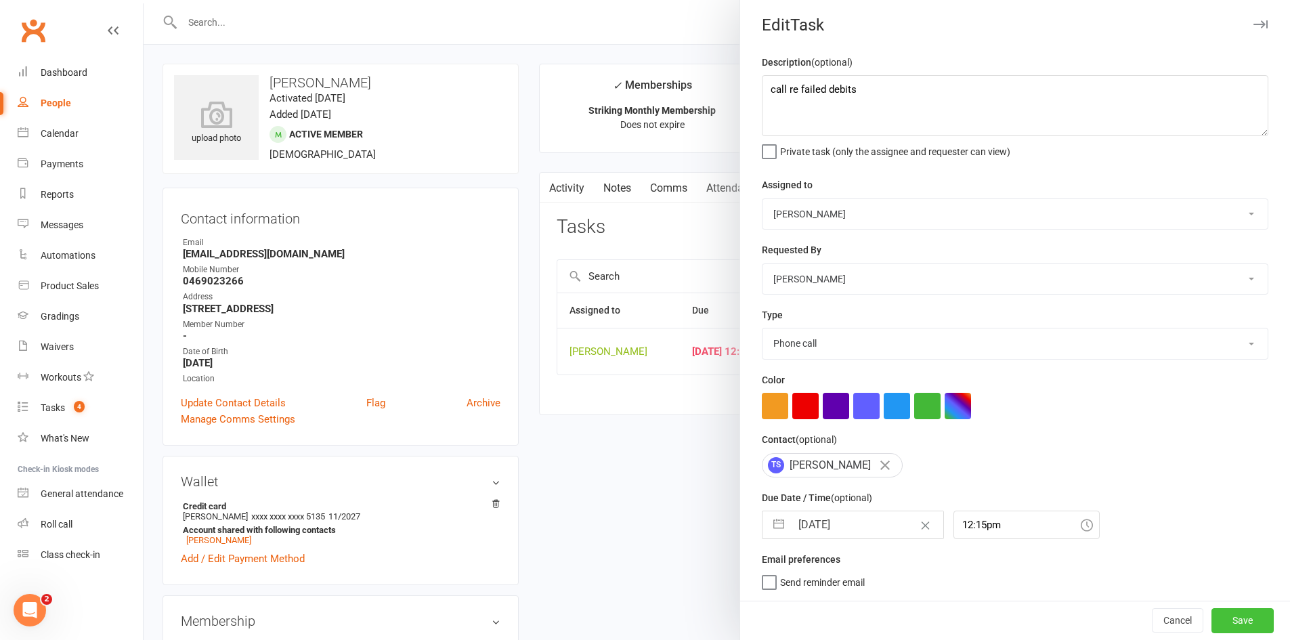
click at [1217, 614] on button "Save" at bounding box center [1243, 620] width 62 height 24
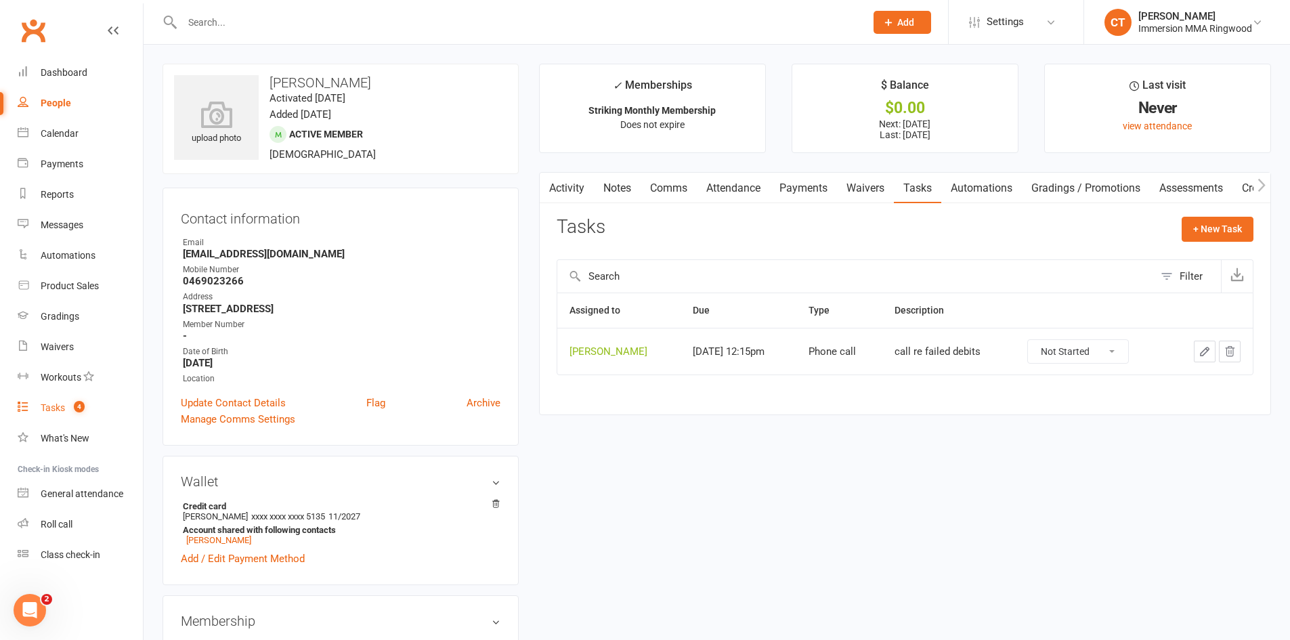
click at [83, 398] on link "Tasks 4" at bounding box center [80, 408] width 125 height 30
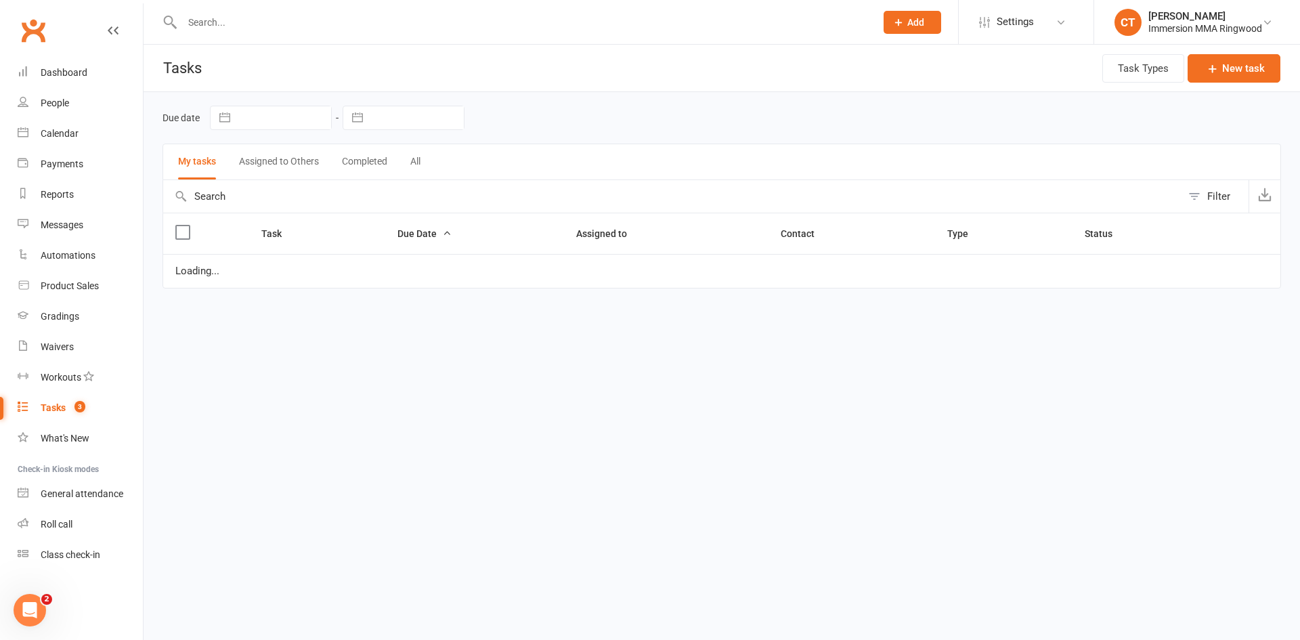
click at [83, 398] on link "Tasks 3" at bounding box center [80, 408] width 125 height 30
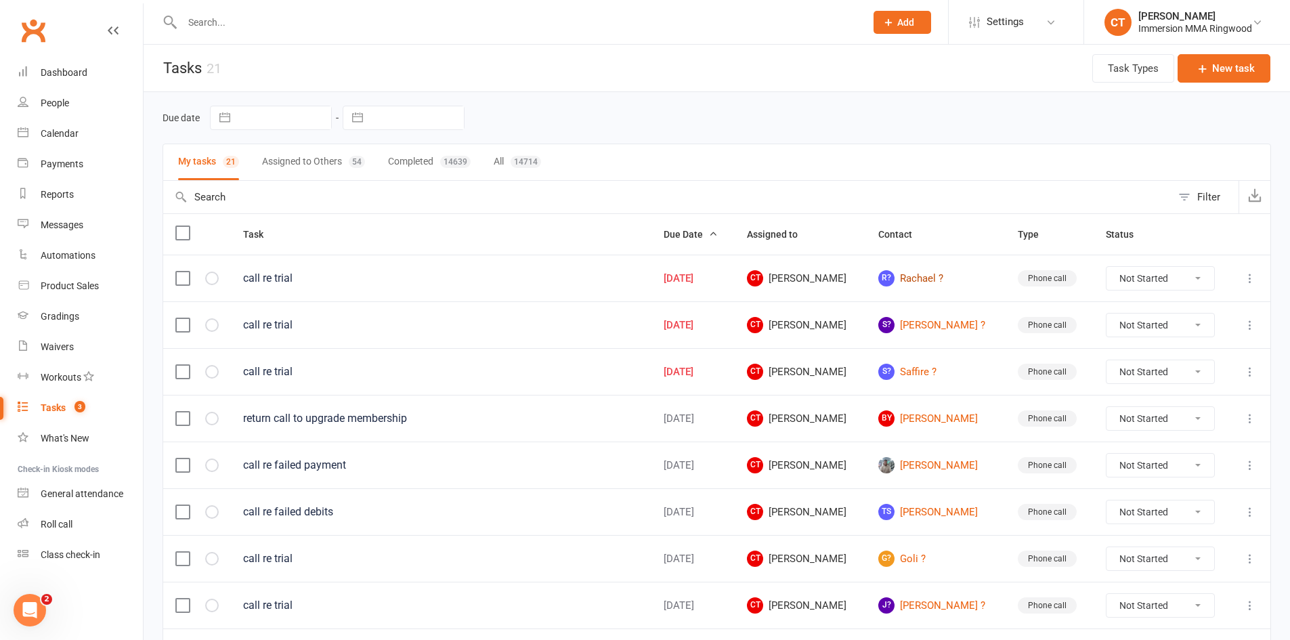
click at [918, 282] on link "R? Rachael ?" at bounding box center [935, 278] width 115 height 16
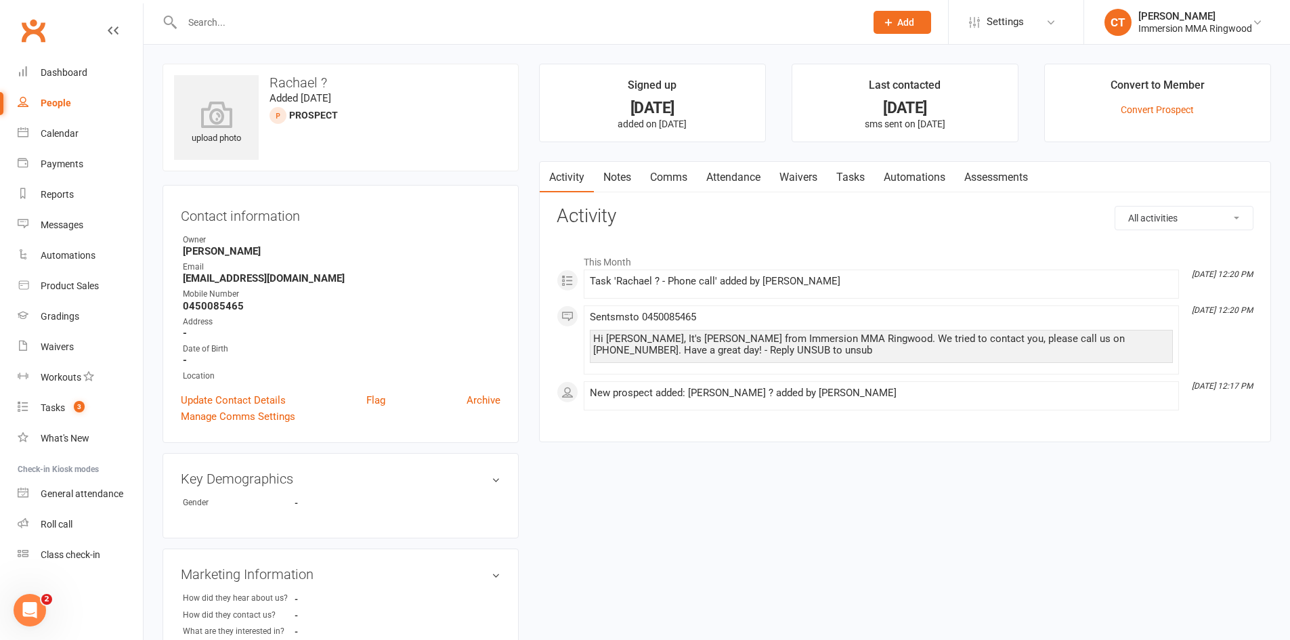
drag, startPoint x: 624, startPoint y: 173, endPoint x: 609, endPoint y: 171, distance: 15.1
click at [622, 173] on link "Notes" at bounding box center [617, 177] width 47 height 31
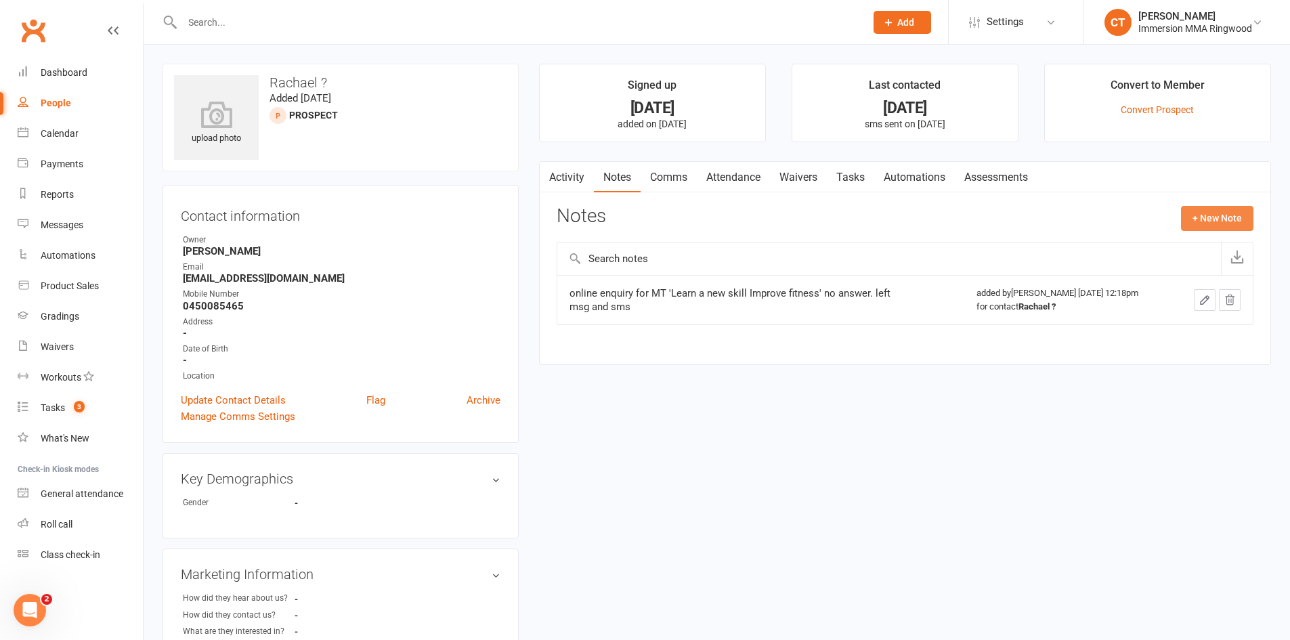
click at [1216, 213] on button "+ New Note" at bounding box center [1217, 218] width 72 height 24
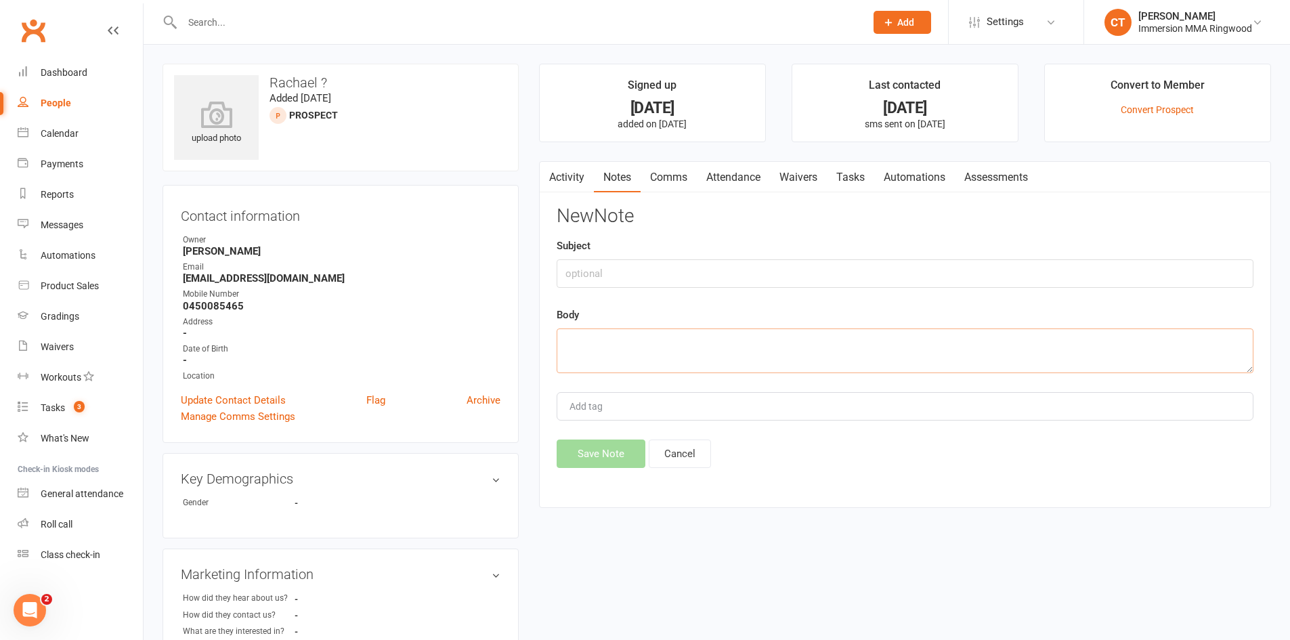
click at [722, 333] on textarea at bounding box center [905, 350] width 697 height 45
type textarea "No answer. sent sms and left vm"
click at [571, 457] on button "Save Note" at bounding box center [601, 454] width 89 height 28
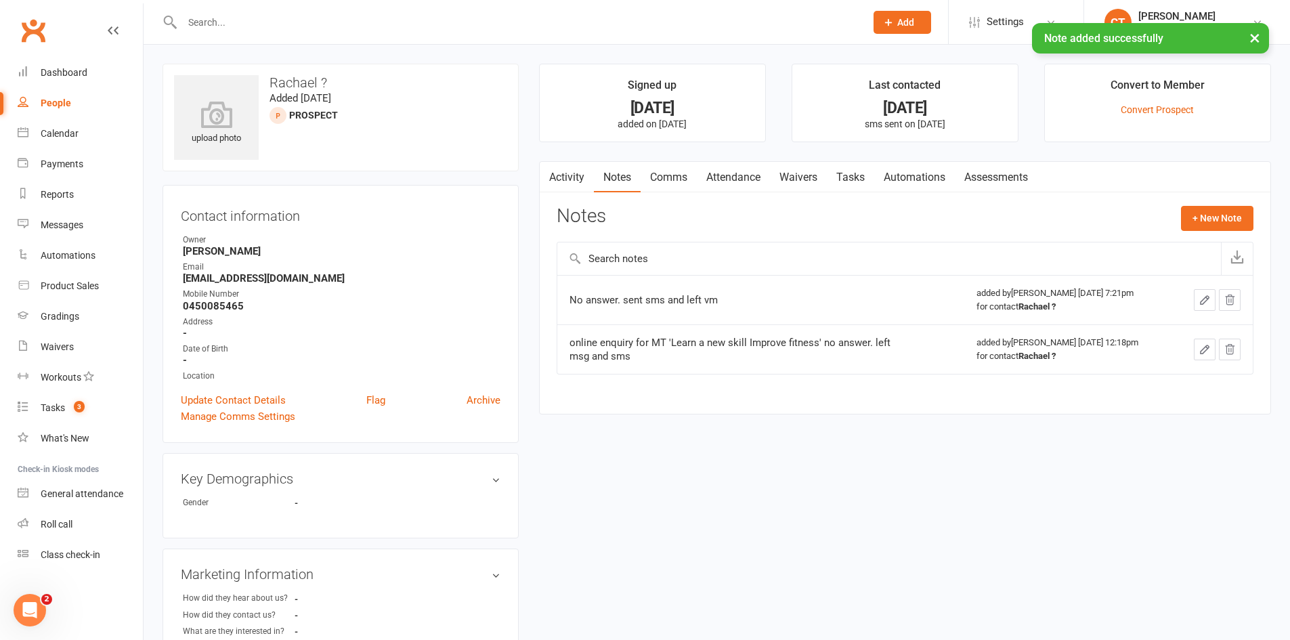
click at [694, 169] on link "Comms" at bounding box center [669, 177] width 56 height 31
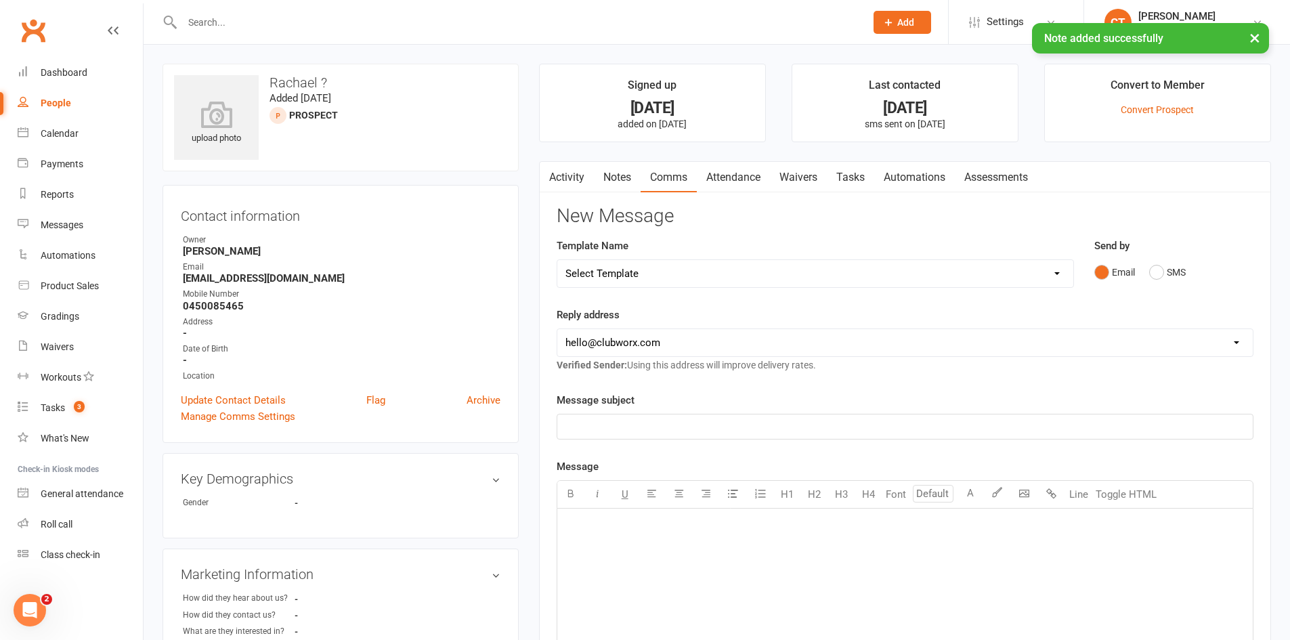
drag, startPoint x: 782, startPoint y: 269, endPoint x: 775, endPoint y: 280, distance: 12.8
click at [782, 269] on select "Select Template [SMS] [PERSON_NAME] - Call back message [SMS] Mark- Call back m…" at bounding box center [815, 273] width 516 height 27
select select "1"
click at [557, 260] on select "Select Template [SMS] [PERSON_NAME] - Call back message [SMS] Mark- Call back m…" at bounding box center [815, 273] width 516 height 27
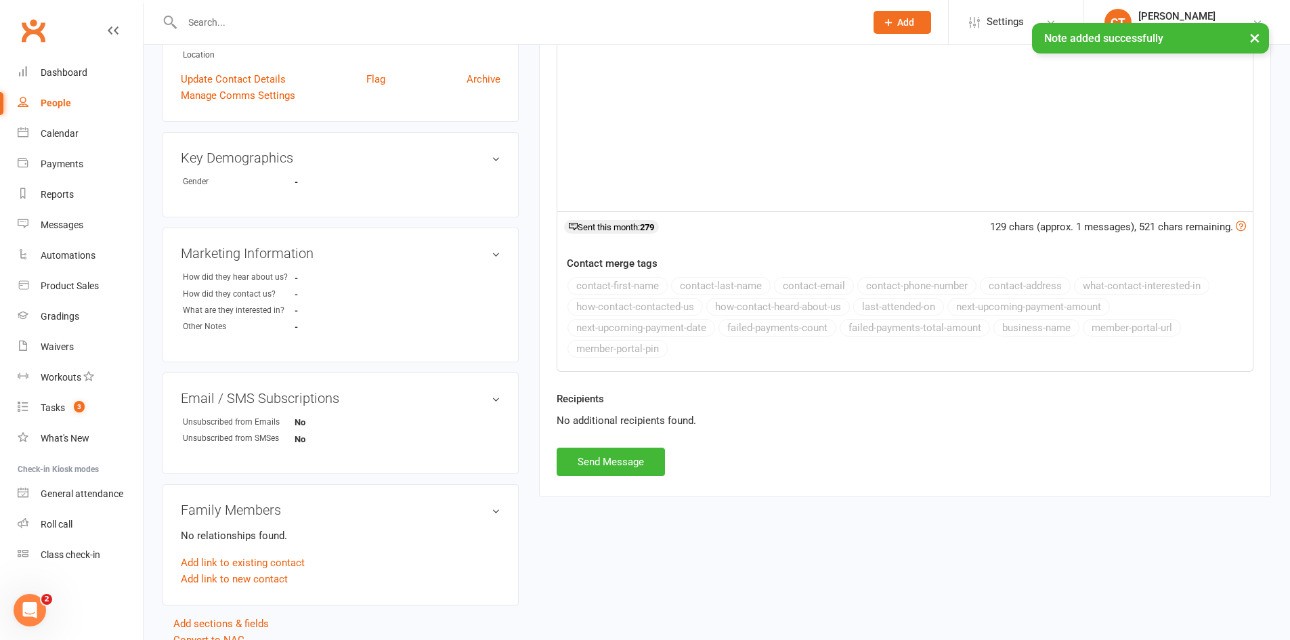
scroll to position [383, 0]
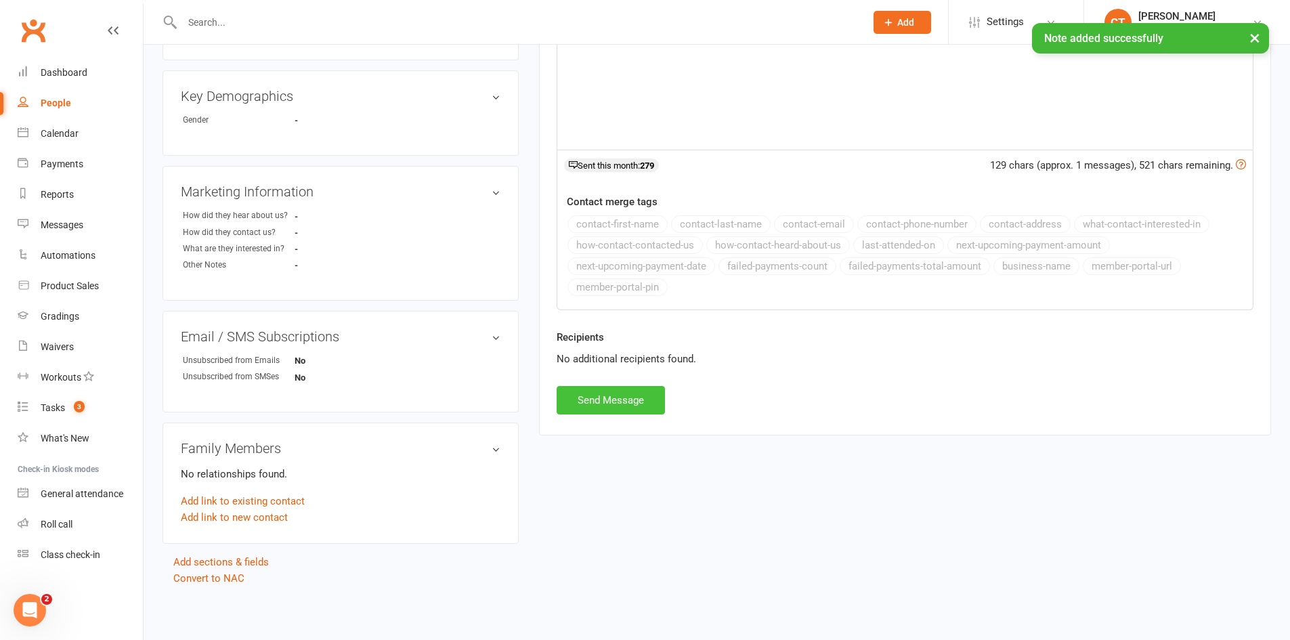
click at [639, 394] on button "Send Message" at bounding box center [611, 400] width 108 height 28
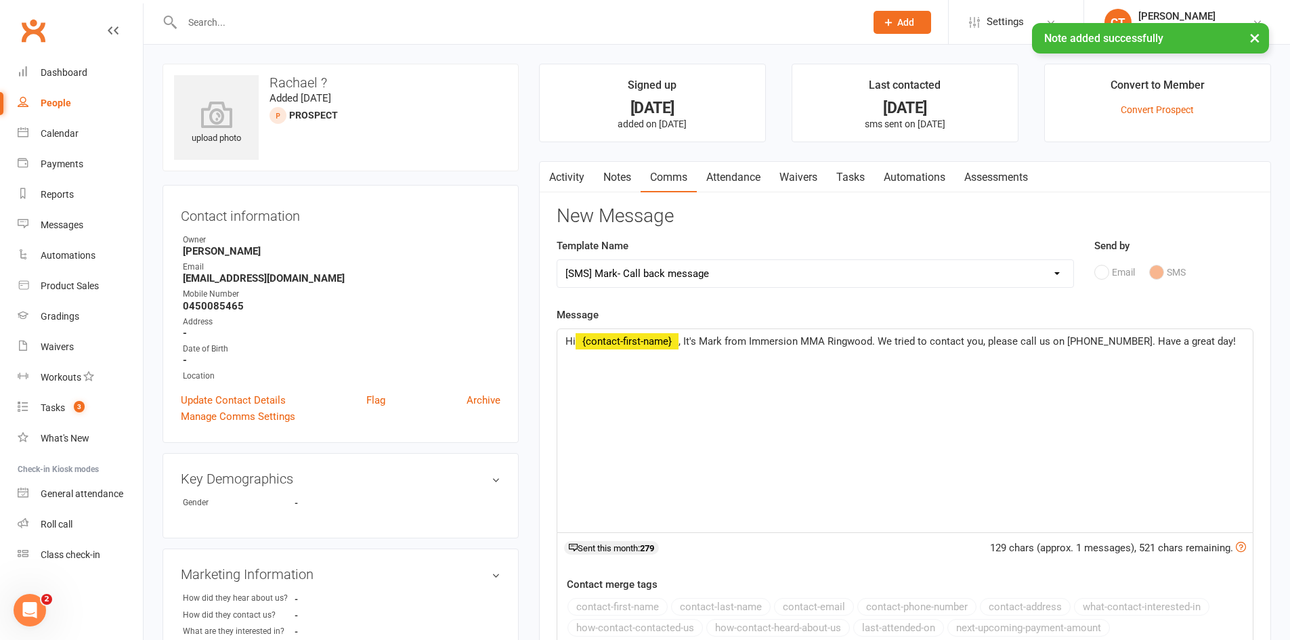
select select
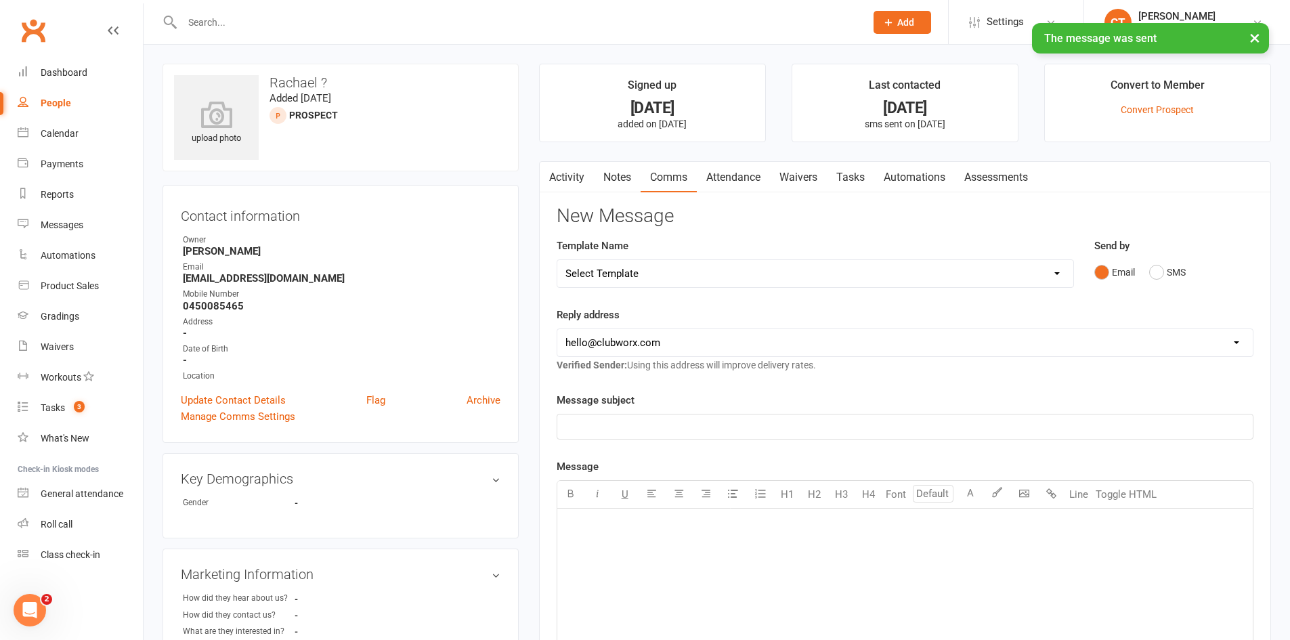
click at [832, 181] on link "Tasks" at bounding box center [850, 177] width 47 height 31
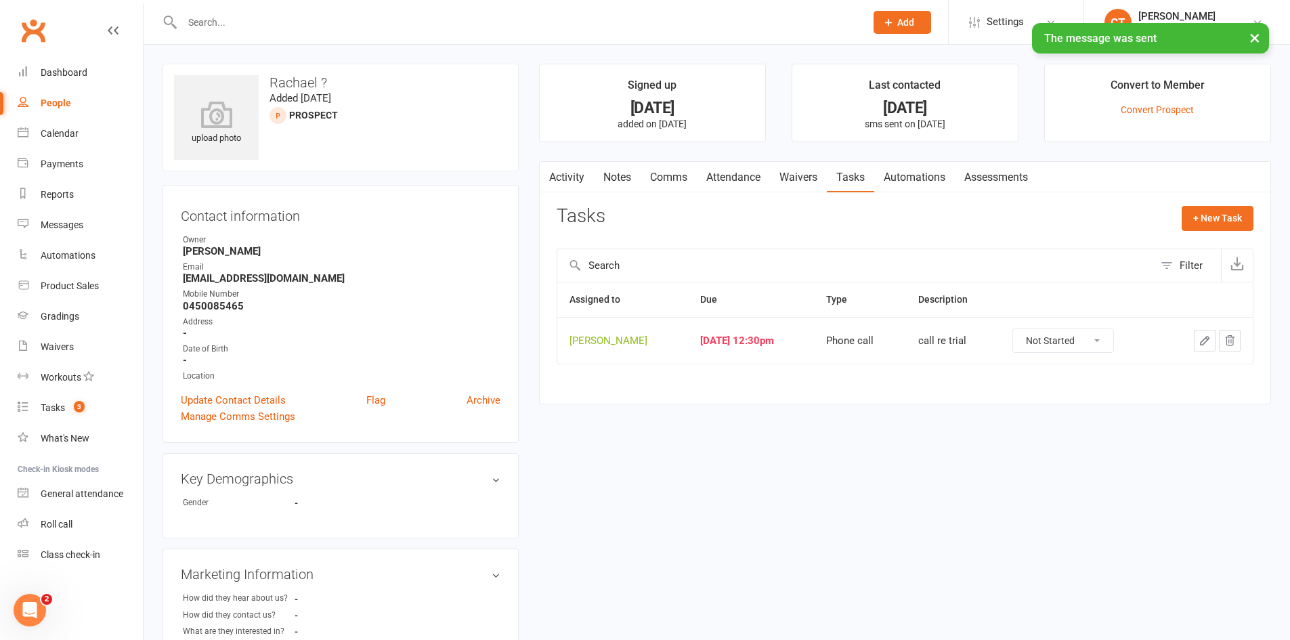
click at [1201, 339] on icon "button" at bounding box center [1205, 341] width 12 height 12
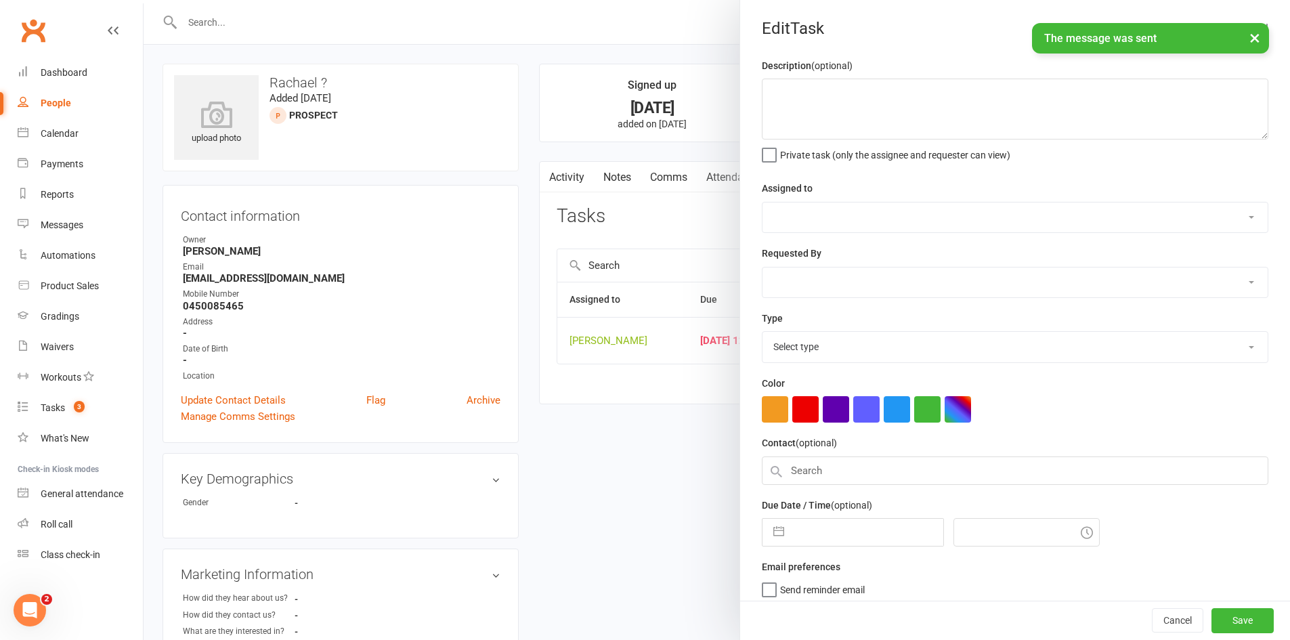
type textarea "call re trial"
select select "11984"
type input "[DATE]"
type input "12:30pm"
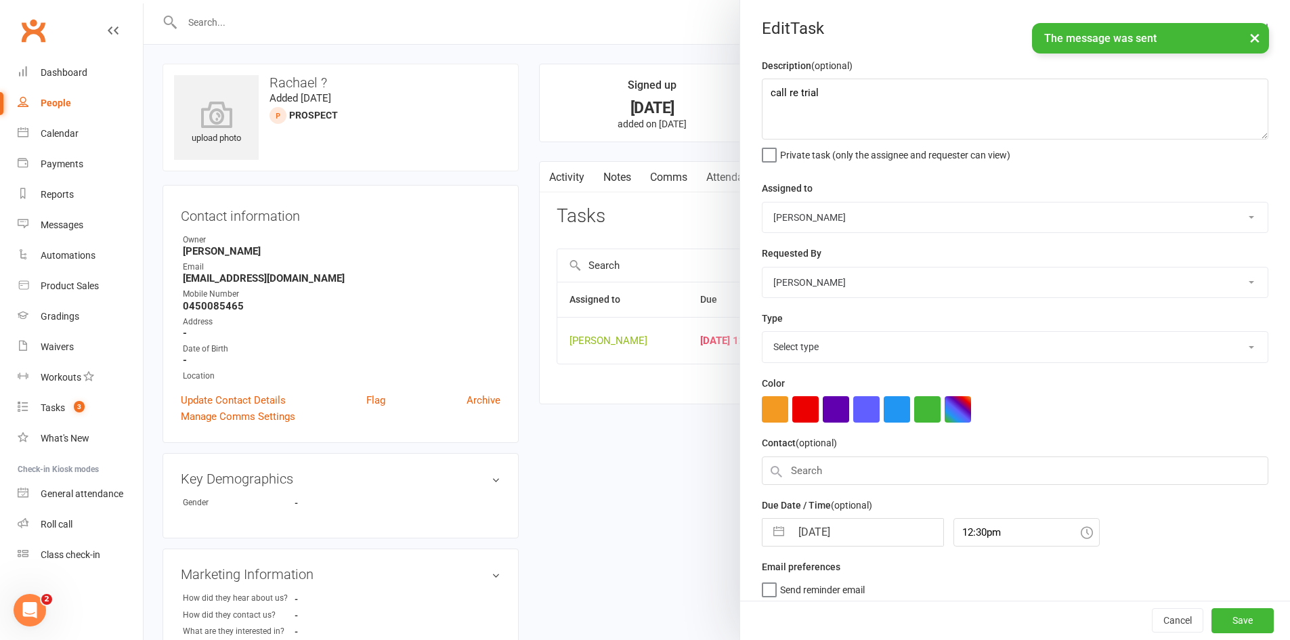
select select "6641"
click at [863, 528] on input "[DATE]" at bounding box center [867, 528] width 152 height 27
select select "6"
select select "2025"
select select "7"
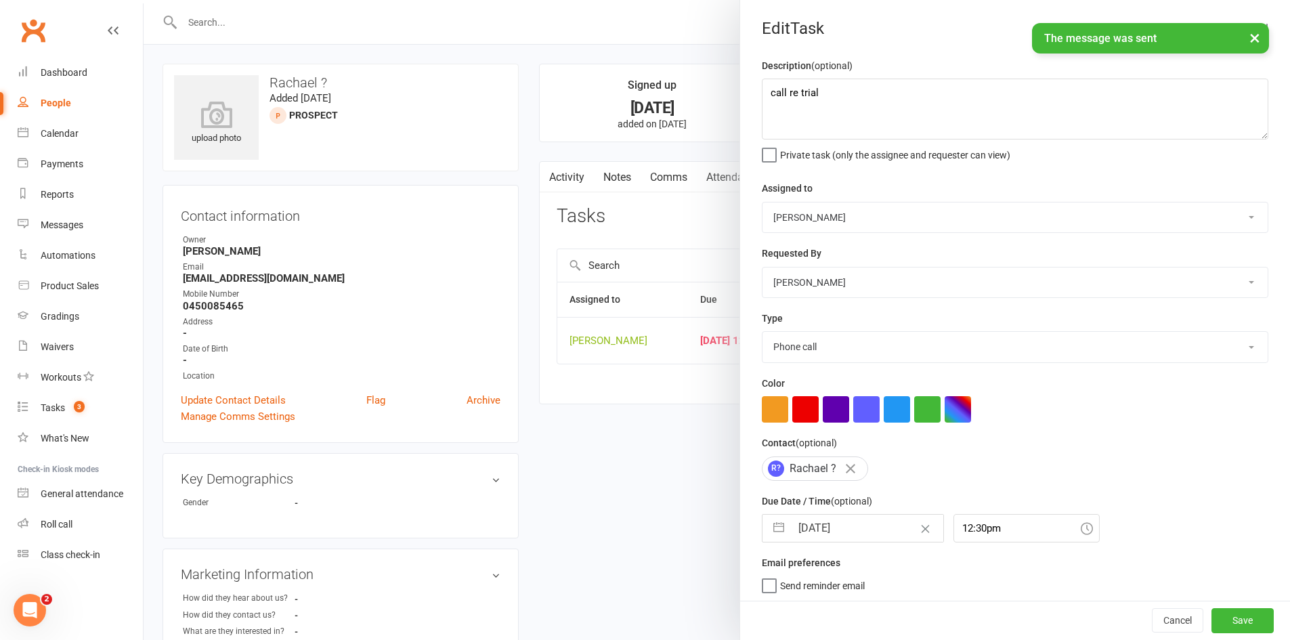
select select "2025"
select select "8"
select select "2025"
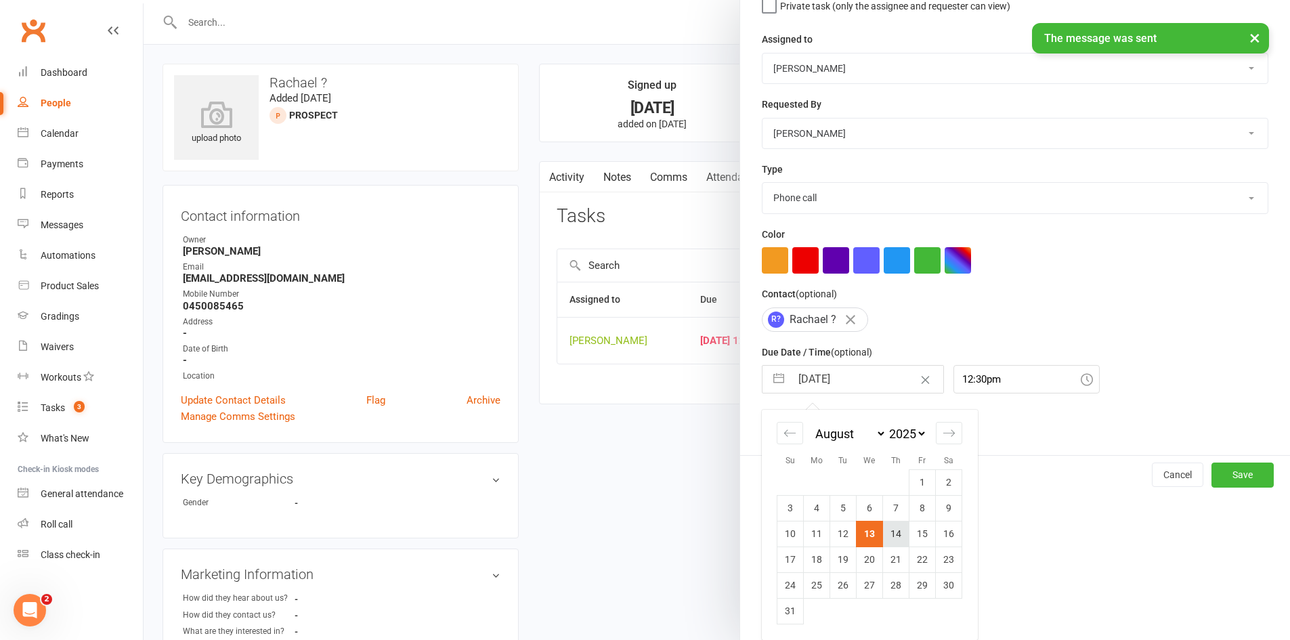
click at [883, 537] on td "14" at bounding box center [896, 534] width 26 height 26
type input "[DATE]"
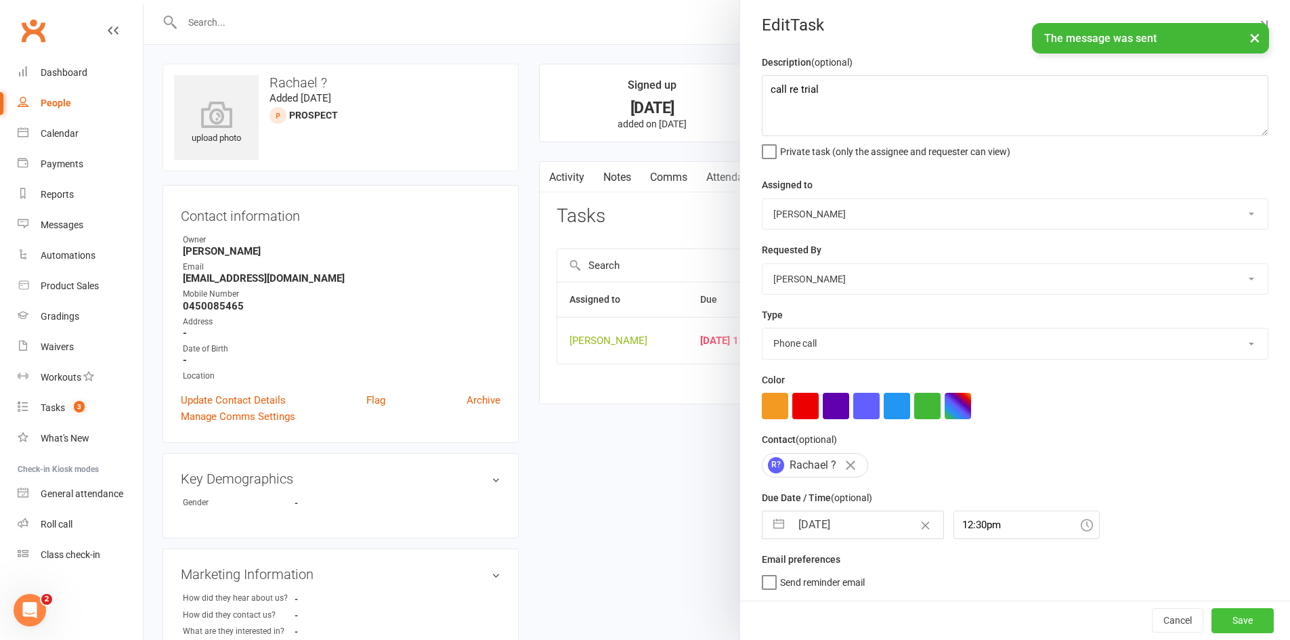
click at [1231, 618] on button "Save" at bounding box center [1243, 620] width 62 height 24
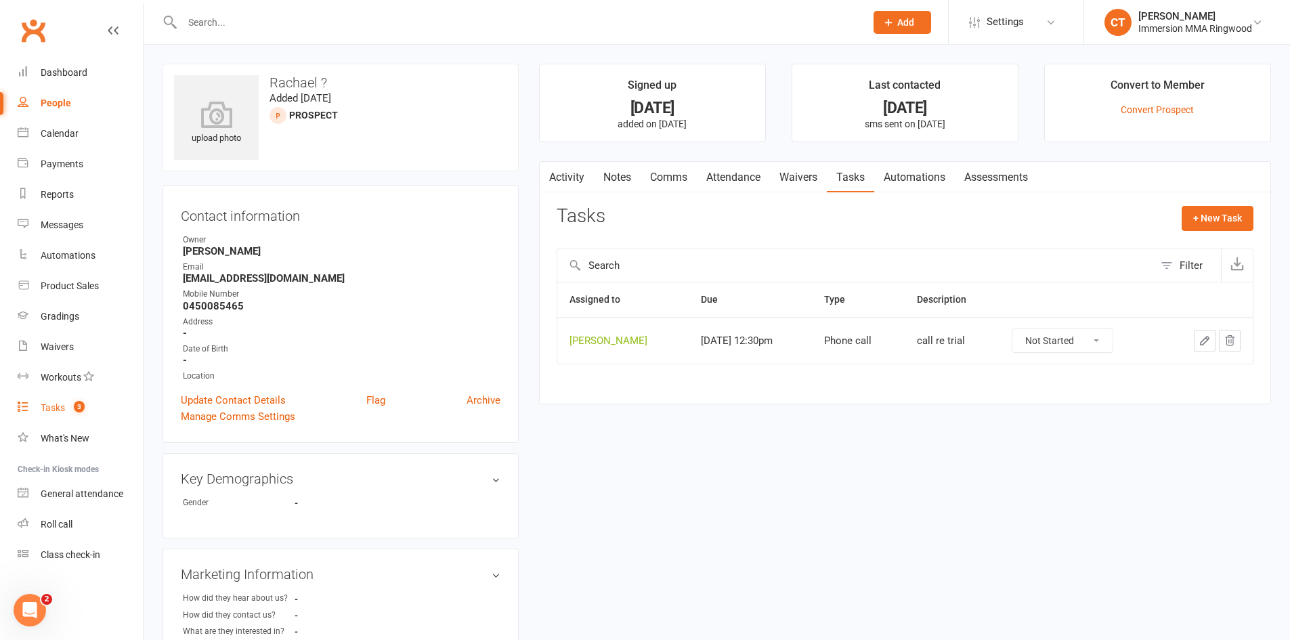
click at [74, 401] on link "Tasks 3" at bounding box center [80, 408] width 125 height 30
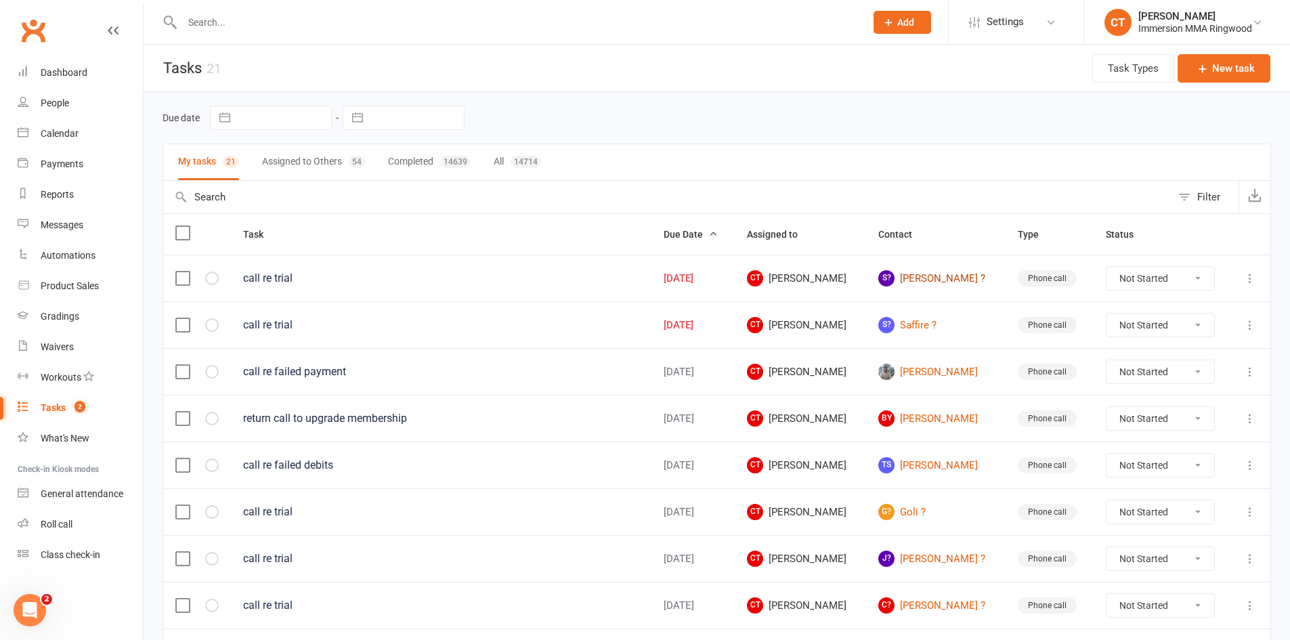
drag, startPoint x: 928, startPoint y: 275, endPoint x: 916, endPoint y: 276, distance: 11.5
click at [927, 275] on link "S? [PERSON_NAME] ?" at bounding box center [935, 278] width 115 height 16
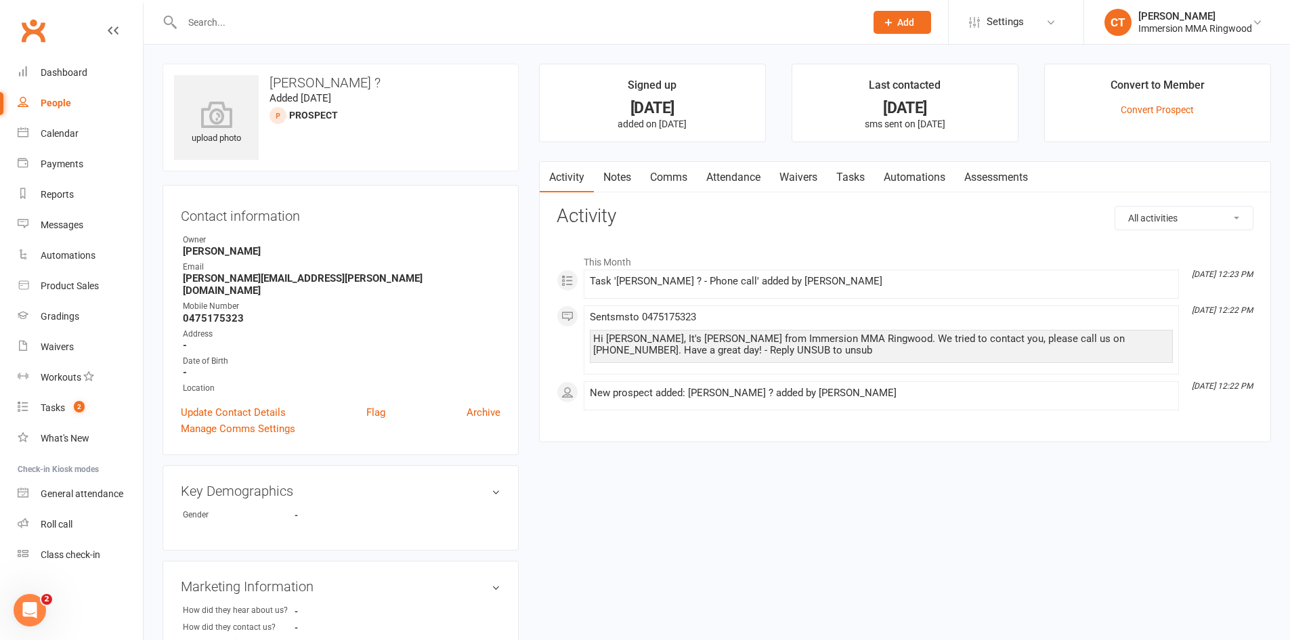
click at [616, 169] on link "Notes" at bounding box center [617, 177] width 47 height 31
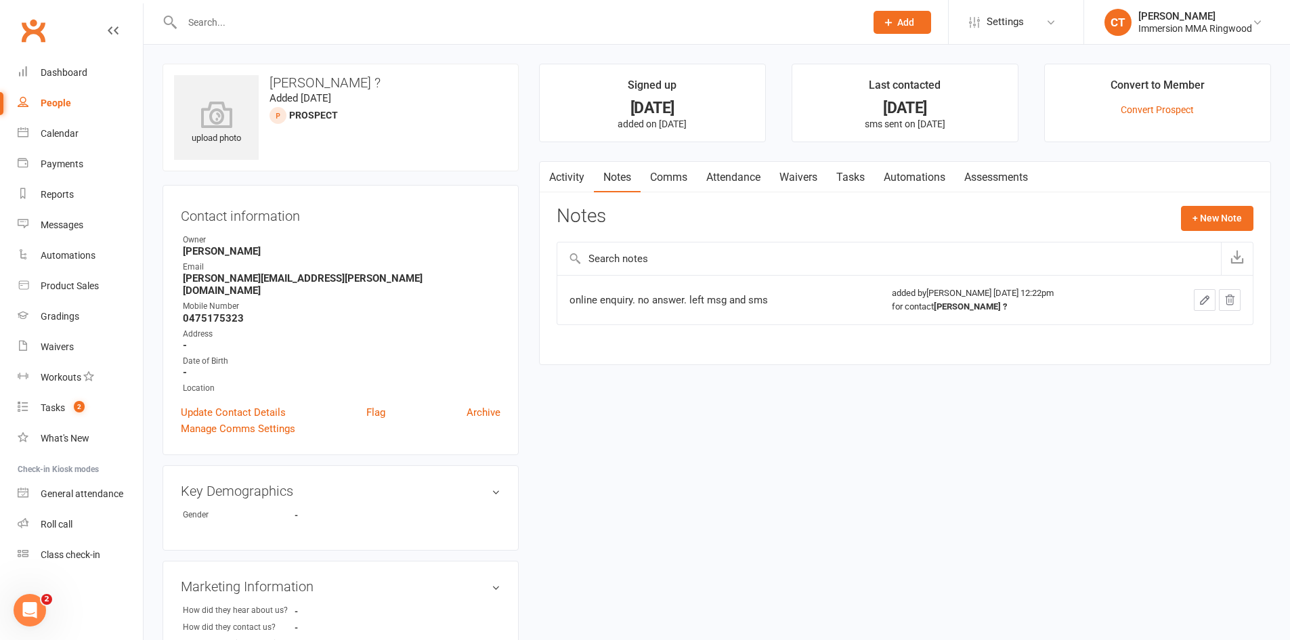
click at [670, 301] on div "online enquiry. no answer. left msg and sms" at bounding box center [719, 300] width 299 height 14
drag, startPoint x: 635, startPoint y: 297, endPoint x: 773, endPoint y: 301, distance: 138.2
click at [773, 301] on div "online enquiry. no answer. left msg and sms" at bounding box center [719, 300] width 299 height 14
copy div "no answer. left msg and sms"
click at [1240, 216] on button "+ New Note" at bounding box center [1217, 218] width 72 height 24
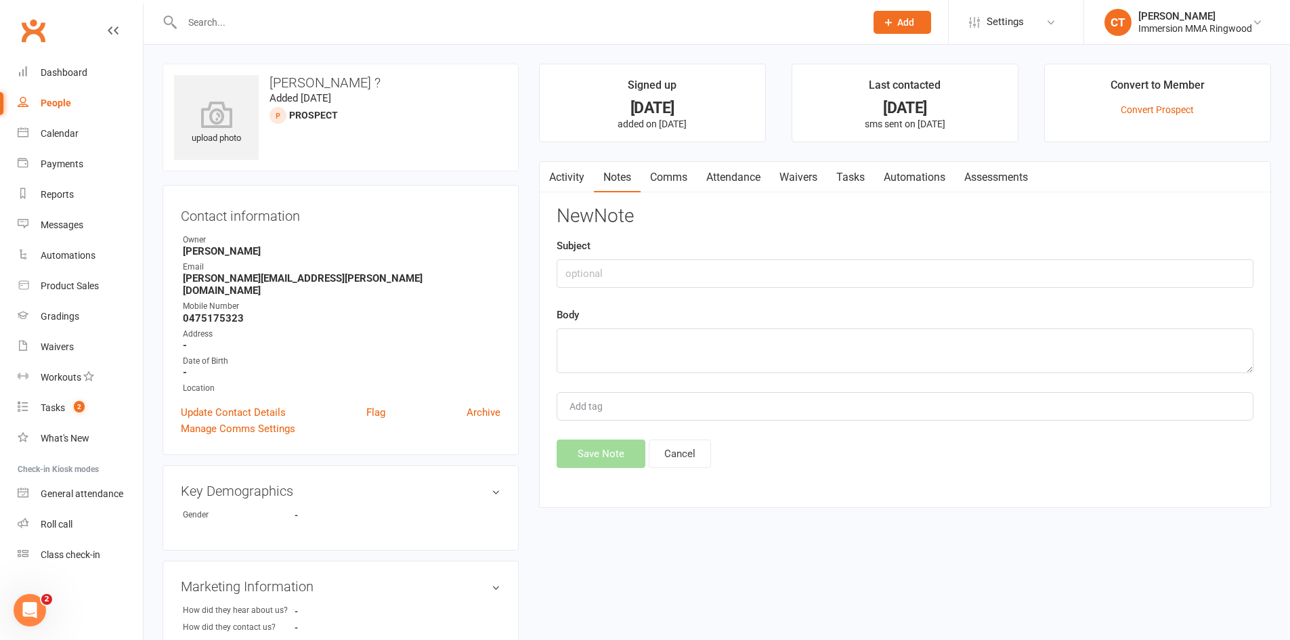
click at [1041, 312] on div "Body" at bounding box center [905, 340] width 697 height 66
click at [1037, 331] on textarea at bounding box center [905, 350] width 697 height 45
paste textarea "no answer. left msg and sms"
type textarea "no answer. left msg and sms"
click at [607, 444] on button "Save Note" at bounding box center [601, 454] width 89 height 28
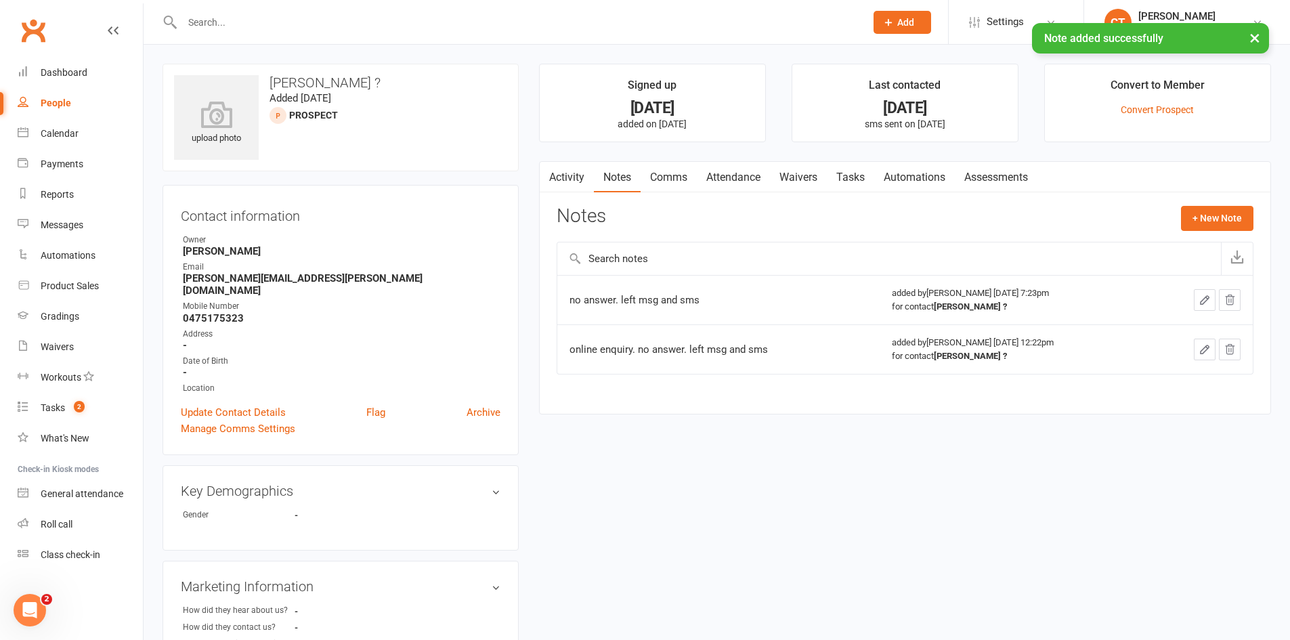
click at [689, 177] on link "Comms" at bounding box center [669, 177] width 56 height 31
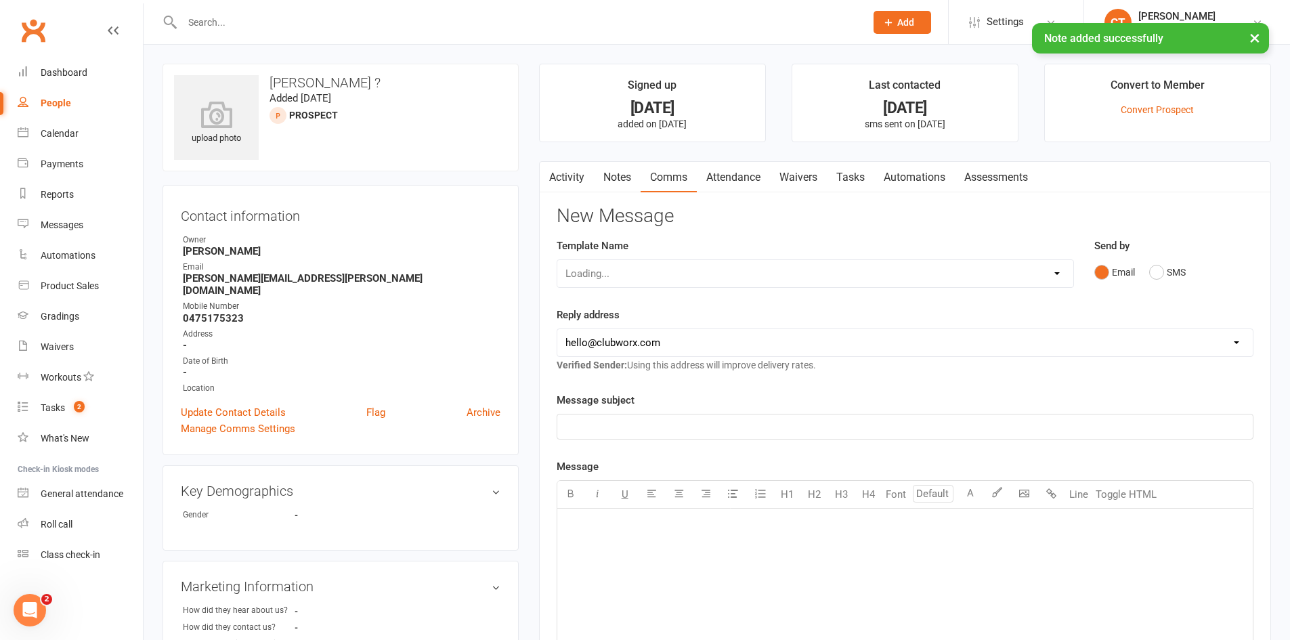
click at [801, 283] on div "Loading..." at bounding box center [815, 273] width 517 height 28
click at [805, 273] on div "Loading..." at bounding box center [815, 273] width 517 height 28
click at [805, 273] on select "Select Template [SMS] [PERSON_NAME] - Call back message [SMS] Mark- Call back m…" at bounding box center [815, 273] width 516 height 27
select select "1"
click at [557, 260] on select "Select Template [SMS] [PERSON_NAME] - Call back message [SMS] Mark- Call back m…" at bounding box center [815, 273] width 516 height 27
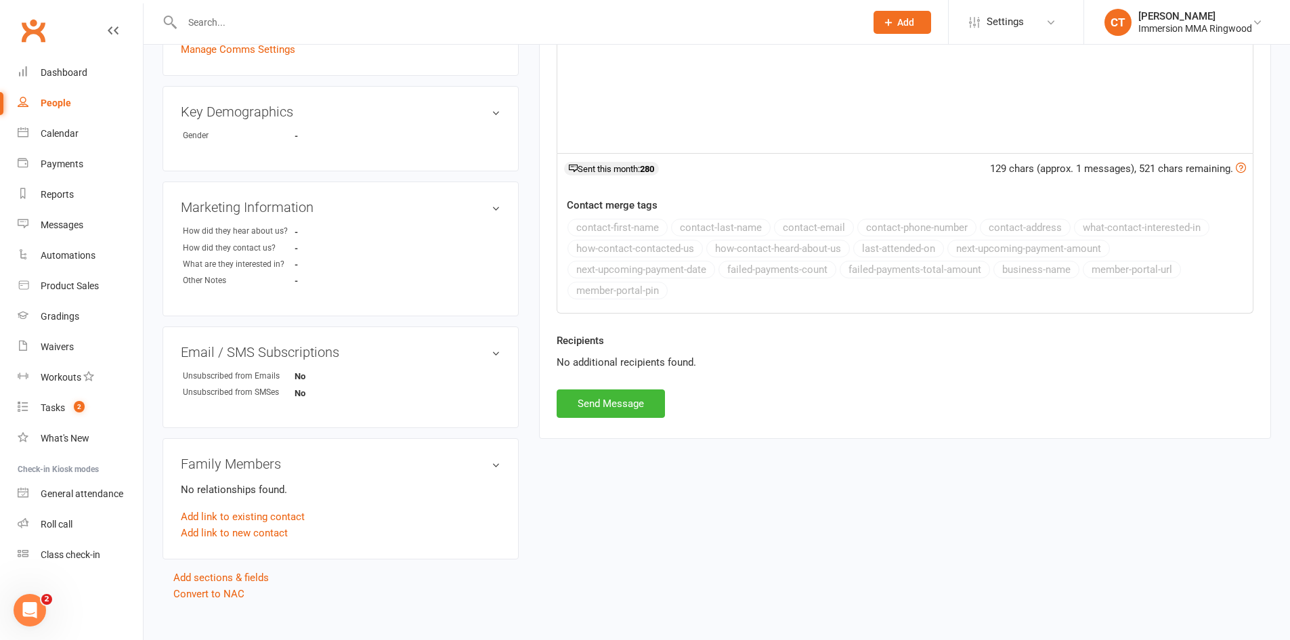
scroll to position [383, 0]
click at [639, 424] on div "Activity Notes Comms Attendance Waivers Tasks Automations Assessments New Messa…" at bounding box center [905, 107] width 732 height 657
click at [639, 418] on div "Activity Notes Comms Attendance Waivers Tasks Automations Assessments New Messa…" at bounding box center [905, 107] width 732 height 657
drag, startPoint x: 640, startPoint y: 410, endPoint x: 642, endPoint y: 401, distance: 9.7
click at [641, 404] on button "Send Message" at bounding box center [611, 400] width 108 height 28
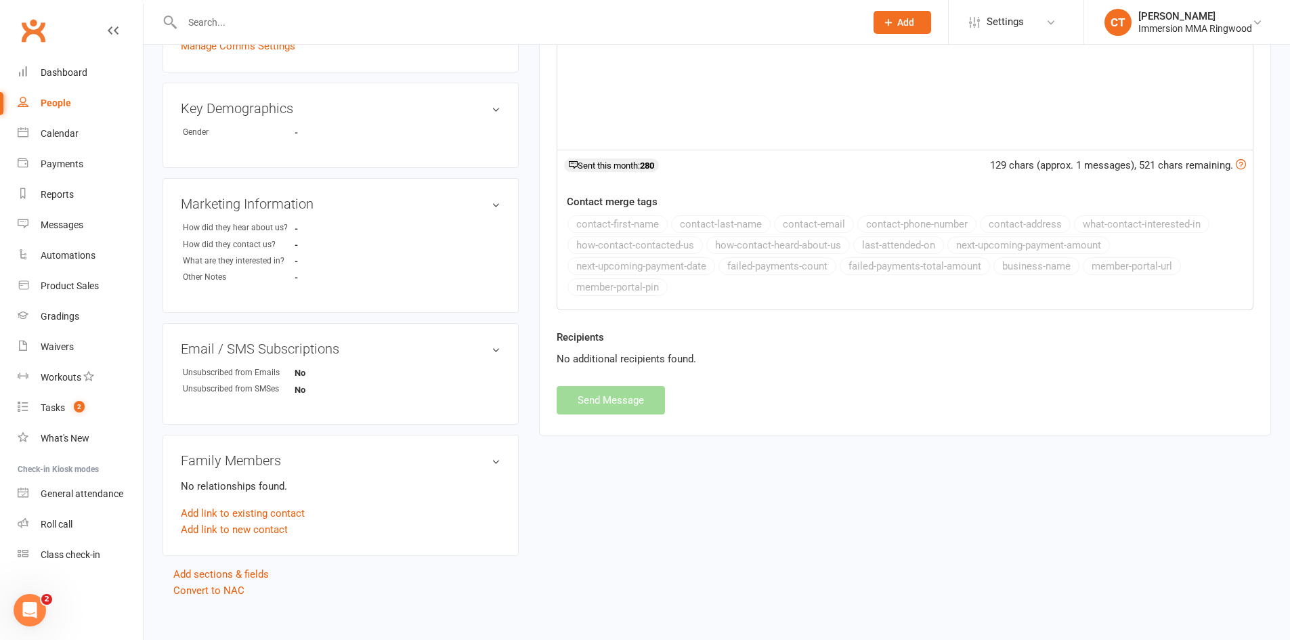
click at [642, 401] on div "New Message Template Name Select Template [SMS] [PERSON_NAME] - Call back messa…" at bounding box center [905, 118] width 697 height 591
select select
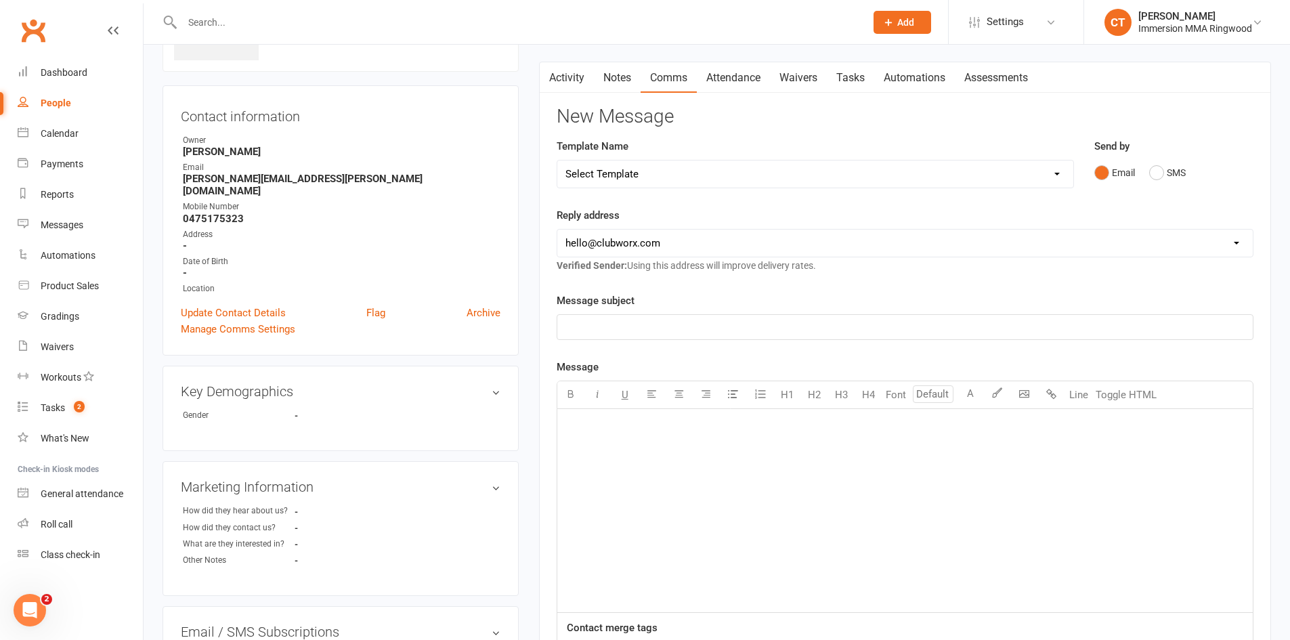
scroll to position [0, 0]
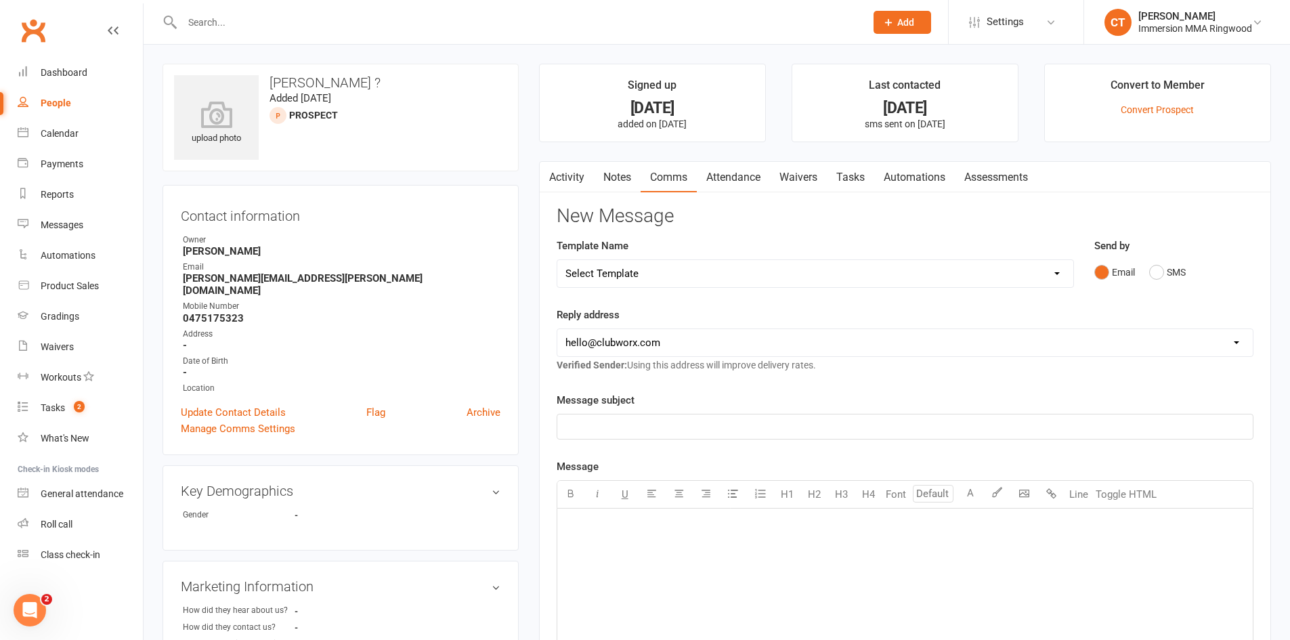
click at [594, 174] on link "Notes" at bounding box center [617, 177] width 47 height 31
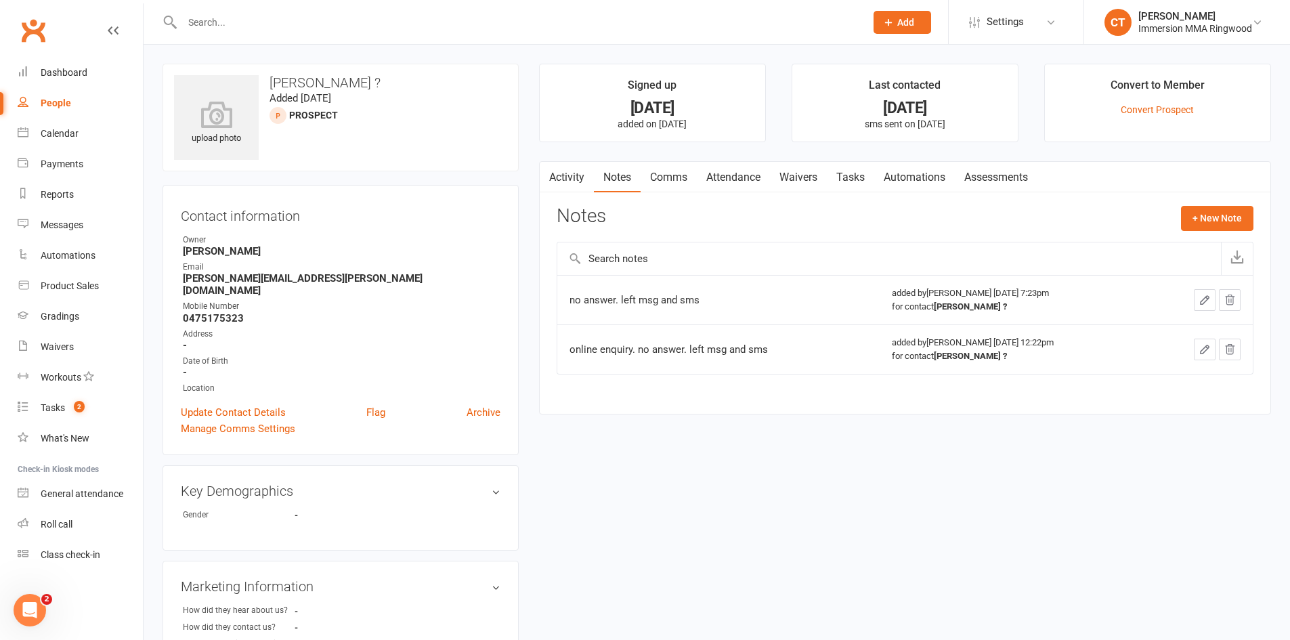
click at [637, 173] on link "Notes" at bounding box center [617, 177] width 47 height 31
click at [597, 176] on link "Notes" at bounding box center [617, 177] width 47 height 31
click at [566, 177] on link "Activity" at bounding box center [567, 177] width 54 height 31
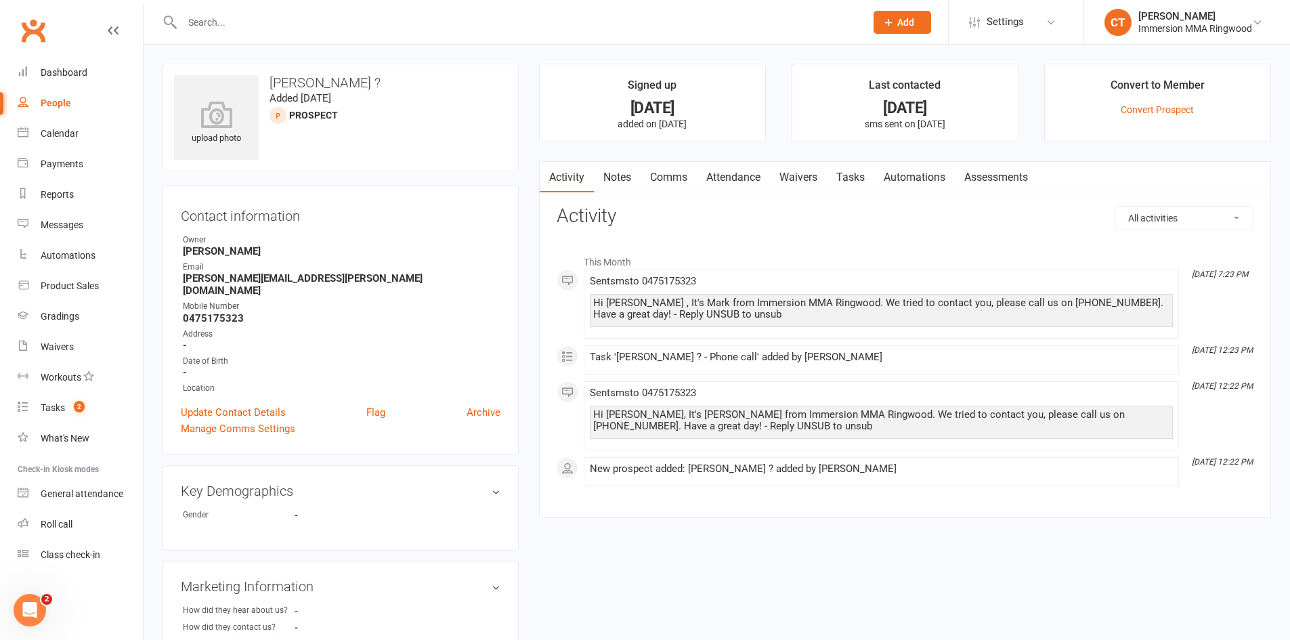
drag, startPoint x: 843, startPoint y: 188, endPoint x: 856, endPoint y: 200, distance: 17.3
click at [845, 188] on link "Tasks" at bounding box center [850, 177] width 47 height 31
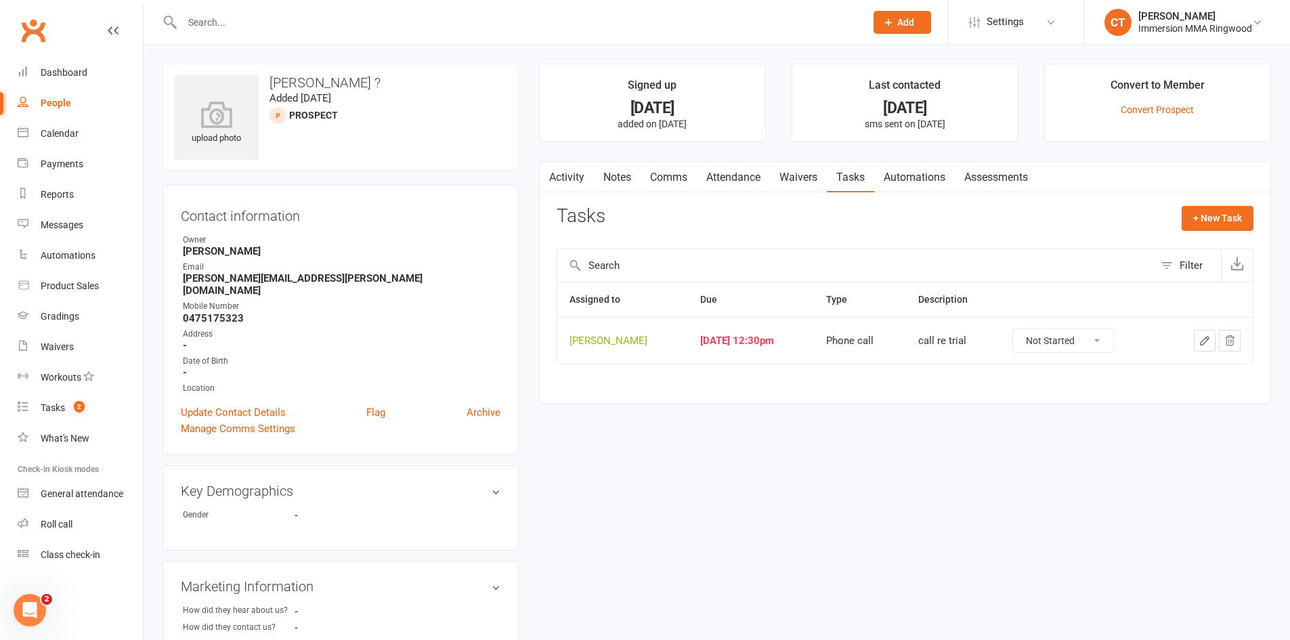
click at [1205, 343] on icon "button" at bounding box center [1205, 341] width 8 height 8
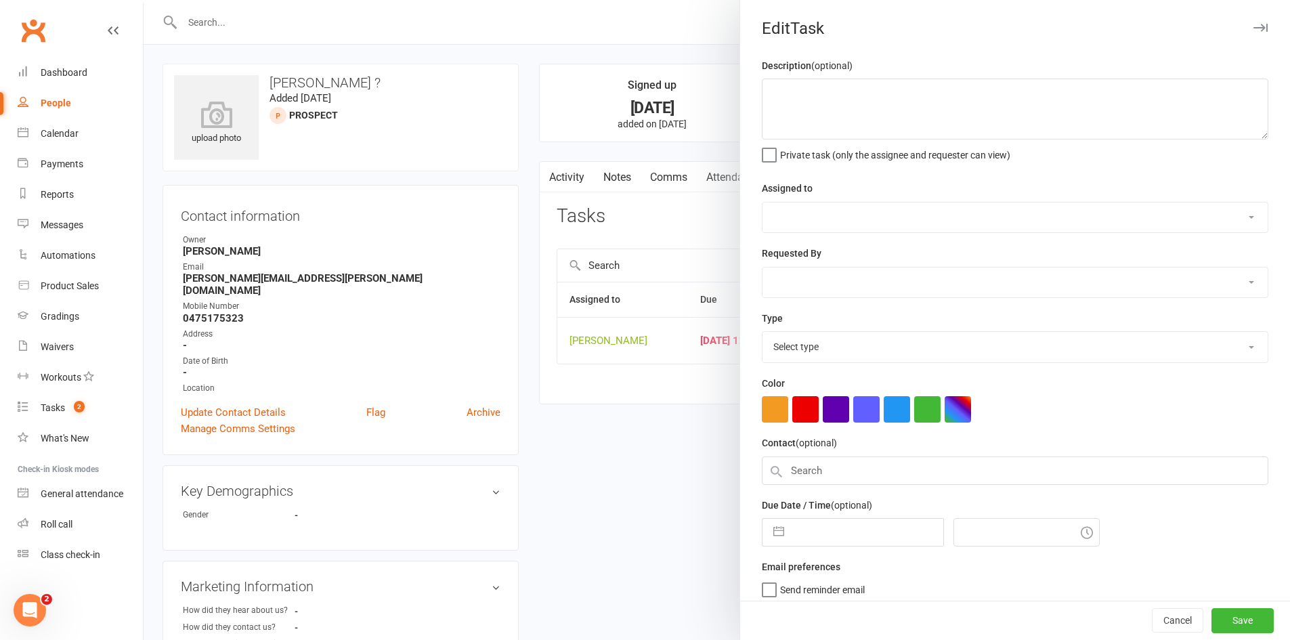
type textarea "call re trial"
select select "11984"
type input "13 Aug 2025"
type input "12:30pm"
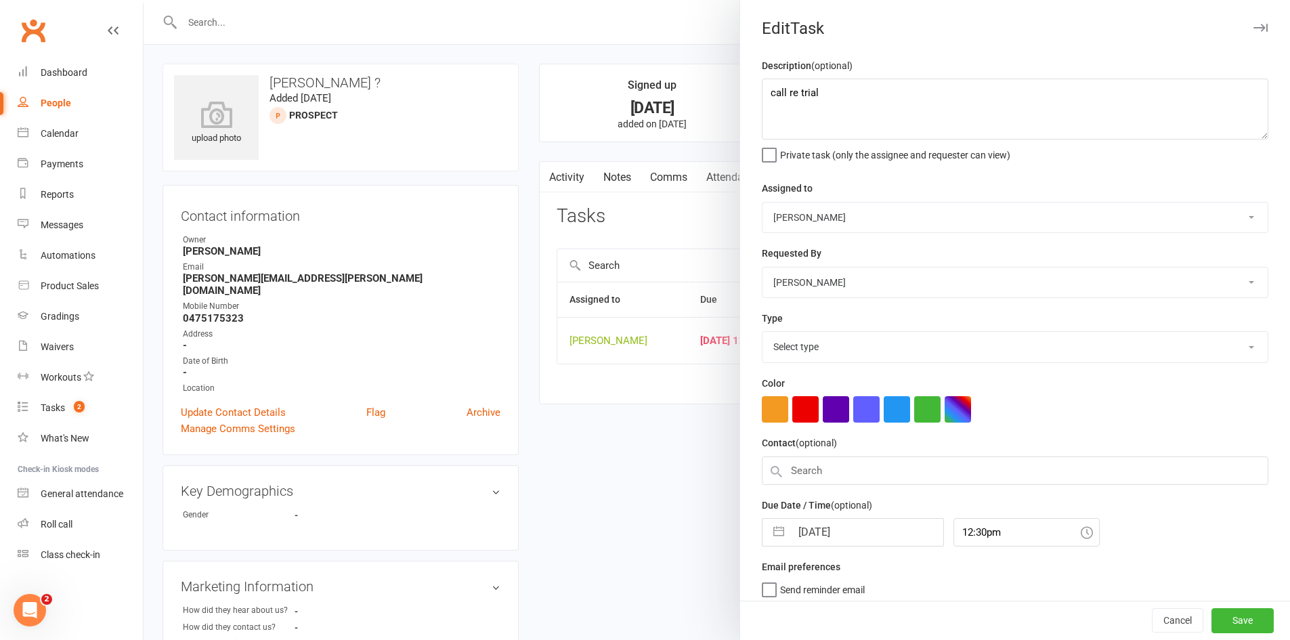
select select "6641"
click at [859, 517] on div "Due Date / Time (optional) 13 Aug 2025 Navigate forward to interact with the ca…" at bounding box center [1015, 517] width 507 height 49
select select "6"
select select "2025"
select select "7"
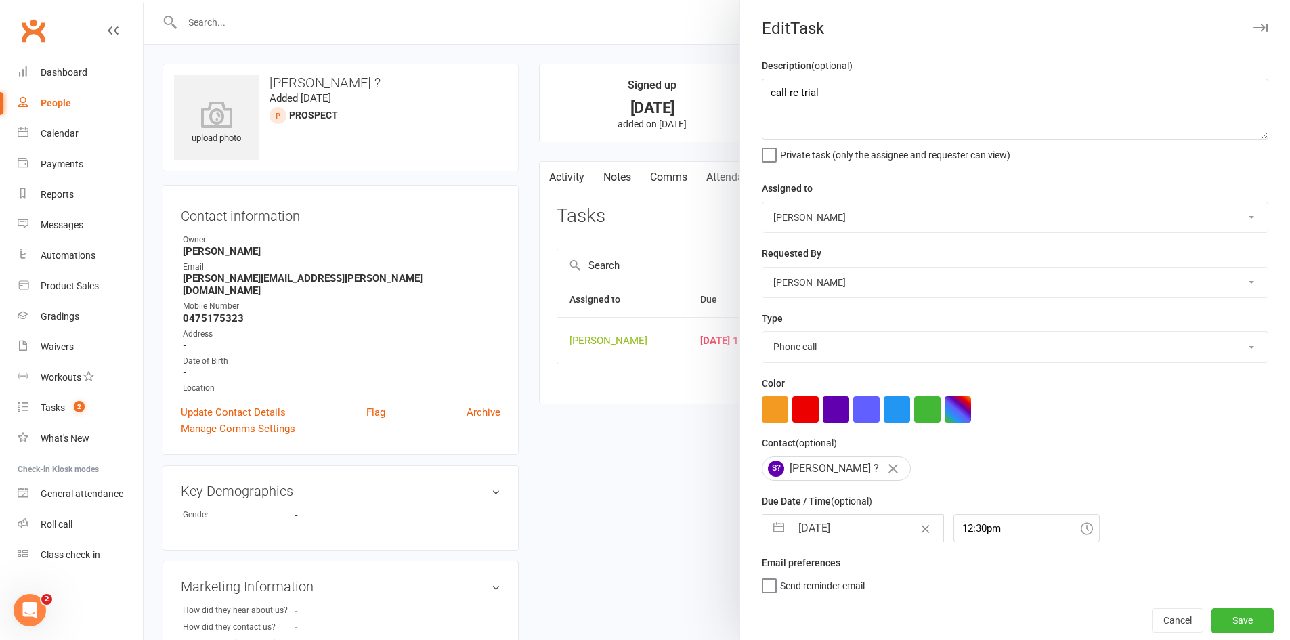
select select "2025"
select select "8"
select select "2025"
click at [874, 521] on input "13 Aug 2025" at bounding box center [867, 528] width 152 height 27
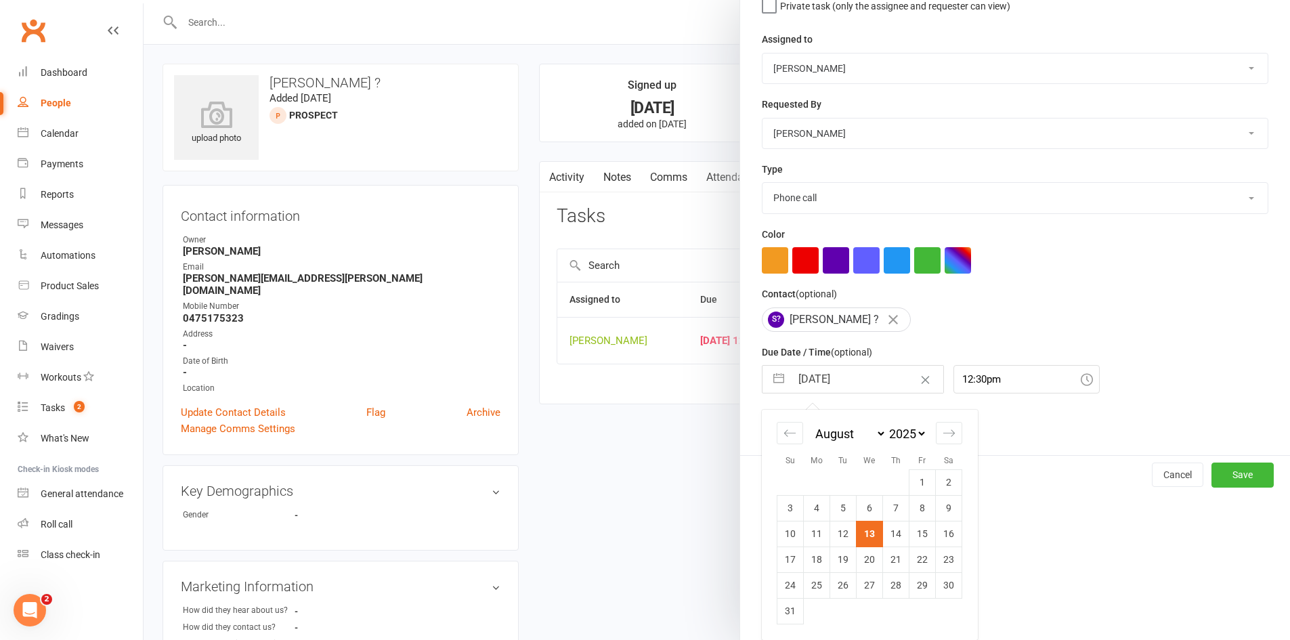
drag, startPoint x: 891, startPoint y: 534, endPoint x: 1015, endPoint y: 540, distance: 124.8
click at [895, 534] on td "14" at bounding box center [896, 534] width 26 height 26
type input "14 Aug 2025"
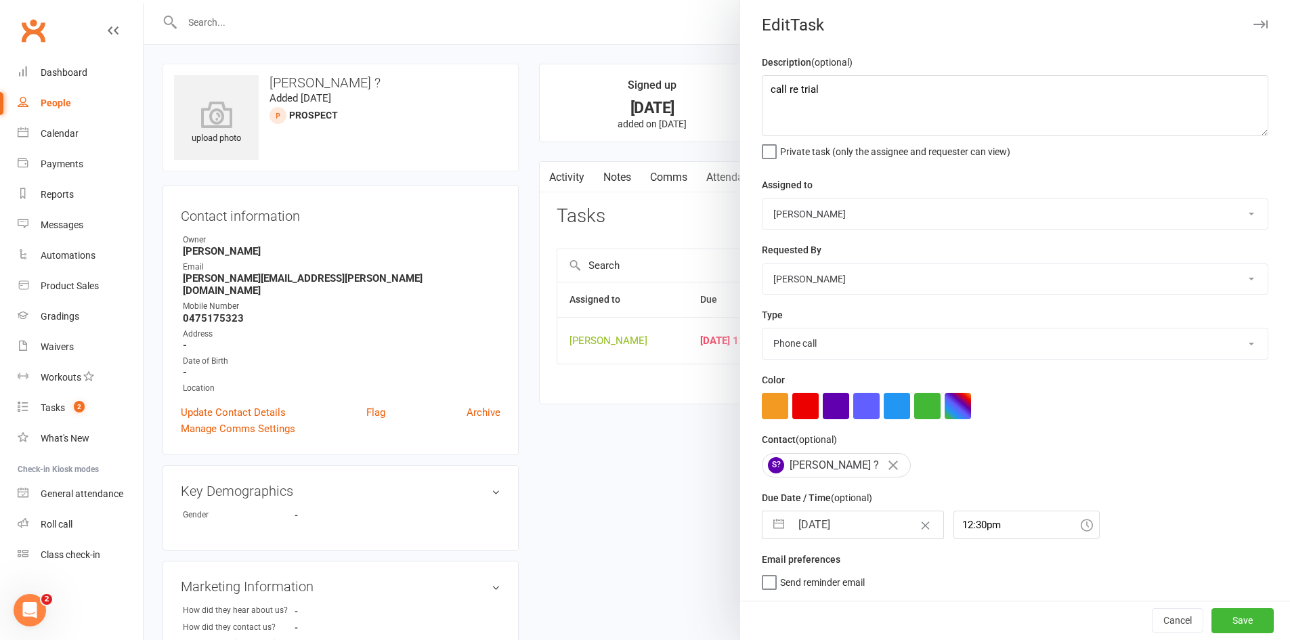
scroll to position [9, 0]
click at [1222, 578] on div "Send reminder email" at bounding box center [1015, 580] width 507 height 16
click at [1218, 612] on button "Save" at bounding box center [1243, 620] width 62 height 24
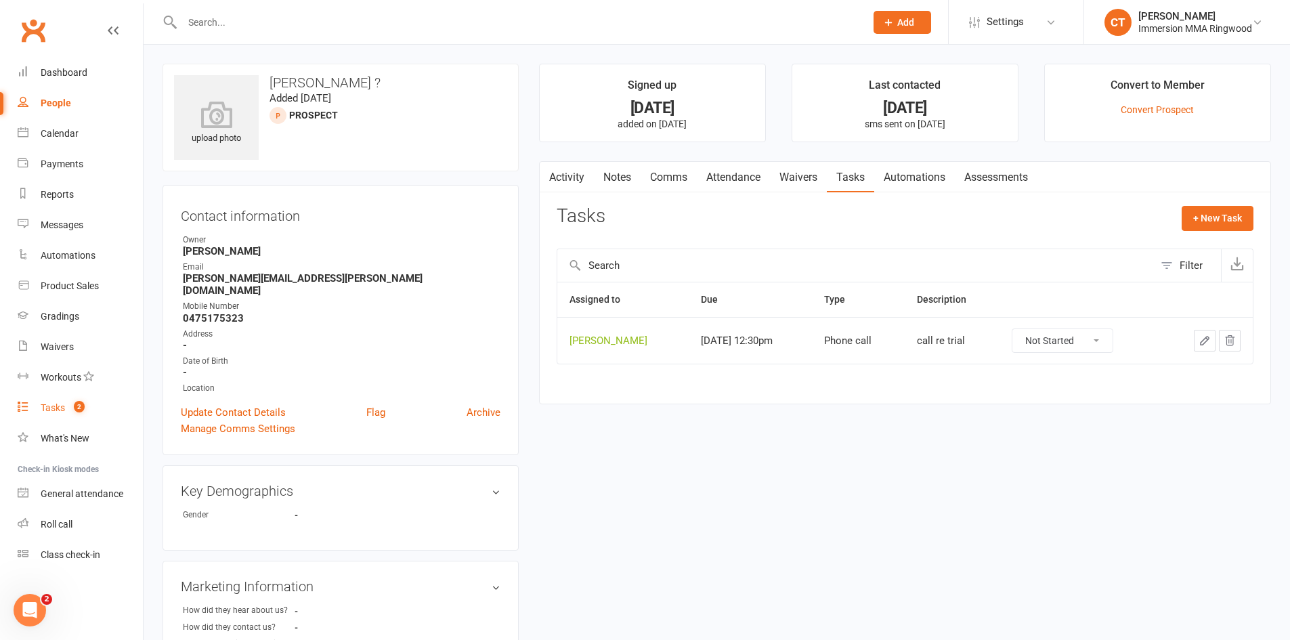
click at [51, 406] on div "Tasks" at bounding box center [53, 407] width 24 height 11
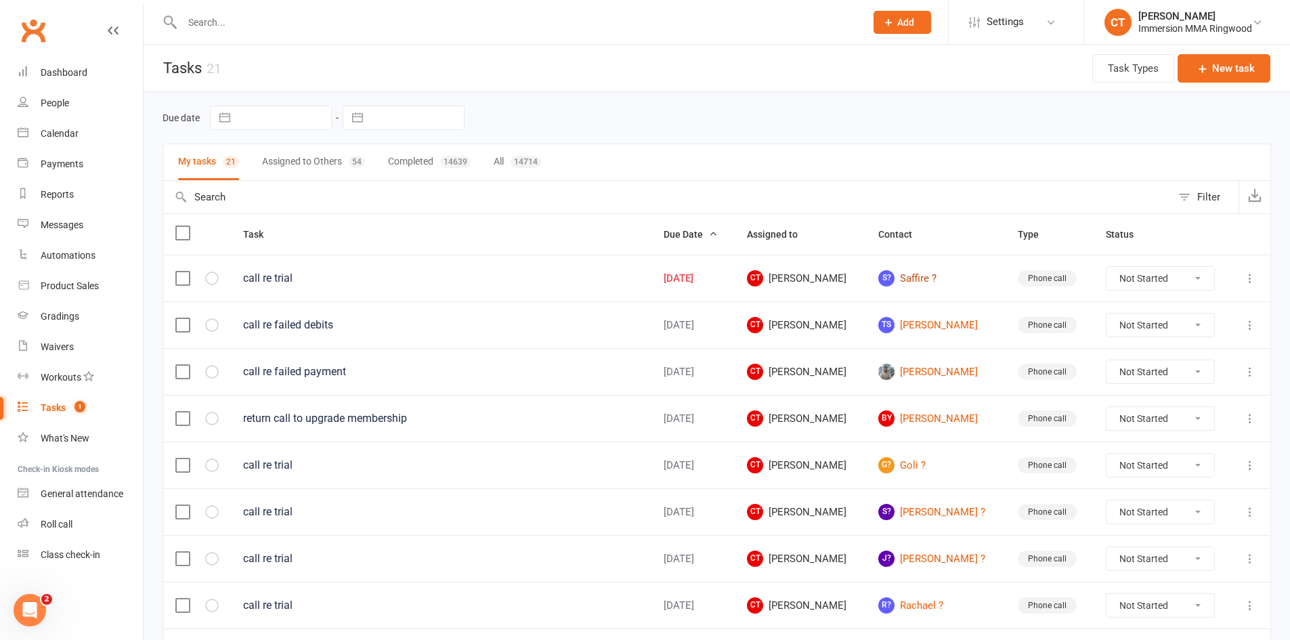
click at [924, 277] on link "S? Saffire ?" at bounding box center [935, 278] width 115 height 16
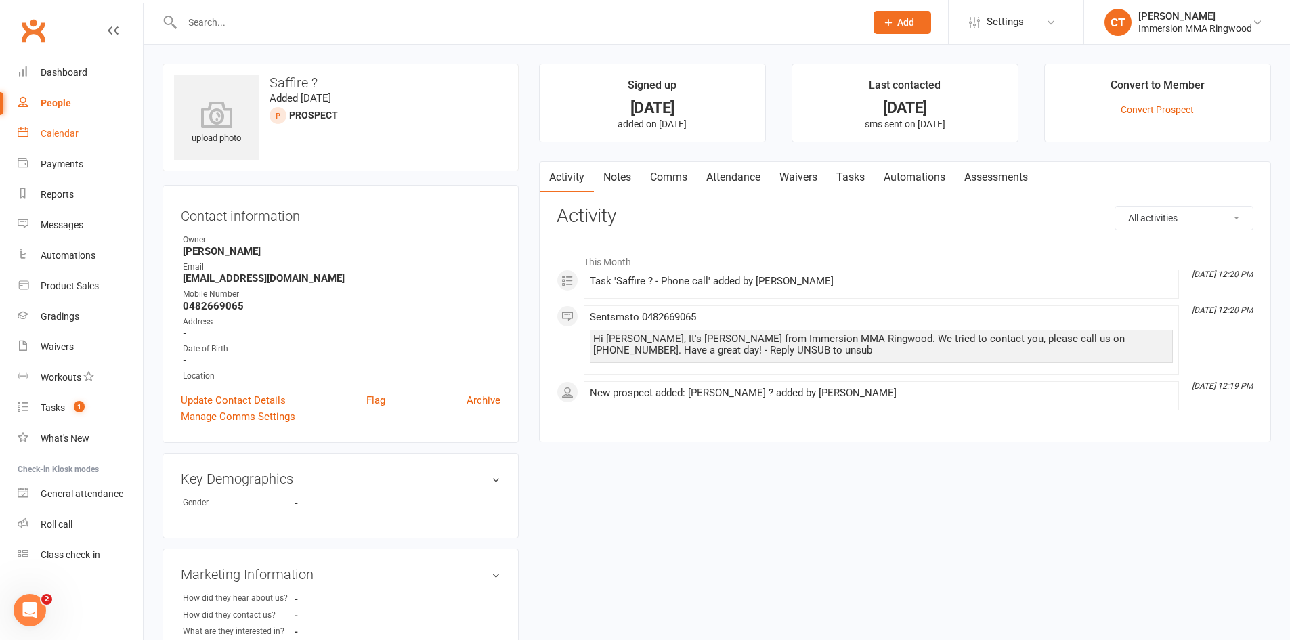
click at [64, 142] on link "Calendar" at bounding box center [80, 134] width 125 height 30
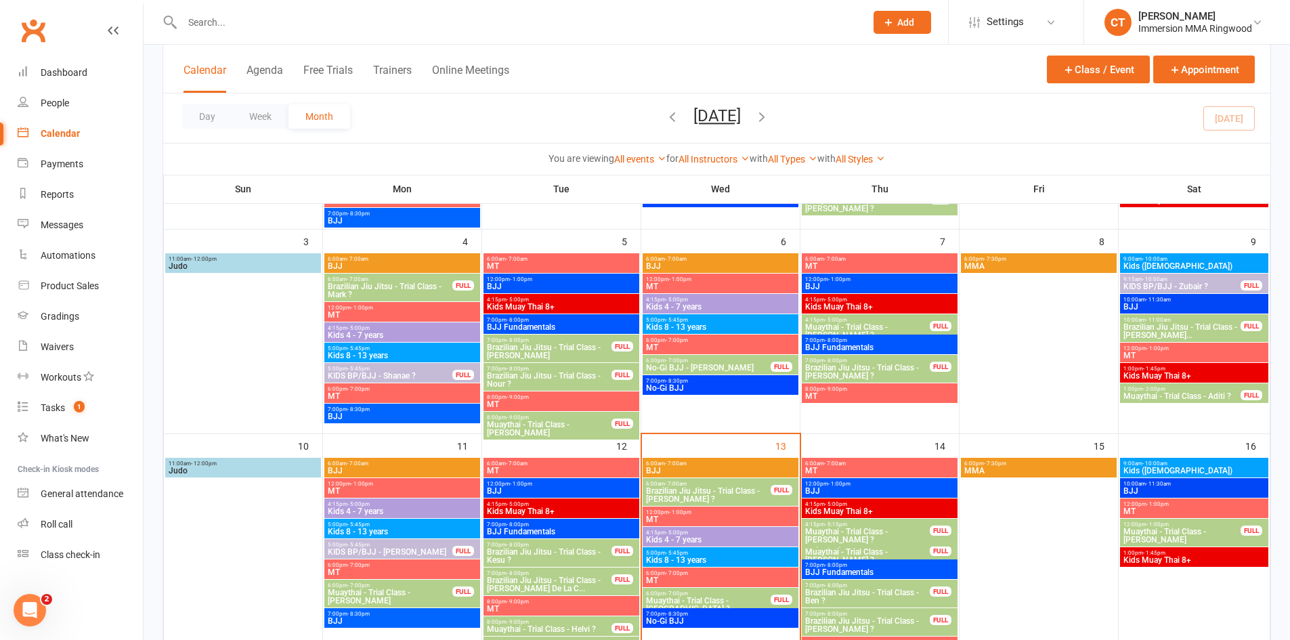
scroll to position [452, 0]
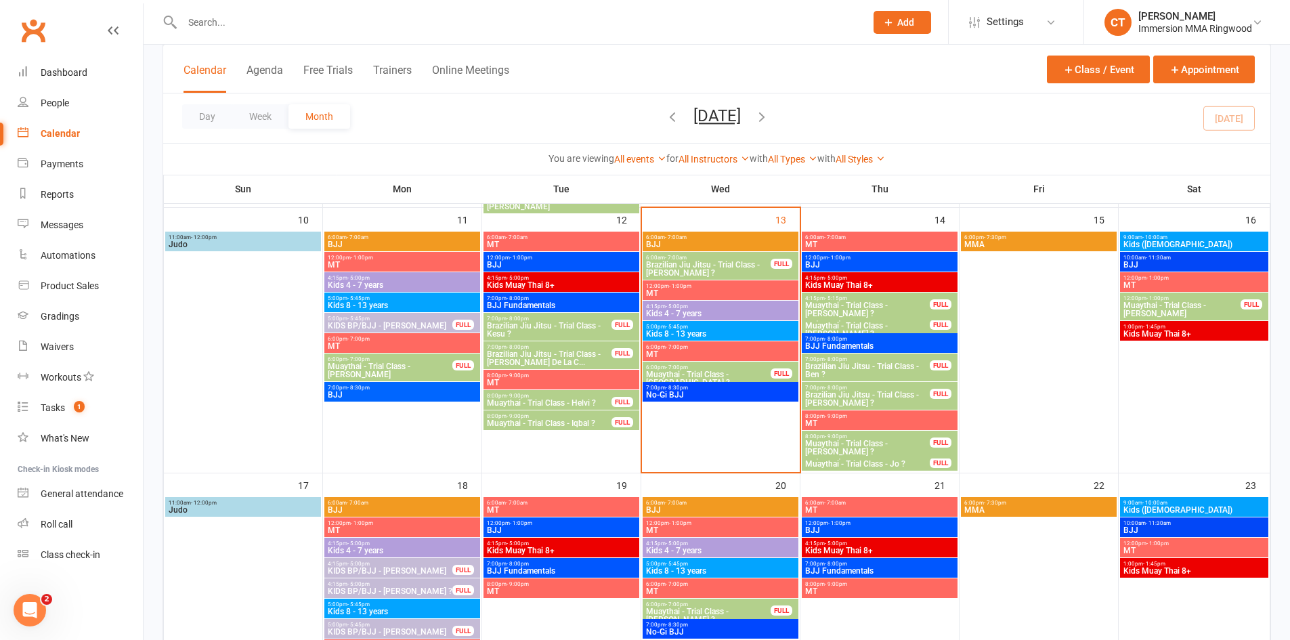
click at [391, 18] on input "text" at bounding box center [517, 22] width 678 height 19
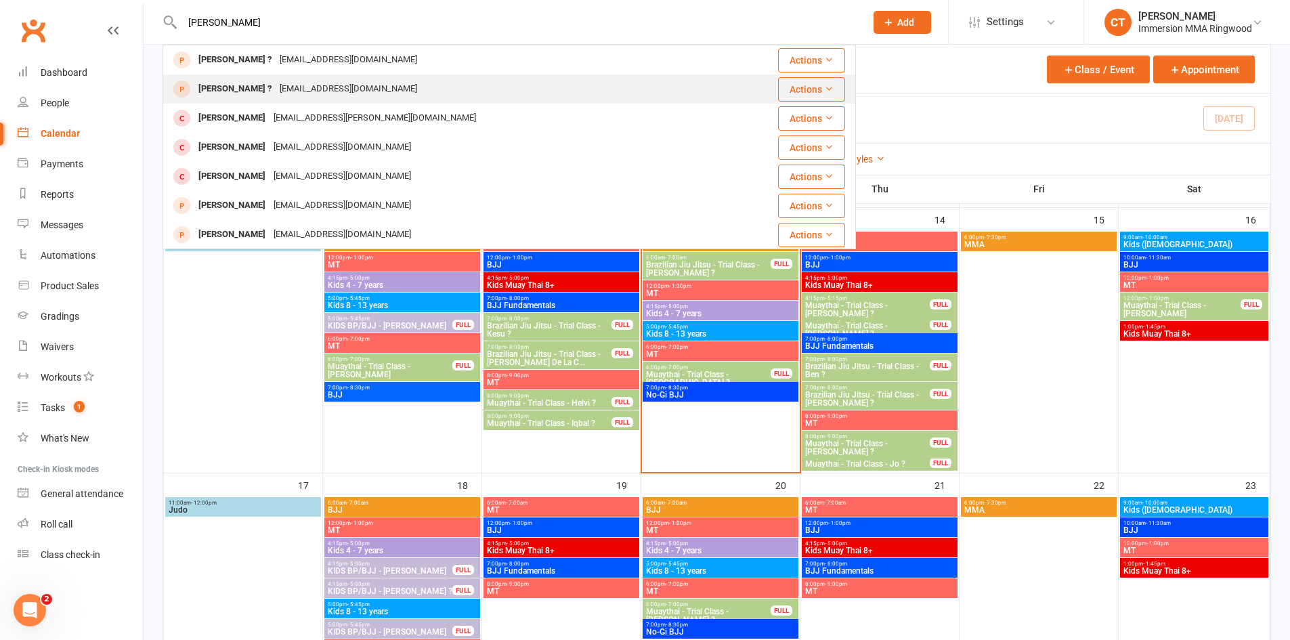
scroll to position [226, 0]
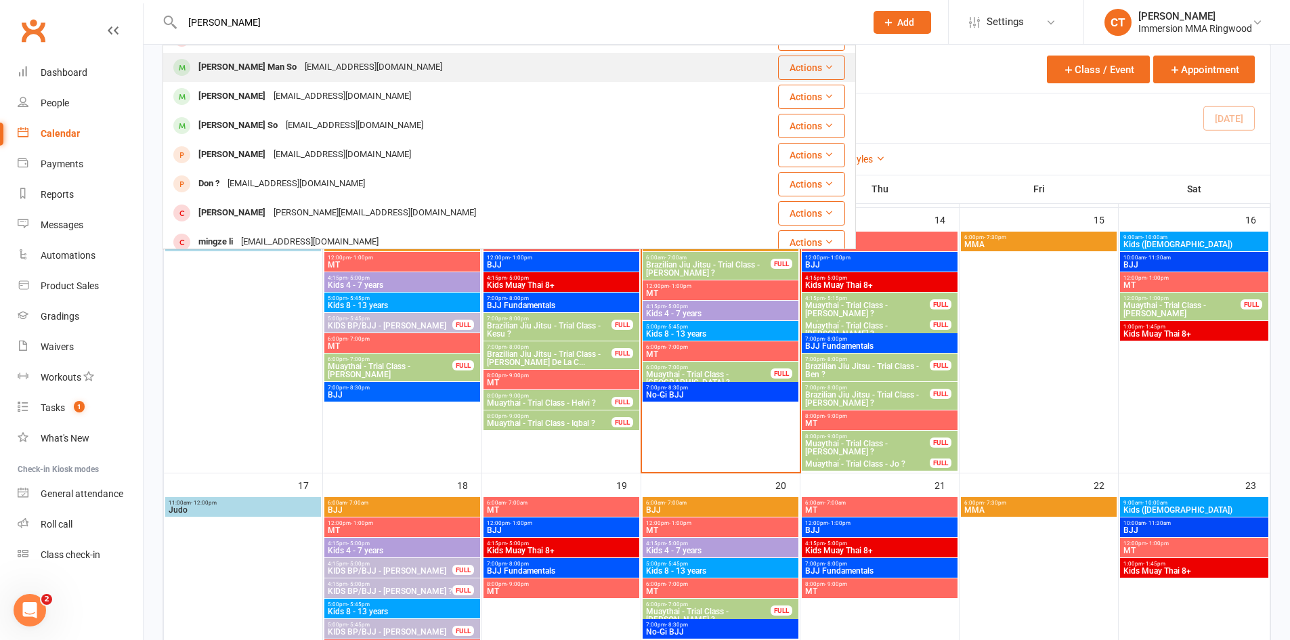
type input "kevin"
click at [330, 66] on div "Kevinkmso@gmail.com" at bounding box center [374, 68] width 146 height 20
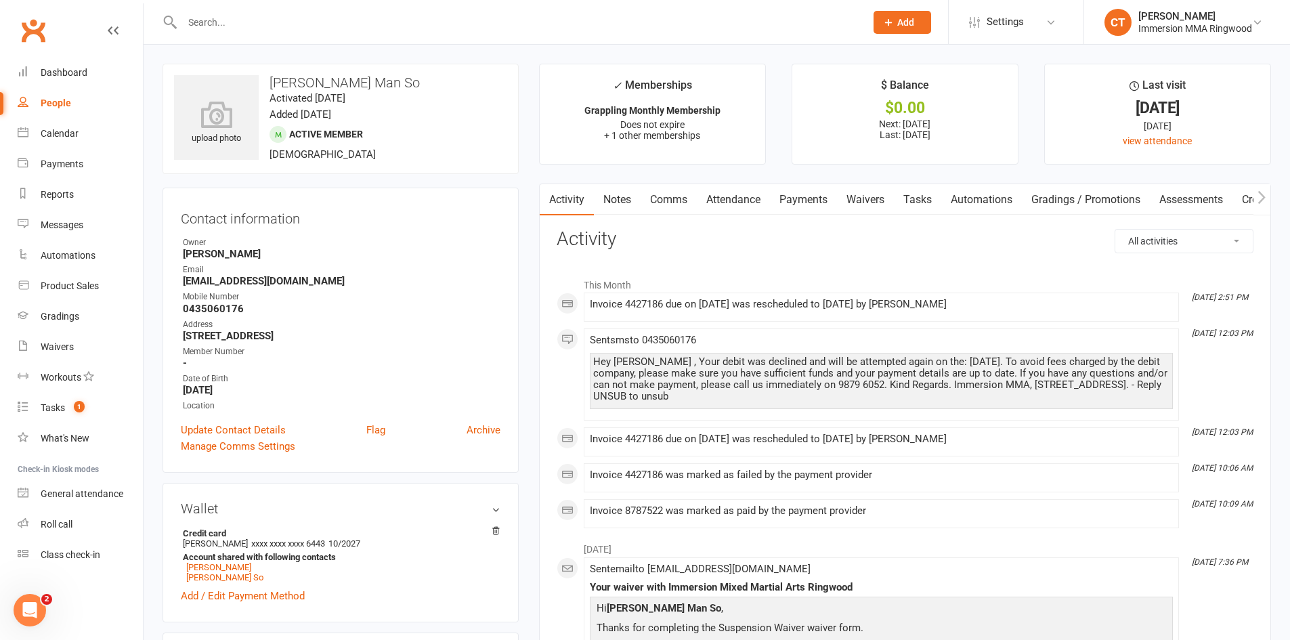
click at [822, 207] on link "Payments" at bounding box center [803, 199] width 67 height 31
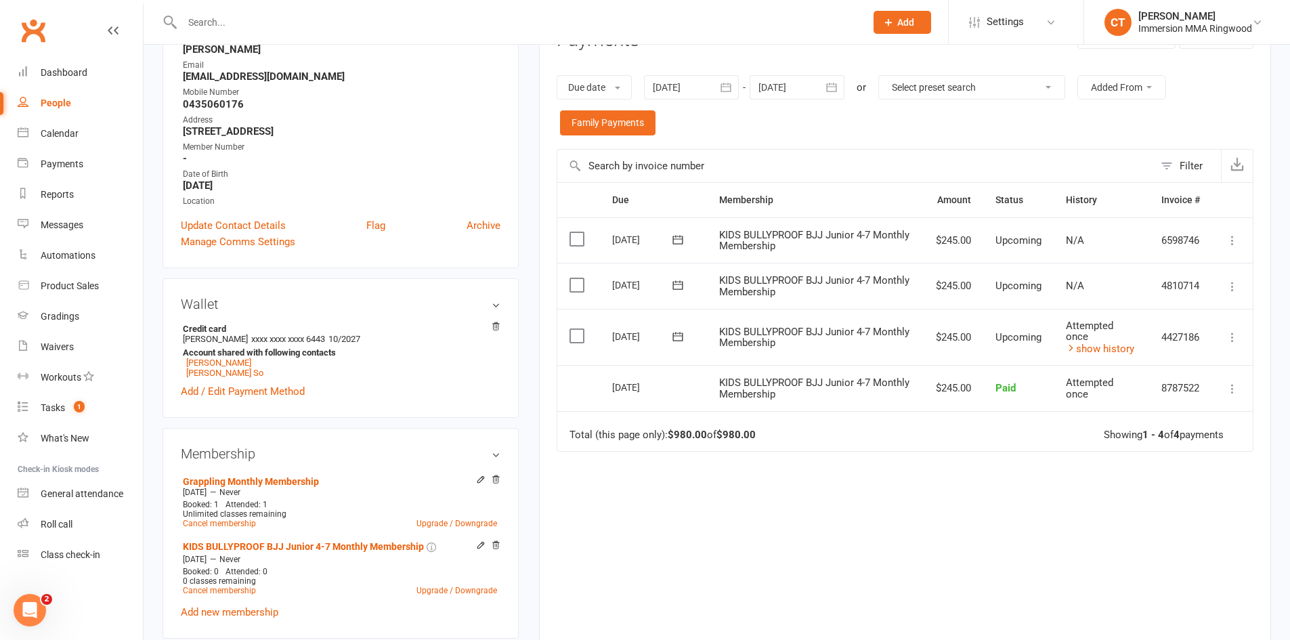
scroll to position [226, 0]
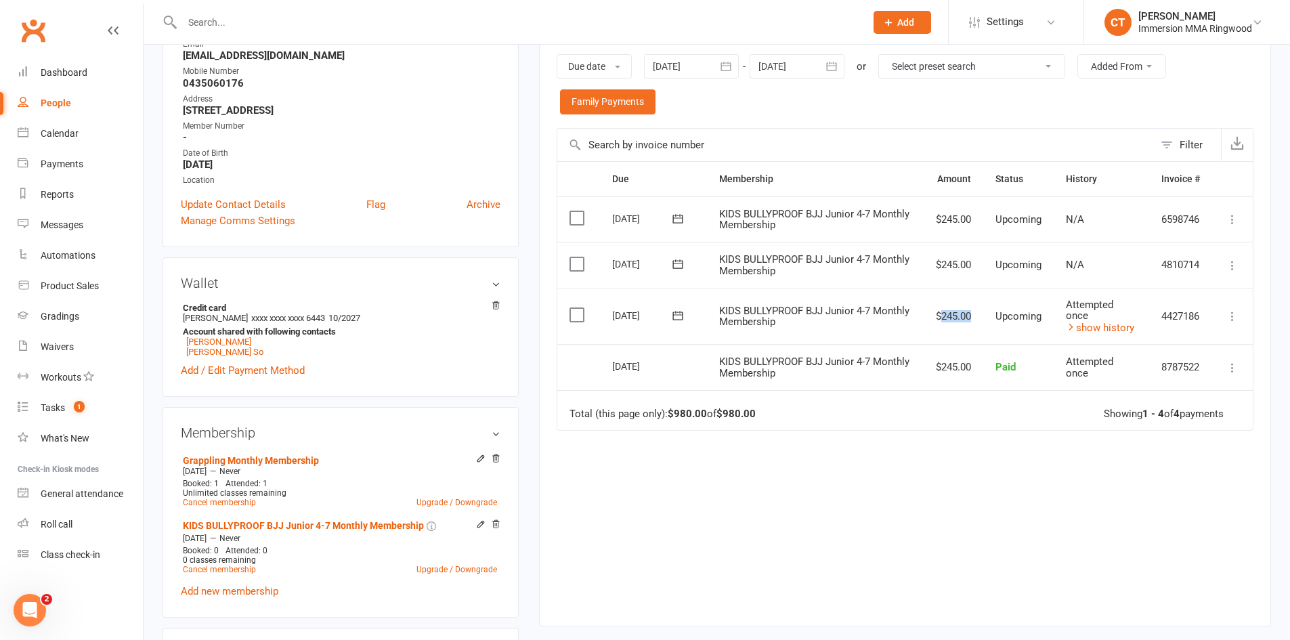
drag, startPoint x: 994, startPoint y: 310, endPoint x: 928, endPoint y: 314, distance: 65.8
click at [933, 312] on tr "Select this 14 Aug 2025 Kevin Kim Man So KIDS BULLYPROOF BJJ Junior 4-7 Monthly…" at bounding box center [905, 316] width 696 height 57
click at [928, 315] on td "$245.00" at bounding box center [954, 316] width 60 height 57
click at [679, 313] on icon at bounding box center [678, 316] width 14 height 14
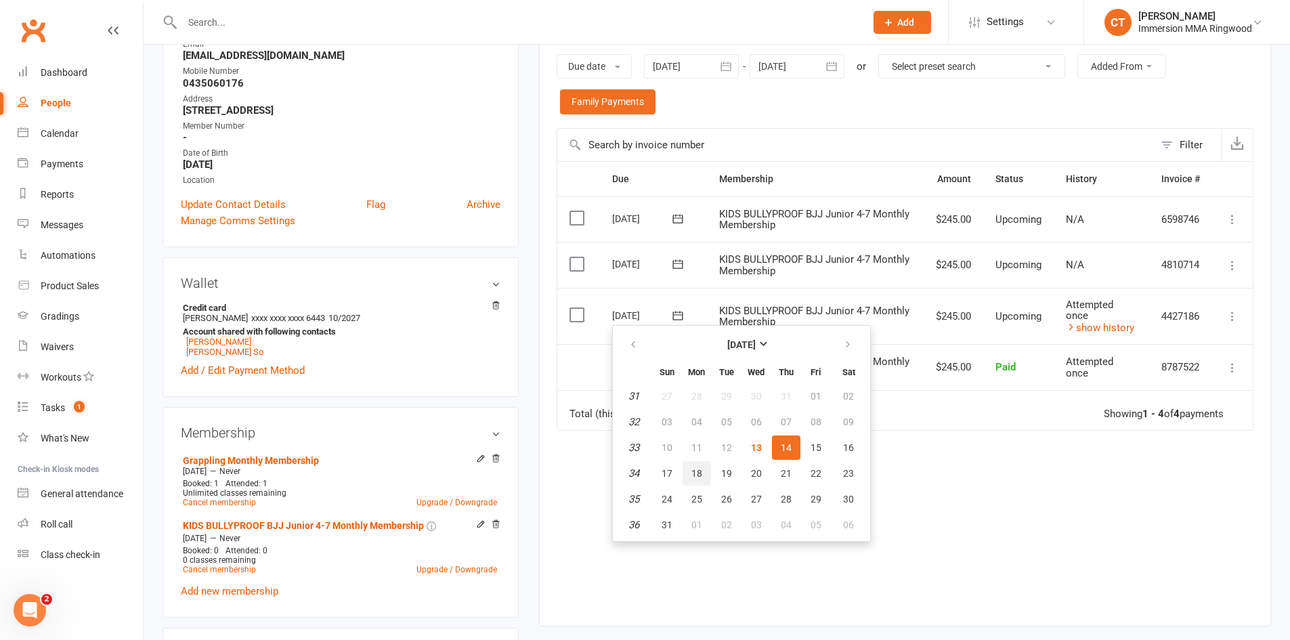
click at [696, 474] on span "18" at bounding box center [696, 473] width 11 height 11
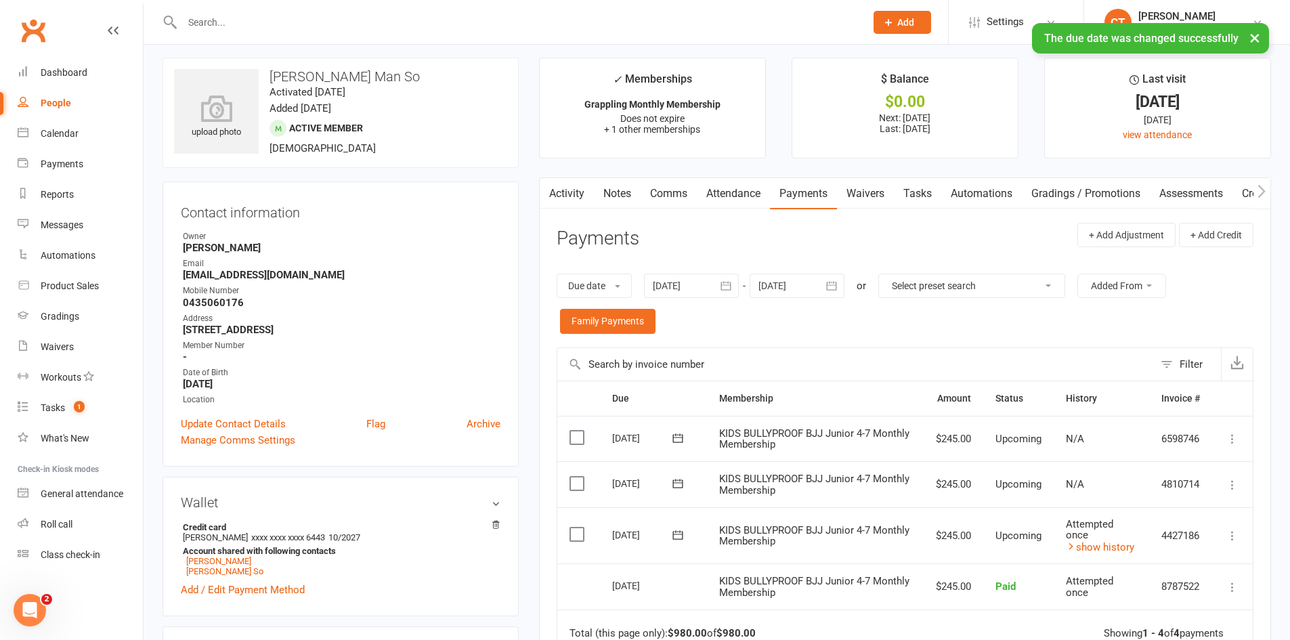
scroll to position [0, 0]
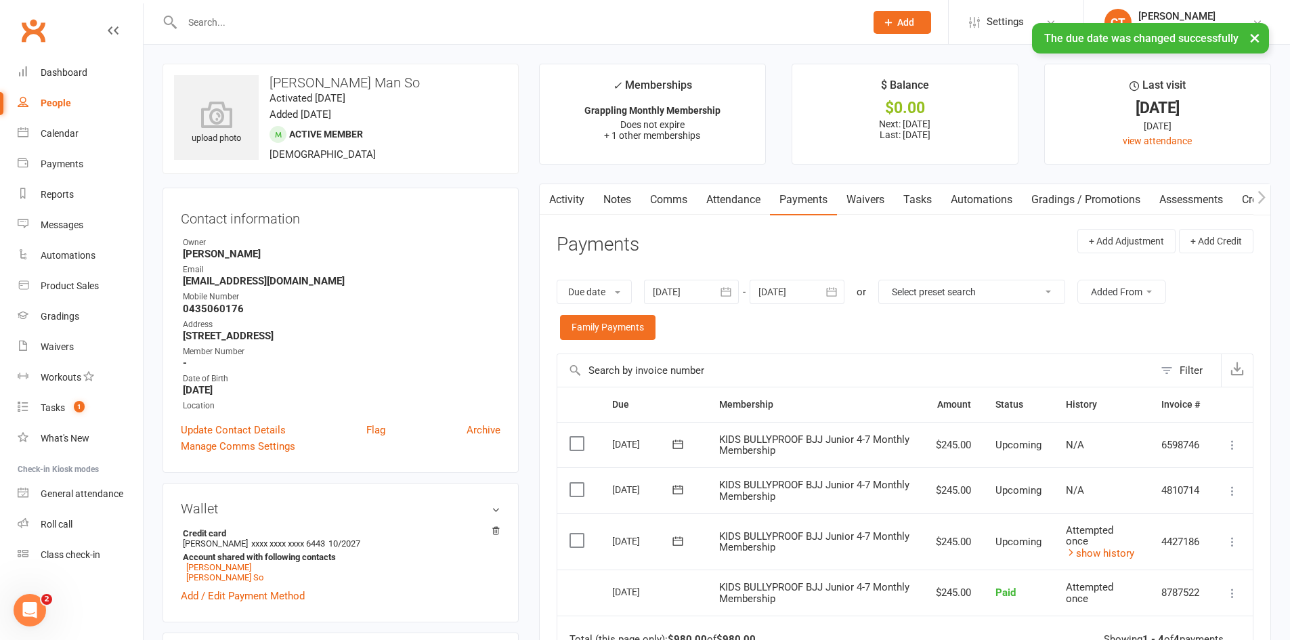
click at [627, 179] on main "✓ Memberships Grappling Monthly Membership Does not expire + 1 other membership…" at bounding box center [905, 465] width 752 height 802
click at [626, 190] on link "Notes" at bounding box center [617, 199] width 47 height 31
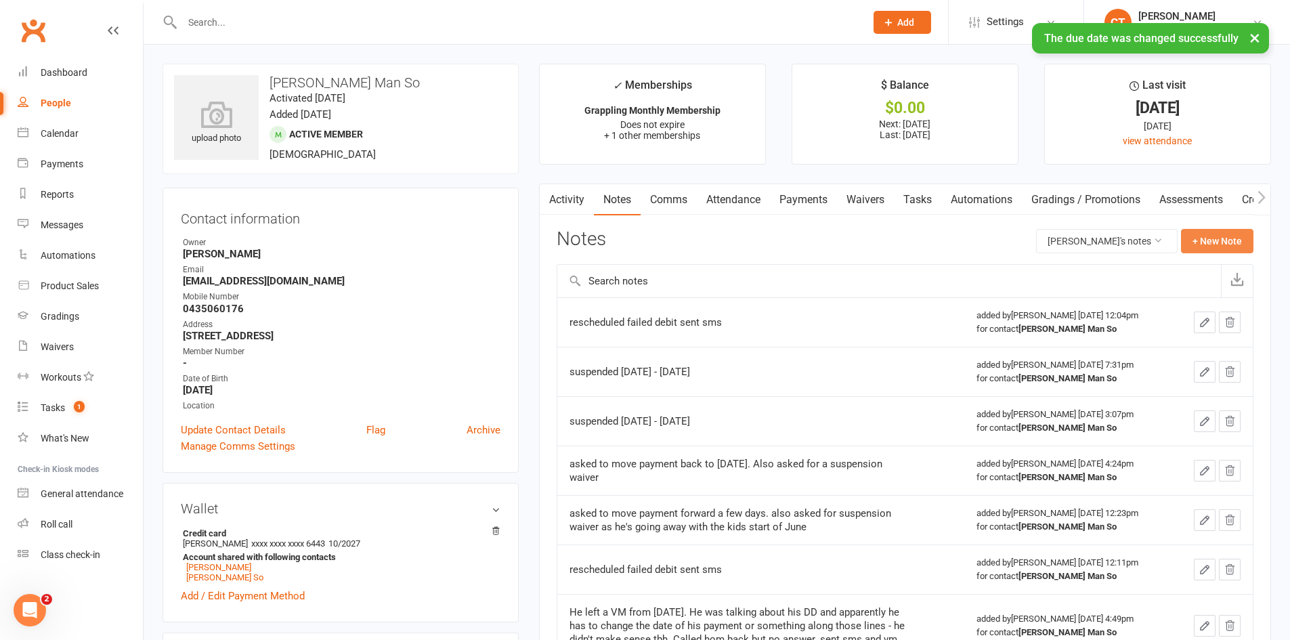
click at [1189, 239] on button "+ New Note" at bounding box center [1217, 241] width 72 height 24
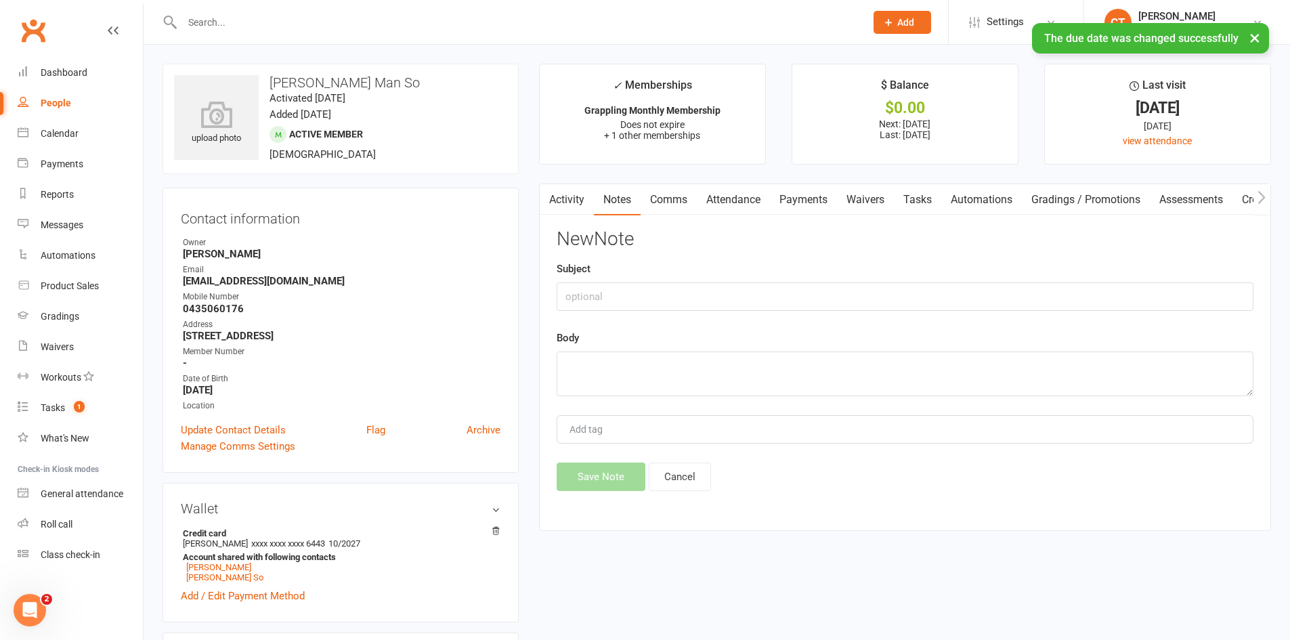
click at [856, 347] on div "Body" at bounding box center [905, 363] width 697 height 66
click at [863, 356] on textarea at bounding box center [905, 373] width 697 height 45
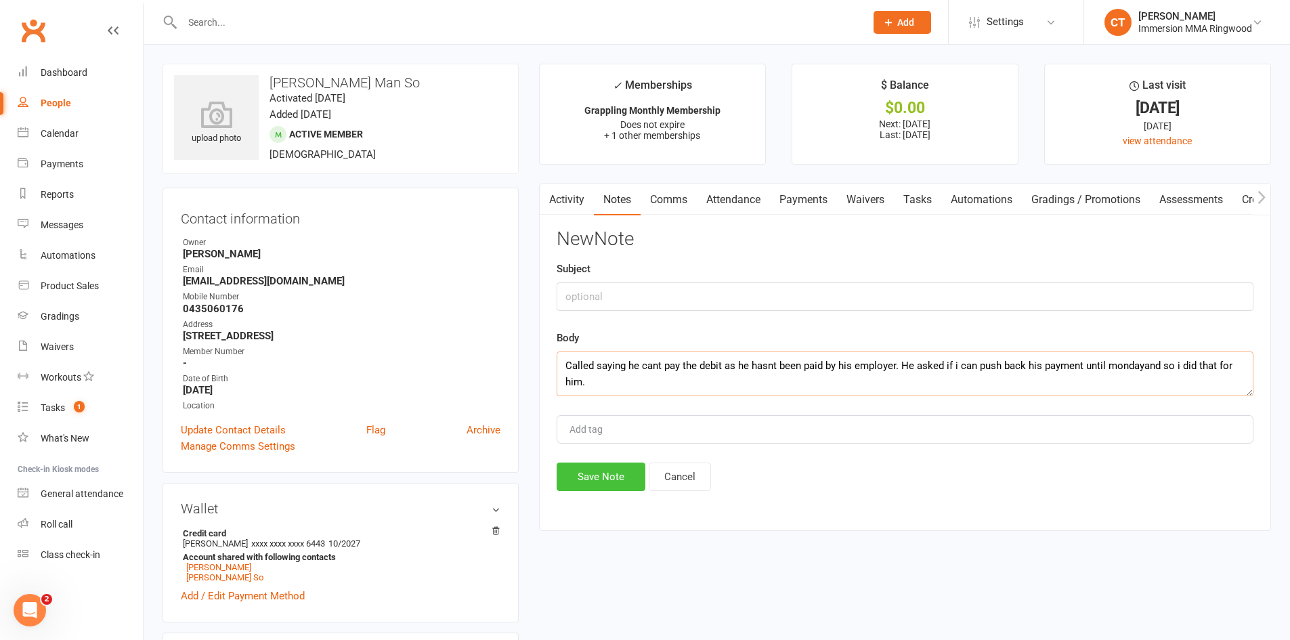
type textarea "Called saying he cant pay the debit as he hasnt been paid by his employer. He a…"
click at [620, 467] on button "Save Note" at bounding box center [601, 477] width 89 height 28
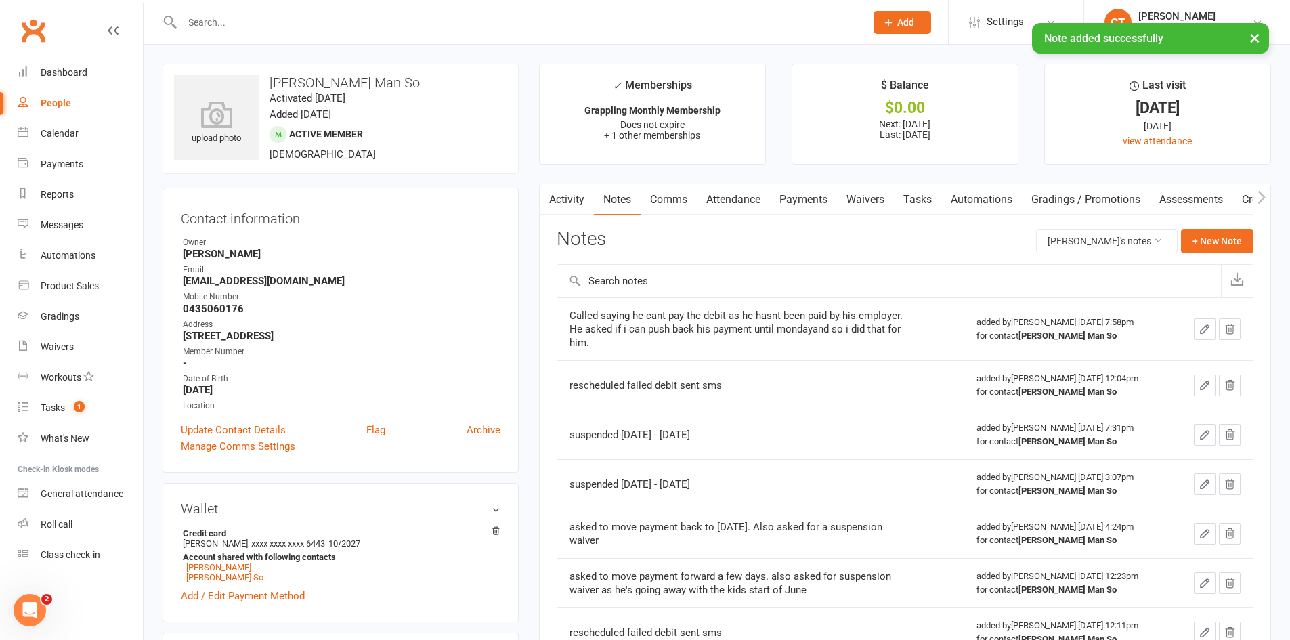
click at [824, 208] on link "Payments" at bounding box center [803, 199] width 67 height 31
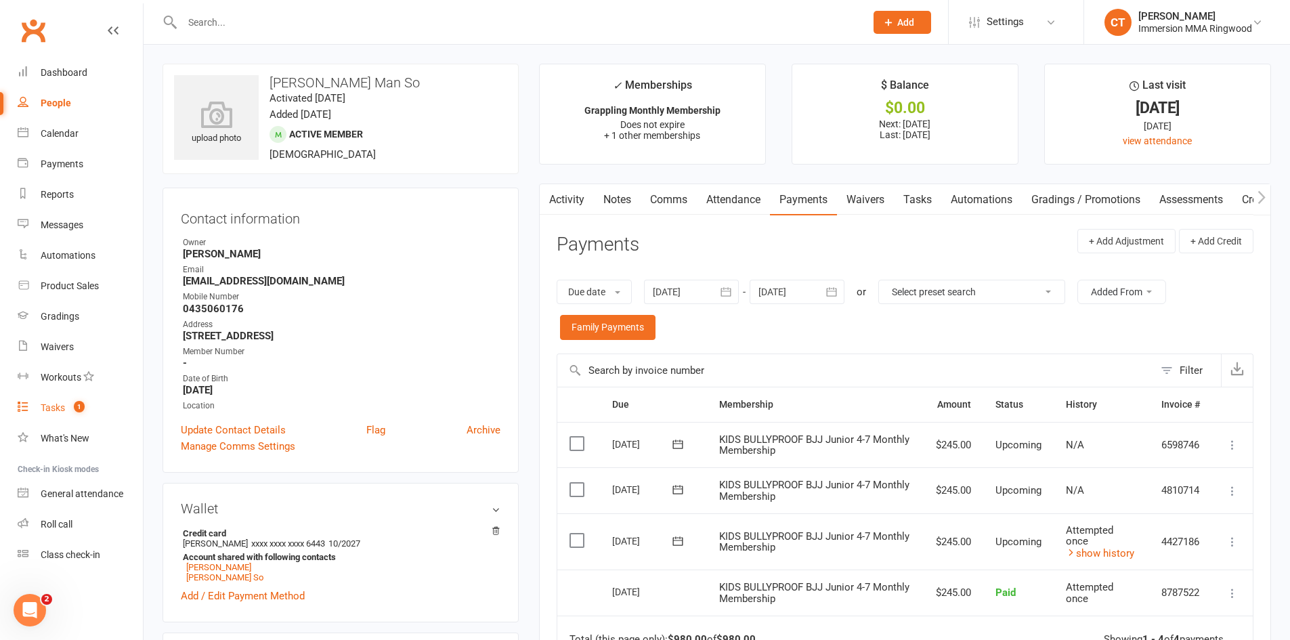
click at [89, 411] on link "Tasks 1" at bounding box center [80, 408] width 125 height 30
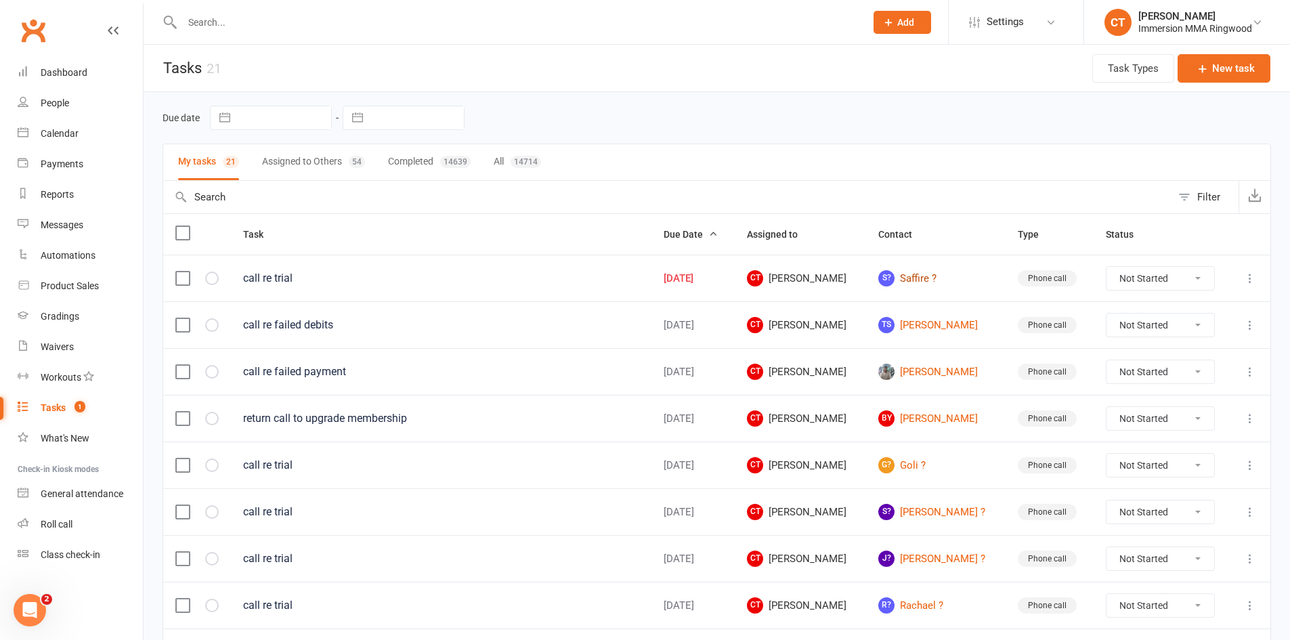
click at [929, 275] on link "S? Saffire ?" at bounding box center [935, 278] width 115 height 16
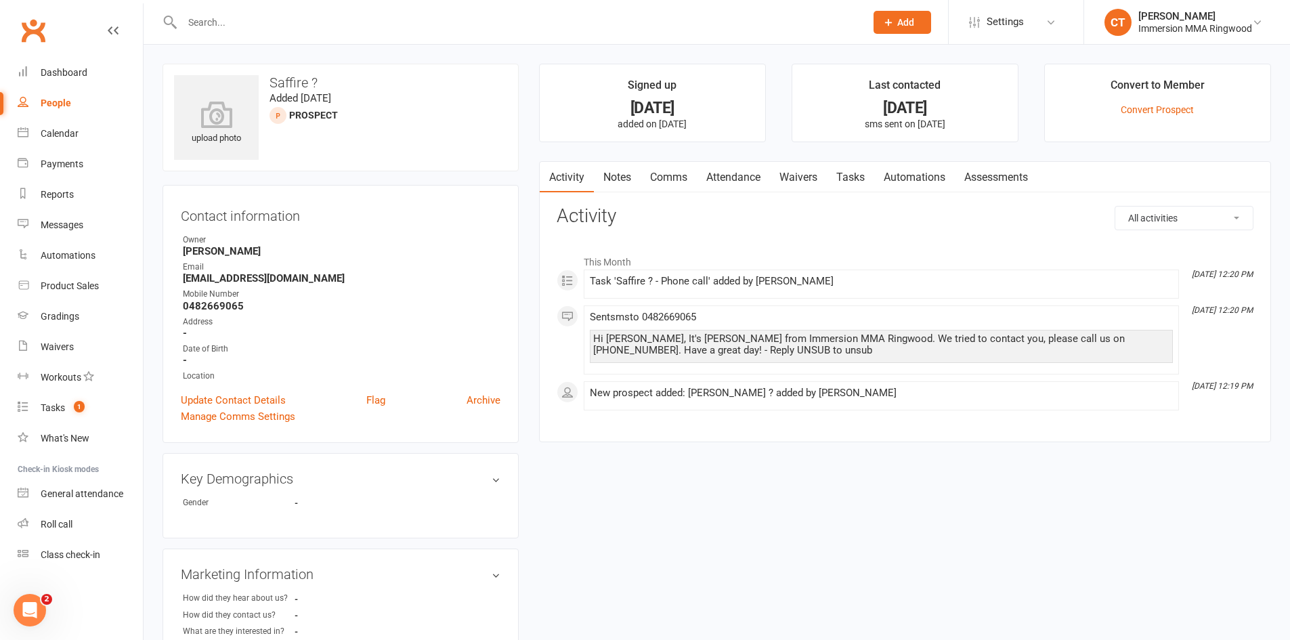
click at [601, 188] on link "Notes" at bounding box center [617, 177] width 47 height 31
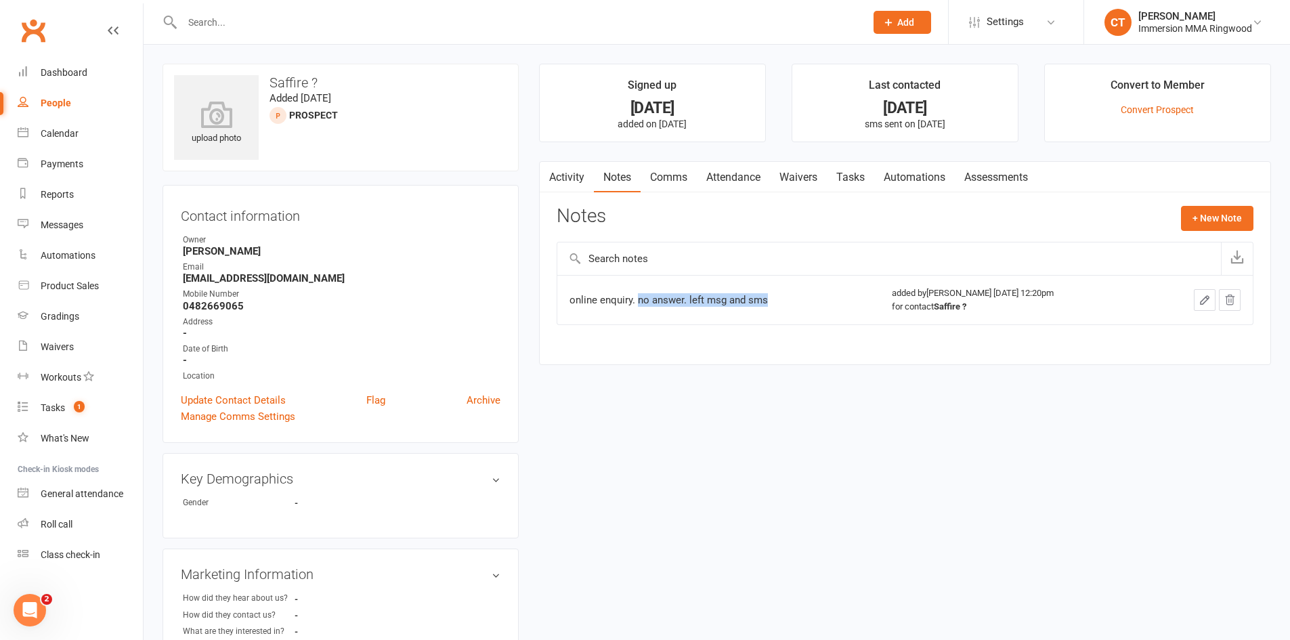
drag, startPoint x: 789, startPoint y: 312, endPoint x: 636, endPoint y: 309, distance: 153.1
click at [636, 309] on td "online enquiry. no answer. left msg and sms" at bounding box center [718, 299] width 323 height 49
copy div "no answer. left msg and sms"
click at [1201, 208] on button "+ New Note" at bounding box center [1217, 218] width 72 height 24
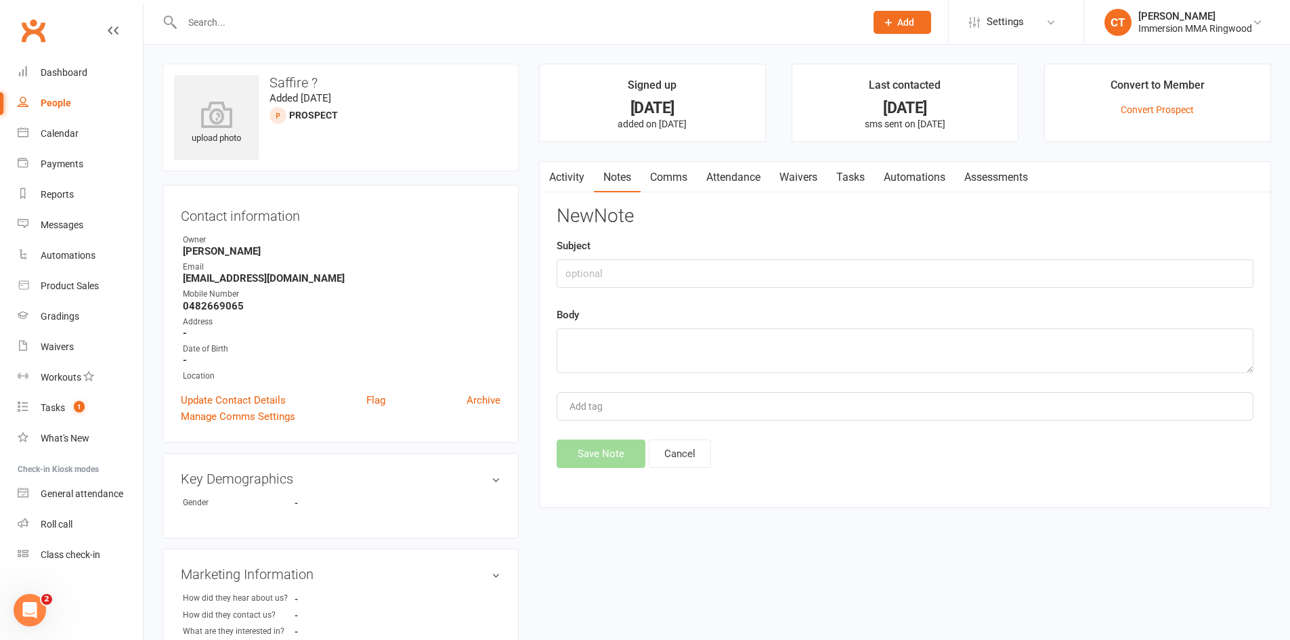
click at [828, 322] on div "Body" at bounding box center [905, 340] width 697 height 66
click at [821, 355] on textarea at bounding box center [905, 350] width 697 height 45
paste textarea "no answer. left msg and sms"
type textarea "no answer. left msg and sms"
click at [609, 450] on button "Save Note" at bounding box center [601, 454] width 89 height 28
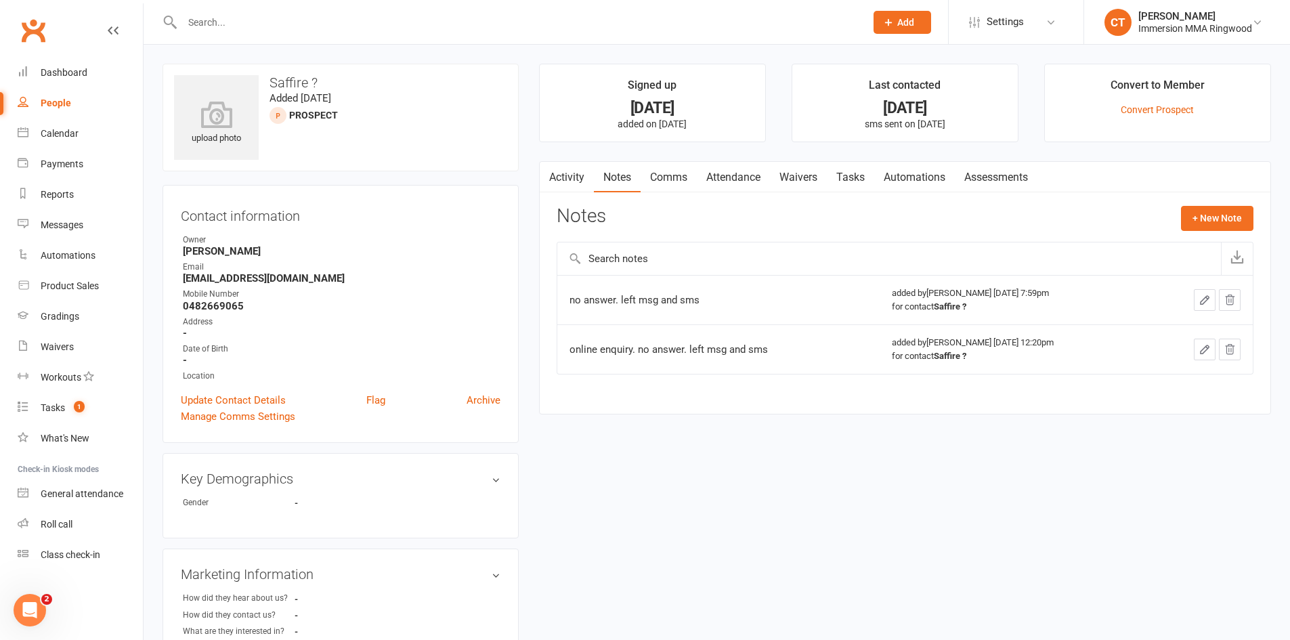
click at [652, 187] on link "Comms" at bounding box center [669, 177] width 56 height 31
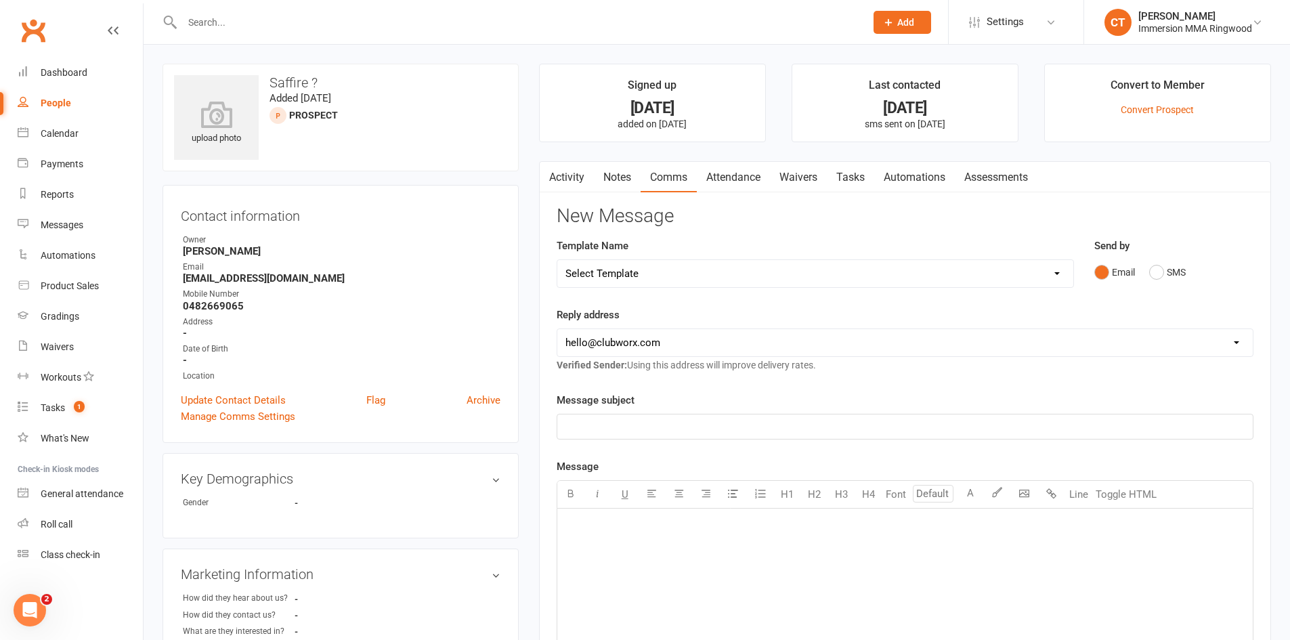
click at [552, 167] on icon "button" at bounding box center [548, 174] width 8 height 14
click at [566, 175] on link "Activity" at bounding box center [567, 177] width 54 height 31
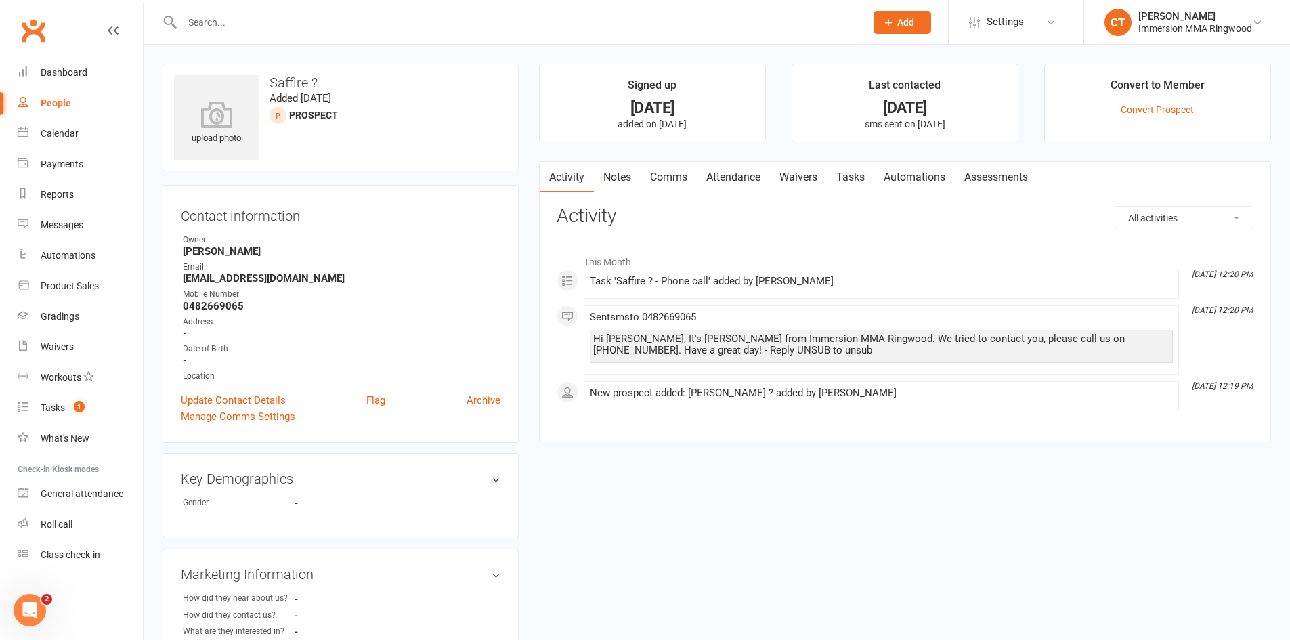
click at [659, 182] on link "Comms" at bounding box center [669, 177] width 56 height 31
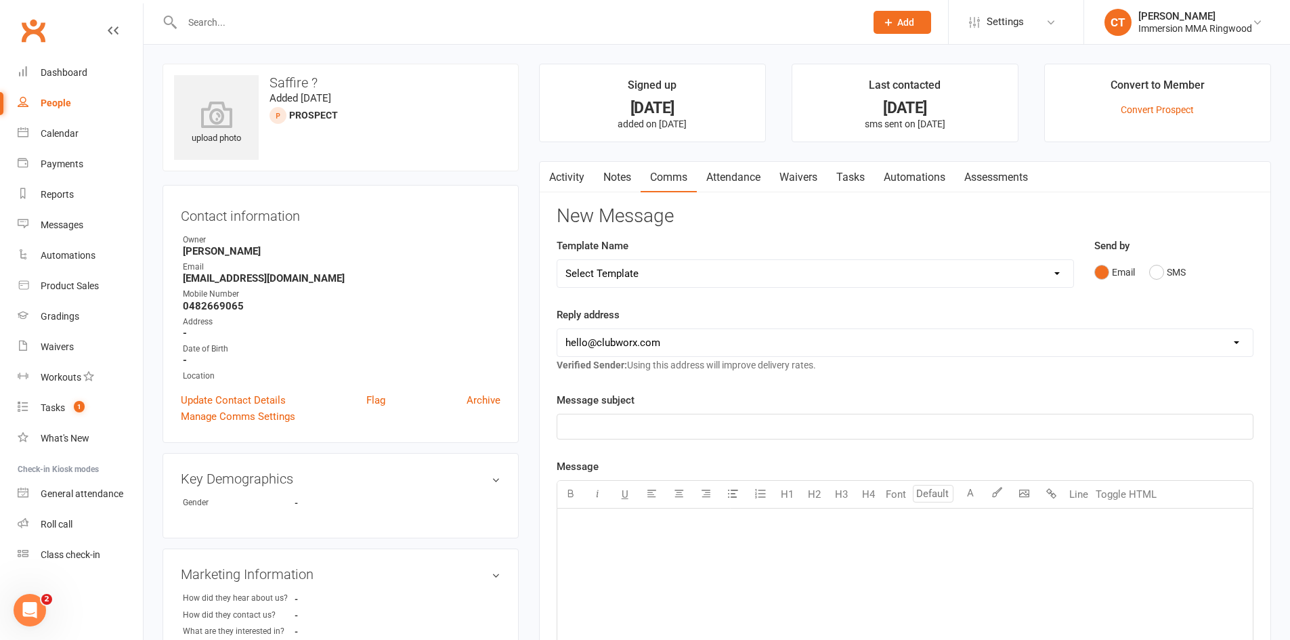
click at [668, 268] on select "Select Template [SMS] Chris - Call back message [SMS] Mark- Call back message […" at bounding box center [815, 273] width 516 height 27
select select "1"
click at [557, 260] on select "Select Template [SMS] Chris - Call back message [SMS] Mark- Call back message […" at bounding box center [815, 273] width 516 height 27
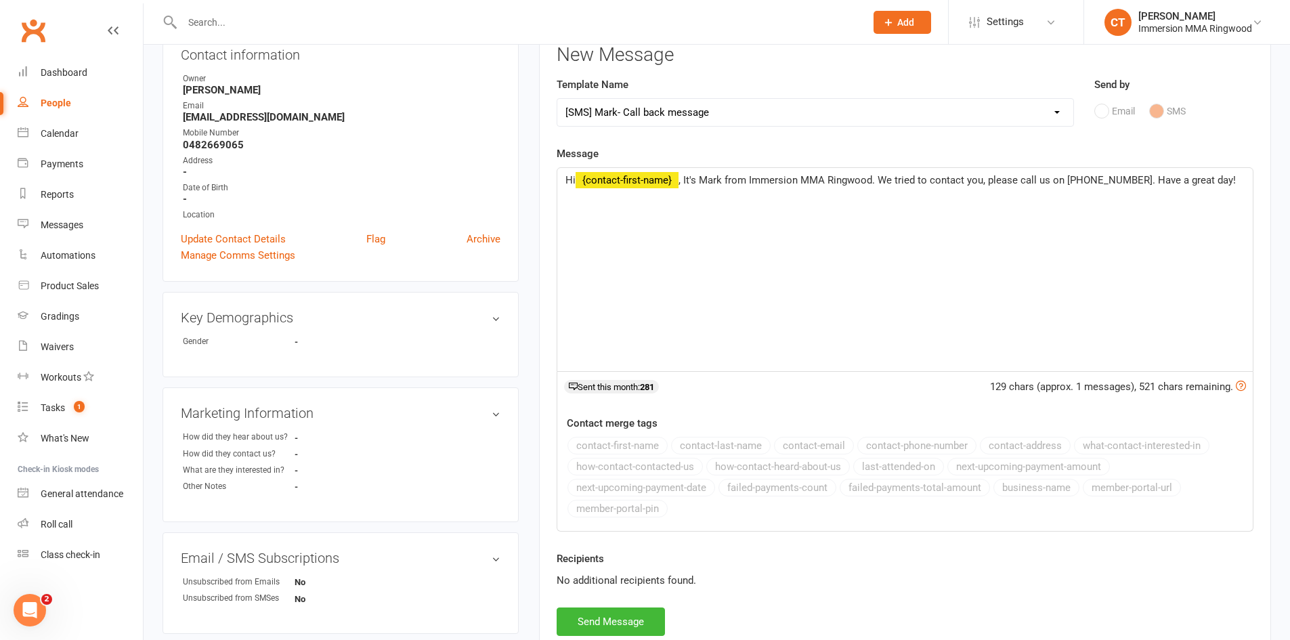
scroll to position [157, 0]
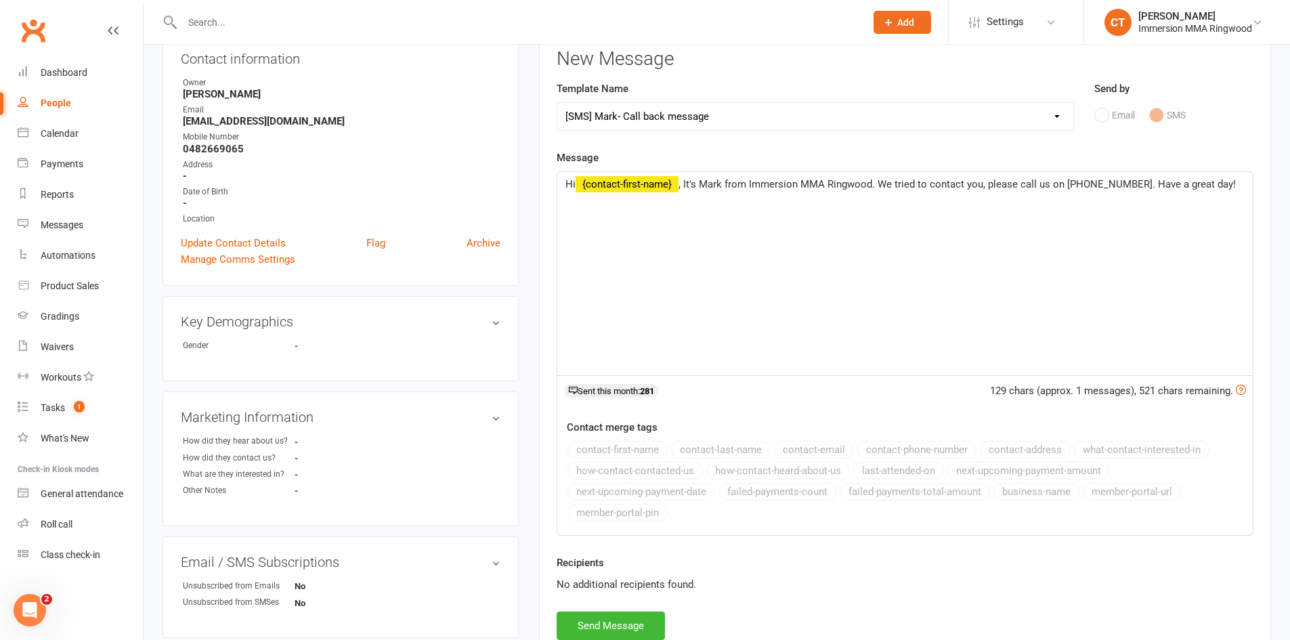
click at [622, 606] on div "Recipients No additional recipients found." at bounding box center [905, 583] width 717 height 57
click at [626, 613] on button "Send Message" at bounding box center [611, 626] width 108 height 28
click at [630, 622] on div "New Message Template Name Select Template [SMS] Chris - Call back message [SMS]…" at bounding box center [905, 344] width 697 height 591
select select
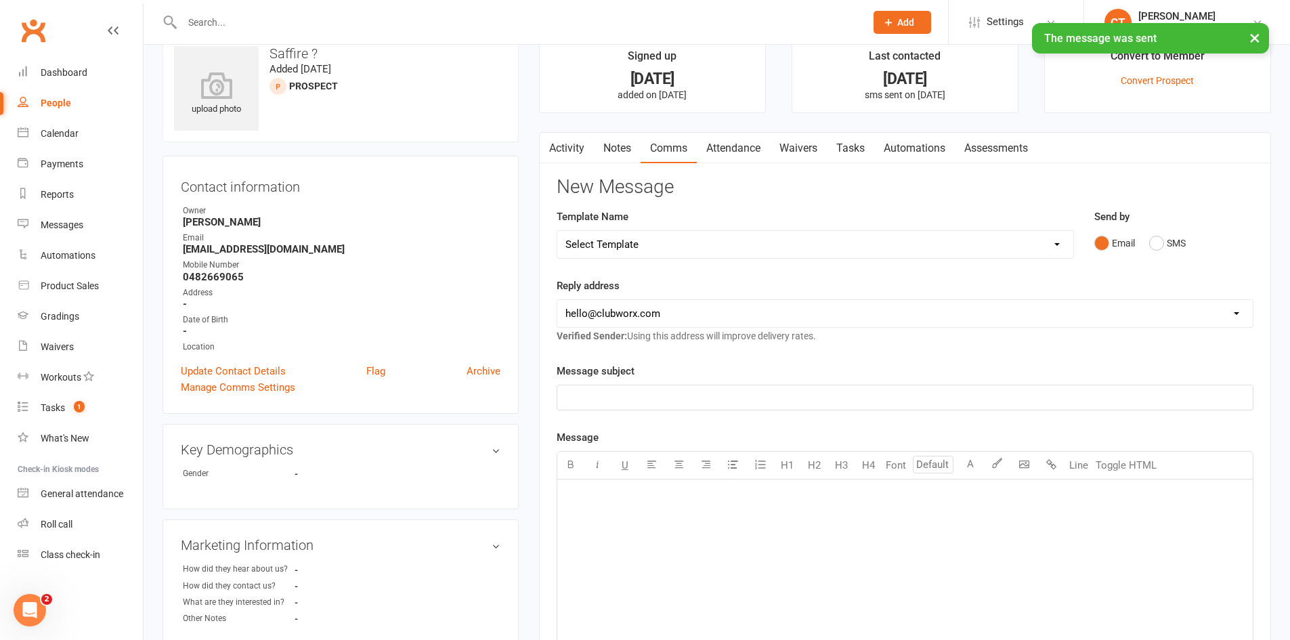
scroll to position [0, 0]
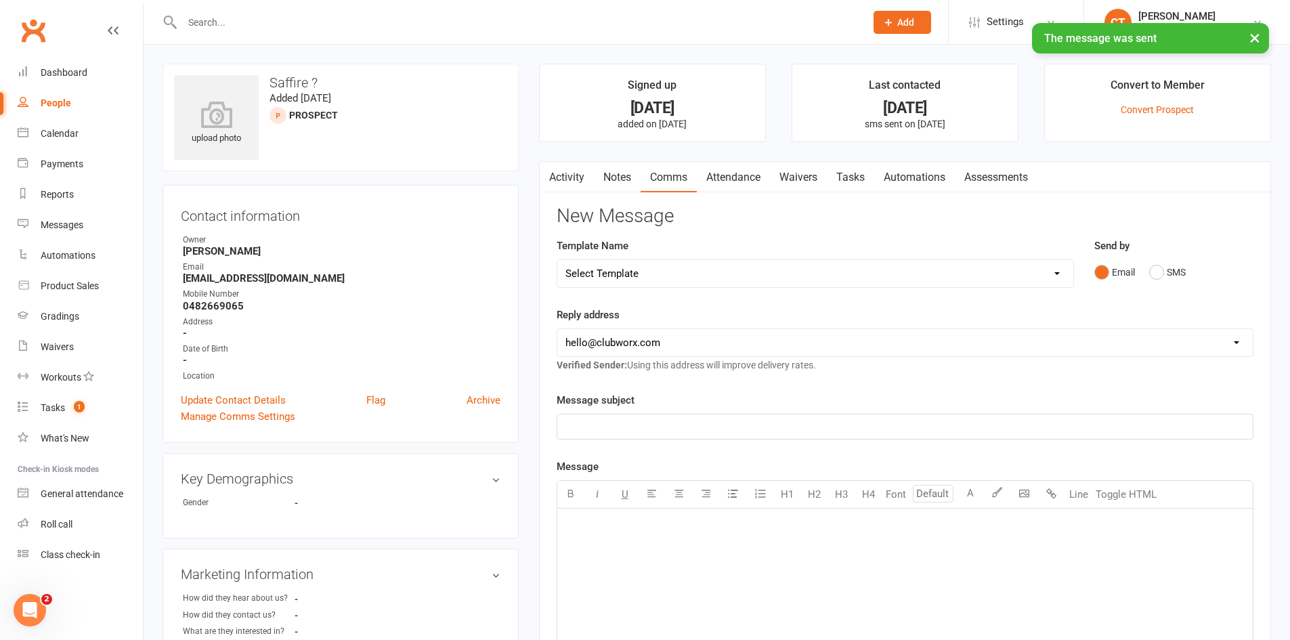
click at [762, 180] on link "Attendance" at bounding box center [733, 177] width 73 height 31
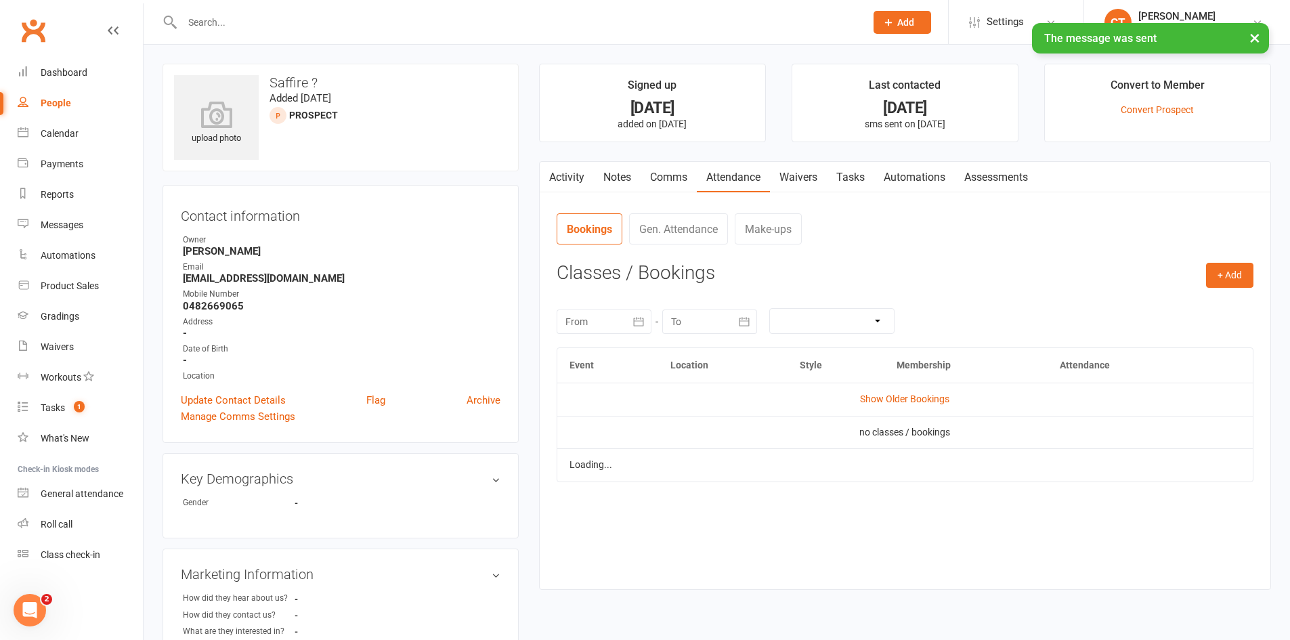
click at [855, 161] on div "Activity Notes Comms Attendance Waivers Tasks Automations Assessments Attendanc…" at bounding box center [905, 375] width 732 height 429
click at [852, 165] on link "Tasks" at bounding box center [850, 177] width 47 height 31
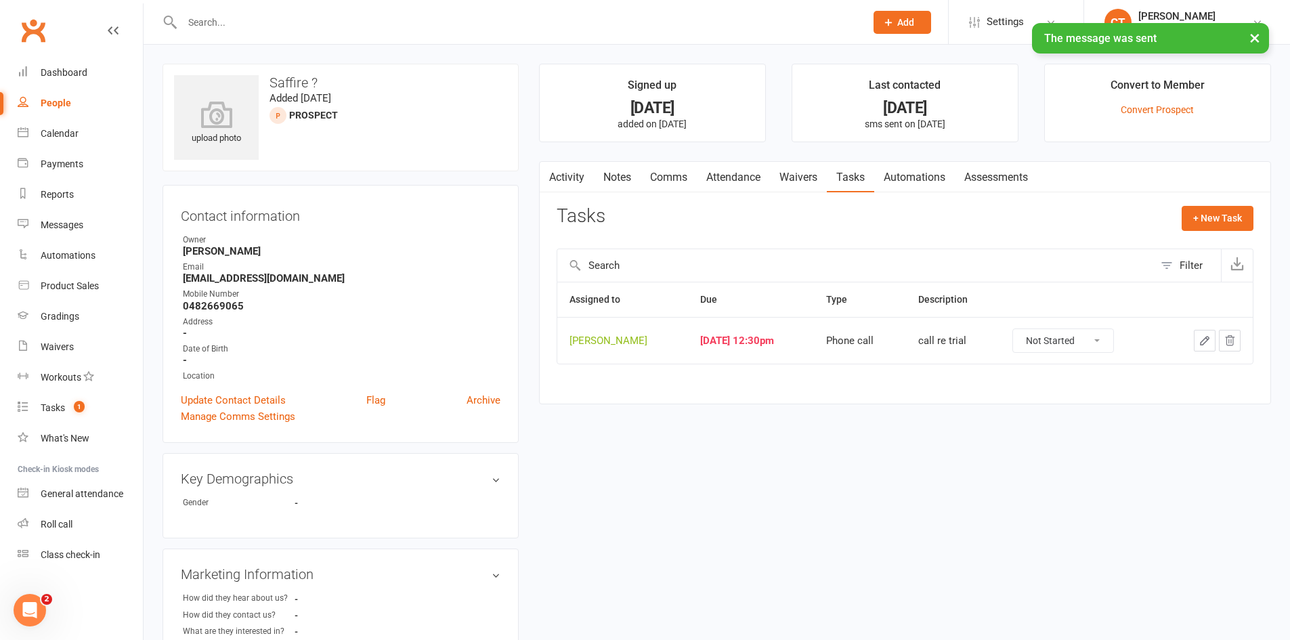
click at [1207, 333] on button "button" at bounding box center [1205, 341] width 22 height 22
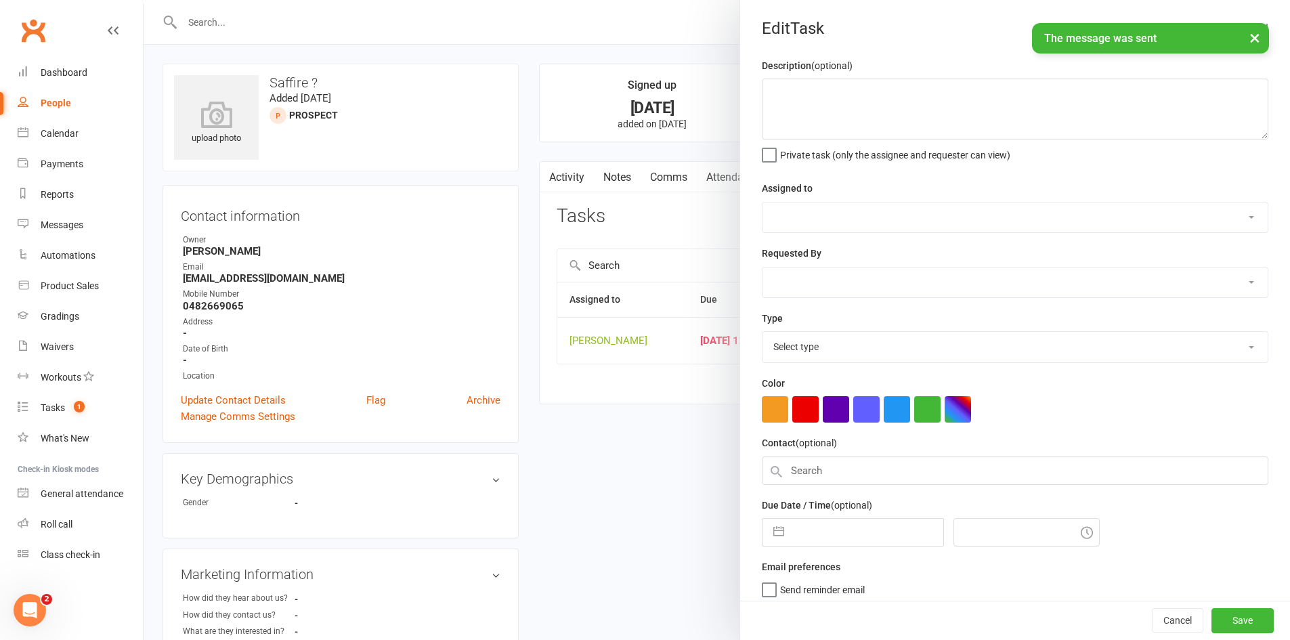
type textarea "call re trial"
select select "11984"
type input "13 Aug 2025"
type input "12:30pm"
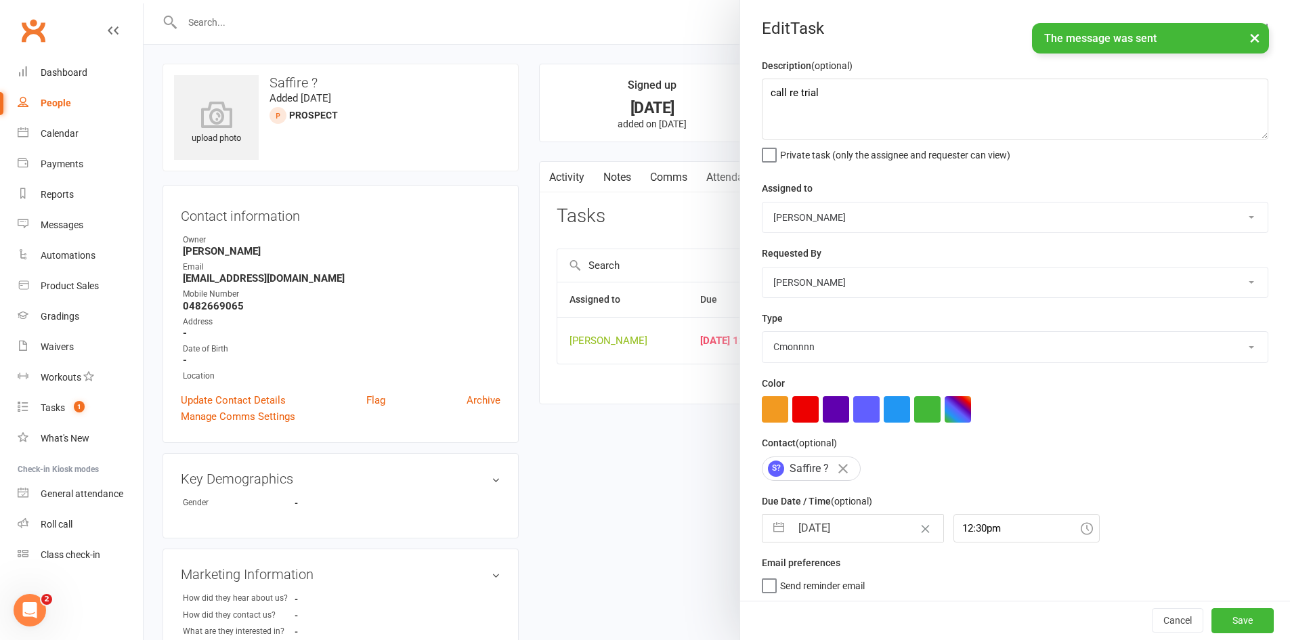
select select "6641"
click at [848, 524] on input "13 Aug 2025" at bounding box center [867, 528] width 152 height 27
select select "6"
select select "2025"
select select "7"
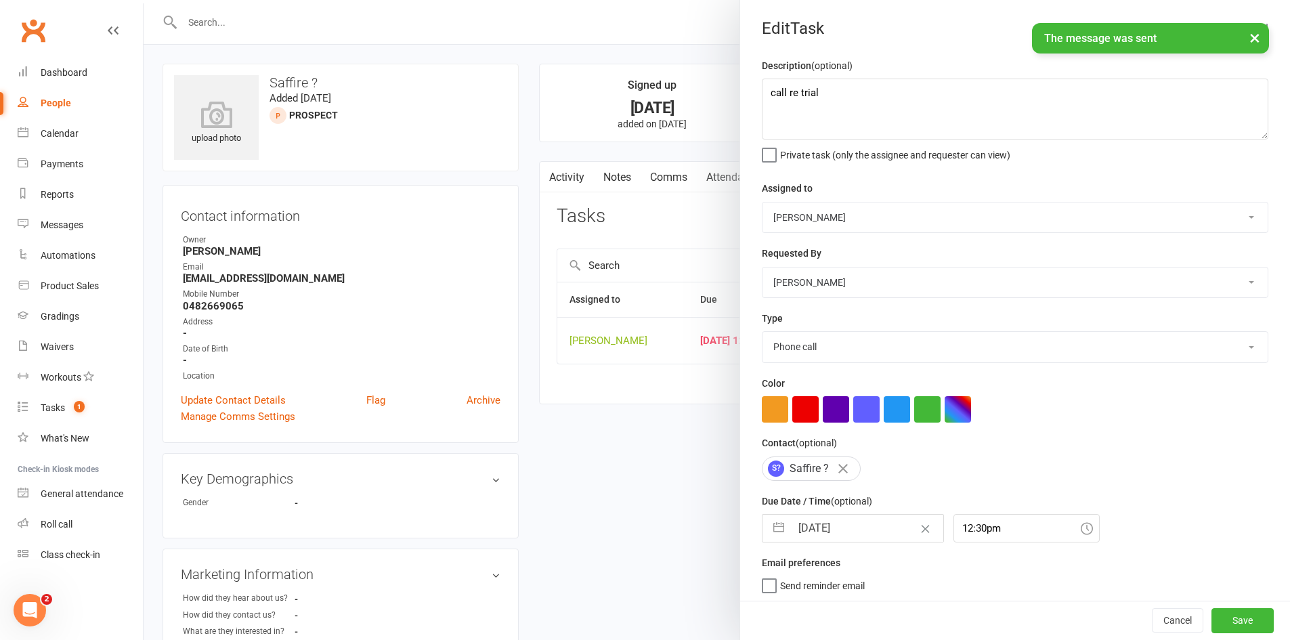
select select "2025"
select select "8"
select select "2025"
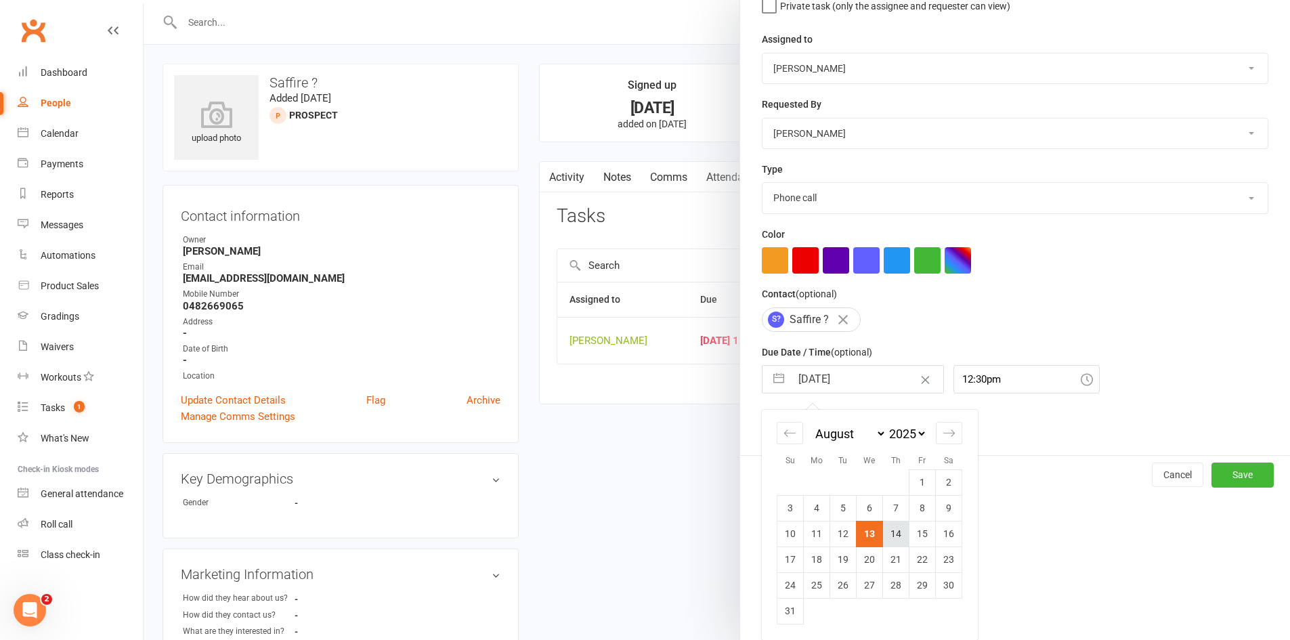
drag, startPoint x: 882, startPoint y: 541, endPoint x: 1067, endPoint y: 518, distance: 186.3
click at [883, 541] on td "14" at bounding box center [896, 534] width 26 height 26
type input "14 Aug 2025"
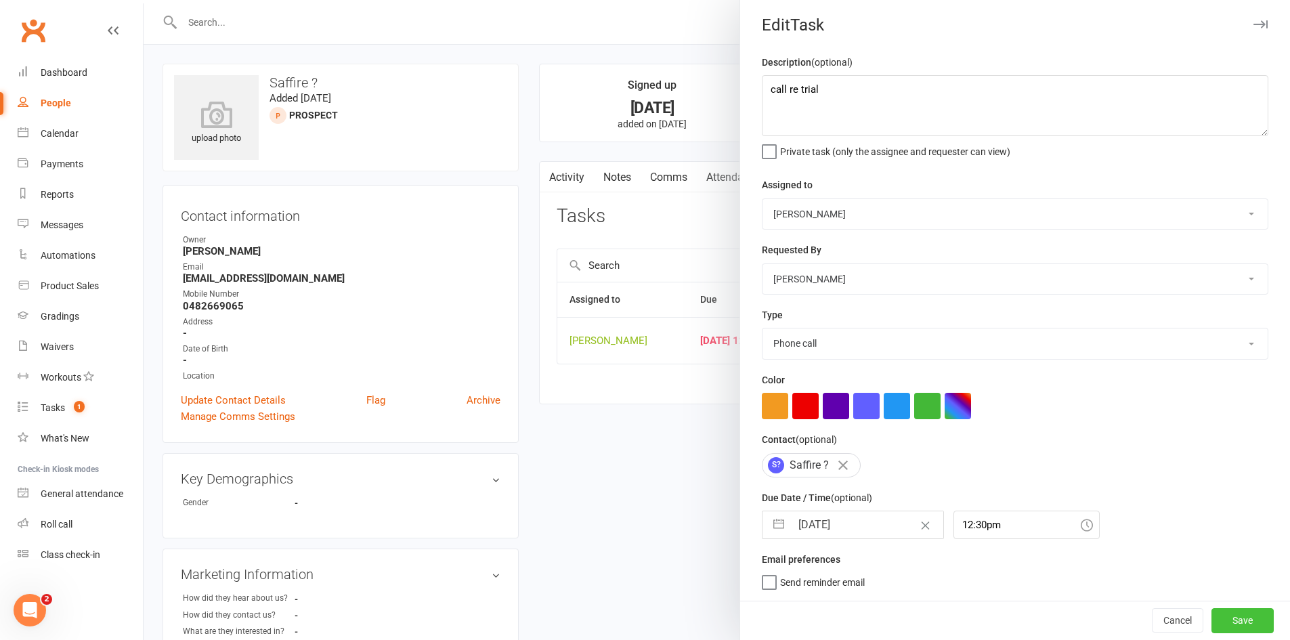
click at [1212, 618] on button "Save" at bounding box center [1243, 620] width 62 height 24
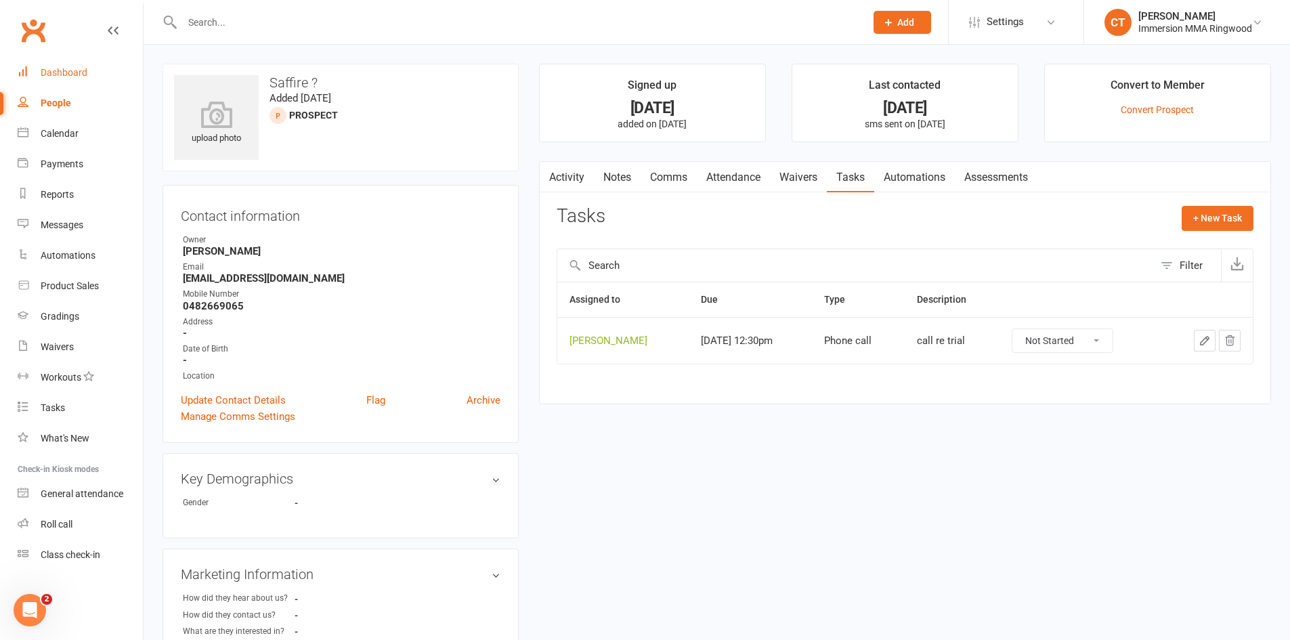
click at [52, 72] on div "Dashboard" at bounding box center [64, 72] width 47 height 11
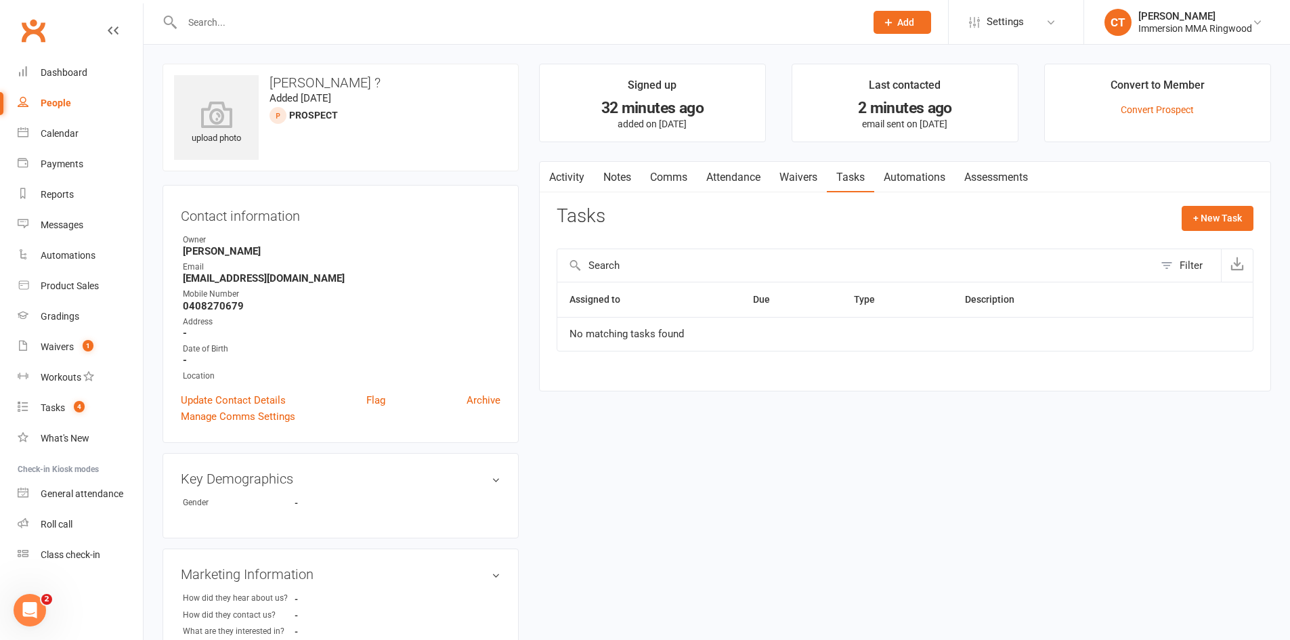
click at [285, 23] on input "text" at bounding box center [517, 22] width 678 height 19
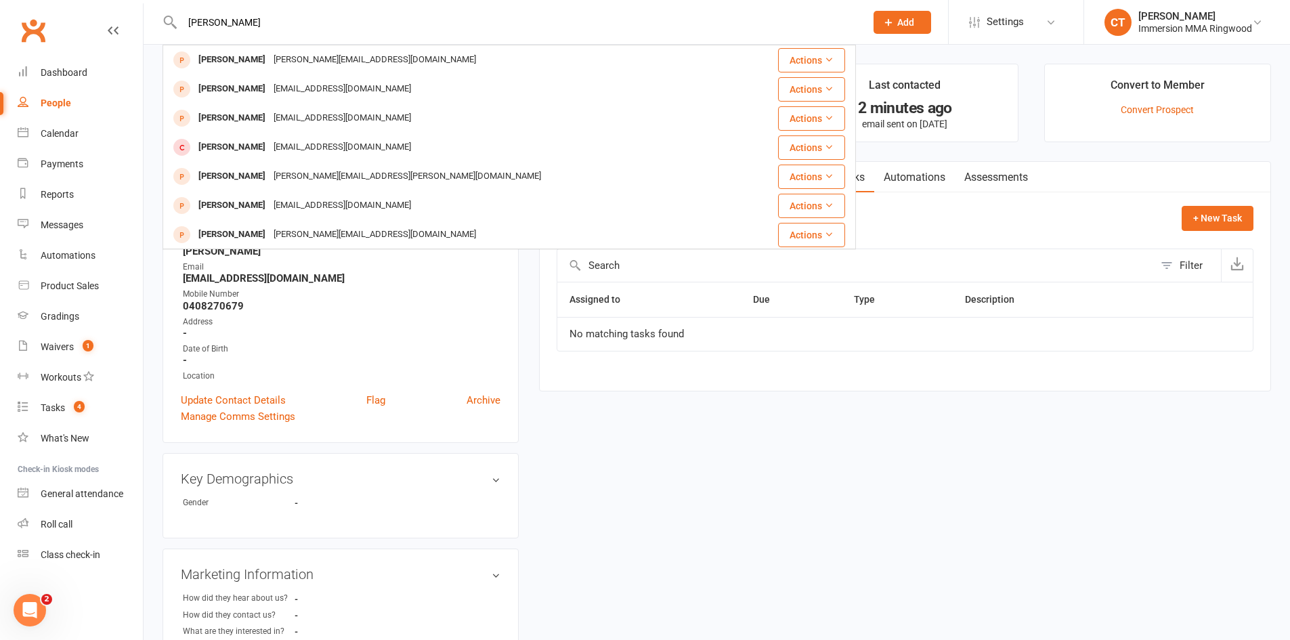
type input "[PERSON_NAME]"
click at [448, 60] on div "[PERSON_NAME] [EMAIL_ADDRESS][DOMAIN_NAME]" at bounding box center [451, 60] width 575 height 28
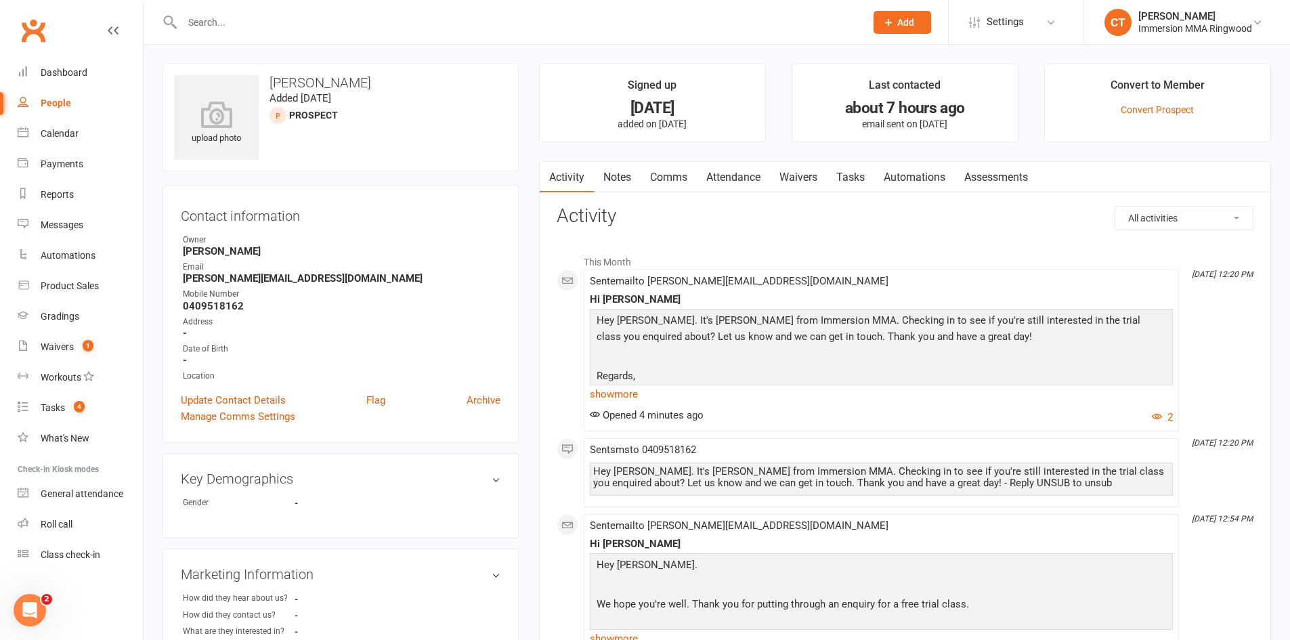
click at [647, 188] on link "Comms" at bounding box center [669, 177] width 56 height 31
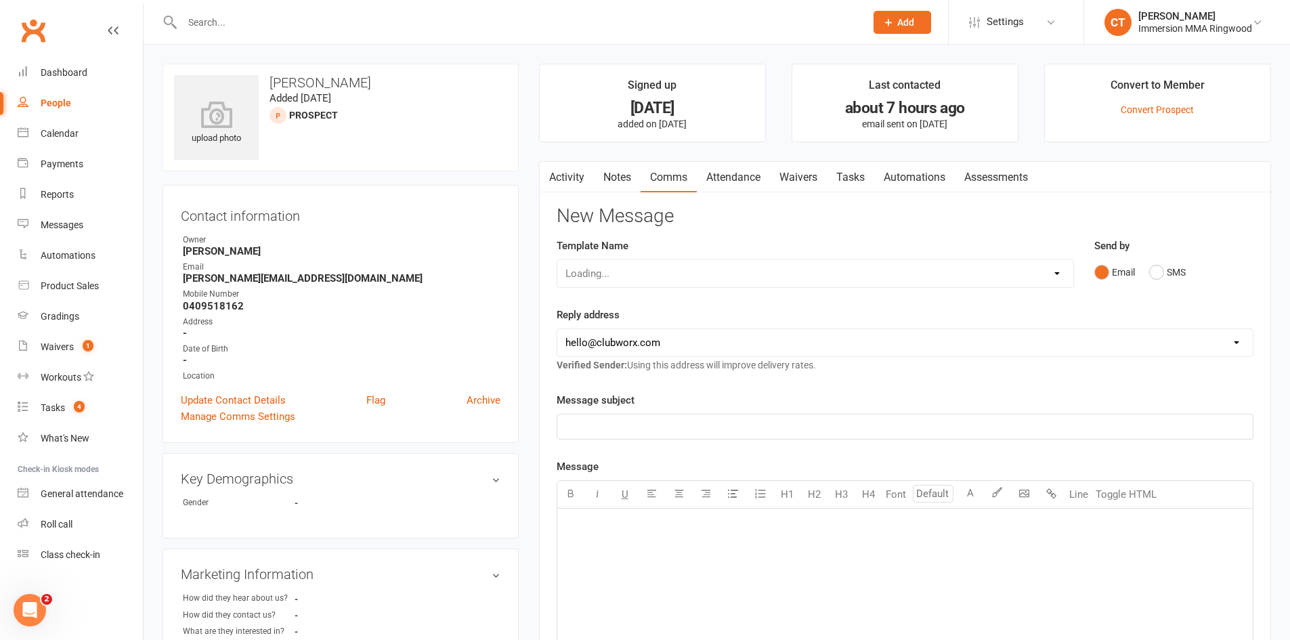
click at [635, 189] on link "Notes" at bounding box center [617, 177] width 47 height 31
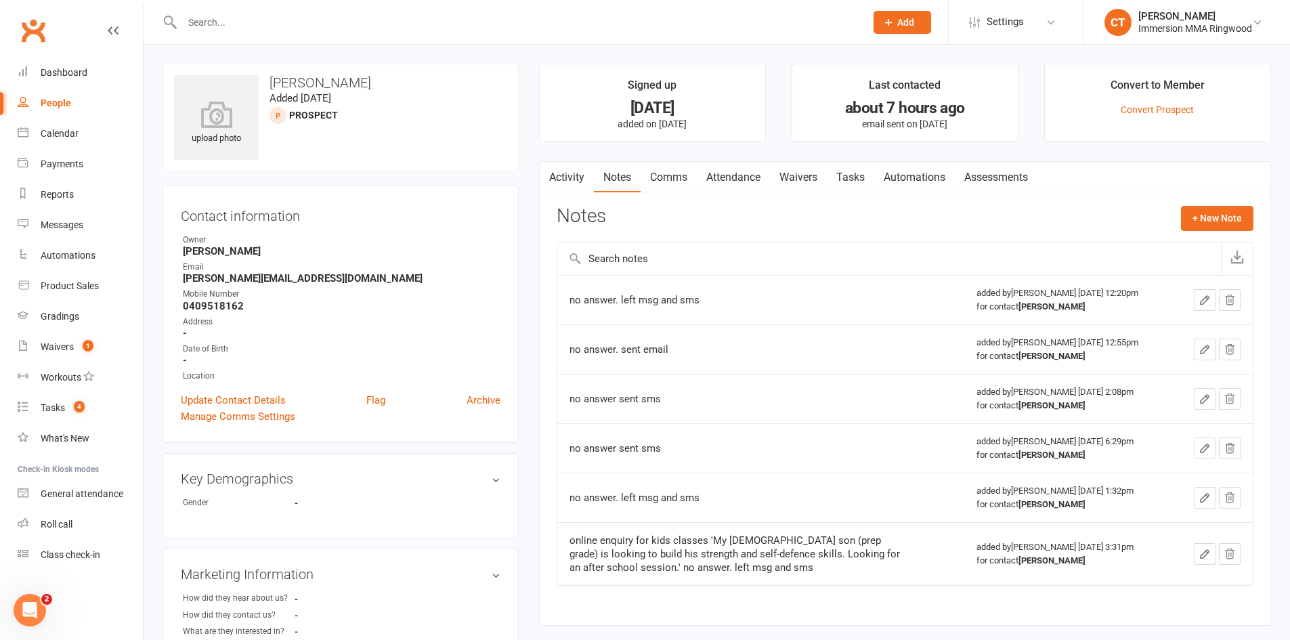
click at [890, 188] on link "Automations" at bounding box center [914, 177] width 81 height 31
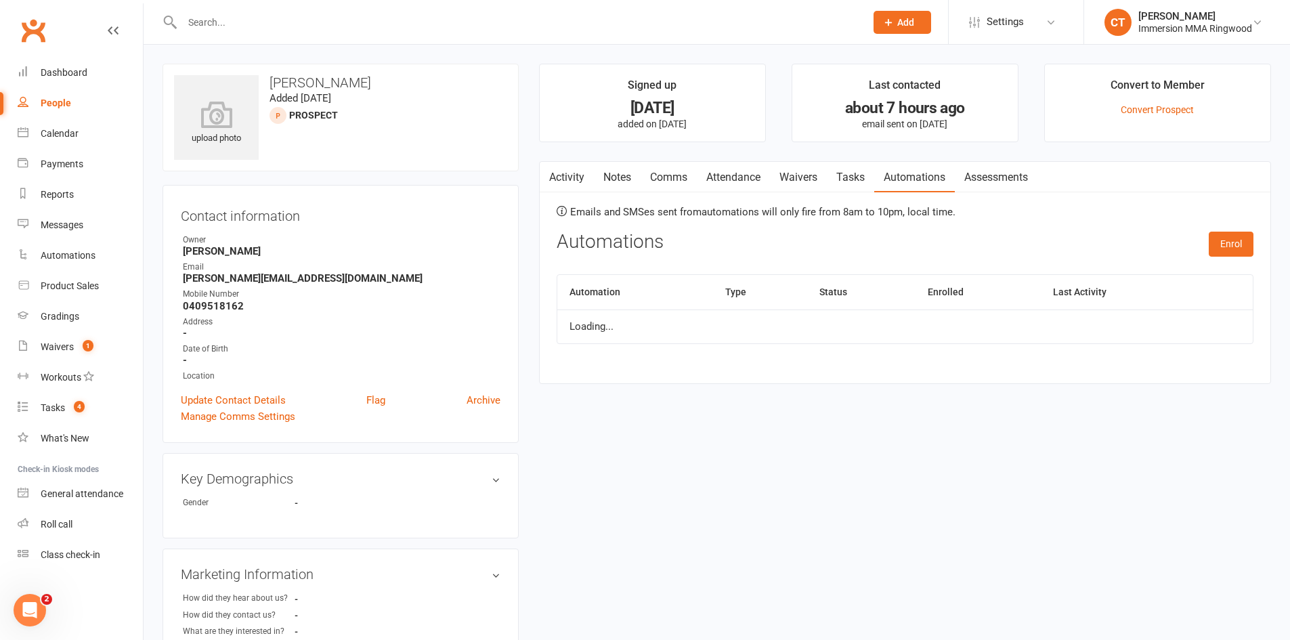
click at [849, 175] on link "Tasks" at bounding box center [850, 177] width 47 height 31
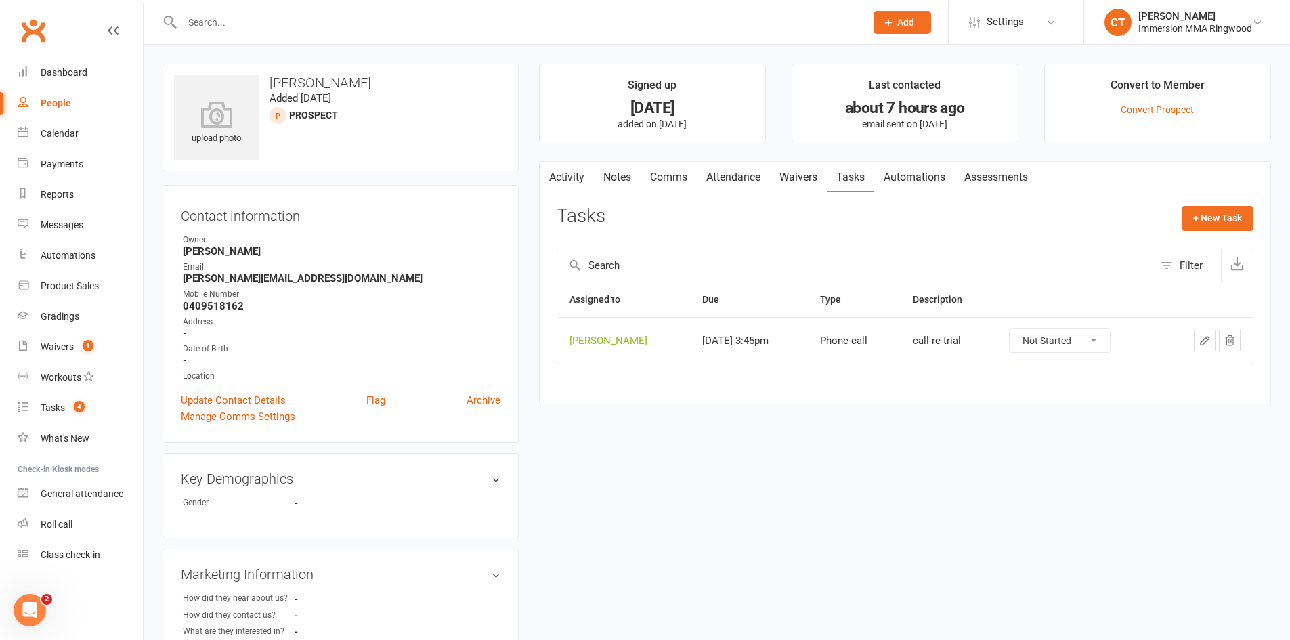
click at [609, 173] on link "Notes" at bounding box center [617, 177] width 47 height 31
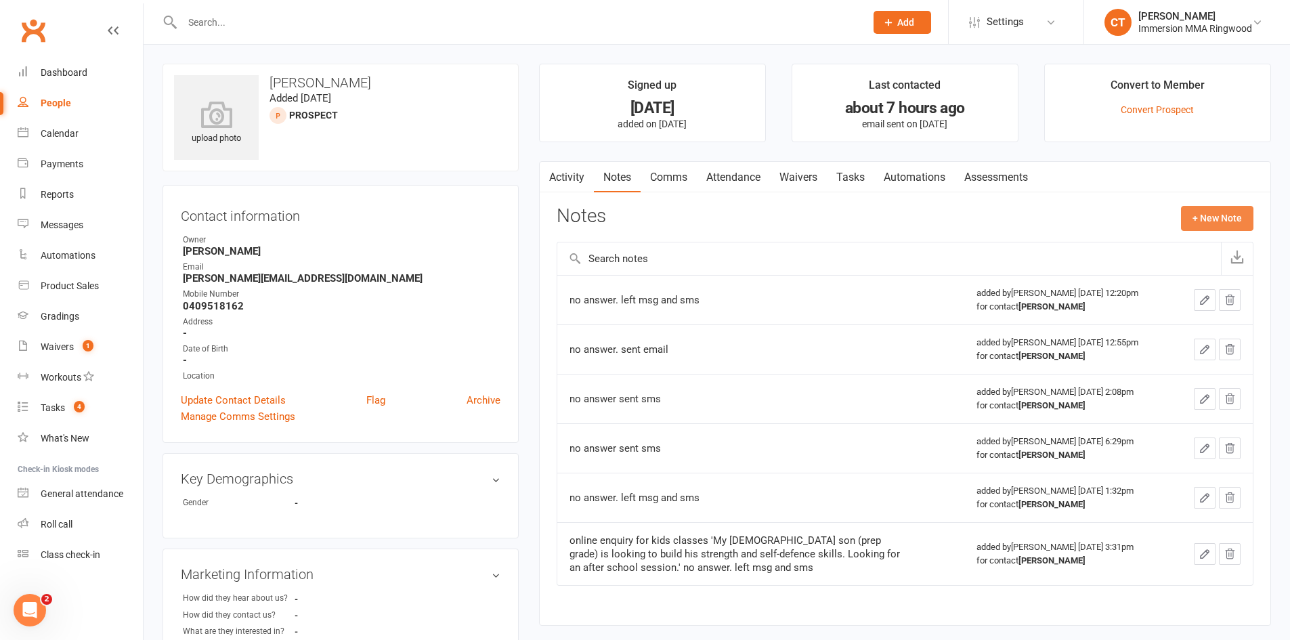
click at [1218, 213] on button "+ New Note" at bounding box center [1217, 218] width 72 height 24
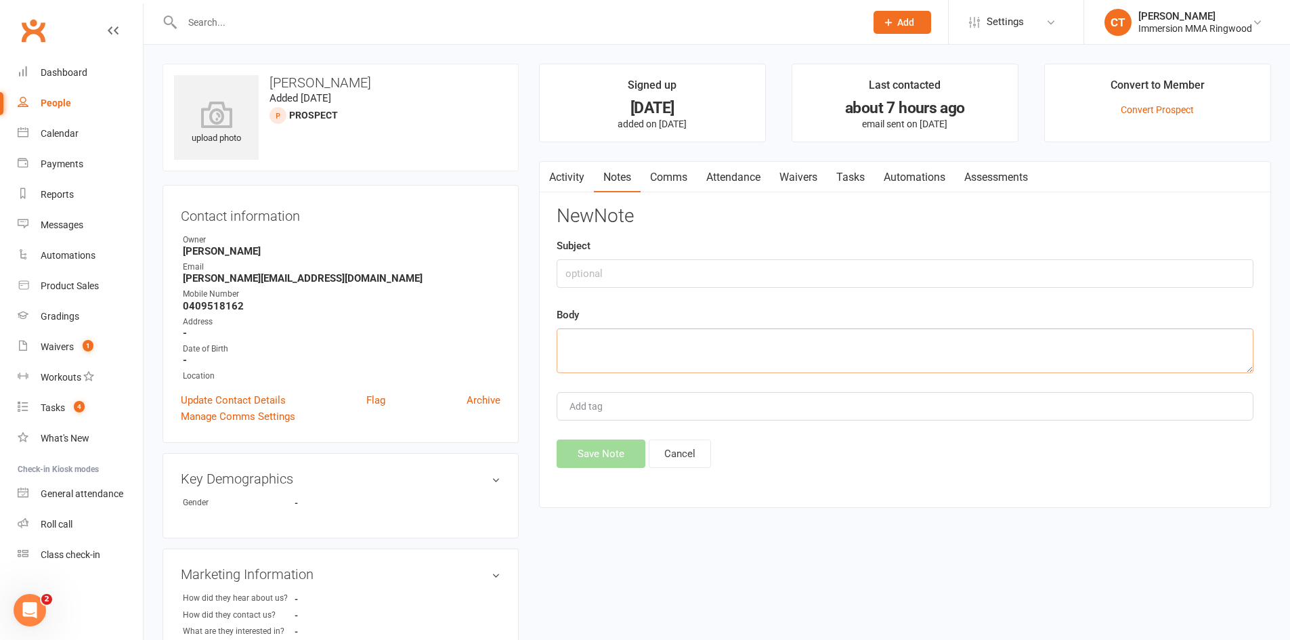
drag, startPoint x: 761, startPoint y: 343, endPoint x: 750, endPoint y: 347, distance: 11.6
click at [760, 343] on textarea at bounding box center [905, 350] width 697 height 45
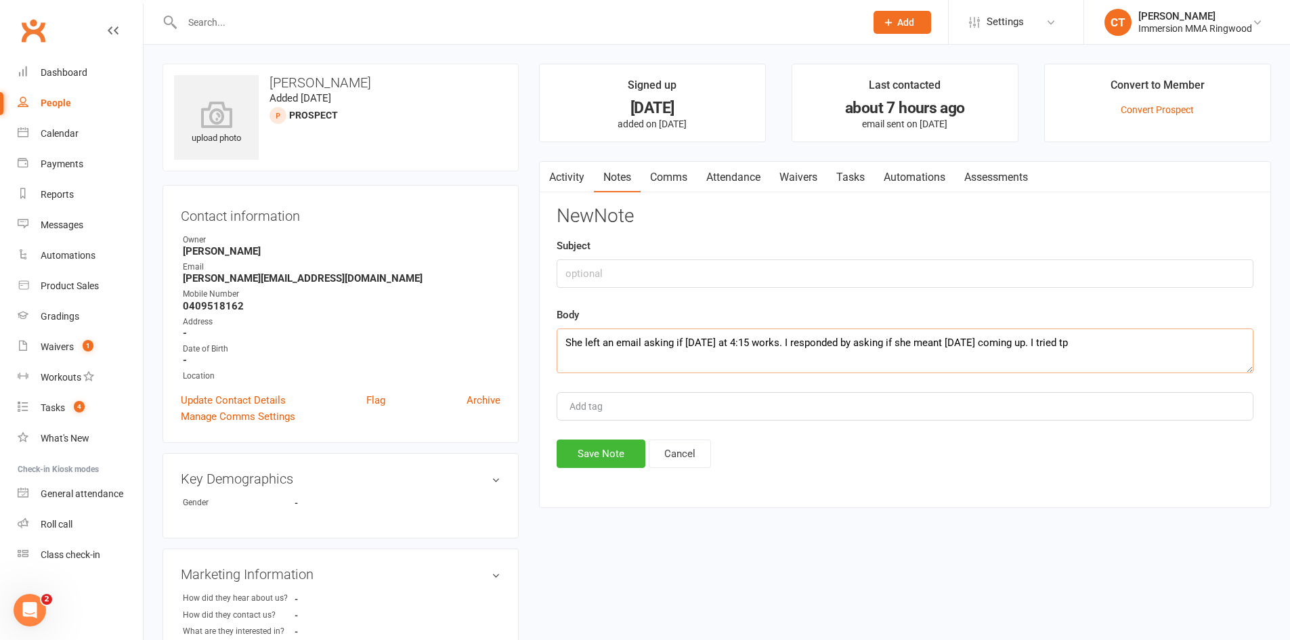
click at [1145, 349] on textarea "She left an email asking if [DATE] at 4:15 works. I responded by asking if she …" at bounding box center [905, 350] width 697 height 45
click at [1159, 345] on textarea "She left an email asking if [DATE] at 4:15 works. I responded by asking if she …" at bounding box center [905, 350] width 697 height 45
type textarea "She left an email asking if [DATE] at 4:15 works. I responded by asking if she …"
click at [610, 446] on button "Save Note" at bounding box center [601, 454] width 89 height 28
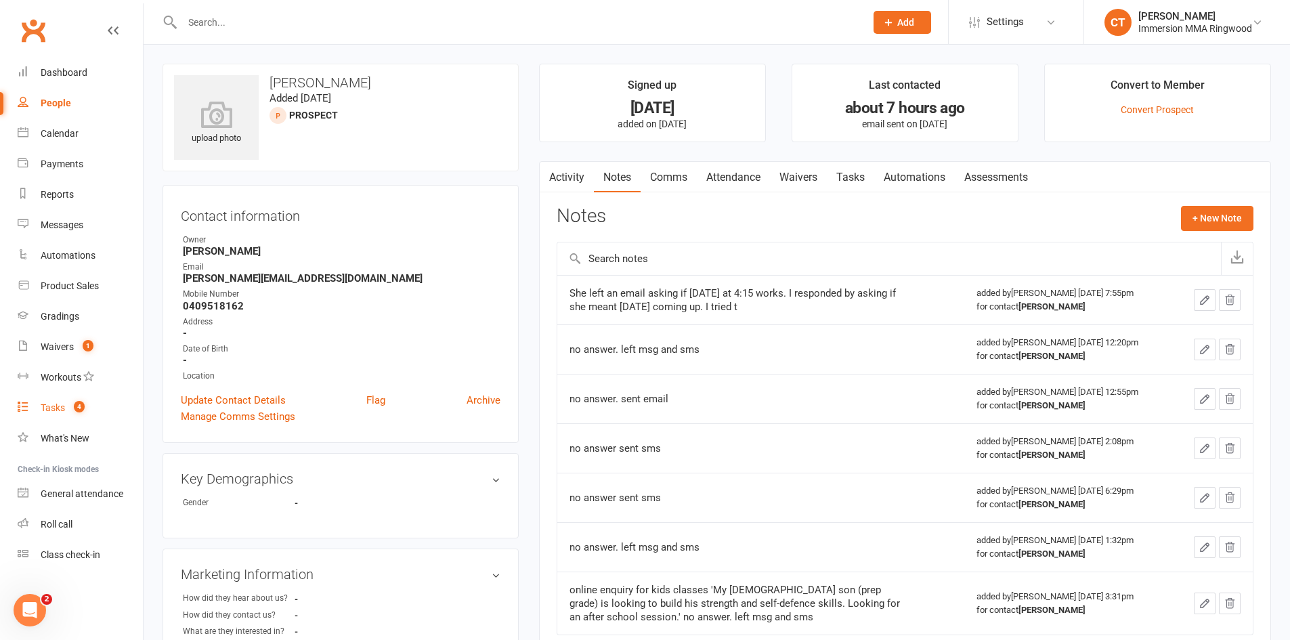
click at [96, 403] on link "Tasks 4" at bounding box center [80, 408] width 125 height 30
